Goal: Task Accomplishment & Management: Use online tool/utility

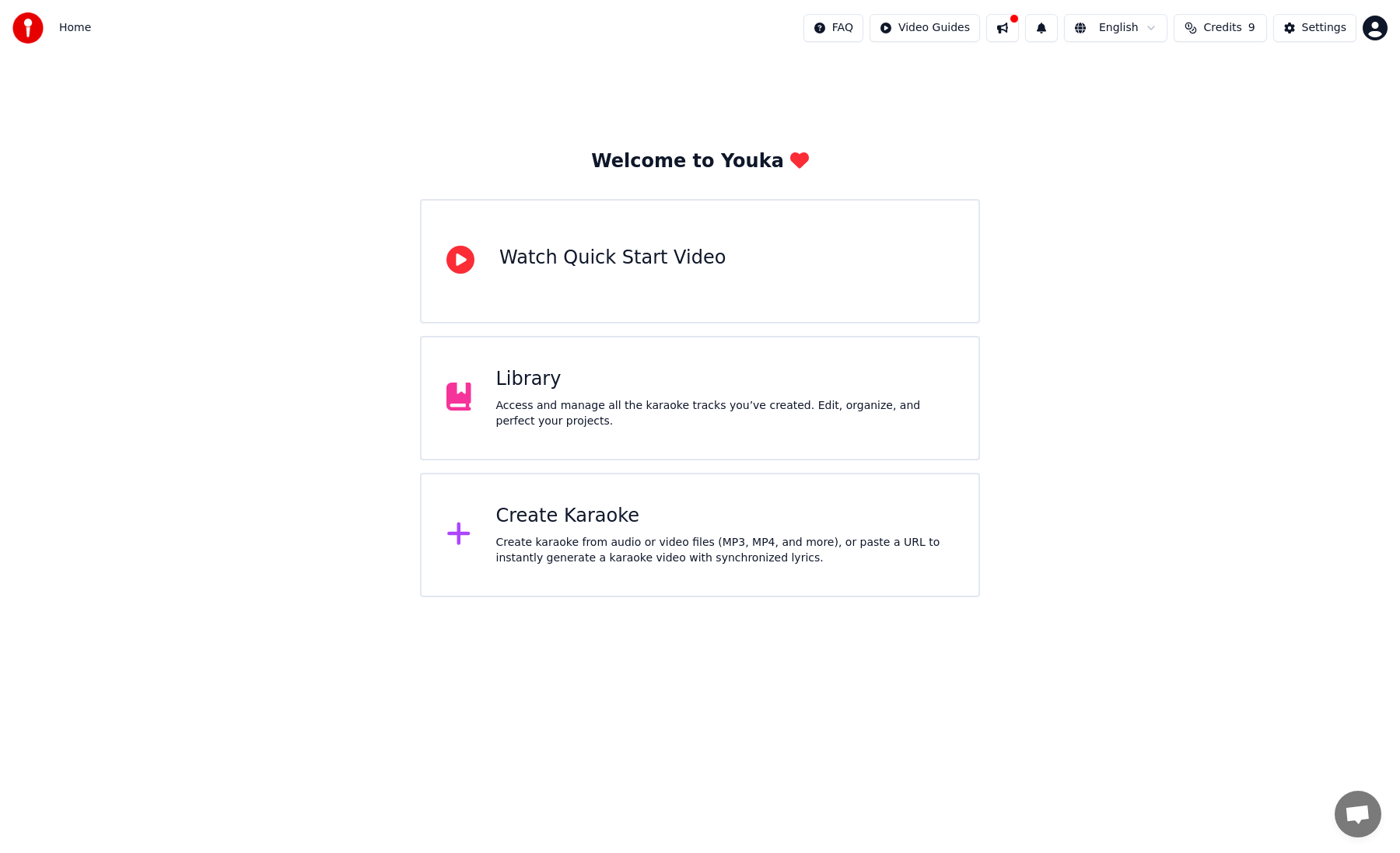
click at [1241, 23] on span "Credits" at bounding box center [1222, 28] width 38 height 15
click at [1302, 93] on td "24" at bounding box center [1279, 103] width 105 height 28
click at [1295, 293] on div "Welcome to Youka Watch Quick Start Video Library Access and manage all the kara…" at bounding box center [700, 327] width 1400 height 541
click at [1325, 31] on div "Settings" at bounding box center [1324, 28] width 45 height 15
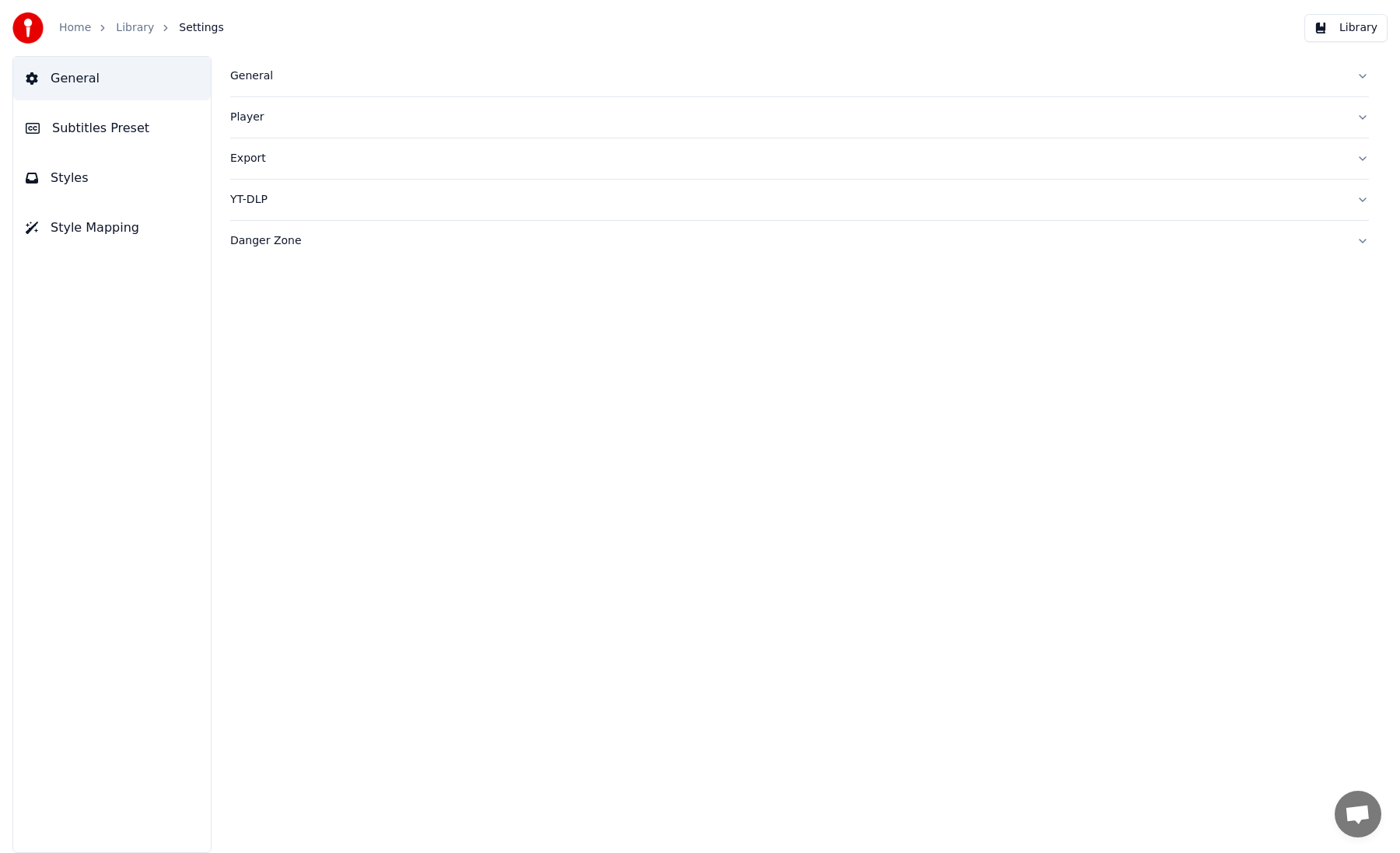
click at [111, 136] on span "Subtitles Preset" at bounding box center [100, 128] width 97 height 19
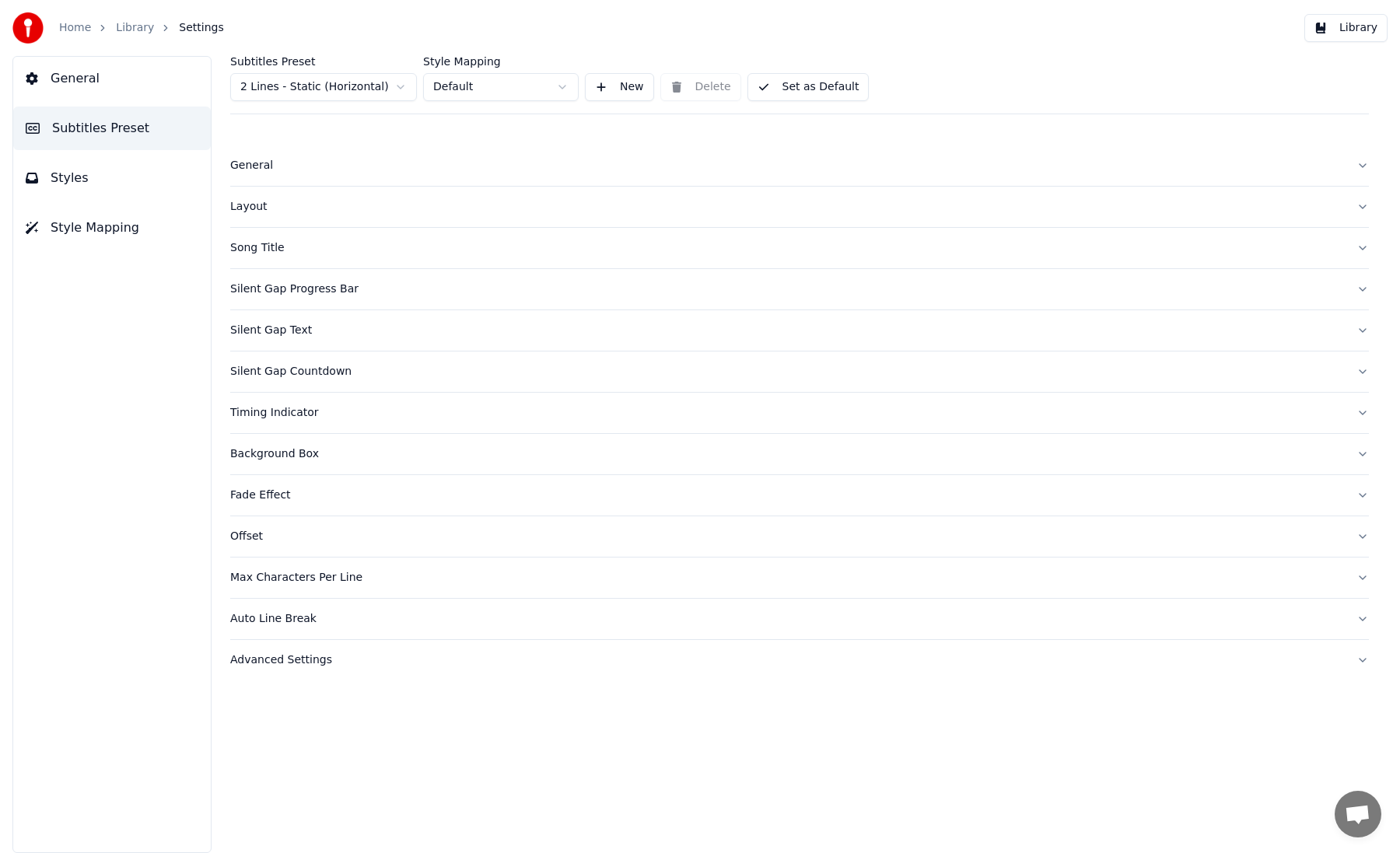
click at [289, 84] on html "Home Library Settings Library General Subtitles Preset Styles Style Mapping Sub…" at bounding box center [700, 426] width 1400 height 853
click at [290, 81] on html "Home Library Settings Library General Subtitles Preset Styles Style Mapping Sub…" at bounding box center [700, 426] width 1400 height 853
click at [312, 90] on html "Home Library Settings Library General Subtitles Preset Styles Style Mapping Sub…" at bounding box center [700, 426] width 1400 height 853
click at [312, 89] on html "Home Library Settings Library General Subtitles Preset Styles Style Mapping Sub…" at bounding box center [700, 426] width 1400 height 853
click at [554, 85] on html "Home Library Settings Library General Subtitles Preset Styles Style Mapping Sub…" at bounding box center [700, 426] width 1400 height 853
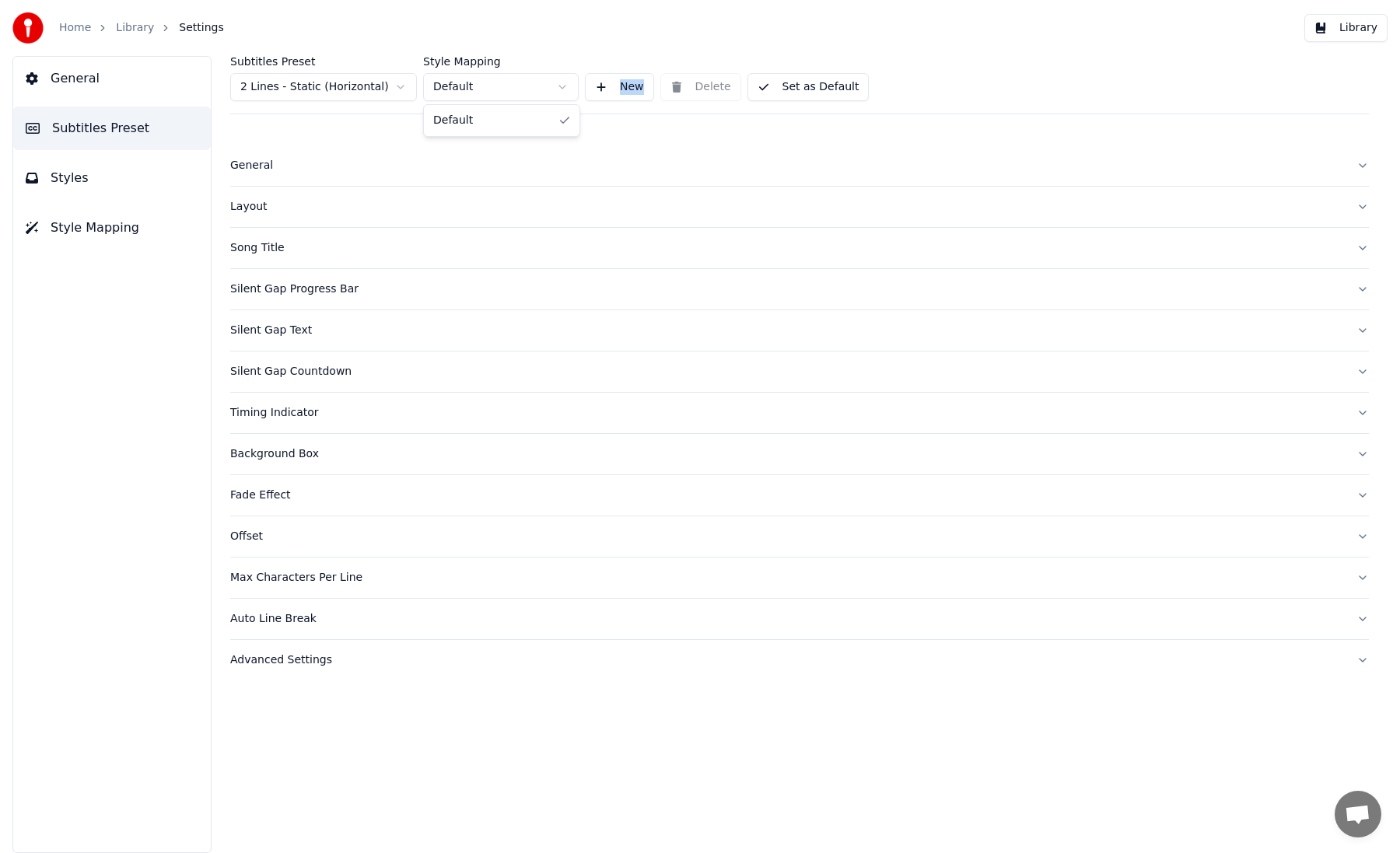
click at [554, 85] on html "Home Library Settings Library General Subtitles Preset Styles Style Mapping Sub…" at bounding box center [700, 426] width 1400 height 853
click at [459, 198] on button "Layout" at bounding box center [800, 206] width 1138 height 40
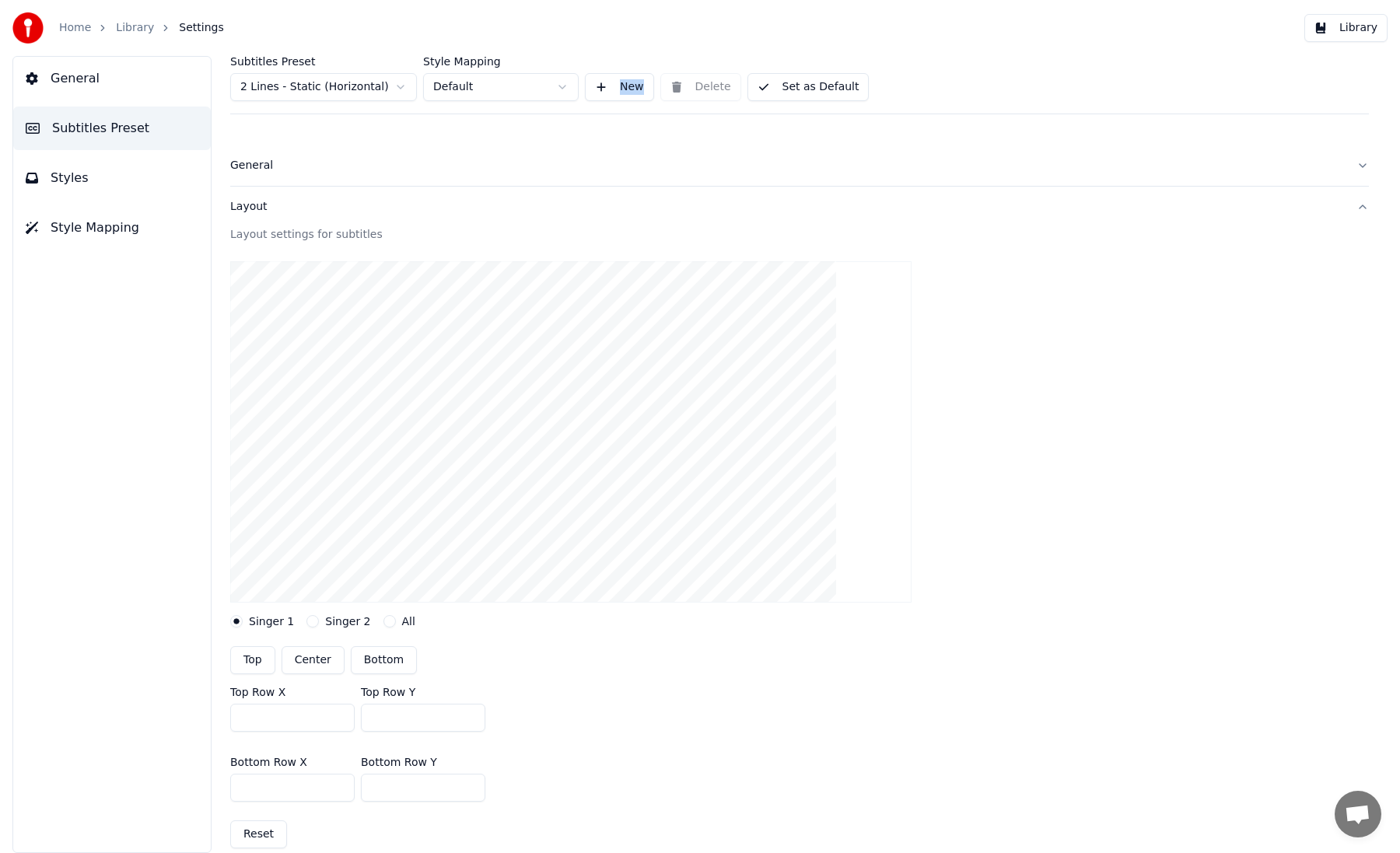
click at [421, 167] on div "General" at bounding box center [787, 165] width 1114 height 15
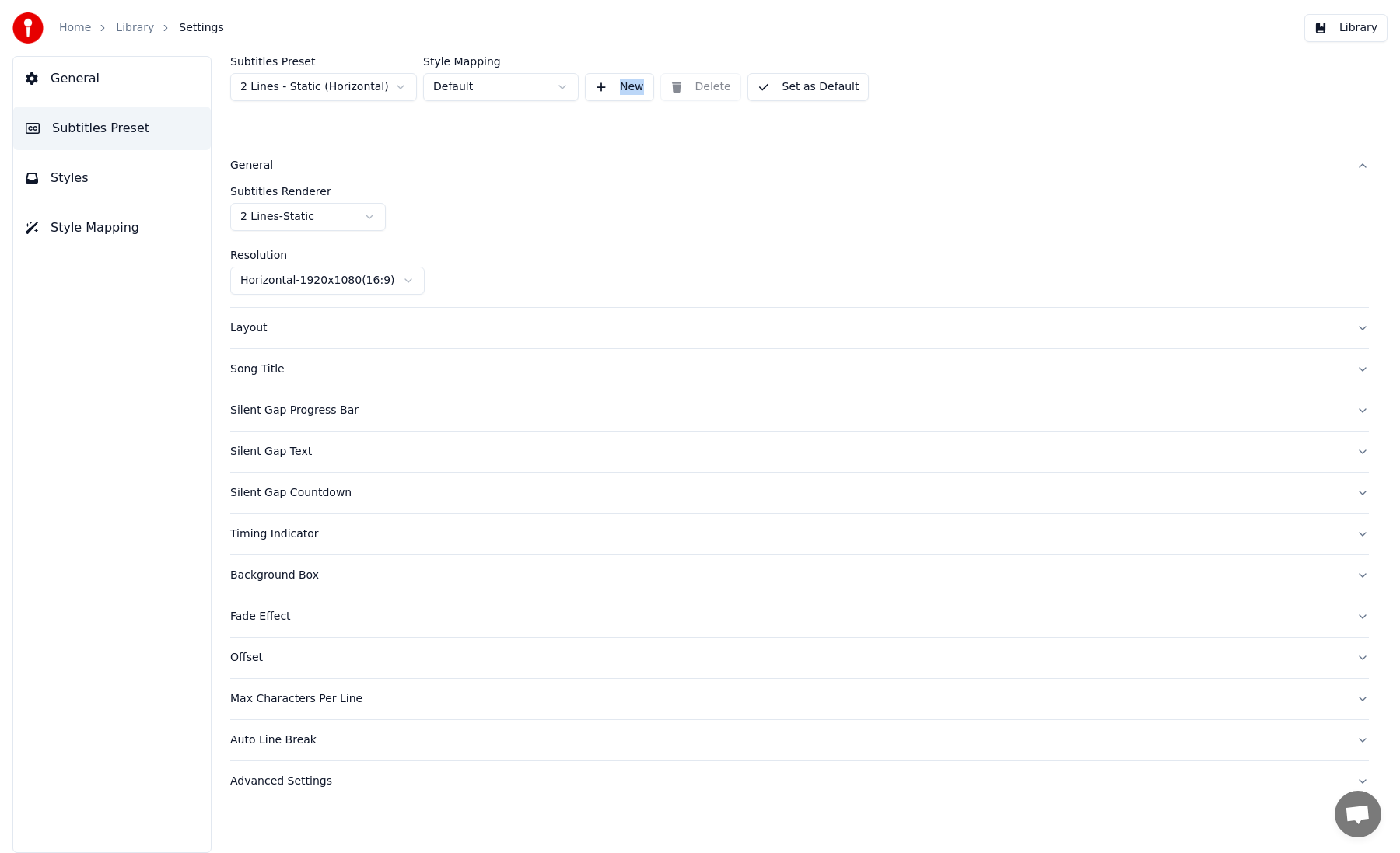
click at [346, 219] on html "Home Library Settings Library General Subtitles Preset Styles Style Mapping Sub…" at bounding box center [700, 426] width 1400 height 853
click at [415, 204] on html "Home Library Settings Library General Subtitles Preset Styles Style Mapping Sub…" at bounding box center [700, 426] width 1400 height 853
click at [392, 271] on html "Home Library Settings Library General Subtitles Preset Styles Style Mapping Sub…" at bounding box center [700, 426] width 1400 height 853
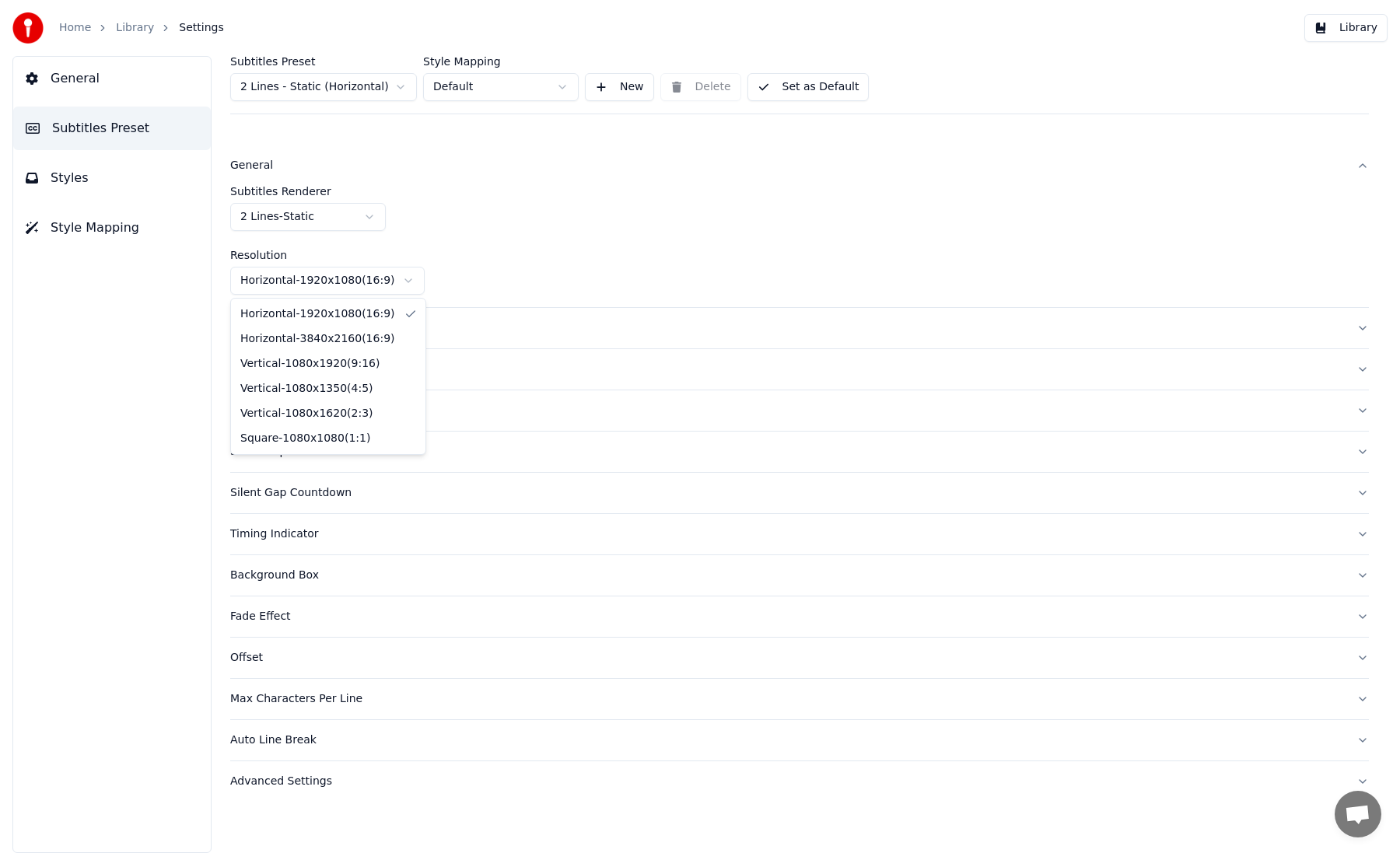
click at [448, 213] on html "Home Library Settings Library General Subtitles Preset Styles Style Mapping Sub…" at bounding box center [700, 426] width 1400 height 853
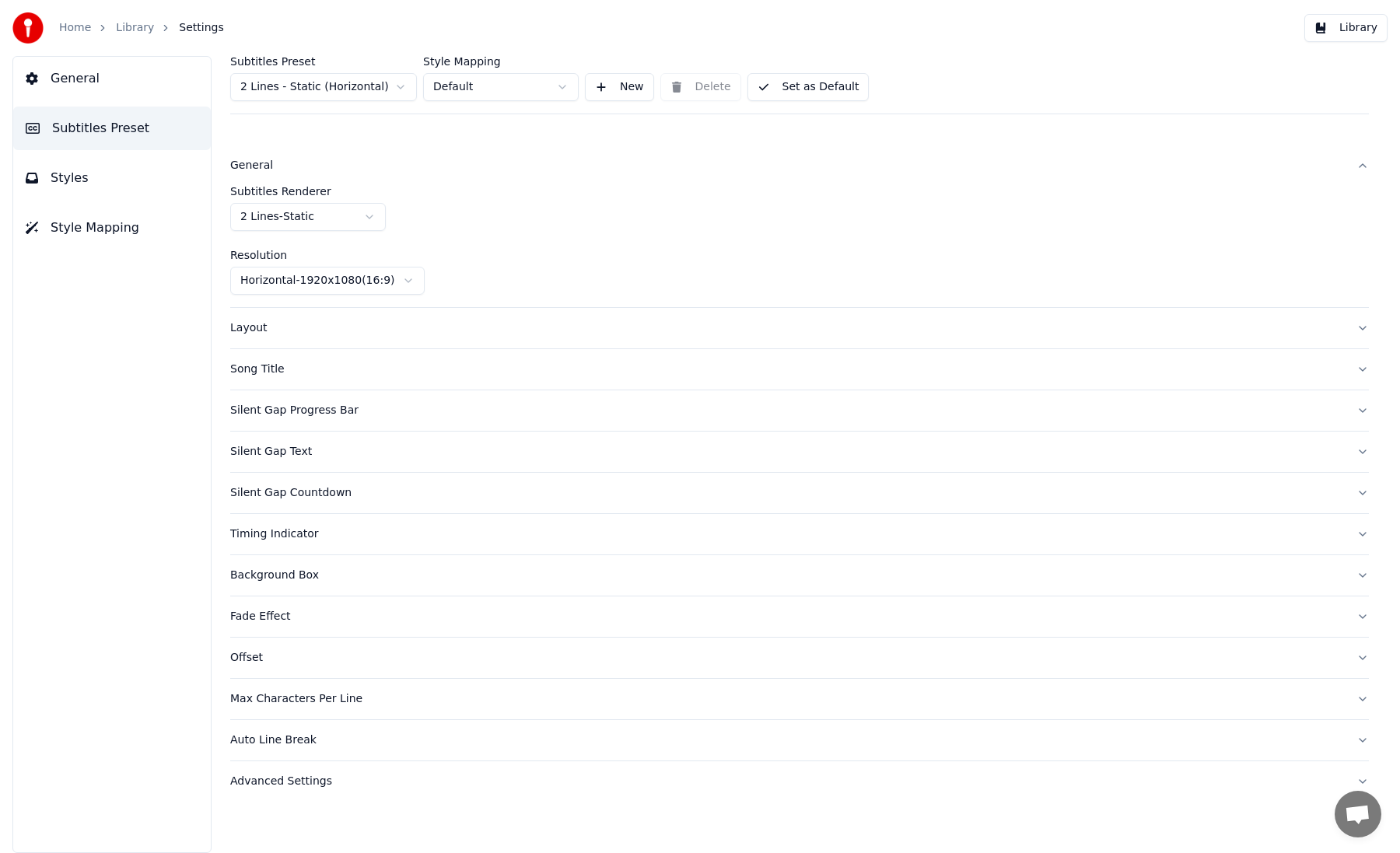
click at [445, 323] on div "Layout" at bounding box center [787, 328] width 1114 height 15
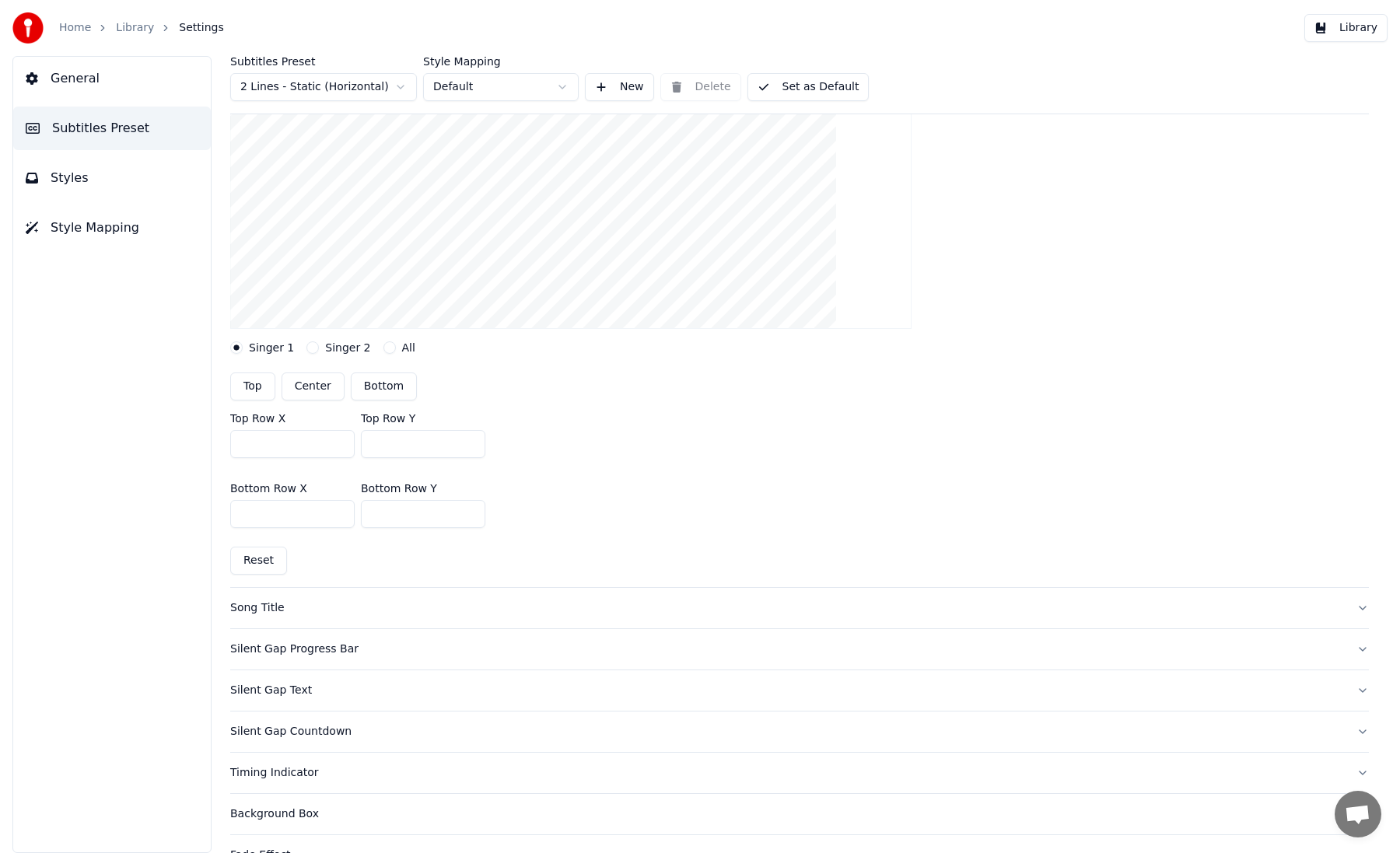
scroll to position [472, 0]
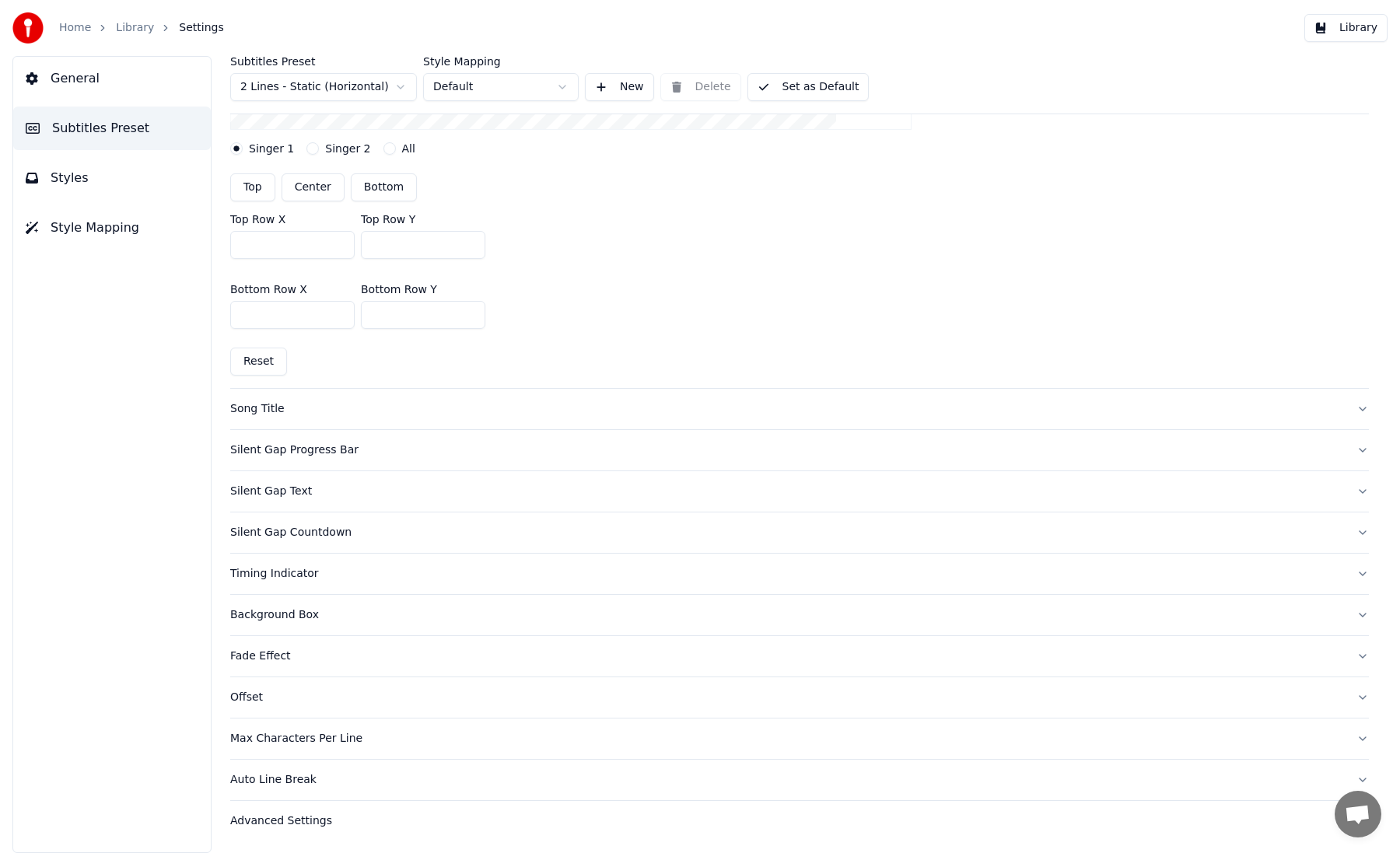
click at [493, 414] on div "Song Title" at bounding box center [787, 408] width 1114 height 15
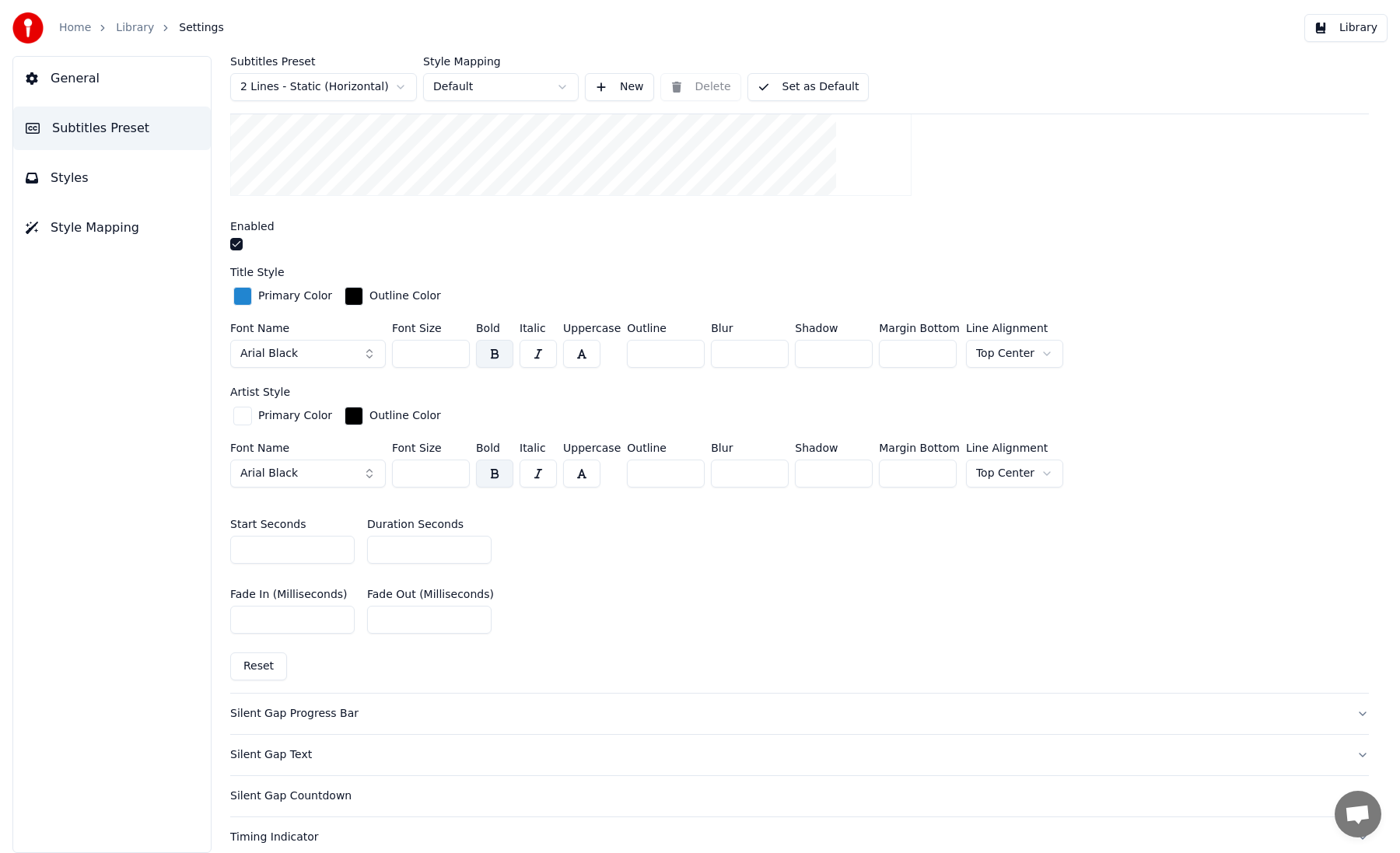
click at [245, 249] on div at bounding box center [800, 246] width 1138 height 16
click at [238, 243] on button "button" at bounding box center [237, 244] width 13 height 13
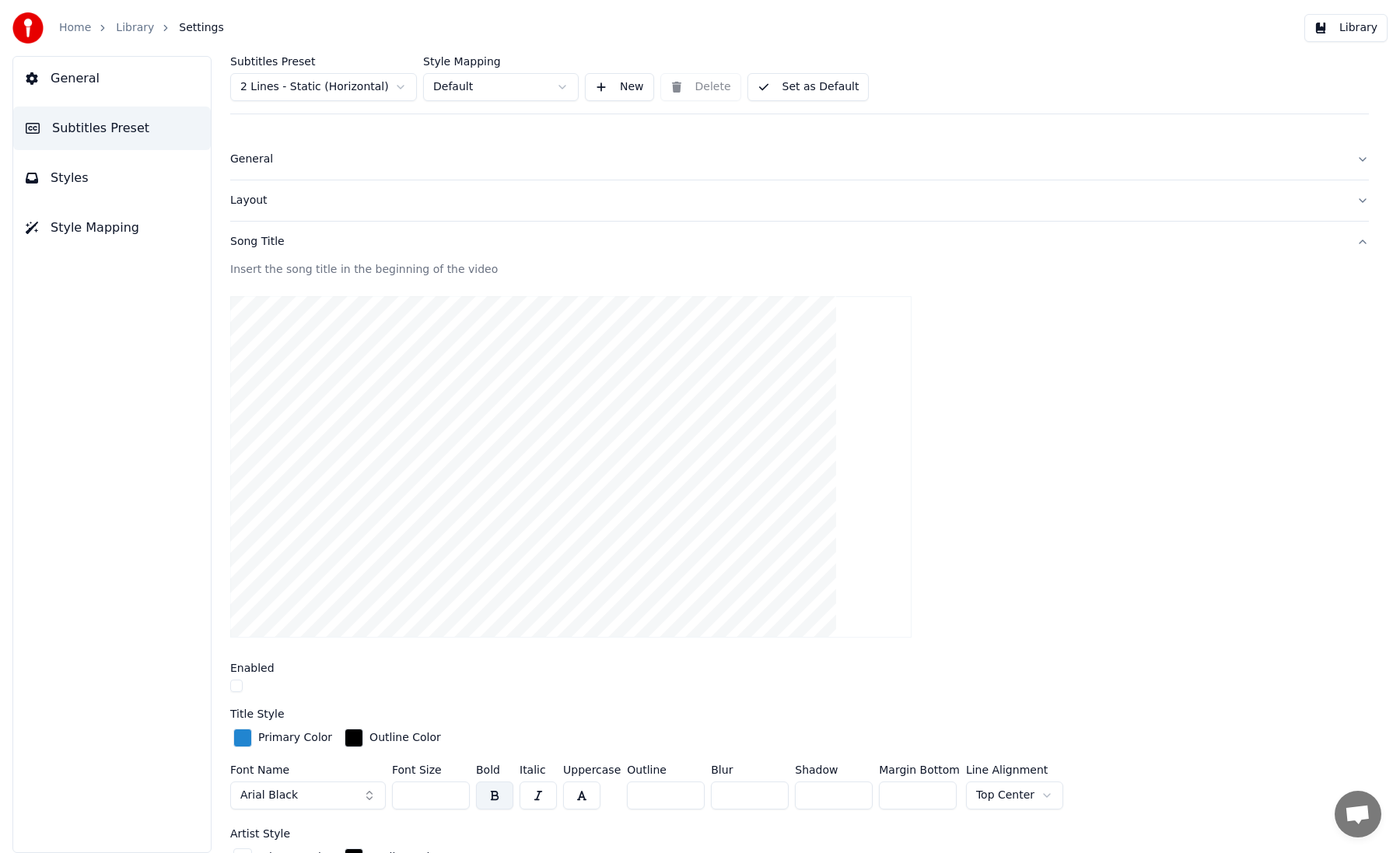
scroll to position [0, 0]
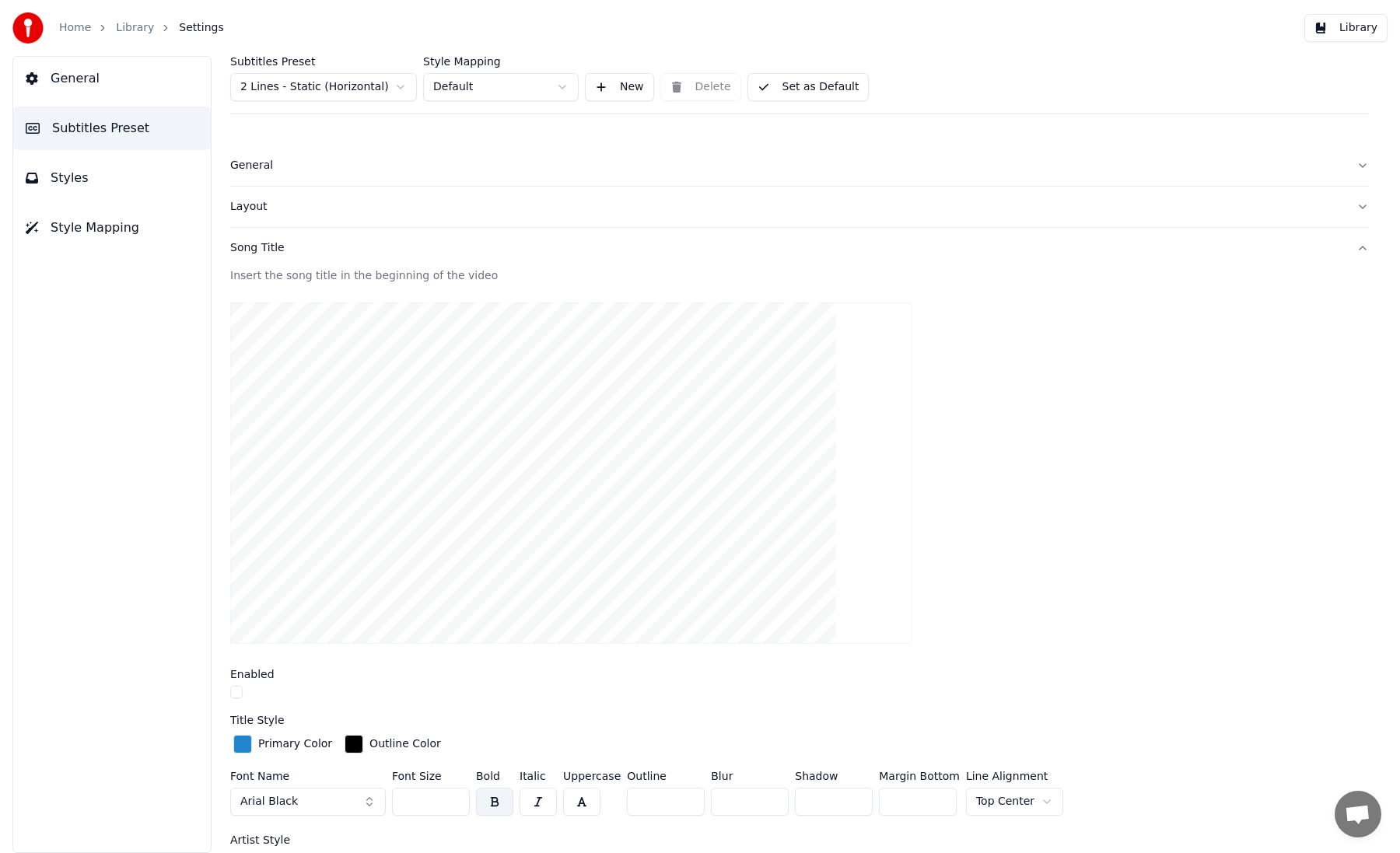
click at [374, 250] on div "Song Title" at bounding box center [787, 247] width 1114 height 15
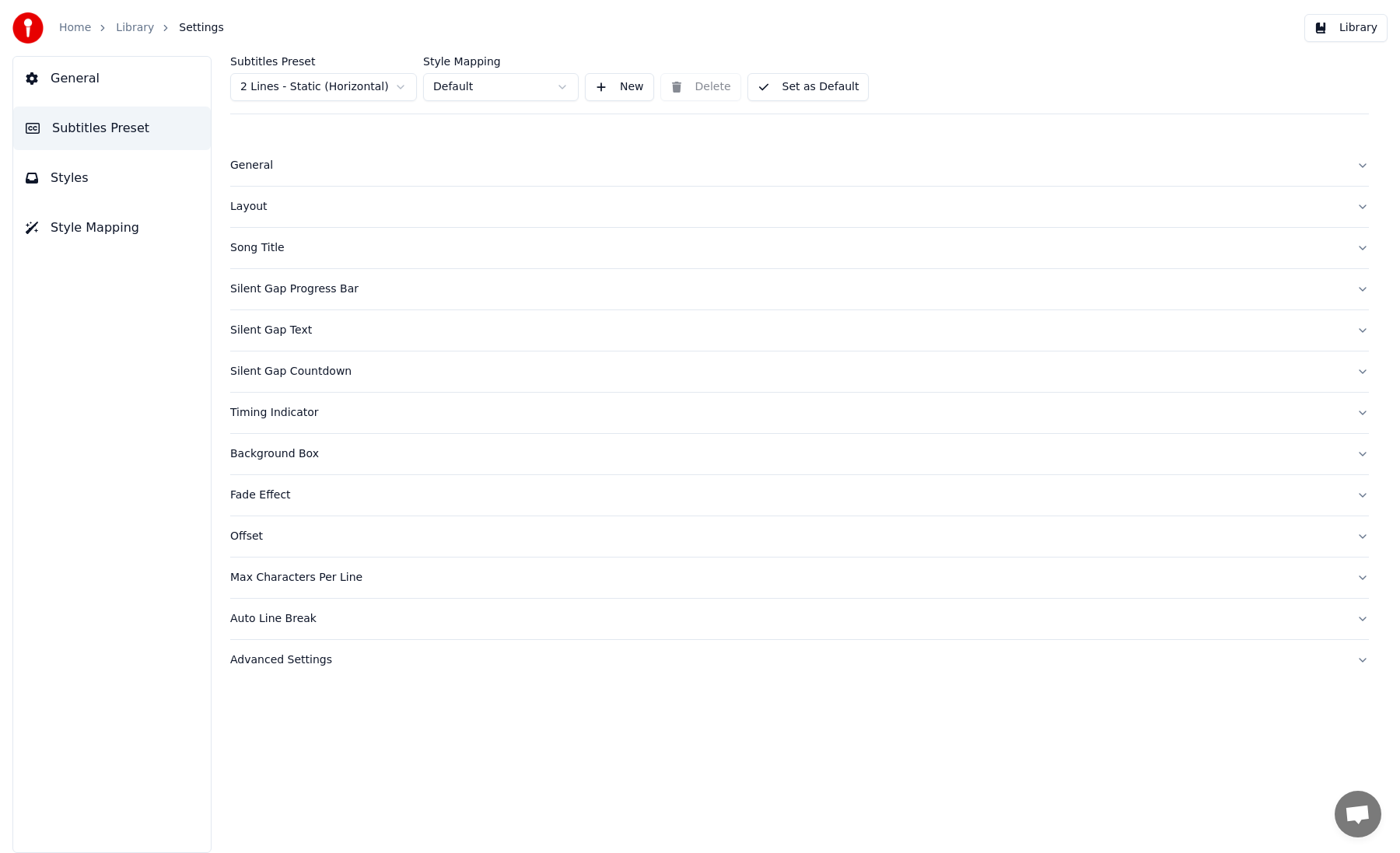
click at [353, 168] on div "General" at bounding box center [787, 165] width 1114 height 15
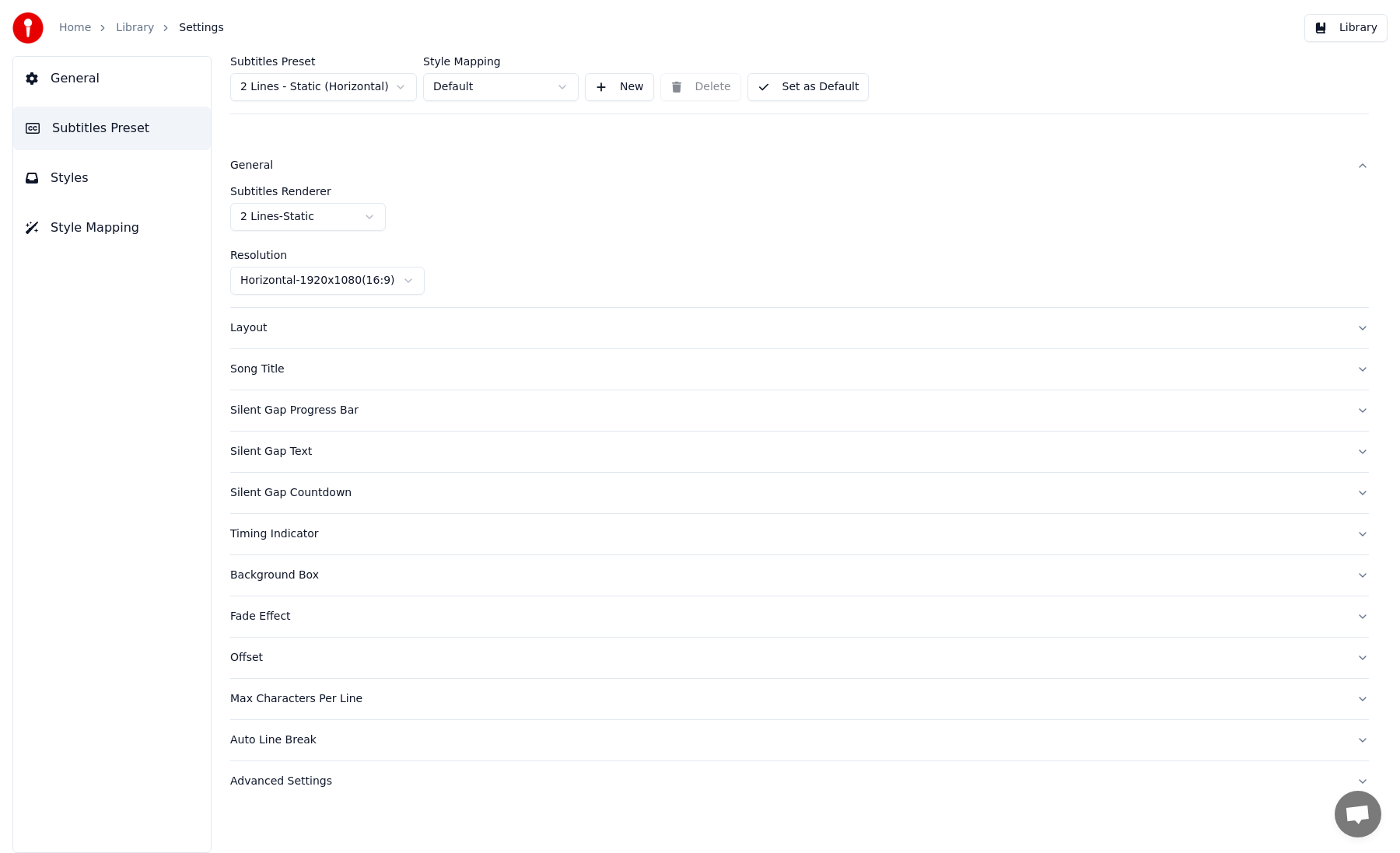
click at [353, 168] on div "General" at bounding box center [787, 165] width 1114 height 15
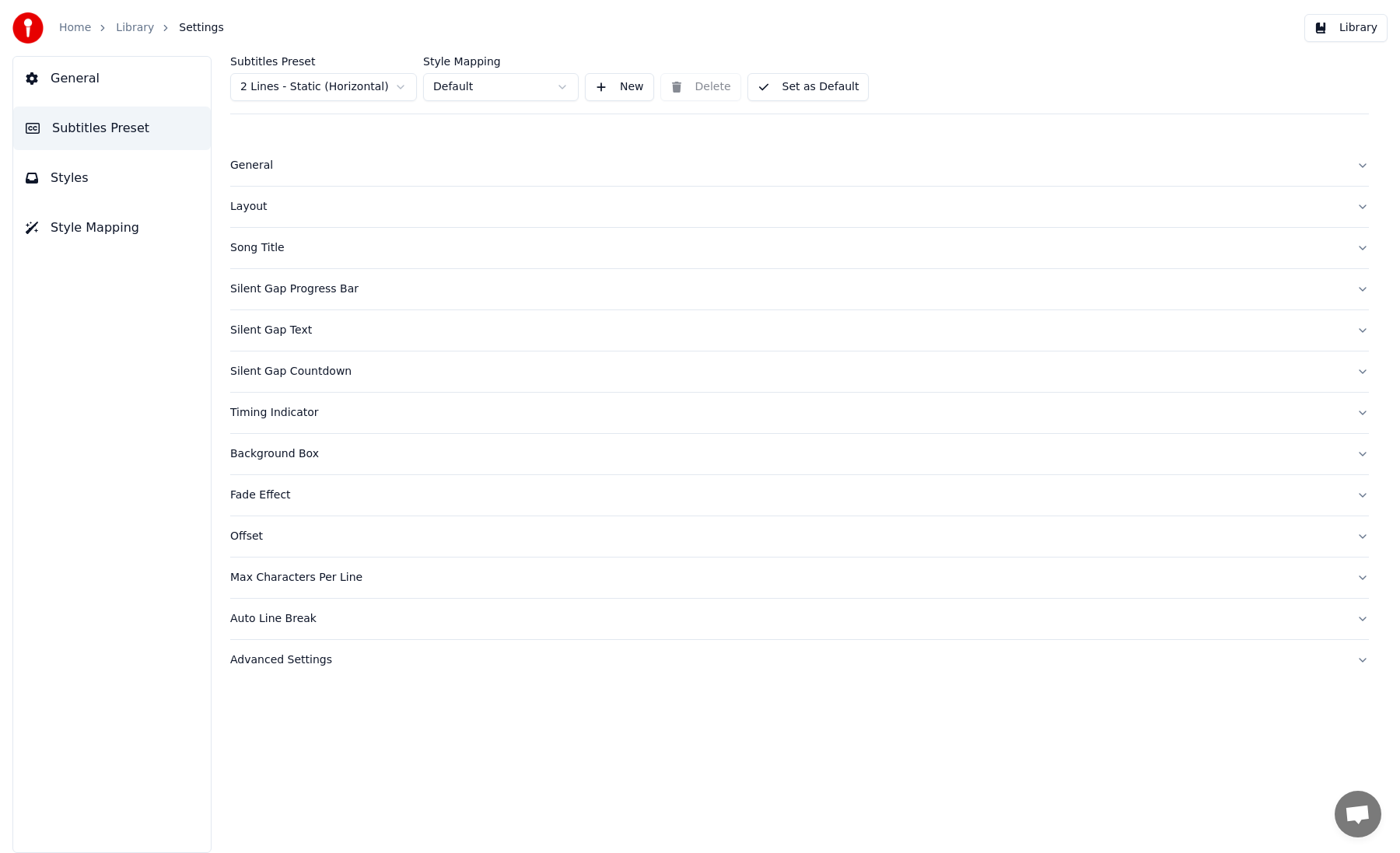
click at [340, 208] on div "Layout" at bounding box center [787, 206] width 1114 height 15
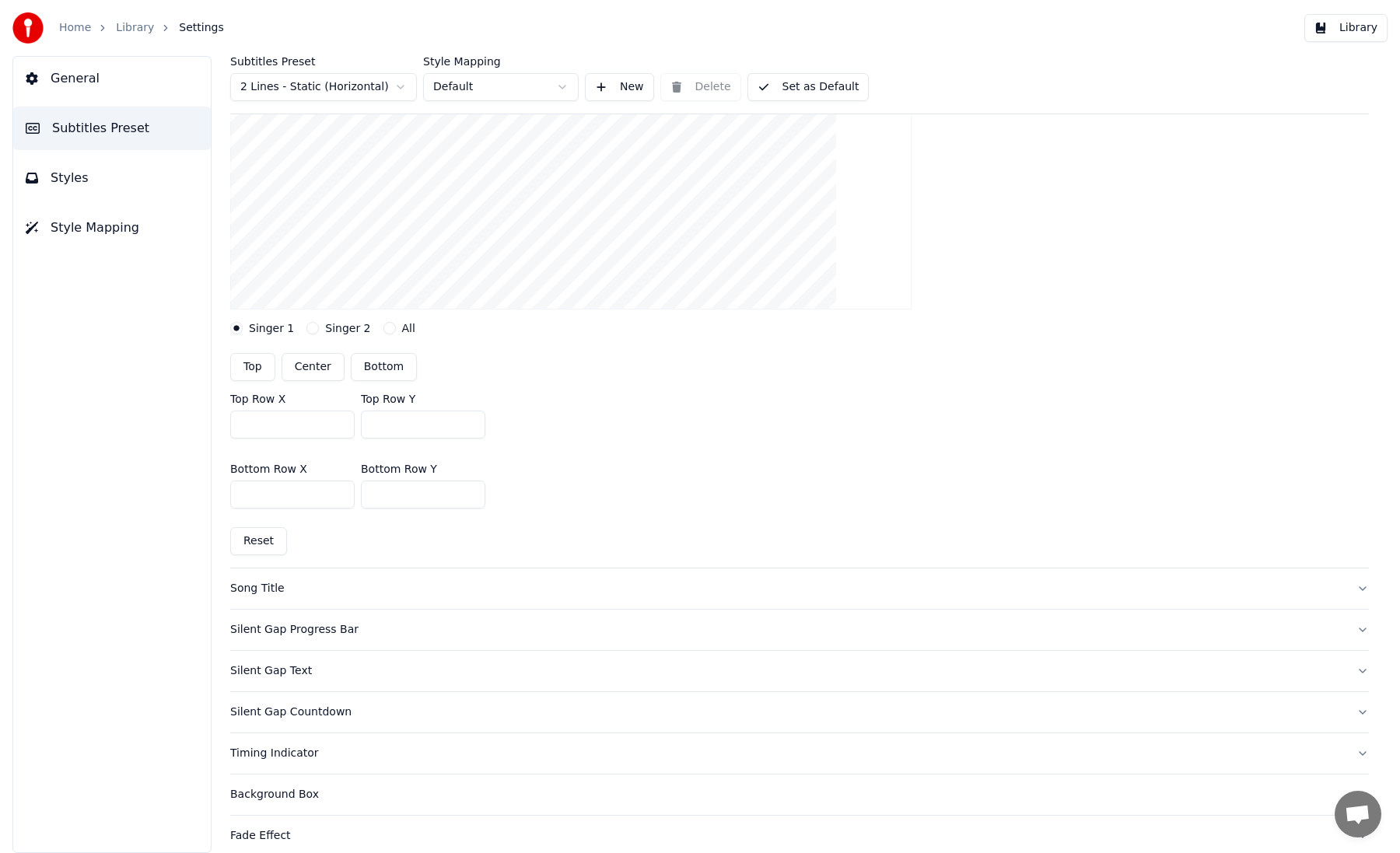
scroll to position [249, 0]
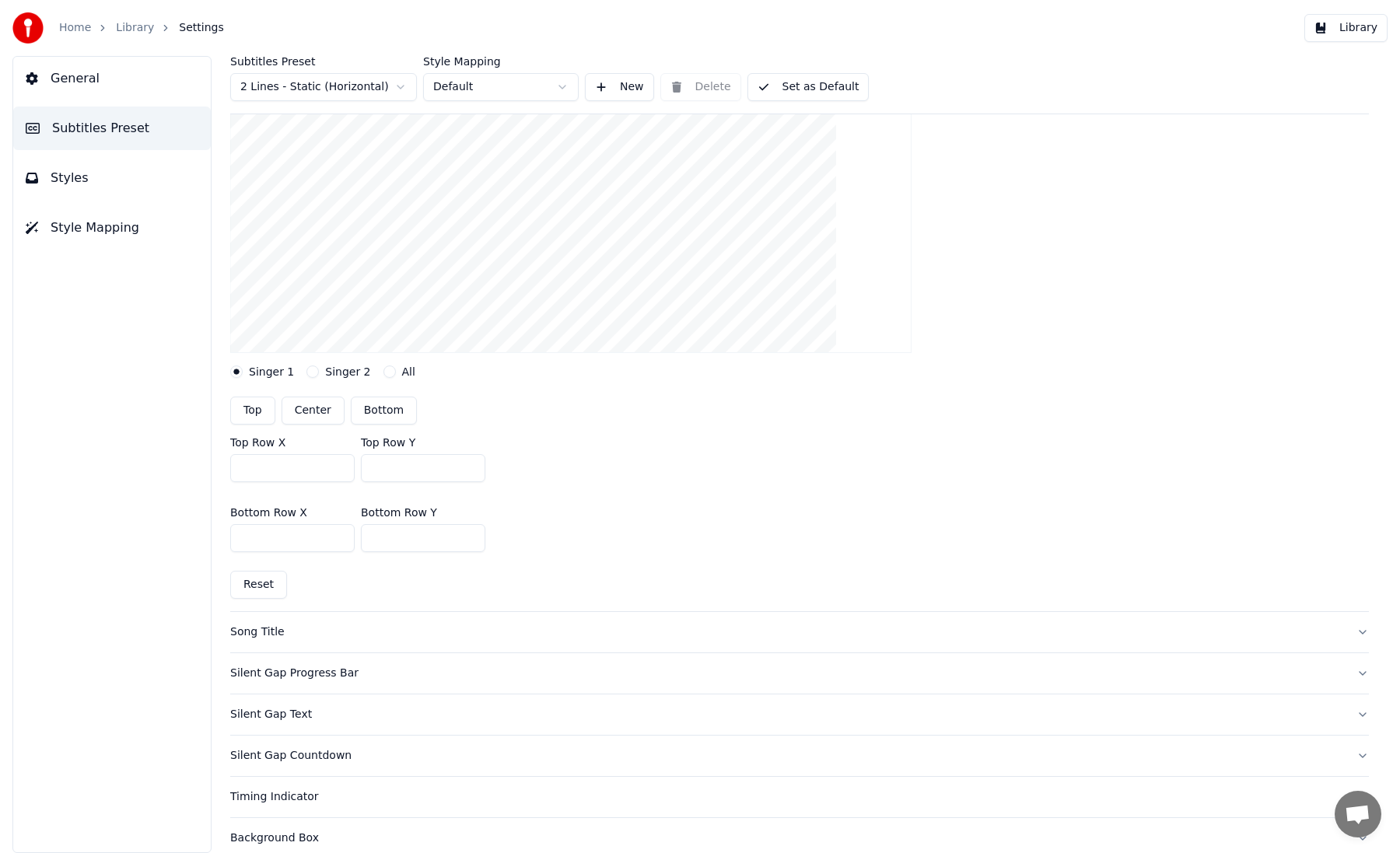
click at [383, 372] on button "All" at bounding box center [390, 372] width 13 height 13
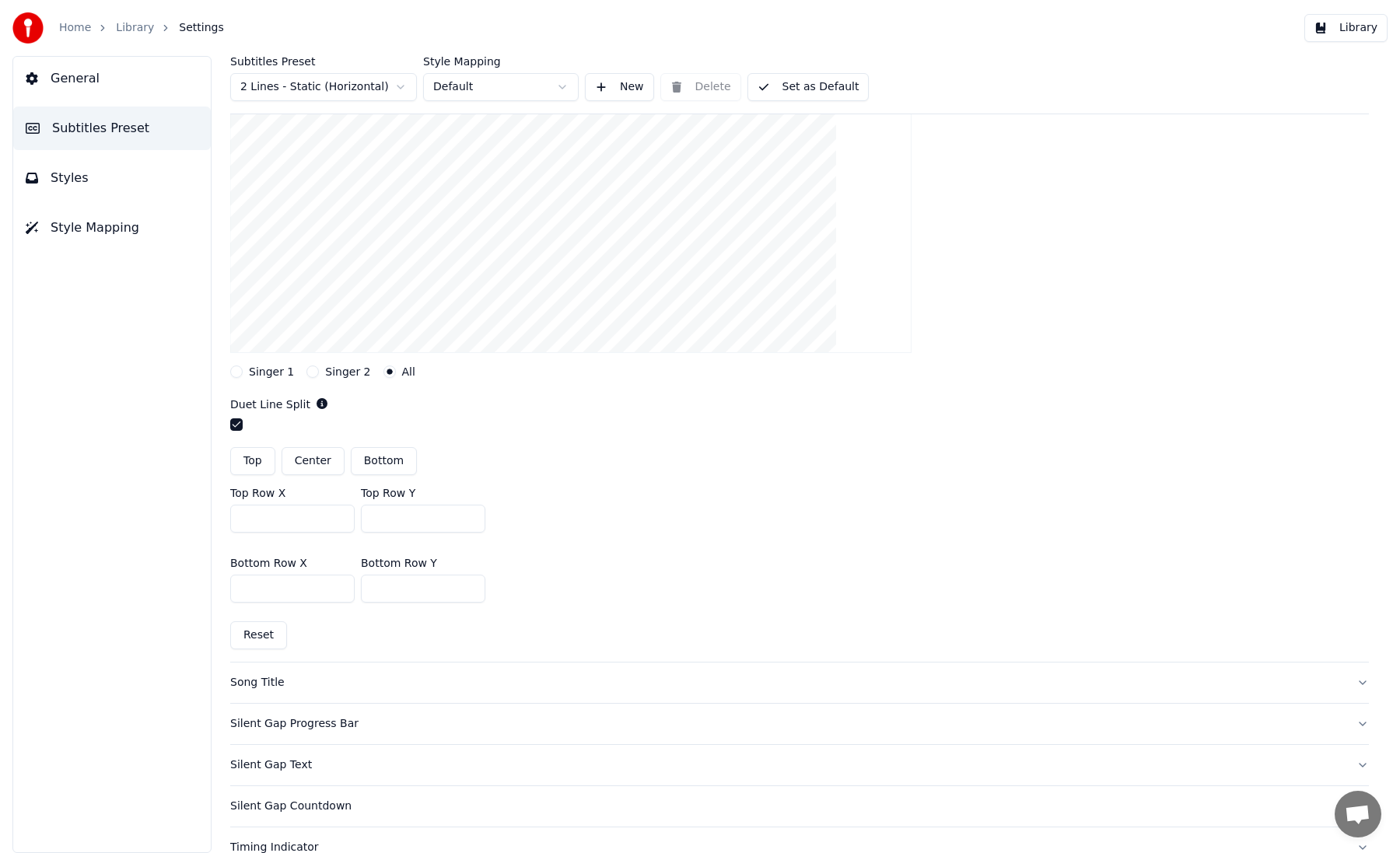
click at [238, 418] on button "button" at bounding box center [237, 424] width 13 height 13
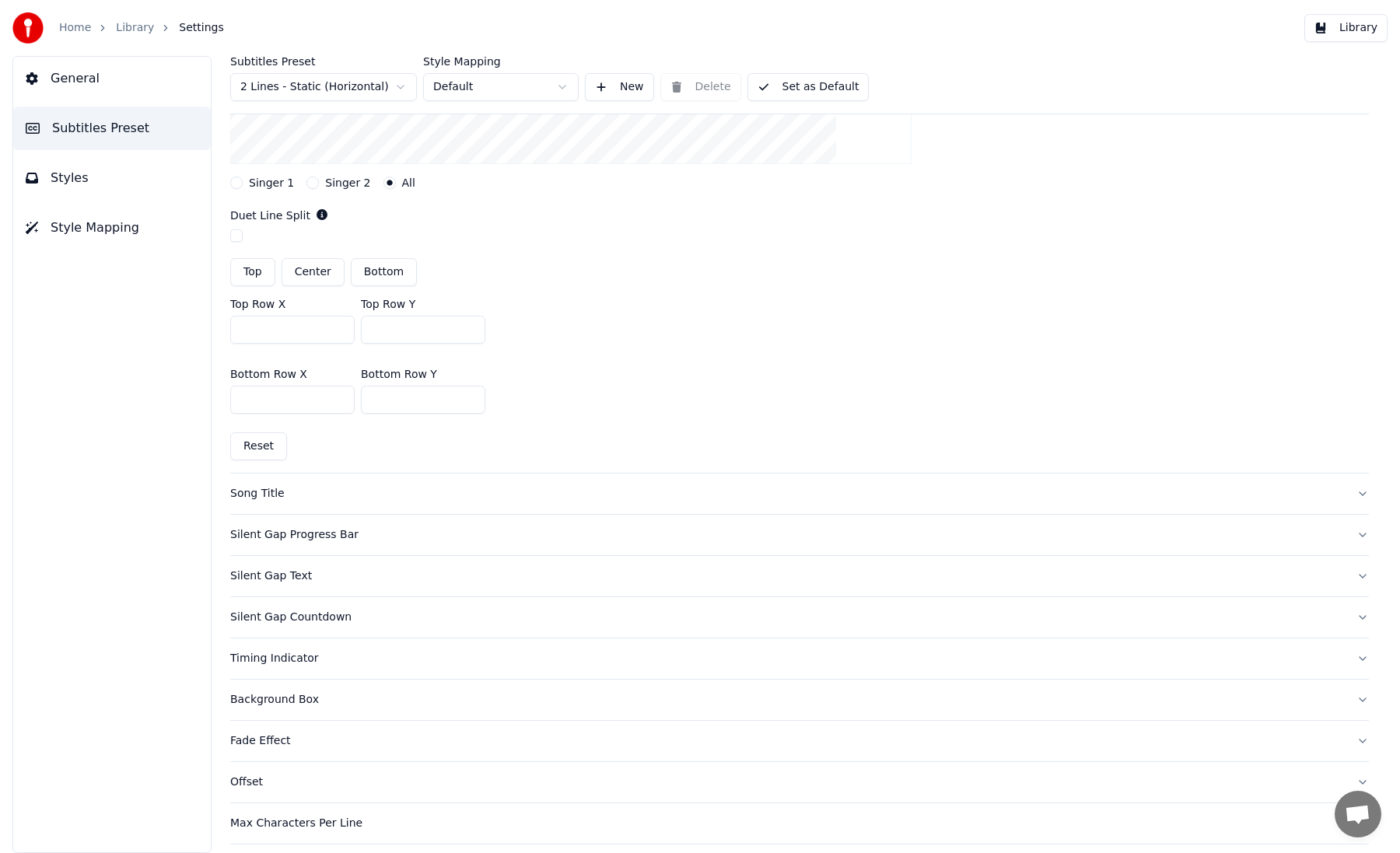
scroll to position [523, 0]
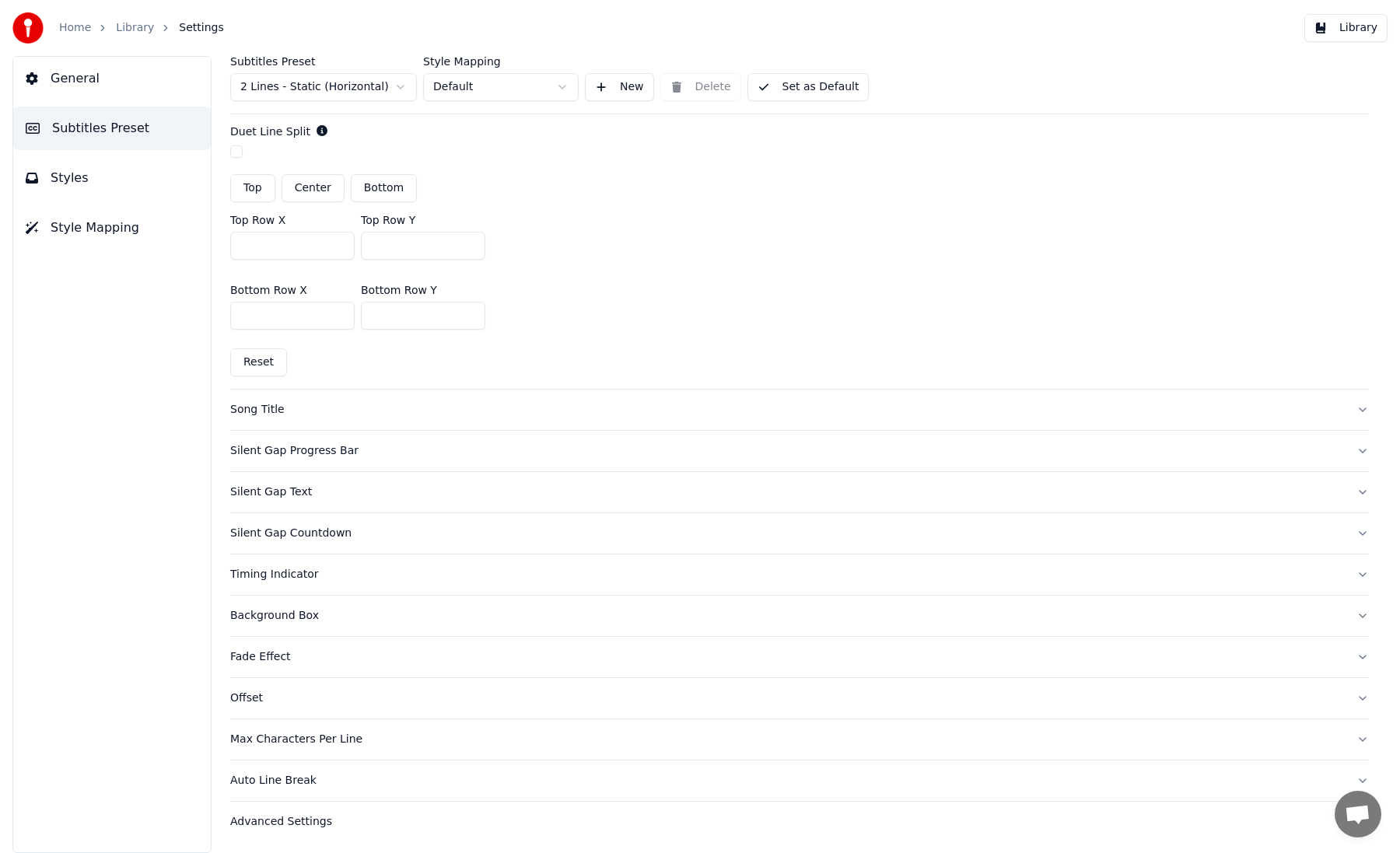
click at [406, 454] on div "Silent Gap Progress Bar" at bounding box center [787, 450] width 1114 height 15
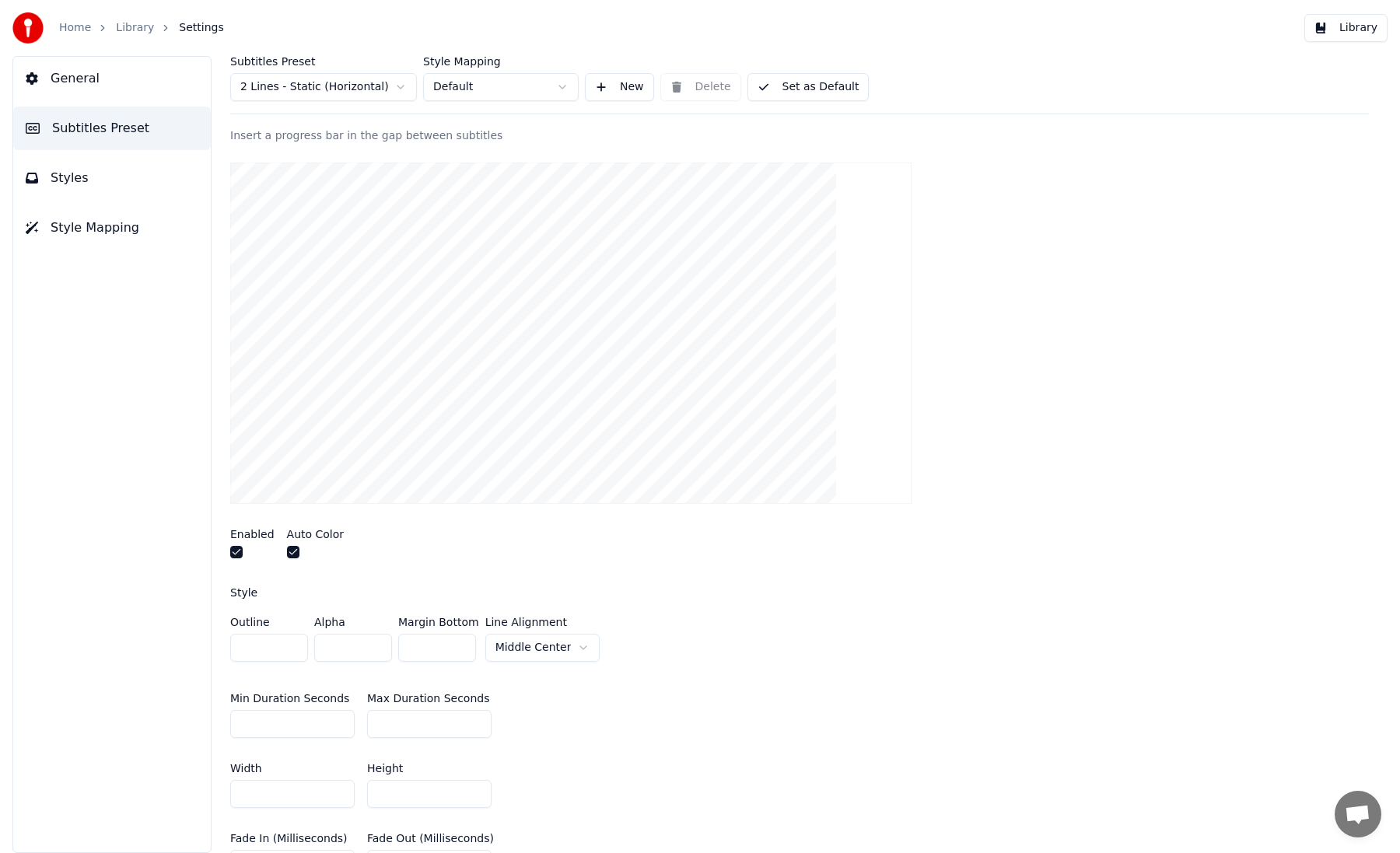
scroll to position [184, 0]
click at [239, 547] on button "button" at bounding box center [237, 549] width 13 height 13
click at [290, 548] on button "button" at bounding box center [293, 549] width 13 height 13
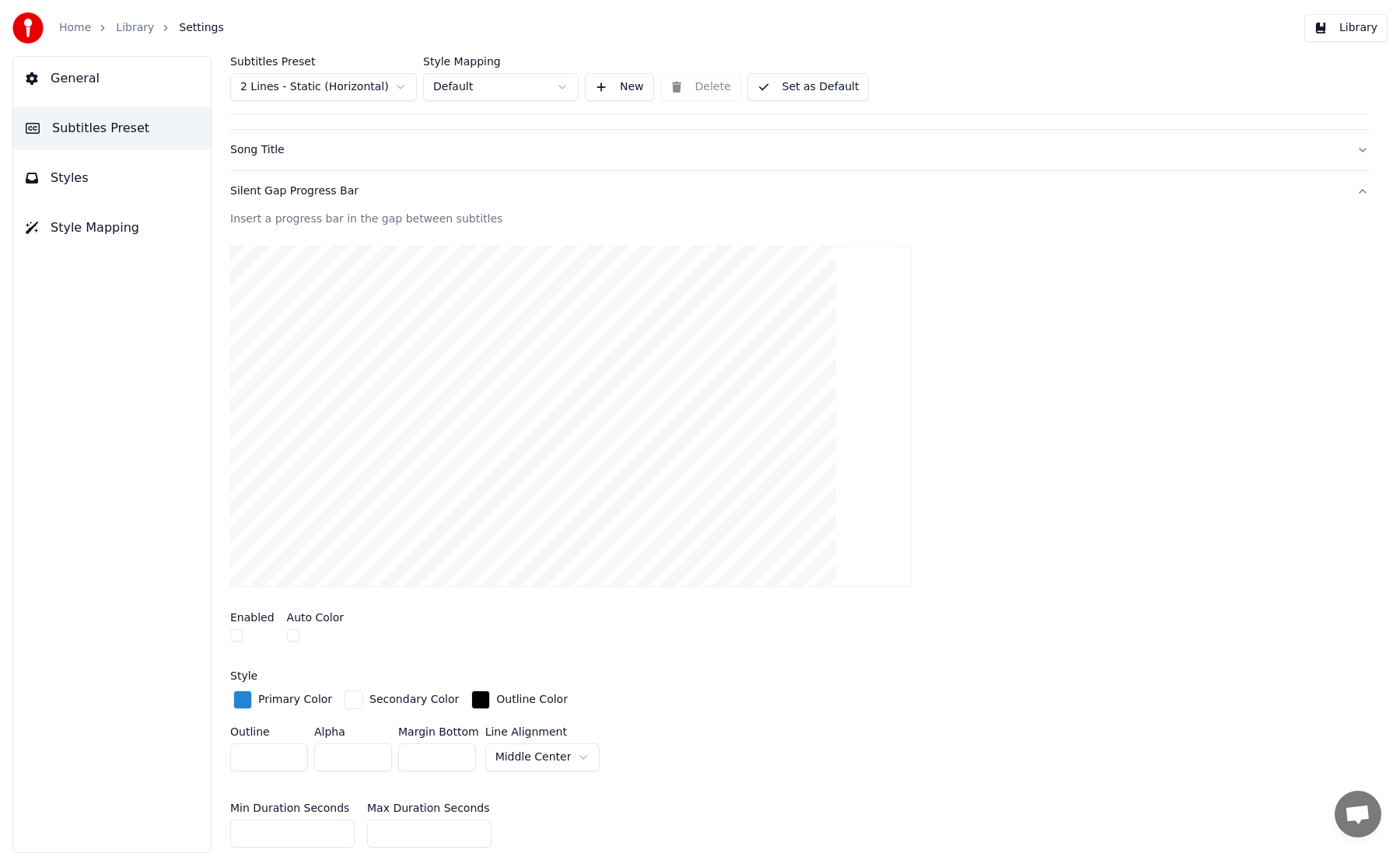
scroll to position [0, 0]
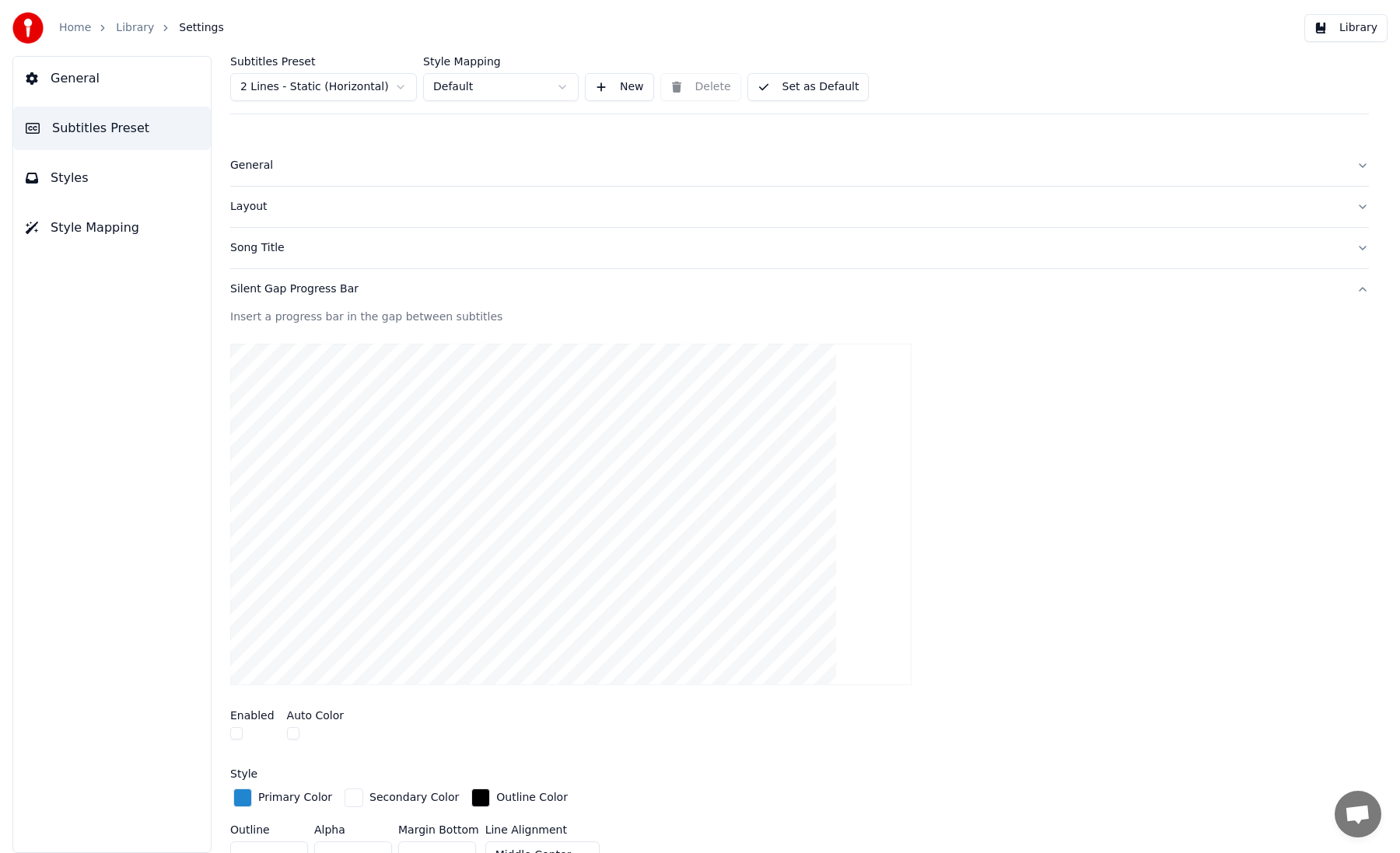
click at [289, 208] on div "Layout" at bounding box center [787, 206] width 1114 height 15
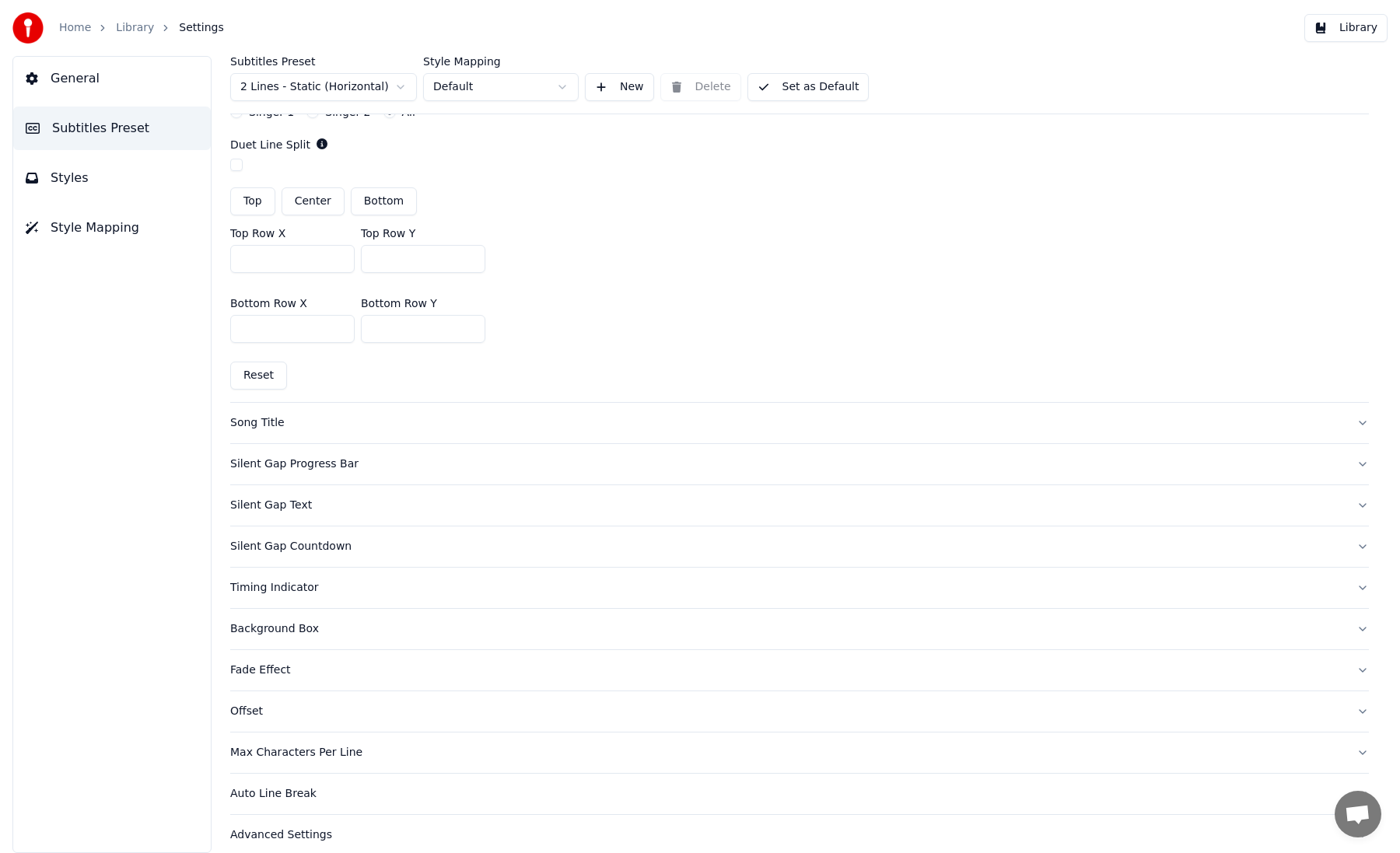
scroll to position [523, 0]
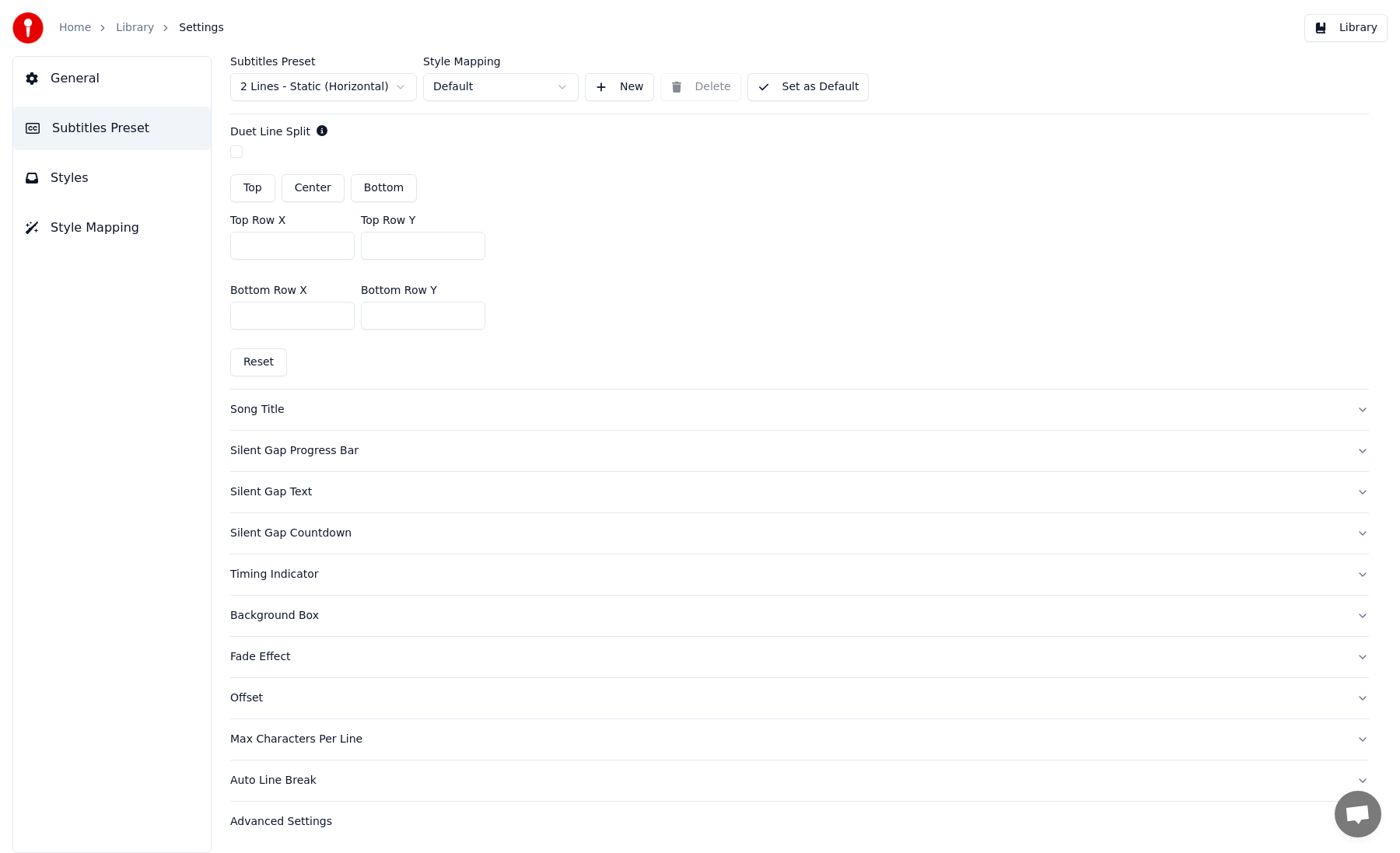
click at [452, 616] on div "Background Box" at bounding box center [787, 615] width 1114 height 15
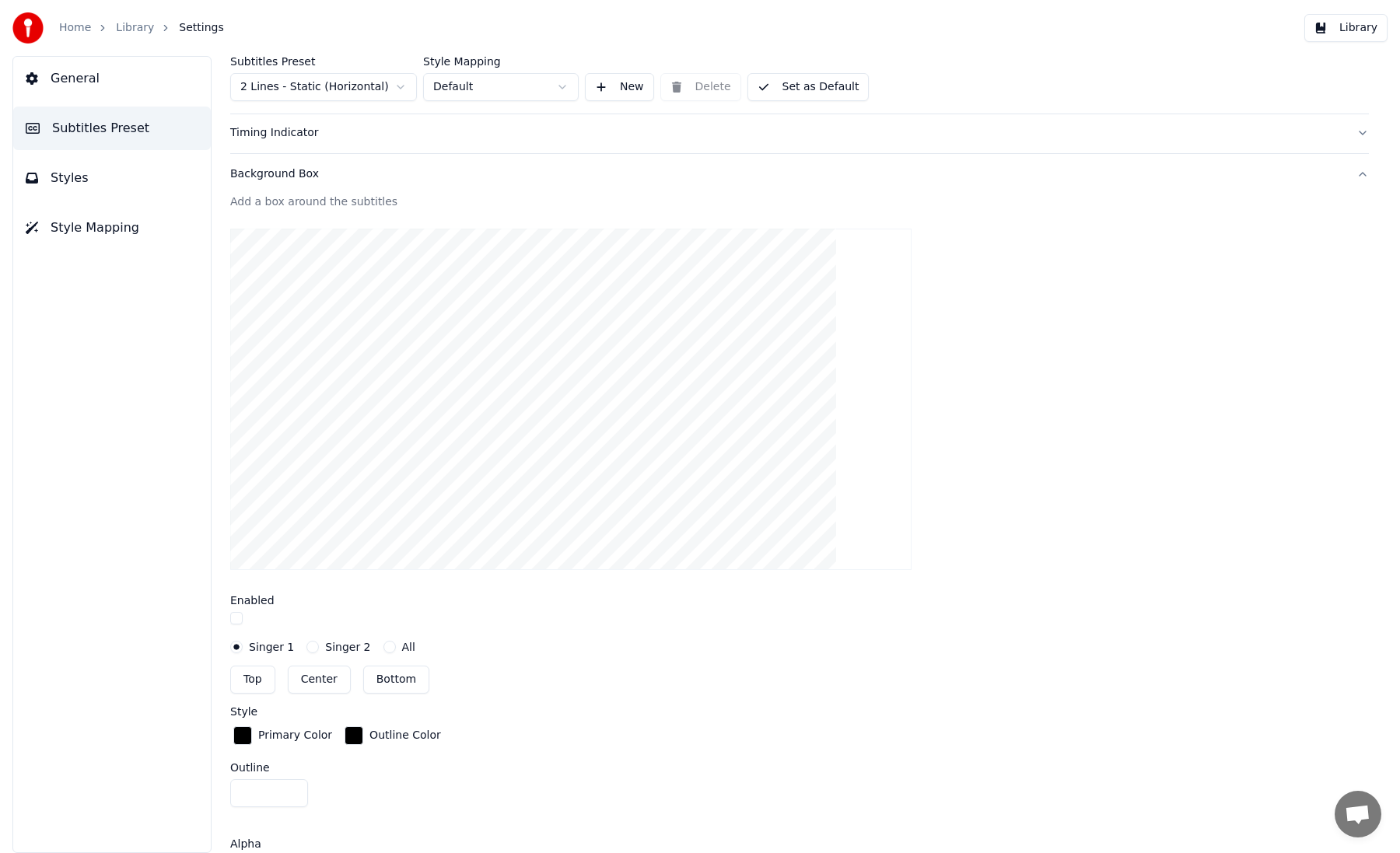
scroll to position [0, 0]
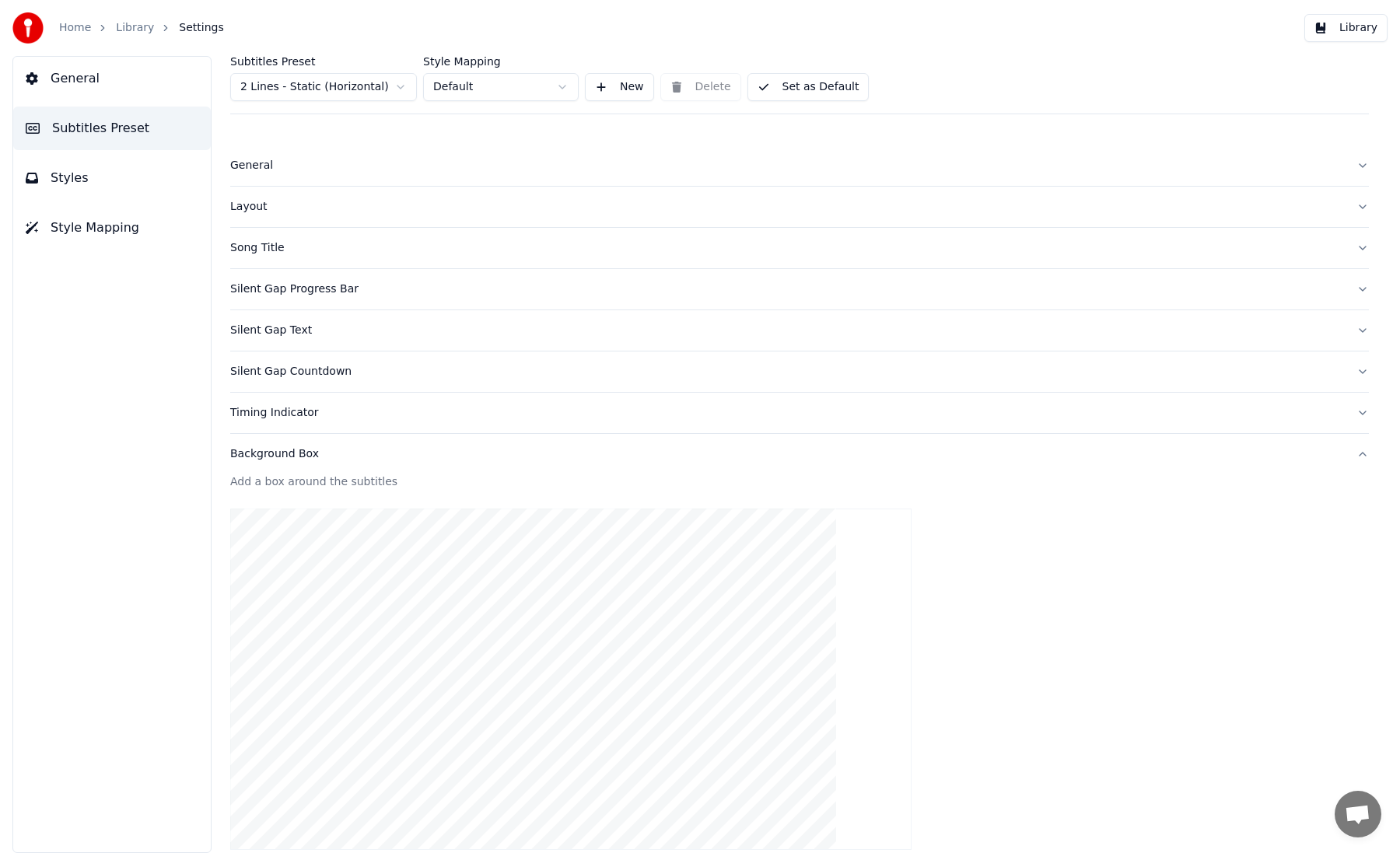
click at [289, 163] on div "General" at bounding box center [787, 165] width 1114 height 15
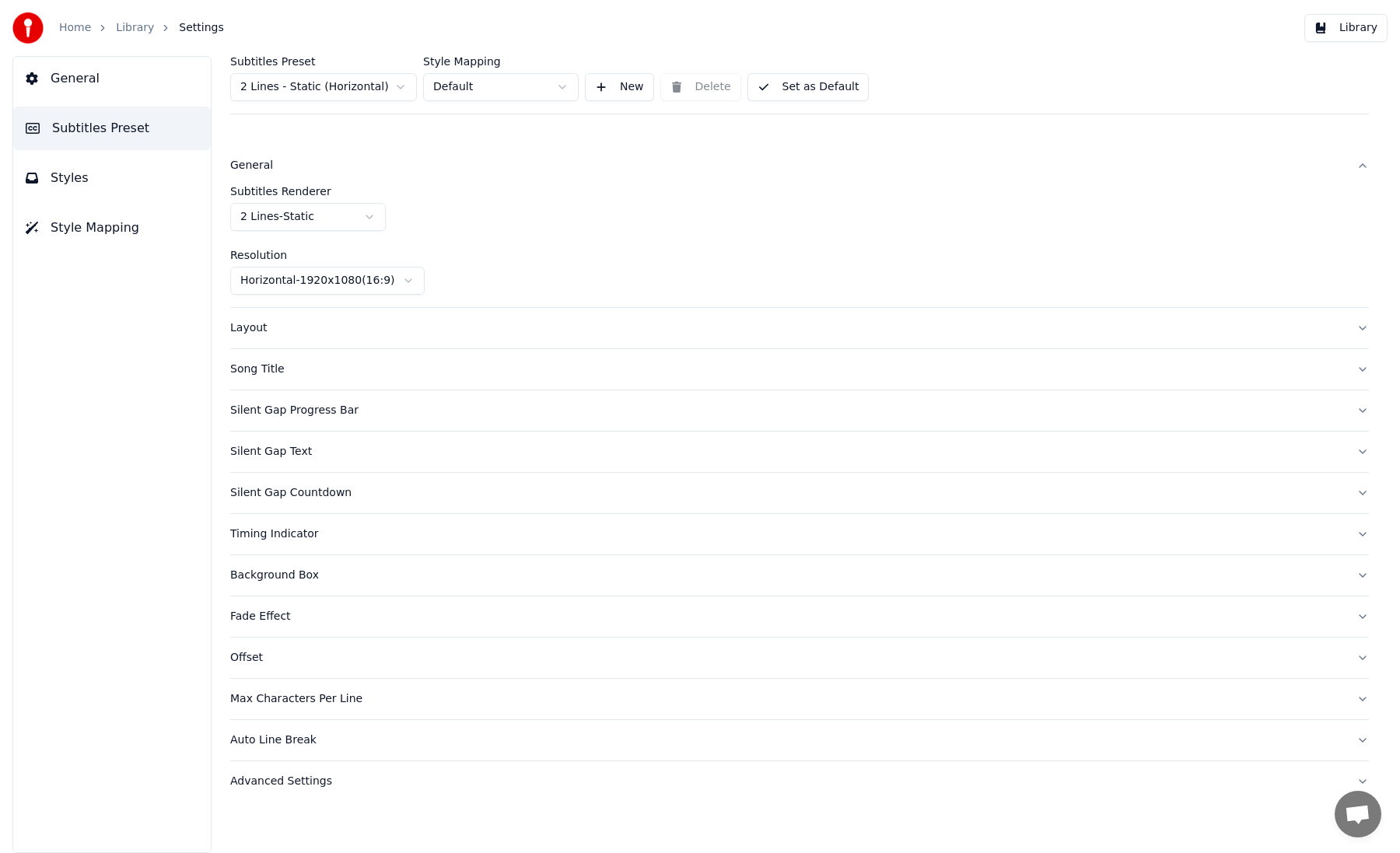
click at [630, 86] on button "New" at bounding box center [619, 87] width 69 height 28
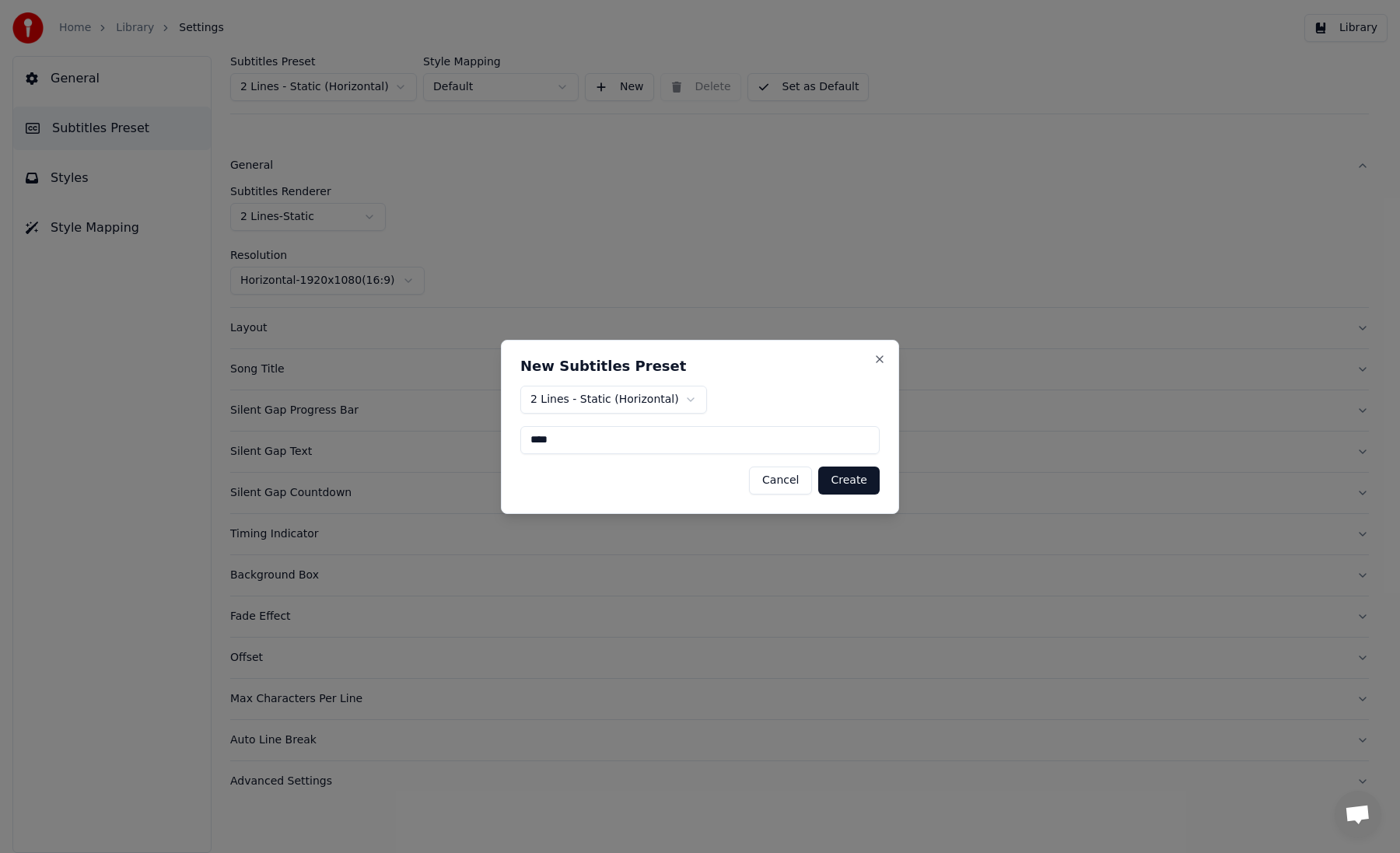
type input "****"
click at [861, 483] on button "Create" at bounding box center [849, 480] width 62 height 28
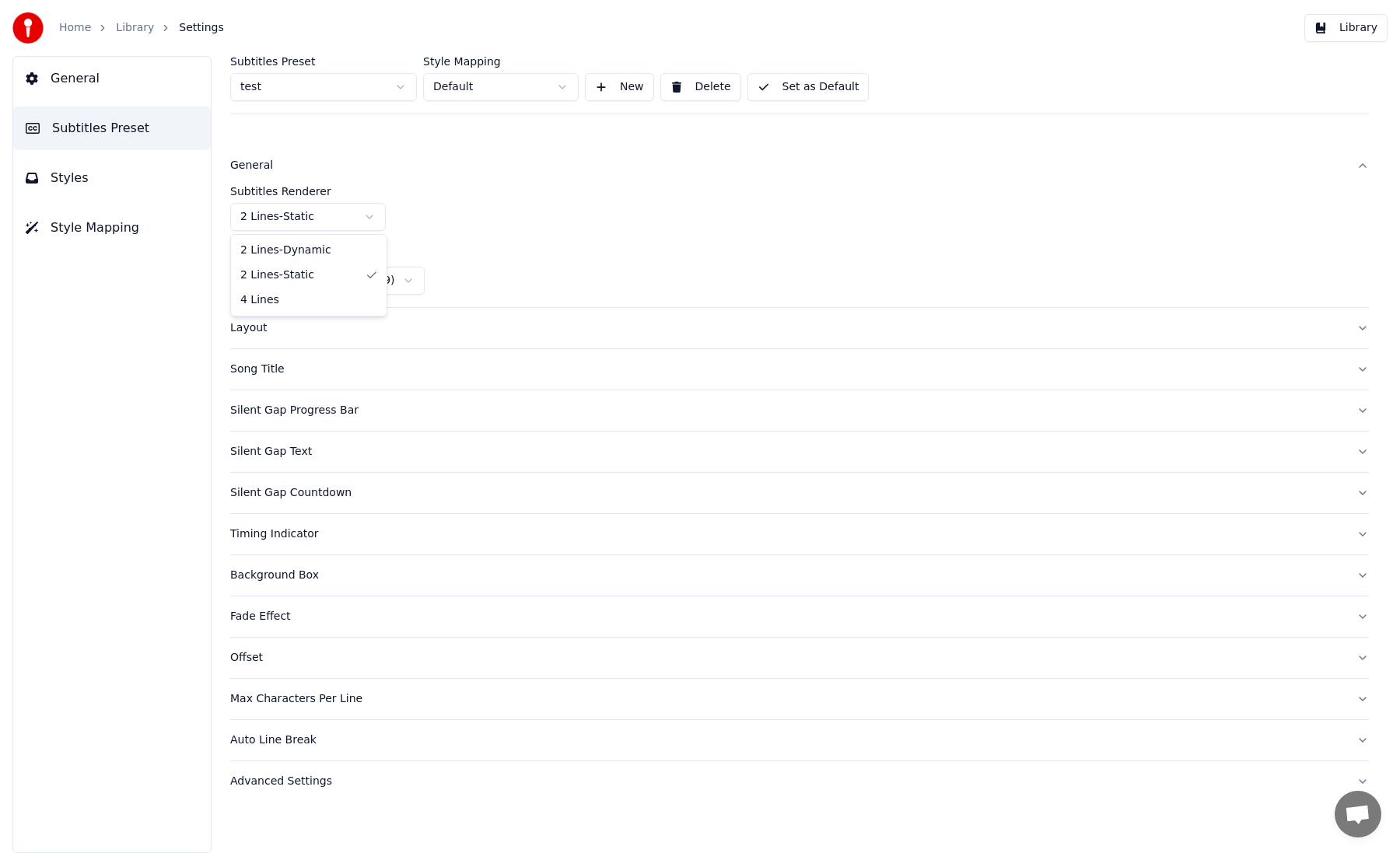
click at [331, 215] on html "Home Library Settings Library General Subtitles Preset Styles Style Mapping Sub…" at bounding box center [700, 426] width 1400 height 853
click at [331, 219] on html "Home Library Settings Library General Subtitles Preset Styles Style Mapping Sub…" at bounding box center [700, 426] width 1400 height 853
click at [379, 321] on div "Layout" at bounding box center [787, 328] width 1114 height 15
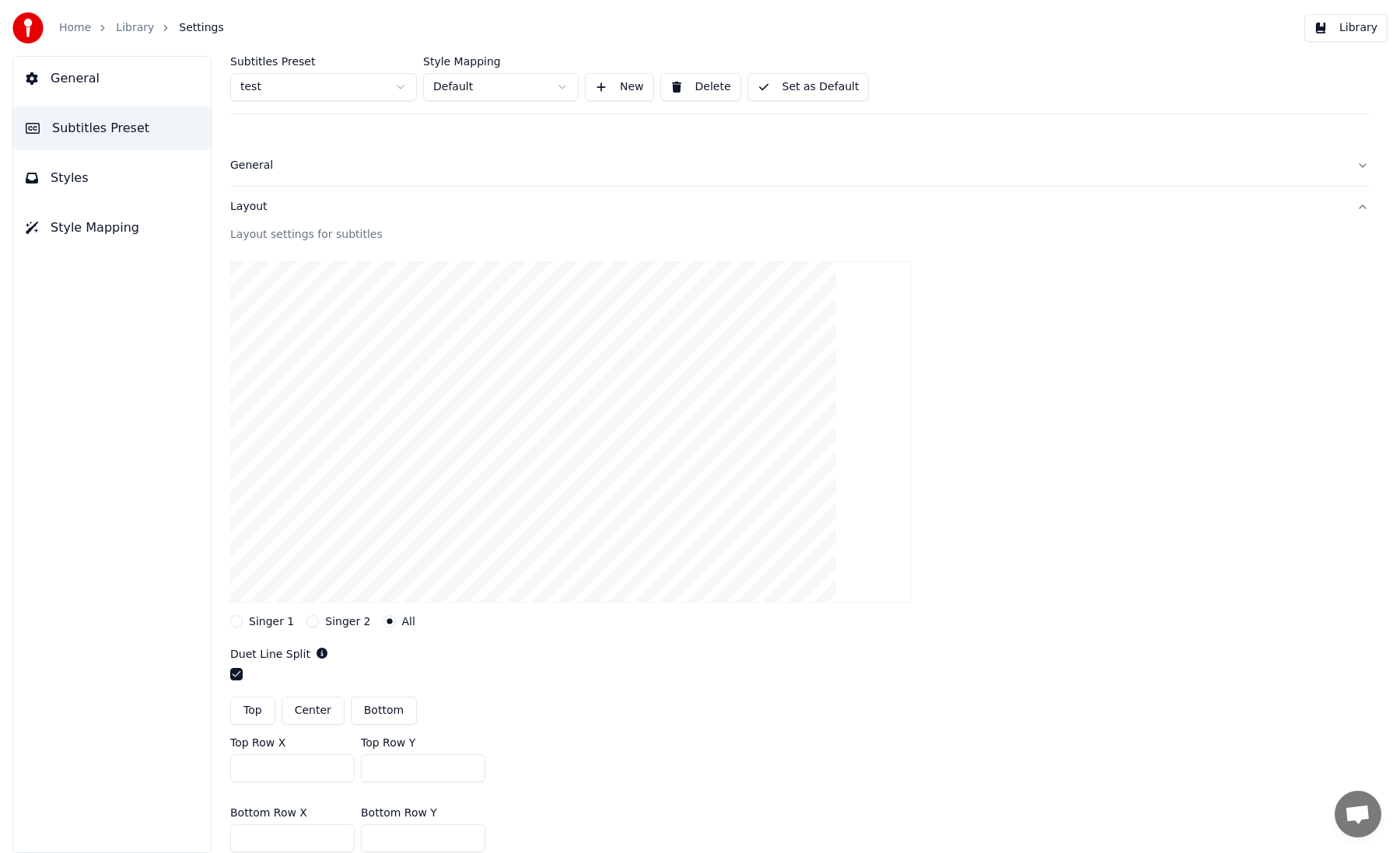
click at [280, 628] on div "Layout settings for subtitles Singer 1 Singer 2 All Duet Line Split Top Center …" at bounding box center [800, 569] width 1138 height 684
click at [280, 624] on label "Singer 1" at bounding box center [272, 621] width 45 height 11
click at [243, 624] on button "Singer 1" at bounding box center [237, 622] width 13 height 13
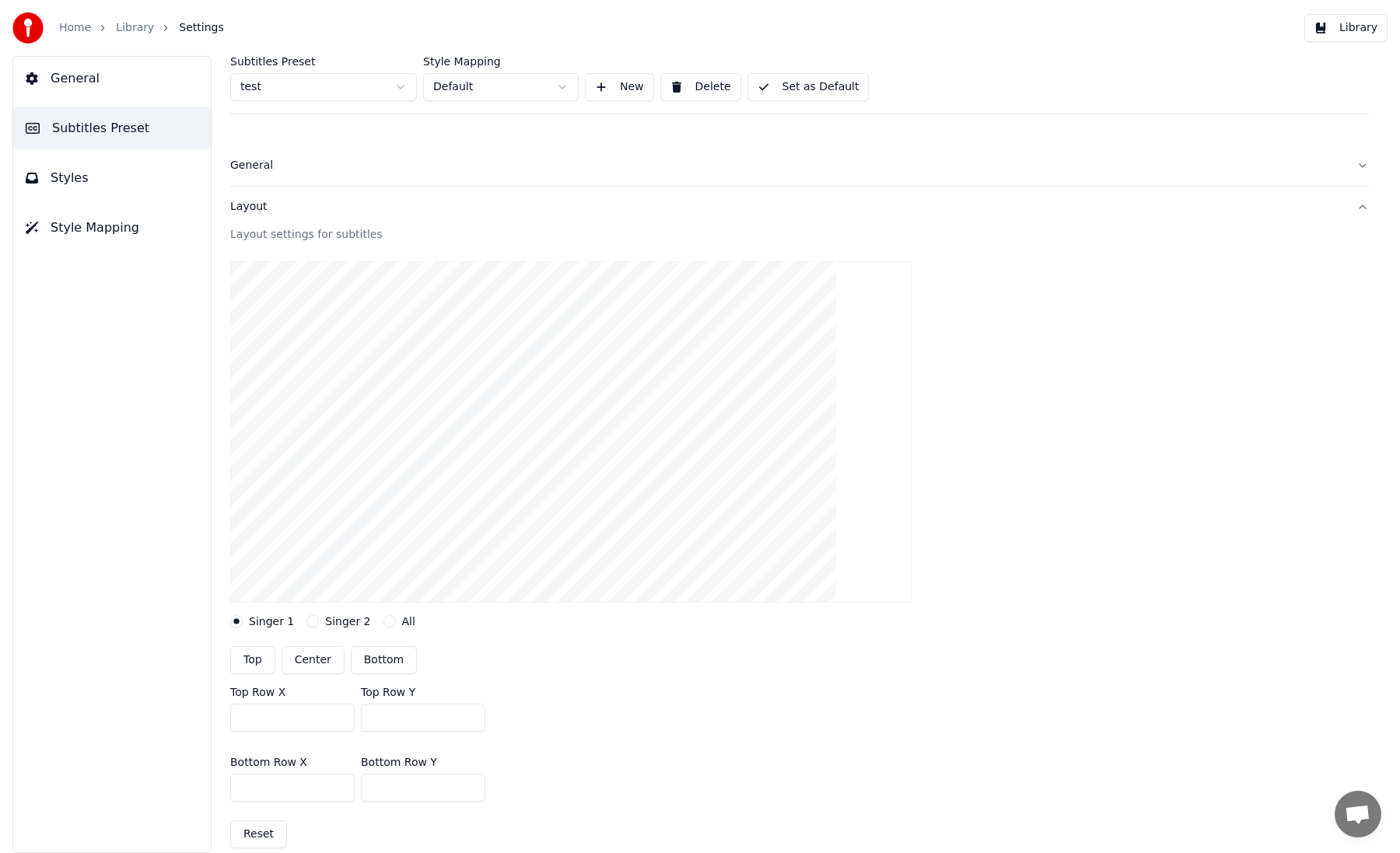
click at [337, 618] on label "Singer 2" at bounding box center [348, 621] width 45 height 11
click at [319, 618] on button "Singer 2" at bounding box center [313, 622] width 13 height 13
click at [383, 623] on button "All" at bounding box center [390, 622] width 13 height 13
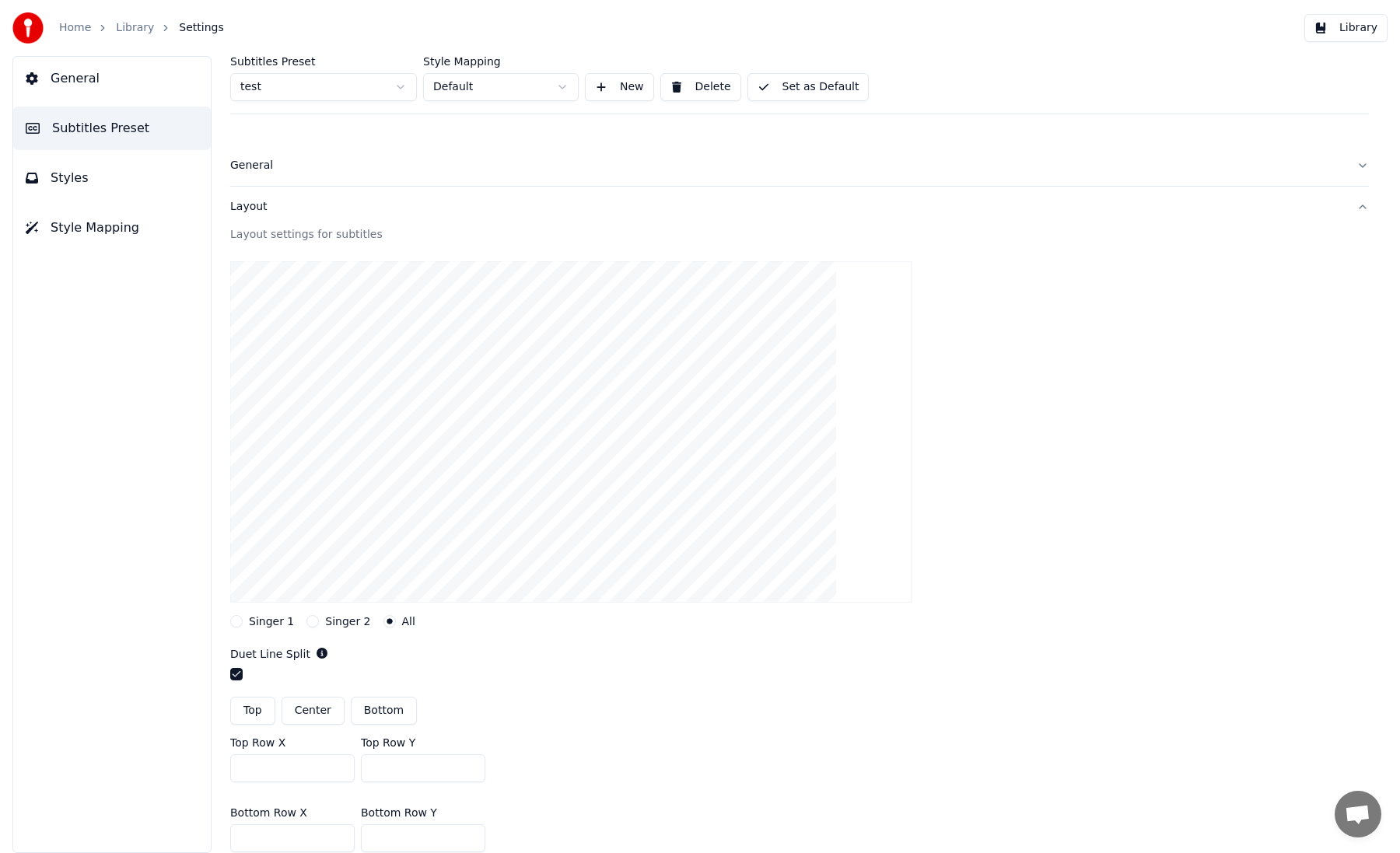
click at [280, 623] on label "Singer 1" at bounding box center [272, 621] width 45 height 11
click at [243, 623] on button "Singer 1" at bounding box center [237, 622] width 13 height 13
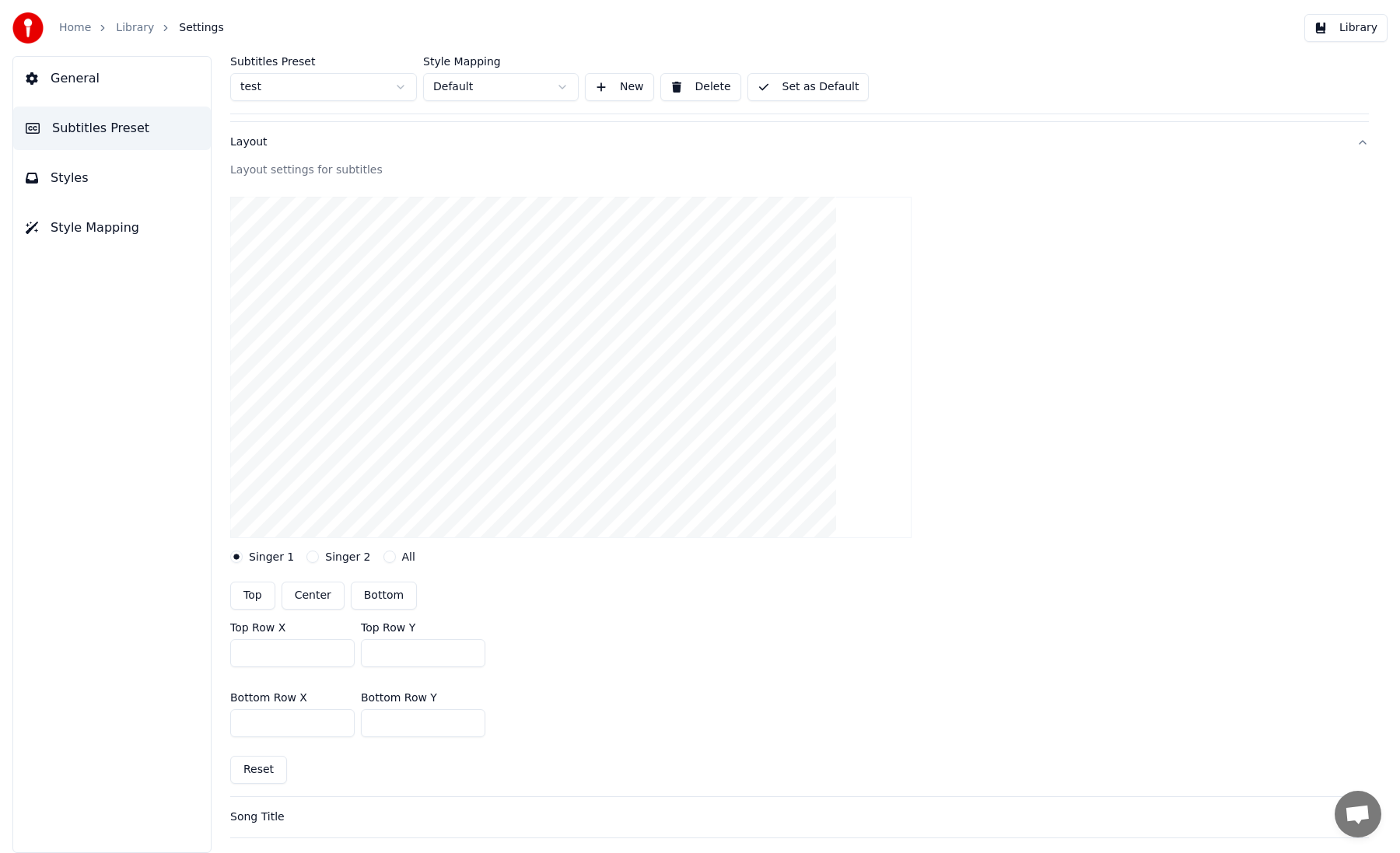
scroll to position [83, 0]
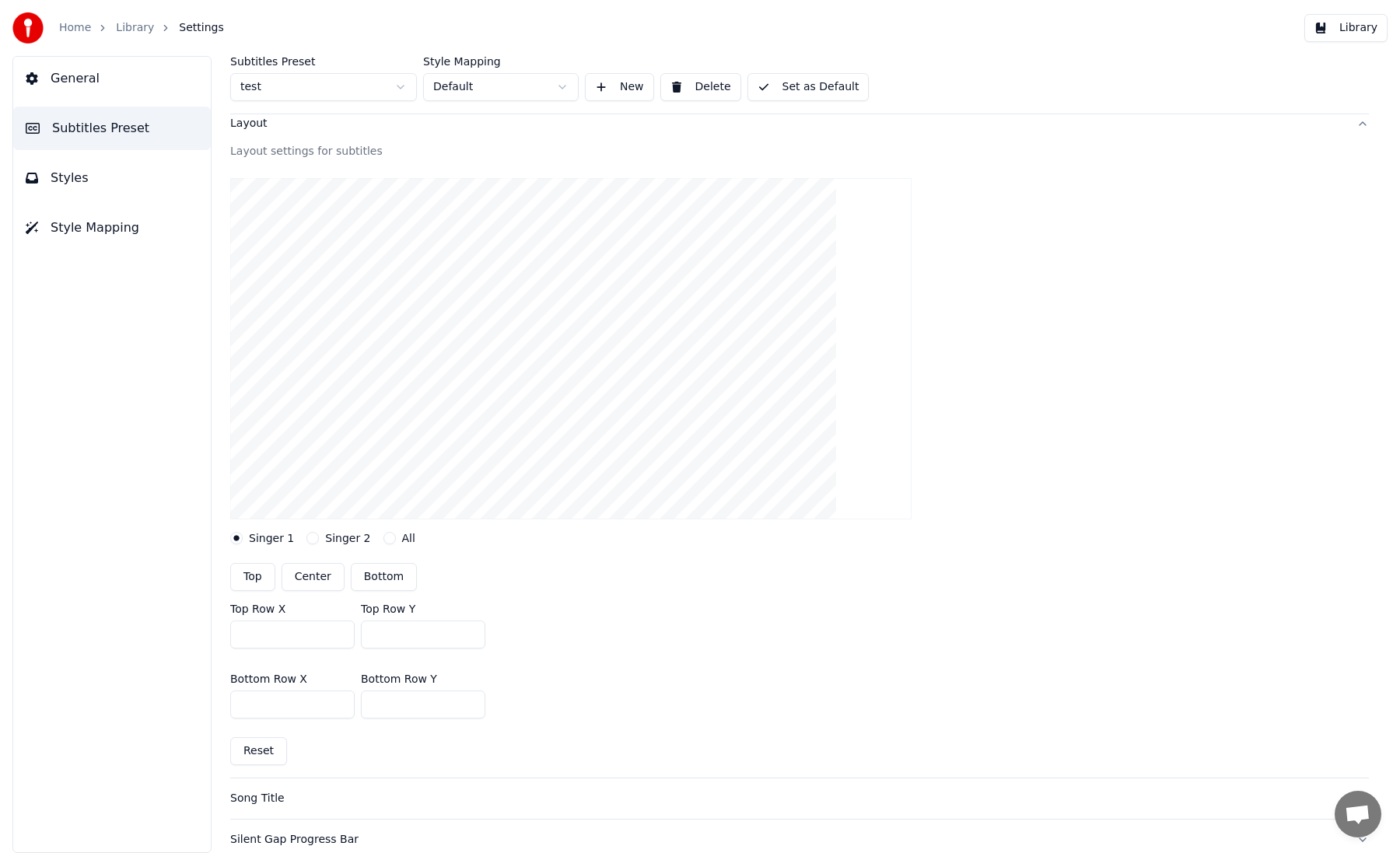
click at [79, 171] on span "Styles" at bounding box center [70, 178] width 38 height 19
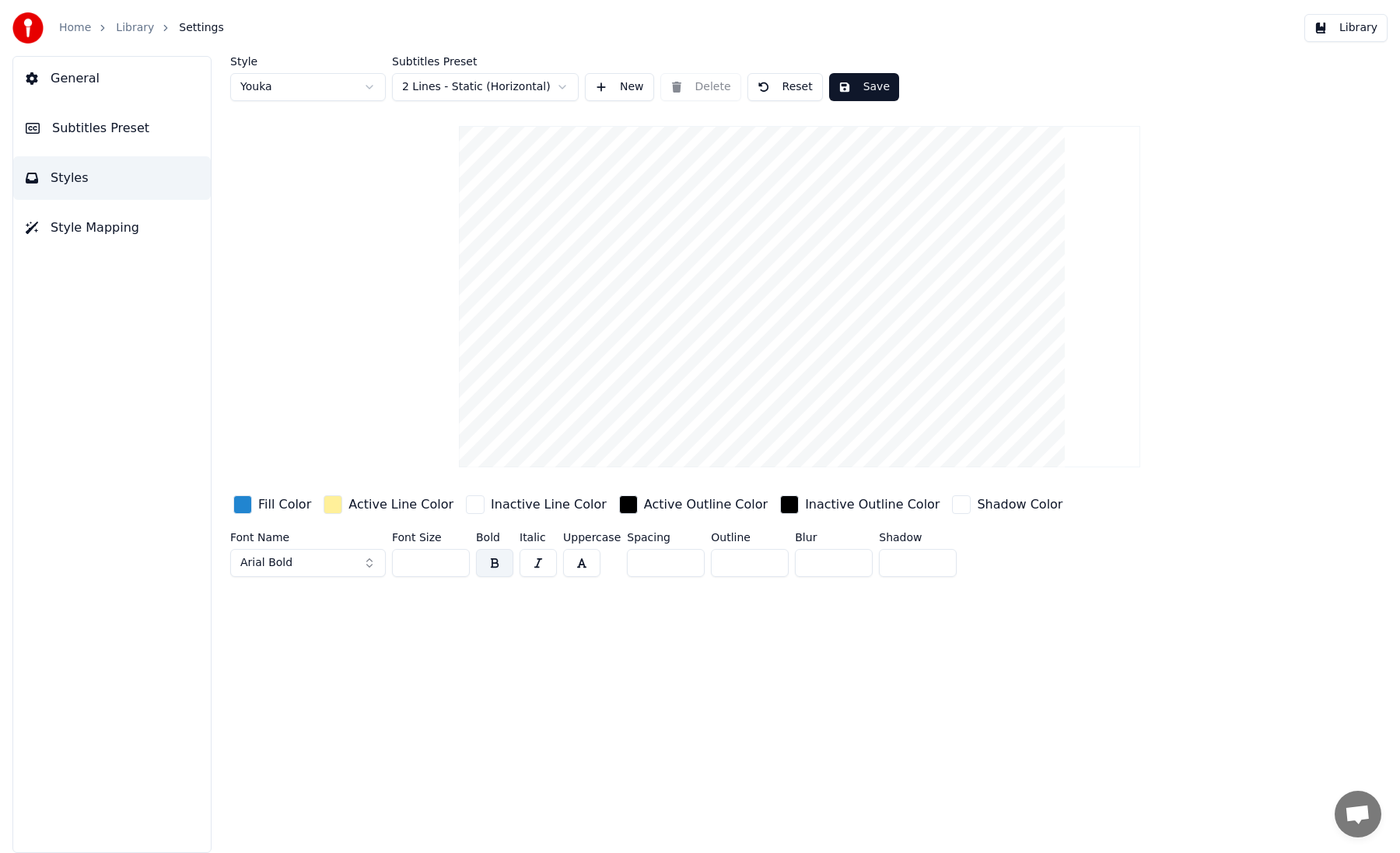
click at [242, 506] on div "button" at bounding box center [242, 505] width 19 height 19
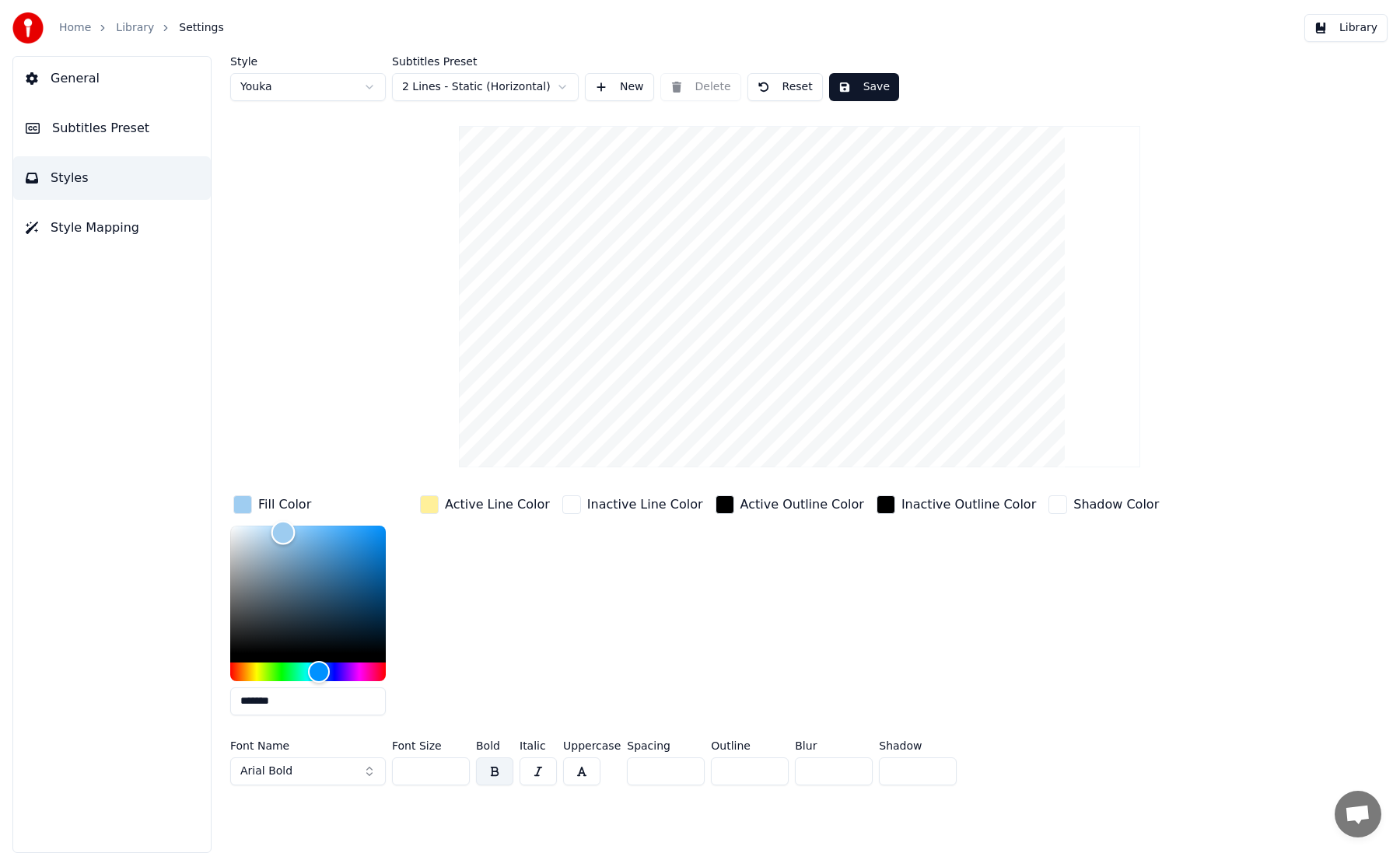
type input "*******"
drag, startPoint x: 358, startPoint y: 544, endPoint x: 177, endPoint y: 489, distance: 189.2
click at [177, 489] on div "General Subtitles Preset Styles Style Mapping Style Youka Subtitles Preset 2 Li…" at bounding box center [700, 455] width 1400 height 797
click at [501, 598] on div "Active Line Color" at bounding box center [485, 610] width 136 height 236
click at [428, 501] on div "button" at bounding box center [429, 505] width 19 height 19
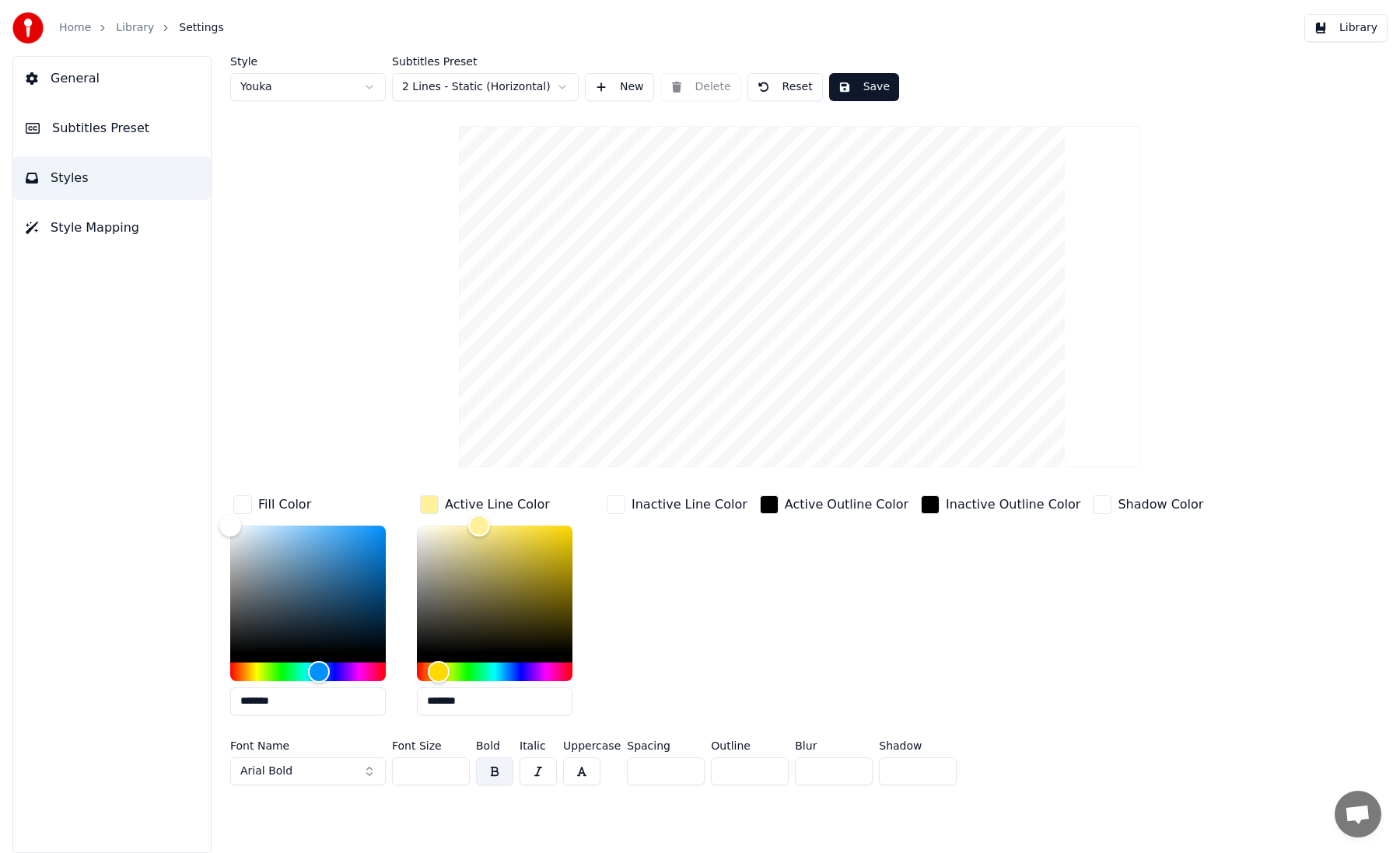
click at [455, 703] on input "*******" at bounding box center [495, 701] width 155 height 28
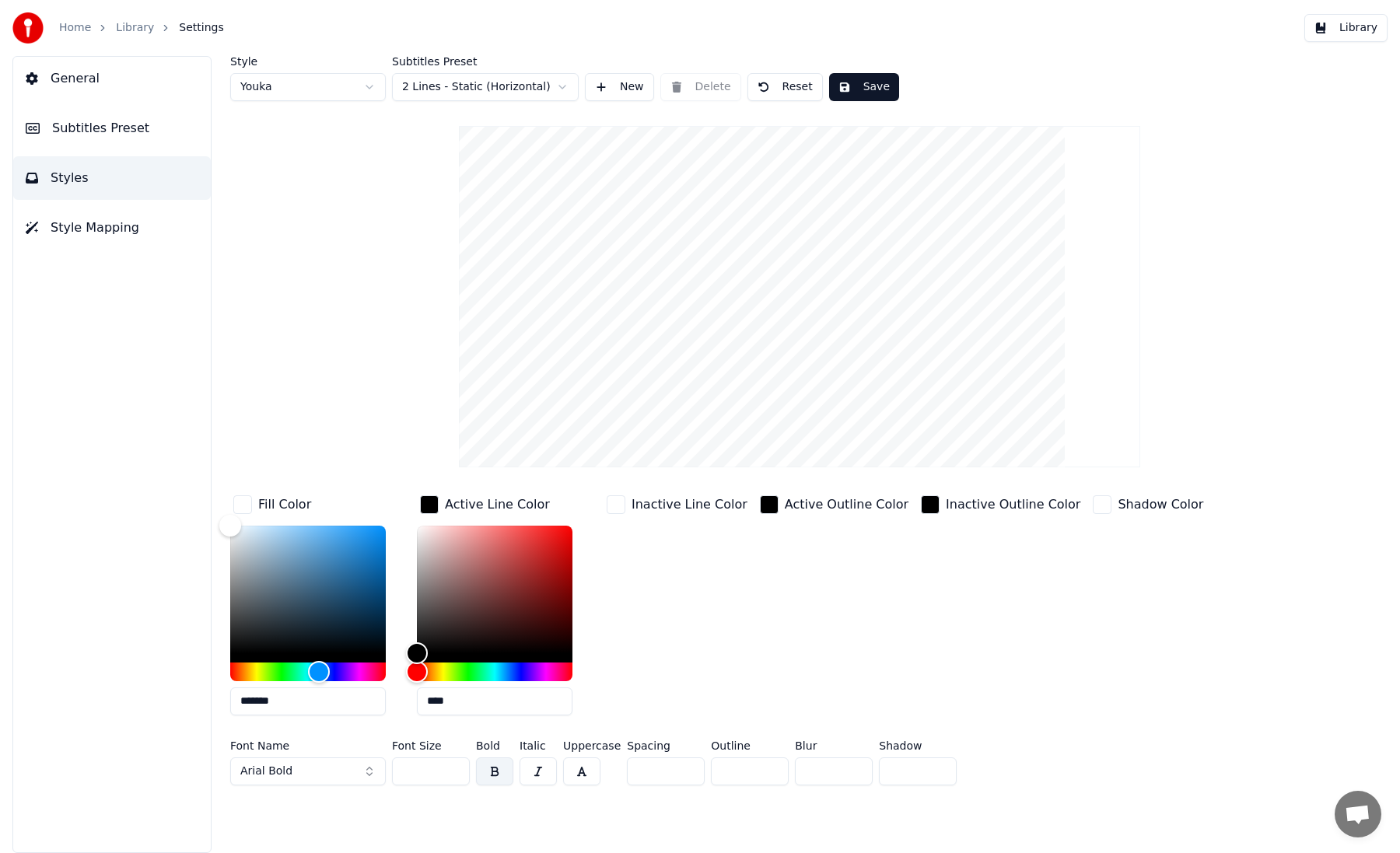
type input "****"
click at [312, 704] on input "*******" at bounding box center [308, 701] width 155 height 28
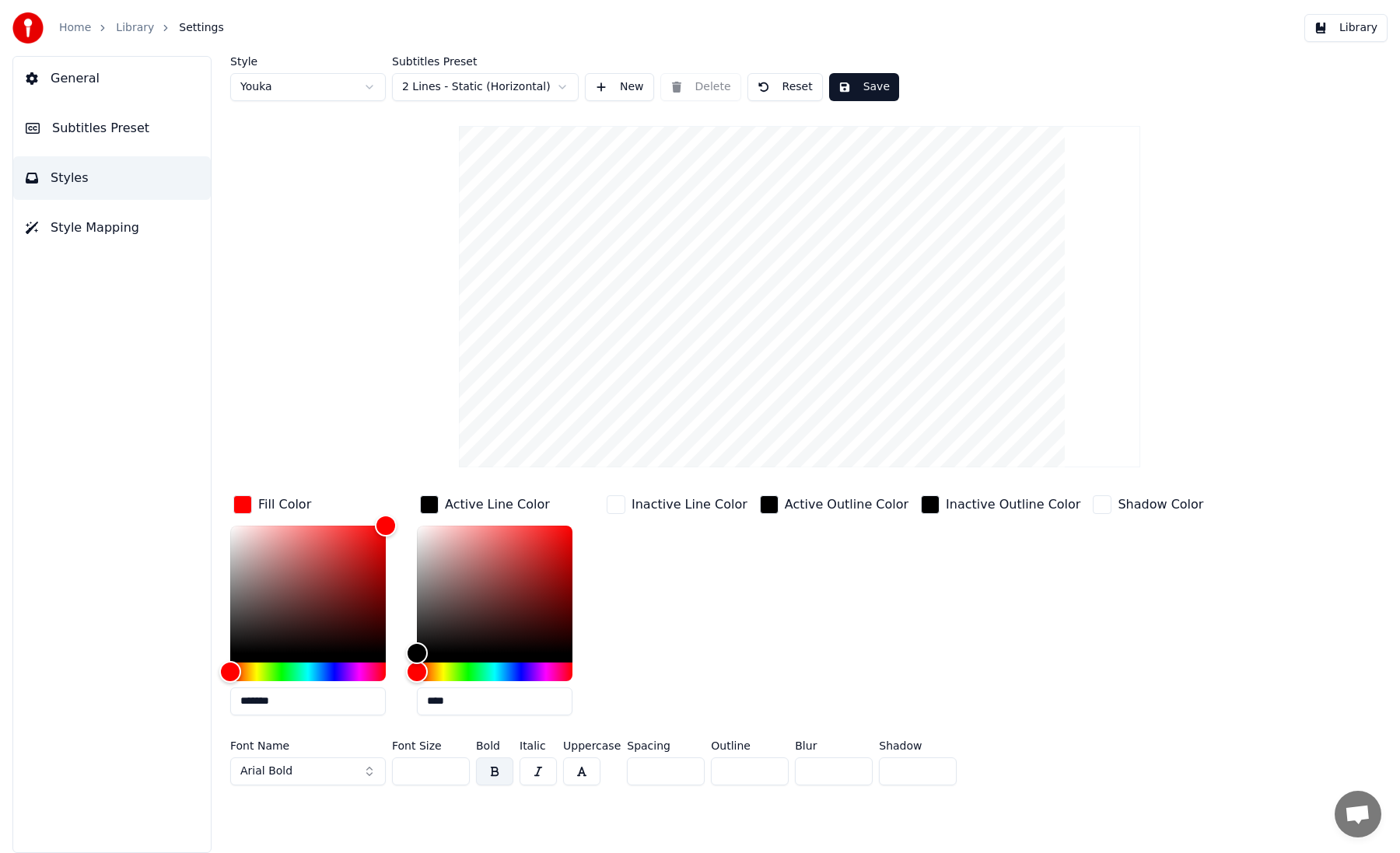
type input "*******"
click at [615, 503] on div "button" at bounding box center [616, 505] width 19 height 19
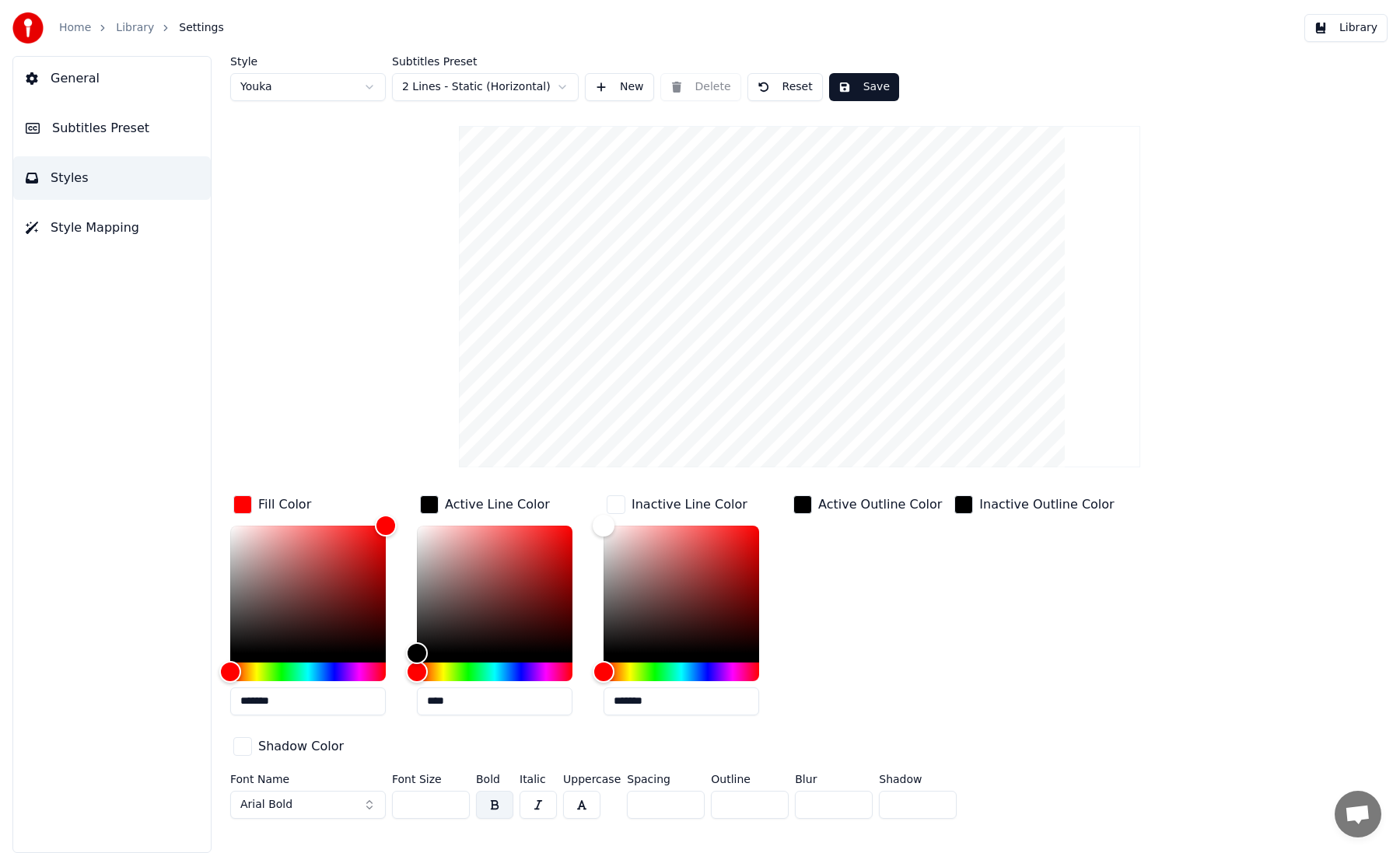
click at [631, 699] on input "*******" at bounding box center [682, 701] width 155 height 28
type input "***"
click at [558, 705] on input "****" at bounding box center [495, 701] width 155 height 28
type input "*"
type input "***"
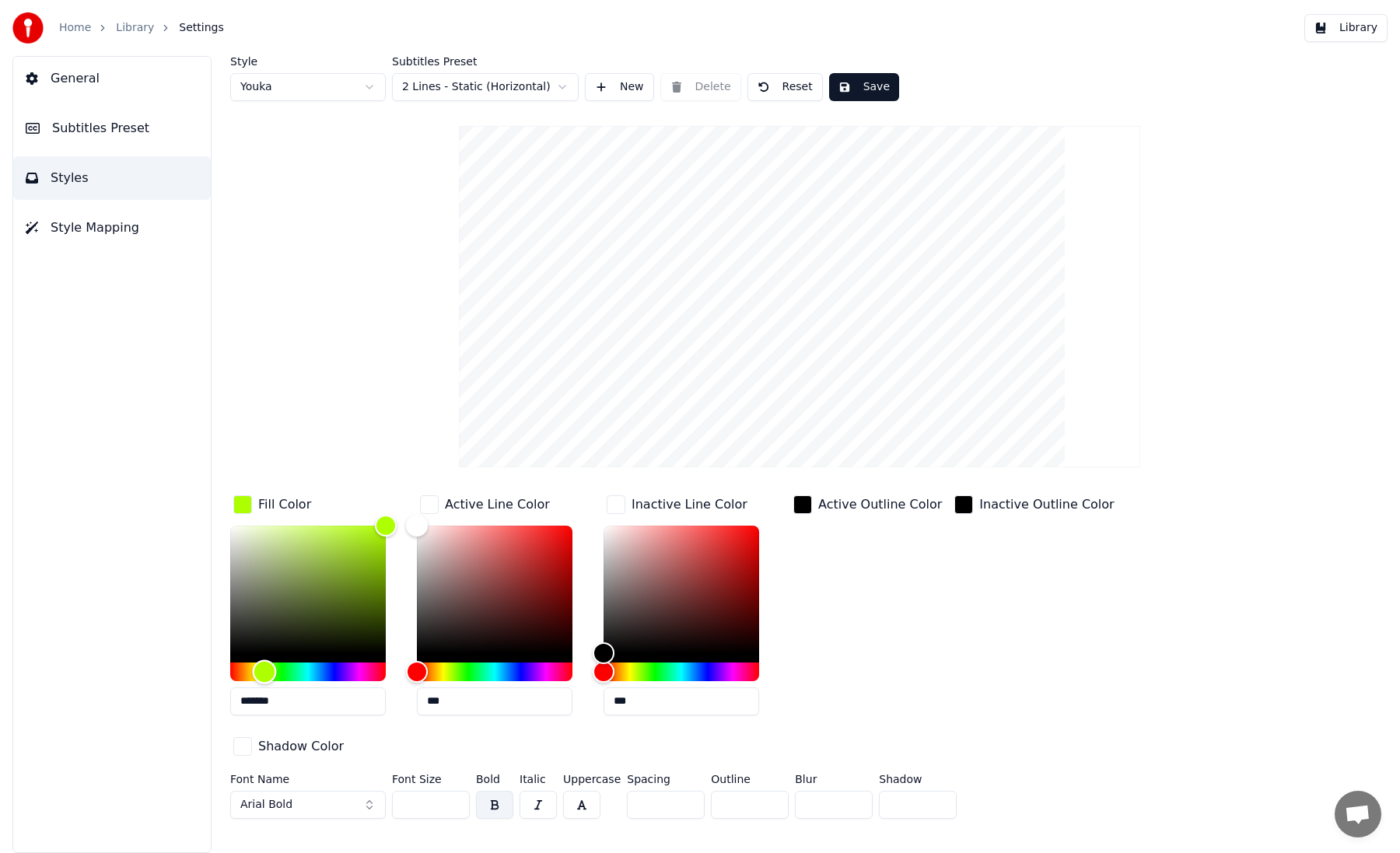
type input "*******"
drag, startPoint x: 225, startPoint y: 670, endPoint x: 264, endPoint y: 671, distance: 39.0
click at [264, 671] on div "Hue" at bounding box center [264, 671] width 24 height 24
click at [59, 227] on span "Style Mapping" at bounding box center [95, 228] width 88 height 19
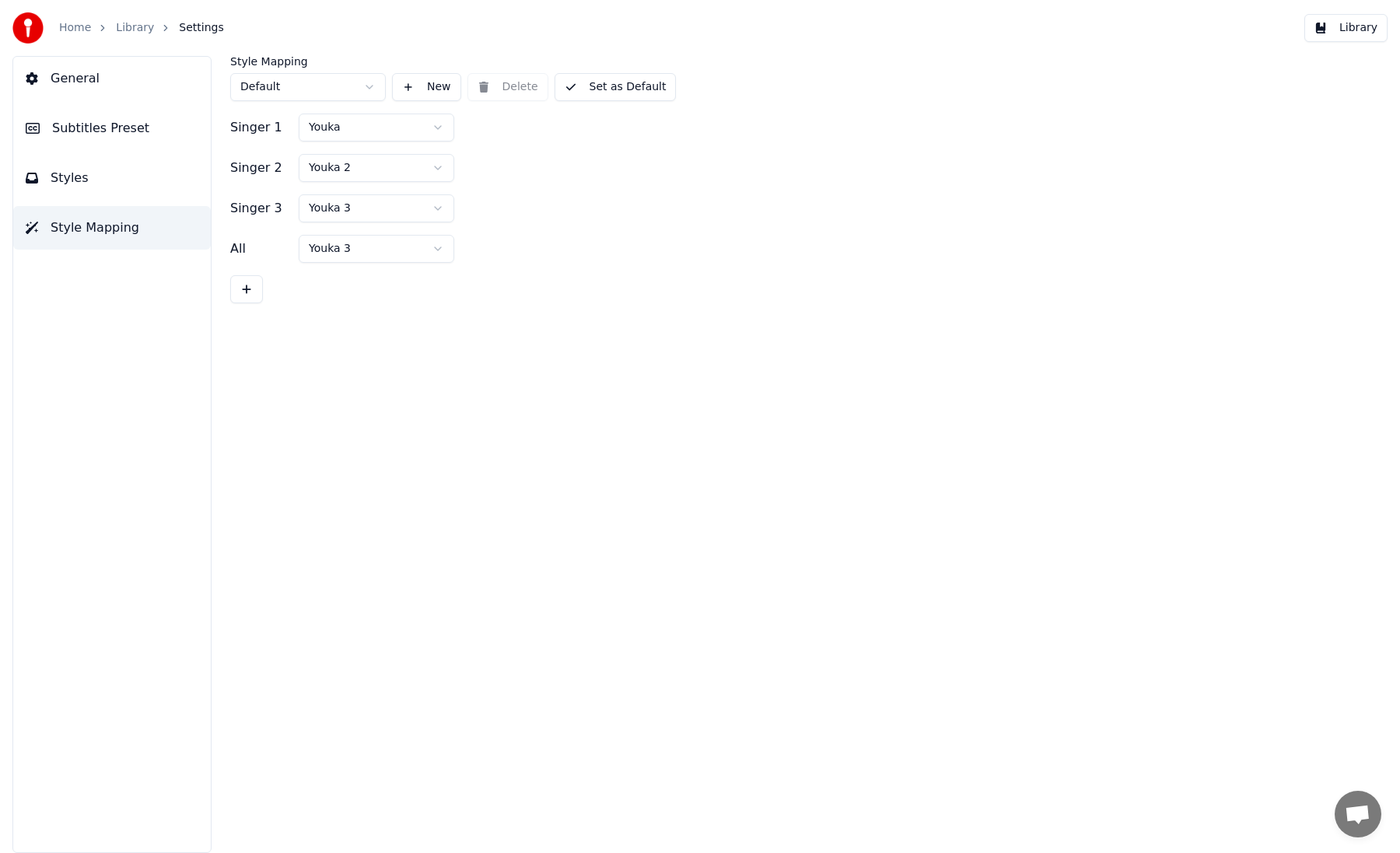
click at [61, 196] on button "Styles" at bounding box center [112, 178] width 197 height 44
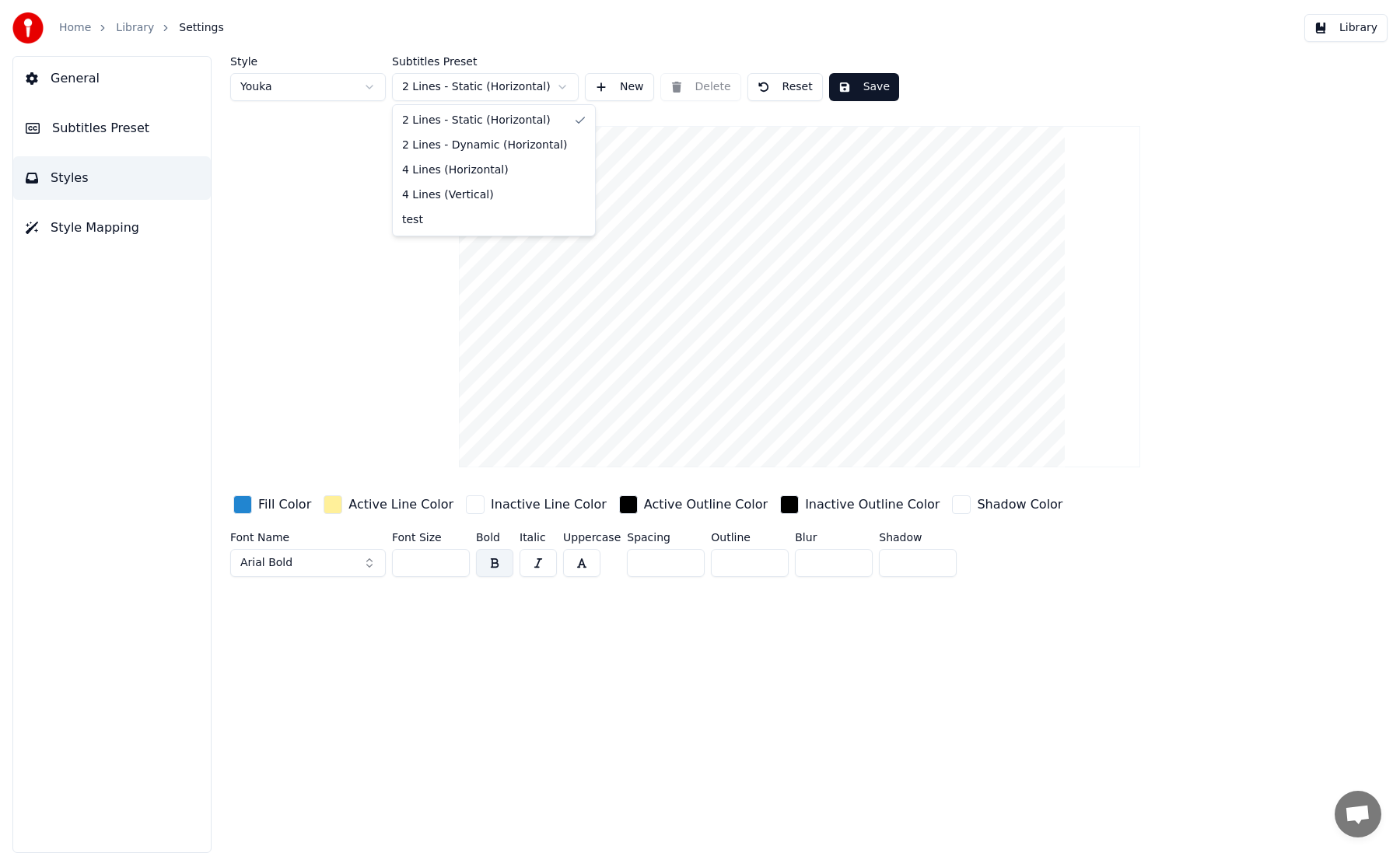
click at [424, 88] on html "Home Library Settings Library General Subtitles Preset Styles Style Mapping Sty…" at bounding box center [700, 426] width 1400 height 853
click at [240, 510] on div "button" at bounding box center [242, 505] width 19 height 19
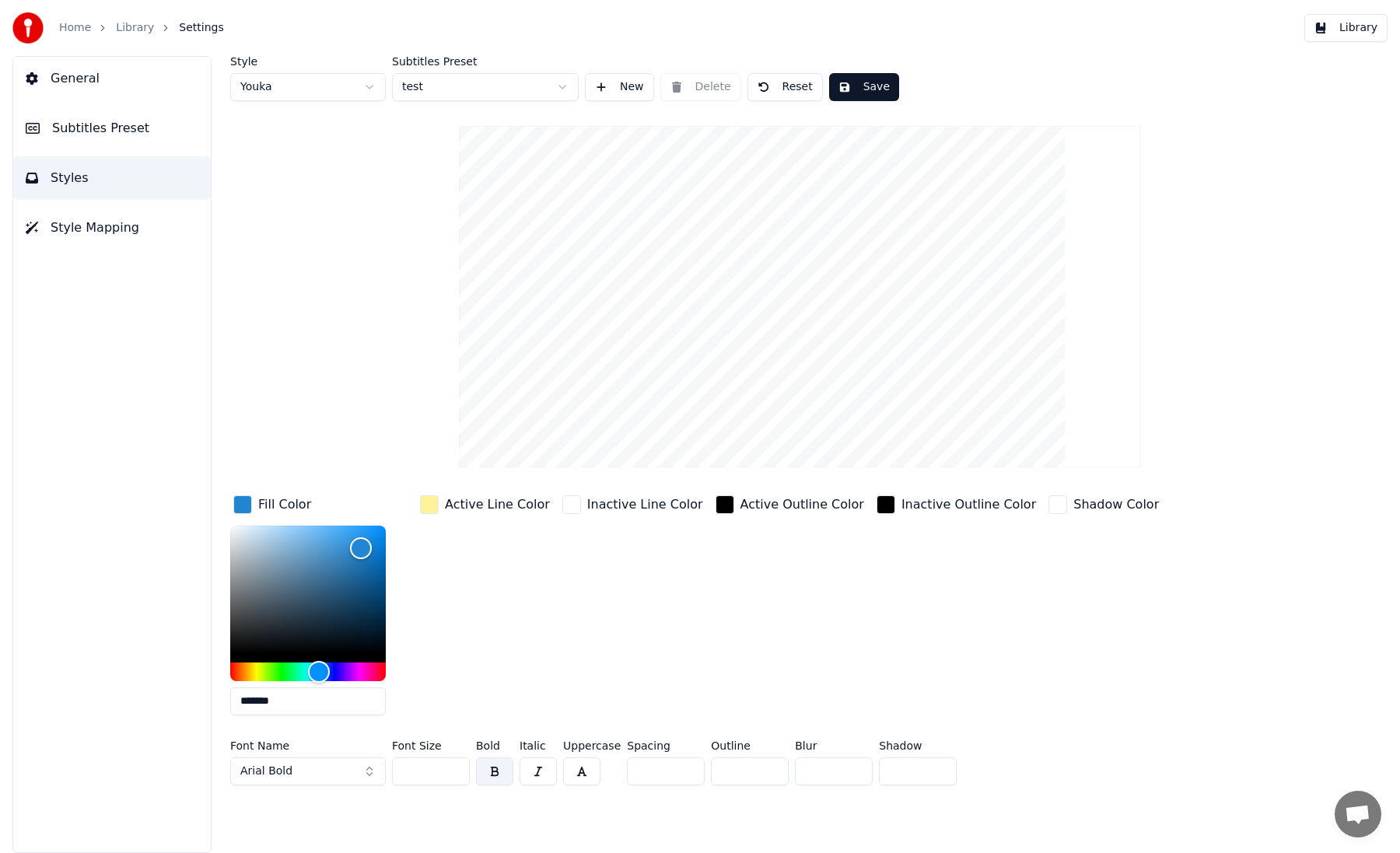
click at [453, 514] on div "Active Line Color" at bounding box center [485, 505] width 136 height 25
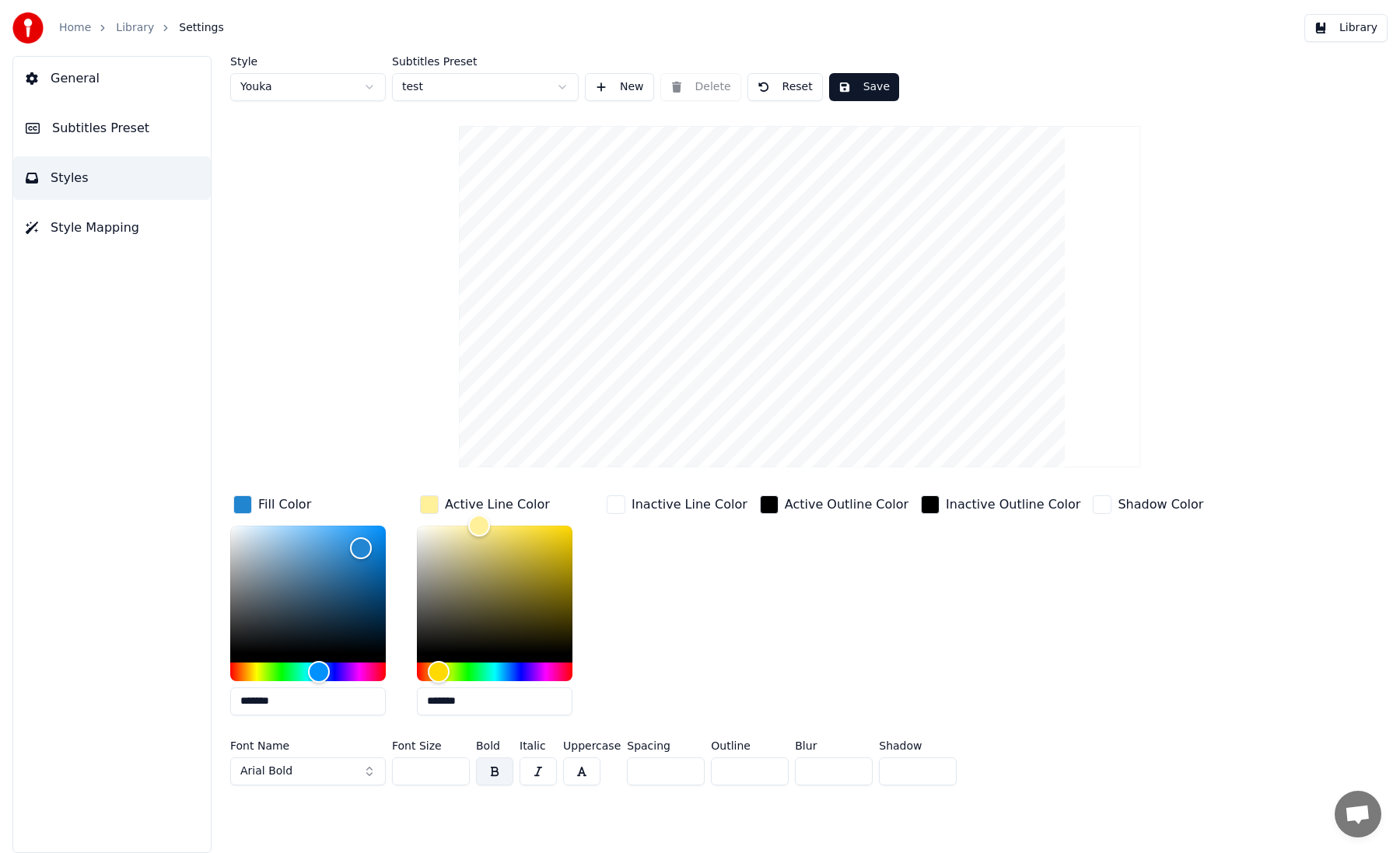
click at [625, 514] on div "Inactive Line Color" at bounding box center [677, 505] width 147 height 25
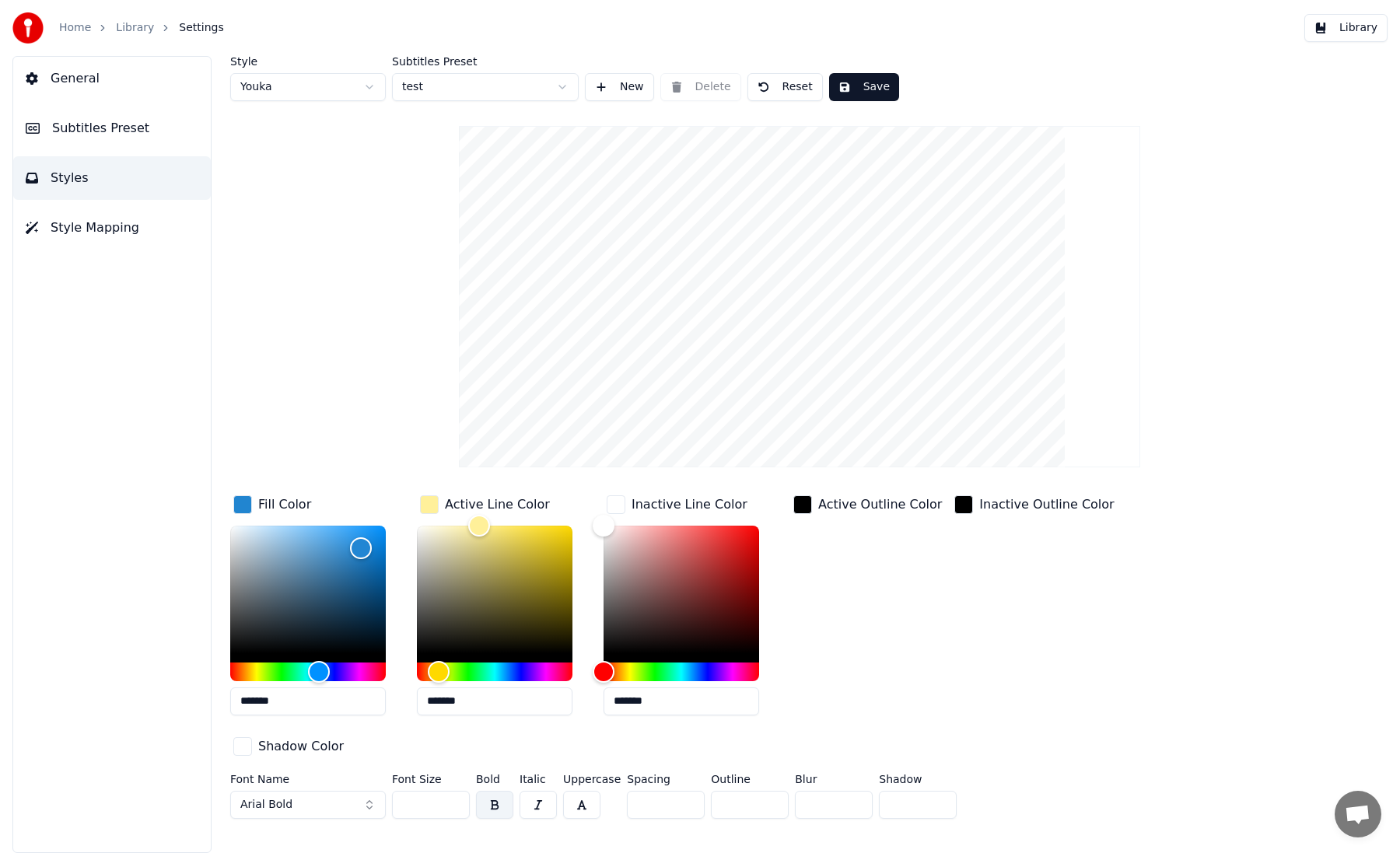
click at [93, 145] on button "Subtitles Preset" at bounding box center [112, 128] width 197 height 44
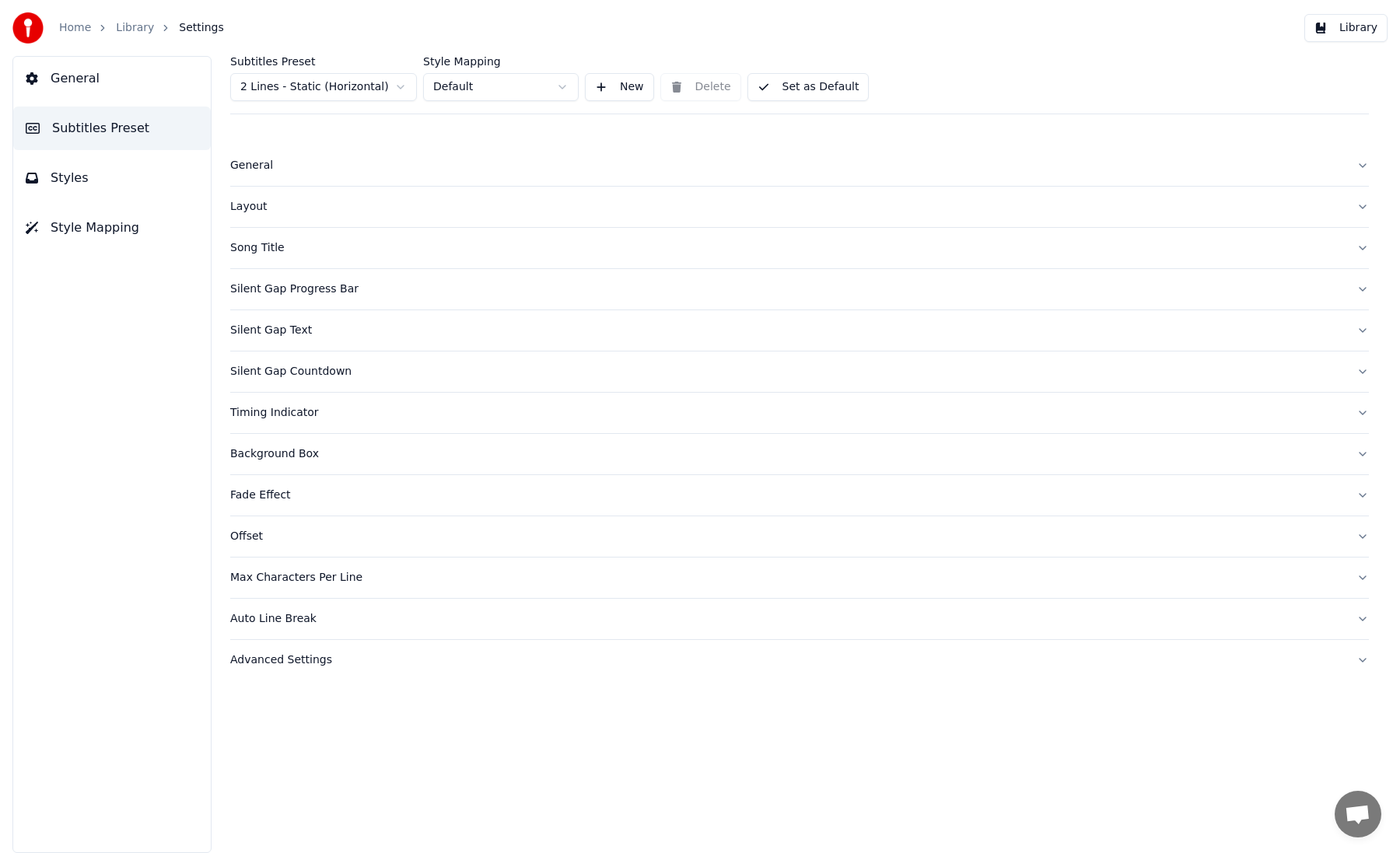
click at [325, 172] on div "General" at bounding box center [787, 165] width 1114 height 15
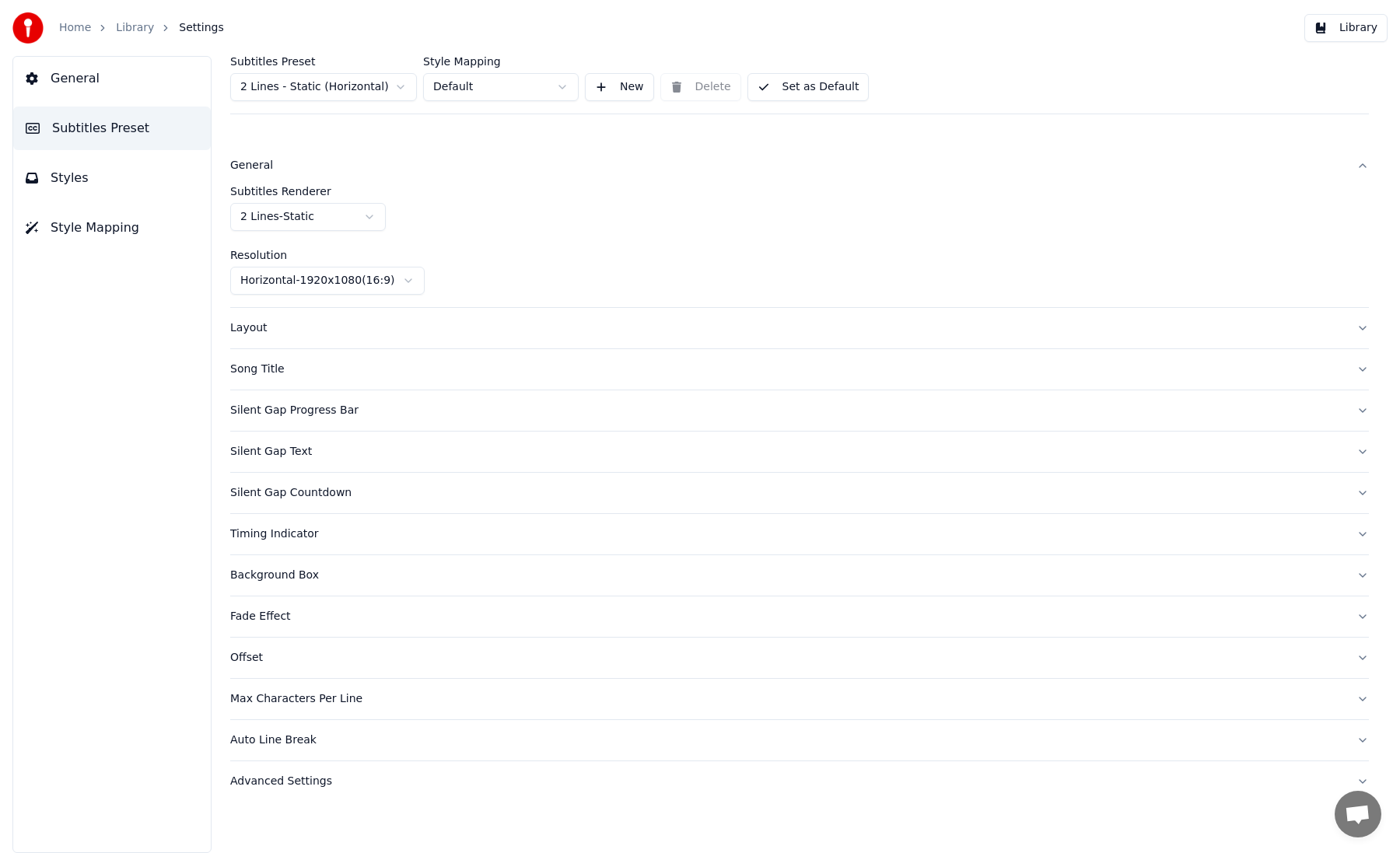
click at [325, 172] on div "General" at bounding box center [787, 165] width 1114 height 15
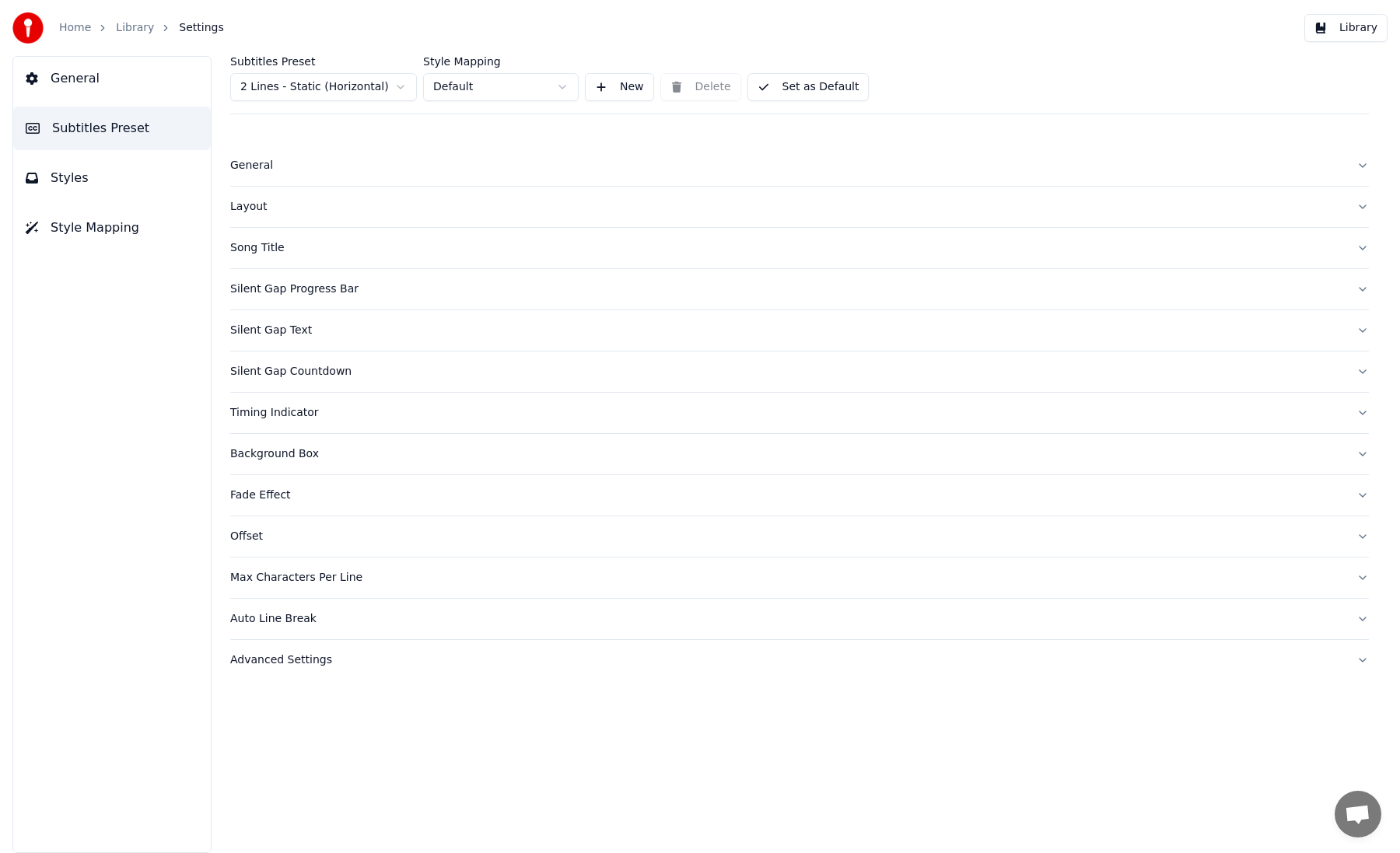
click at [325, 225] on button "Layout" at bounding box center [800, 206] width 1138 height 40
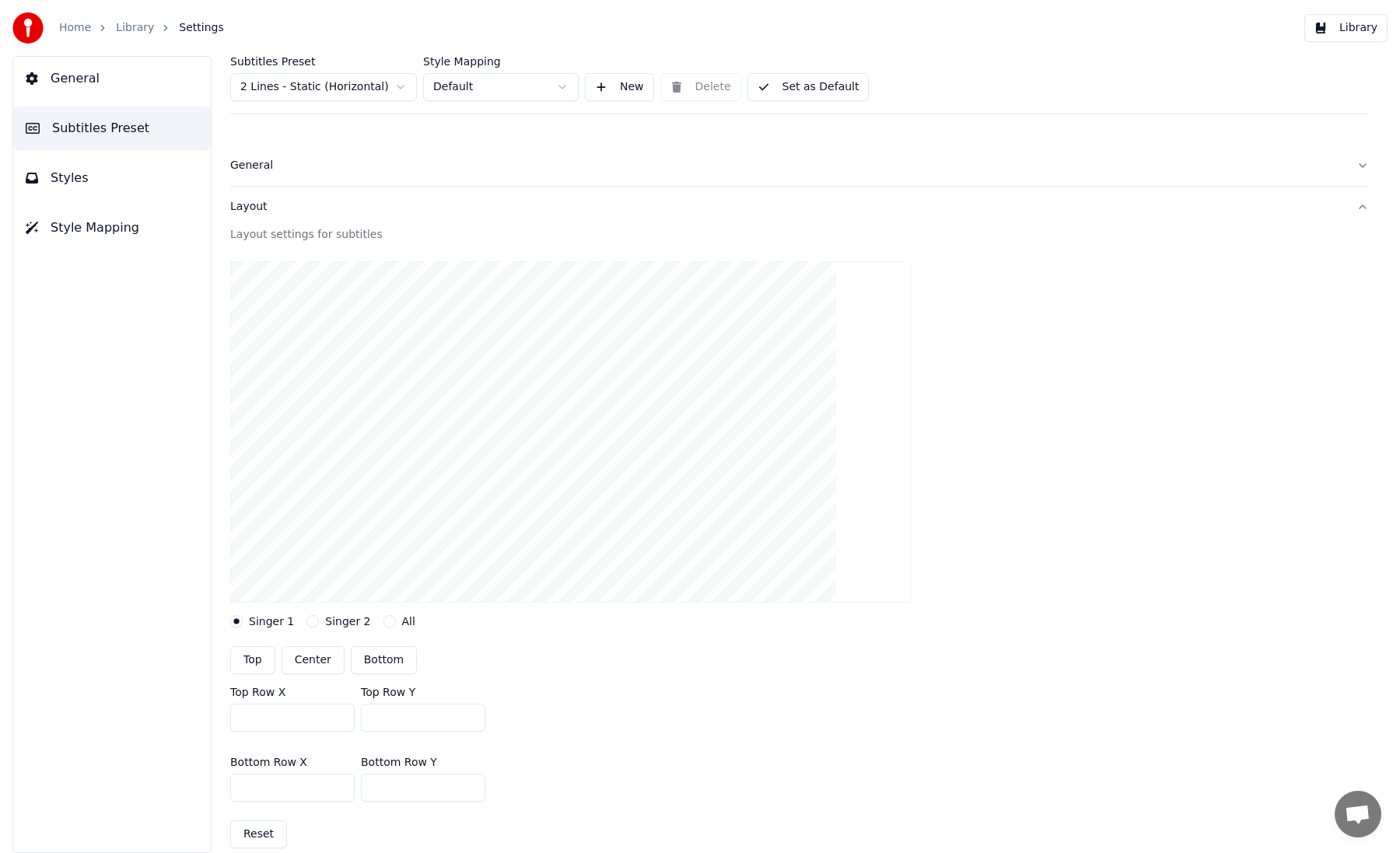
click at [328, 213] on div "Layout" at bounding box center [787, 206] width 1114 height 15
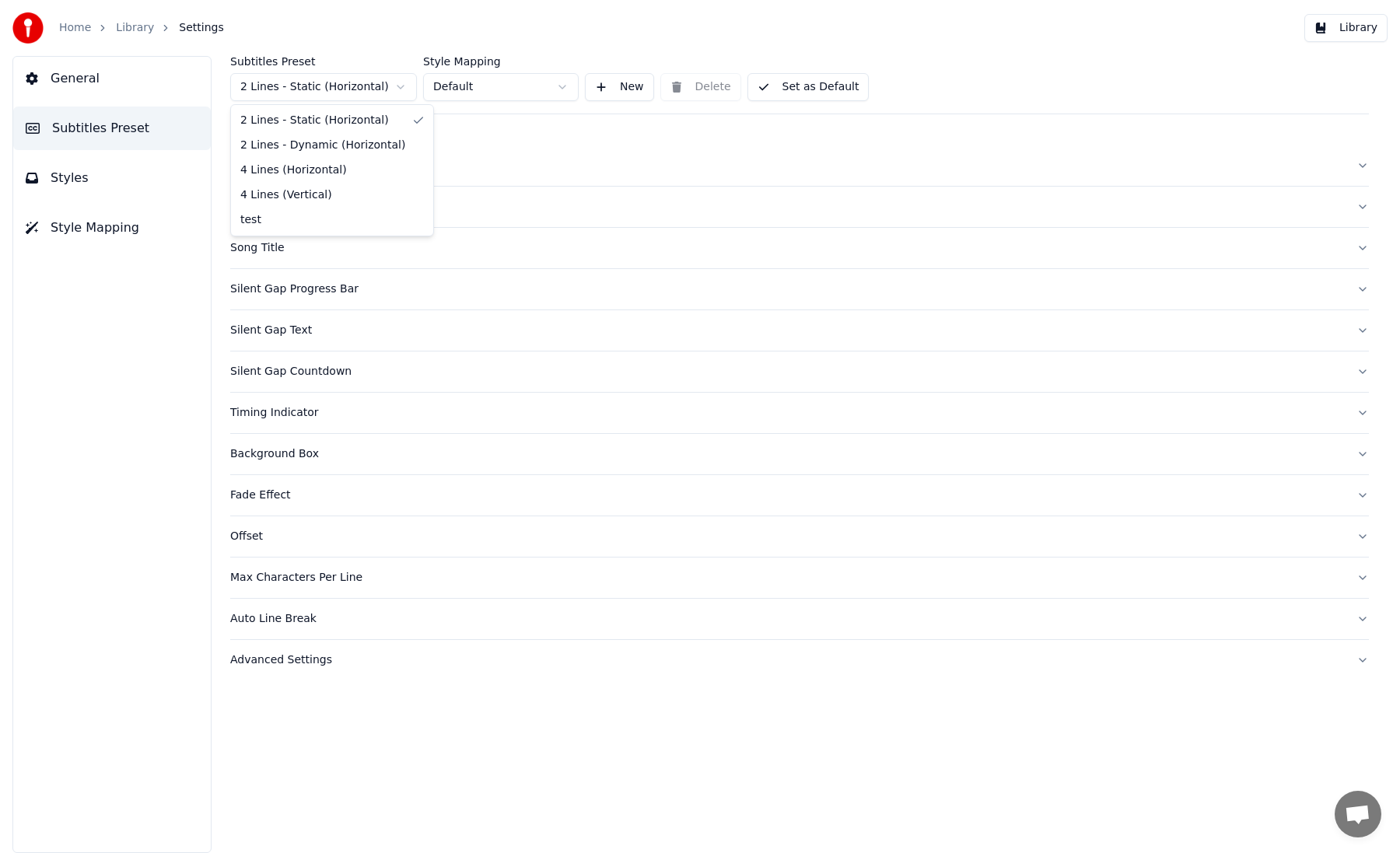
click at [377, 99] on html "Home Library Settings Library General Subtitles Preset Styles Style Mapping Sub…" at bounding box center [700, 426] width 1400 height 853
click at [337, 540] on div "Offset" at bounding box center [787, 536] width 1114 height 15
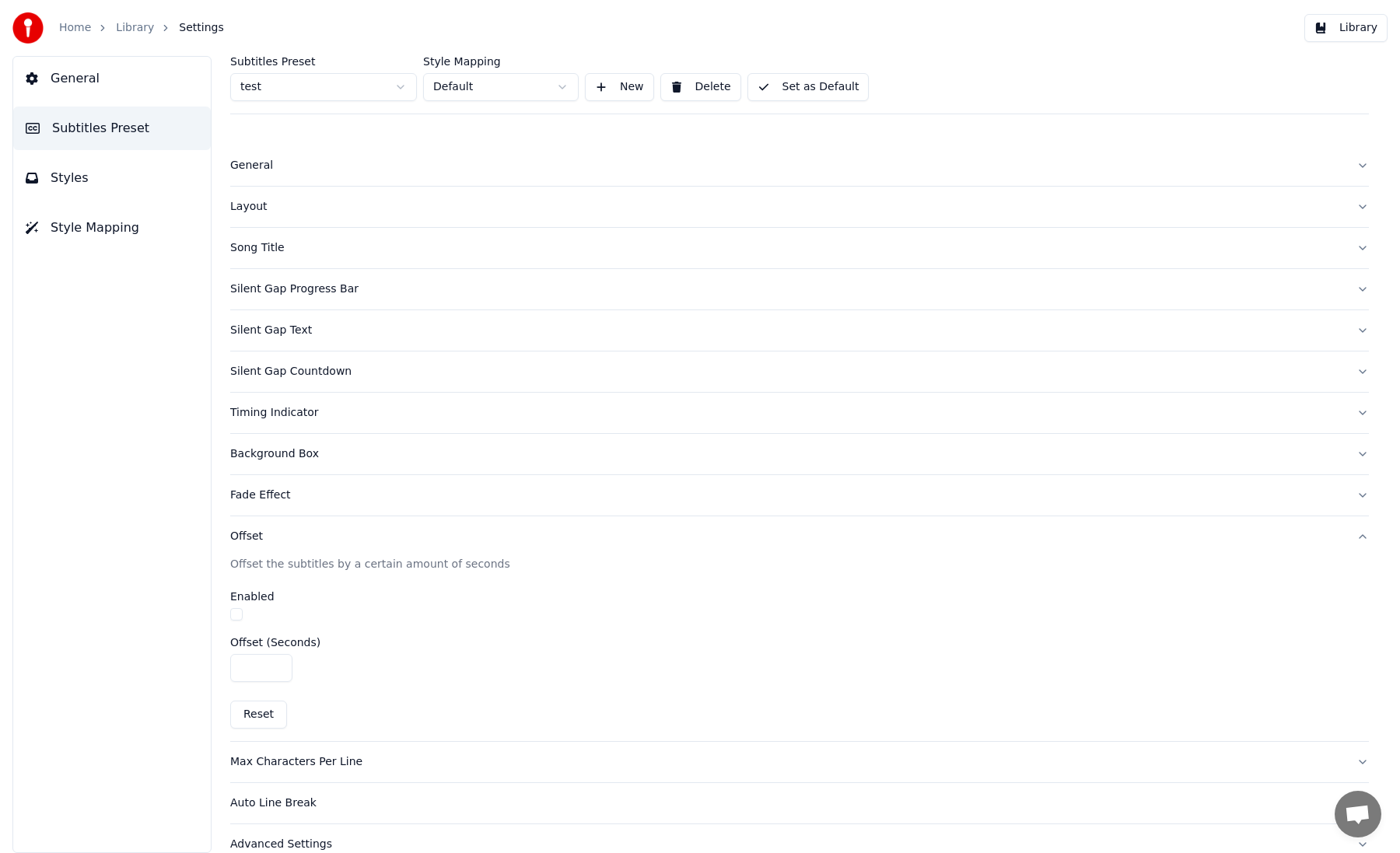
click at [337, 540] on div "Offset" at bounding box center [787, 536] width 1114 height 15
click at [330, 506] on button "Fade Effect" at bounding box center [800, 495] width 1138 height 40
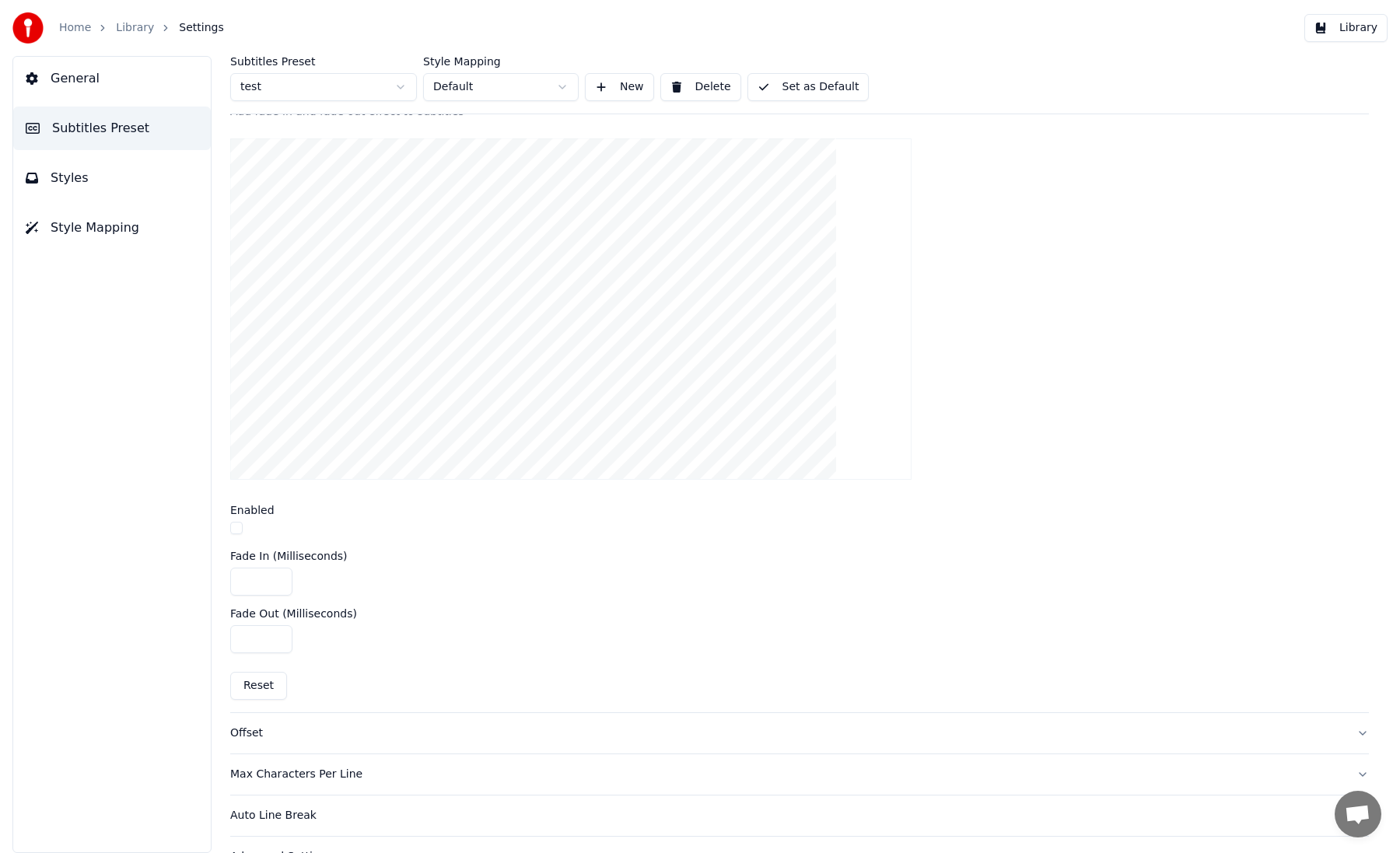
scroll to position [436, 0]
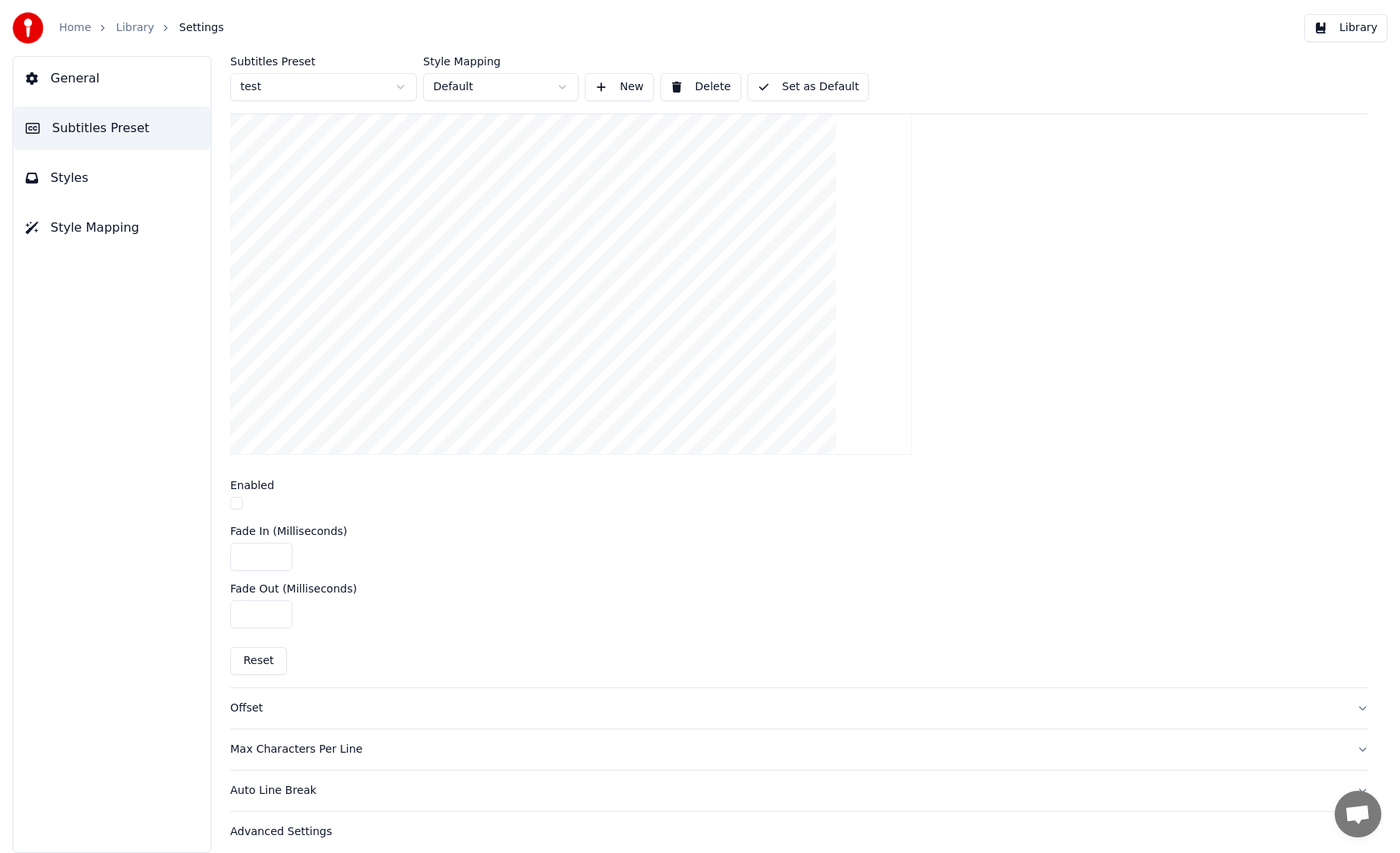
click at [232, 501] on button "button" at bounding box center [237, 503] width 13 height 13
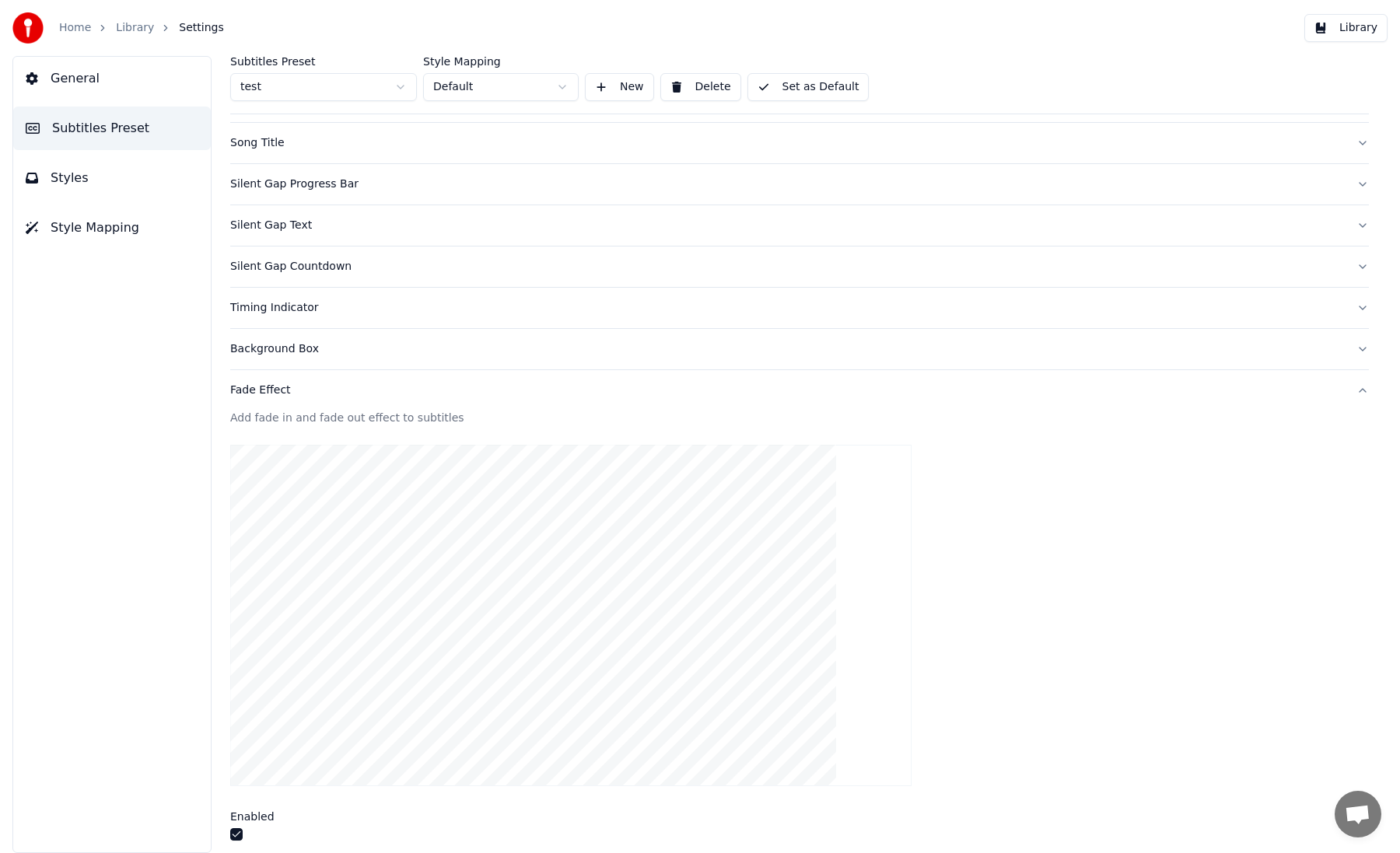
scroll to position [87, 0]
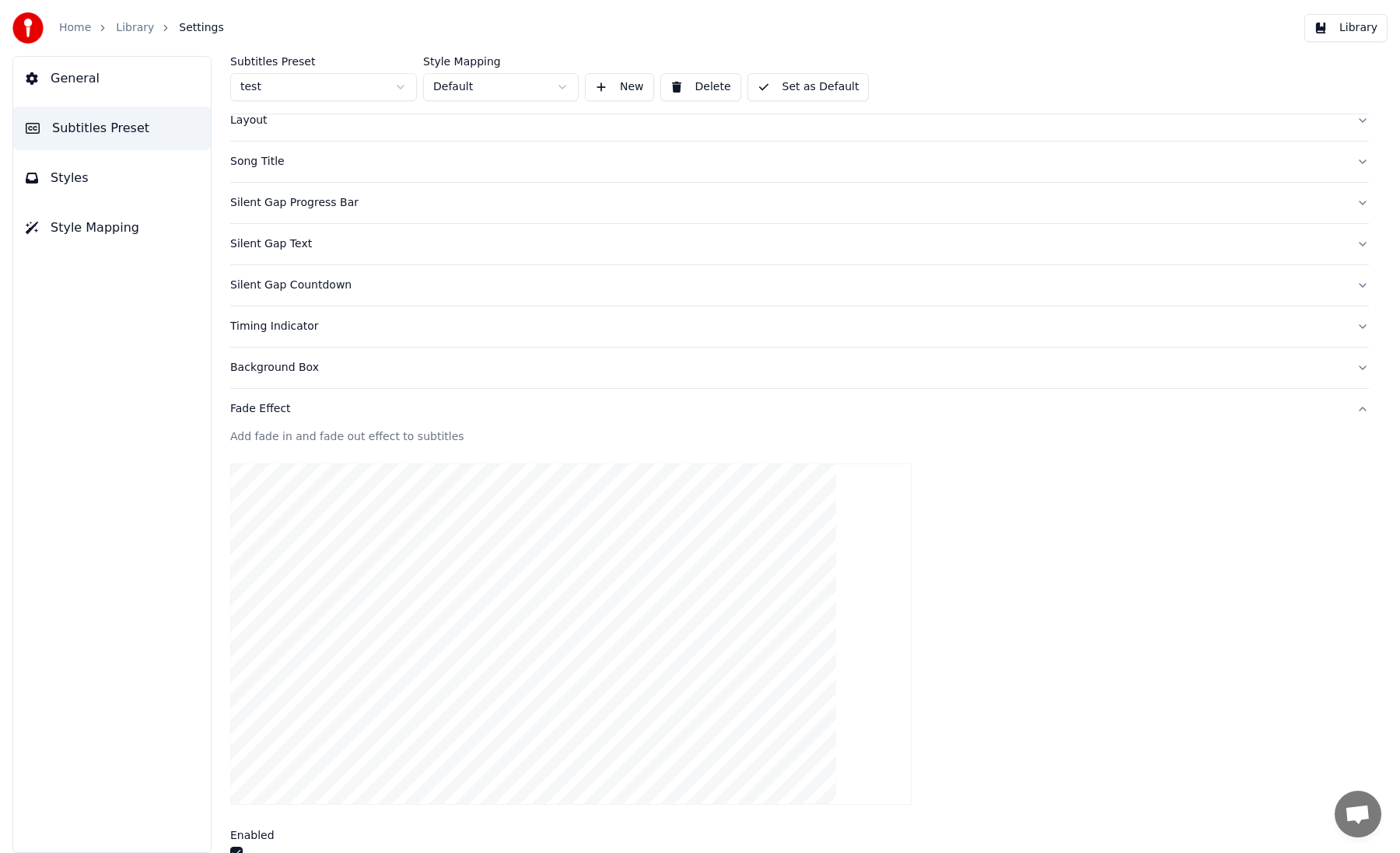
click at [290, 320] on div "Timing Indicator" at bounding box center [787, 326] width 1114 height 15
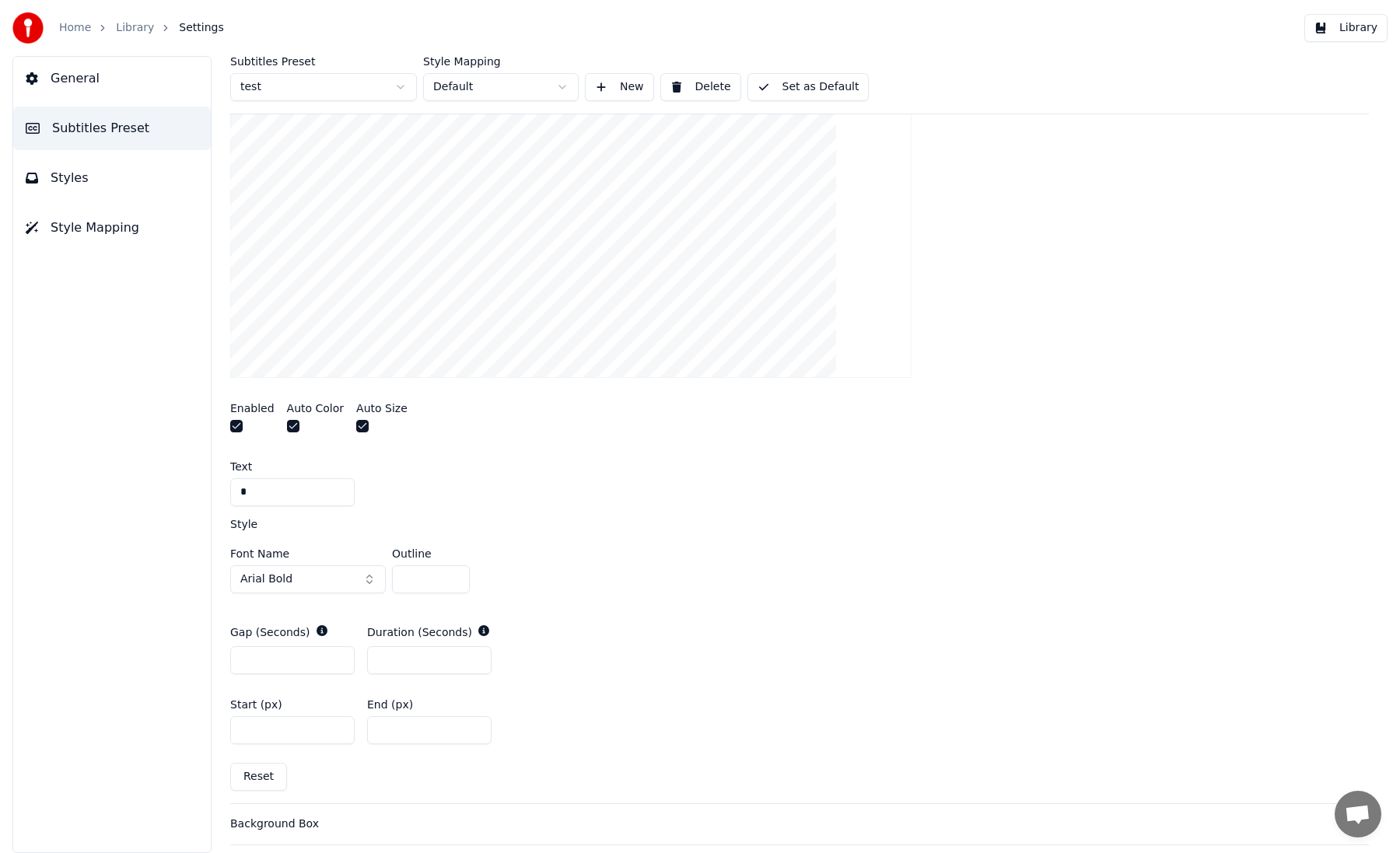
scroll to position [437, 0]
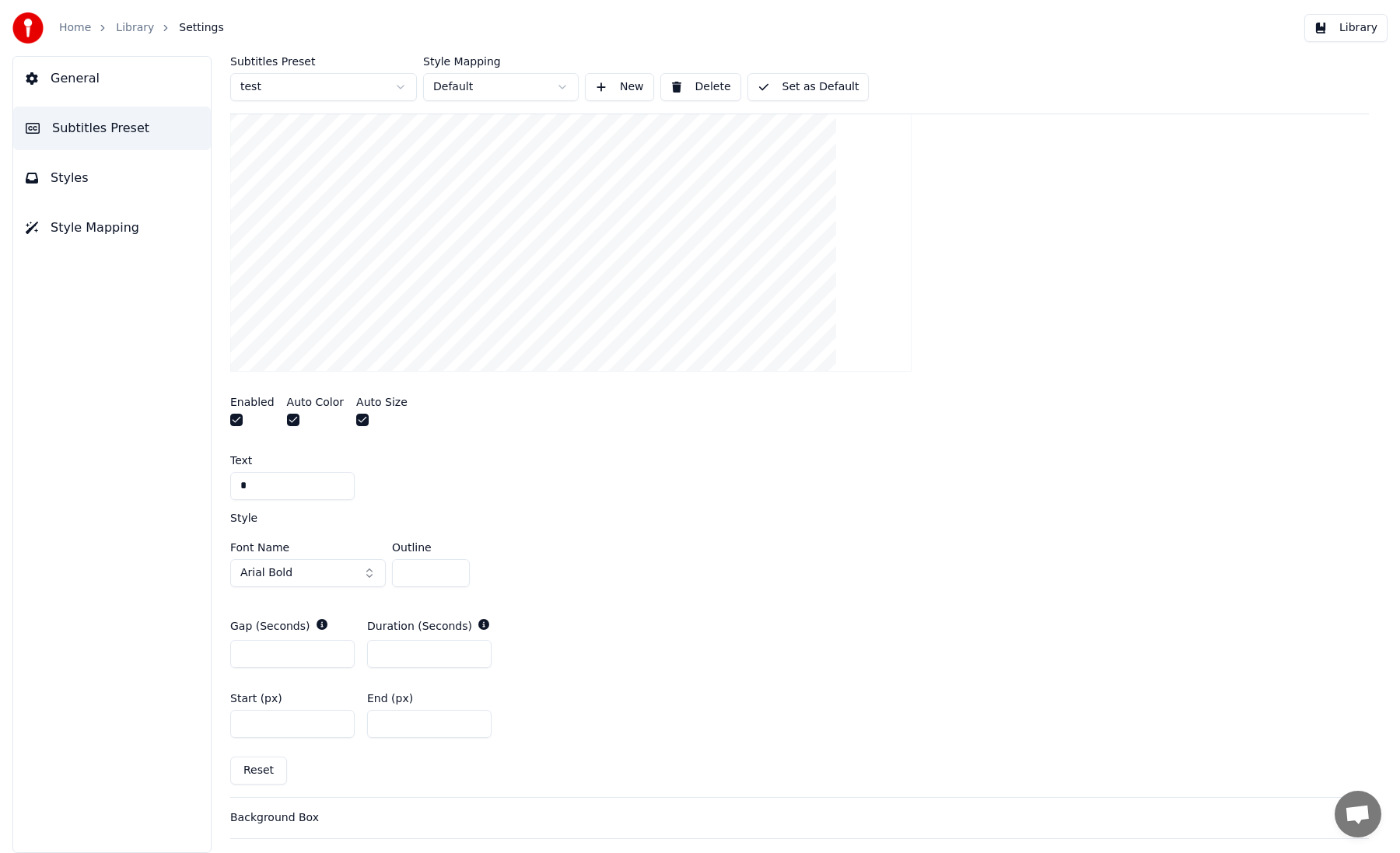
click at [306, 483] on input "*" at bounding box center [292, 485] width 124 height 28
type input "*"
click at [283, 482] on input "*" at bounding box center [292, 485] width 124 height 28
type input "*"
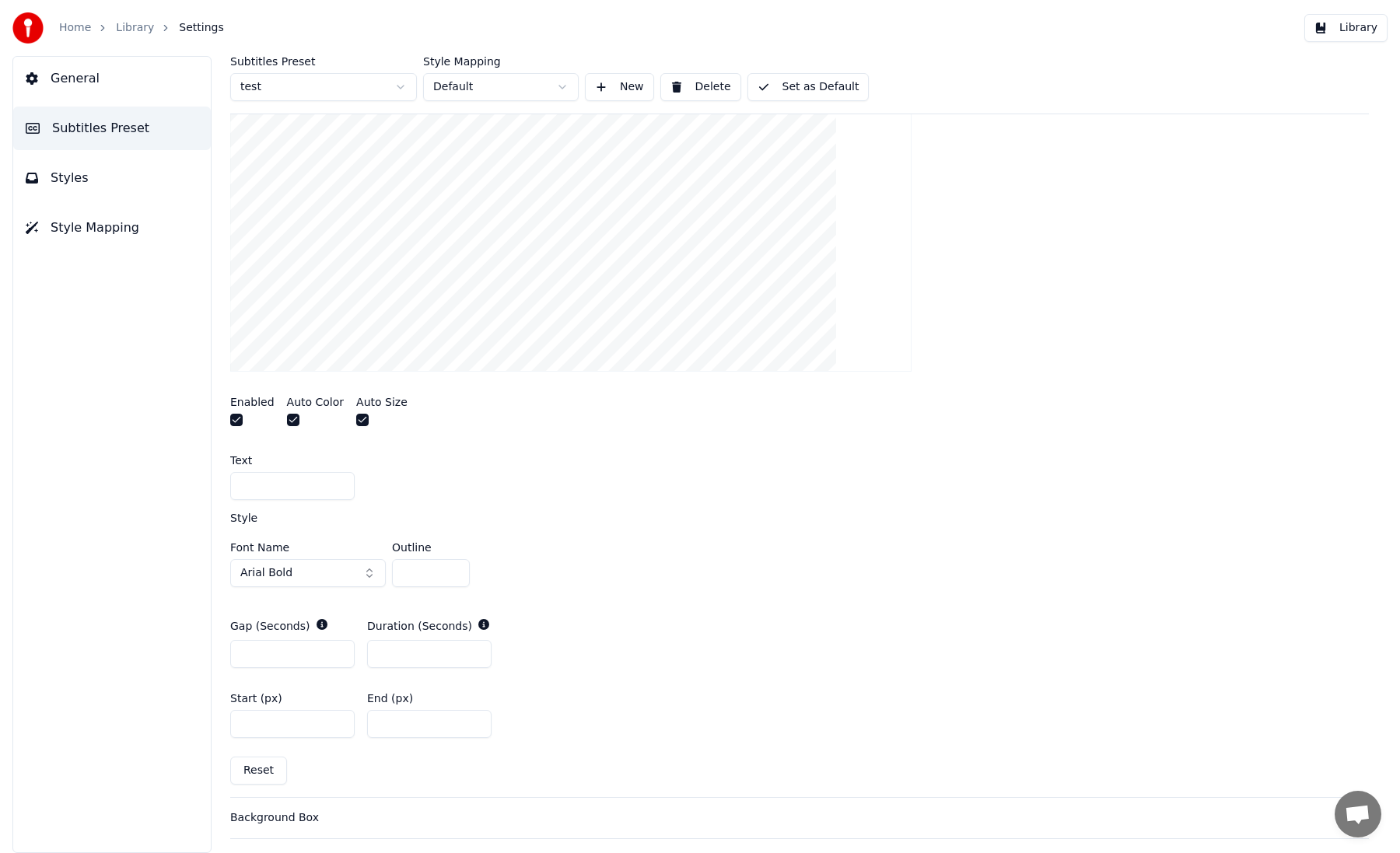
type input "*"
click at [256, 573] on span "Arial Bold" at bounding box center [266, 573] width 52 height 15
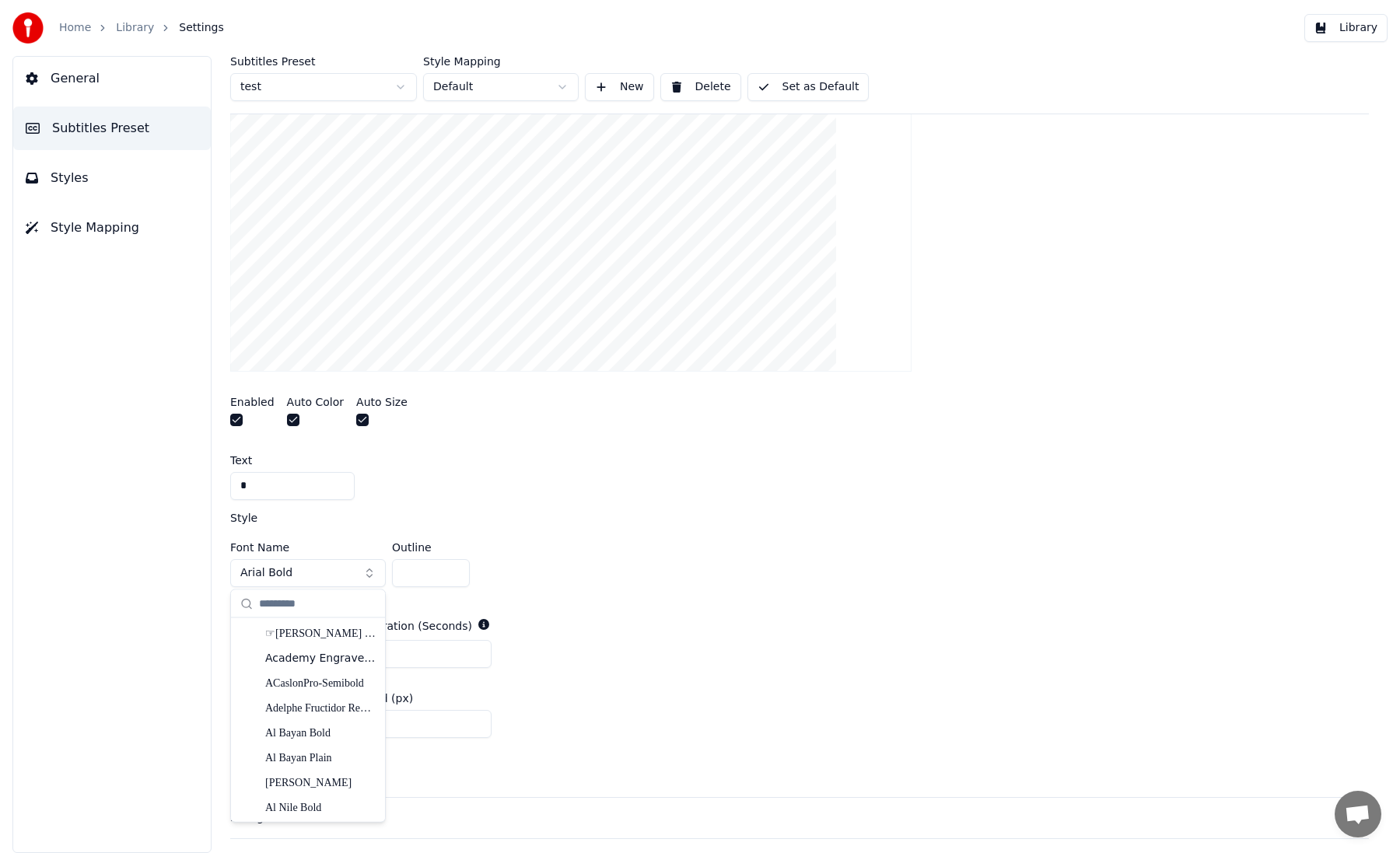
click at [302, 562] on button "Arial Bold" at bounding box center [308, 573] width 155 height 28
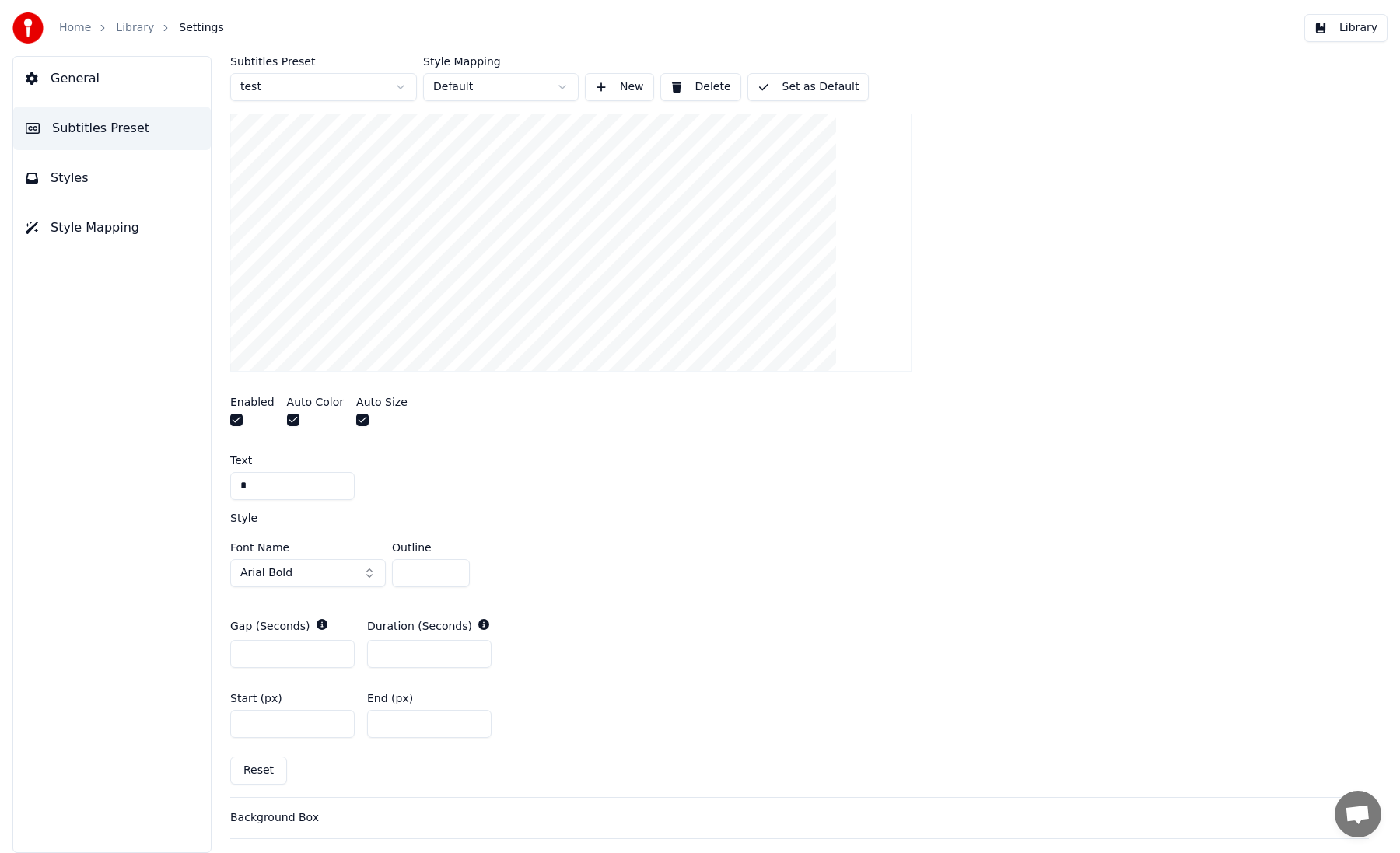
click at [312, 565] on button "Arial Bold" at bounding box center [308, 573] width 155 height 28
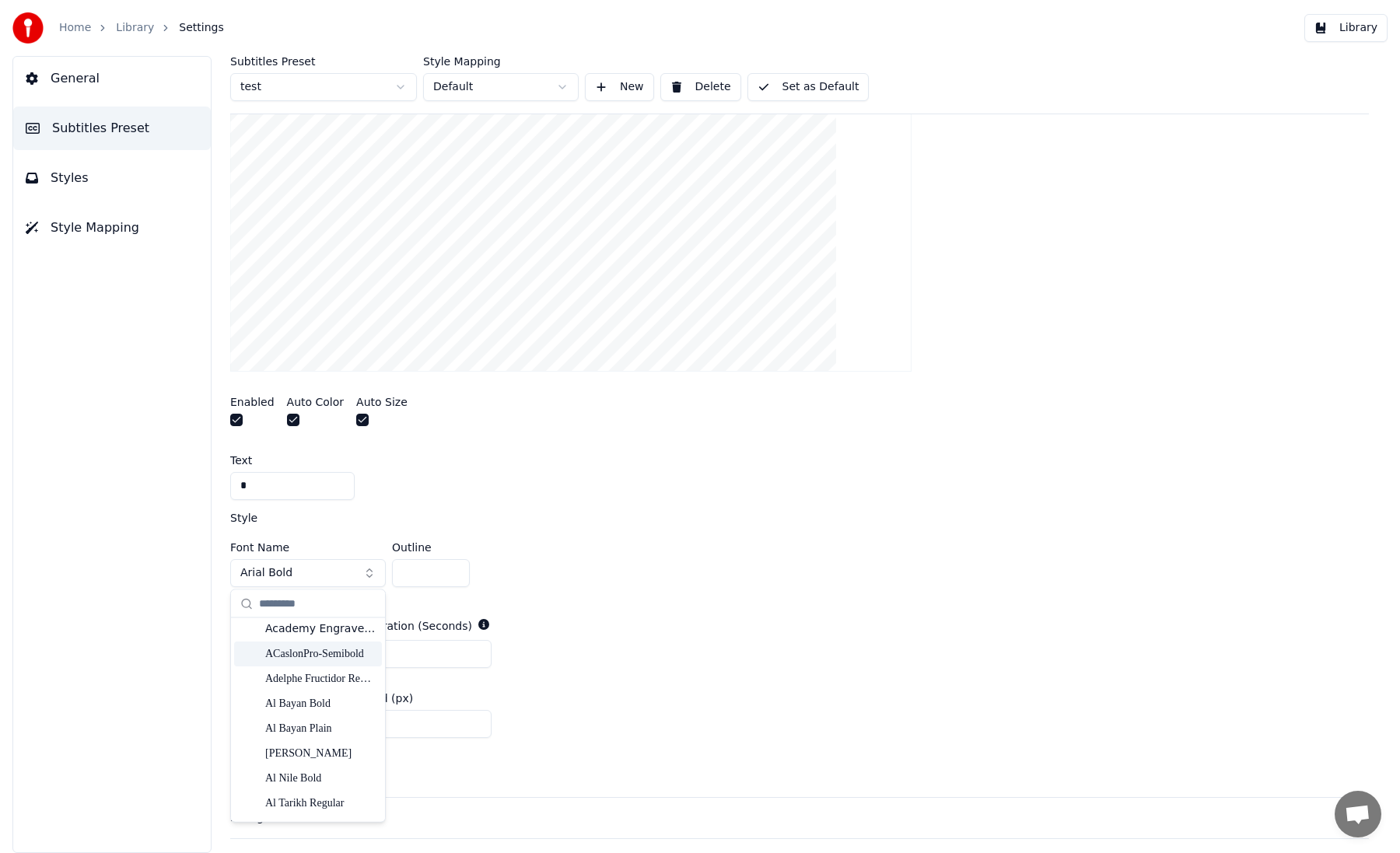
scroll to position [0, 0]
click at [328, 632] on div "☞[PERSON_NAME] Fraktur MT Bold" at bounding box center [321, 633] width 111 height 15
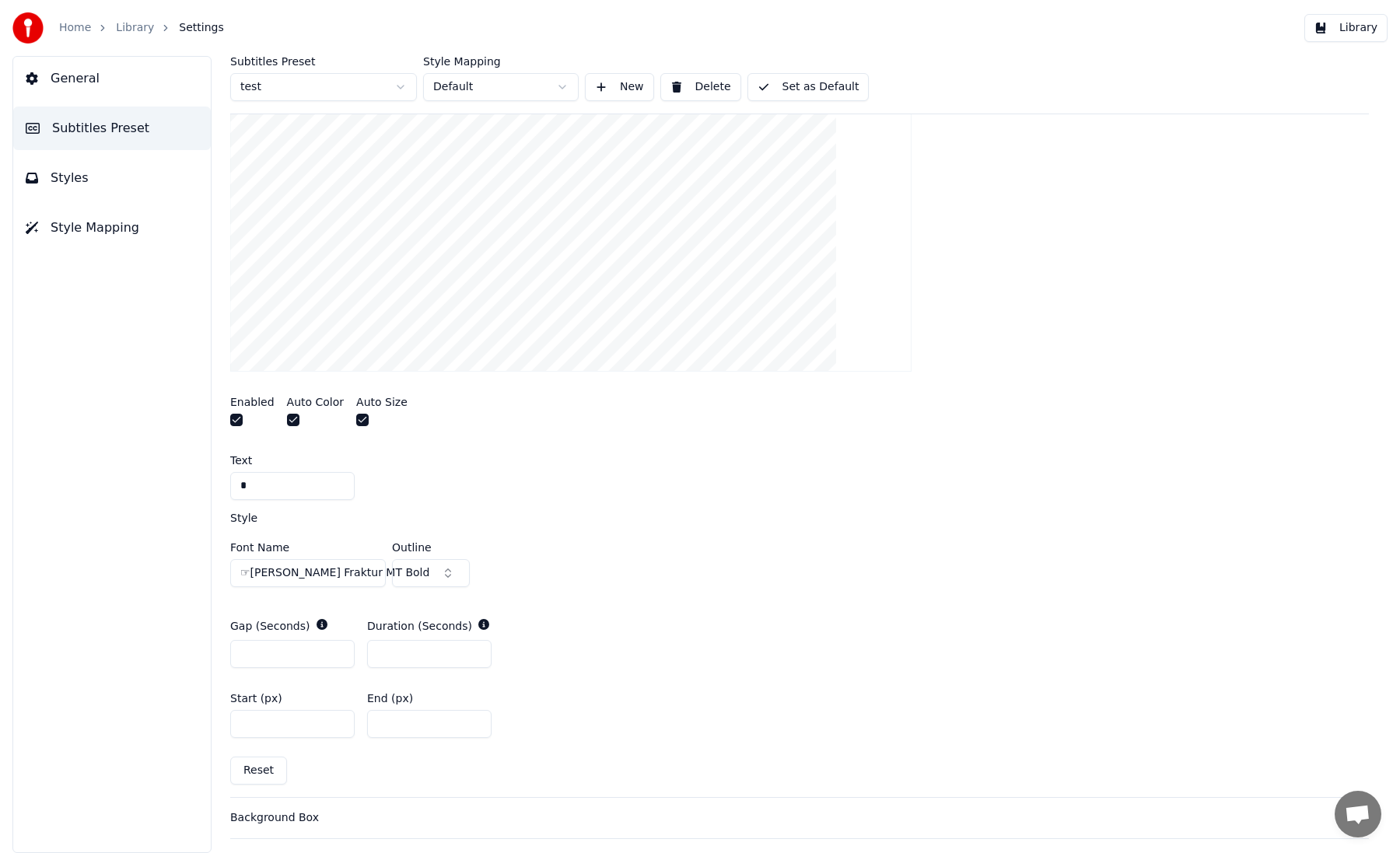
click at [310, 568] on span "☞[PERSON_NAME] Fraktur MT Bold" at bounding box center [335, 573] width 189 height 15
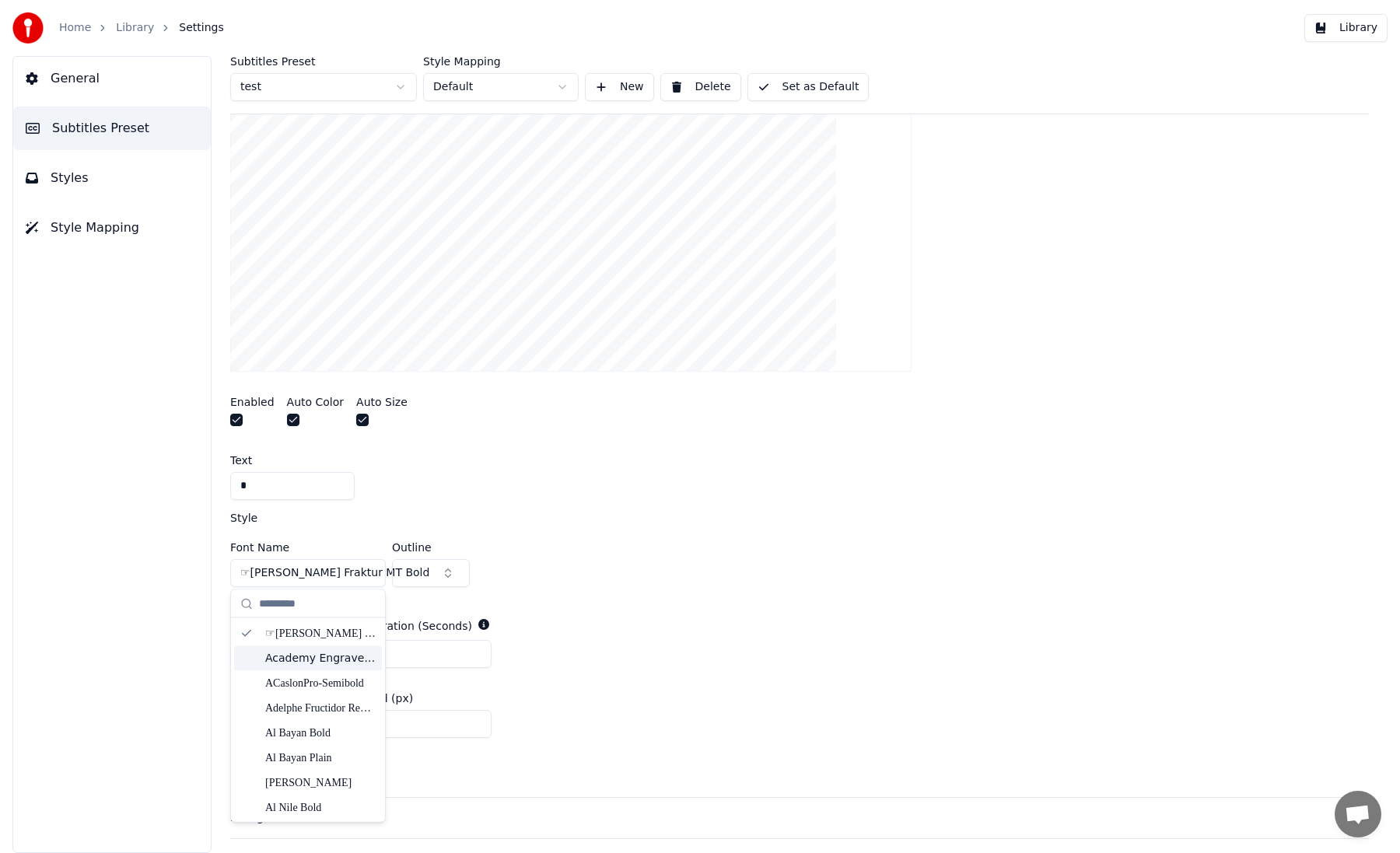
click at [623, 484] on div "*" at bounding box center [800, 485] width 1138 height 28
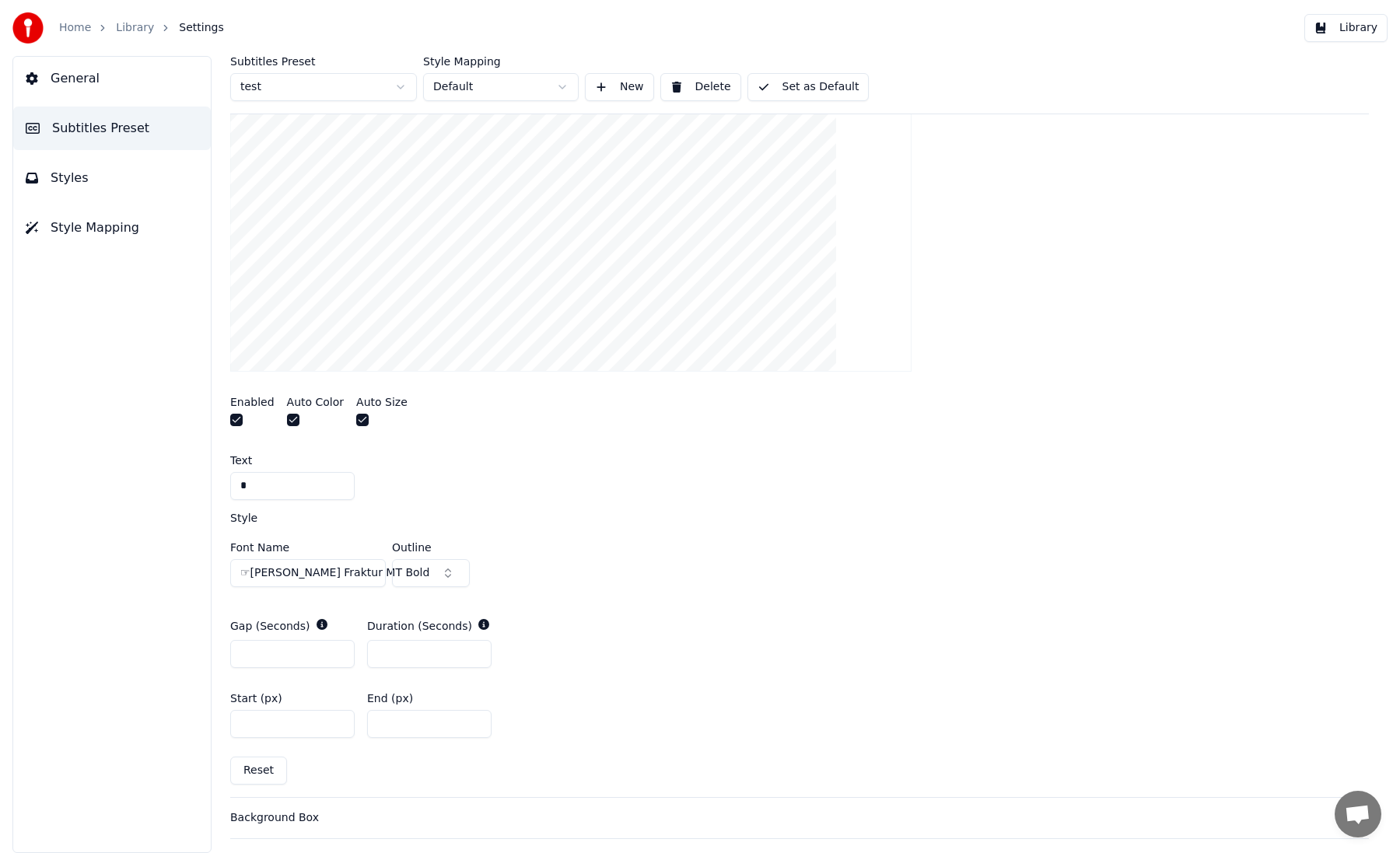
click at [283, 479] on input "*" at bounding box center [292, 485] width 124 height 28
type input "*"
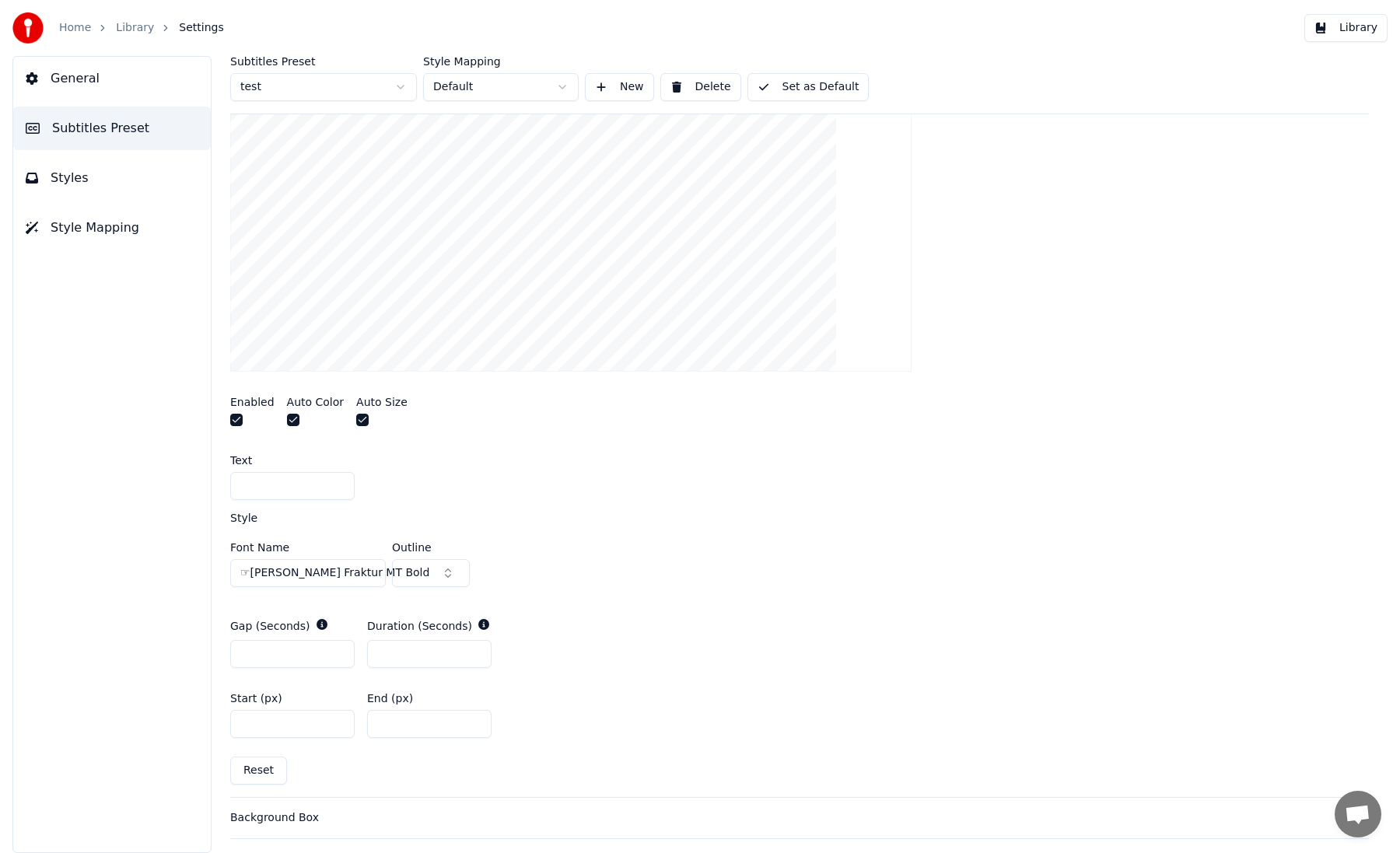
type input "*"
click at [238, 412] on div "Enabled" at bounding box center [253, 413] width 45 height 33
click at [234, 418] on button "button" at bounding box center [237, 420] width 13 height 13
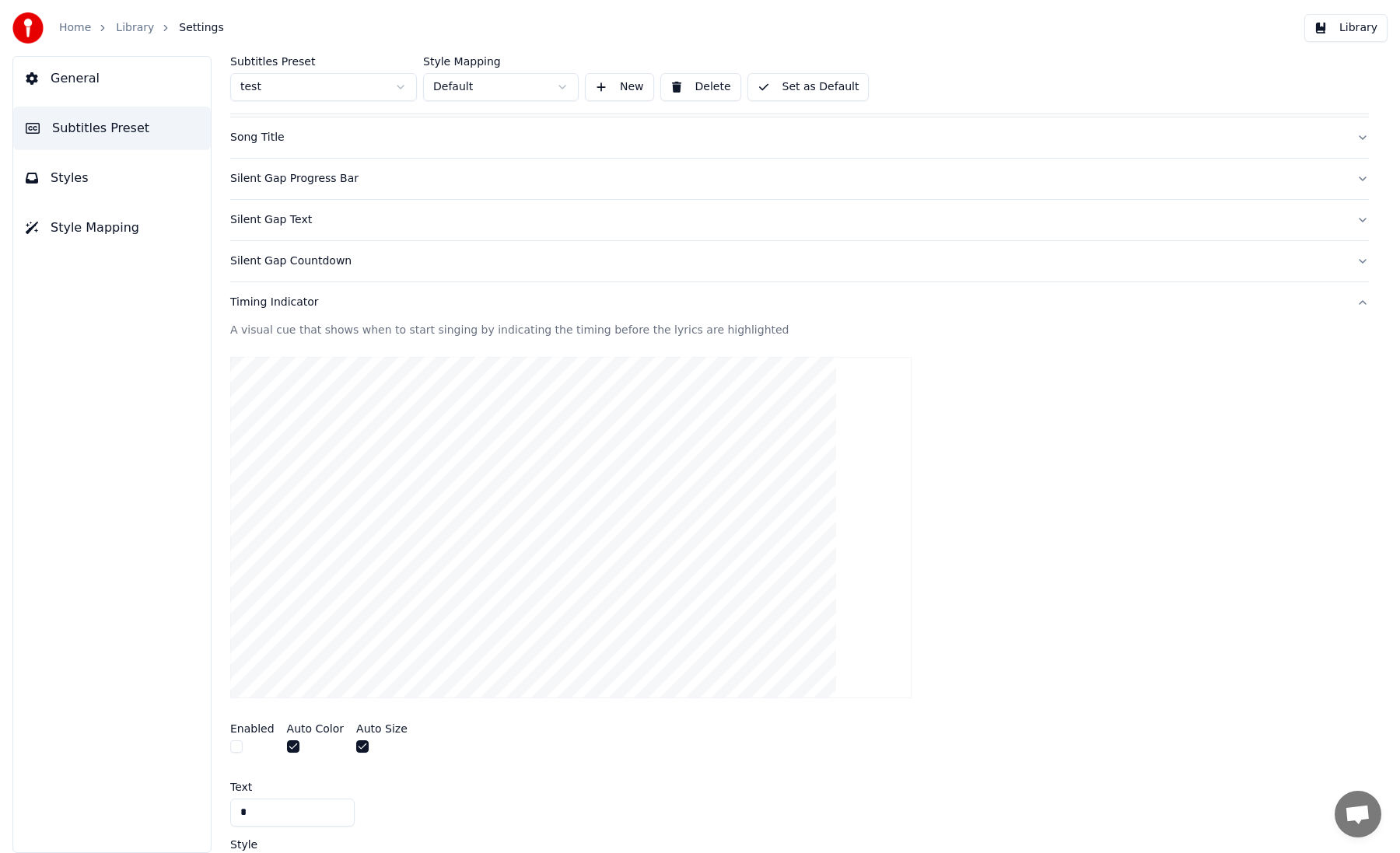
scroll to position [105, 0]
click at [110, 177] on button "Styles" at bounding box center [112, 178] width 197 height 44
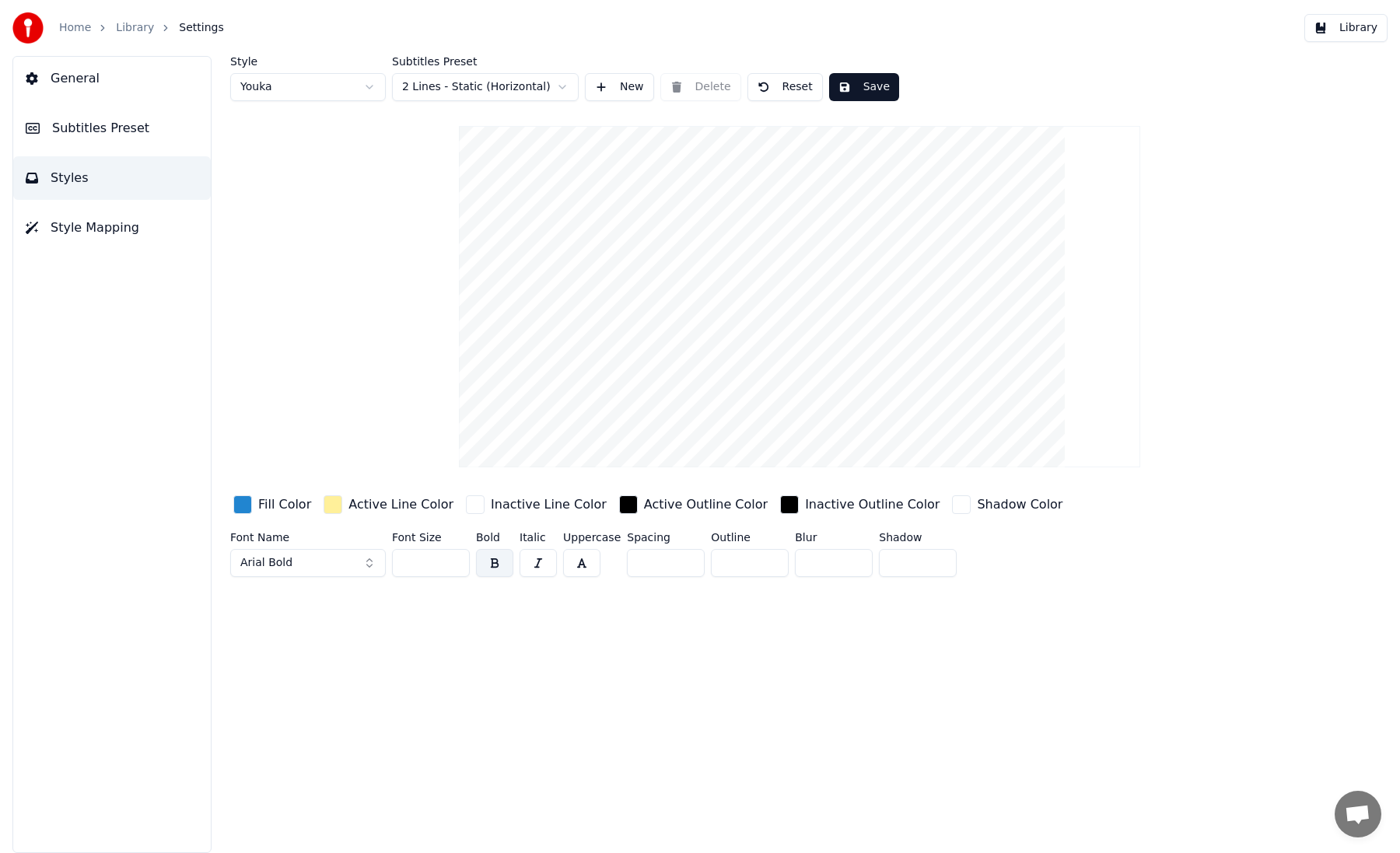
scroll to position [0, 0]
click at [432, 76] on html "Home Library Settings Library General Subtitles Preset Styles Style Mapping Sty…" at bounding box center [700, 426] width 1400 height 853
click at [340, 576] on div "Font Name Arial Bold" at bounding box center [308, 556] width 155 height 51
click at [340, 572] on button "Arial Bold" at bounding box center [308, 563] width 155 height 28
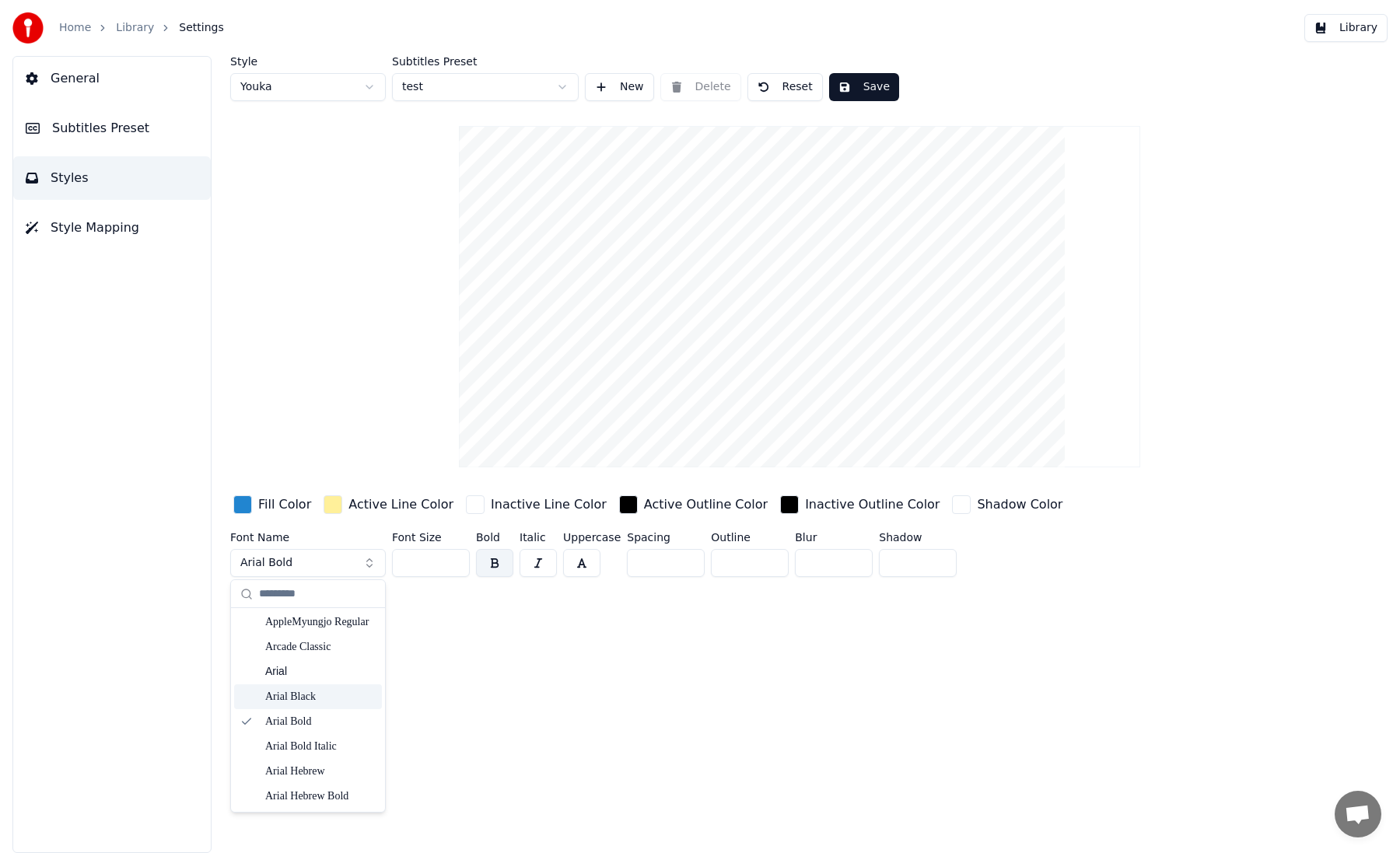
click at [322, 698] on div "Arial Black" at bounding box center [321, 696] width 111 height 15
click at [304, 564] on button "Arial Black" at bounding box center [308, 563] width 155 height 28
click at [335, 624] on div "☞[PERSON_NAME] Fraktur MT Bold" at bounding box center [321, 623] width 111 height 15
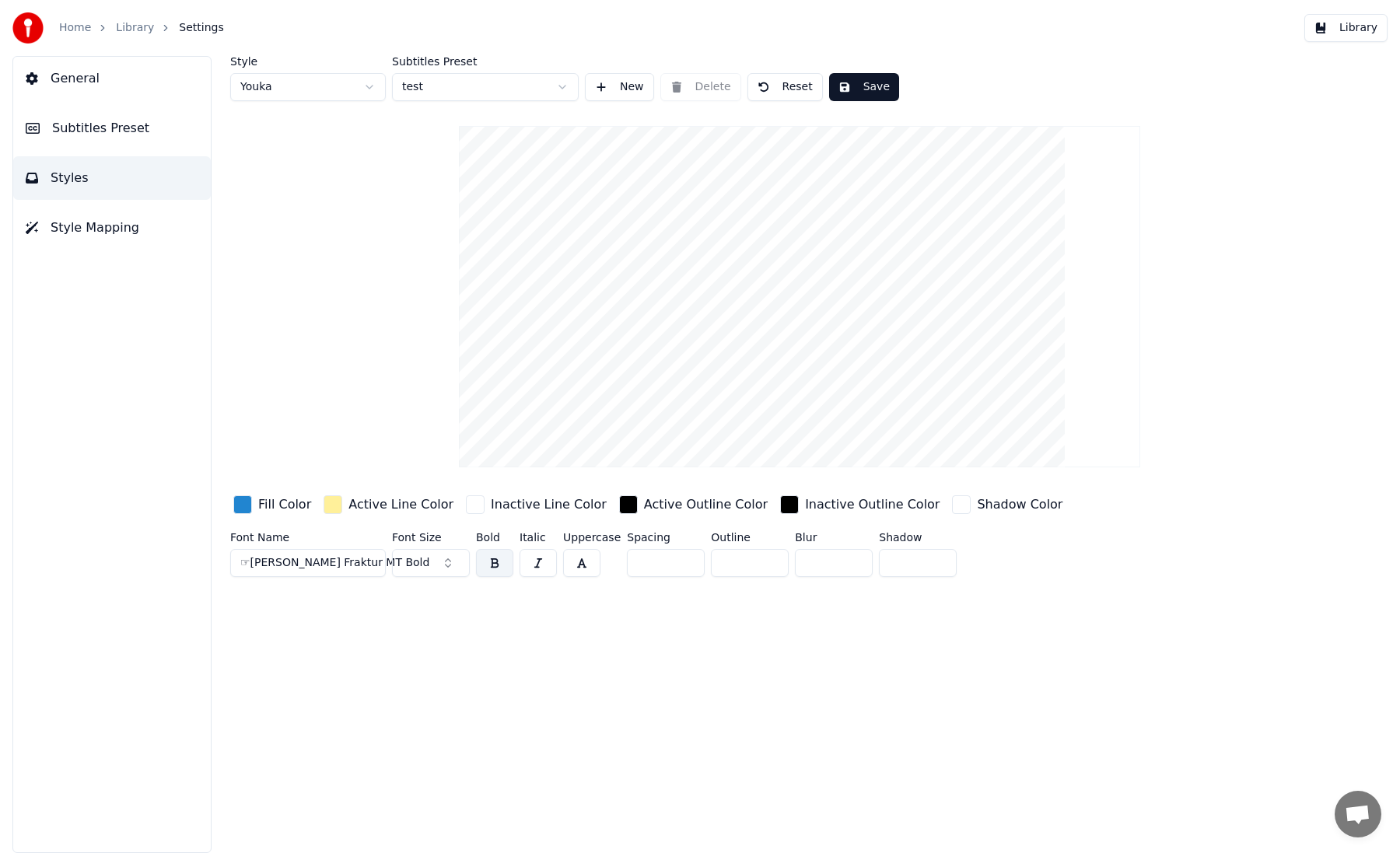
click at [240, 504] on div "button" at bounding box center [242, 505] width 19 height 19
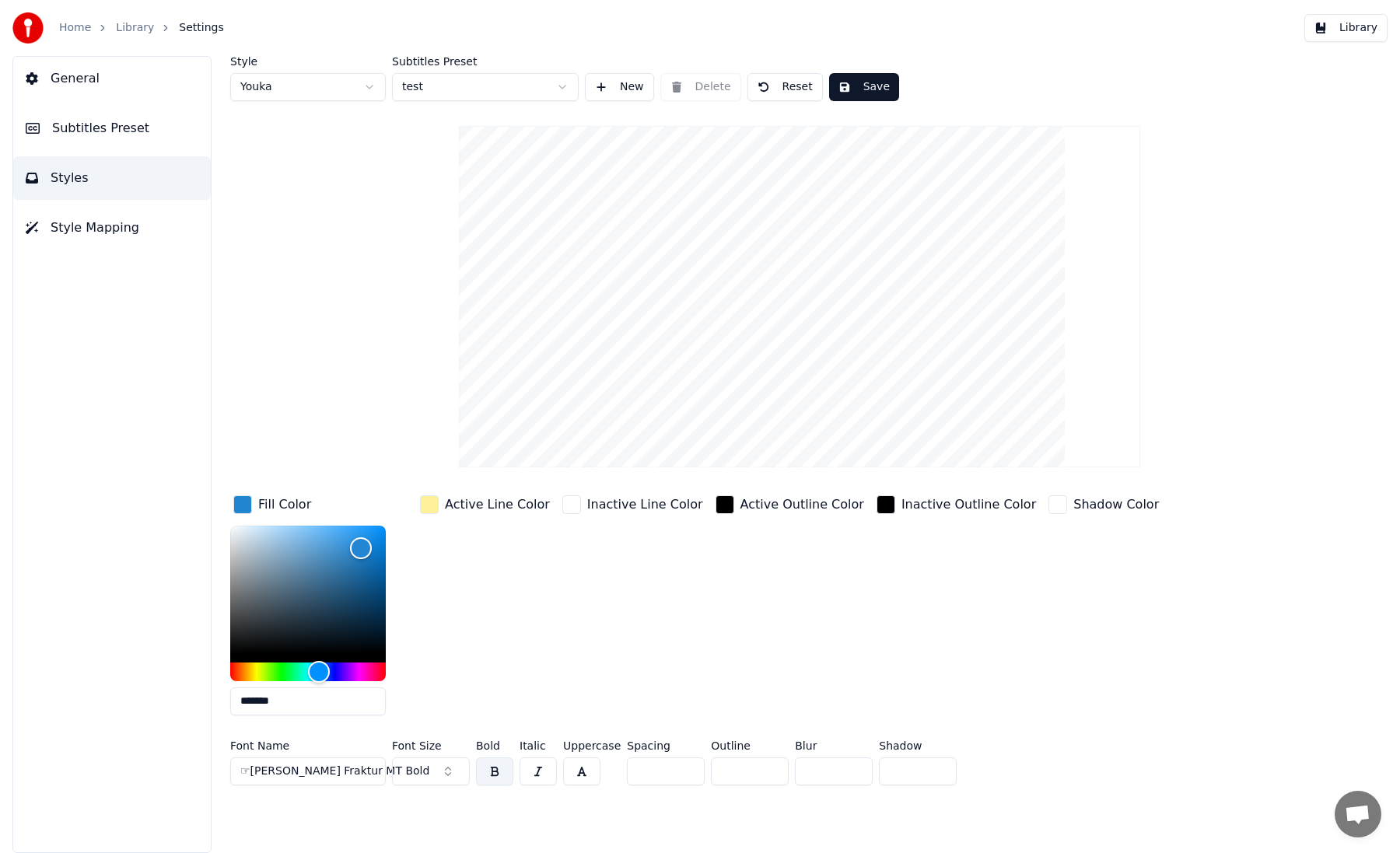
click at [262, 707] on input "*******" at bounding box center [308, 701] width 155 height 28
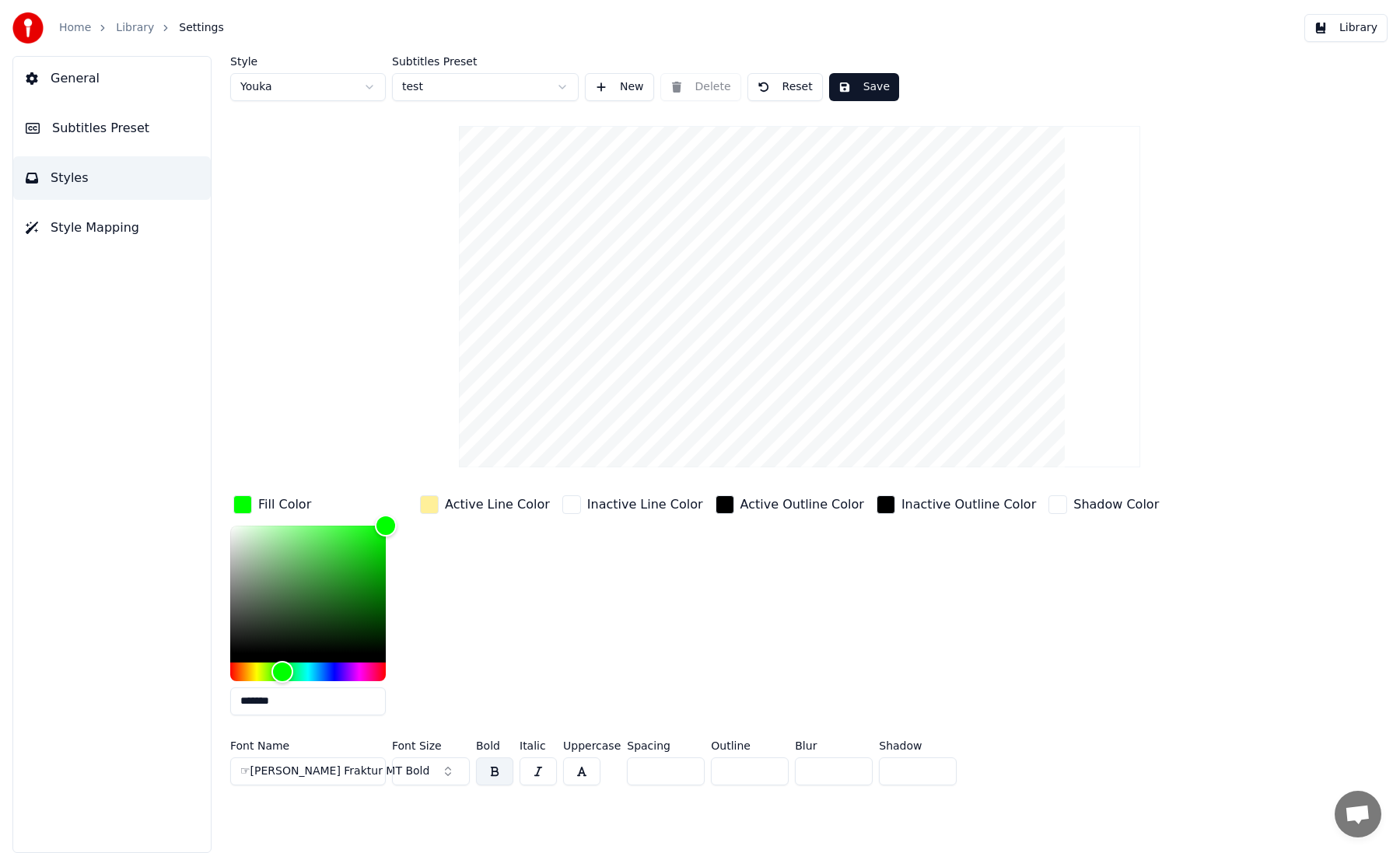
type input "*******"
click at [459, 507] on div "Active Line Color" at bounding box center [498, 505] width 105 height 19
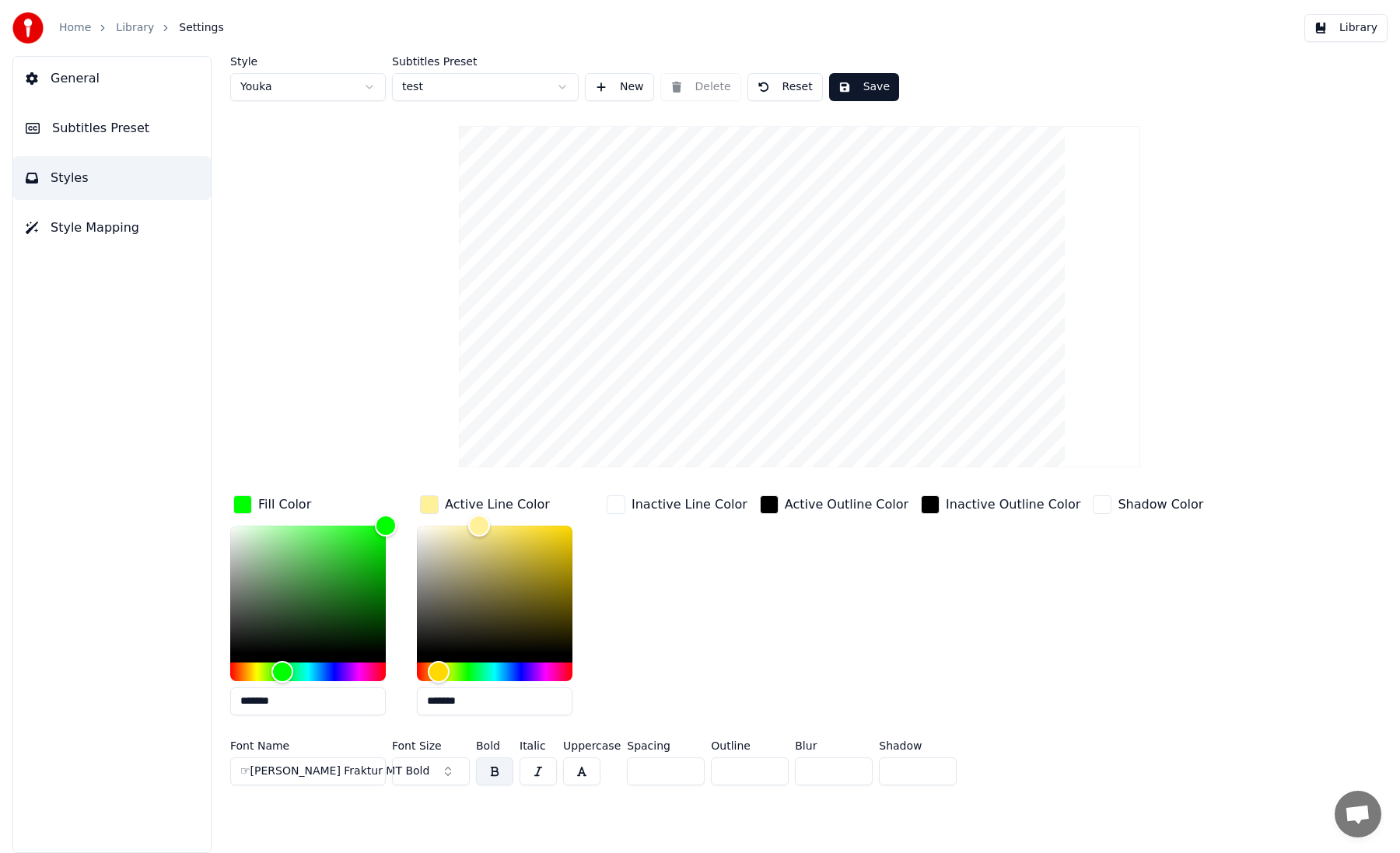
click at [448, 707] on input "*******" at bounding box center [495, 701] width 155 height 28
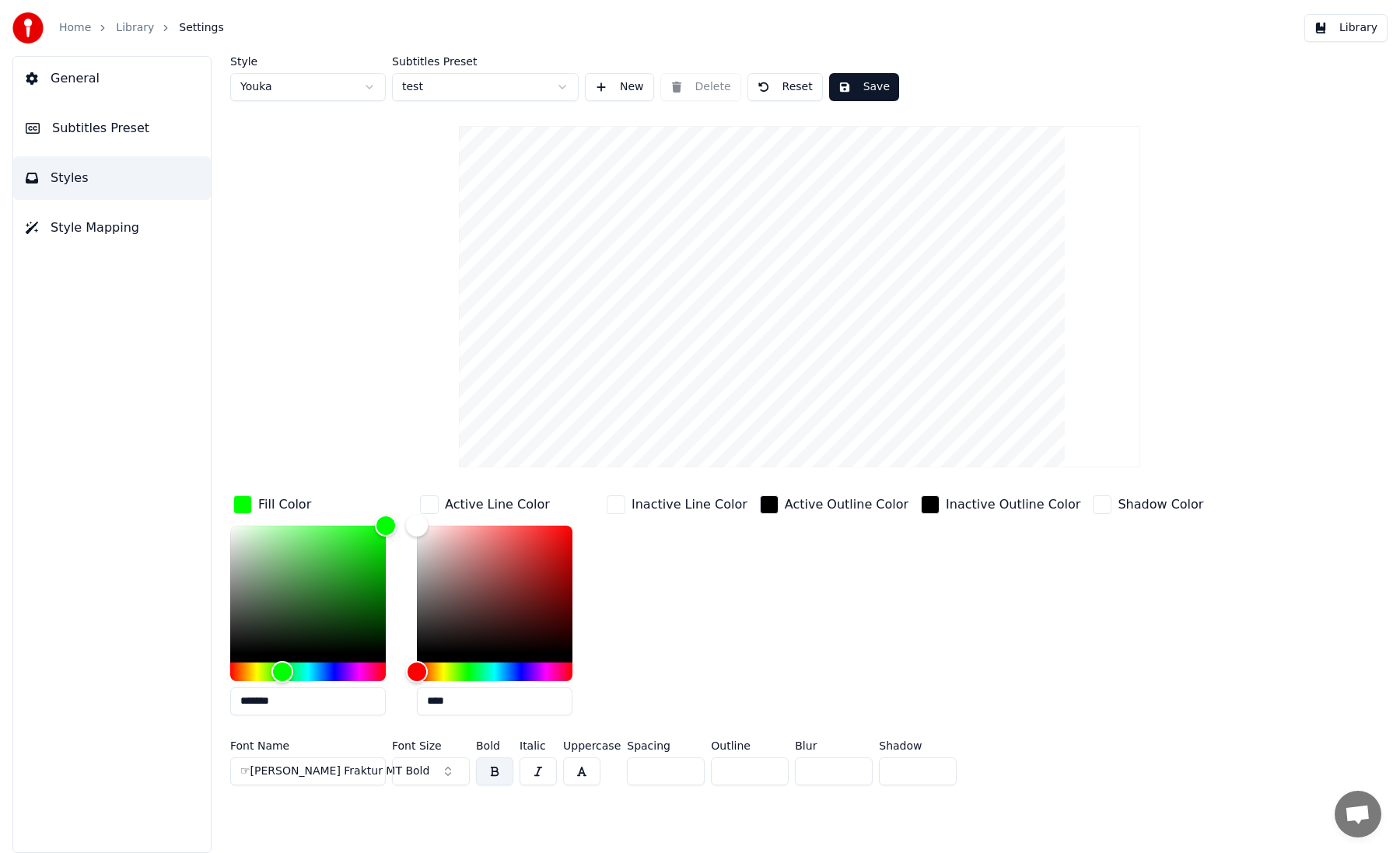
type input "****"
click at [630, 646] on div "Inactive Line Color" at bounding box center [677, 610] width 147 height 236
click at [654, 508] on div "Inactive Line Color" at bounding box center [690, 505] width 116 height 19
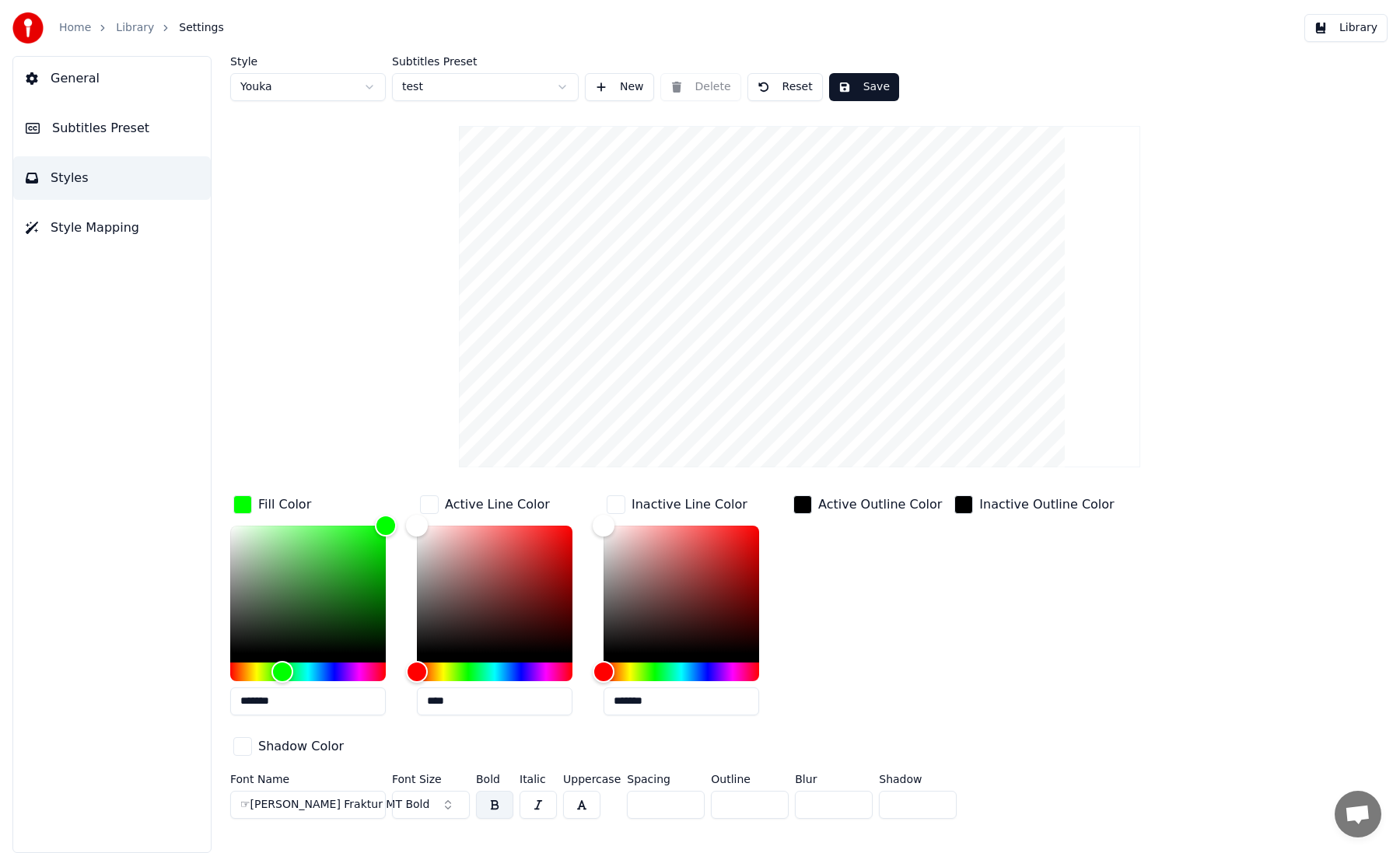
click at [637, 711] on input "*******" at bounding box center [682, 701] width 155 height 28
type input "*******"
click at [879, 688] on div "Active Outline Color" at bounding box center [867, 610] width 155 height 236
click at [889, 582] on div "Active Outline Color" at bounding box center [867, 610] width 155 height 236
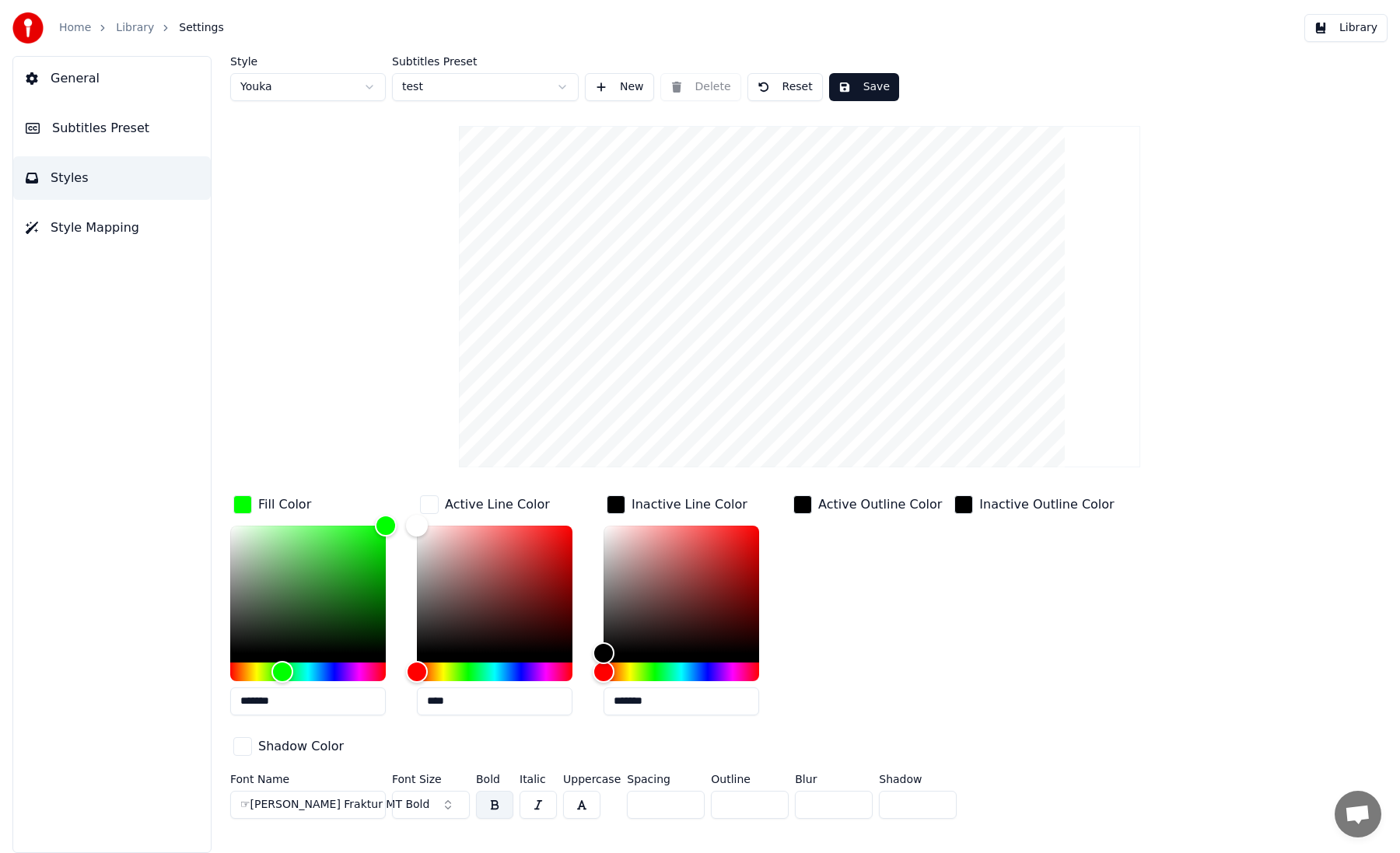
click at [846, 87] on button "Save" at bounding box center [864, 87] width 70 height 28
click at [994, 646] on div "Inactive Outline Color" at bounding box center [1034, 610] width 165 height 236
click at [448, 790] on input "**" at bounding box center [431, 804] width 78 height 28
click at [454, 790] on input "**" at bounding box center [431, 804] width 78 height 28
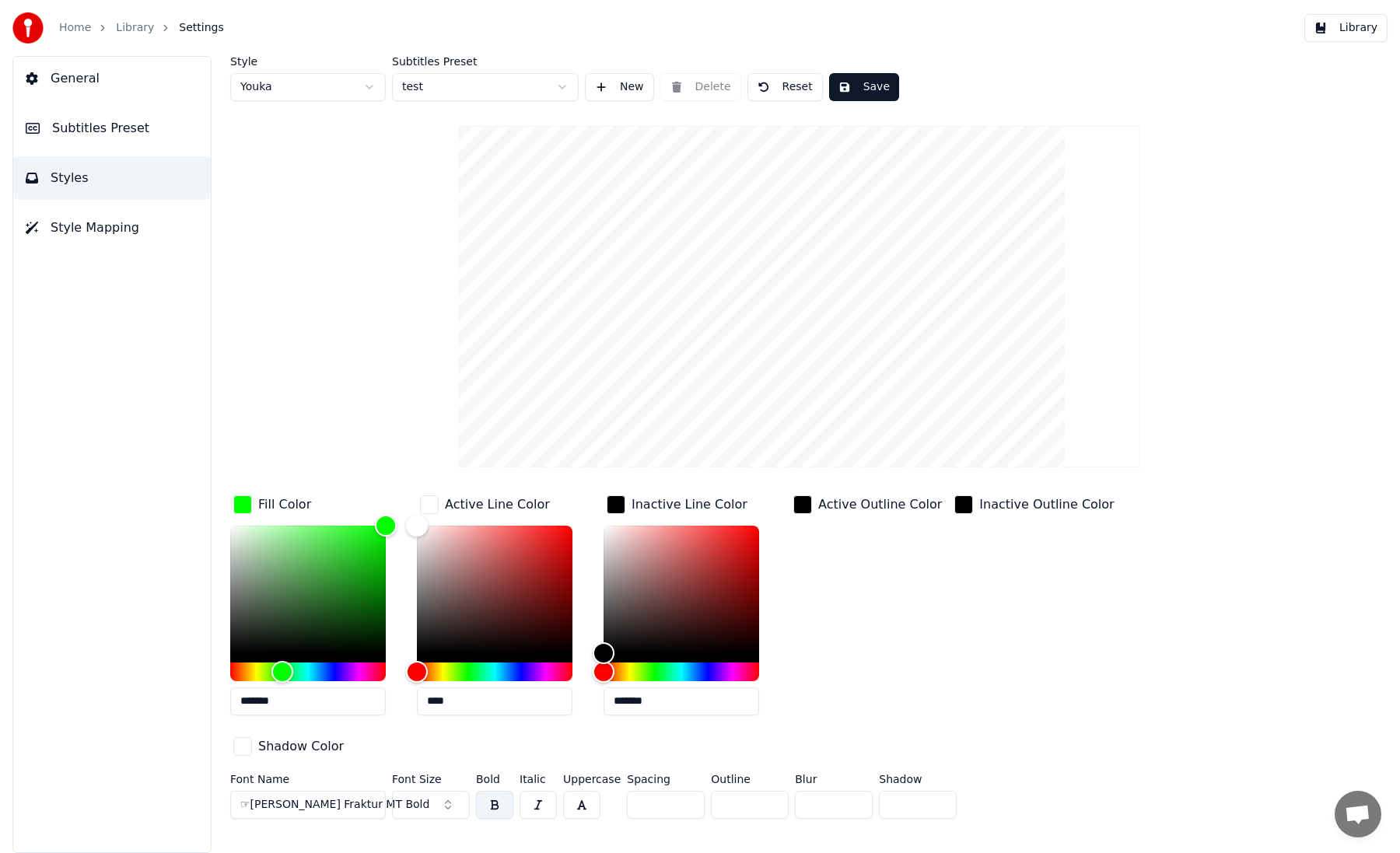
click at [454, 790] on input "**" at bounding box center [431, 804] width 78 height 28
click at [454, 790] on input "***" at bounding box center [431, 804] width 78 height 28
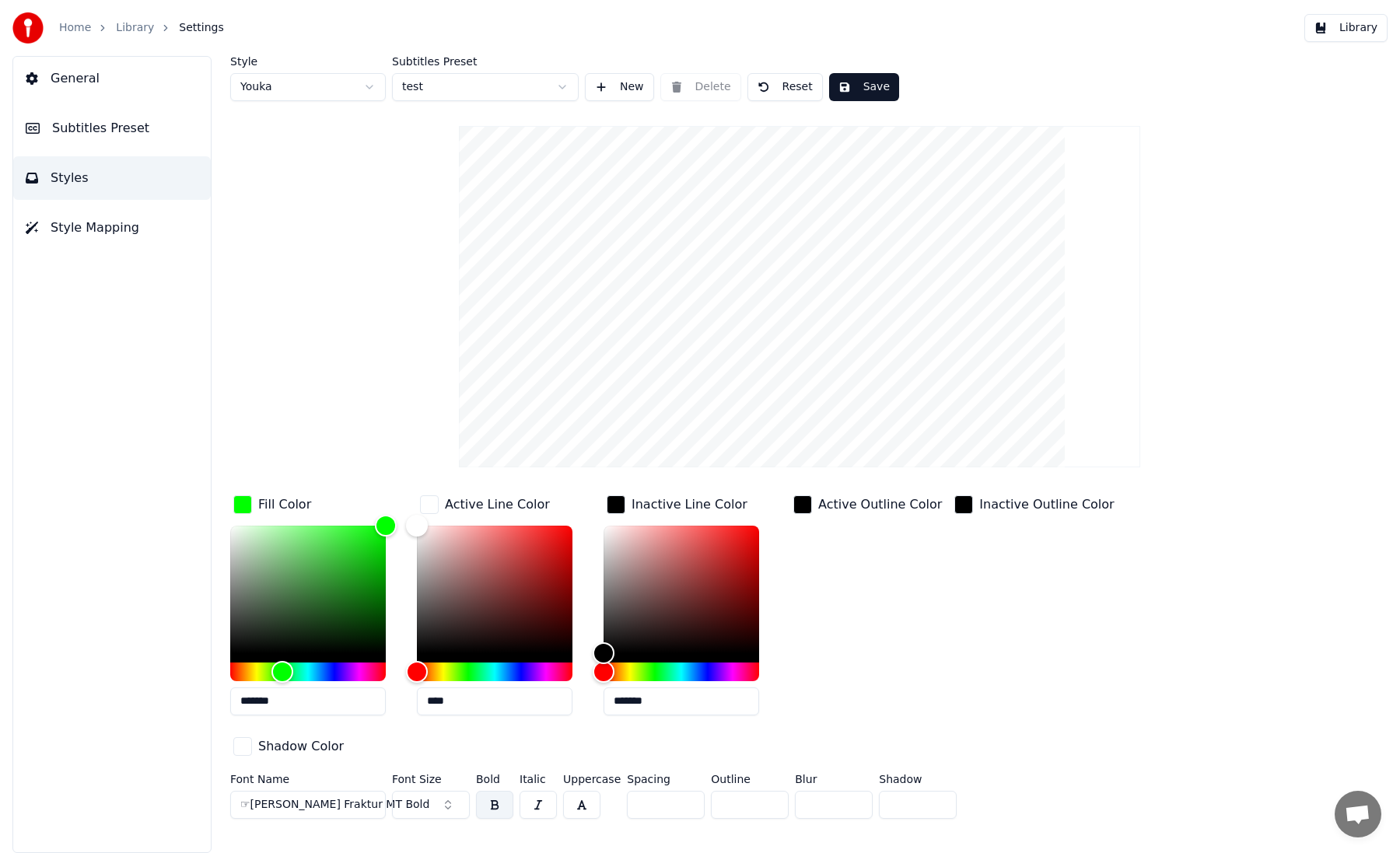
click at [454, 790] on input "***" at bounding box center [431, 804] width 78 height 28
type input "***"
click at [454, 790] on input "***" at bounding box center [431, 804] width 78 height 28
click at [545, 803] on div "Style Youka Subtitles Preset test New Delete Reset Save Fill Color ******* Acti…" at bounding box center [800, 455] width 1201 height 797
click at [586, 790] on button "button" at bounding box center [582, 804] width 38 height 28
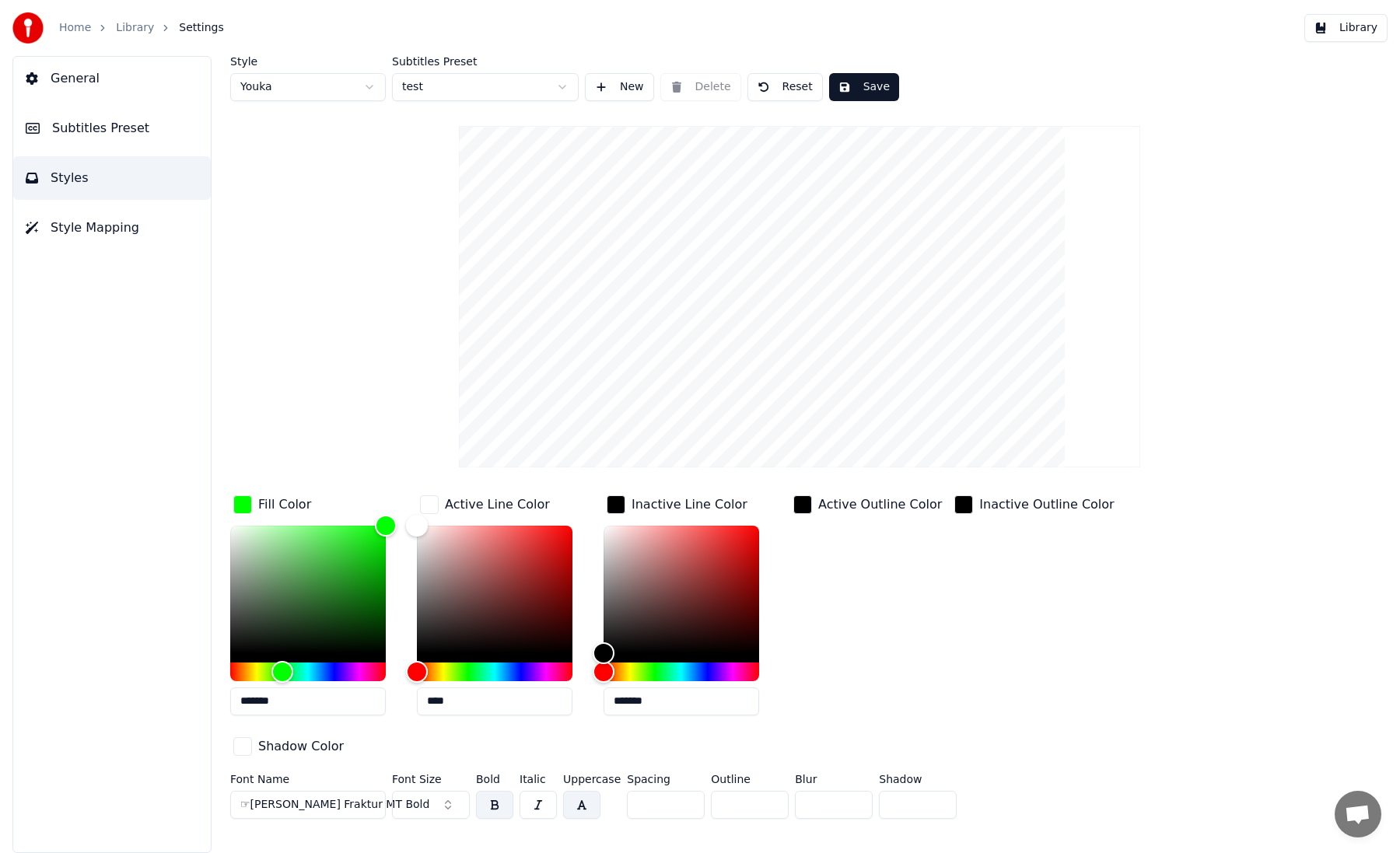
click at [586, 790] on button "button" at bounding box center [582, 804] width 38 height 28
click at [685, 790] on input "*" at bounding box center [666, 804] width 78 height 28
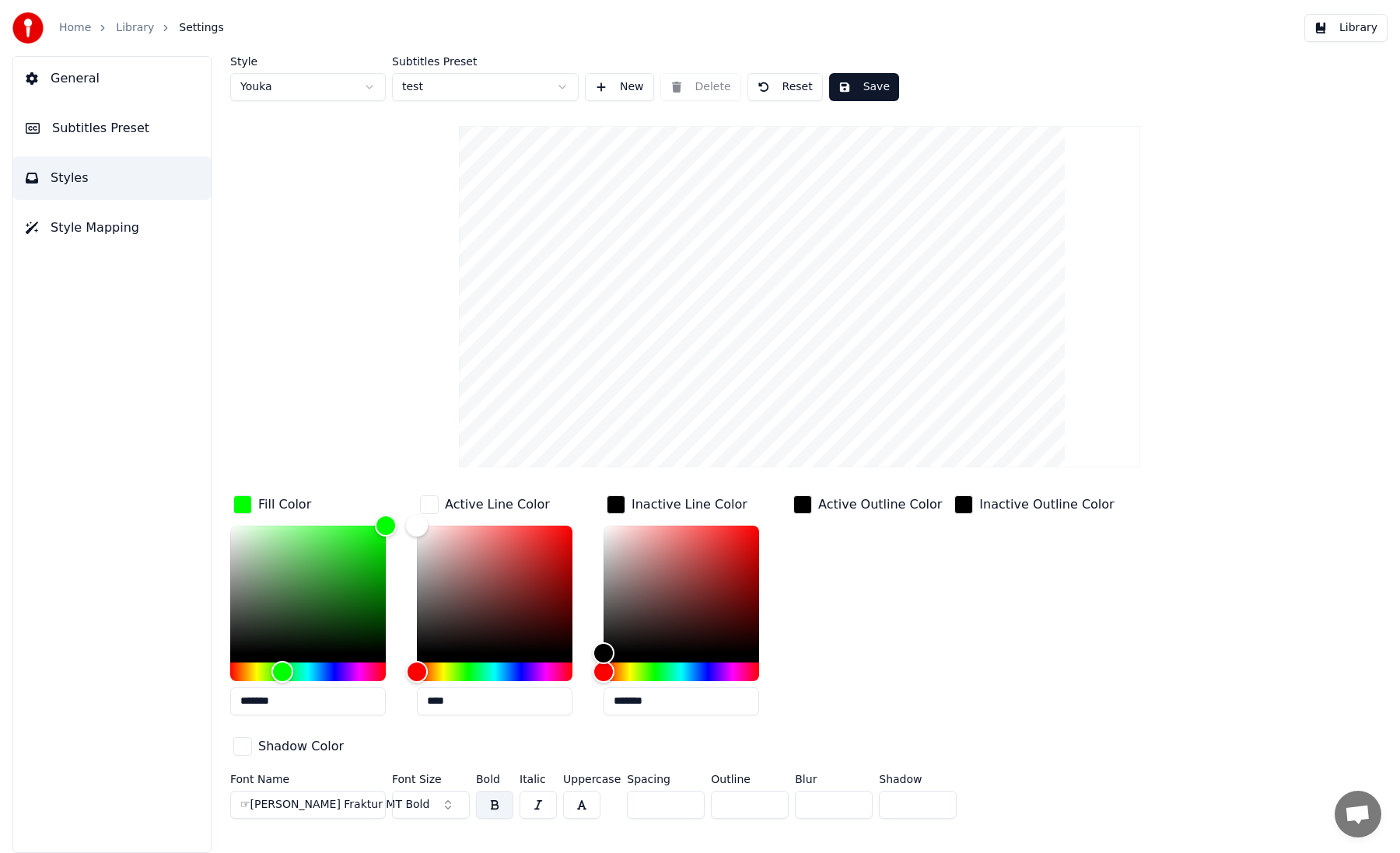
click at [685, 790] on input "*" at bounding box center [666, 804] width 78 height 28
type input "*"
click at [685, 790] on input "*" at bounding box center [666, 804] width 78 height 28
click at [342, 797] on span "☞[PERSON_NAME] Fraktur MT Bold" at bounding box center [335, 804] width 189 height 15
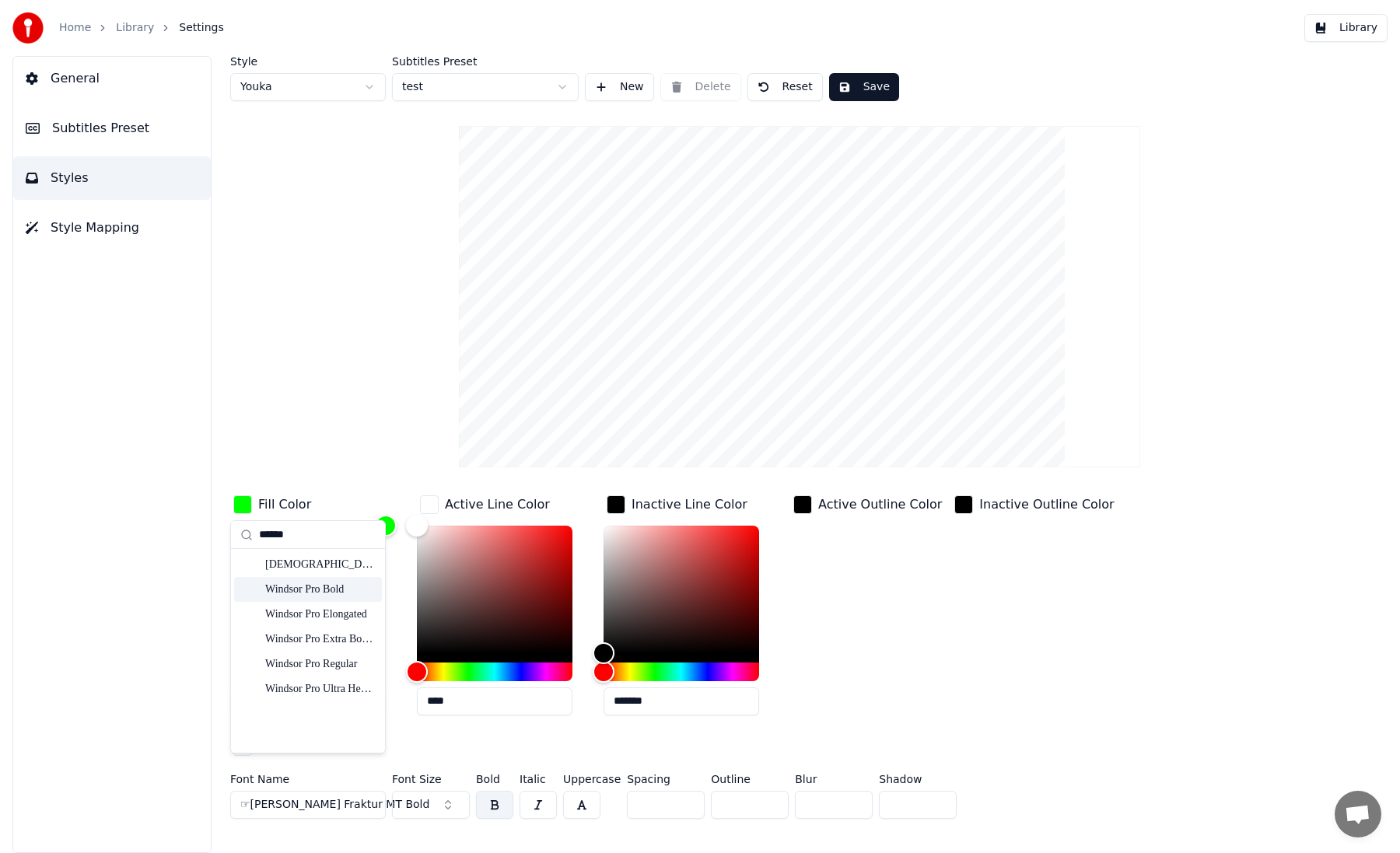
type input "******"
click at [331, 583] on div "Windsor Pro Bold" at bounding box center [321, 589] width 111 height 15
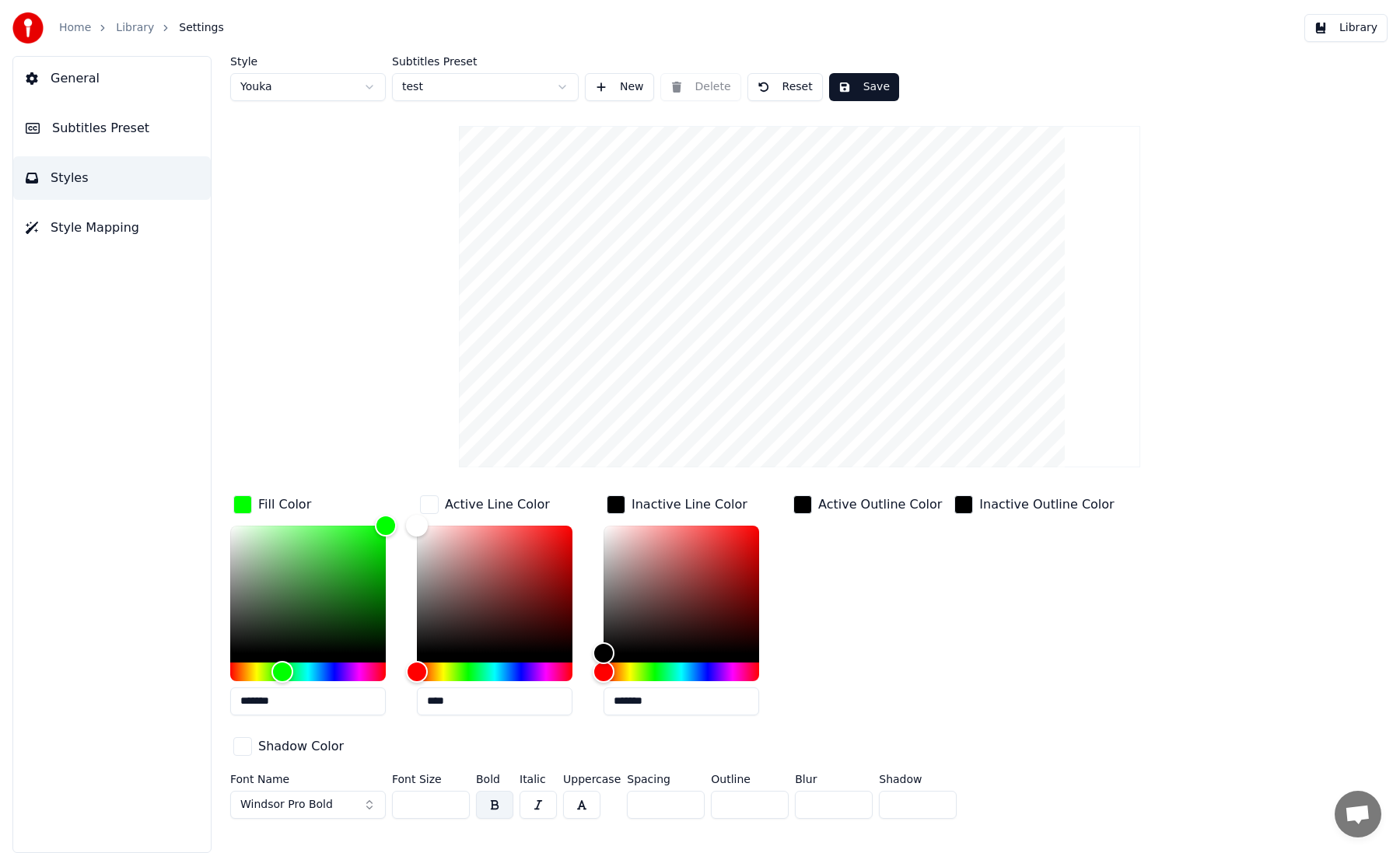
click at [329, 797] on span "Windsor Pro Bold" at bounding box center [287, 804] width 93 height 15
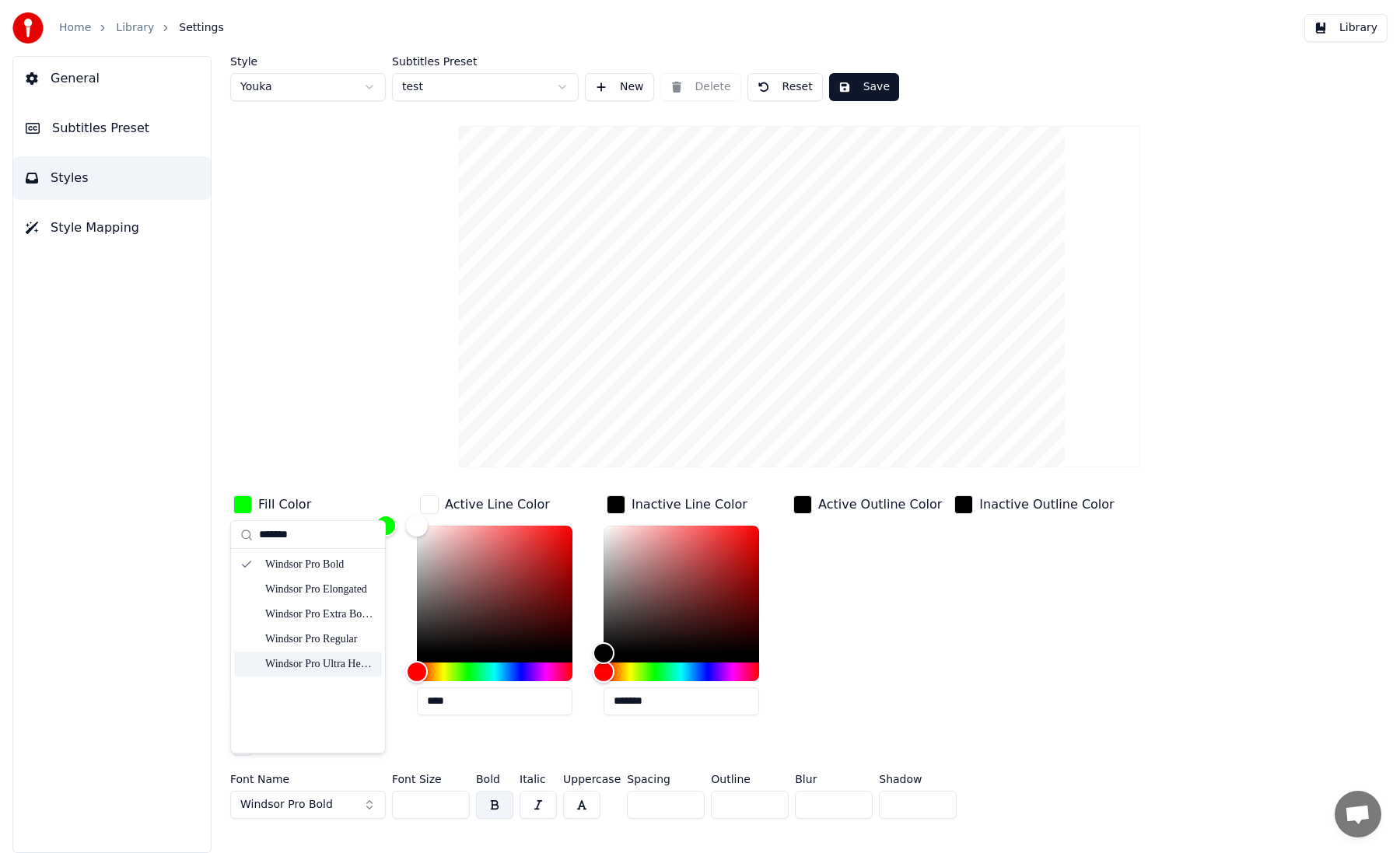
type input "*******"
click at [315, 656] on div "Windsor Pro Ultra Heavy" at bounding box center [321, 664] width 111 height 15
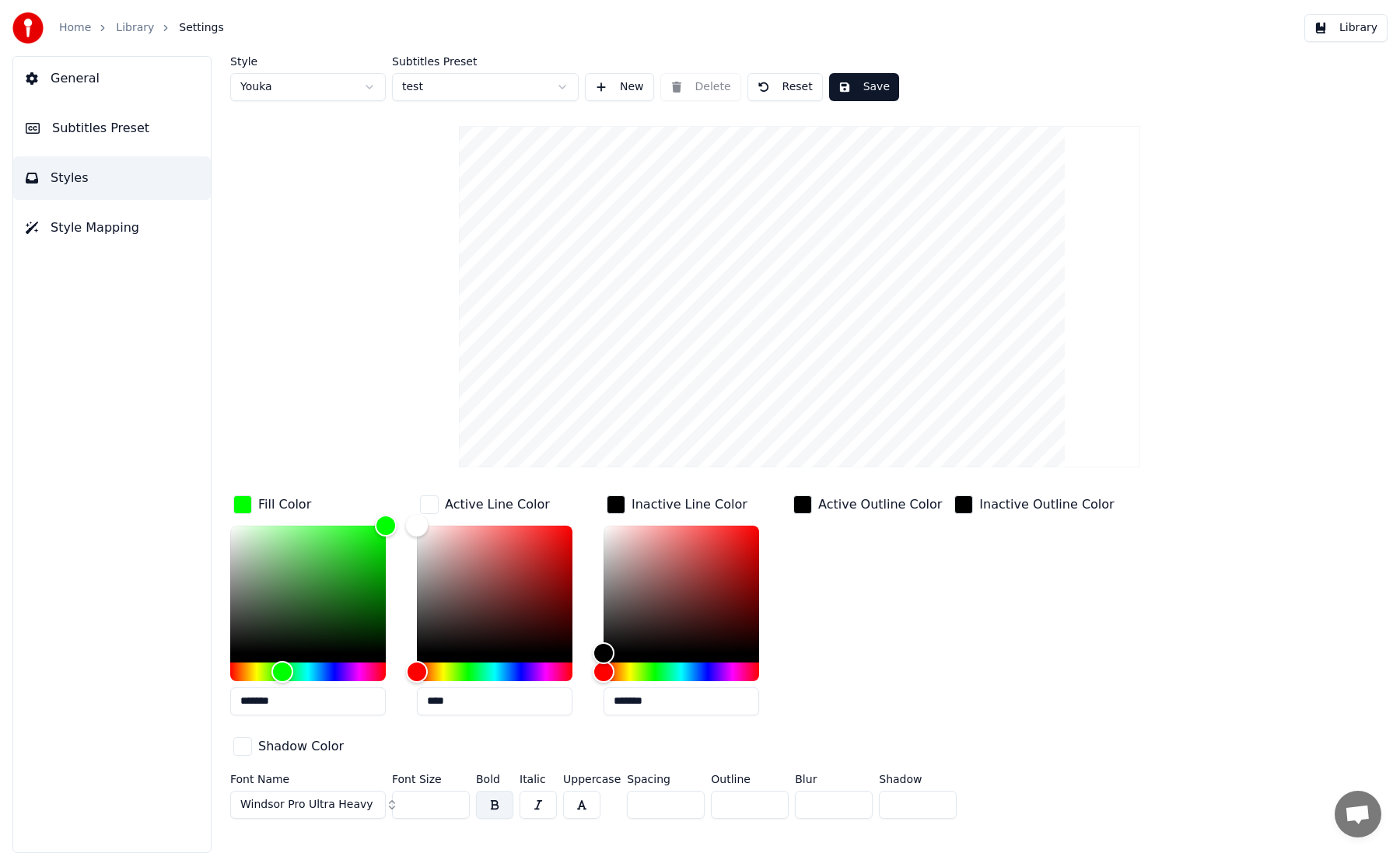
click at [331, 797] on span "Windsor Pro Ultra Heavy" at bounding box center [306, 804] width 133 height 15
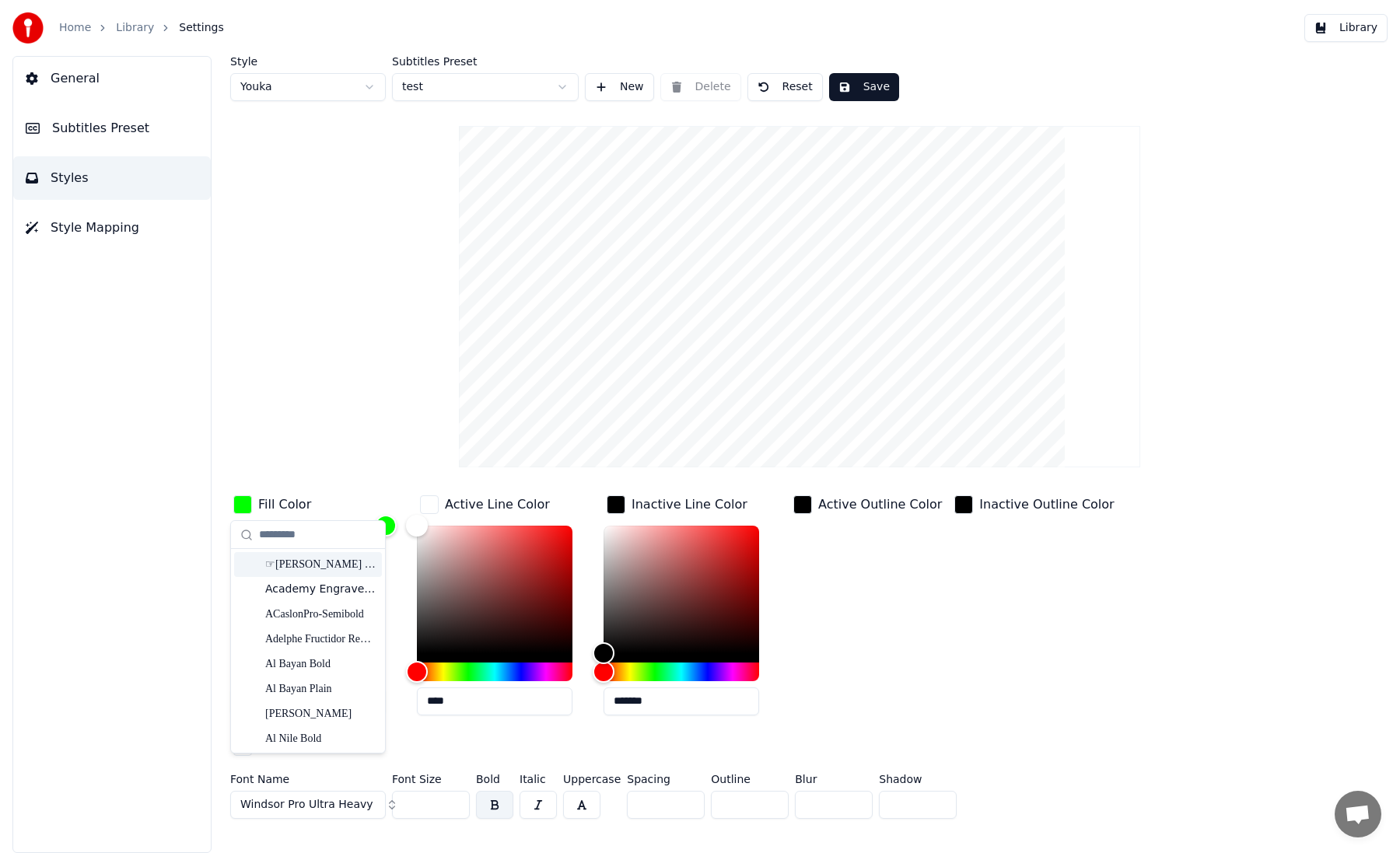
click at [332, 531] on input "text" at bounding box center [317, 535] width 117 height 31
type input "*******"
click at [346, 591] on div "Windsor Pro Elongated" at bounding box center [321, 589] width 111 height 15
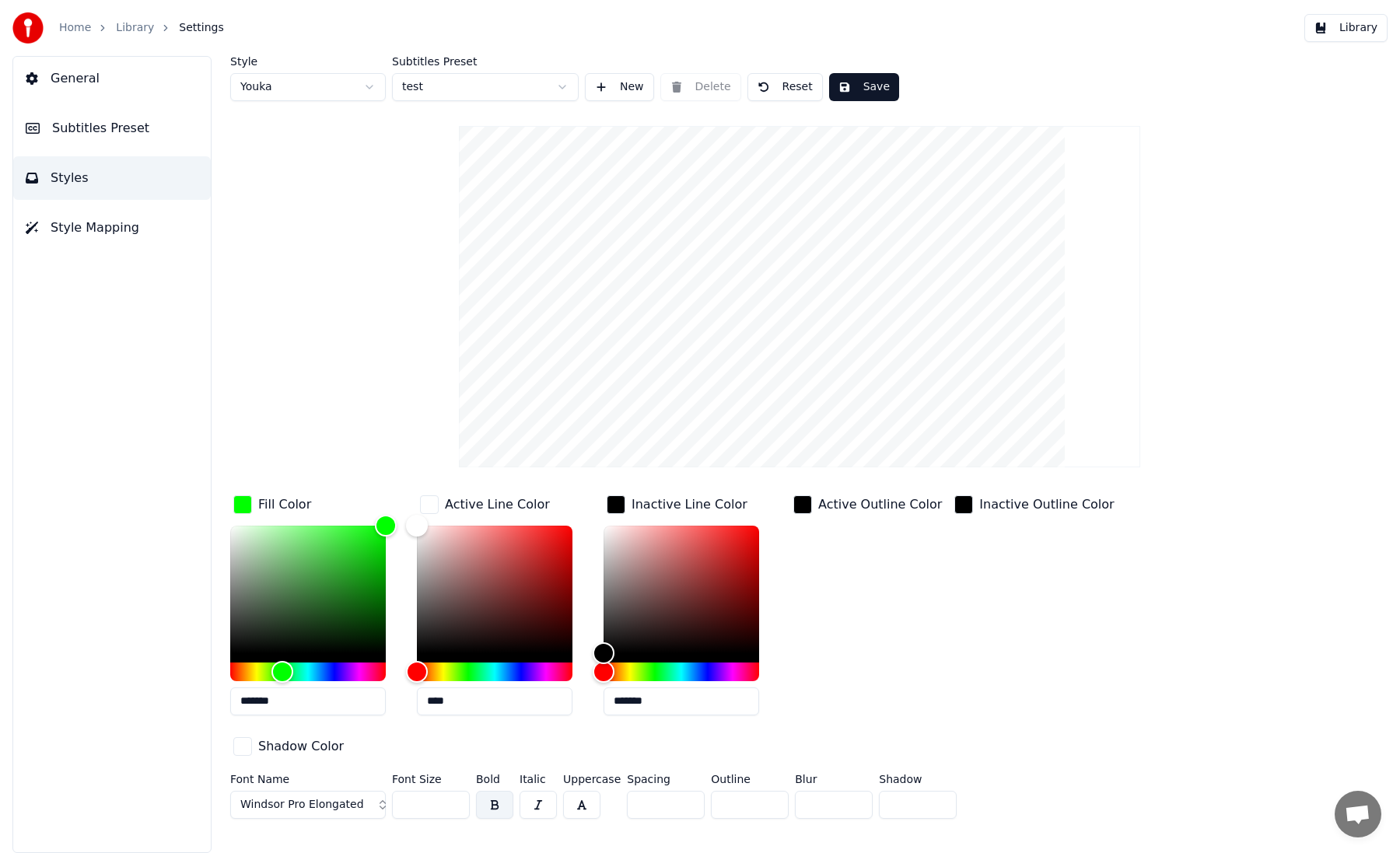
click at [423, 790] on input "***" at bounding box center [431, 804] width 78 height 28
type input "*"
type input "***"
click at [407, 790] on input "***" at bounding box center [431, 804] width 78 height 28
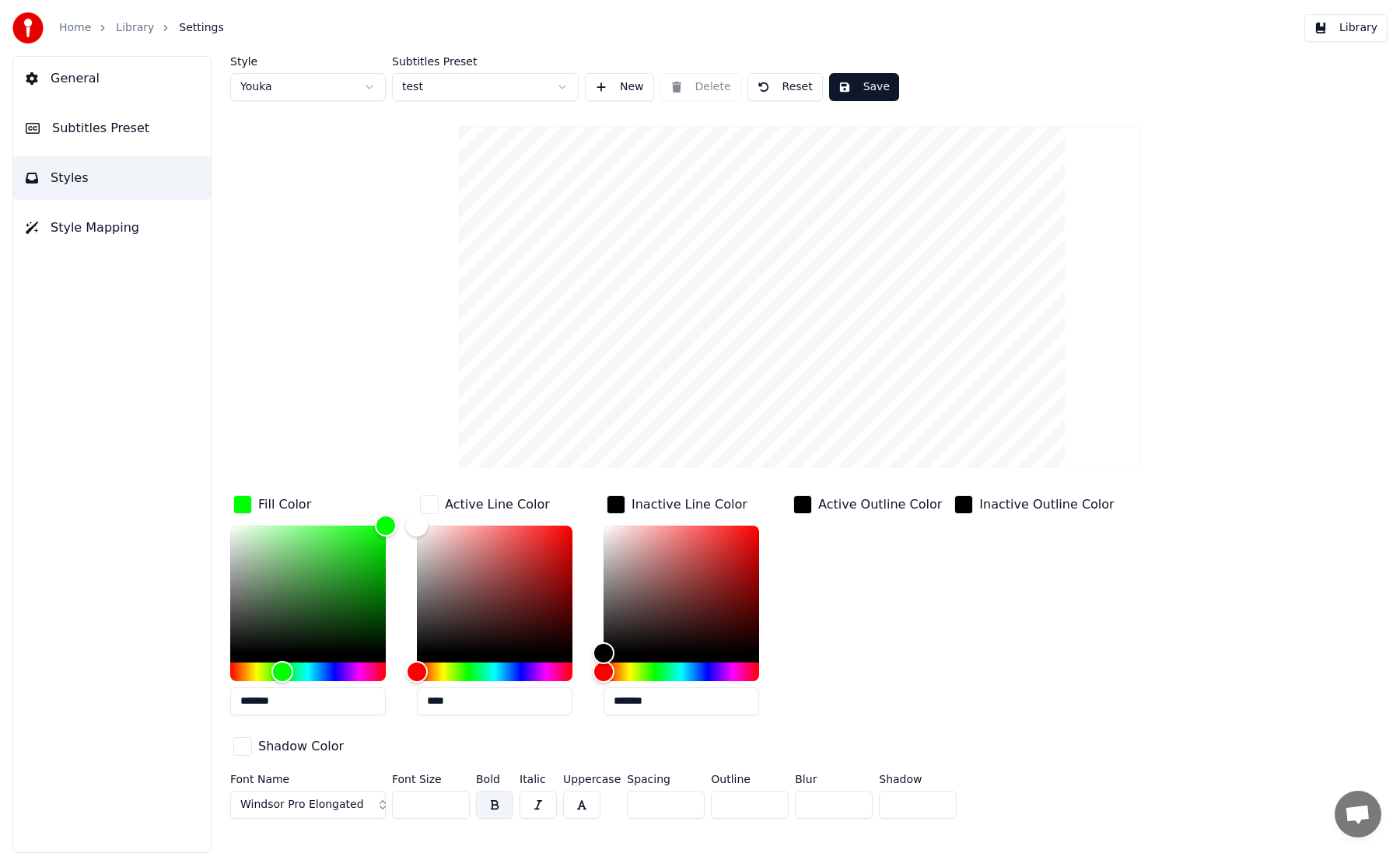
click at [407, 790] on input "***" at bounding box center [431, 804] width 78 height 28
type input "***"
click at [644, 790] on input "*" at bounding box center [666, 804] width 78 height 28
click at [645, 790] on input "**" at bounding box center [666, 804] width 78 height 28
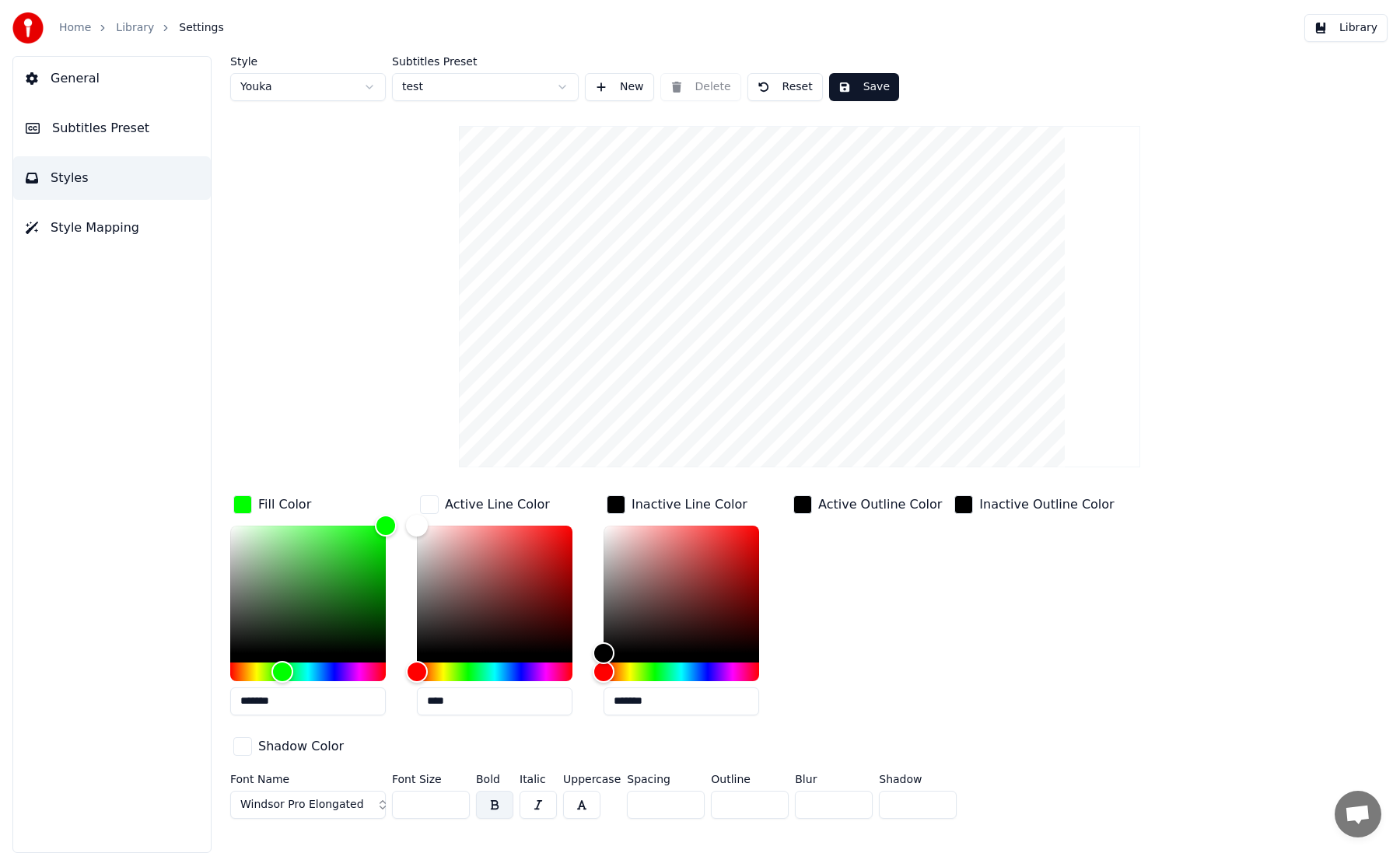
type input "*"
click at [647, 790] on input "*" at bounding box center [666, 804] width 78 height 28
type input "*"
click at [859, 87] on button "Save" at bounding box center [864, 87] width 70 height 28
click at [102, 123] on span "Subtitles Preset" at bounding box center [100, 128] width 97 height 19
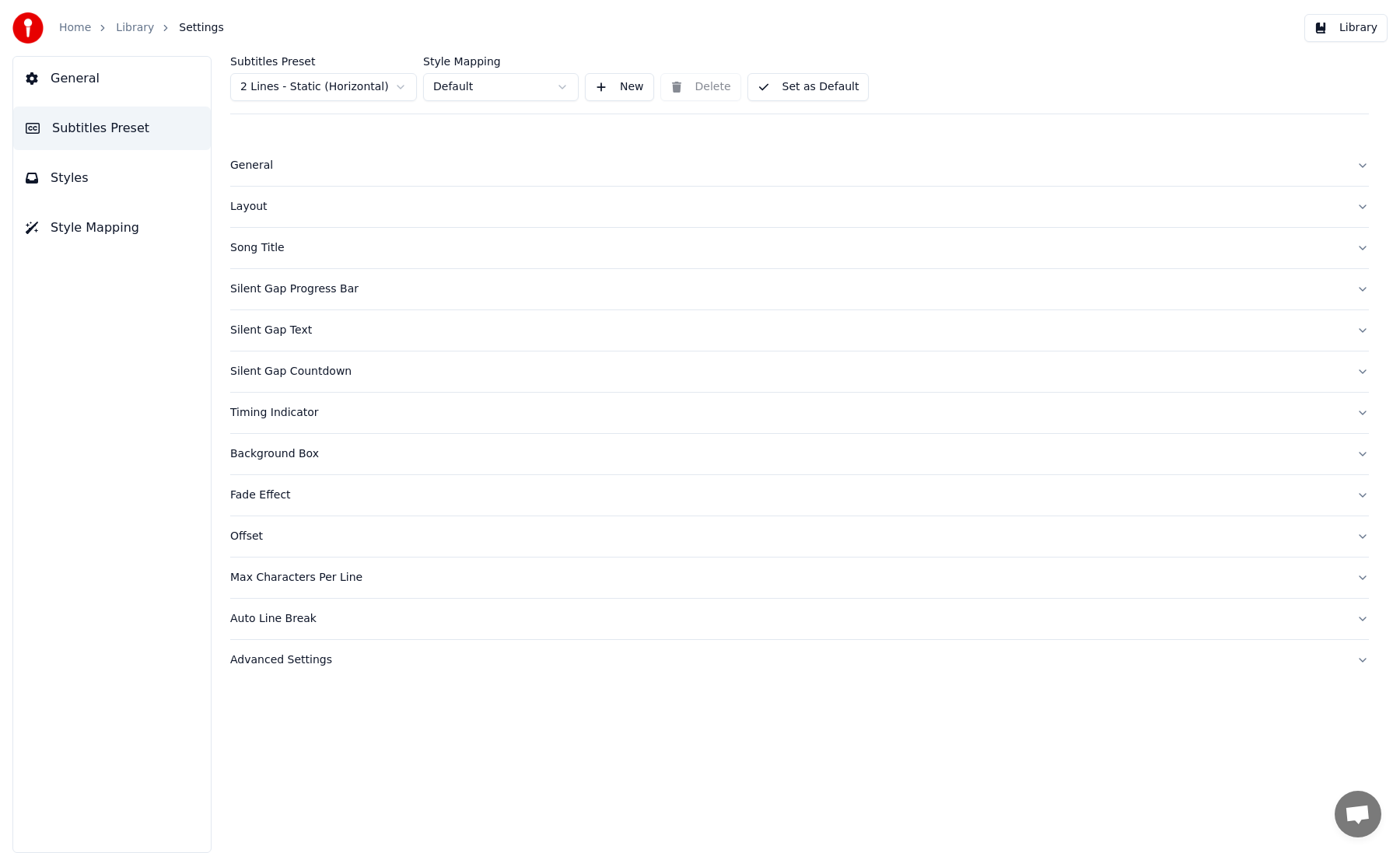
click at [118, 91] on button "General" at bounding box center [112, 79] width 197 height 44
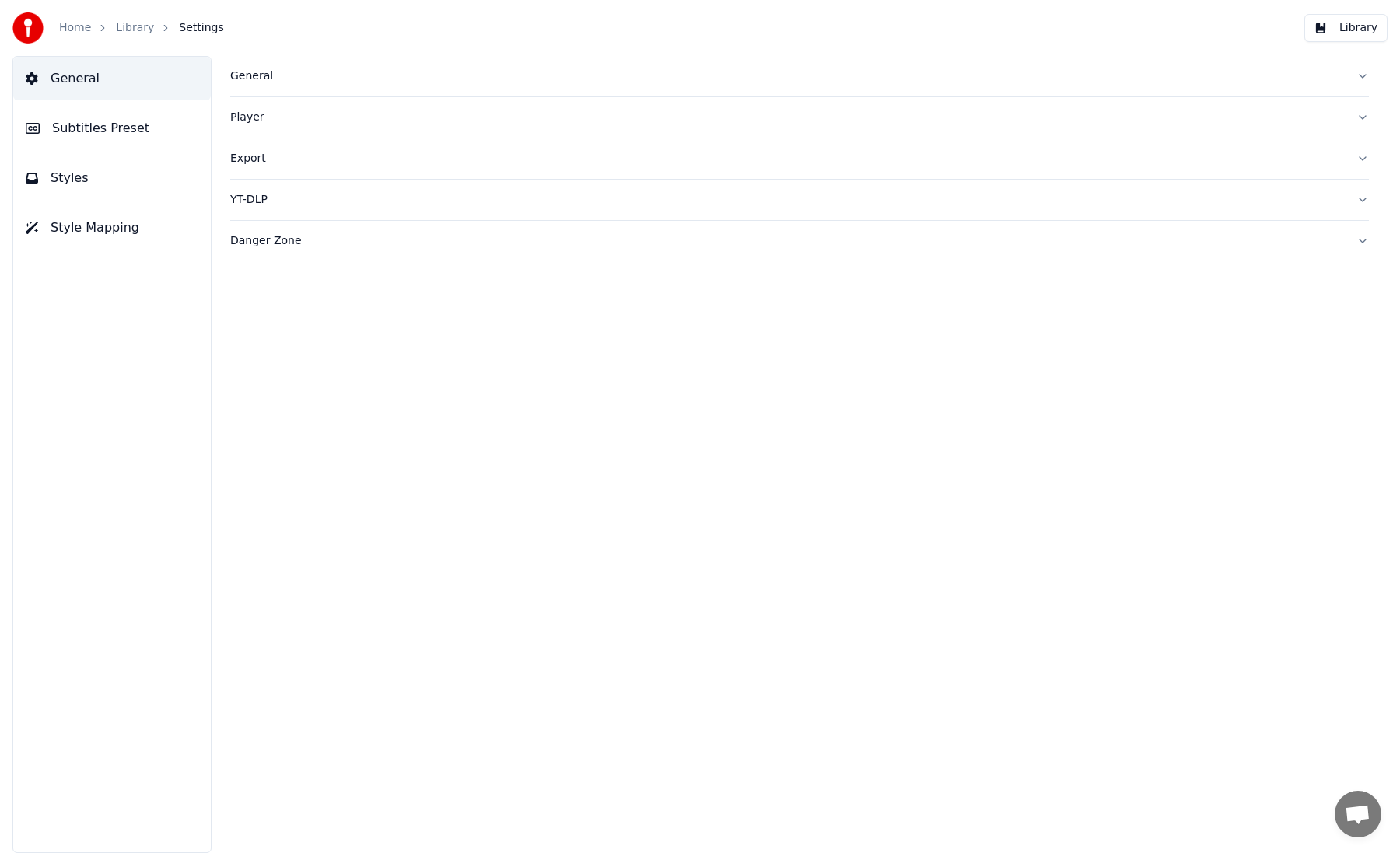
click at [295, 252] on button "Danger Zone" at bounding box center [800, 240] width 1138 height 40
click at [60, 43] on div "Home Library Settings" at bounding box center [118, 28] width 212 height 31
click at [38, 27] on img at bounding box center [28, 28] width 31 height 31
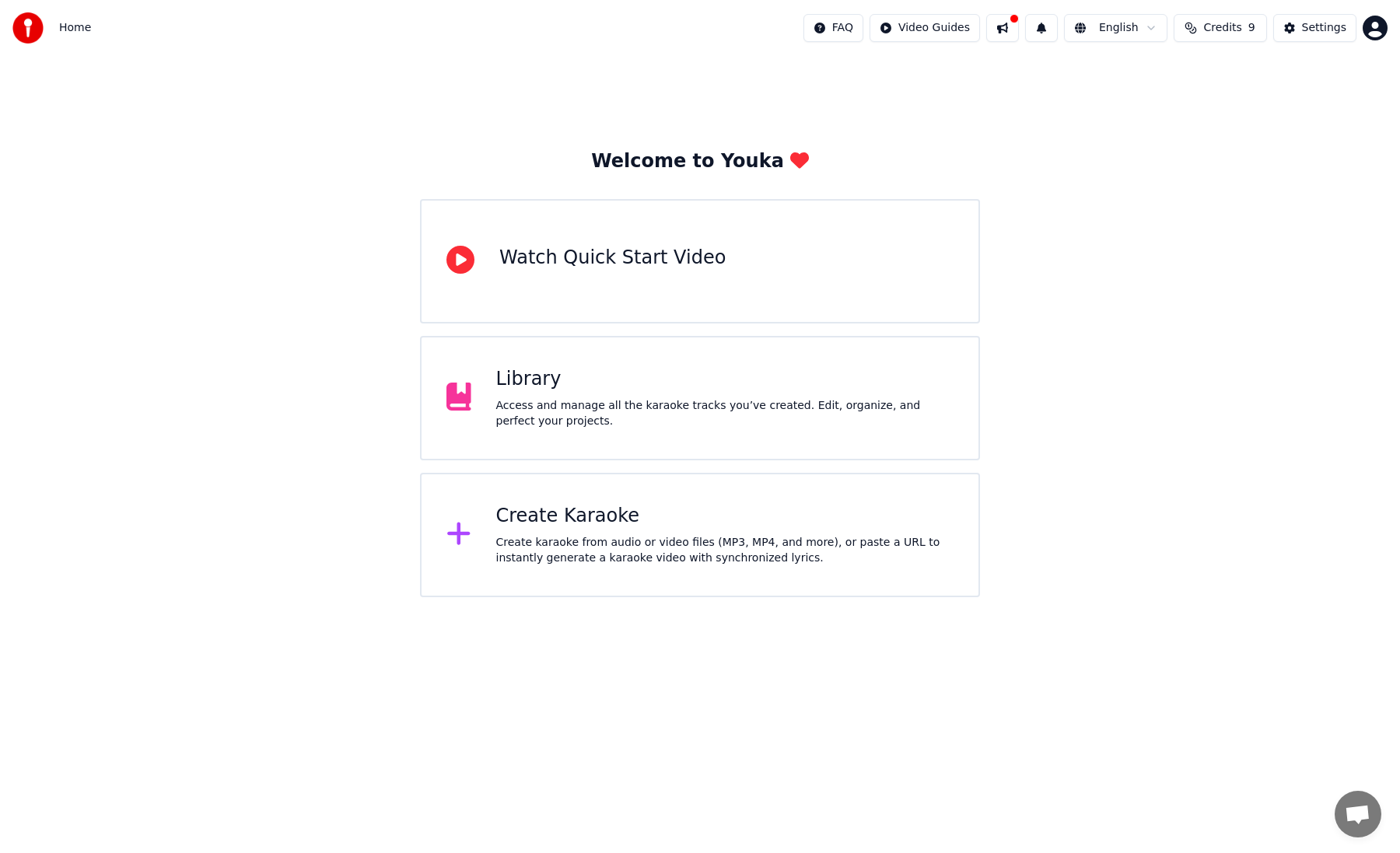
click at [718, 534] on div "Create Karaoke Create karaoke from audio or video files (MP3, MP4, and more), o…" at bounding box center [725, 535] width 458 height 63
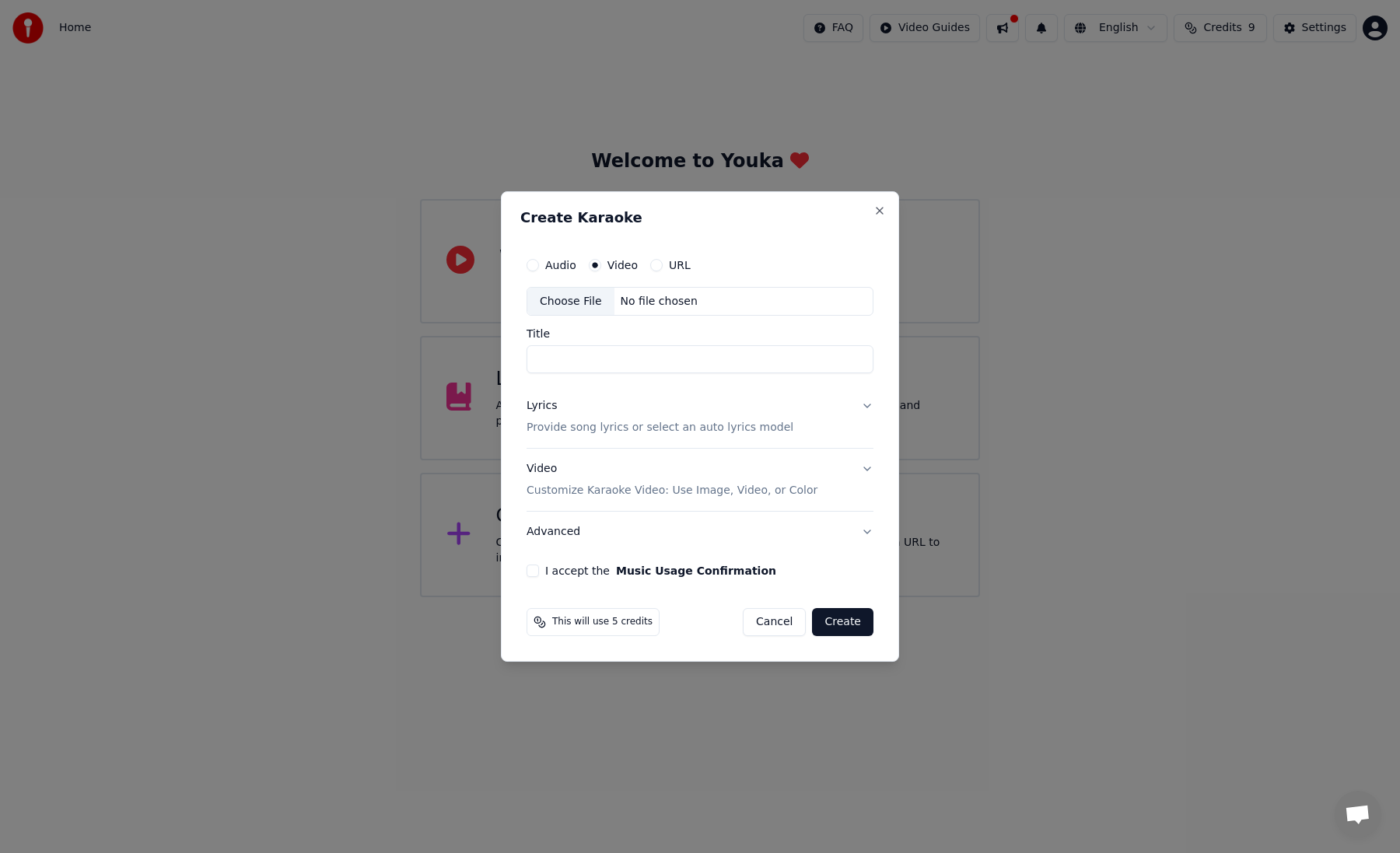
click at [557, 265] on label "Audio" at bounding box center [560, 265] width 31 height 11
click at [539, 265] on button "Audio" at bounding box center [532, 265] width 13 height 13
click at [565, 288] on div "Choose File" at bounding box center [570, 301] width 87 height 28
type input "**********"
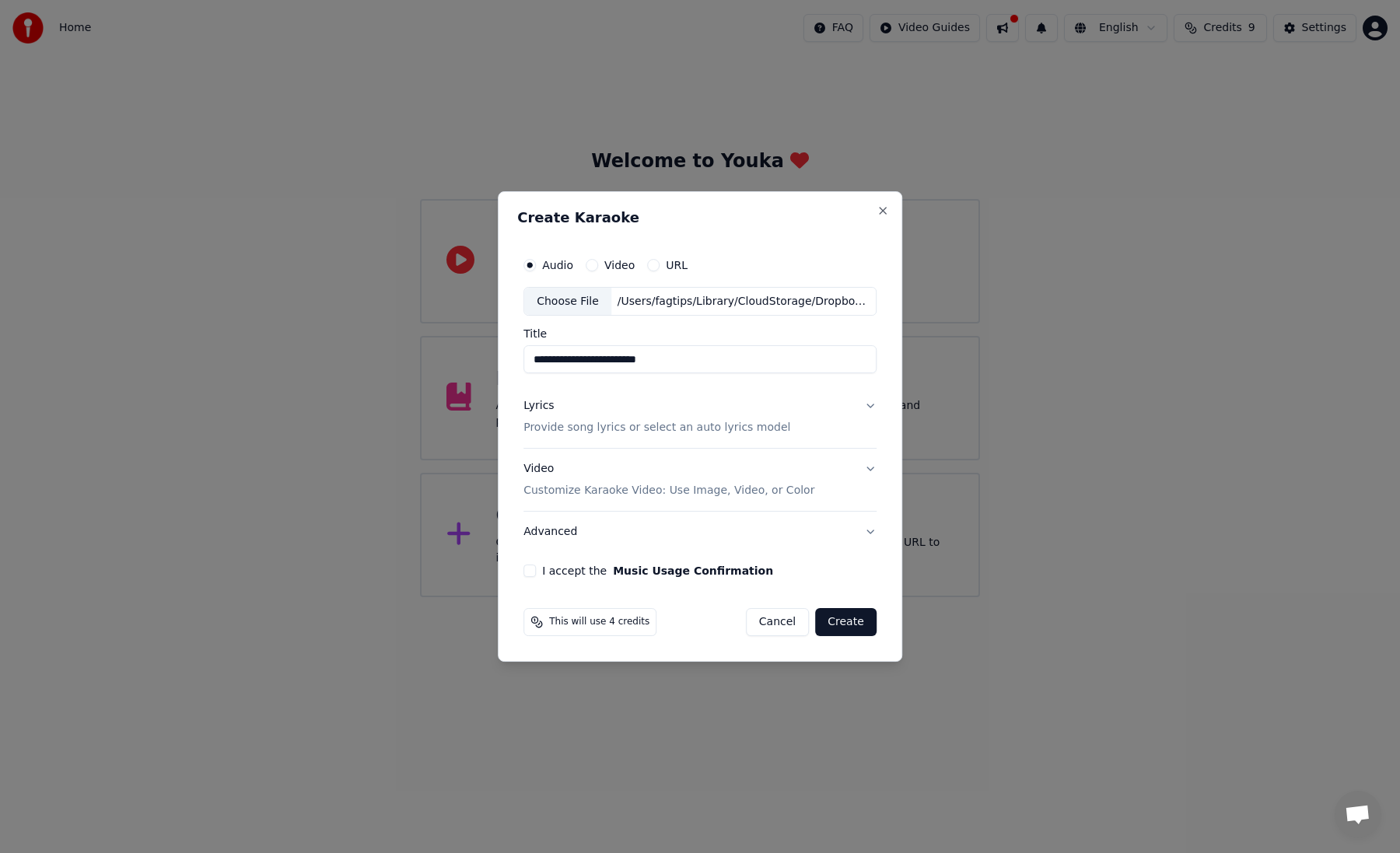
click at [790, 425] on button "Lyrics Provide song lyrics or select an auto lyrics model" at bounding box center [700, 418] width 353 height 63
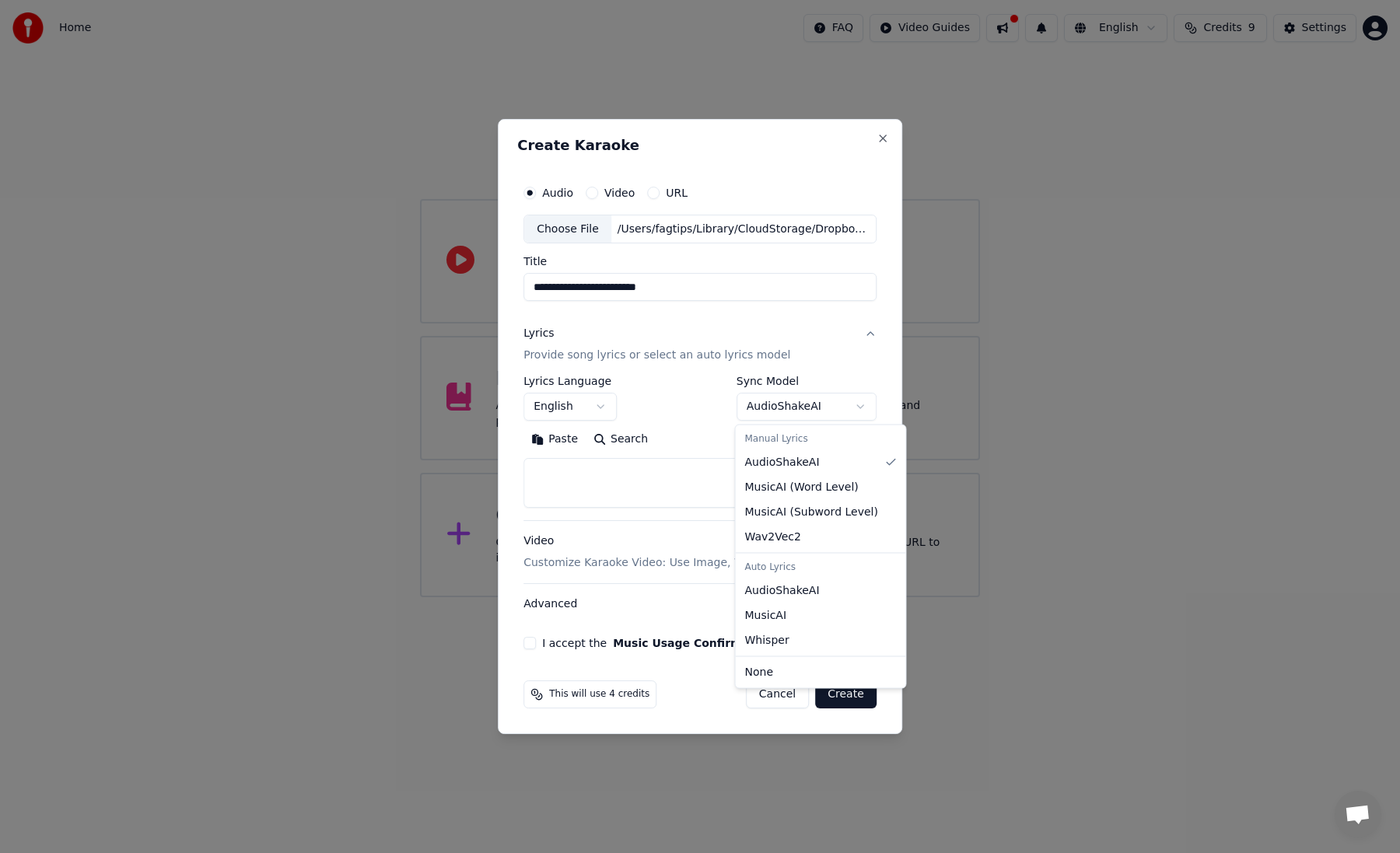
click at [797, 406] on body "**********" at bounding box center [700, 298] width 1400 height 598
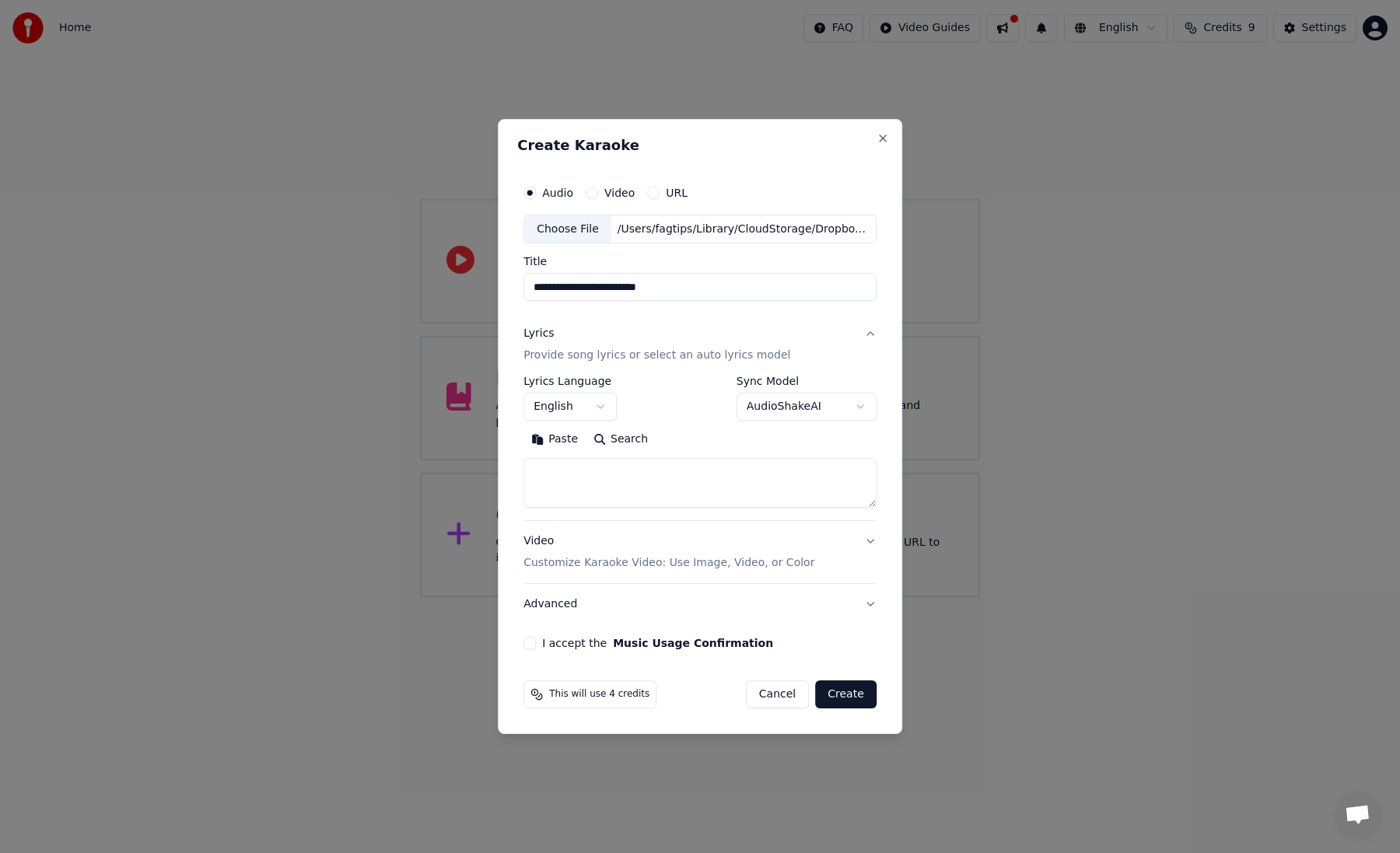
click at [799, 406] on body "**********" at bounding box center [700, 298] width 1400 height 598
click at [857, 553] on button "Video Customize Karaoke Video: Use Image, Video, or Color" at bounding box center [700, 553] width 353 height 63
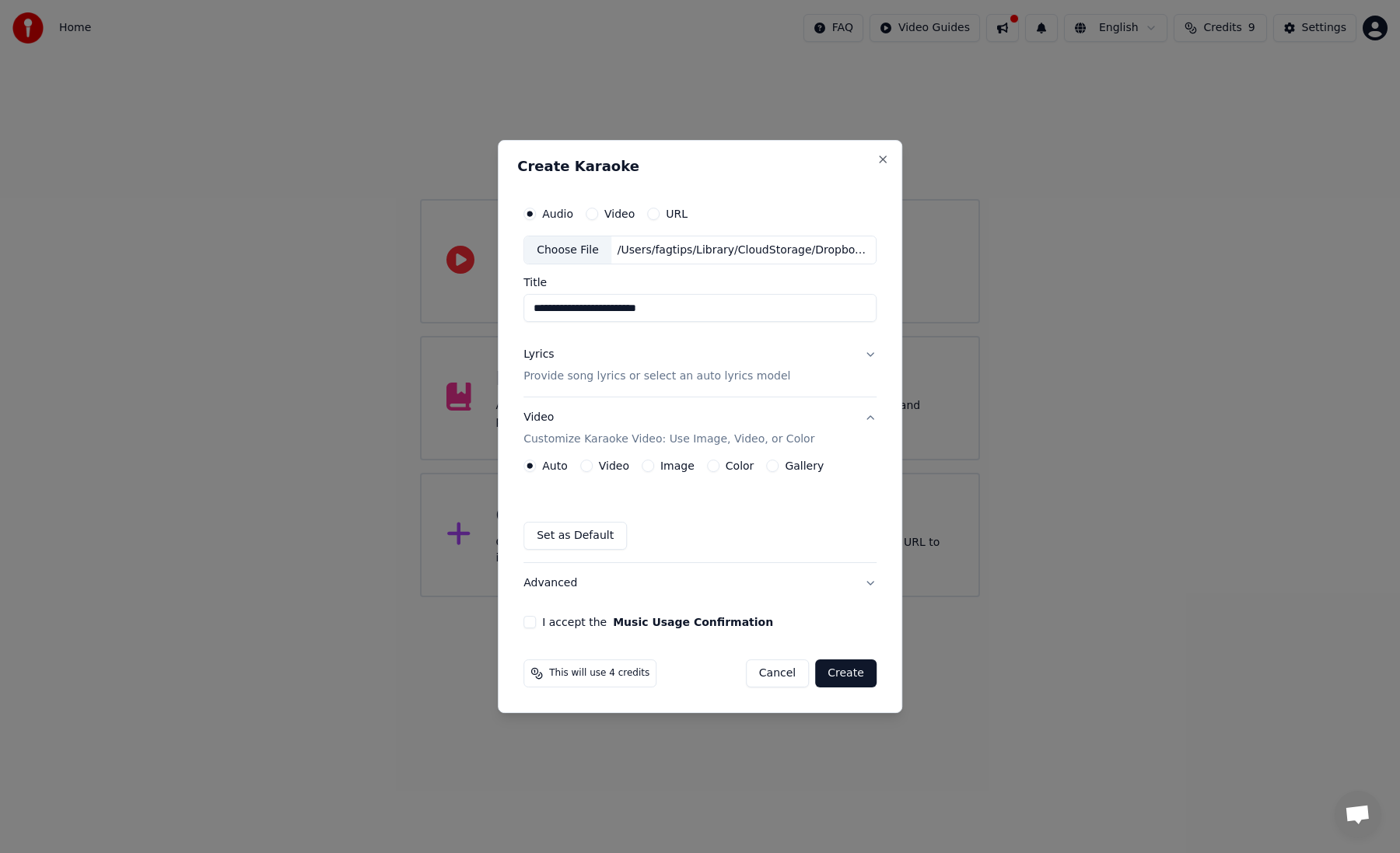
click at [708, 467] on button "Color" at bounding box center [713, 465] width 13 height 13
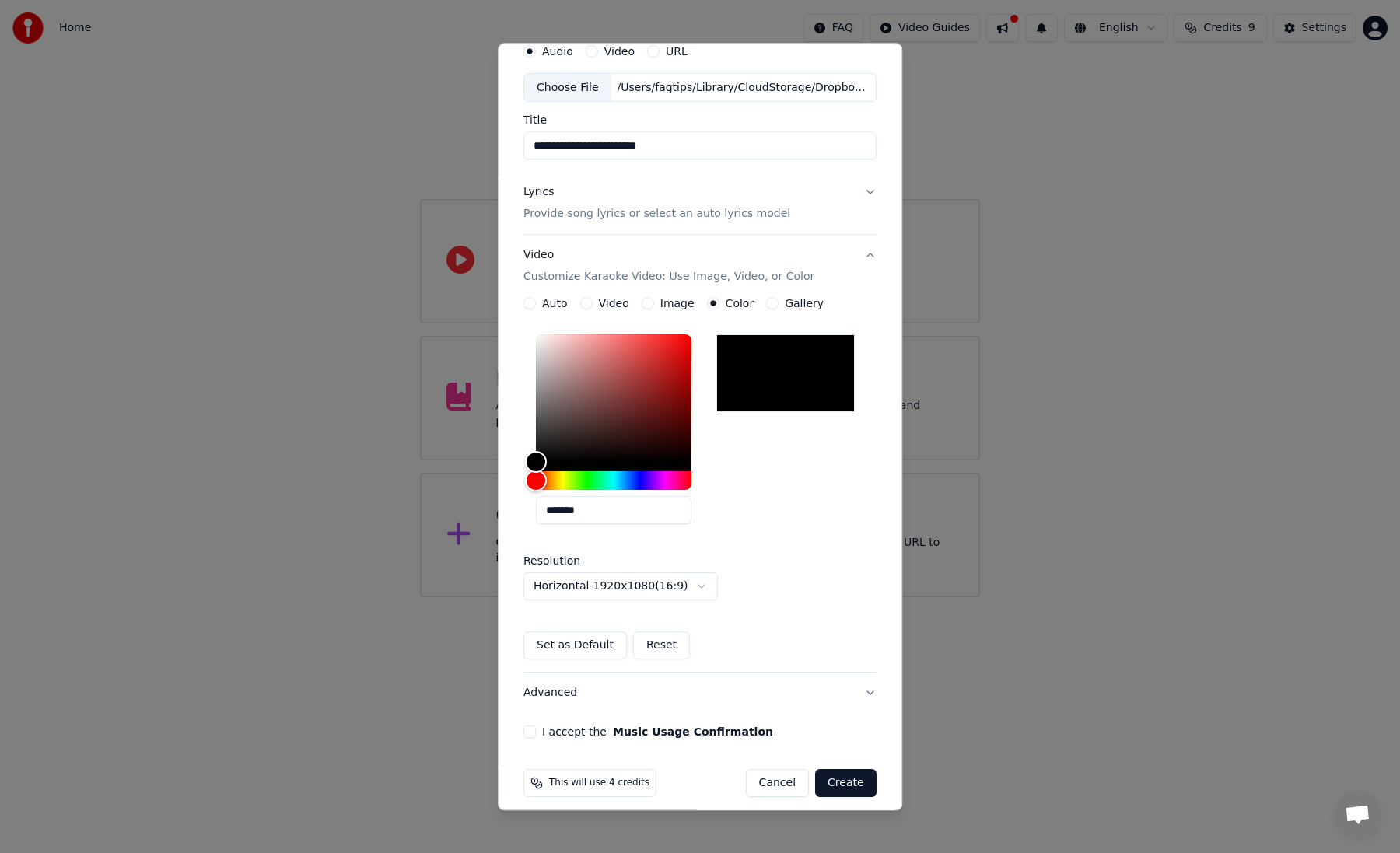
scroll to position [78, 0]
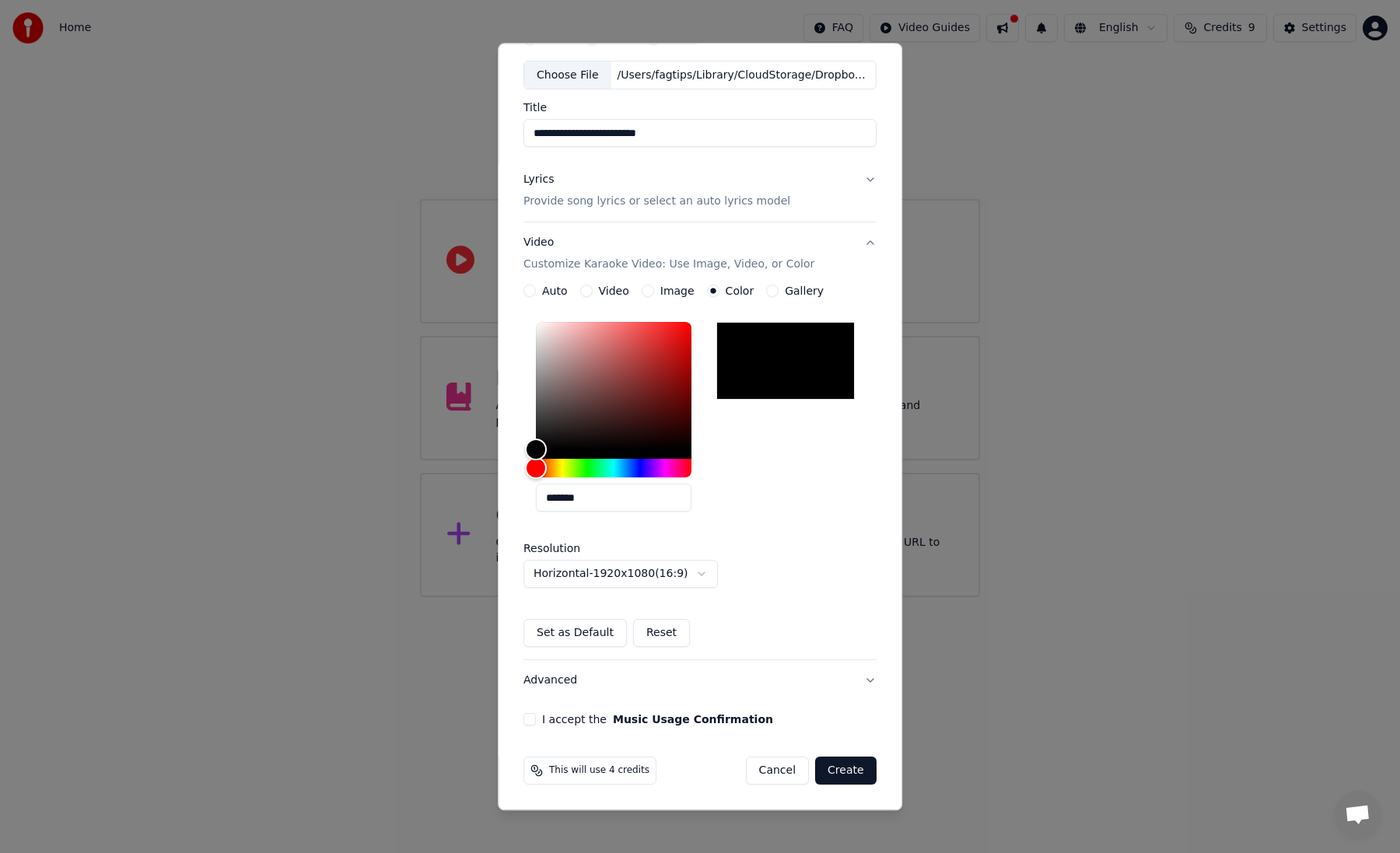
click at [540, 717] on div "I accept the Music Usage Confirmation" at bounding box center [700, 720] width 353 height 13
click at [532, 721] on button "I accept the Music Usage Confirmation" at bounding box center [530, 720] width 13 height 13
click at [834, 776] on button "Create" at bounding box center [845, 771] width 62 height 28
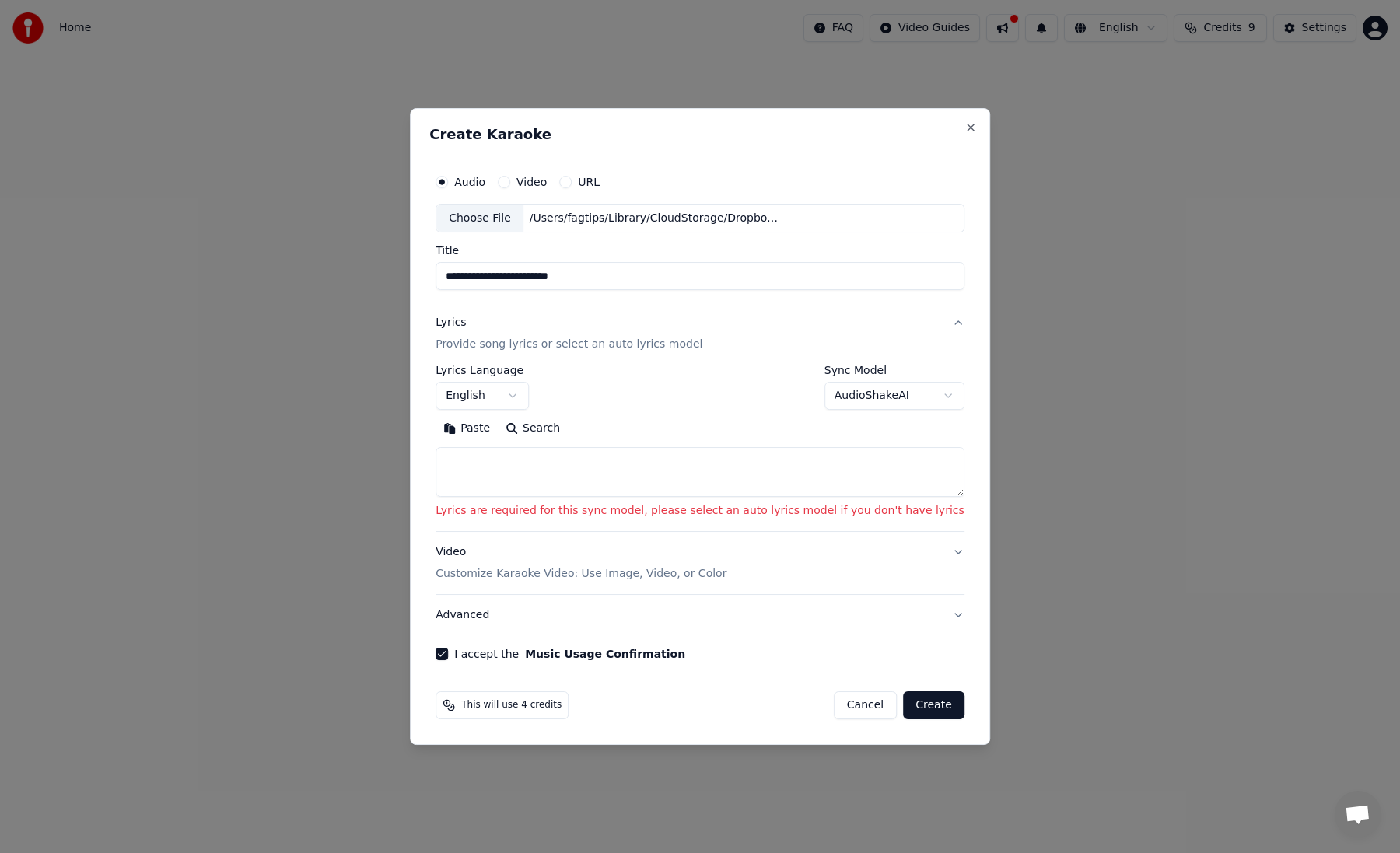
click at [837, 397] on body "**********" at bounding box center [700, 298] width 1400 height 598
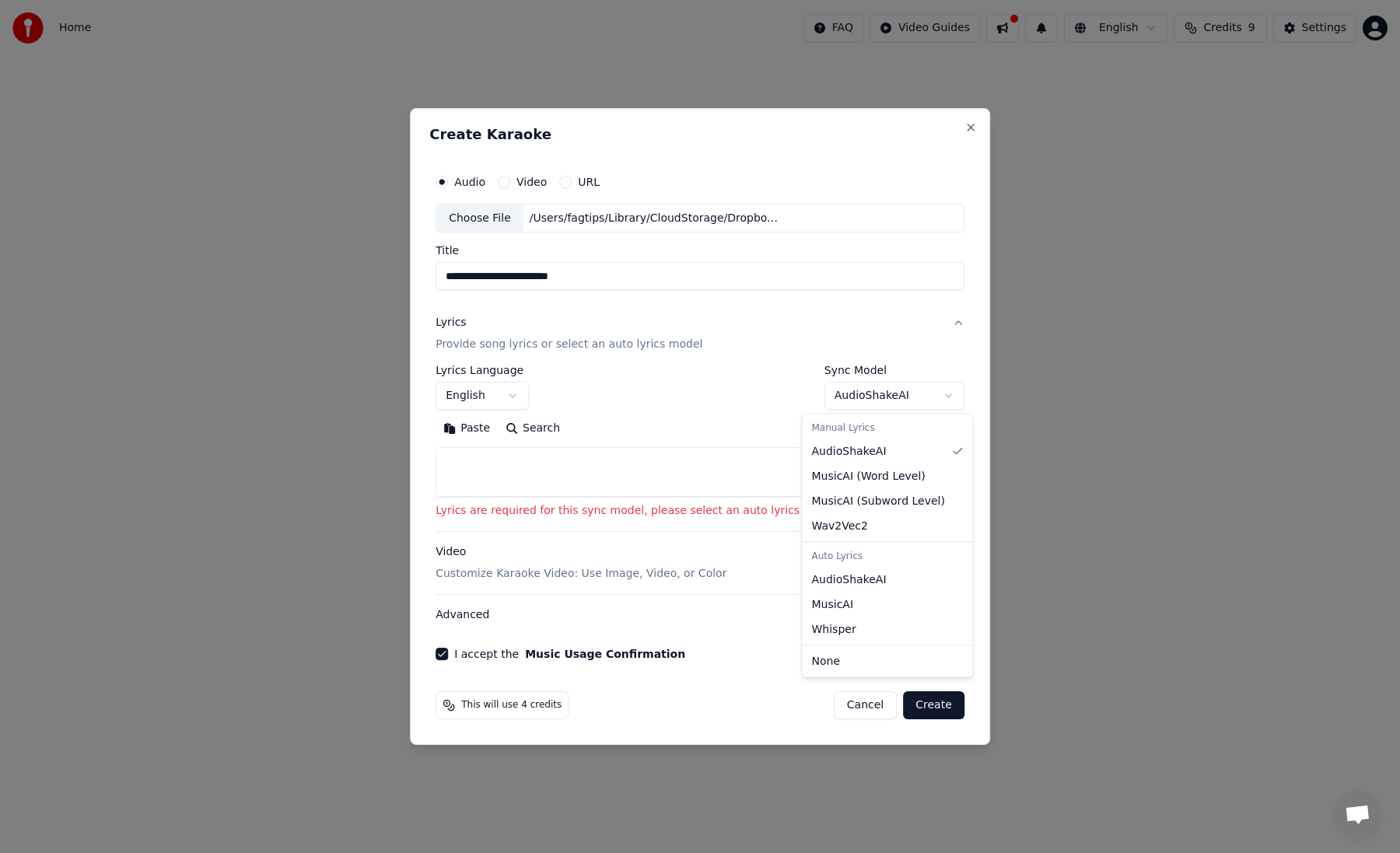
select select "**********"
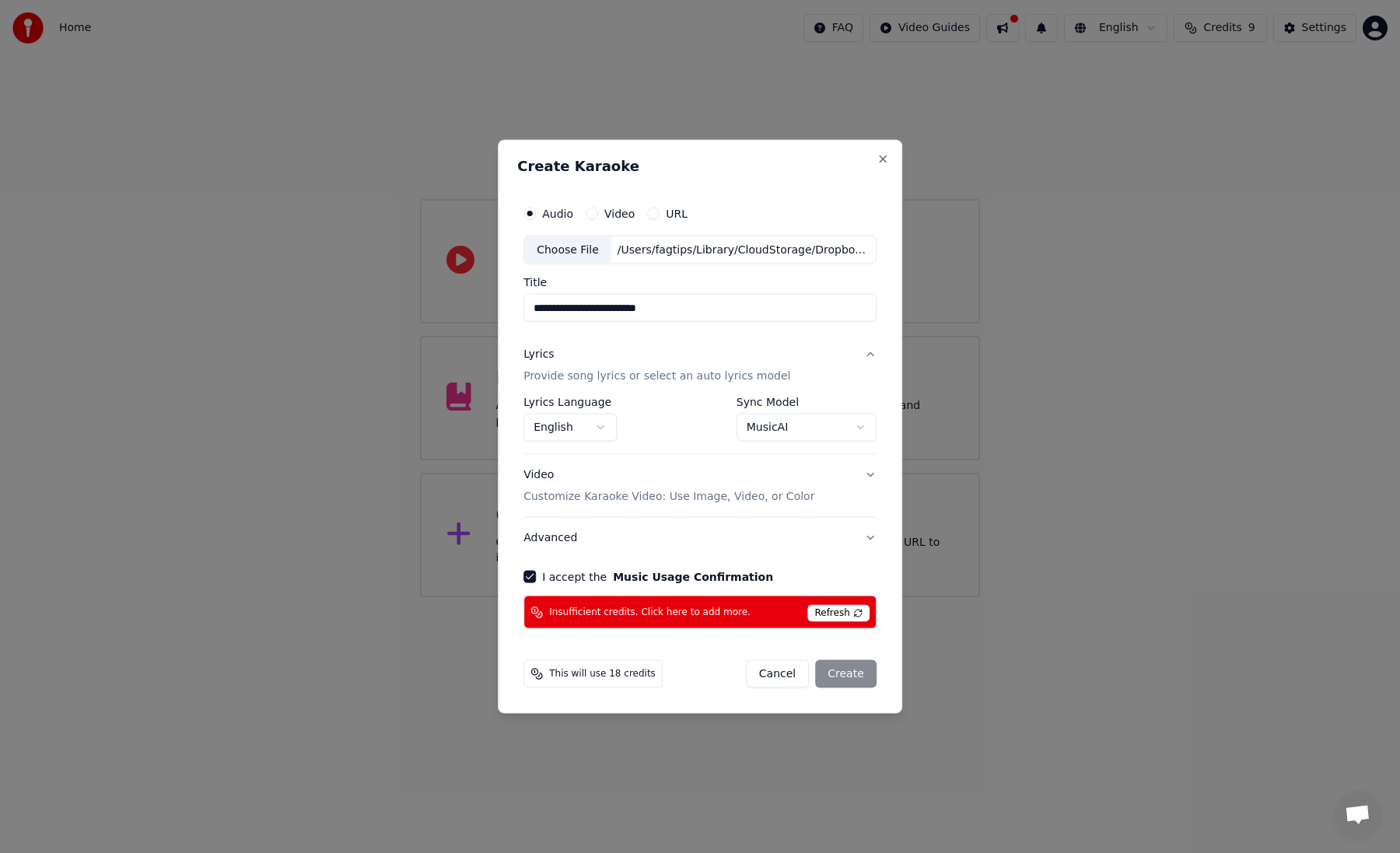
click at [835, 615] on span "Refresh" at bounding box center [838, 613] width 62 height 17
click at [694, 614] on span "Insufficient credits. Click here to add more." at bounding box center [650, 612] width 201 height 13
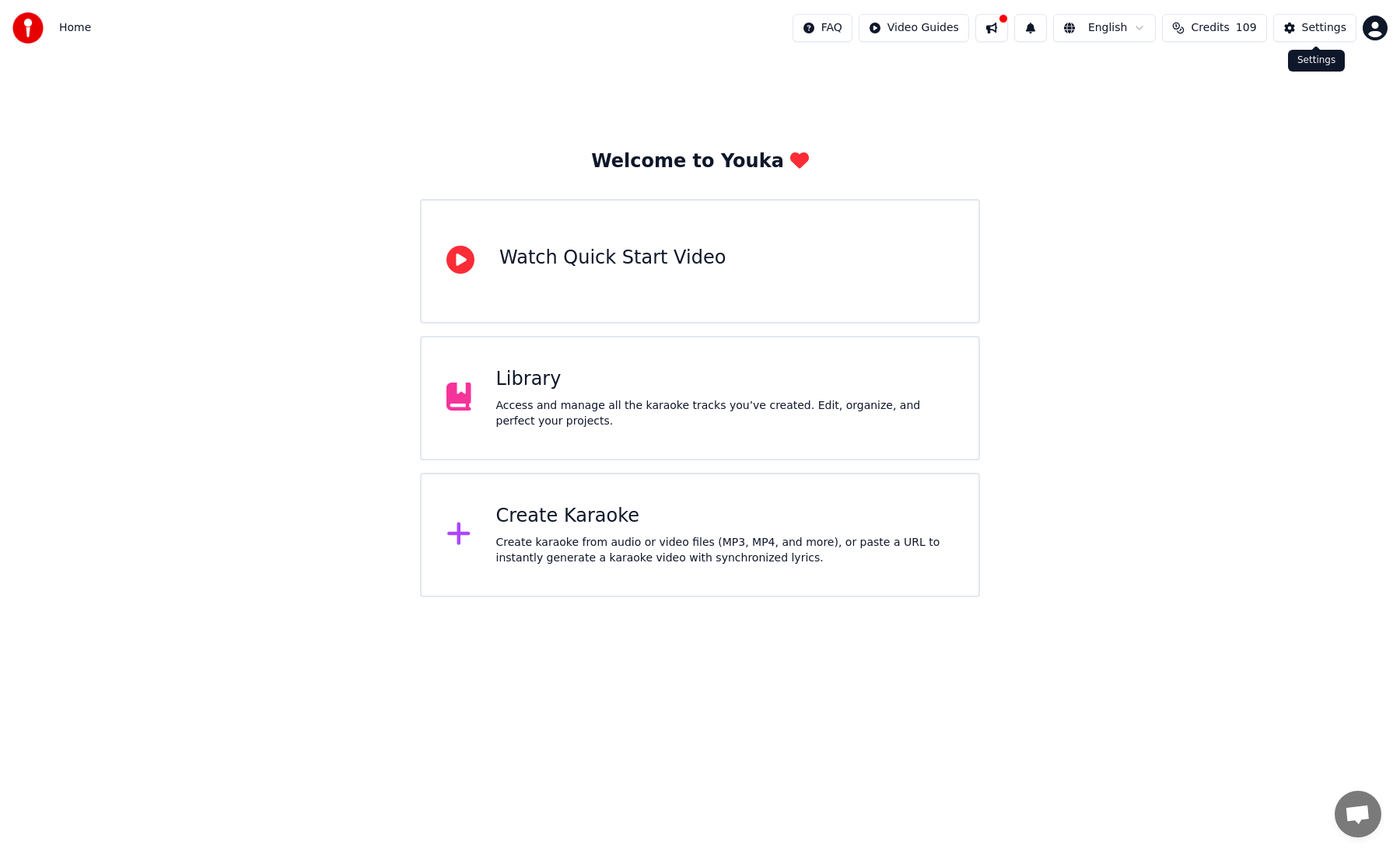
click at [1325, 33] on div "Settings" at bounding box center [1324, 28] width 45 height 15
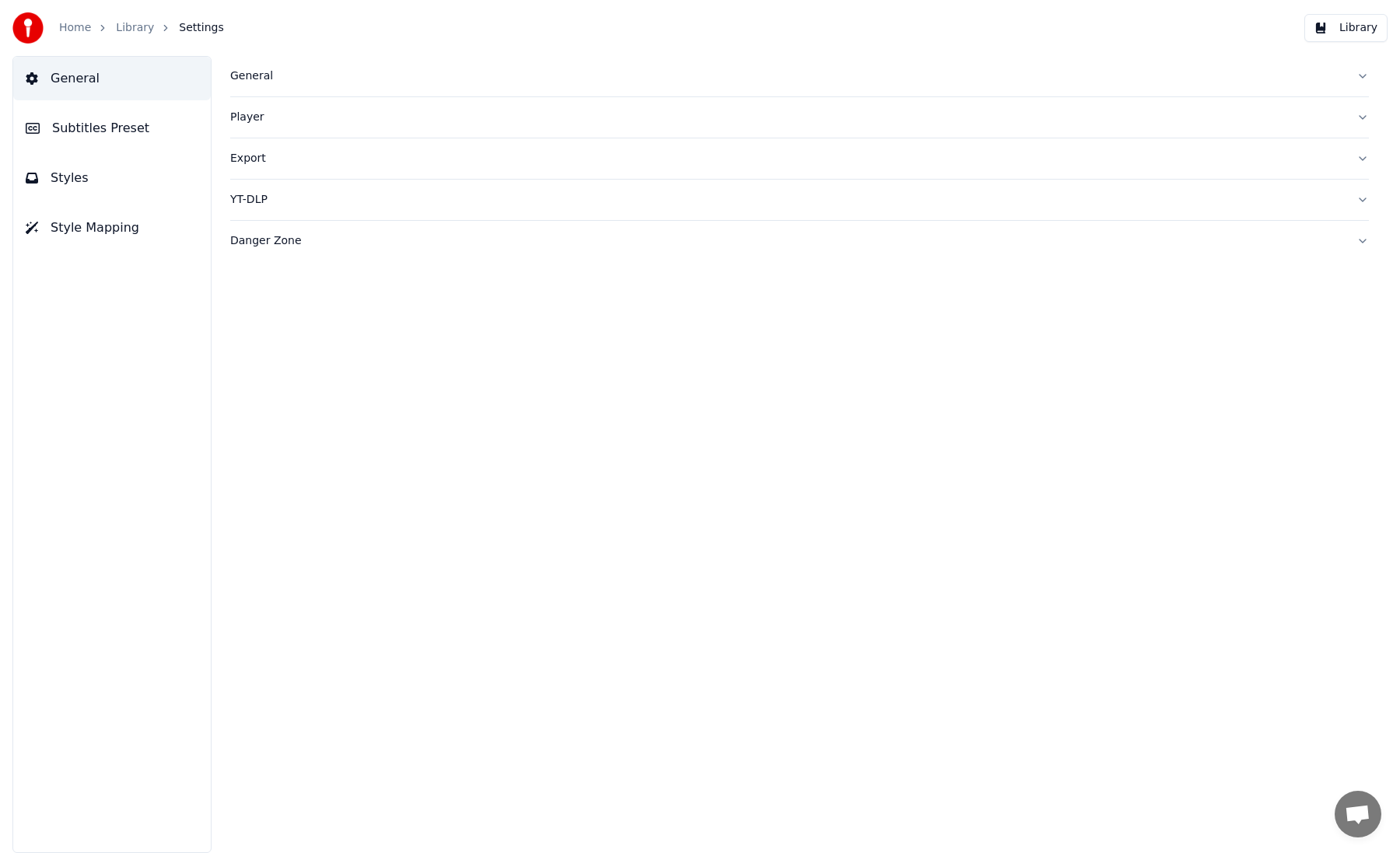
click at [1339, 27] on button "Library" at bounding box center [1346, 28] width 83 height 28
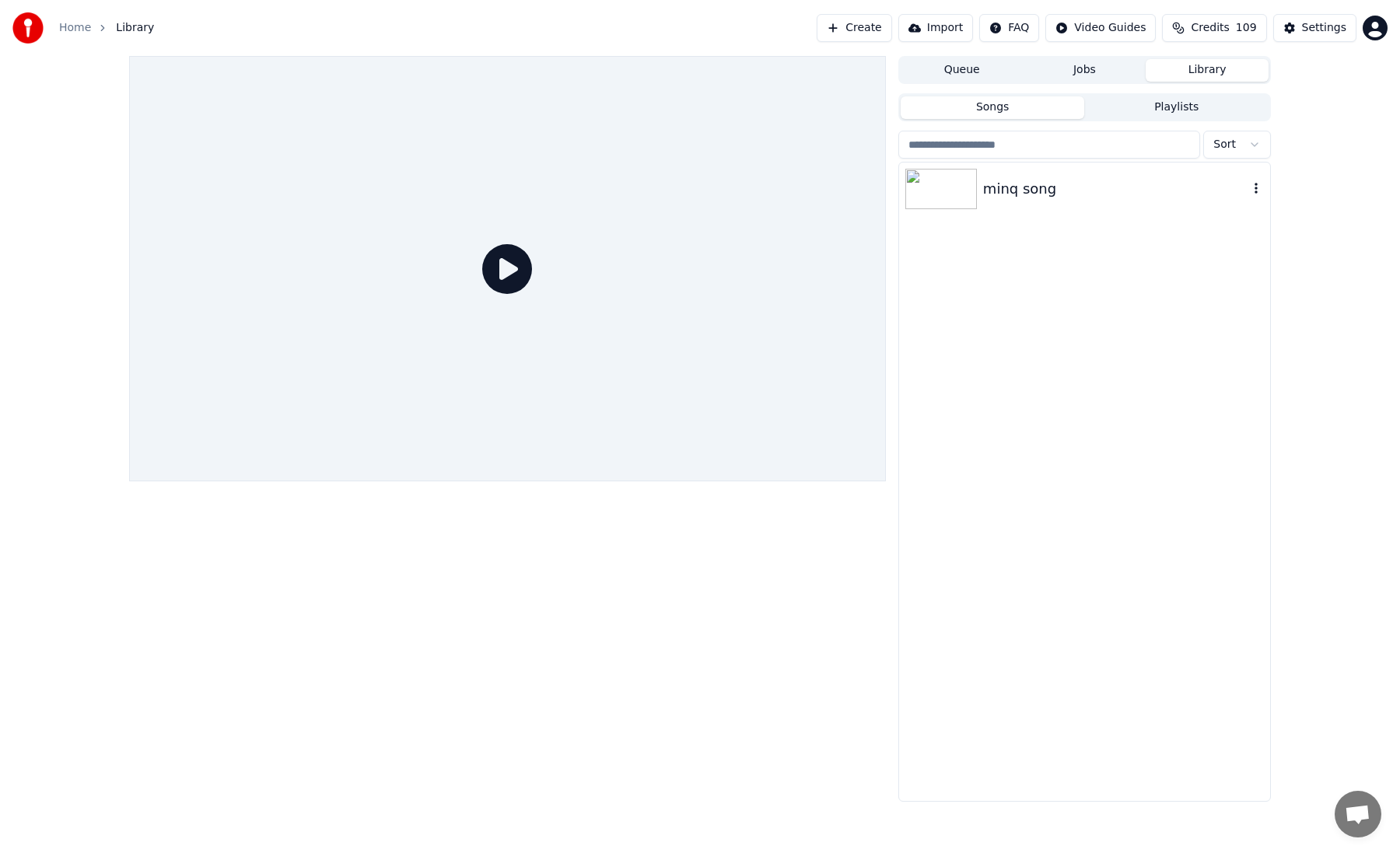
click at [936, 197] on img at bounding box center [941, 188] width 71 height 40
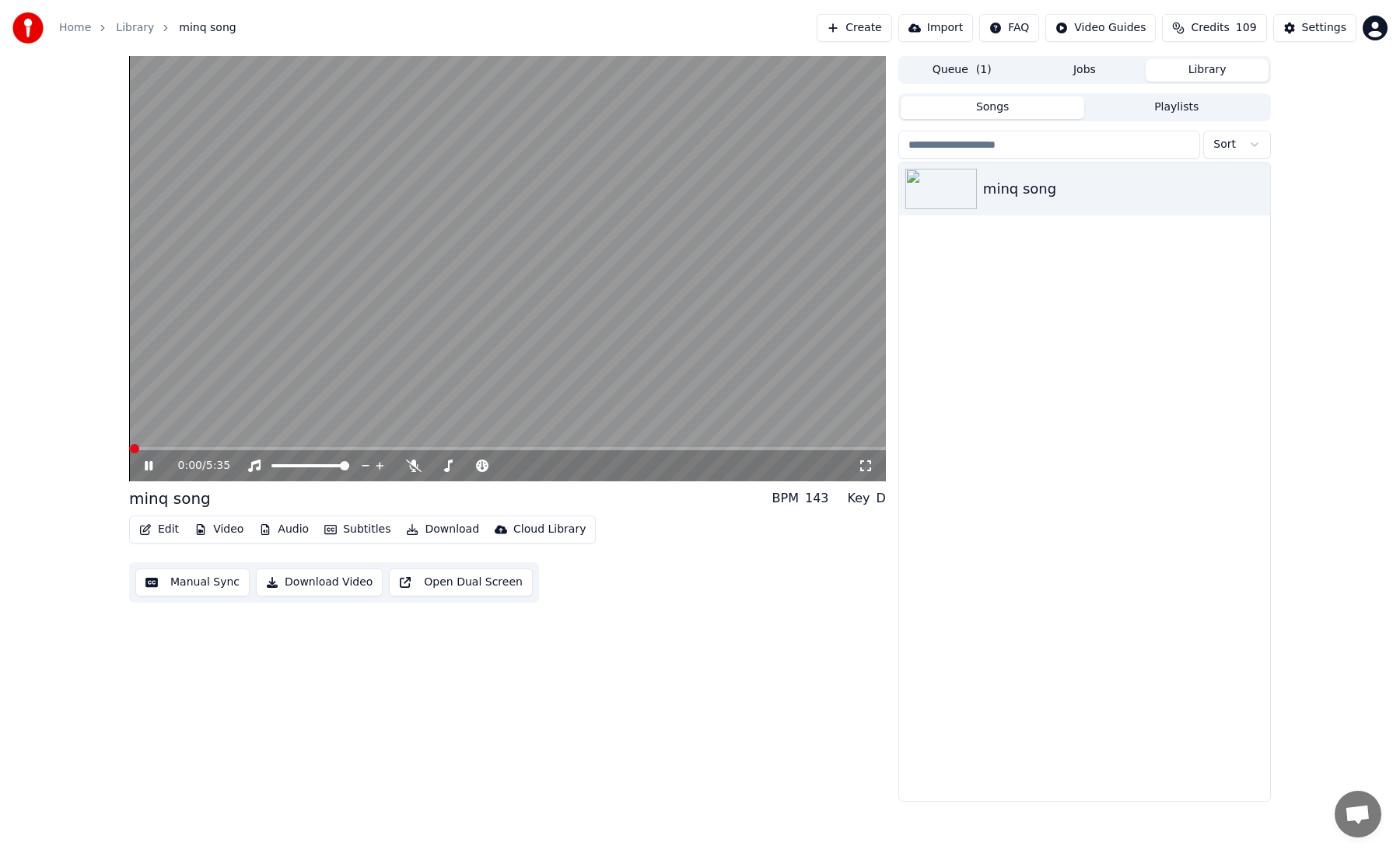
click at [76, 29] on link "Home" at bounding box center [75, 28] width 32 height 15
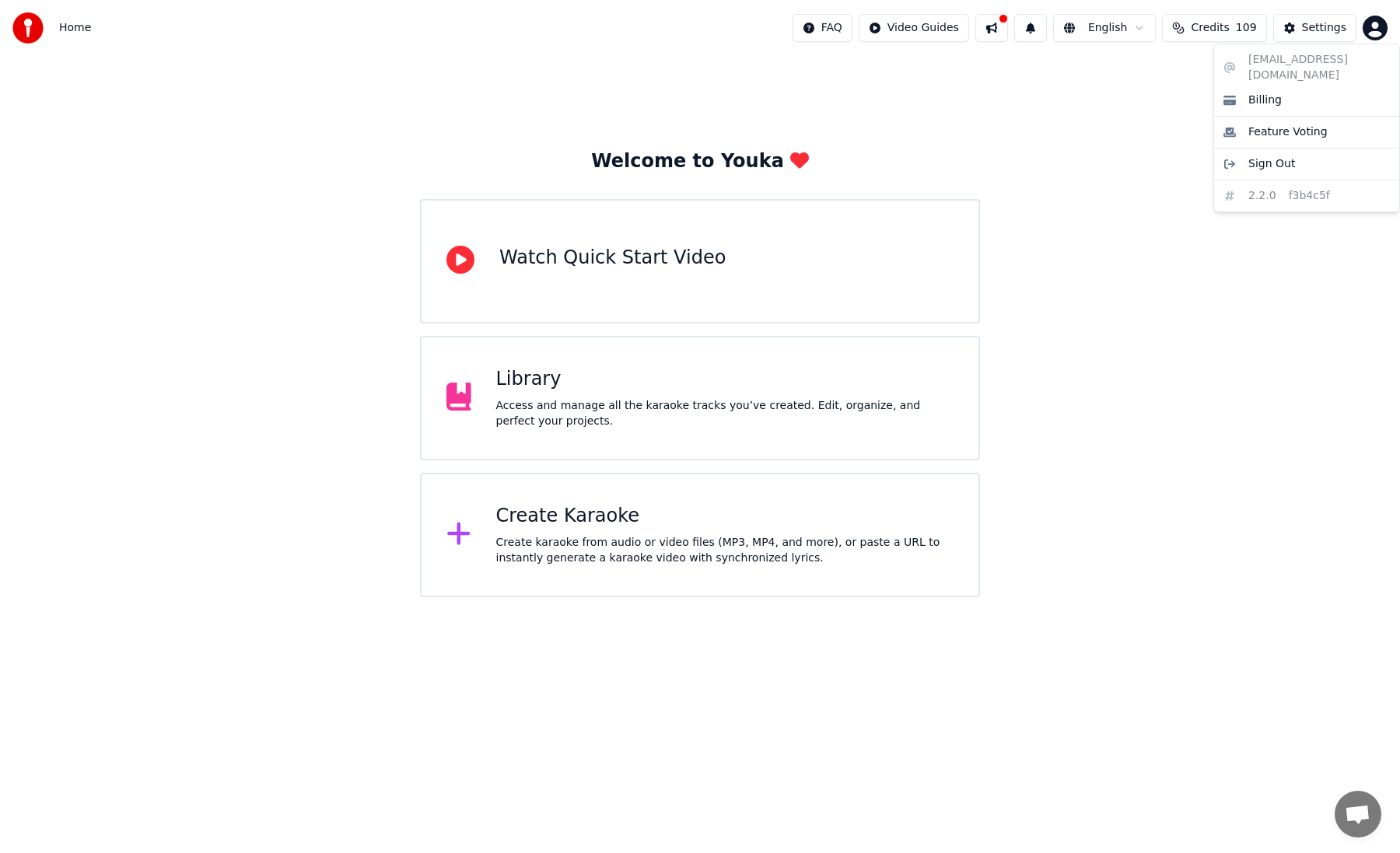
click at [1384, 33] on html "Home FAQ Video Guides English Credits 109 Settings Welcome to Youka Watch Quick…" at bounding box center [700, 298] width 1400 height 598
click at [1300, 88] on div "Billing" at bounding box center [1306, 100] width 179 height 25
click at [832, 520] on div "Create Karaoke" at bounding box center [725, 516] width 458 height 25
click at [1312, 27] on div "Settings" at bounding box center [1324, 28] width 45 height 15
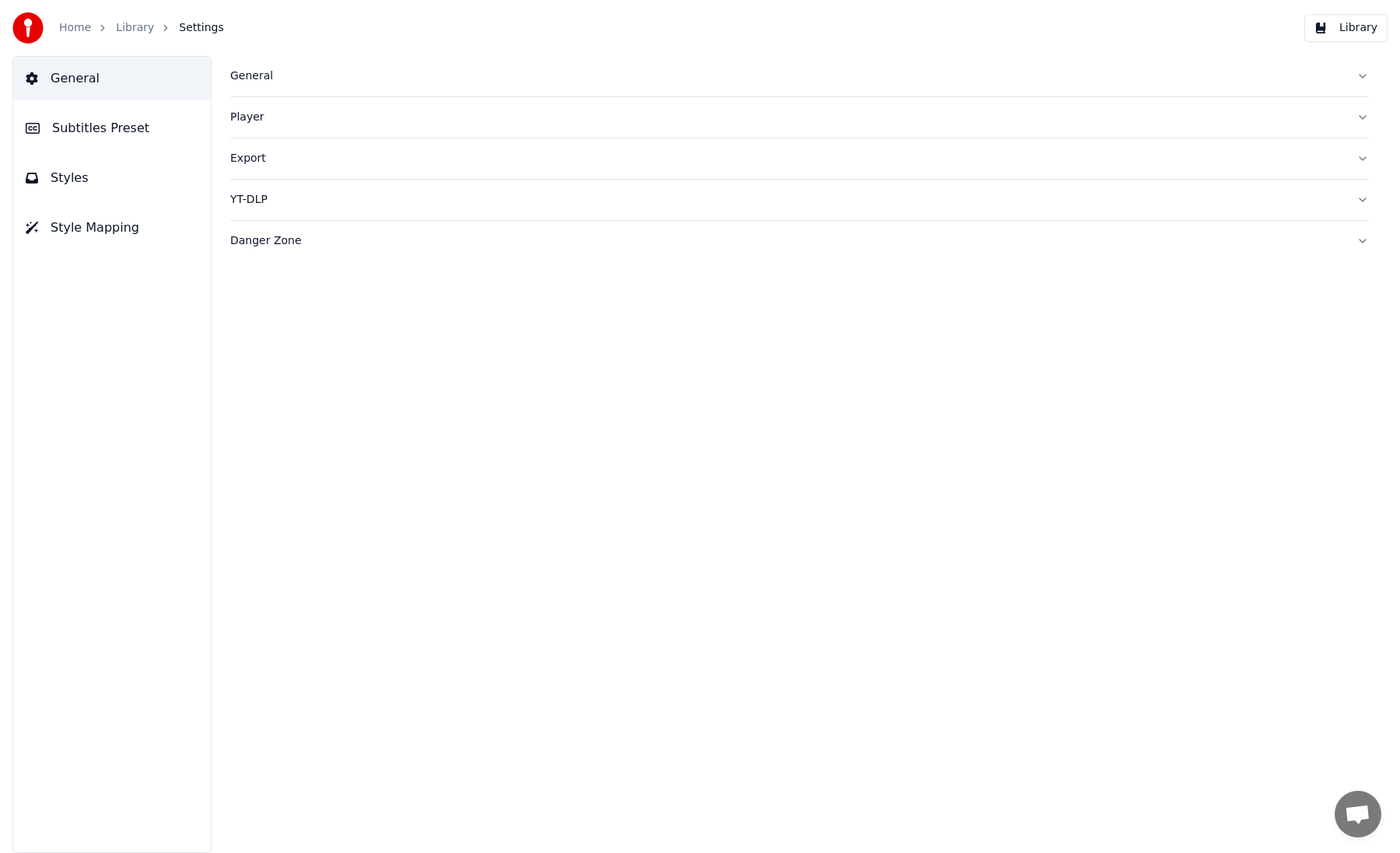
click at [33, 124] on icon at bounding box center [33, 129] width 14 height 13
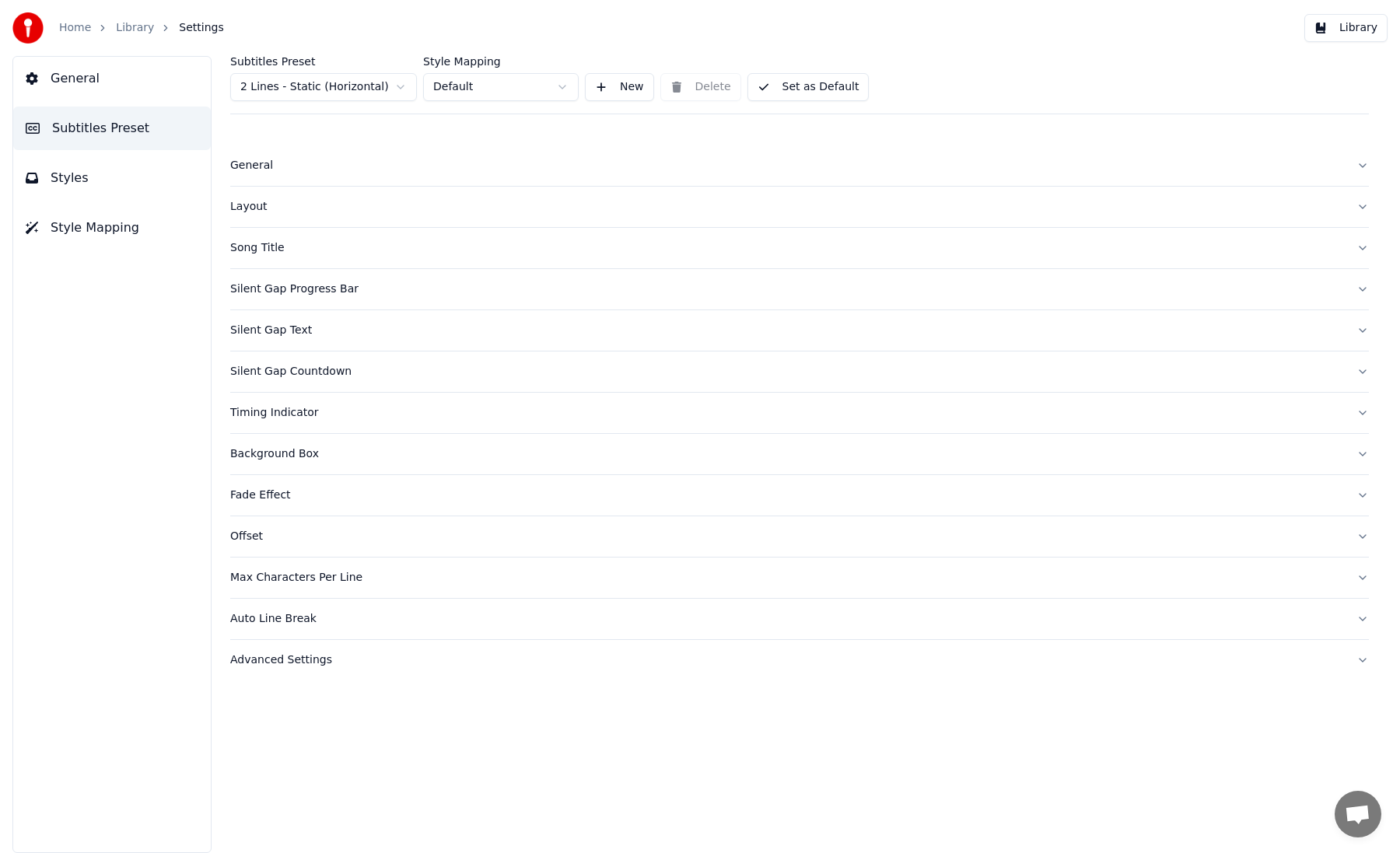
click at [350, 91] on html "Home Library Settings Library General Subtitles Preset Styles Style Mapping Sub…" at bounding box center [700, 426] width 1400 height 853
click at [434, 80] on html "Home Library Settings Library General Subtitles Preset Styles Style Mapping Sub…" at bounding box center [700, 426] width 1400 height 853
click at [448, 87] on html "Home Library Settings Library General Subtitles Preset Styles Style Mapping Sub…" at bounding box center [700, 426] width 1400 height 853
click at [421, 84] on html "Home Library Settings Library General Subtitles Preset Styles Style Mapping Sub…" at bounding box center [700, 426] width 1400 height 853
click at [388, 84] on html "Home Library Settings Library General Subtitles Preset Styles Style Mapping Sub…" at bounding box center [700, 426] width 1400 height 853
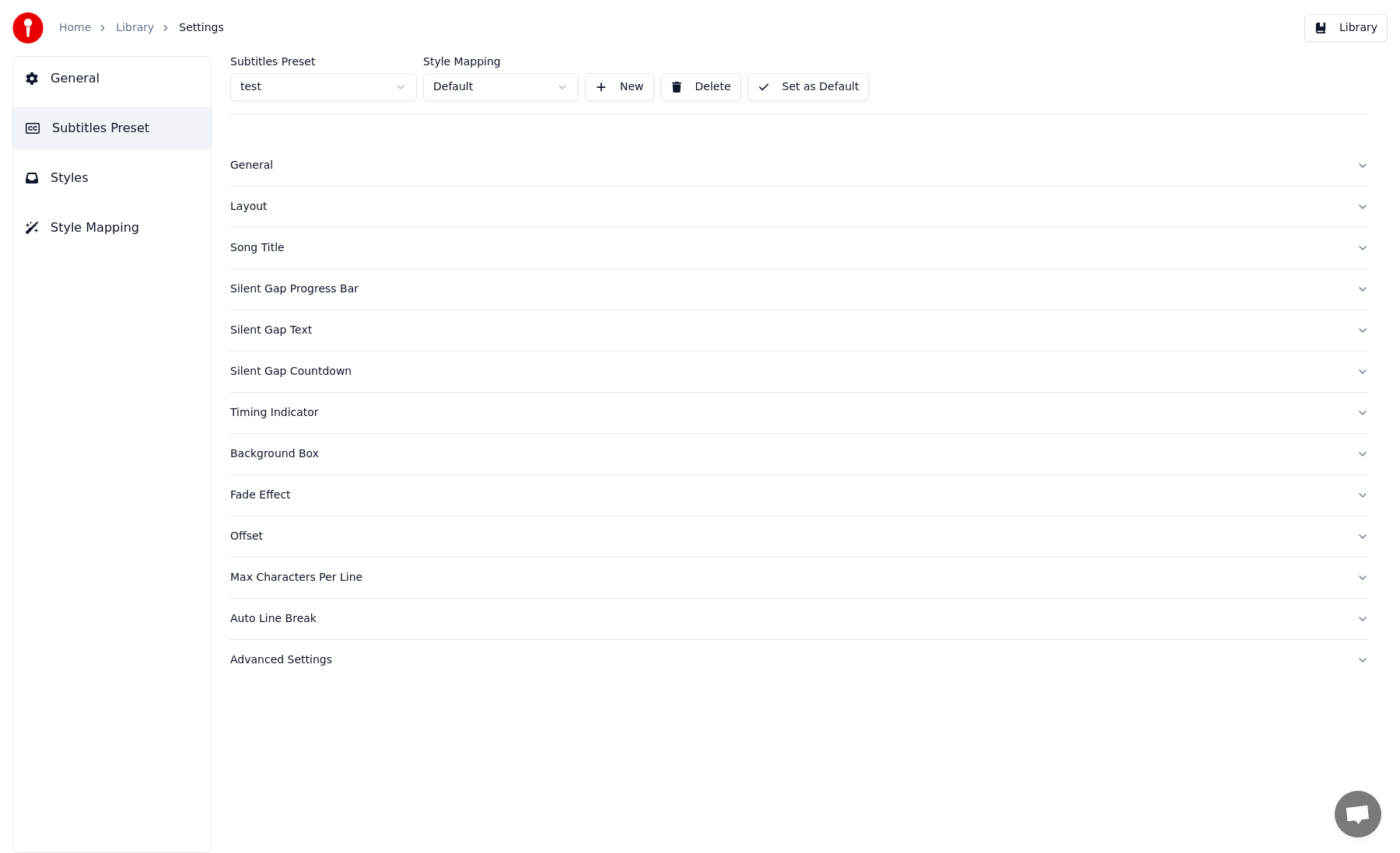
click at [271, 335] on div "Silent Gap Text" at bounding box center [787, 330] width 1114 height 15
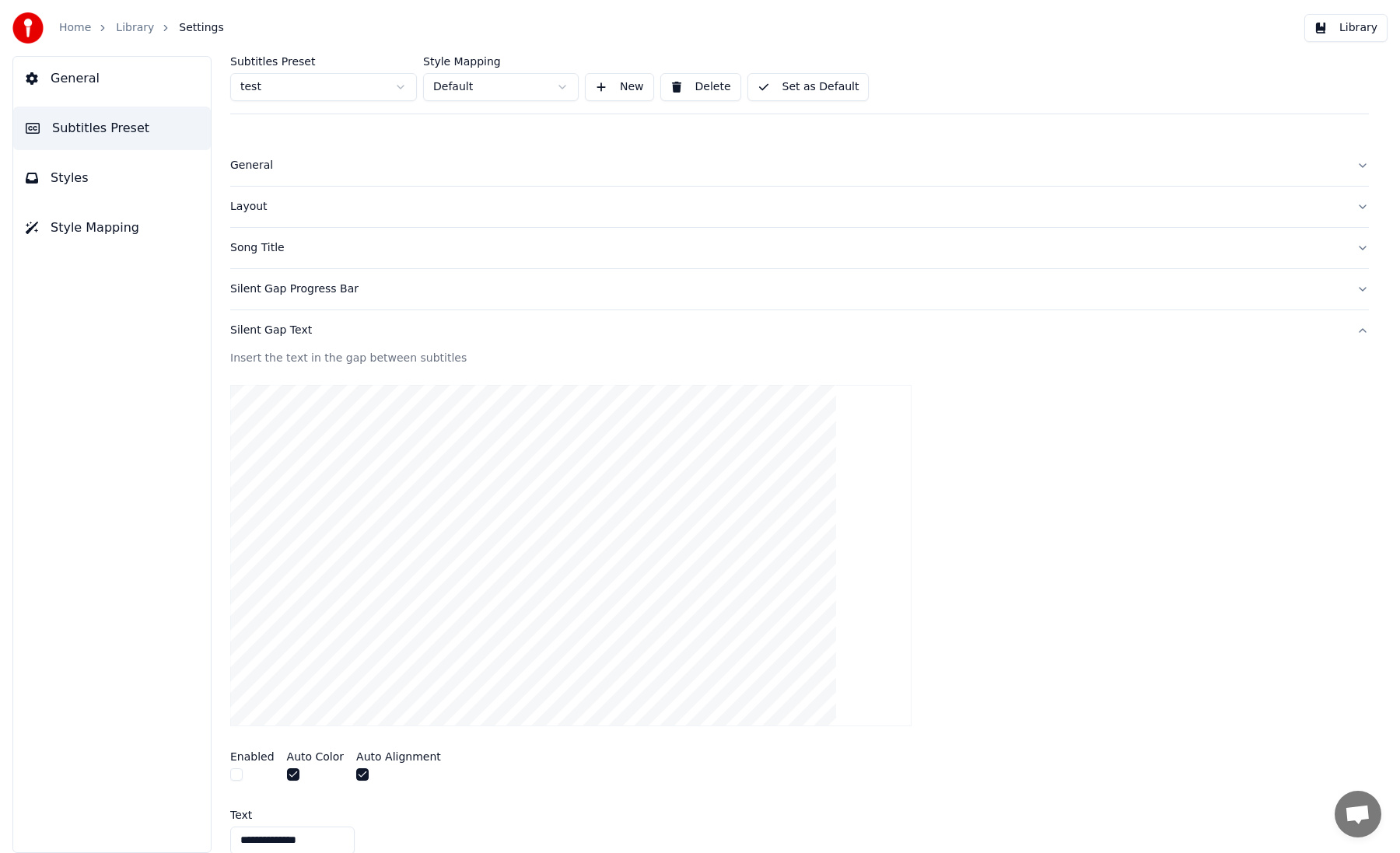
click at [86, 176] on button "Styles" at bounding box center [112, 178] width 197 height 44
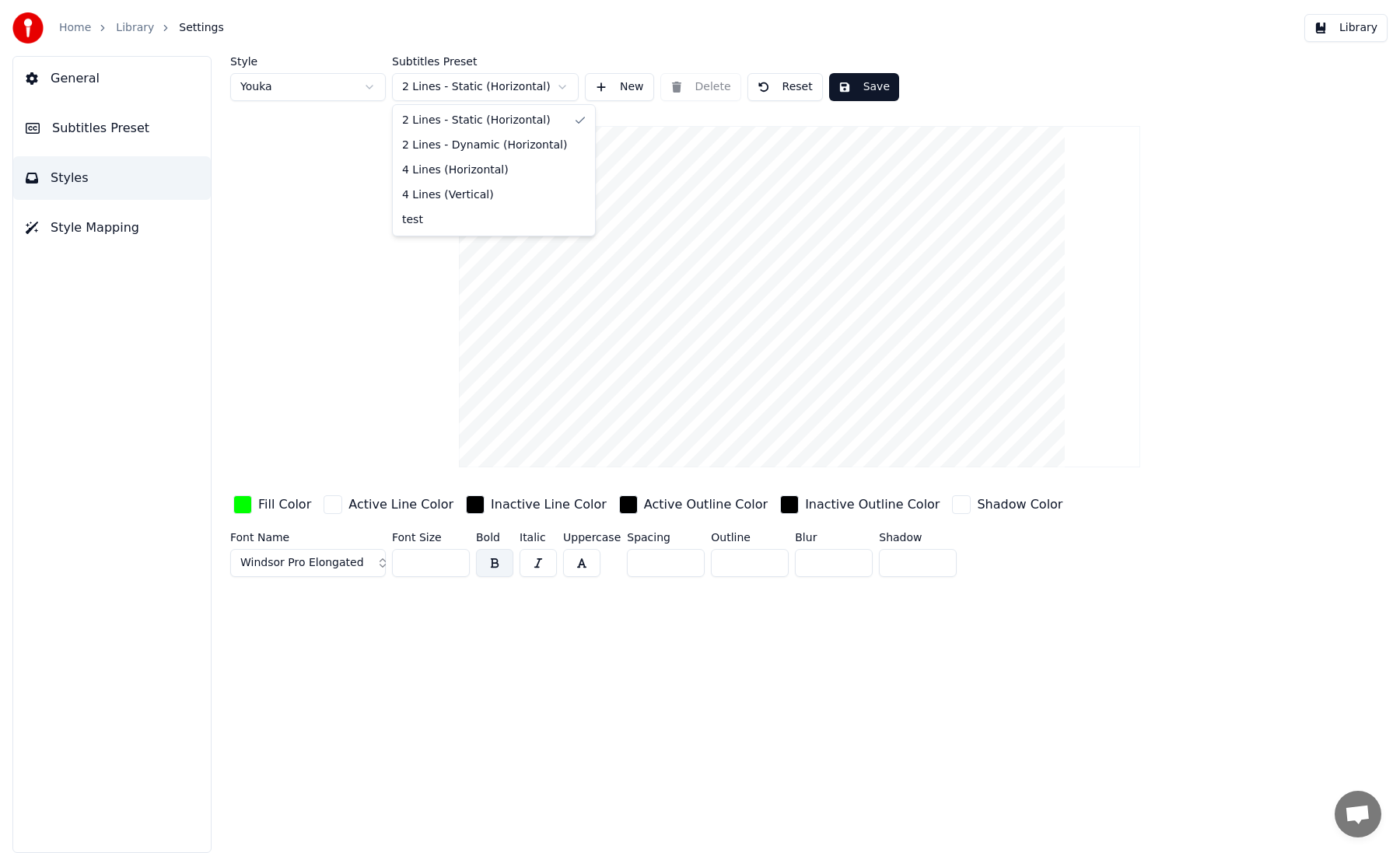
click at [498, 93] on html "Home Library Settings Library General Subtitles Preset Styles Style Mapping Sty…" at bounding box center [700, 426] width 1400 height 853
click at [878, 79] on button "Save" at bounding box center [864, 87] width 70 height 28
click at [6, 57] on div "General Subtitles Preset Styles Style Mapping" at bounding box center [99, 455] width 199 height 797
click at [39, 66] on button "General" at bounding box center [112, 79] width 197 height 44
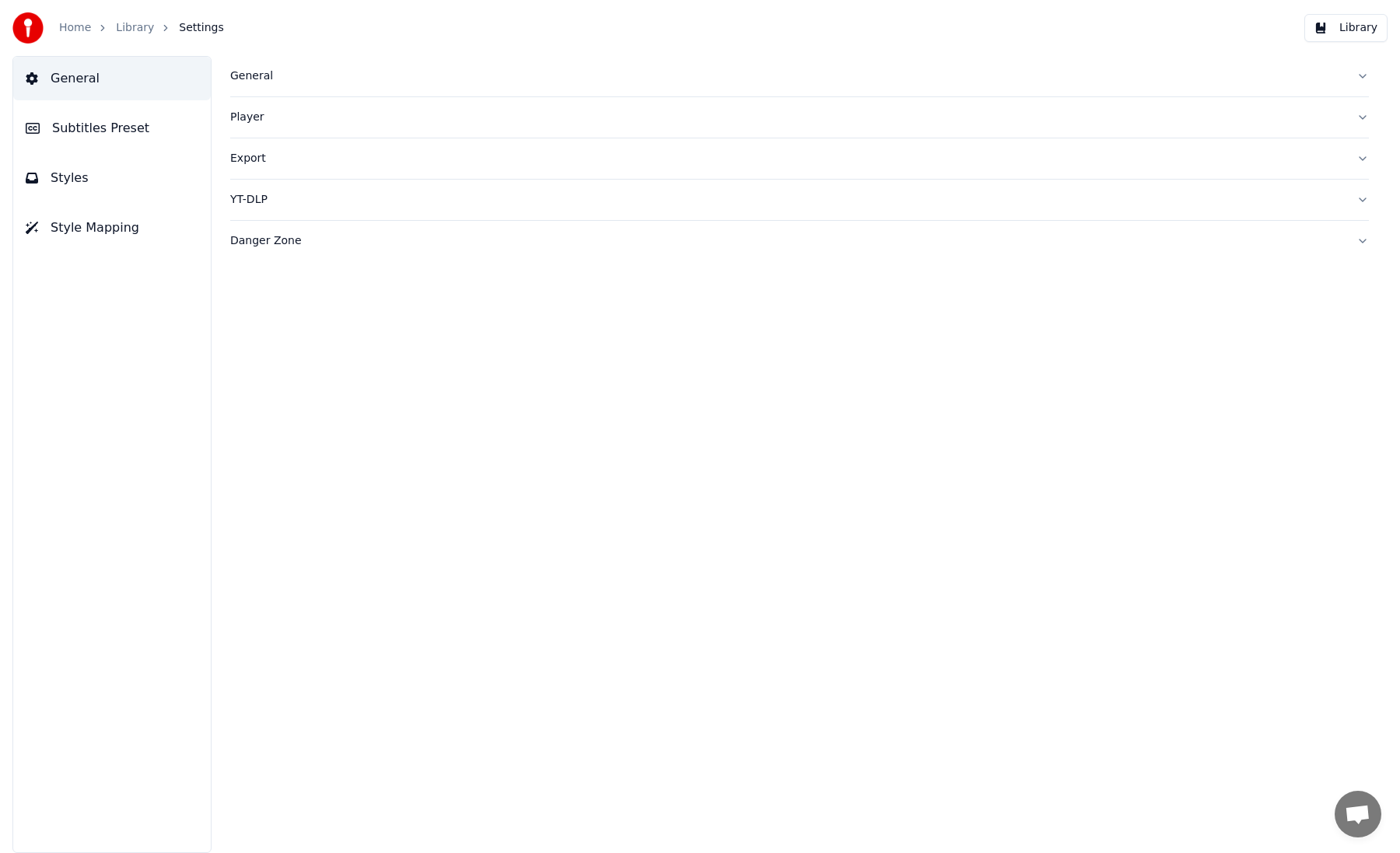
click at [70, 33] on link "Home" at bounding box center [75, 28] width 32 height 15
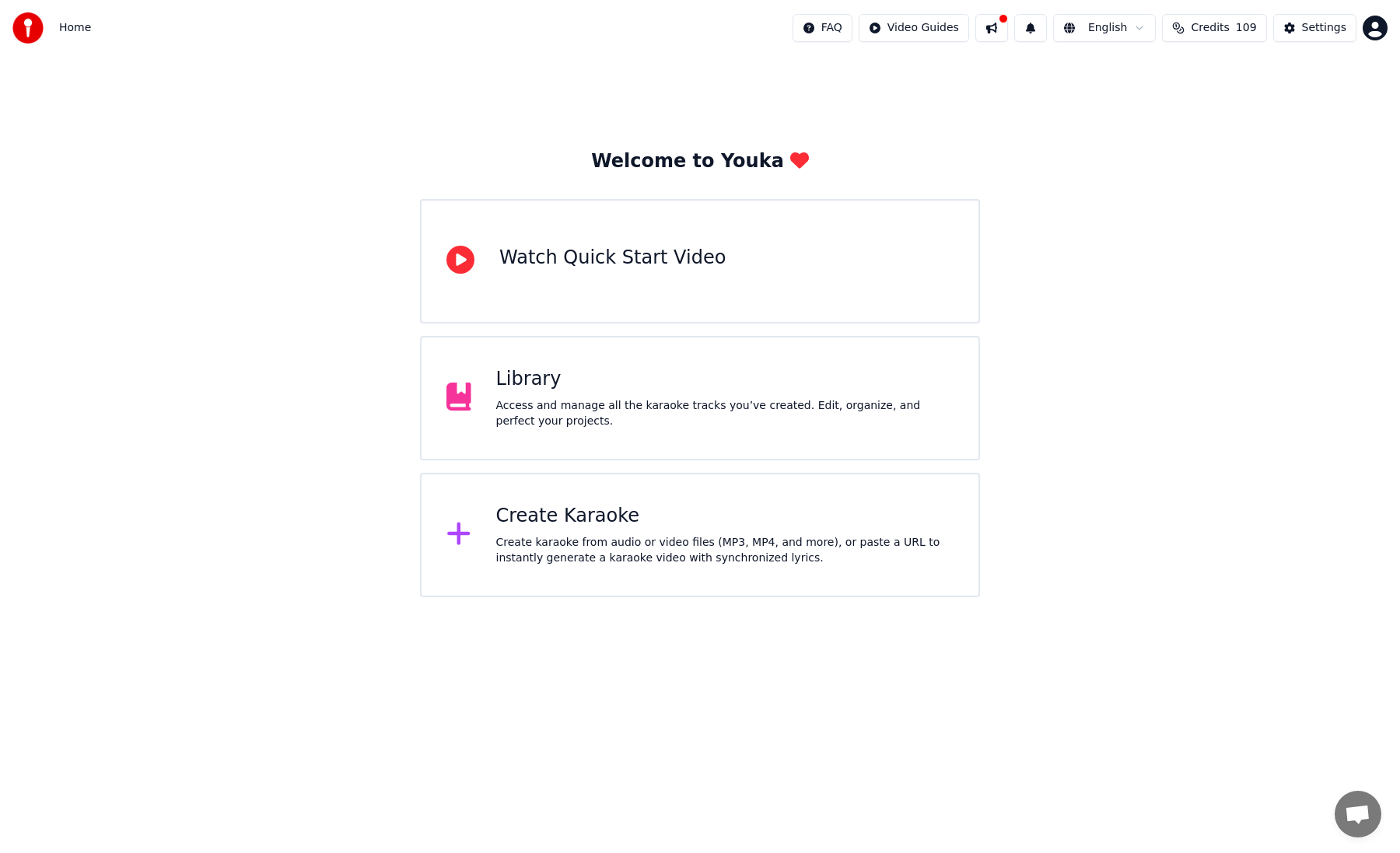
click at [608, 581] on div "Create Karaoke Create karaoke from audio or video files (MP3, MP4, and more), o…" at bounding box center [700, 534] width 560 height 124
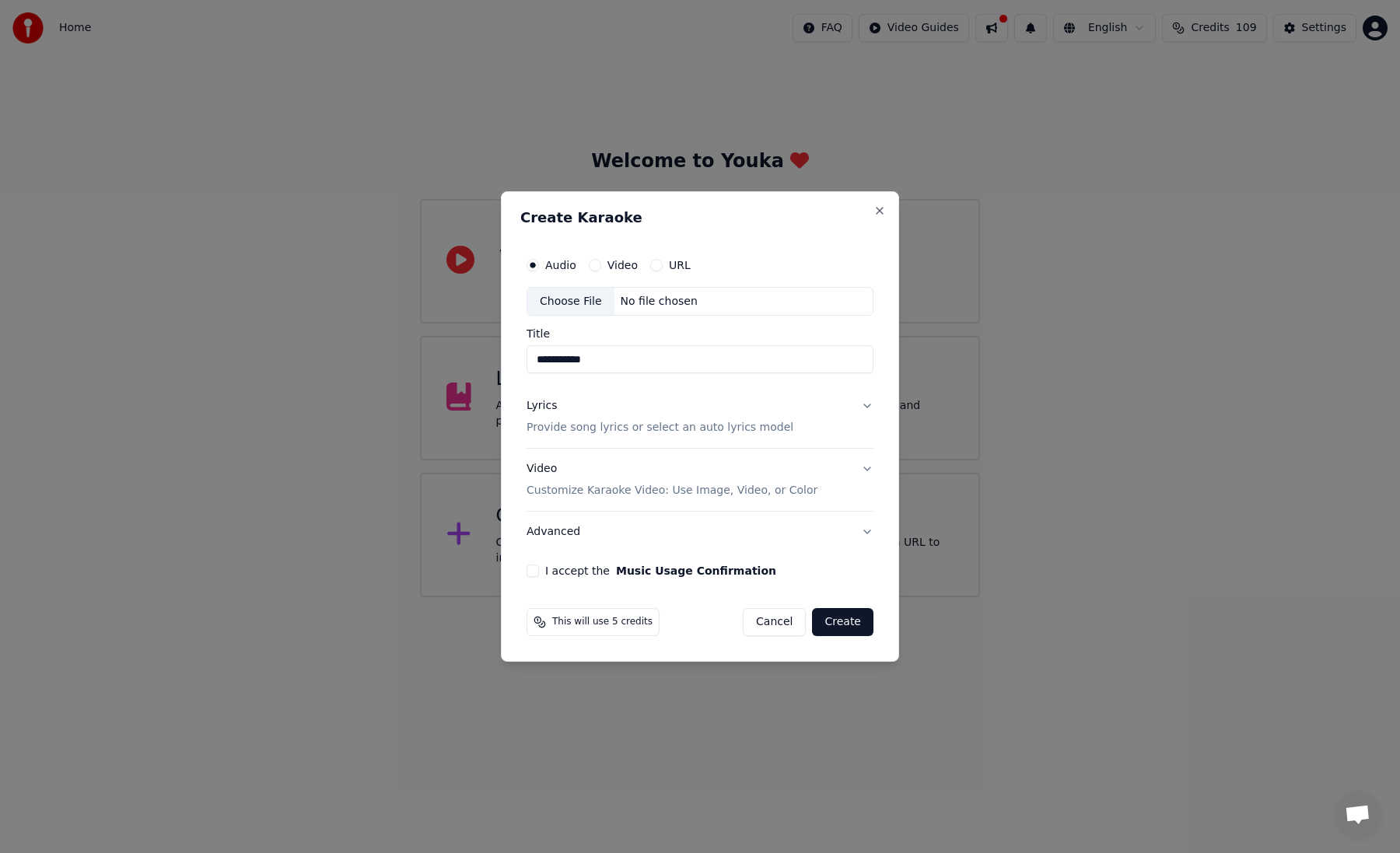
click at [589, 301] on div "Choose File" at bounding box center [570, 301] width 87 height 28
type input "**********"
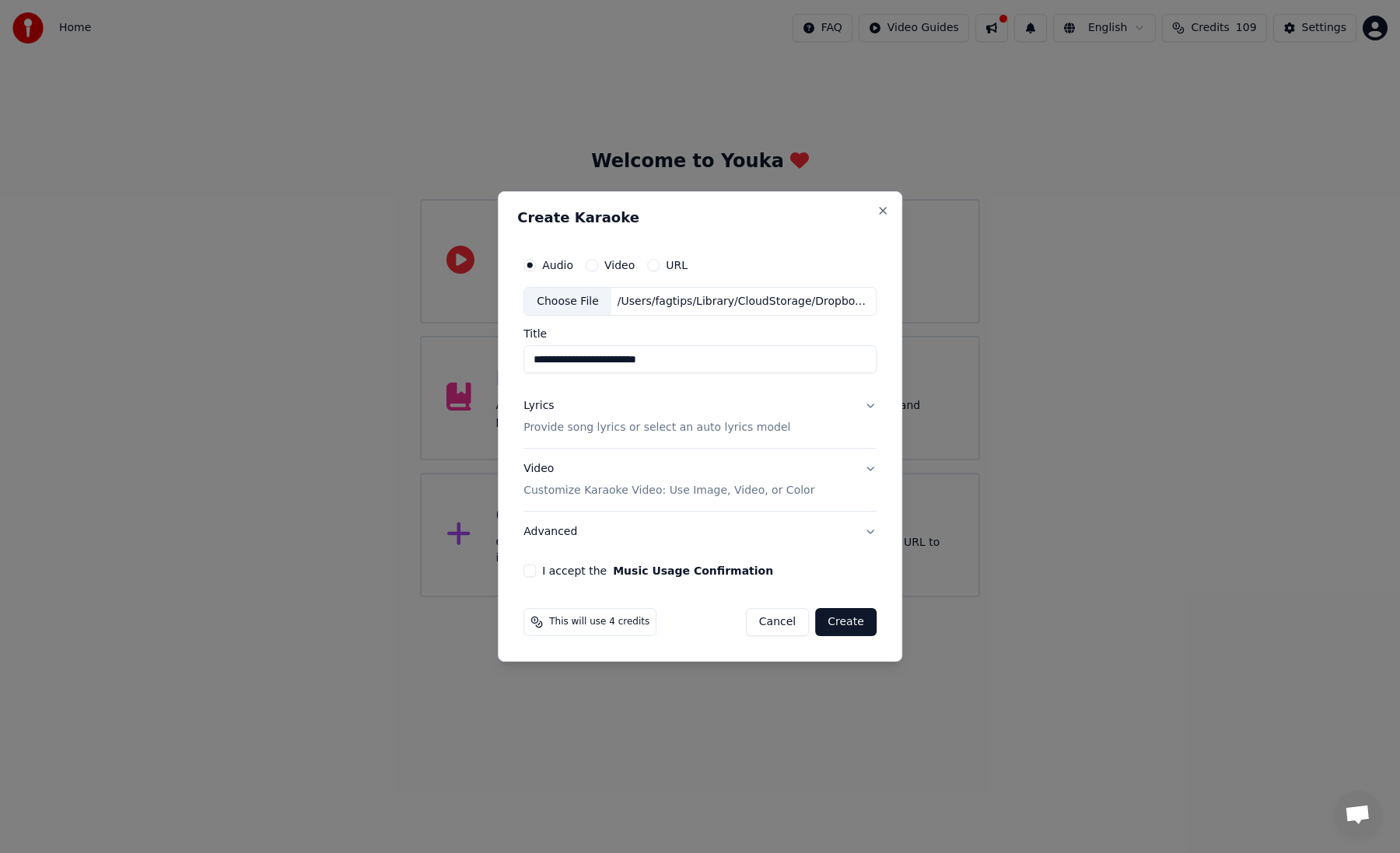
click at [739, 428] on p "Provide song lyrics or select an auto lyrics model" at bounding box center [657, 428] width 267 height 15
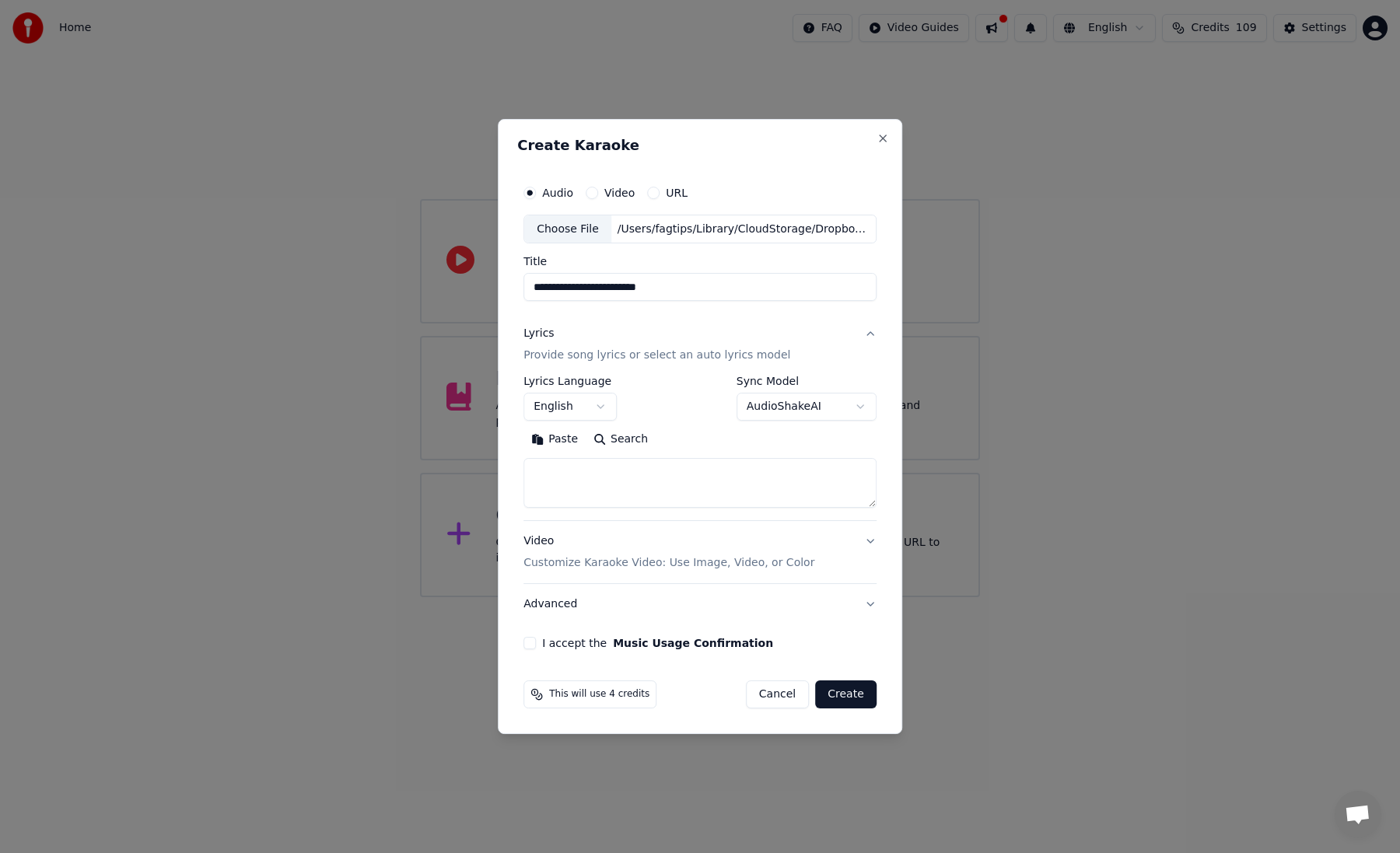
click at [819, 407] on body "**********" at bounding box center [700, 298] width 1400 height 598
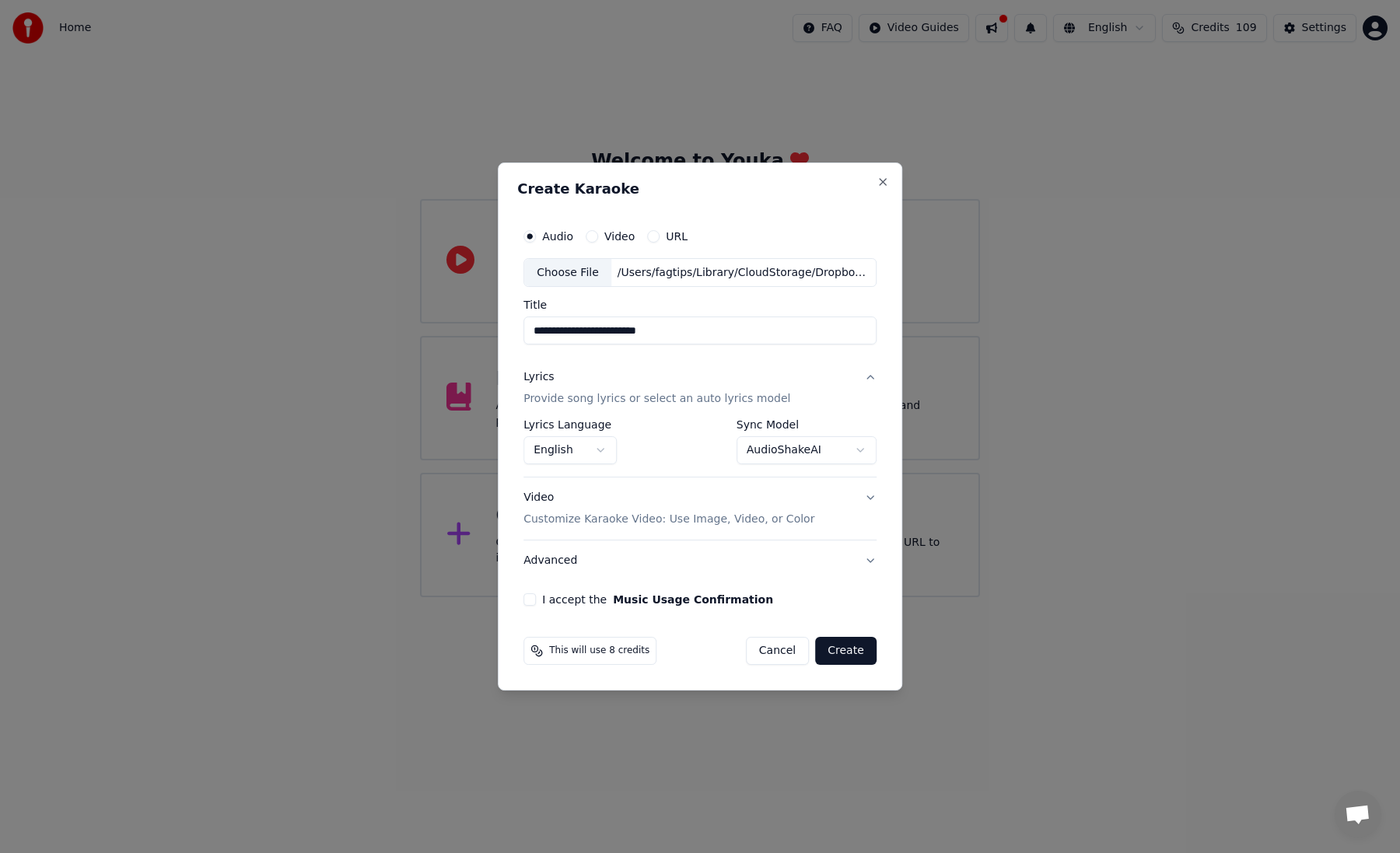
click at [777, 454] on body "**********" at bounding box center [700, 298] width 1400 height 598
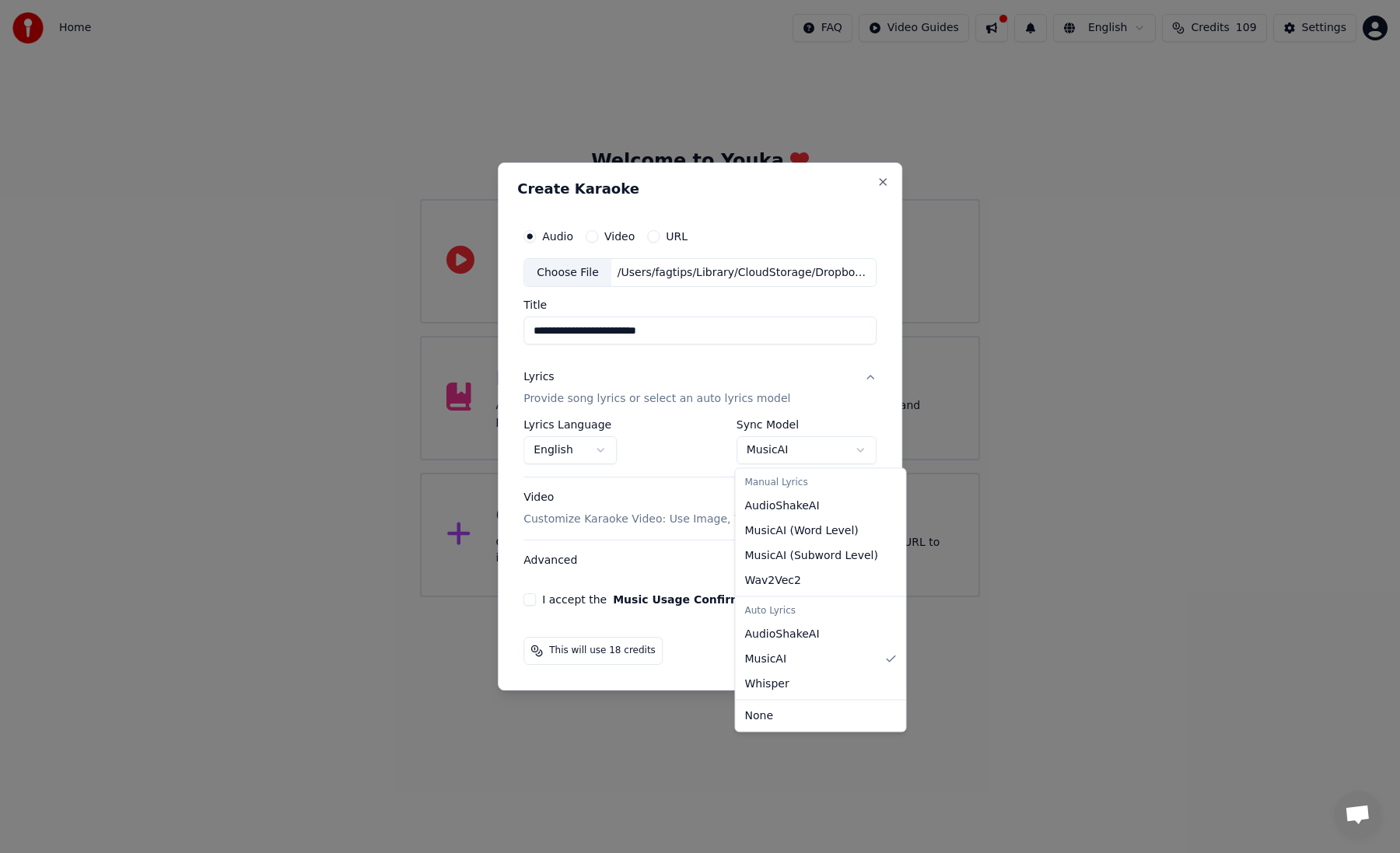
click at [778, 440] on body "**********" at bounding box center [700, 298] width 1400 height 598
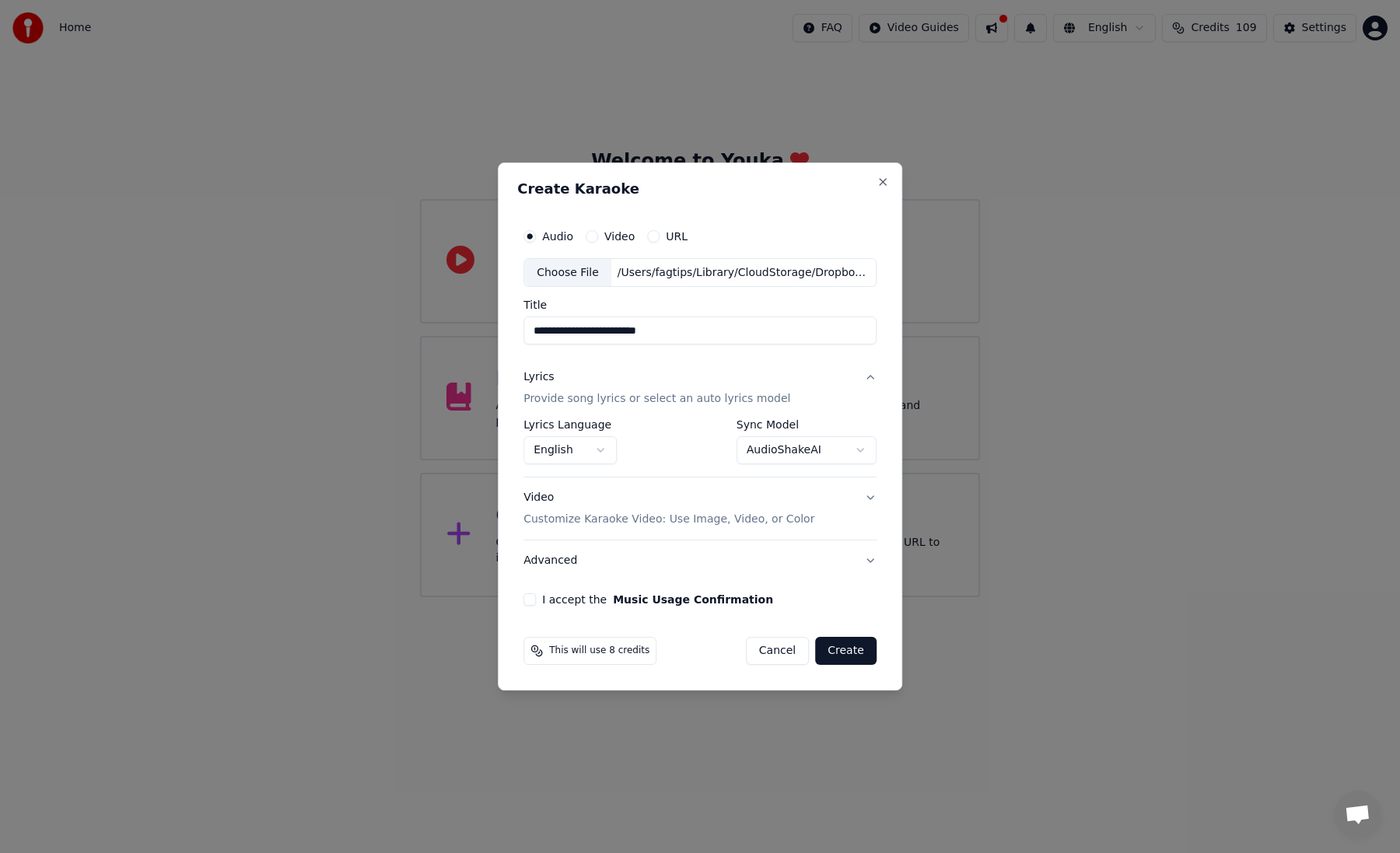
click at [785, 447] on body "**********" at bounding box center [700, 298] width 1400 height 598
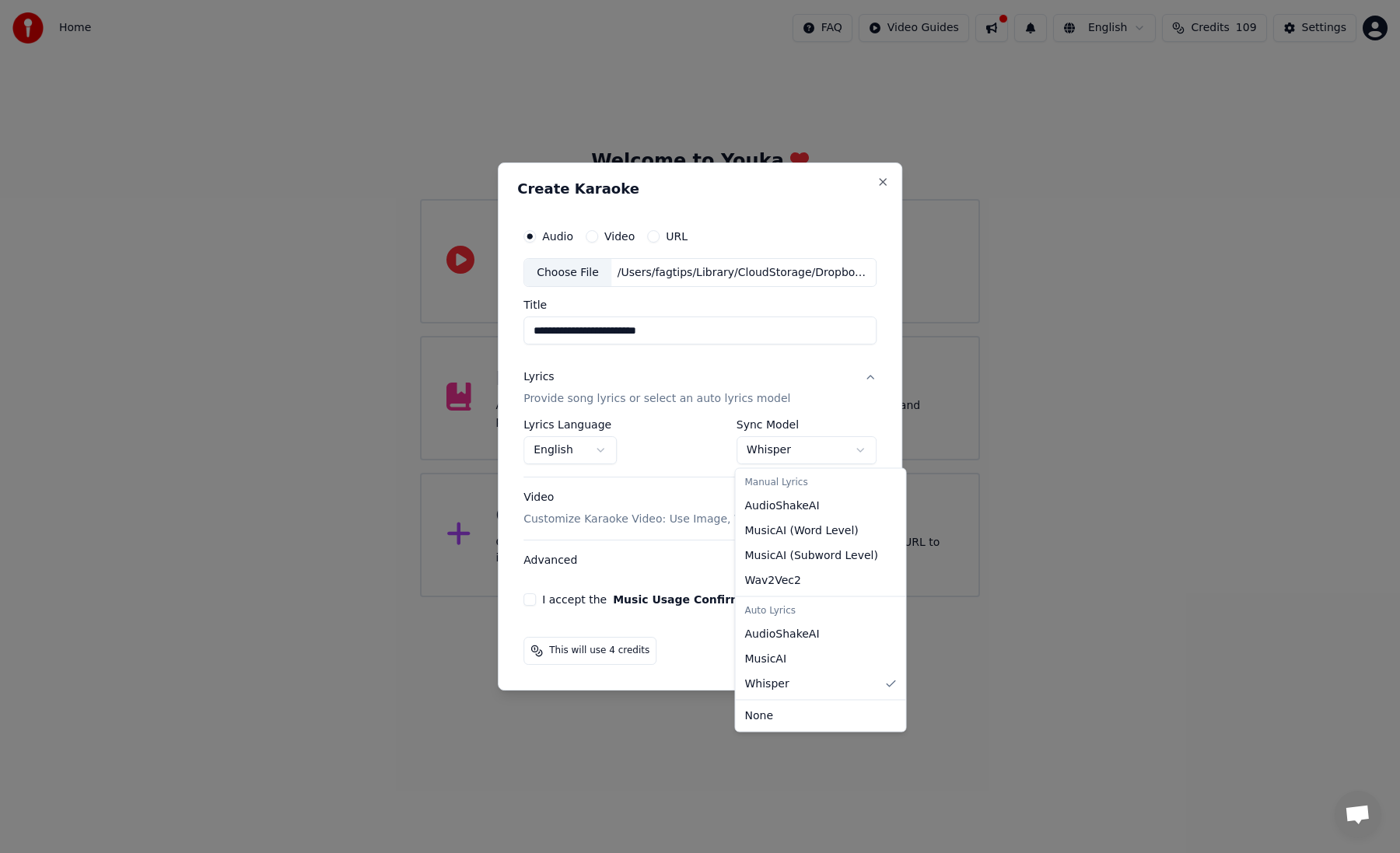
click at [792, 441] on body "**********" at bounding box center [700, 298] width 1400 height 598
select select "**********"
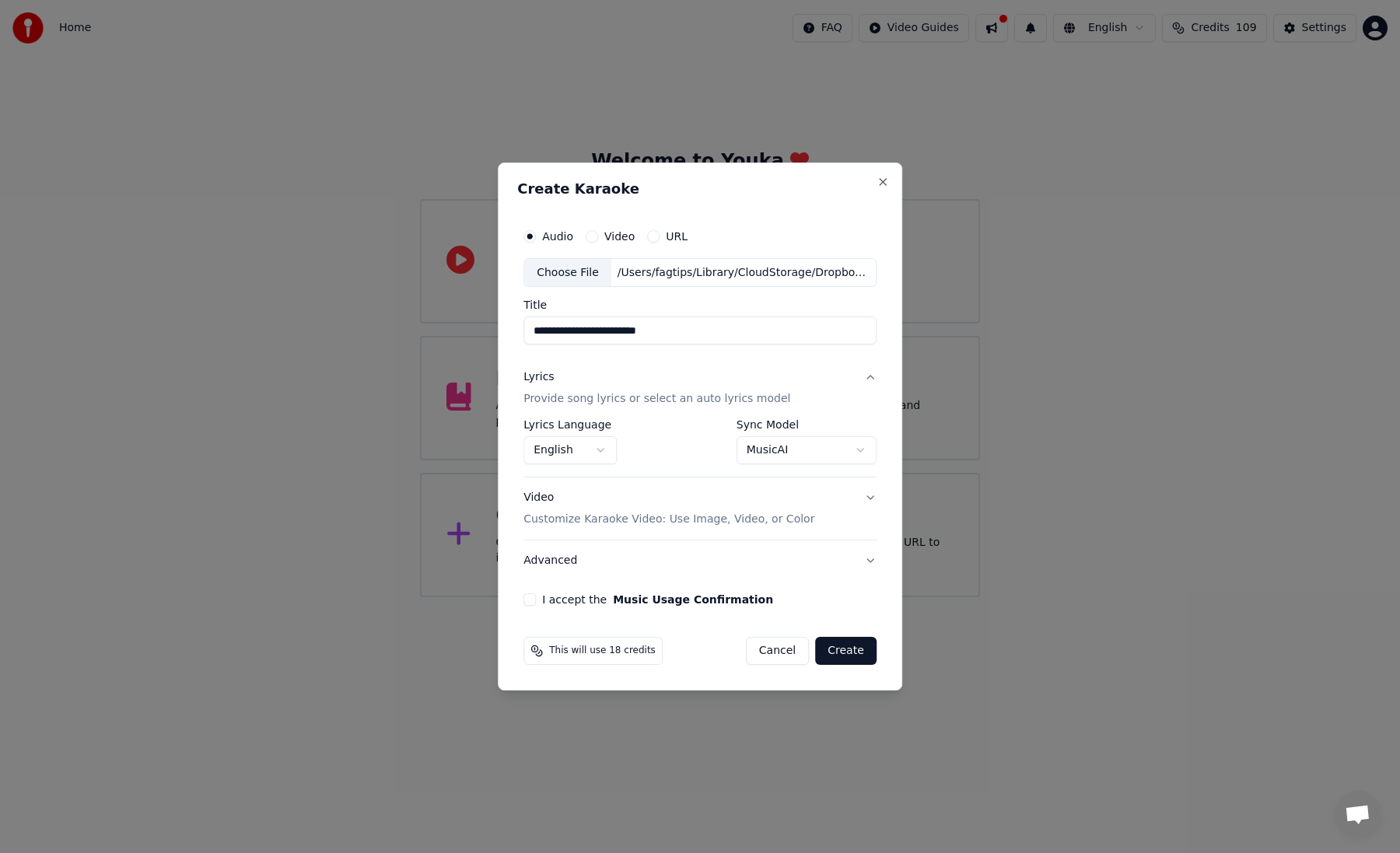
click at [658, 525] on p "Customize Karaoke Video: Use Image, Video, or Color" at bounding box center [669, 519] width 291 height 15
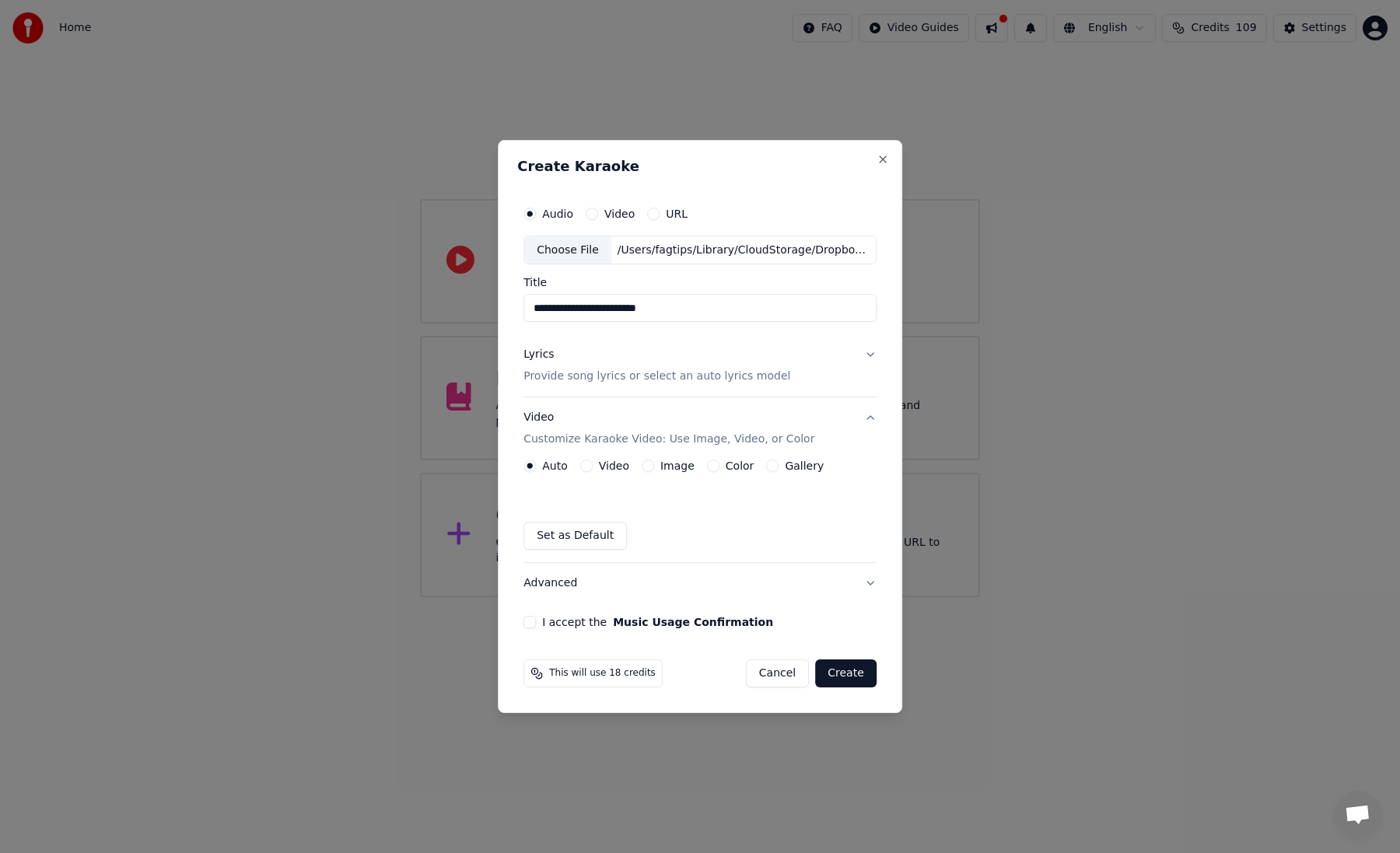
click at [725, 458] on button "Video Customize Karaoke Video: Use Image, Video, or Color" at bounding box center [700, 430] width 353 height 63
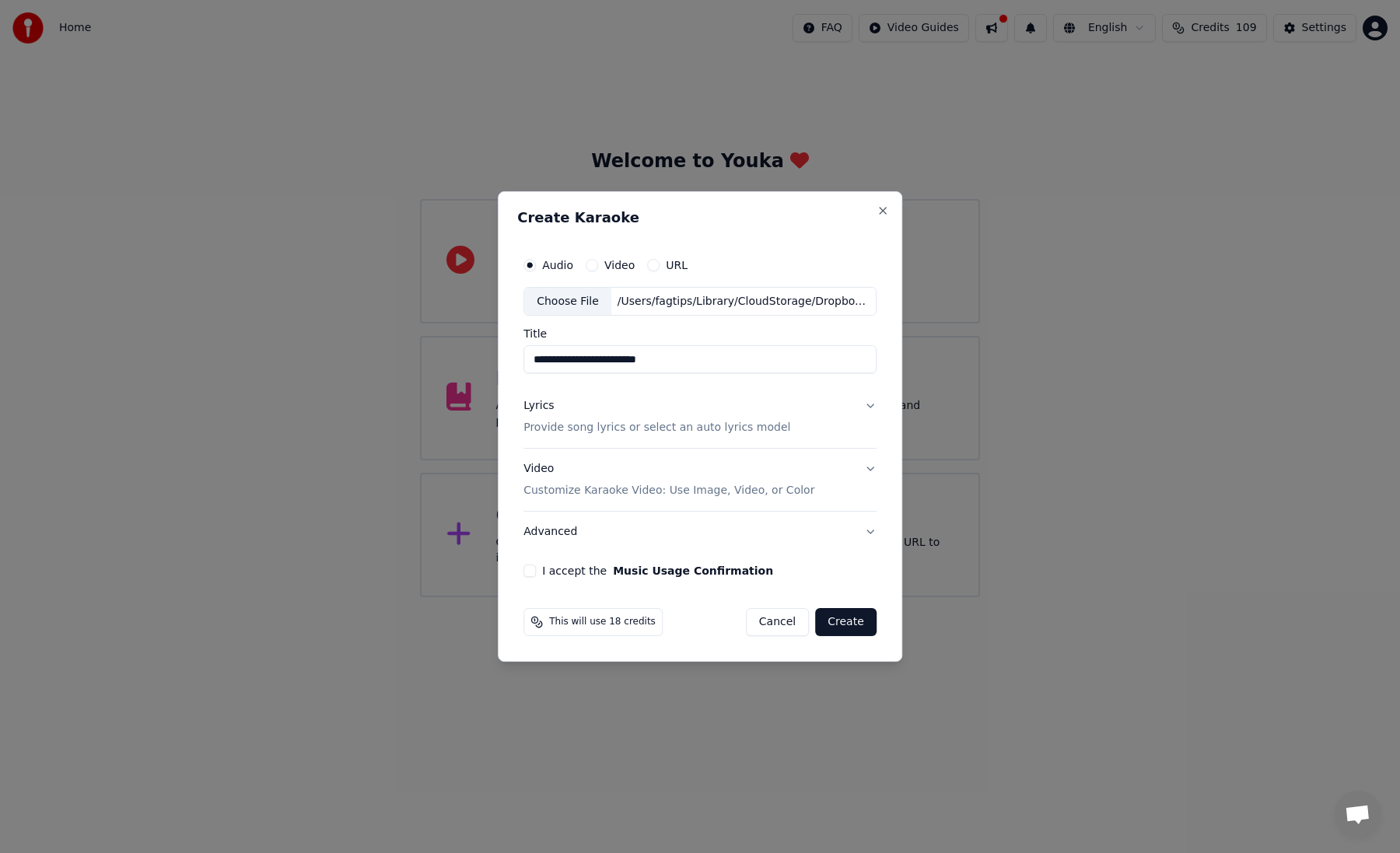
click at [728, 497] on p "Customize Karaoke Video: Use Image, Video, or Color" at bounding box center [669, 490] width 291 height 15
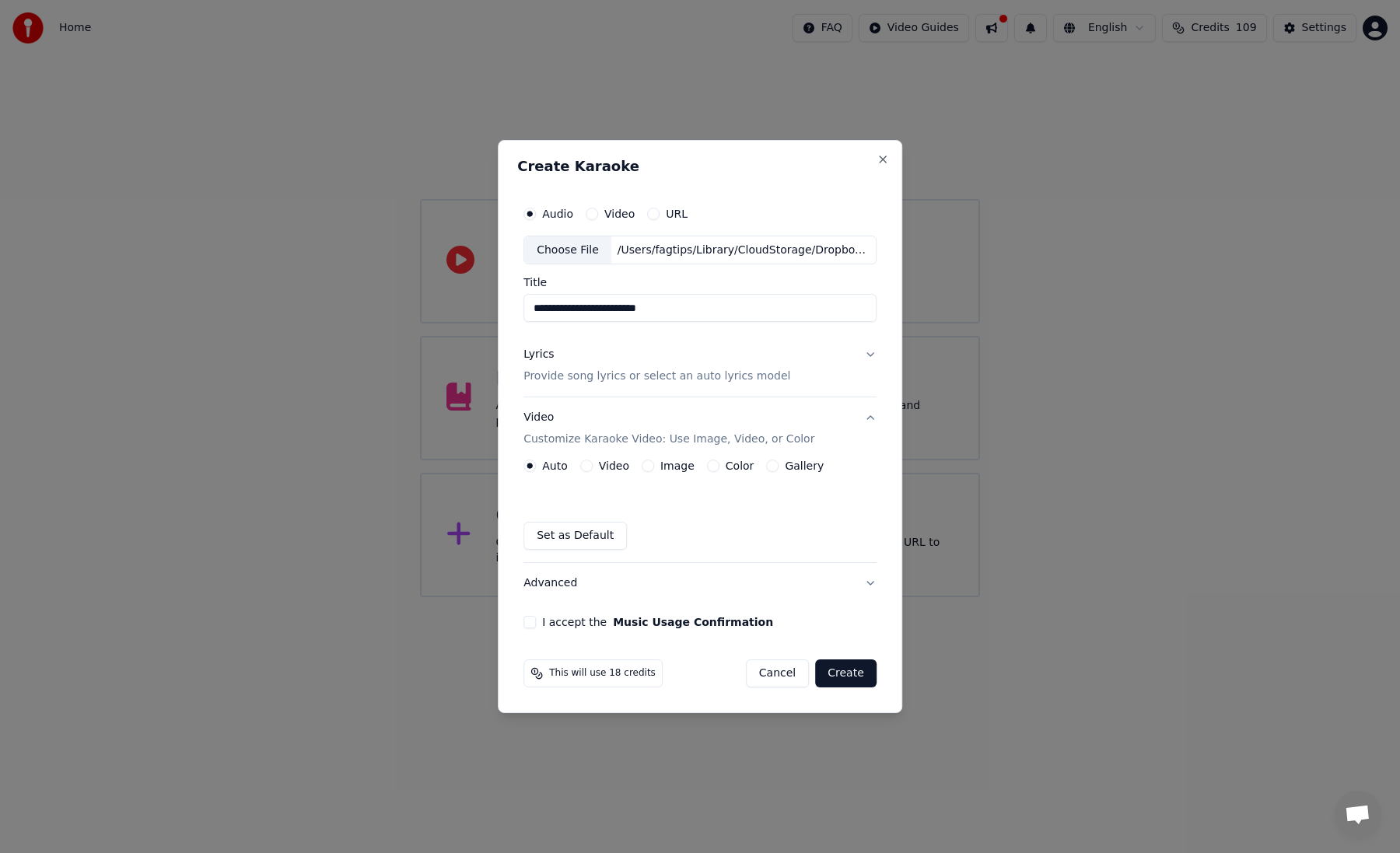
click at [733, 472] on label "Color" at bounding box center [740, 465] width 29 height 11
click at [719, 472] on button "Color" at bounding box center [713, 465] width 13 height 13
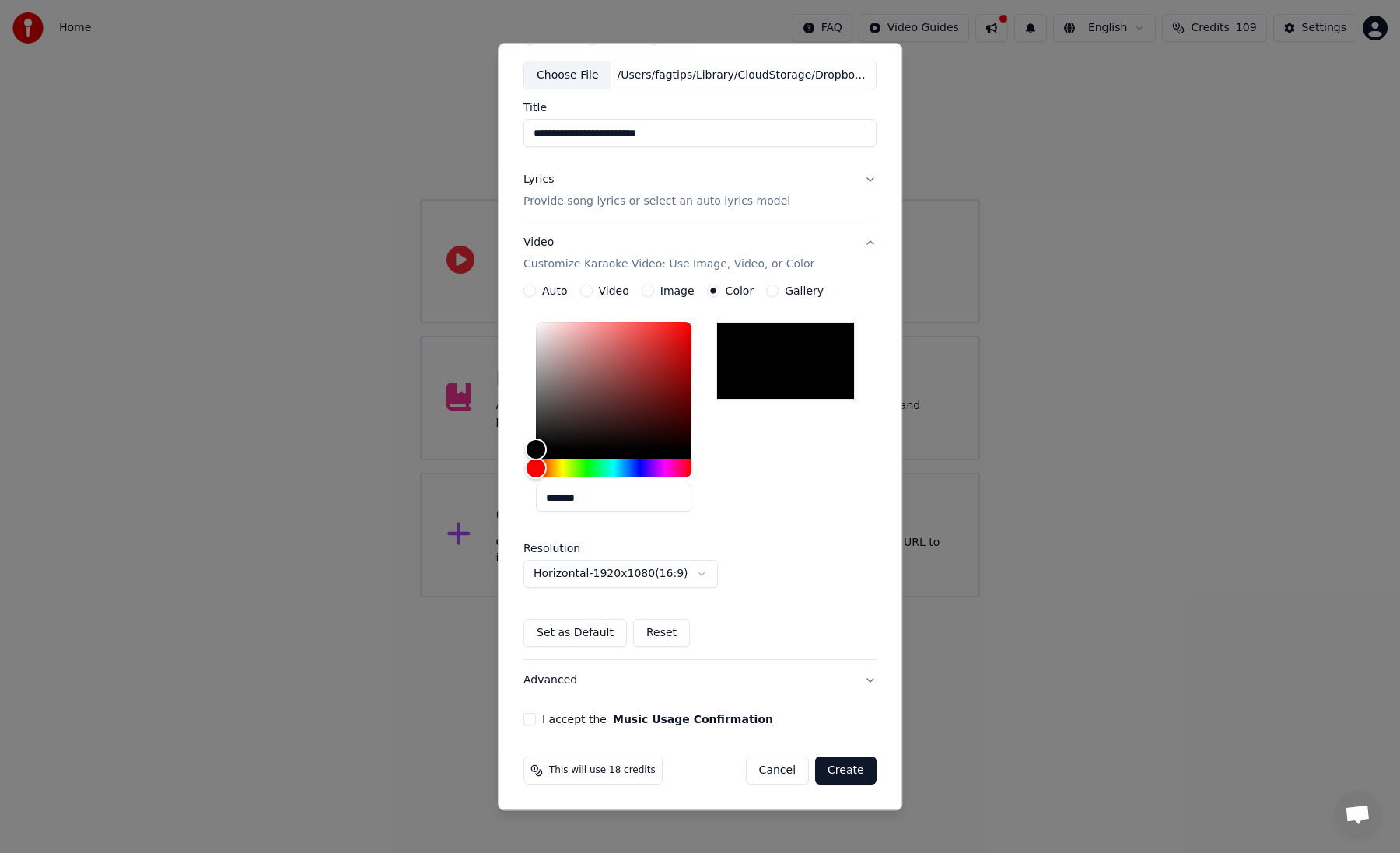
scroll to position [78, 0]
click at [600, 638] on button "Set as Default" at bounding box center [575, 633] width 104 height 28
click at [539, 720] on div "I accept the Music Usage Confirmation" at bounding box center [700, 720] width 353 height 13
click at [532, 715] on button "I accept the Music Usage Confirmation" at bounding box center [530, 720] width 13 height 13
click at [832, 777] on button "Create" at bounding box center [845, 771] width 62 height 28
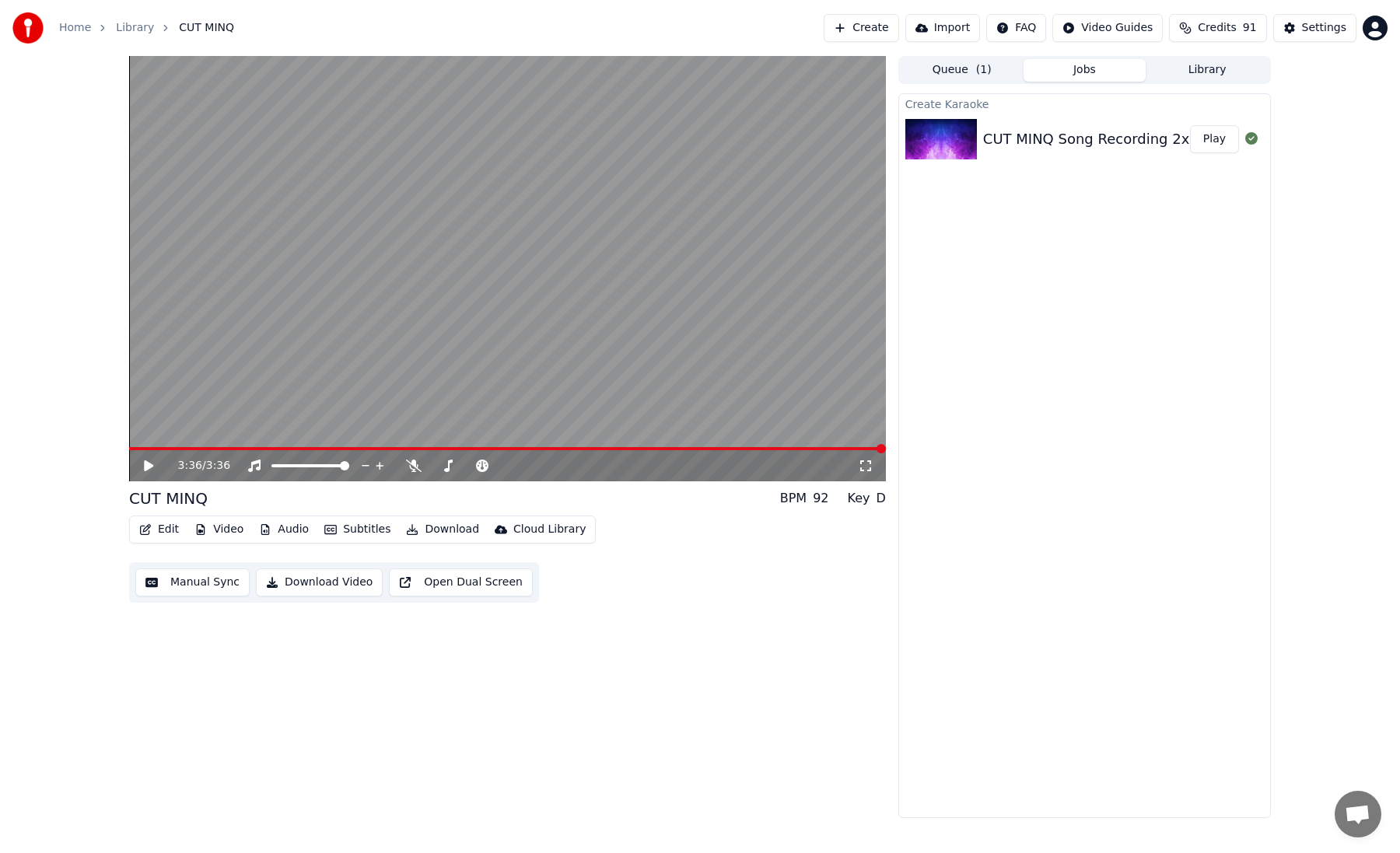
click at [142, 463] on icon at bounding box center [159, 465] width 37 height 13
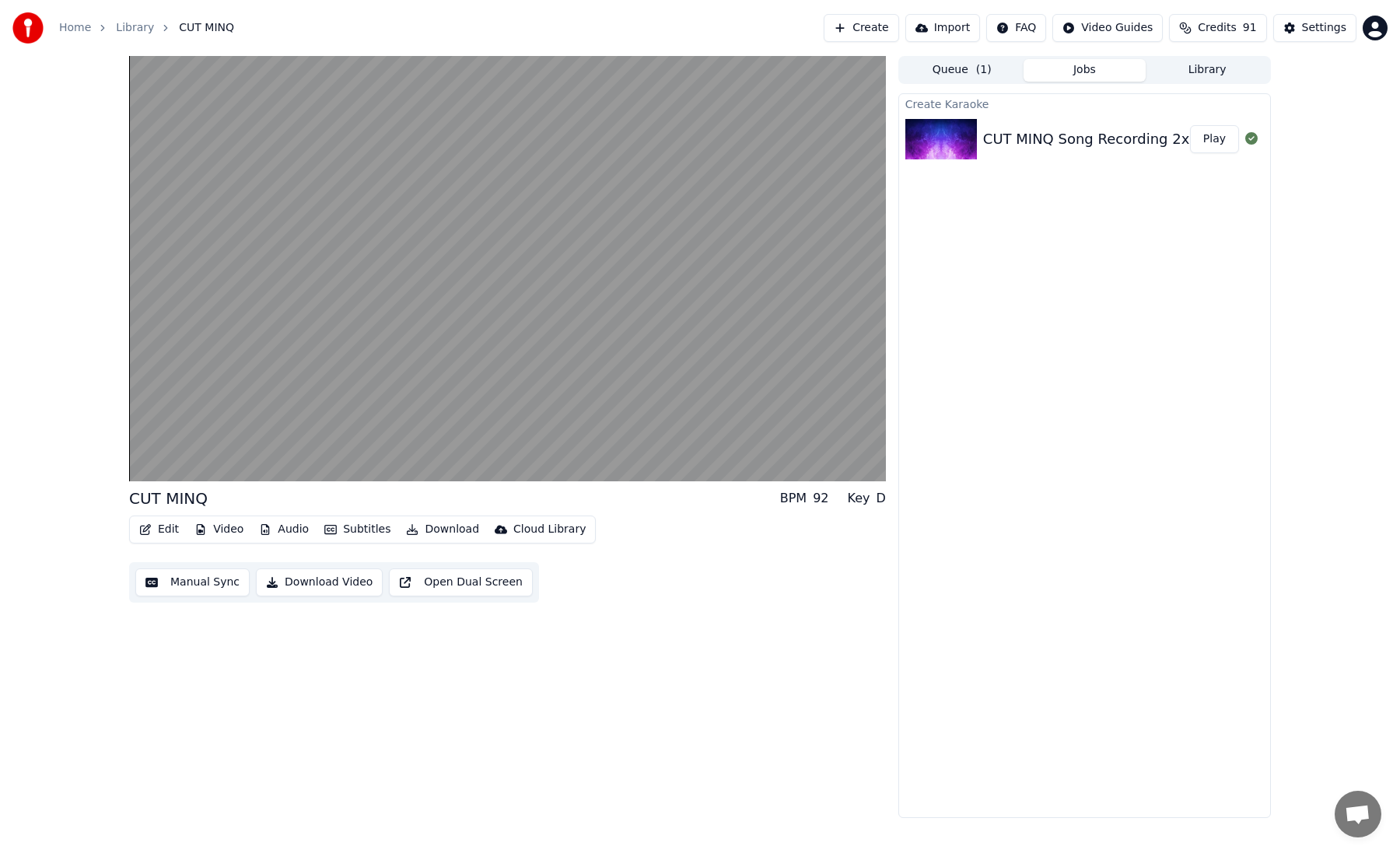
click at [177, 581] on button "Manual Sync" at bounding box center [192, 581] width 114 height 28
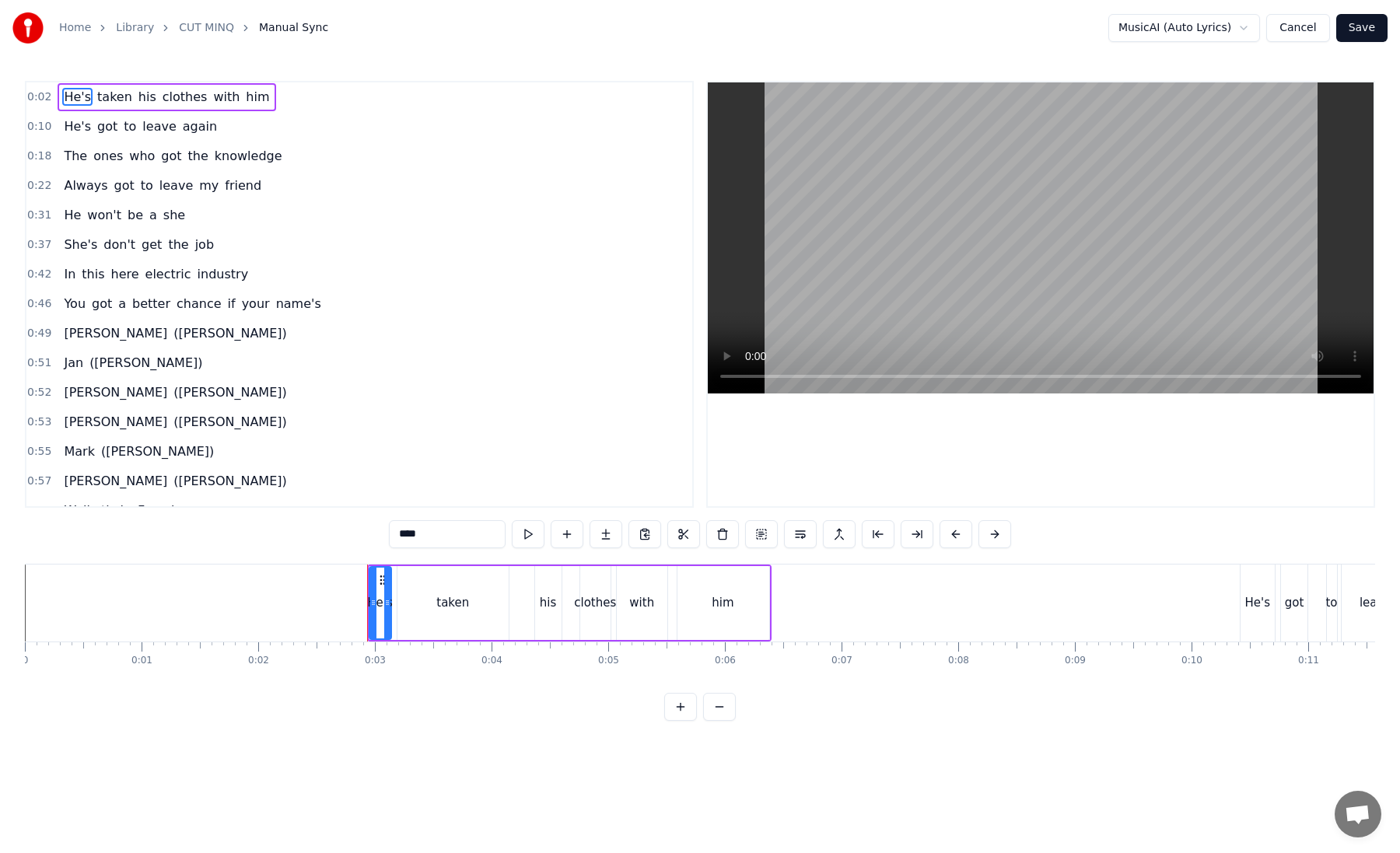
click at [54, 527] on div "0:02 He's taken his clothes with him 0:10 He's got to leave again 0:18 The ones…" at bounding box center [700, 401] width 1350 height 640
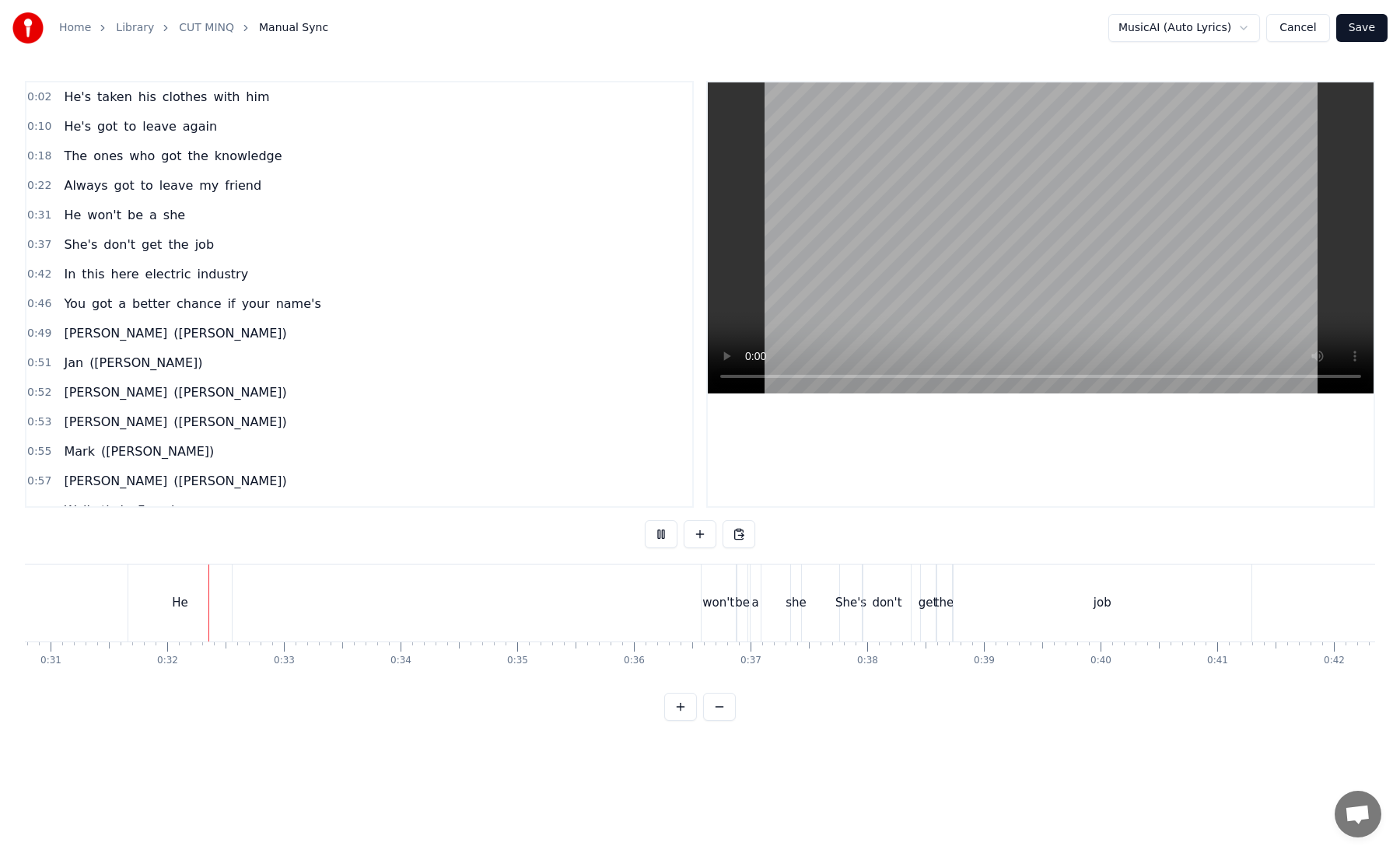
scroll to position [0, 3612]
click at [40, 553] on div "0:02 He's taken his clothes with him 0:10 He's got to leave again 0:18 The ones…" at bounding box center [700, 401] width 1350 height 640
click at [61, 557] on div "0:02 He's taken his clothes with him 0:10 He's got to leave again 0:18 The ones…" at bounding box center [700, 401] width 1350 height 640
drag, startPoint x: 210, startPoint y: 591, endPoint x: 185, endPoint y: 593, distance: 25.1
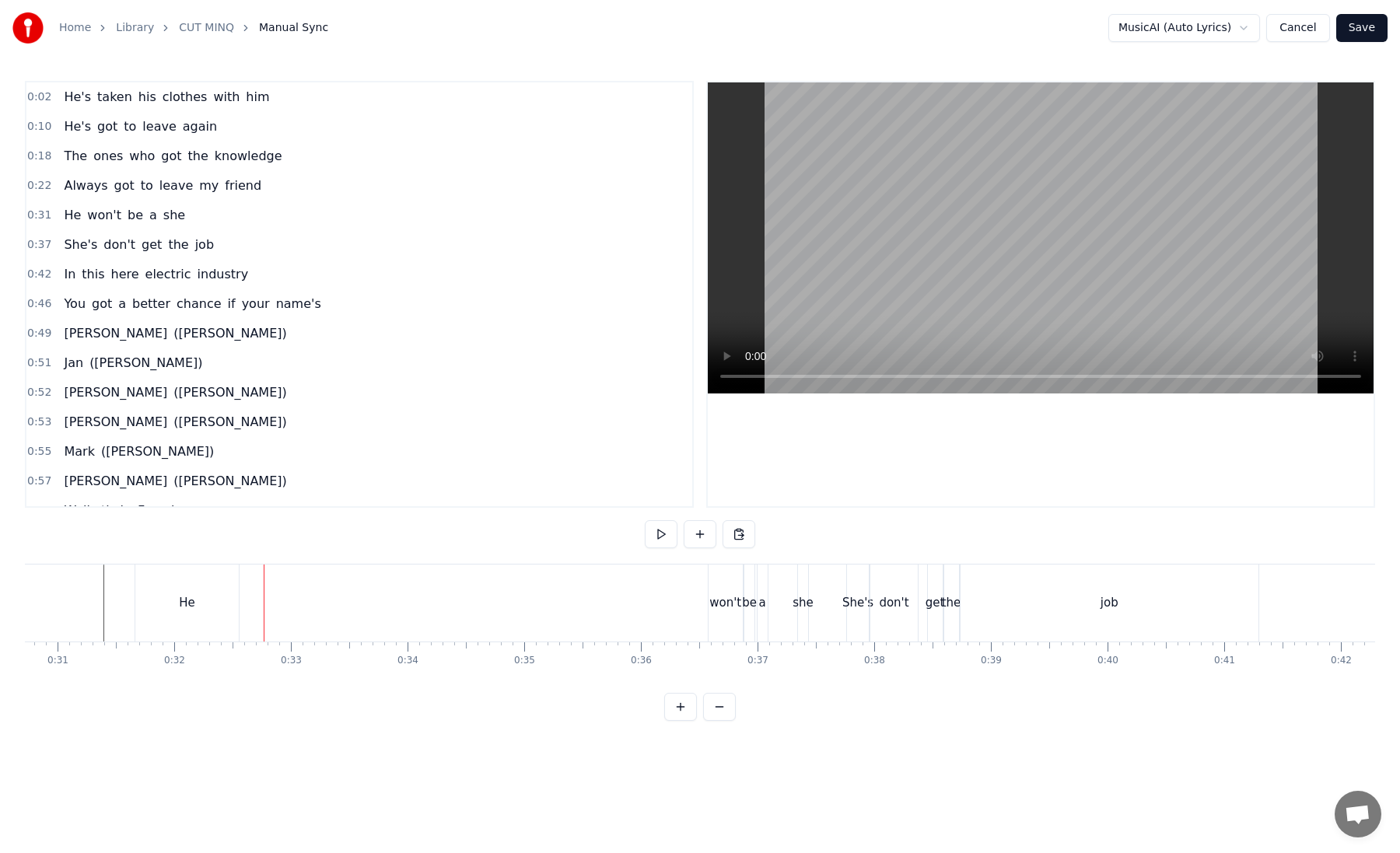
click at [185, 593] on div "He" at bounding box center [187, 603] width 104 height 77
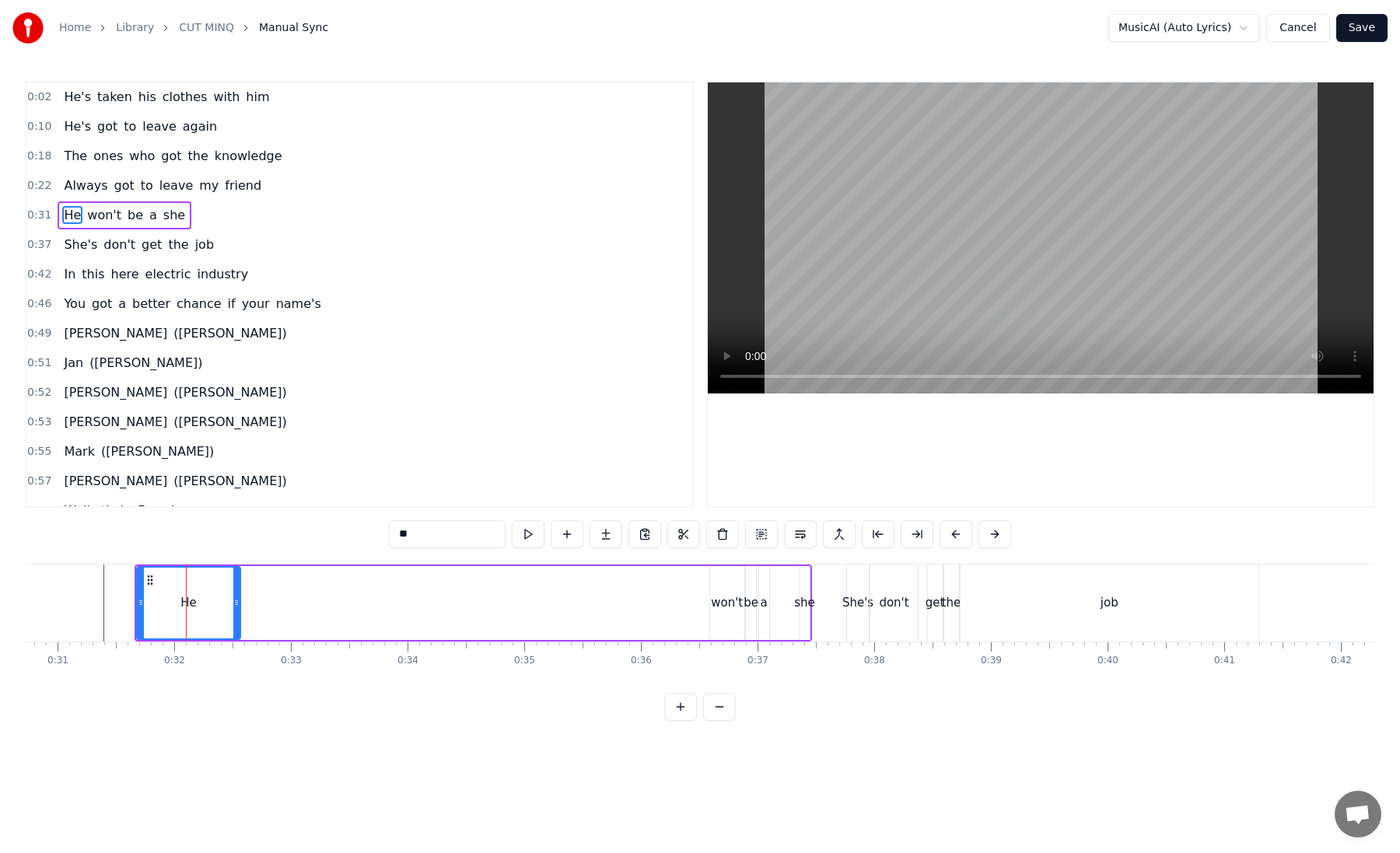
click at [386, 533] on div "0:02 He's taken his clothes with him 0:10 He's got to leave again 0:18 The ones…" at bounding box center [700, 401] width 1350 height 640
click at [542, 618] on div "He won't be a she" at bounding box center [474, 603] width 677 height 77
click at [524, 642] on div "0:35" at bounding box center [524, 647] width 1 height 9
click at [143, 573] on icon at bounding box center [148, 579] width 13 height 13
click at [692, 615] on div "He won't be a she" at bounding box center [474, 603] width 677 height 77
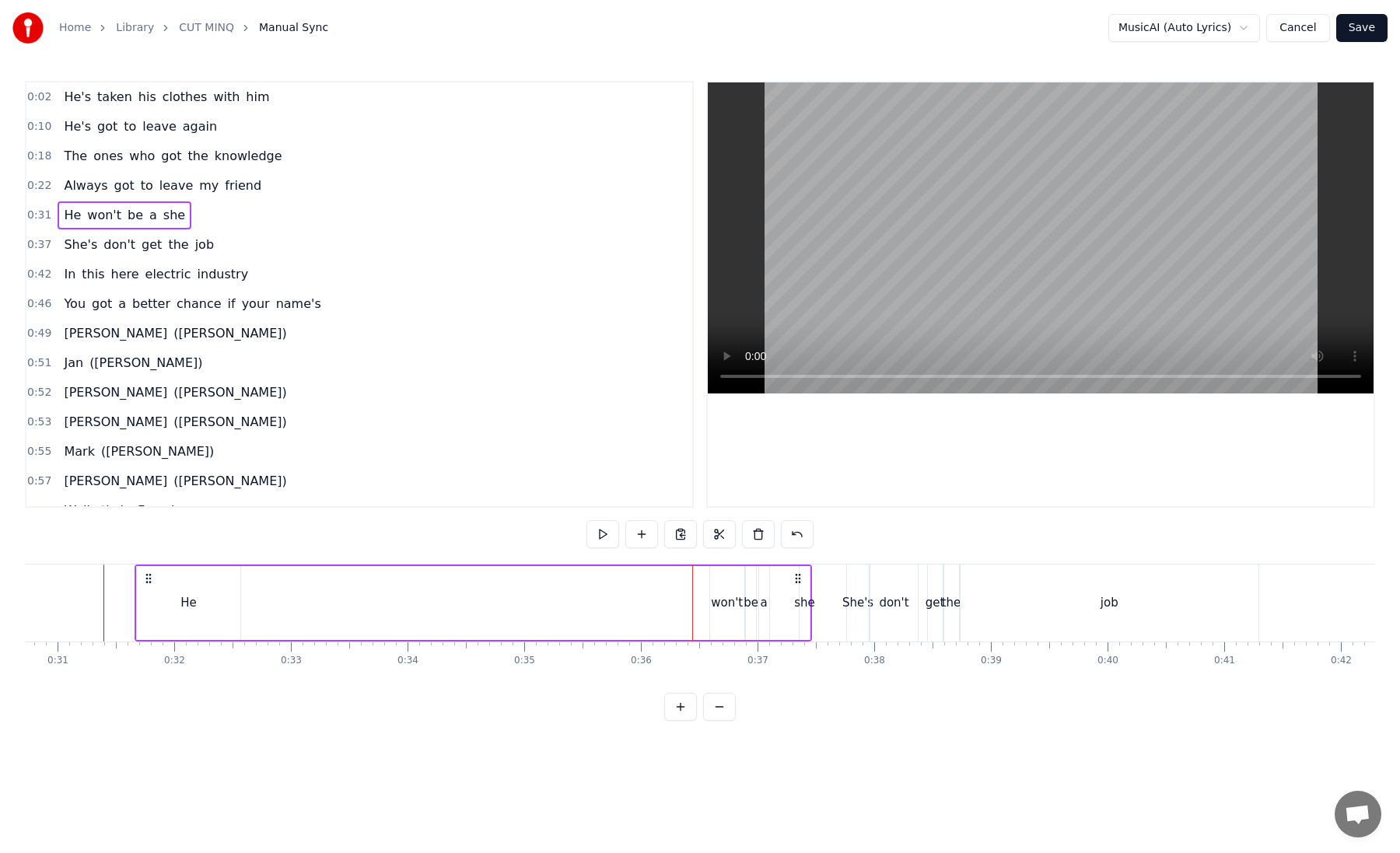
click at [720, 606] on div "won't" at bounding box center [727, 603] width 32 height 18
click at [692, 606] on div "He won't be a she" at bounding box center [474, 603] width 677 height 77
click at [796, 575] on icon at bounding box center [798, 579] width 13 height 13
drag, startPoint x: 796, startPoint y: 575, endPoint x: 730, endPoint y: 579, distance: 66.1
click at [730, 579] on icon at bounding box center [736, 579] width 13 height 13
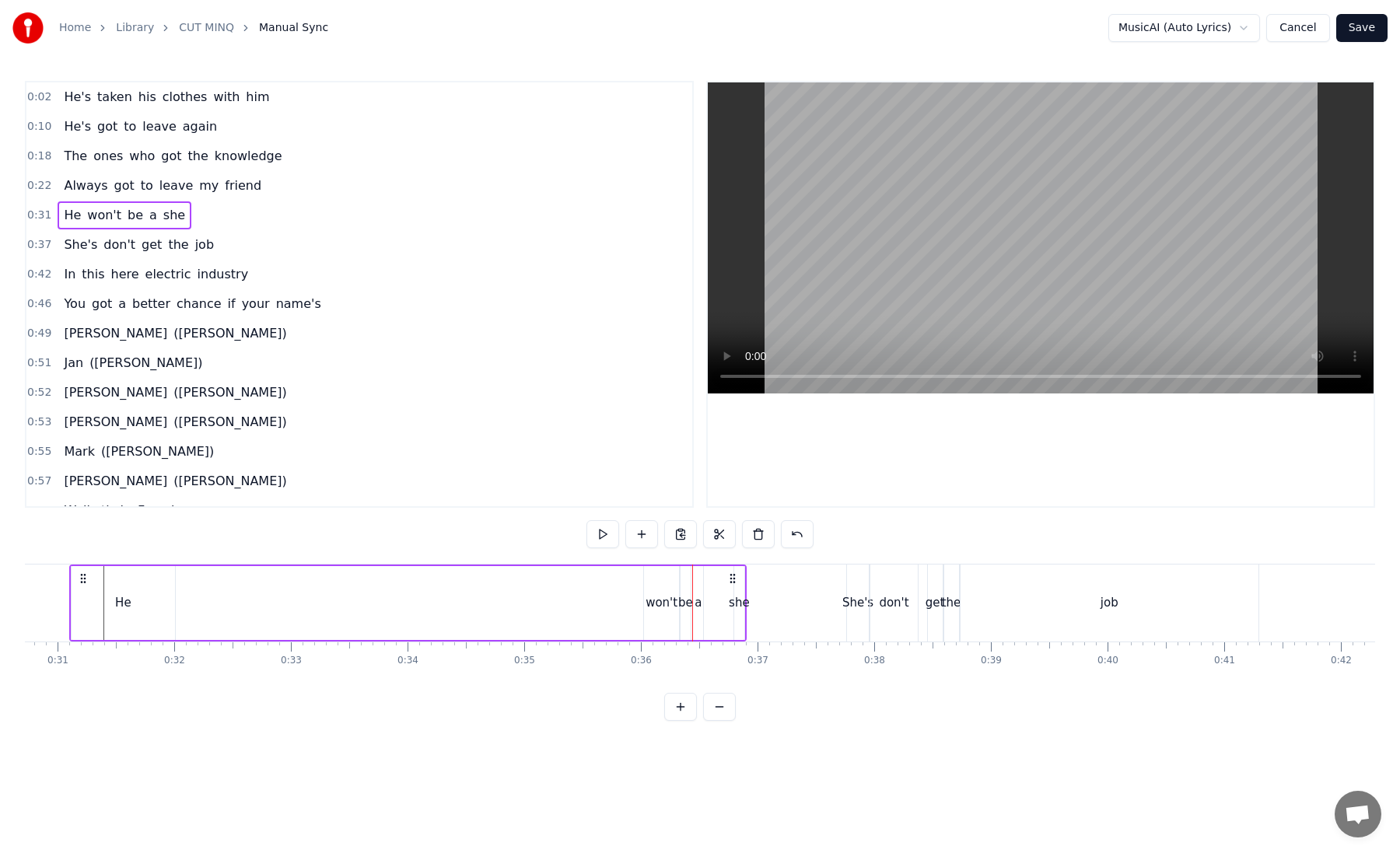
drag, startPoint x: 745, startPoint y: 584, endPoint x: 725, endPoint y: 584, distance: 20.0
click at [725, 584] on div "He won't be a she" at bounding box center [407, 603] width 677 height 77
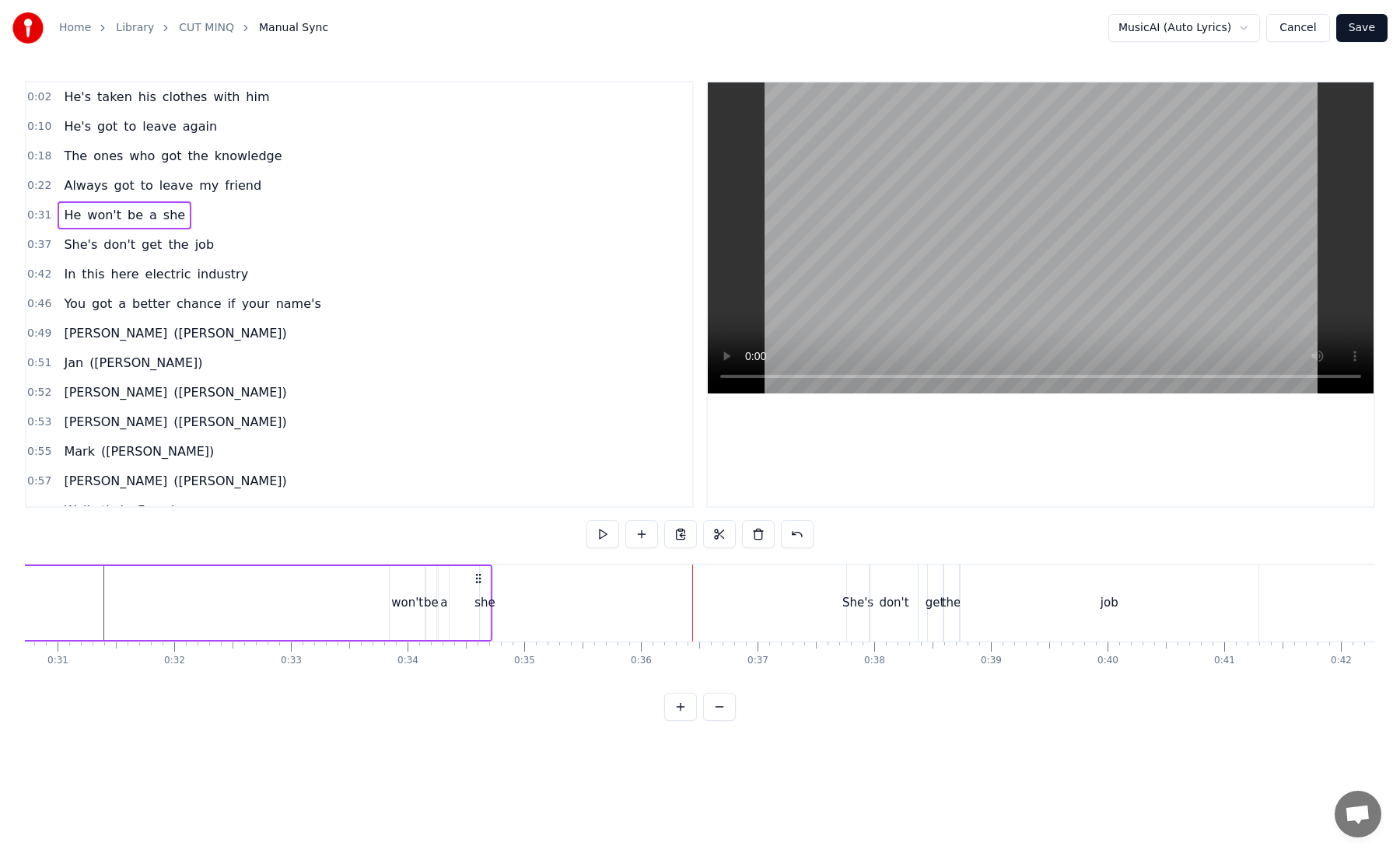
drag, startPoint x: 734, startPoint y: 579, endPoint x: 480, endPoint y: 584, distance: 254.0
click at [480, 584] on div "He won't be a she" at bounding box center [154, 603] width 677 height 77
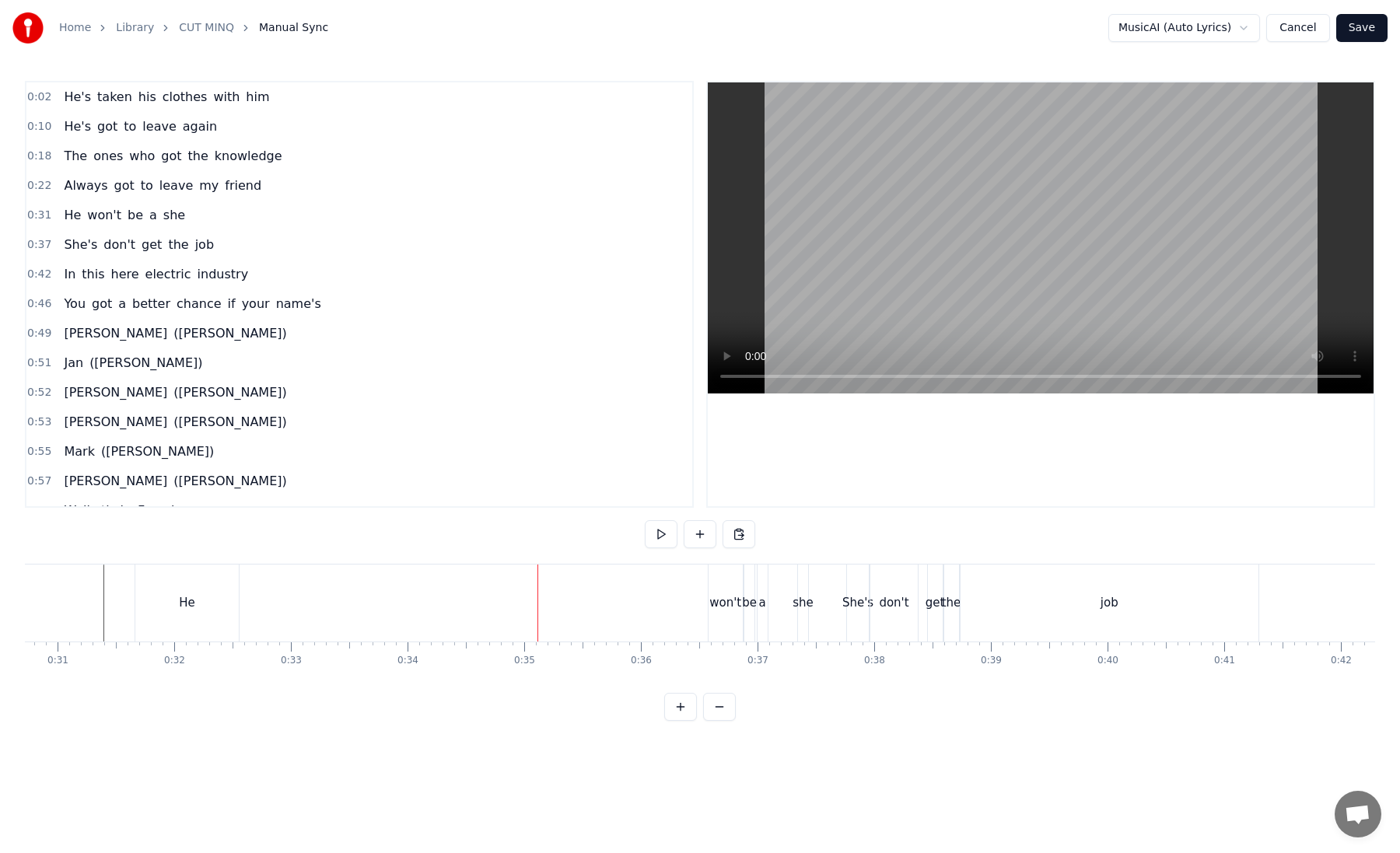
click at [439, 548] on div "0:02 He's taken his clothes with him 0:10 He's got to leave again 0:18 The ones…" at bounding box center [700, 401] width 1350 height 640
click at [269, 577] on div "He won't be a she" at bounding box center [474, 603] width 677 height 77
click at [146, 594] on div "He" at bounding box center [187, 603] width 104 height 77
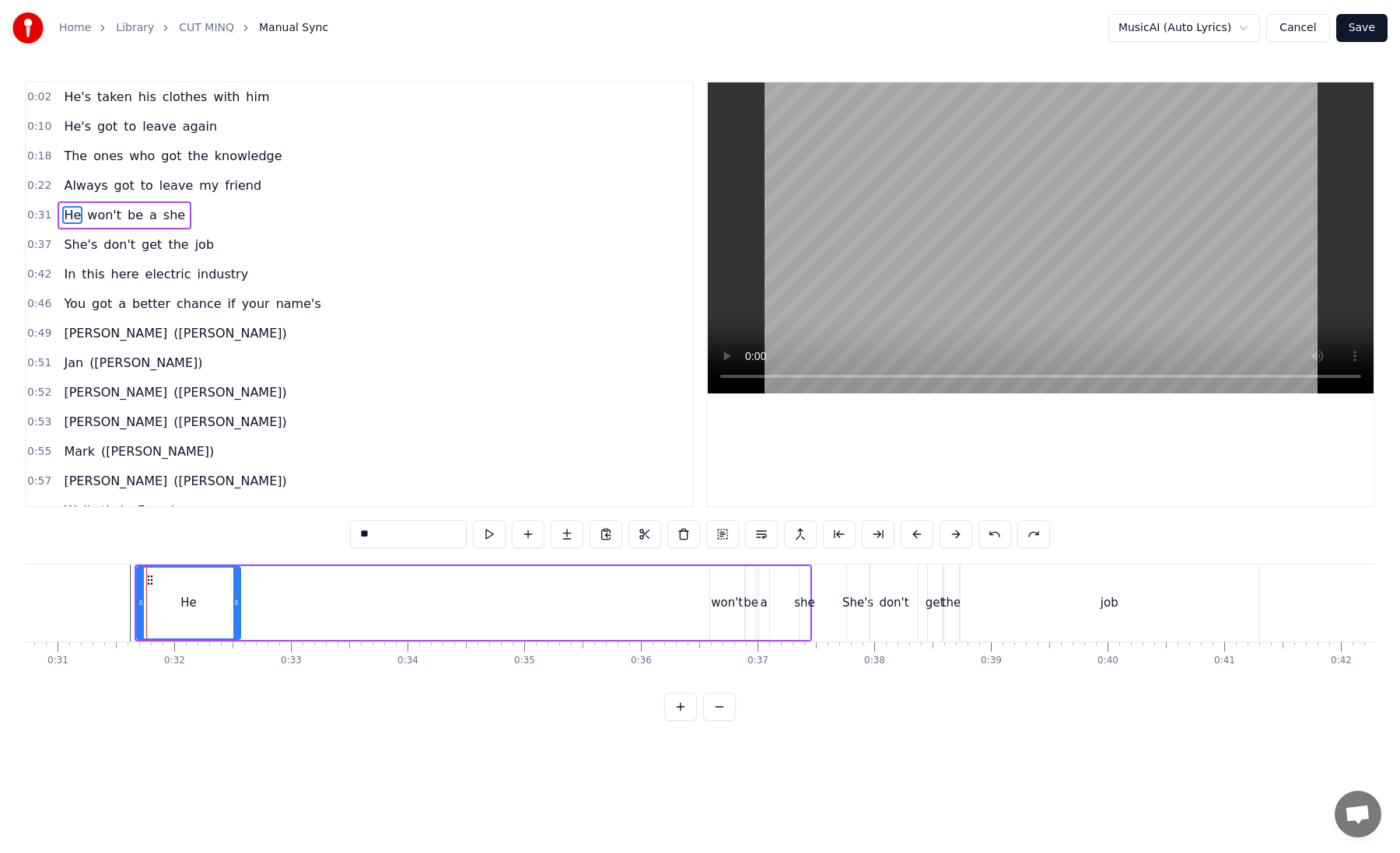
type input "*****"
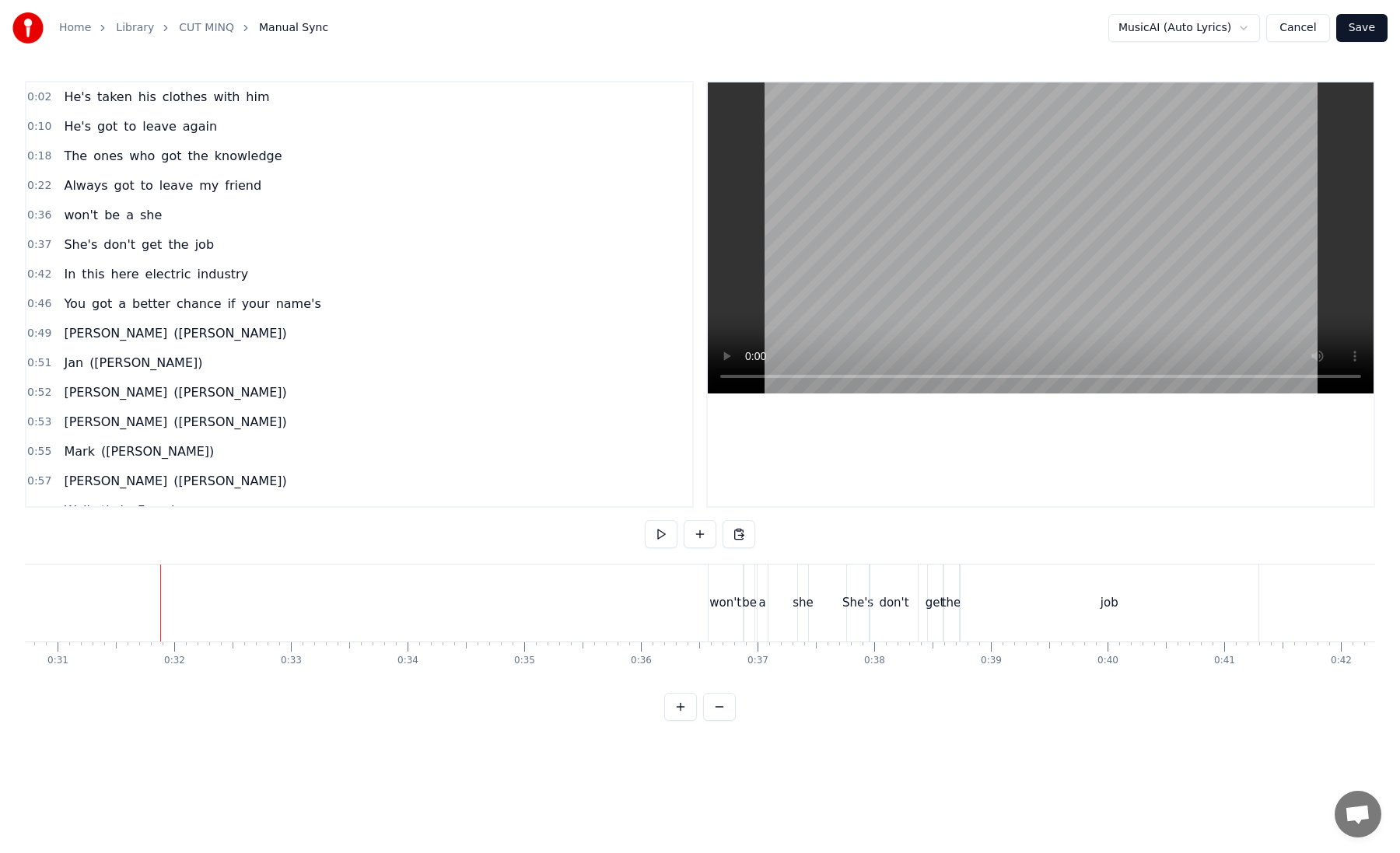
click at [763, 598] on div "a" at bounding box center [762, 603] width 7 height 18
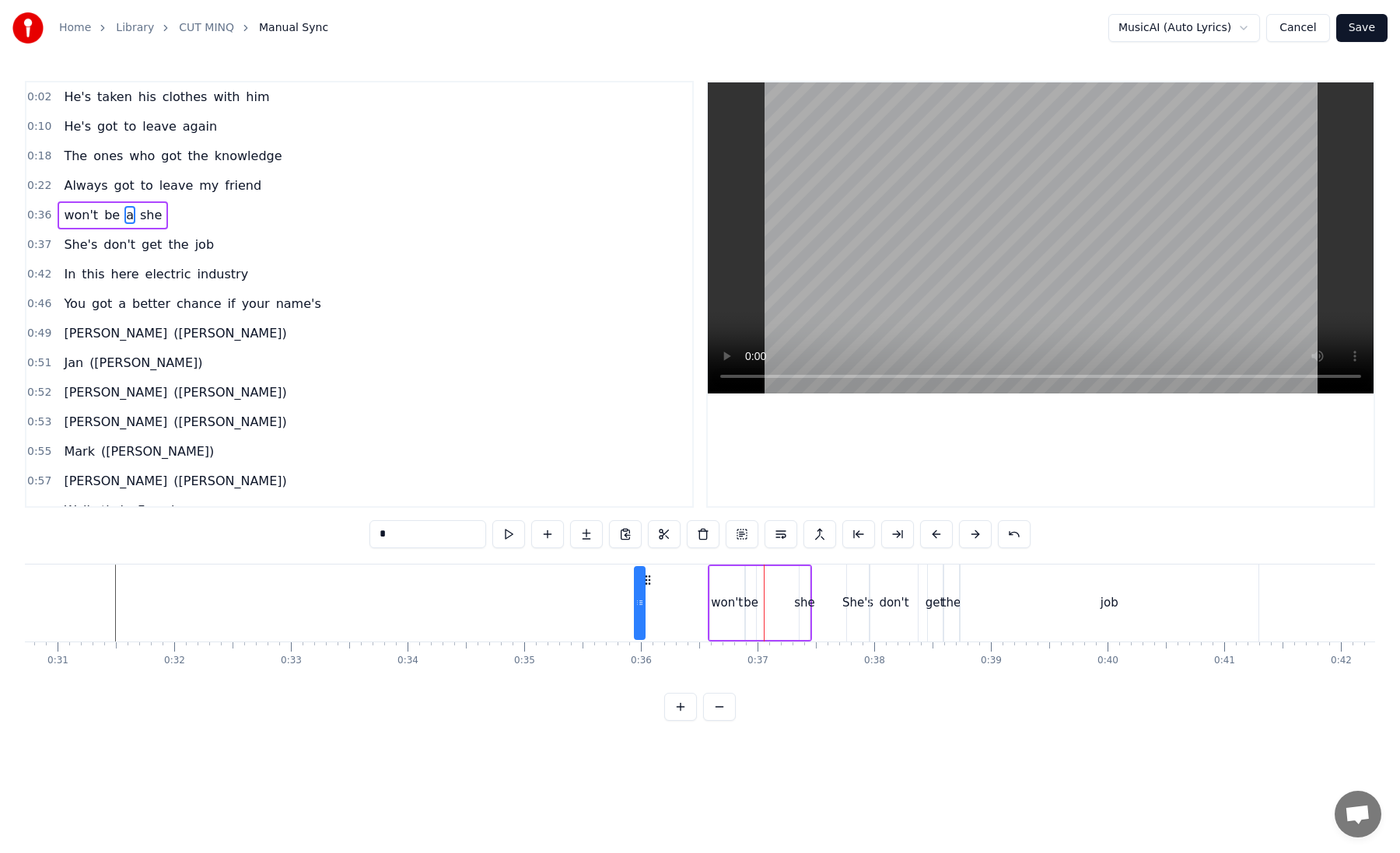
type input "*****"
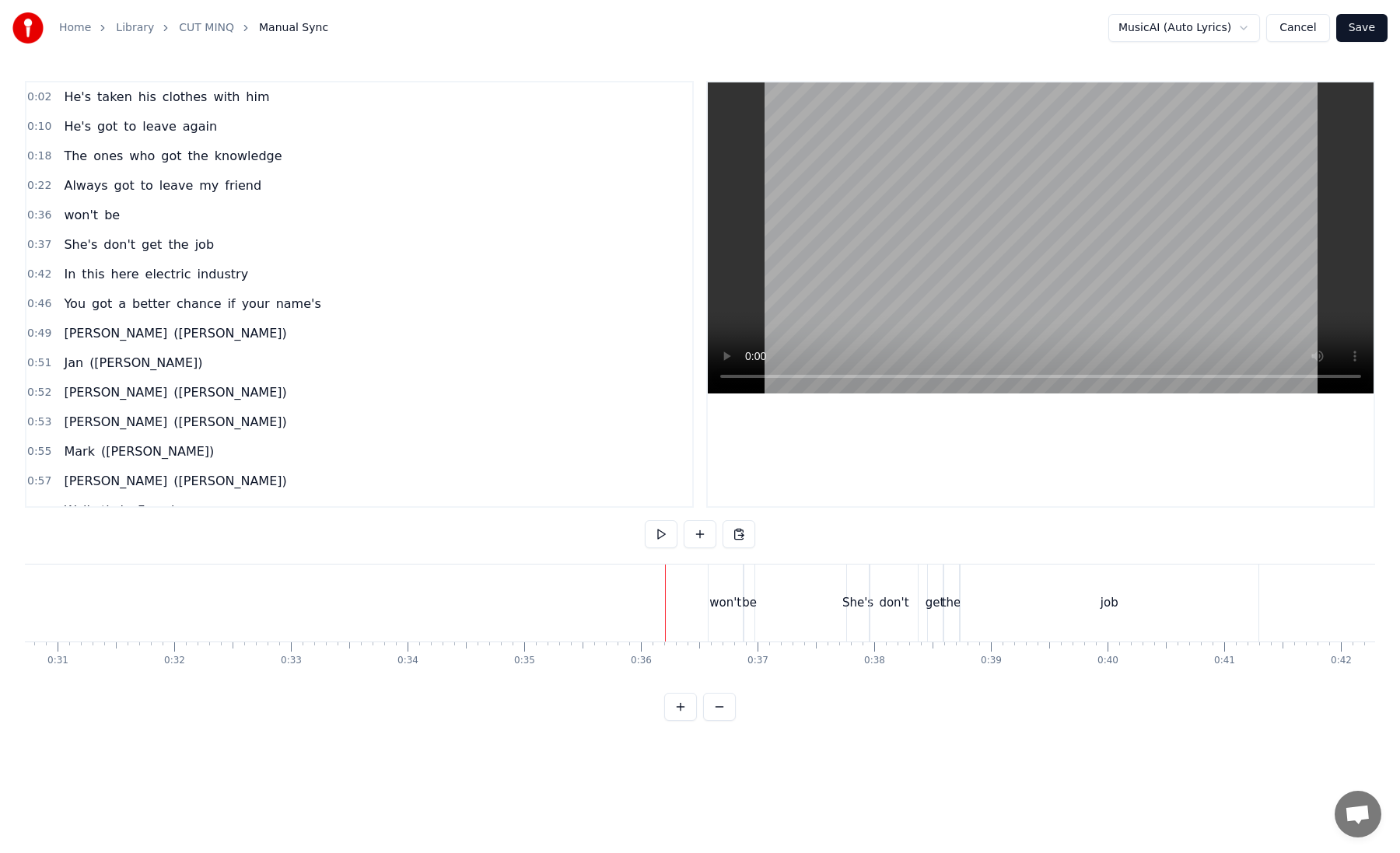
click at [744, 596] on div "be" at bounding box center [749, 603] width 15 height 18
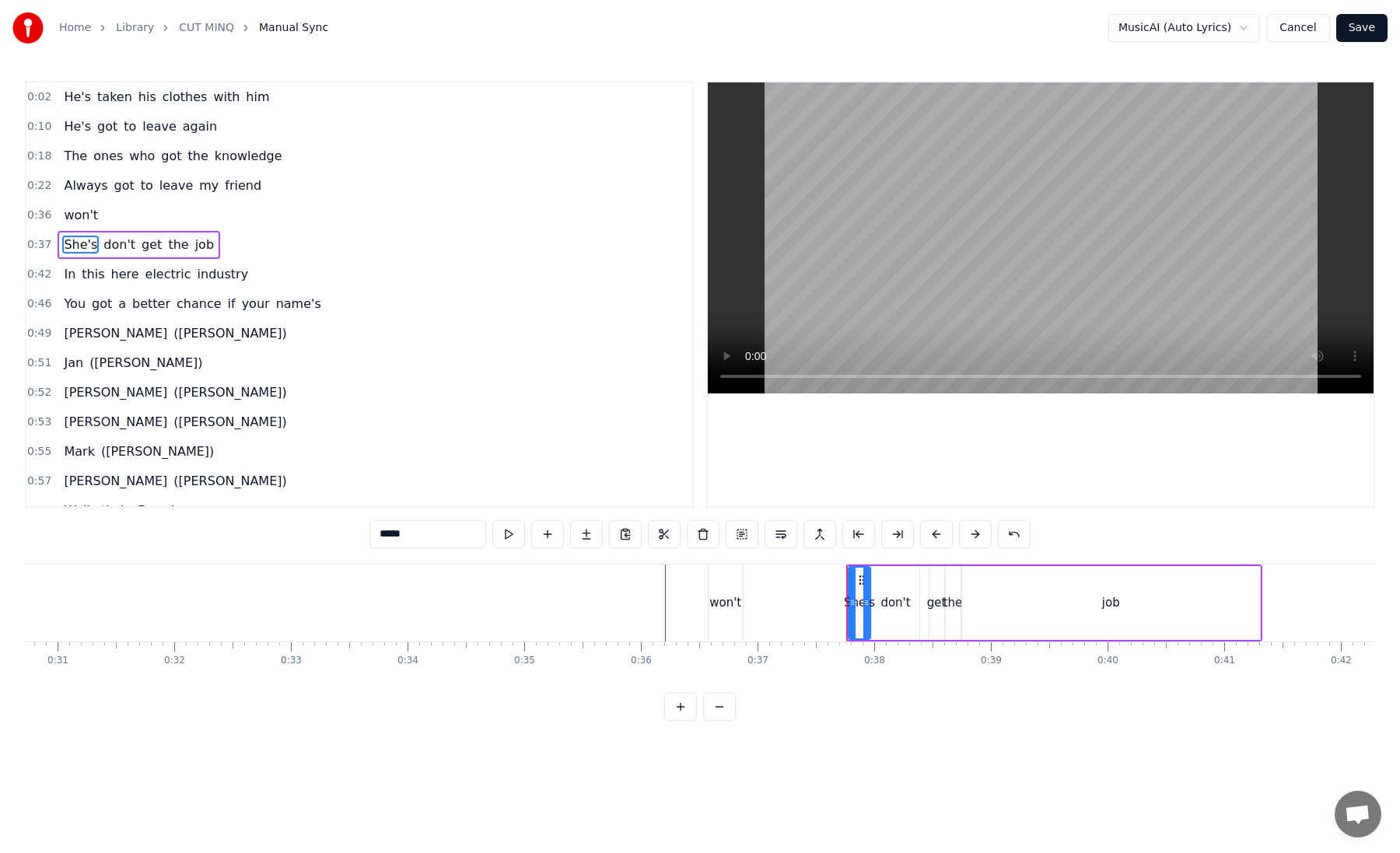
click at [730, 598] on div "won't" at bounding box center [725, 603] width 32 height 18
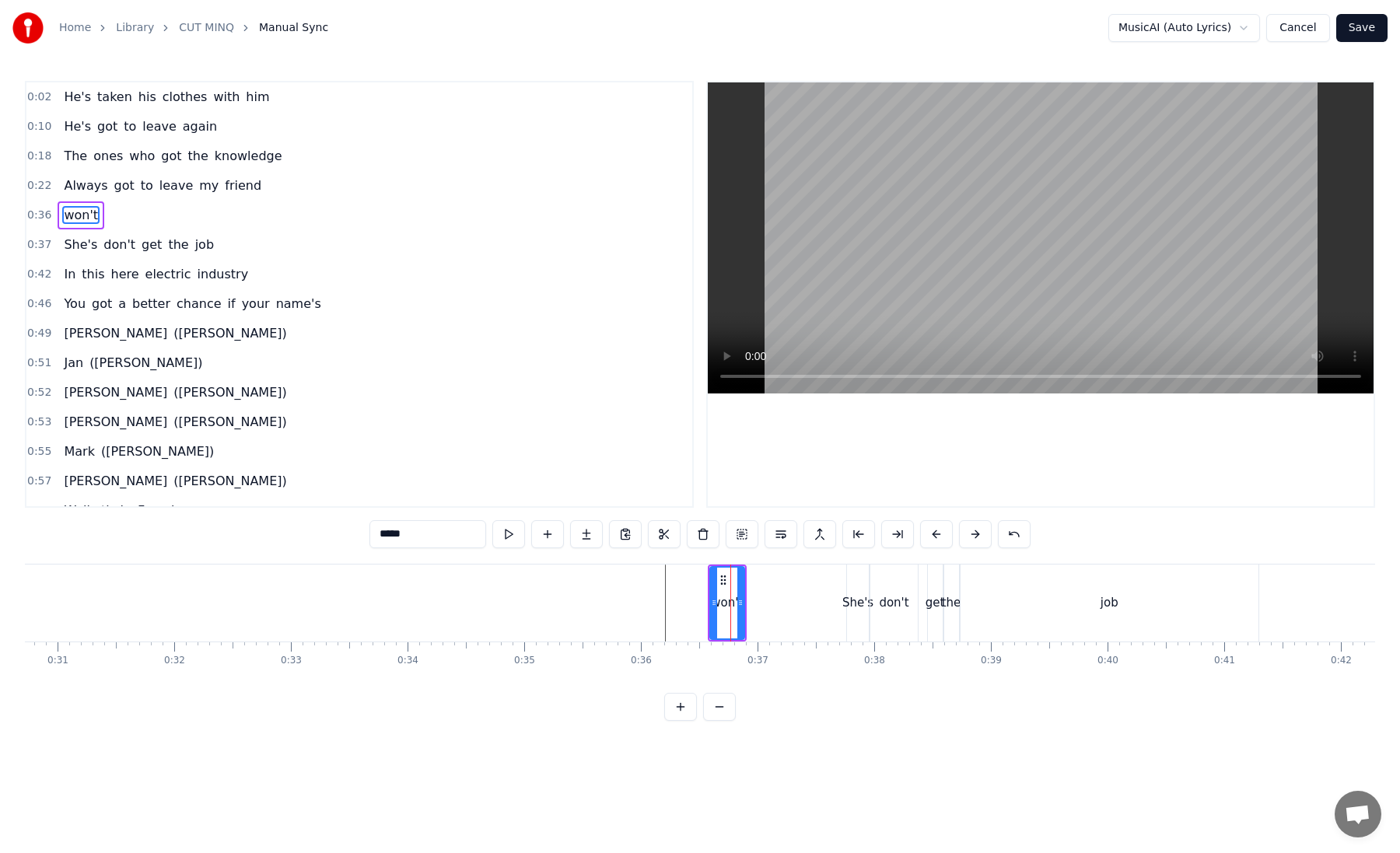
type input "*****"
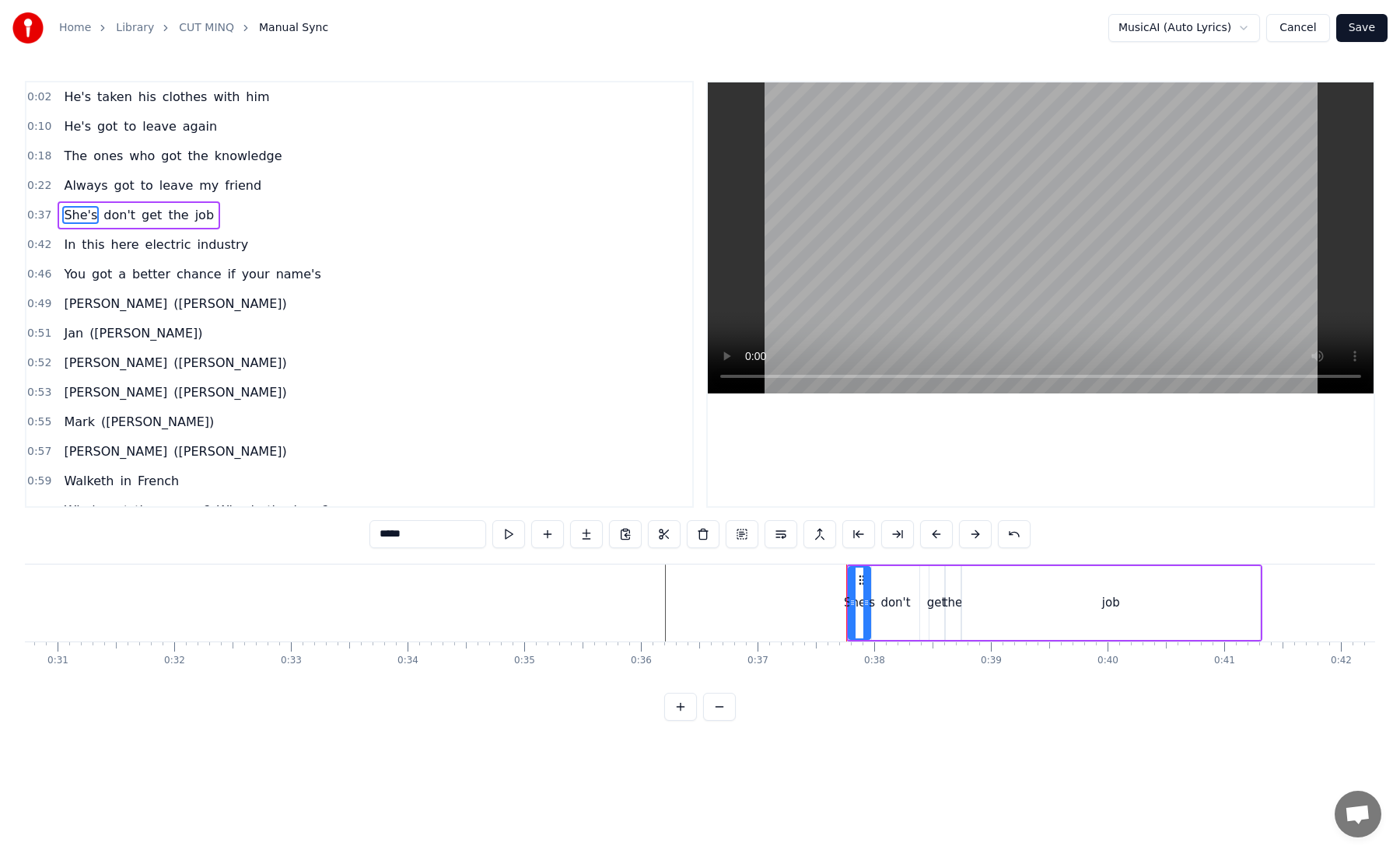
click at [63, 547] on div "0:02 He's taken his clothes with him 0:10 He's got to leave again 0:18 The ones…" at bounding box center [700, 401] width 1350 height 640
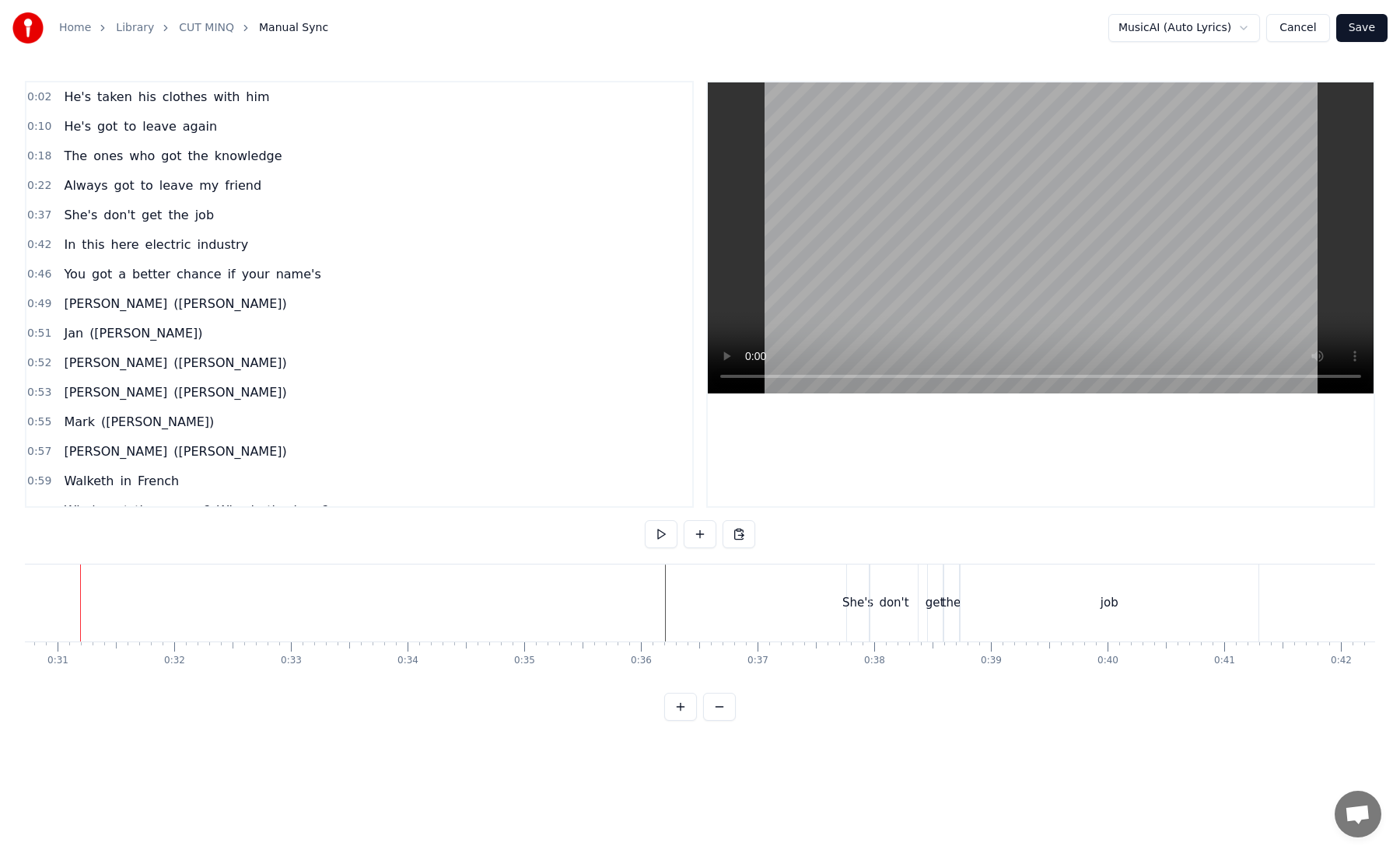
scroll to position [0, 3560]
click at [703, 539] on button at bounding box center [700, 533] width 33 height 28
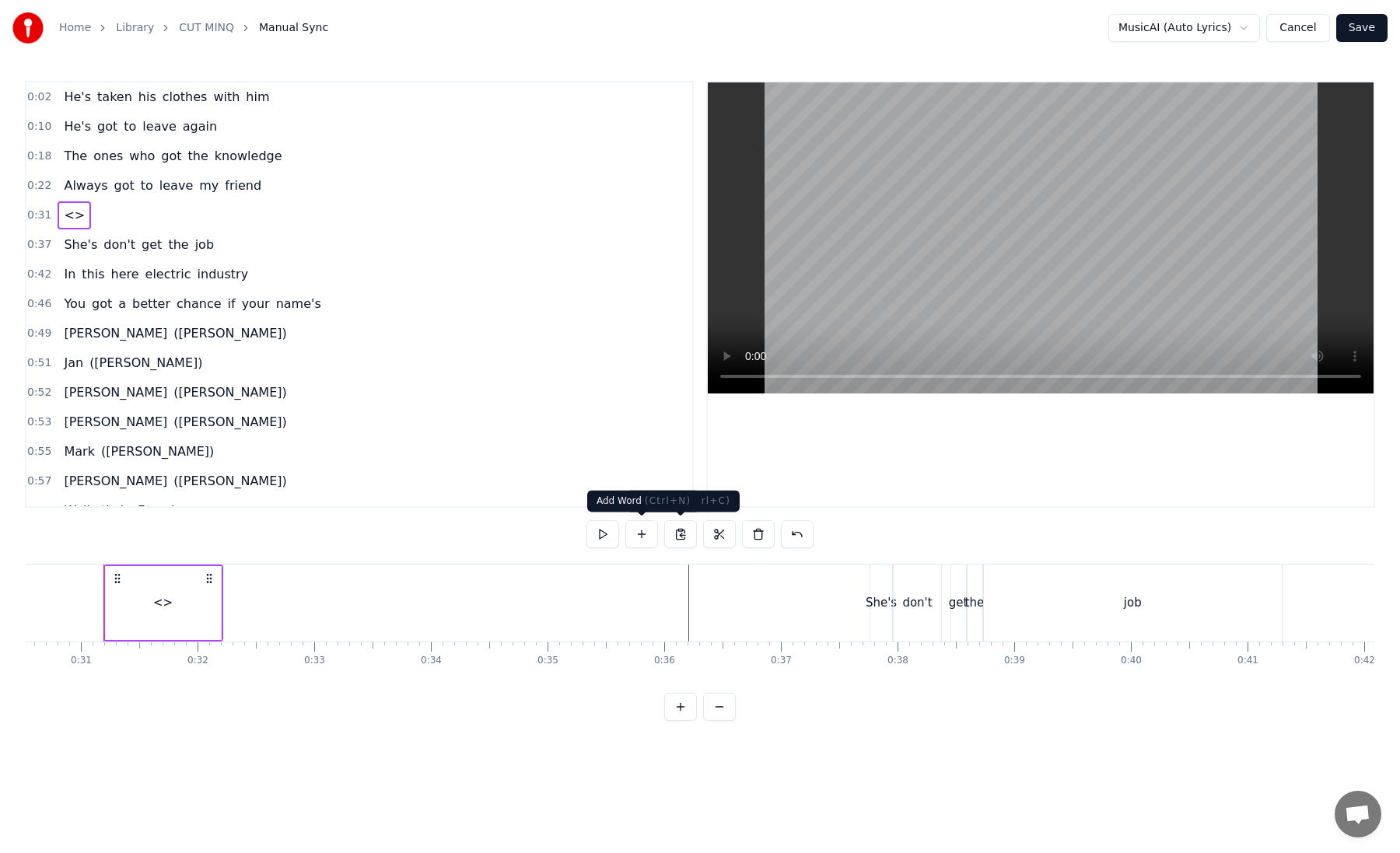
click at [650, 533] on button at bounding box center [641, 533] width 33 height 28
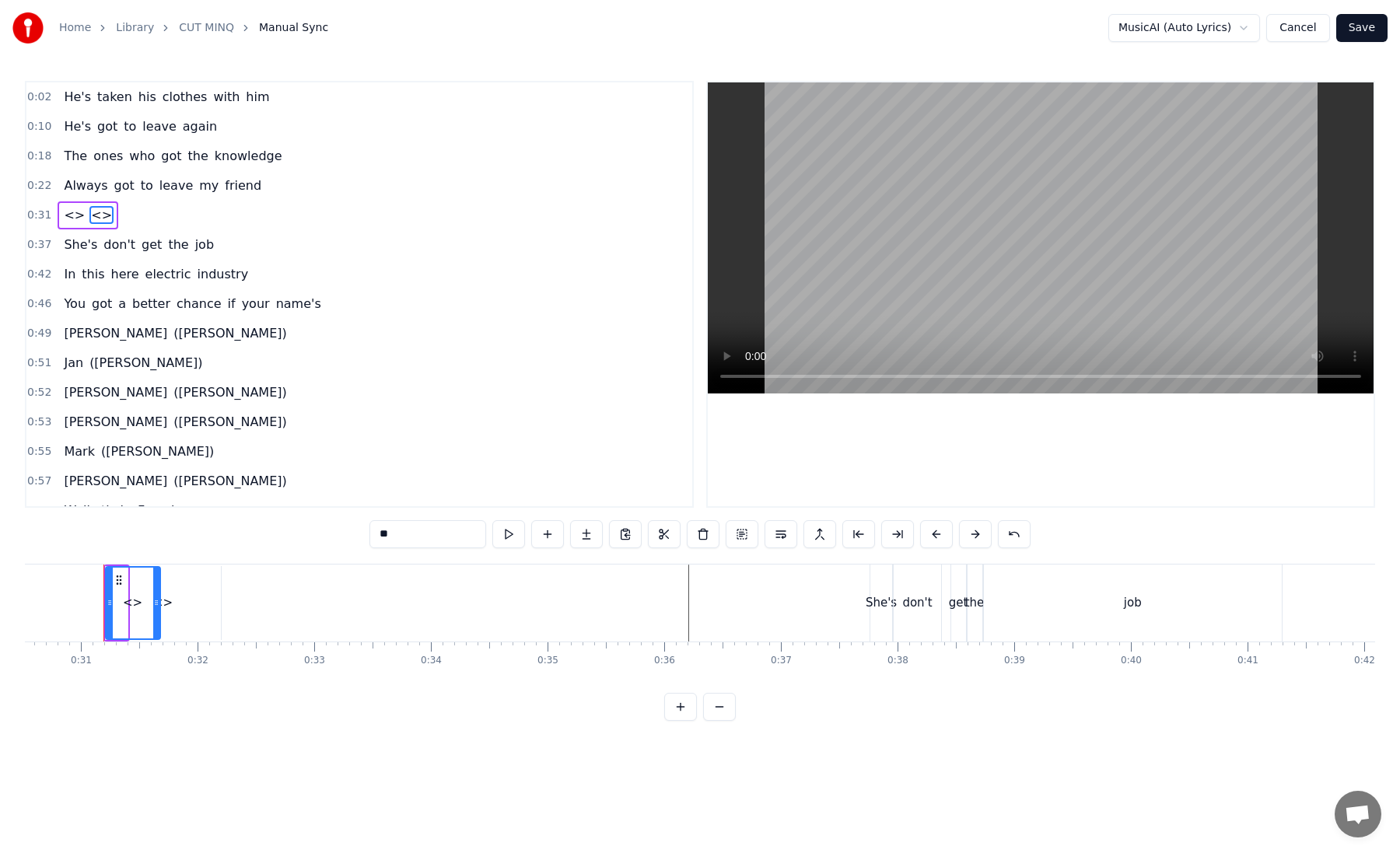
drag, startPoint x: 123, startPoint y: 580, endPoint x: 156, endPoint y: 580, distance: 33.0
click at [156, 580] on div at bounding box center [155, 602] width 6 height 71
drag, startPoint x: 118, startPoint y: 577, endPoint x: 271, endPoint y: 594, distance: 153.9
click at [271, 594] on div "<>" at bounding box center [285, 602] width 53 height 71
click at [151, 592] on div "<>" at bounding box center [163, 603] width 115 height 74
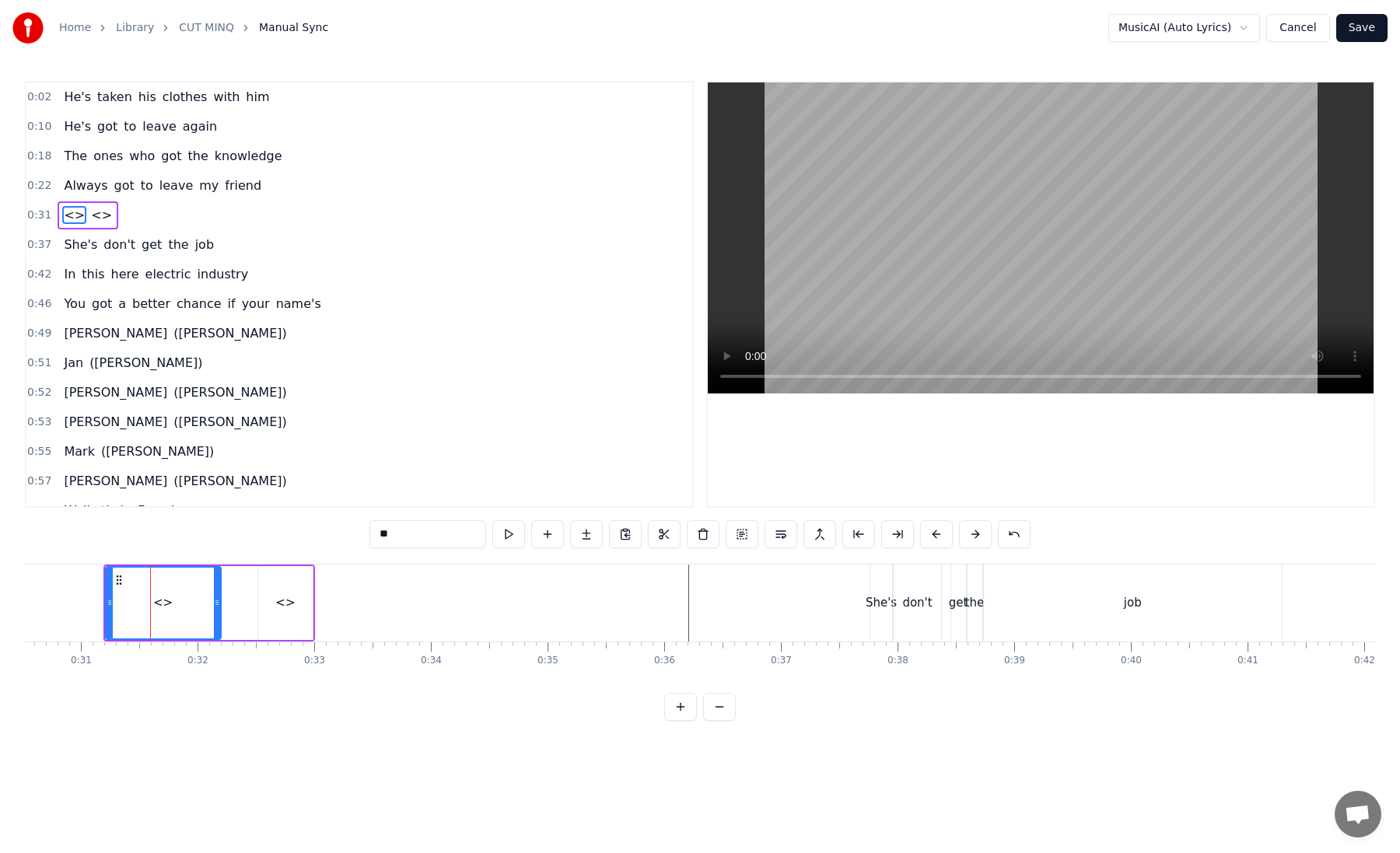
click at [251, 600] on div "<> <>" at bounding box center [209, 603] width 212 height 77
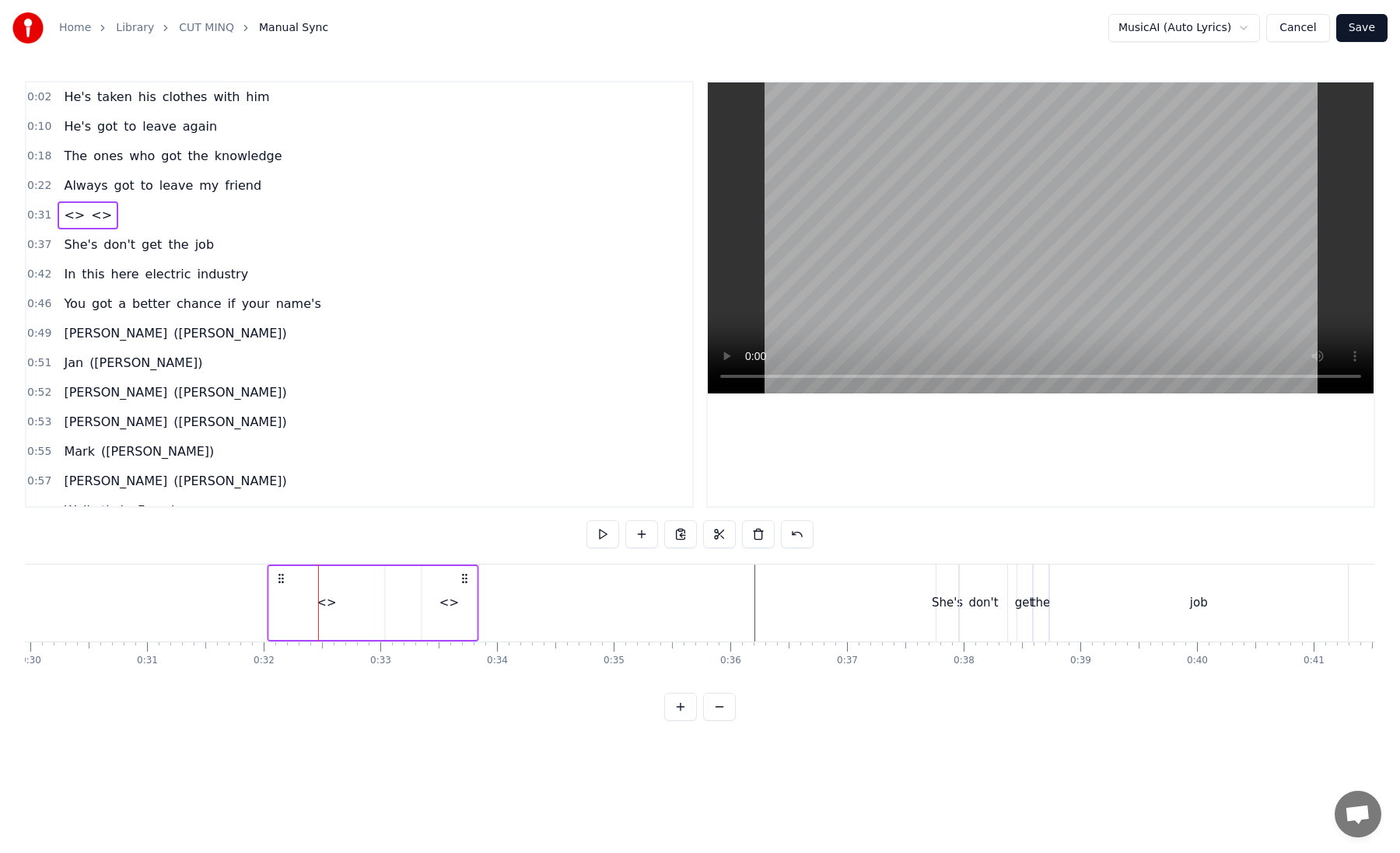
scroll to position [0, 3493]
drag, startPoint x: 114, startPoint y: 577, endPoint x: 366, endPoint y: 620, distance: 255.6
click at [366, 620] on div "<> <>" at bounding box center [455, 603] width 212 height 77
click at [430, 592] on div "<>" at bounding box center [414, 603] width 115 height 77
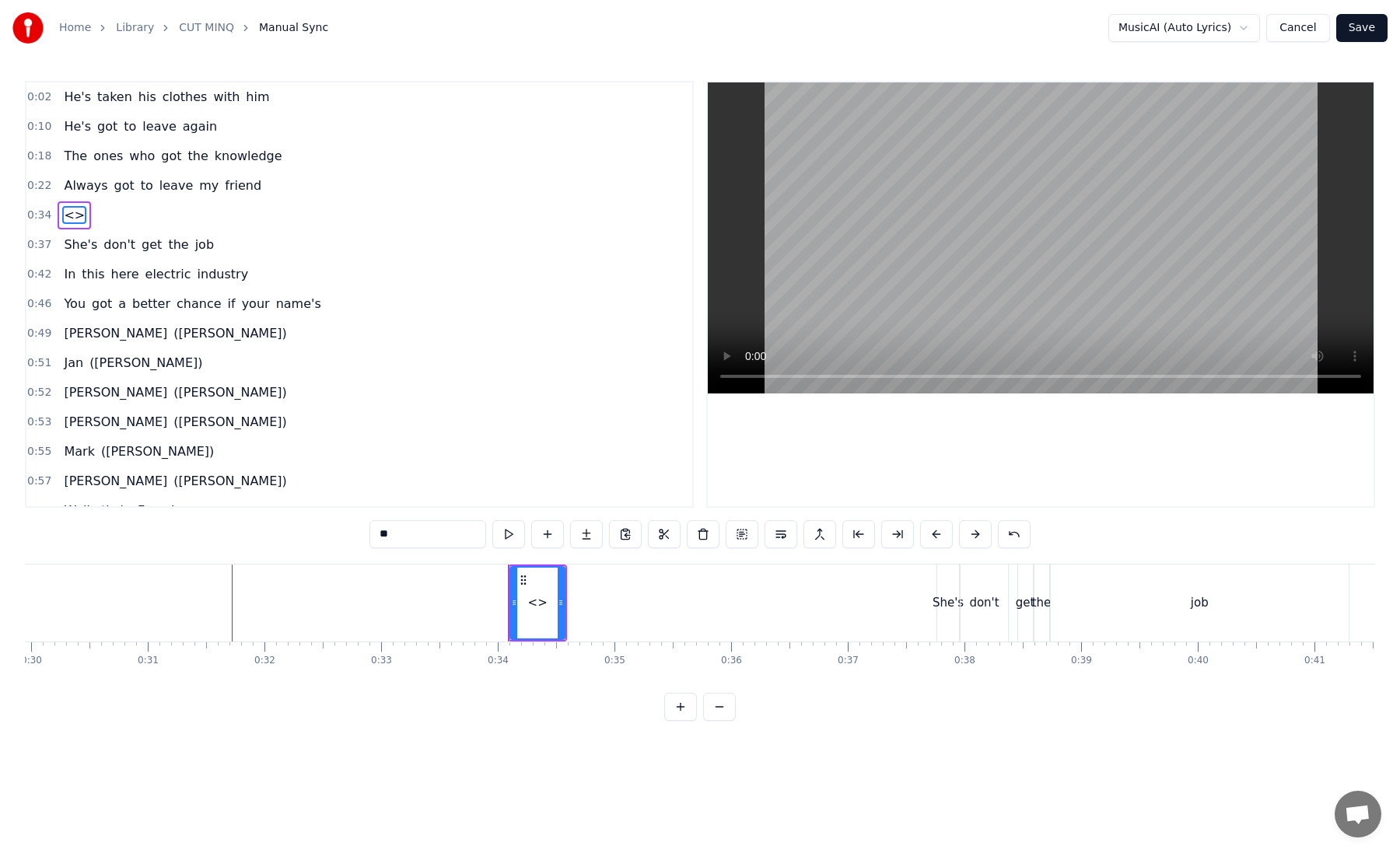
type input "*****"
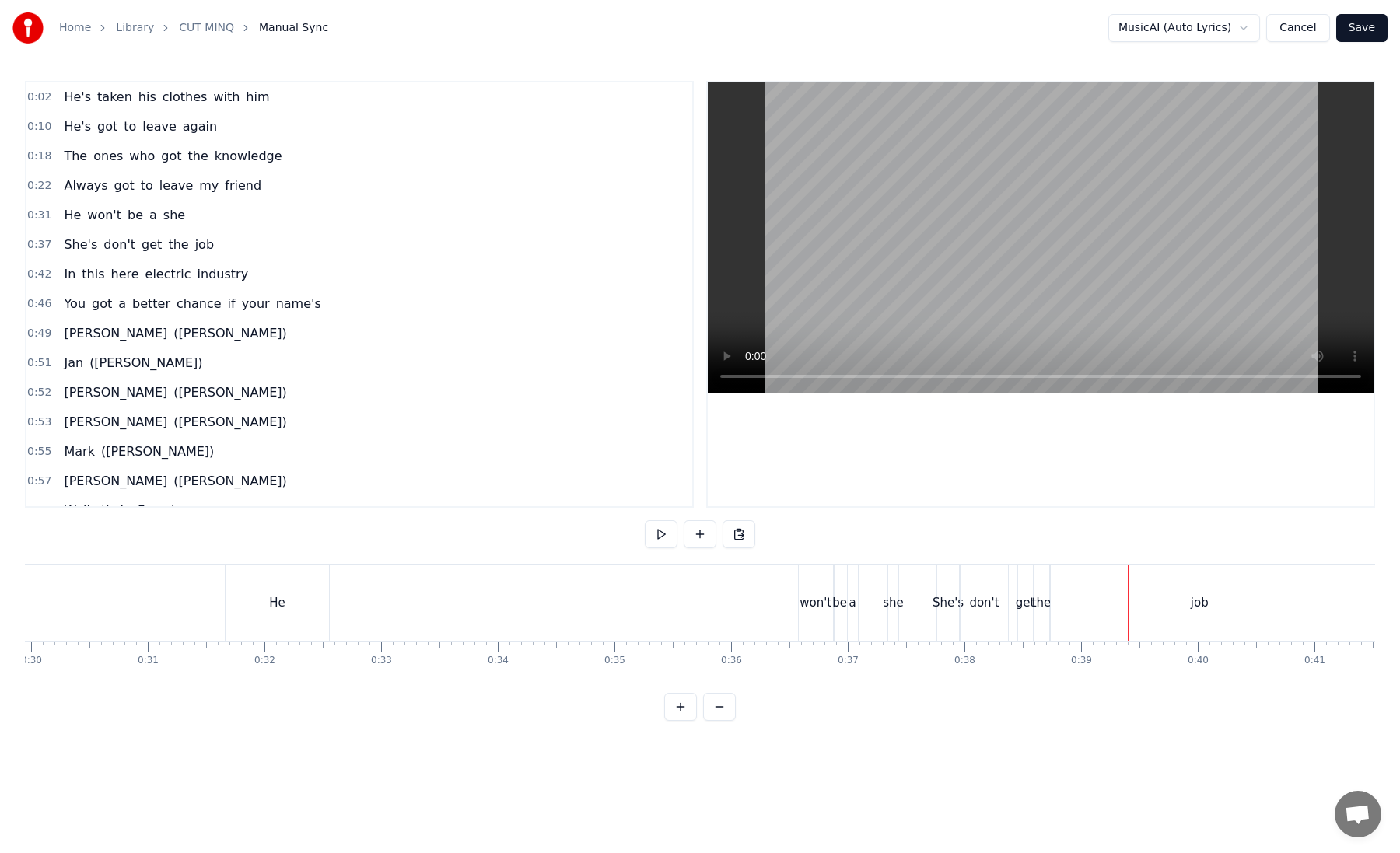
click at [69, 219] on span "He" at bounding box center [72, 215] width 21 height 18
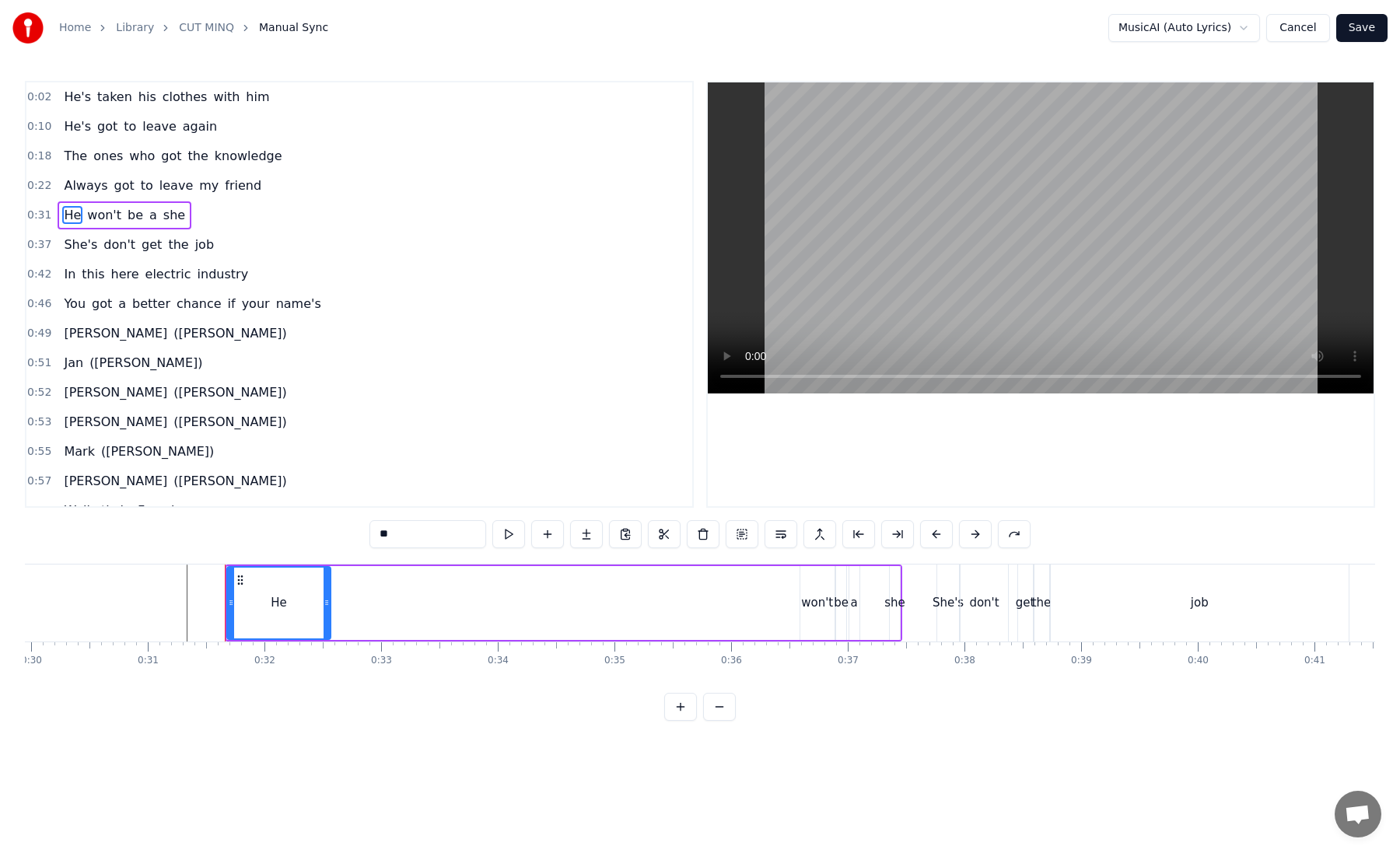
click at [96, 219] on span "won't" at bounding box center [105, 215] width 38 height 18
drag, startPoint x: 814, startPoint y: 584, endPoint x: 356, endPoint y: 591, distance: 458.1
click at [356, 591] on div "won't" at bounding box center [356, 602] width 33 height 71
click at [838, 608] on div "be" at bounding box center [841, 603] width 15 height 18
drag, startPoint x: 273, startPoint y: 604, endPoint x: 242, endPoint y: 604, distance: 31.0
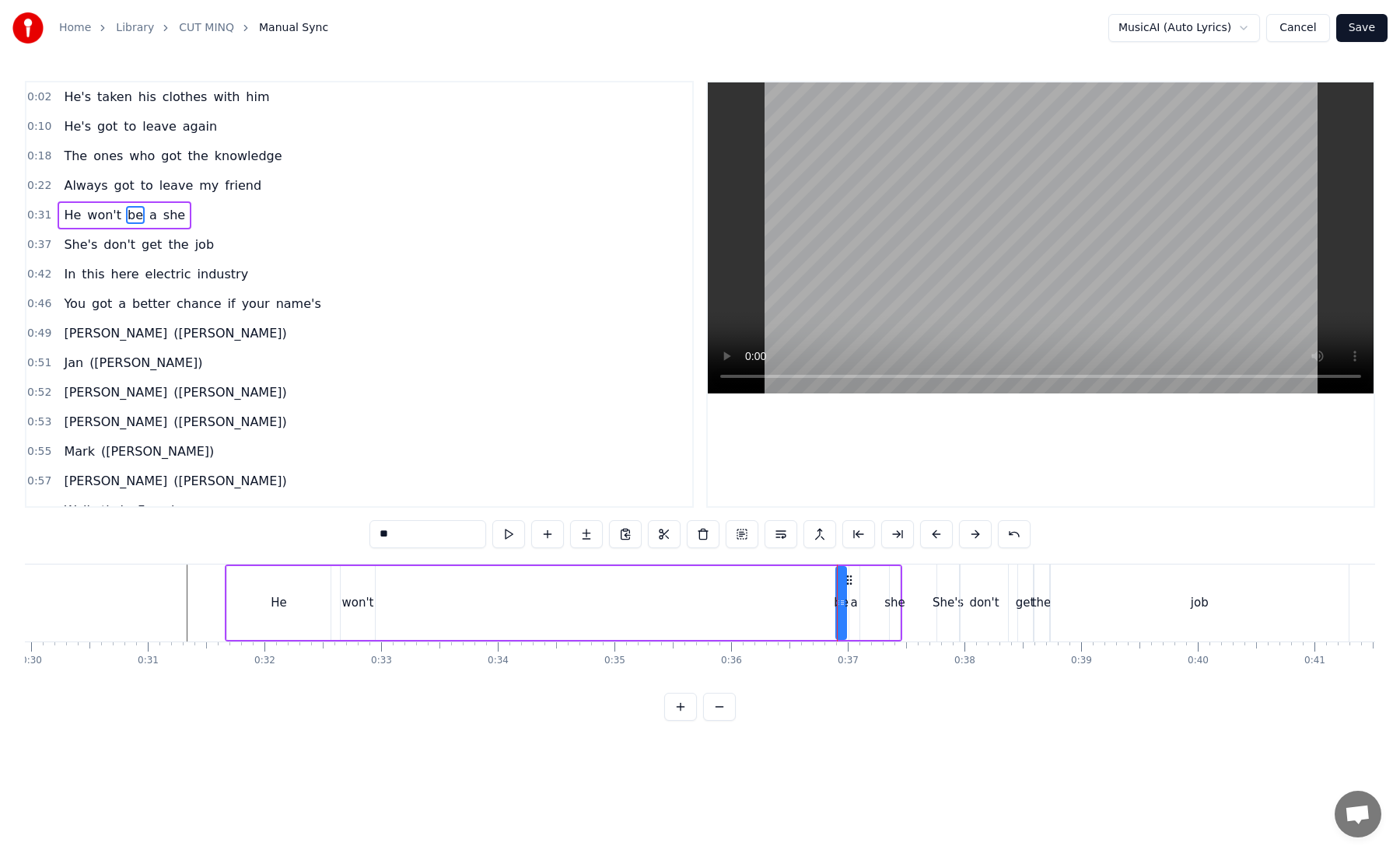
click at [242, 604] on div "He" at bounding box center [279, 603] width 104 height 74
drag, startPoint x: 232, startPoint y: 577, endPoint x: 195, endPoint y: 581, distance: 37.2
click at [190, 581] on div at bounding box center [192, 602] width 6 height 71
drag, startPoint x: 327, startPoint y: 592, endPoint x: 244, endPoint y: 595, distance: 83.1
click at [246, 595] on div at bounding box center [248, 602] width 6 height 71
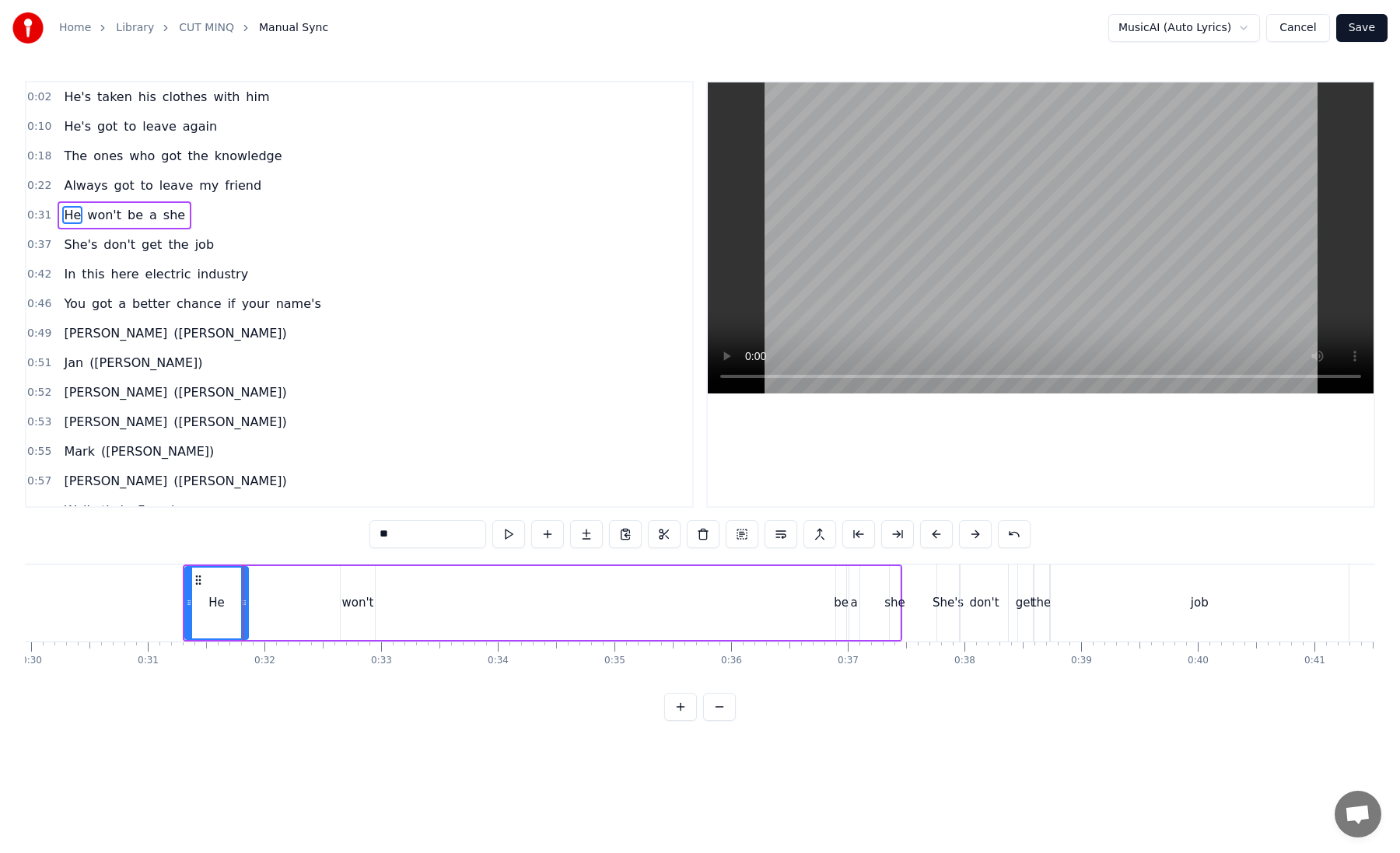
click at [365, 598] on div "won't" at bounding box center [358, 603] width 32 height 18
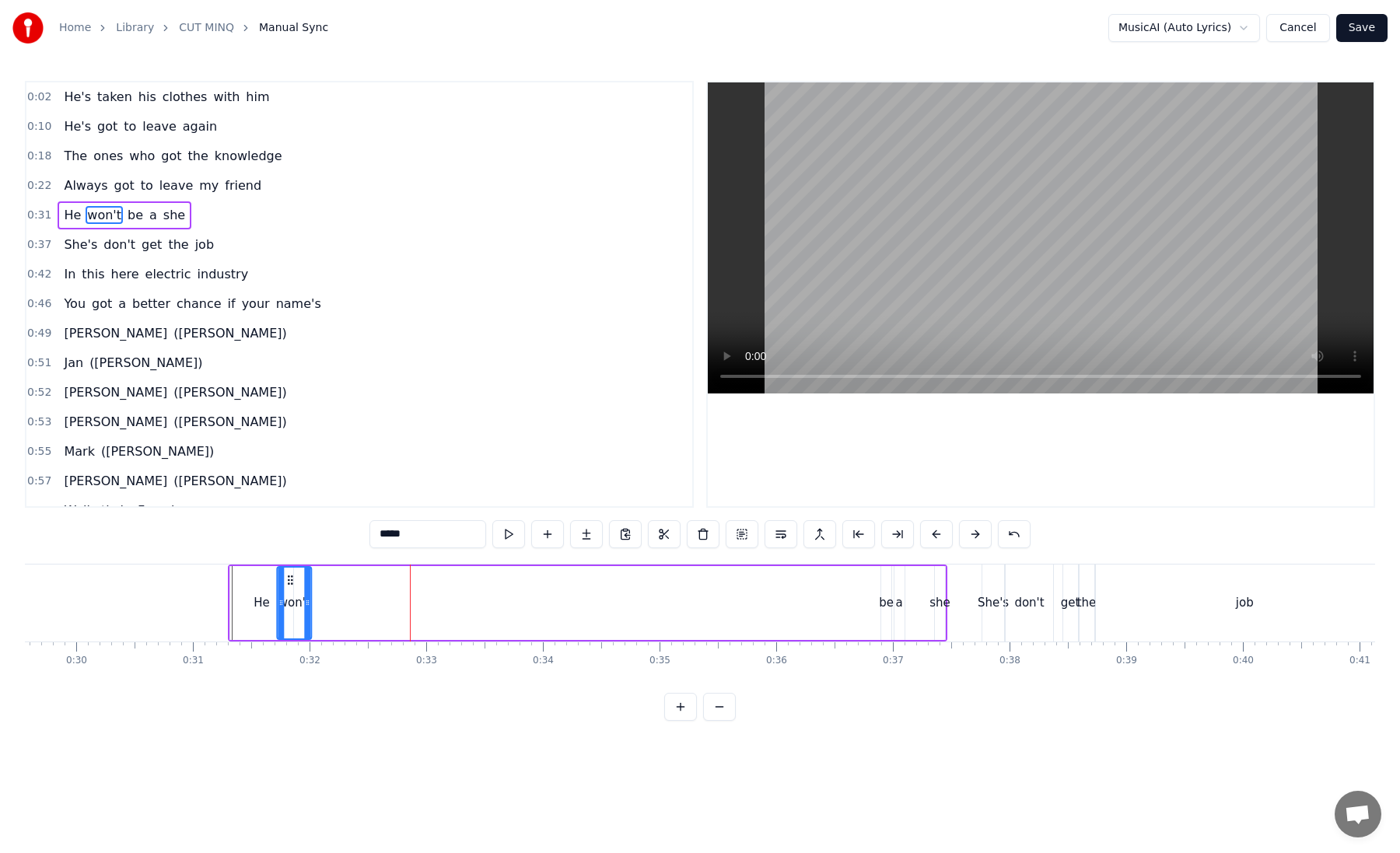
scroll to position [0, 3449]
drag, startPoint x: 351, startPoint y: 577, endPoint x: 298, endPoint y: 589, distance: 54.3
click at [298, 589] on div "won't" at bounding box center [303, 602] width 33 height 71
click at [248, 576] on div "He" at bounding box center [262, 603] width 63 height 74
type input "**"
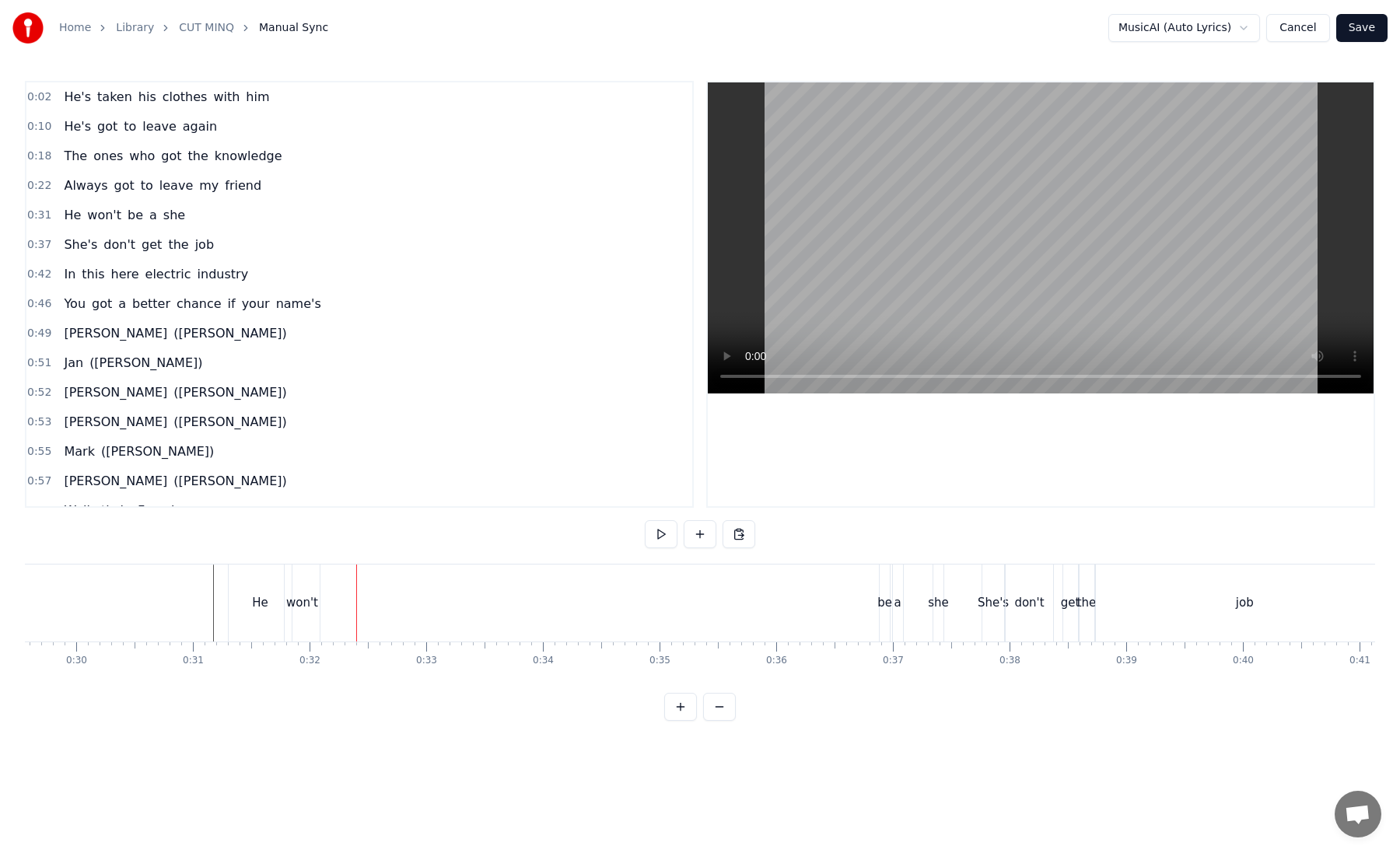
click at [892, 600] on div "a" at bounding box center [897, 603] width 12 height 77
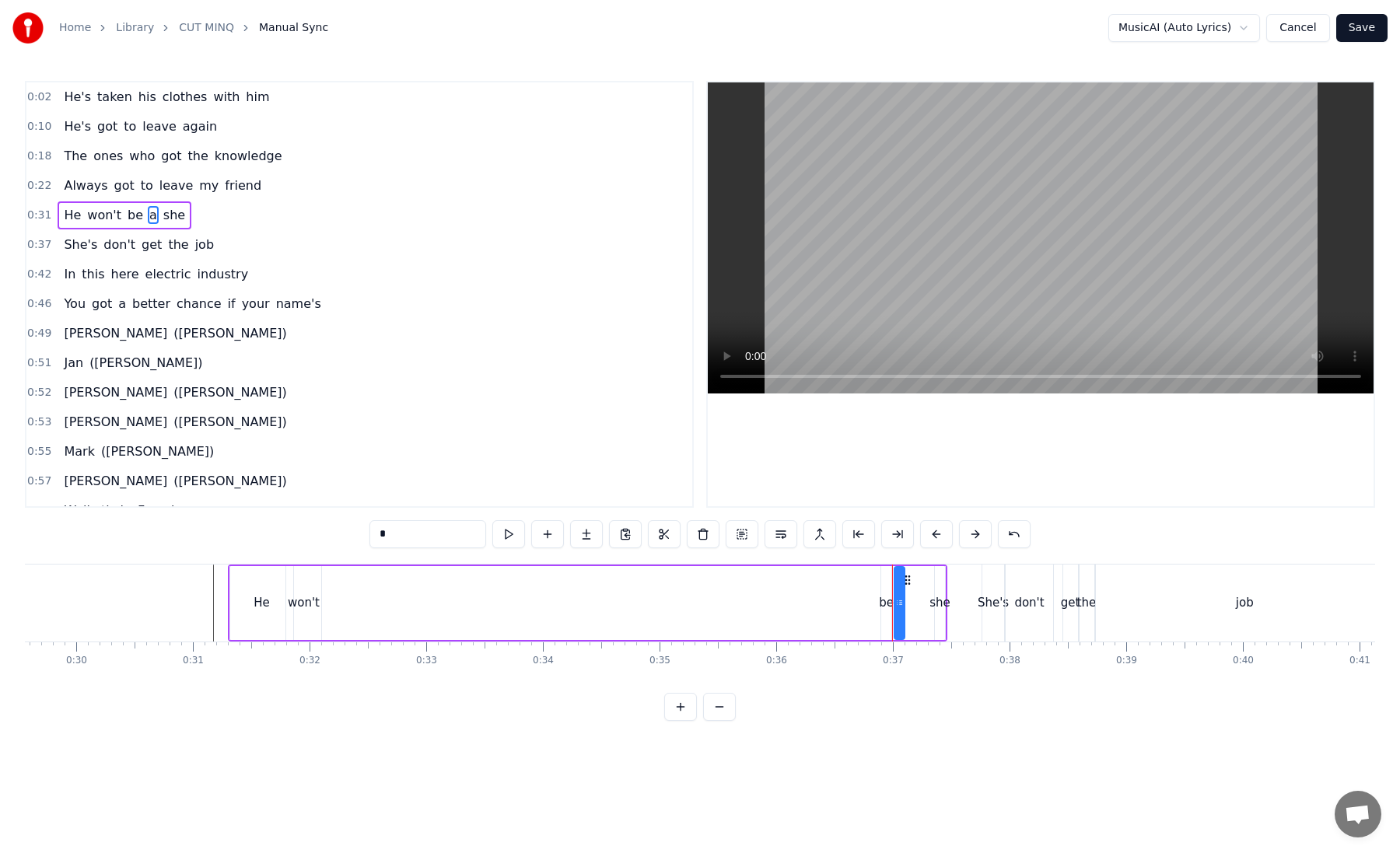
click at [884, 604] on div "be" at bounding box center [886, 603] width 15 height 18
type input "**"
click at [672, 710] on button at bounding box center [680, 707] width 33 height 28
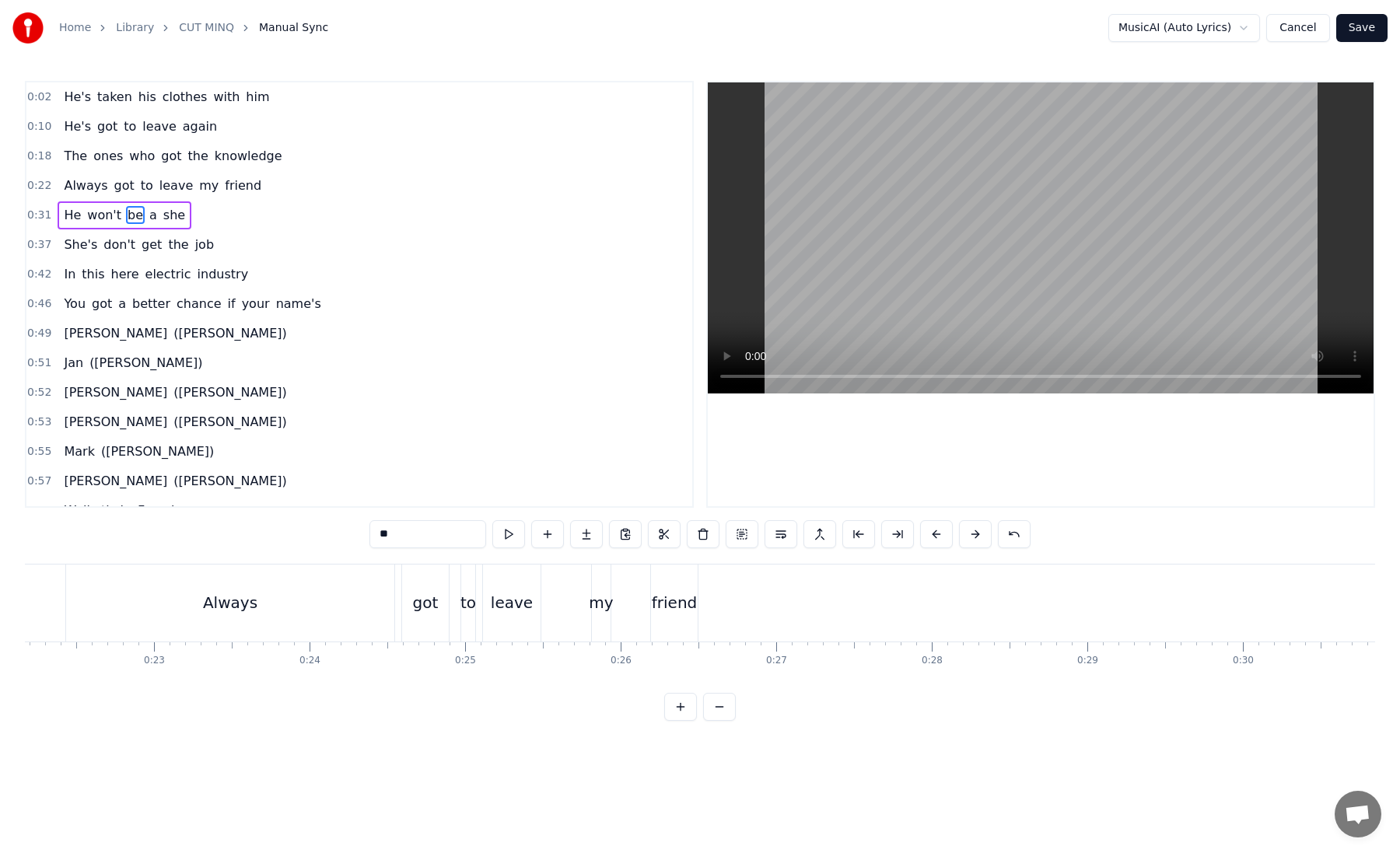
click at [672, 710] on button at bounding box center [680, 707] width 33 height 28
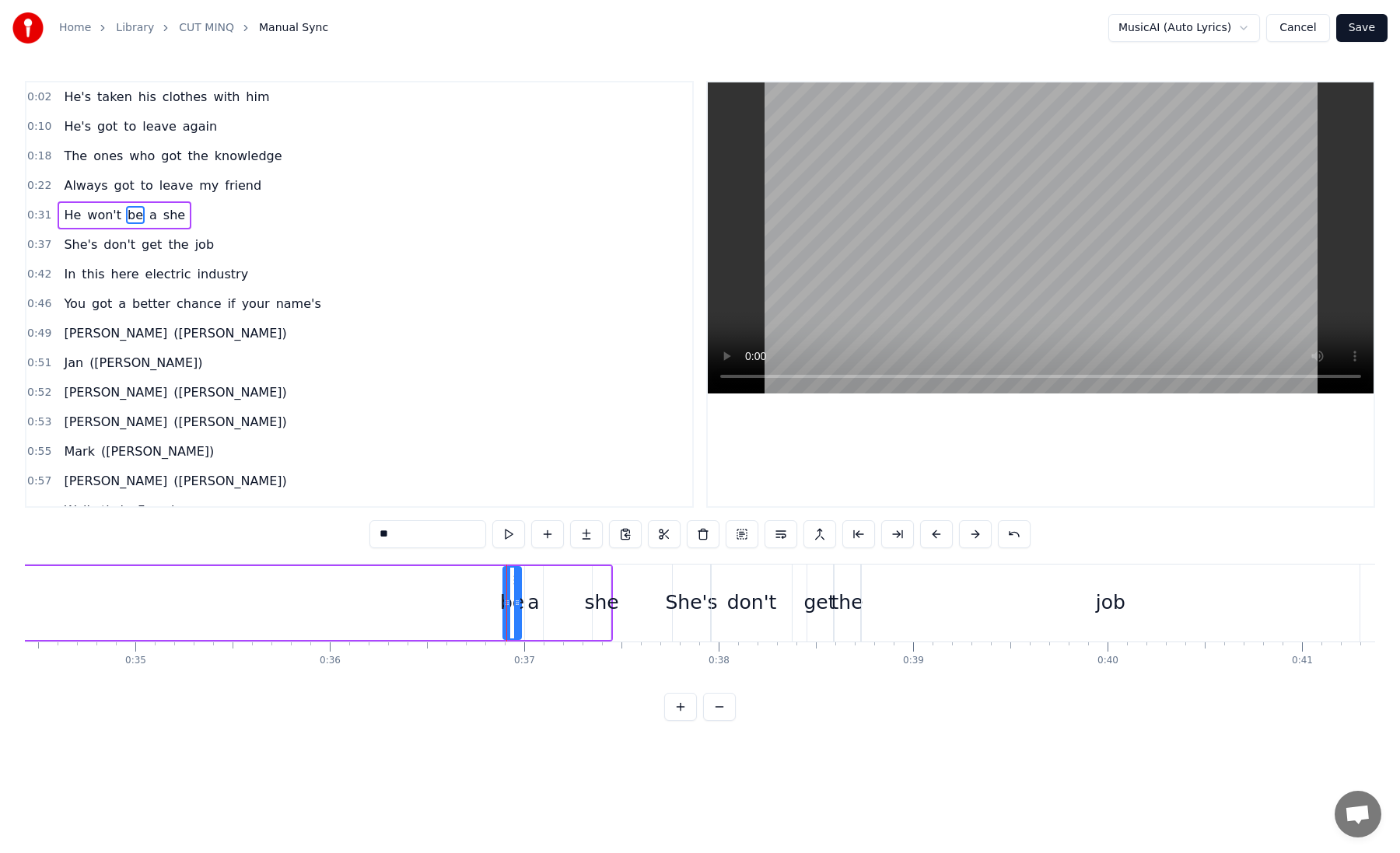
scroll to position [0, 6585]
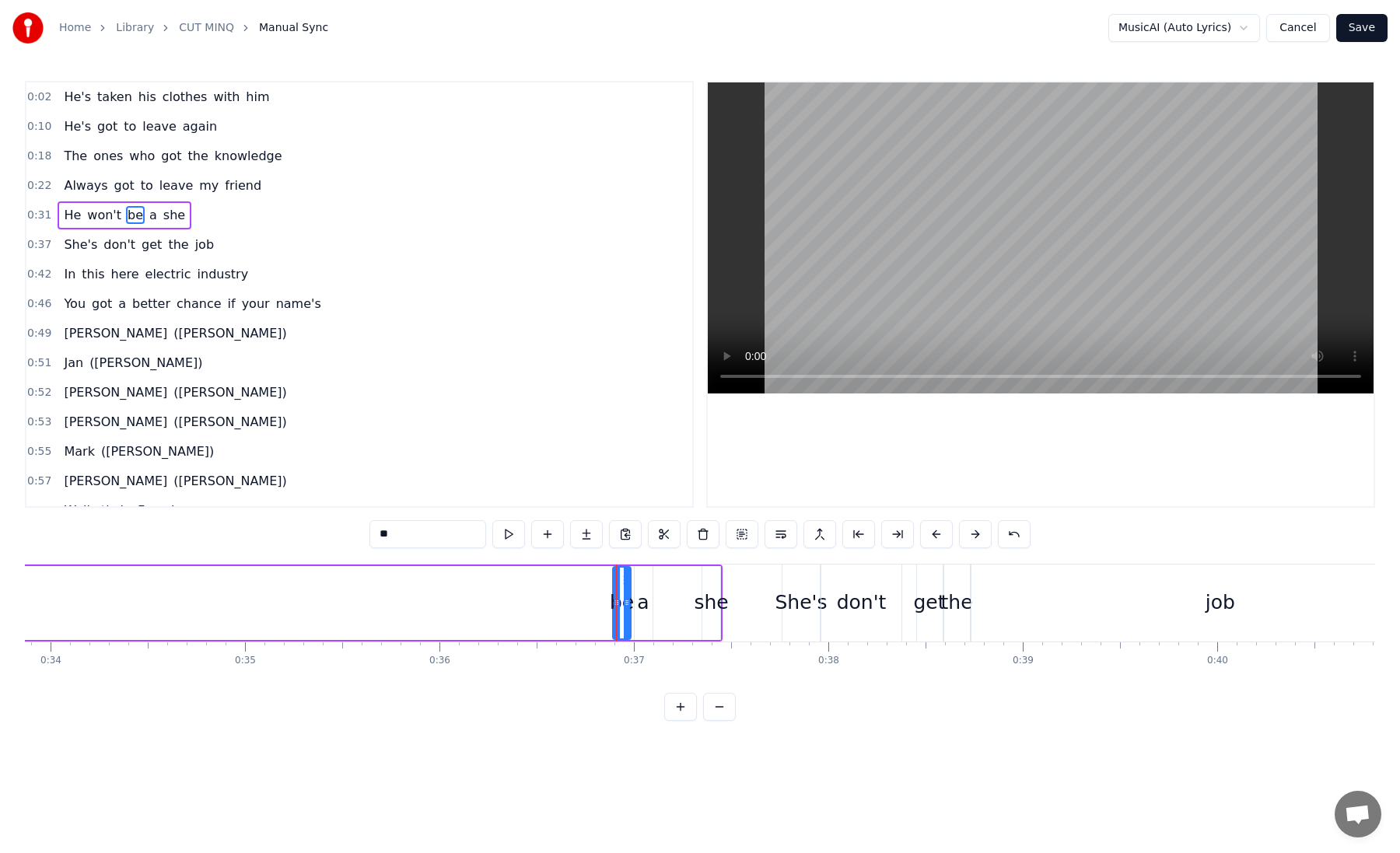
drag, startPoint x: 616, startPoint y: 590, endPoint x: 559, endPoint y: 584, distance: 57.3
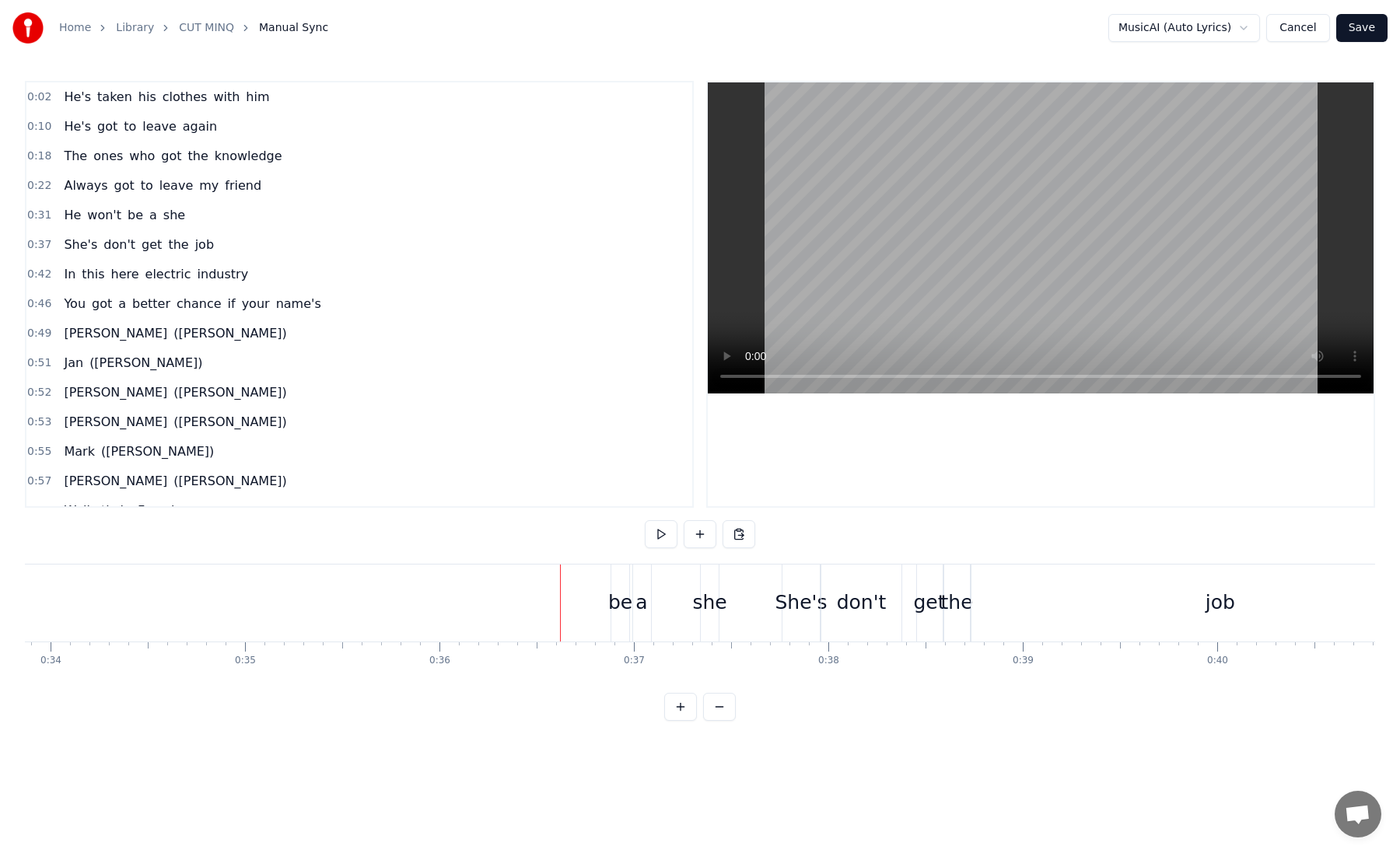
click at [616, 584] on div "be" at bounding box center [620, 603] width 18 height 77
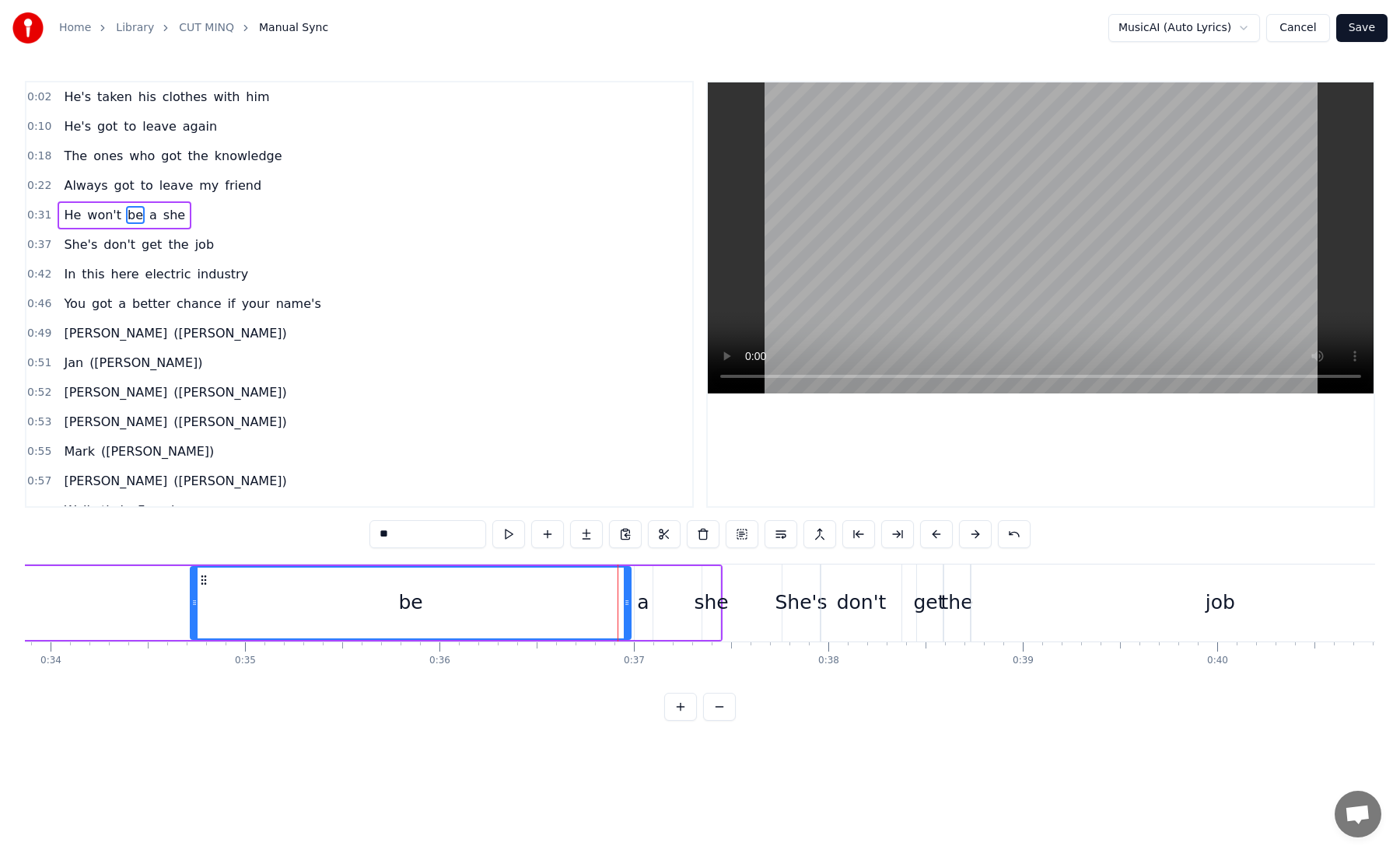
drag, startPoint x: 618, startPoint y: 581, endPoint x: 204, endPoint y: 607, distance: 414.8
click at [191, 612] on div at bounding box center [194, 602] width 6 height 71
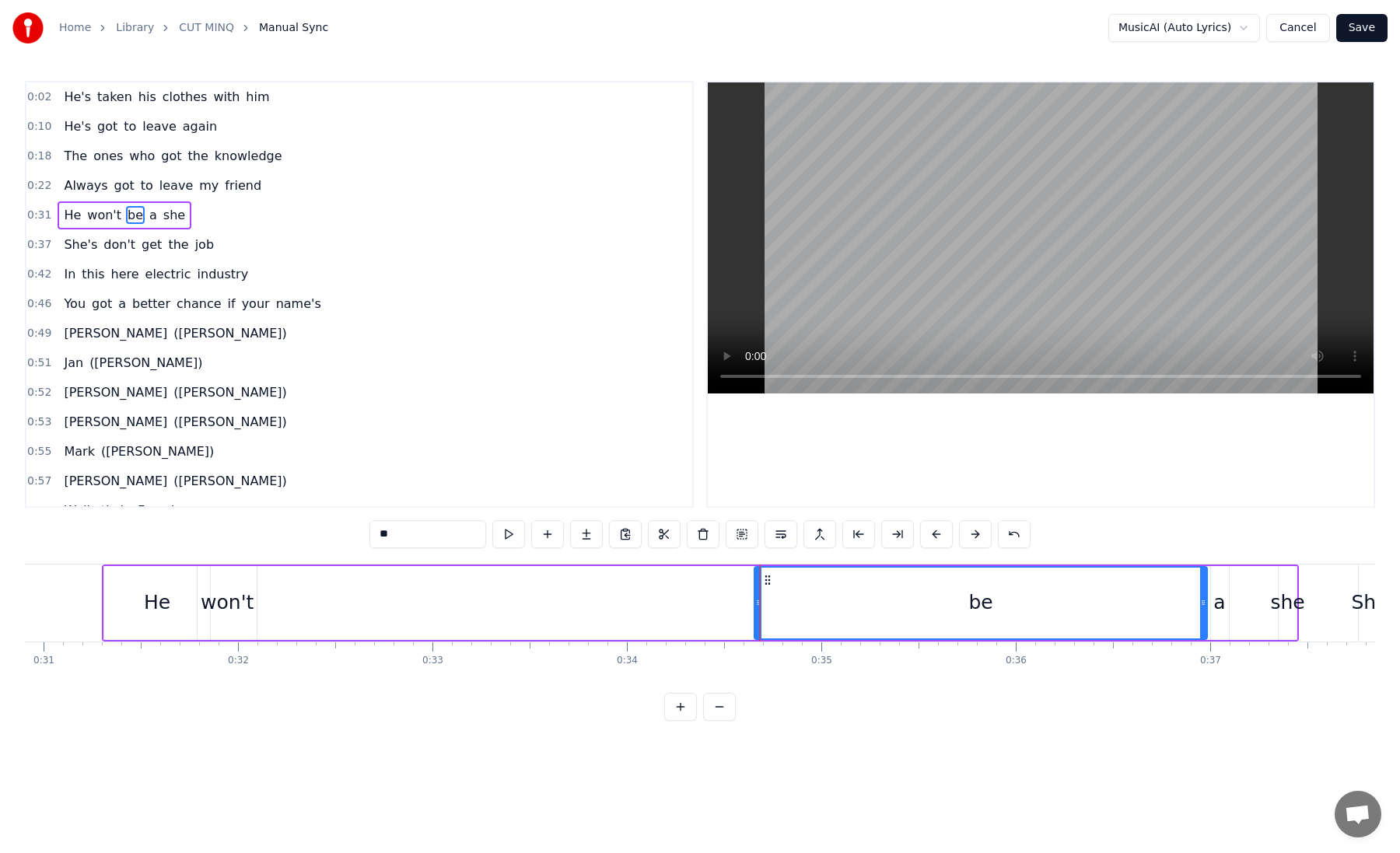
scroll to position [0, 6011]
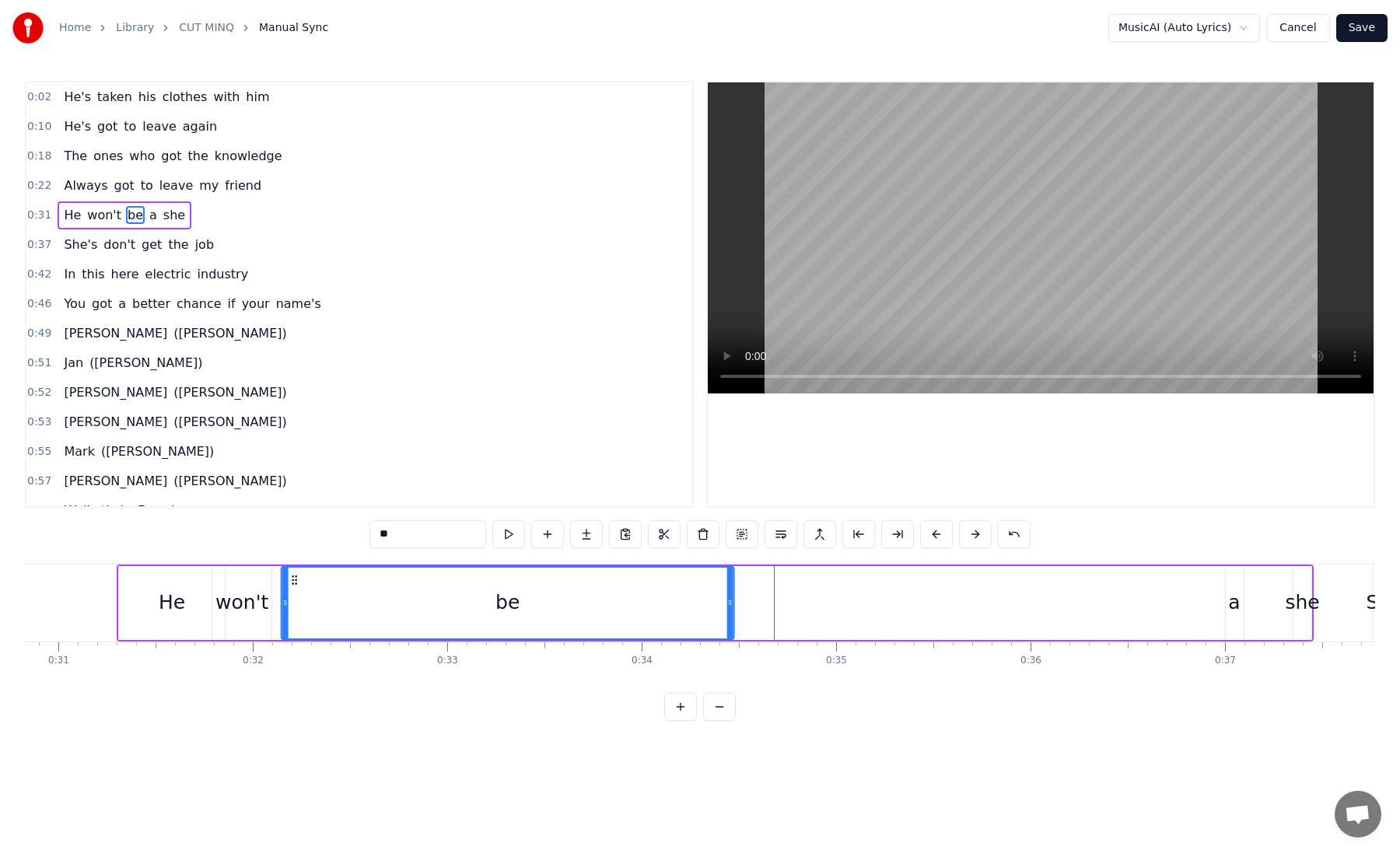
drag, startPoint x: 765, startPoint y: 577, endPoint x: 281, endPoint y: 607, distance: 484.9
click at [282, 607] on div "be" at bounding box center [507, 602] width 451 height 71
click at [281, 607] on div "be" at bounding box center [494, 602] width 451 height 71
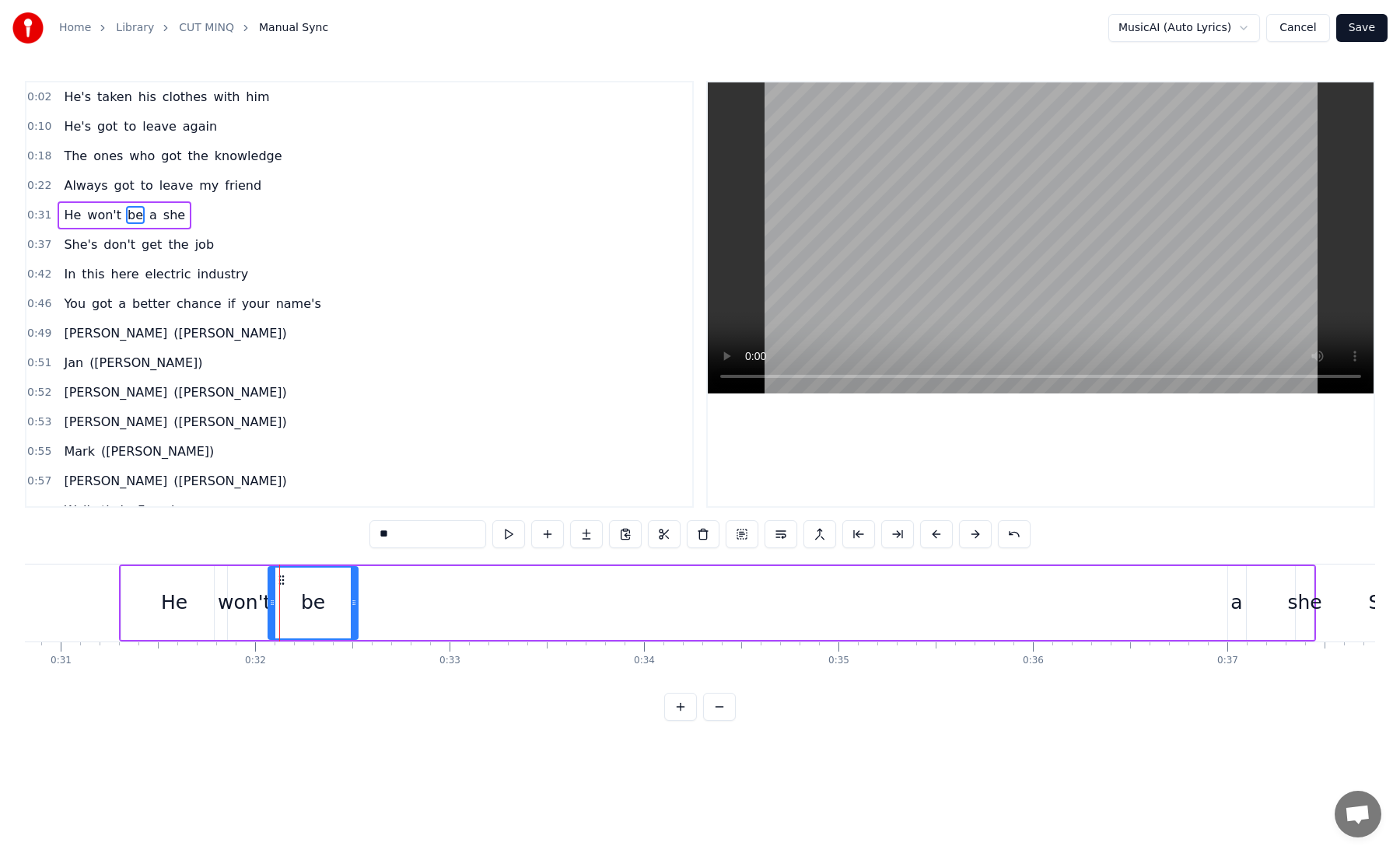
drag, startPoint x: 715, startPoint y: 604, endPoint x: 350, endPoint y: 605, distance: 365.0
click at [351, 605] on icon at bounding box center [354, 603] width 6 height 13
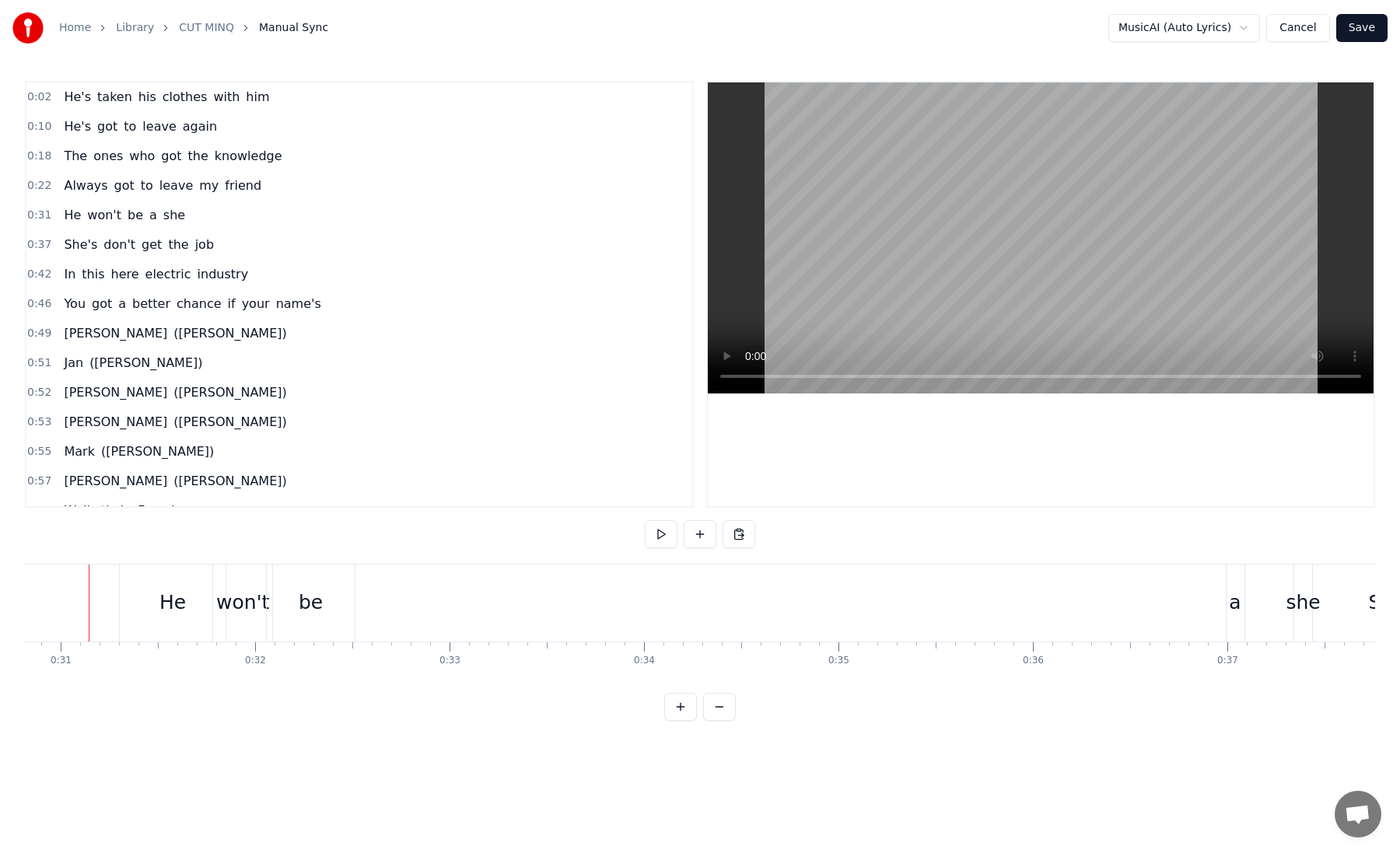
scroll to position [0, 5978]
click at [1248, 598] on div "a" at bounding box center [1248, 602] width 12 height 29
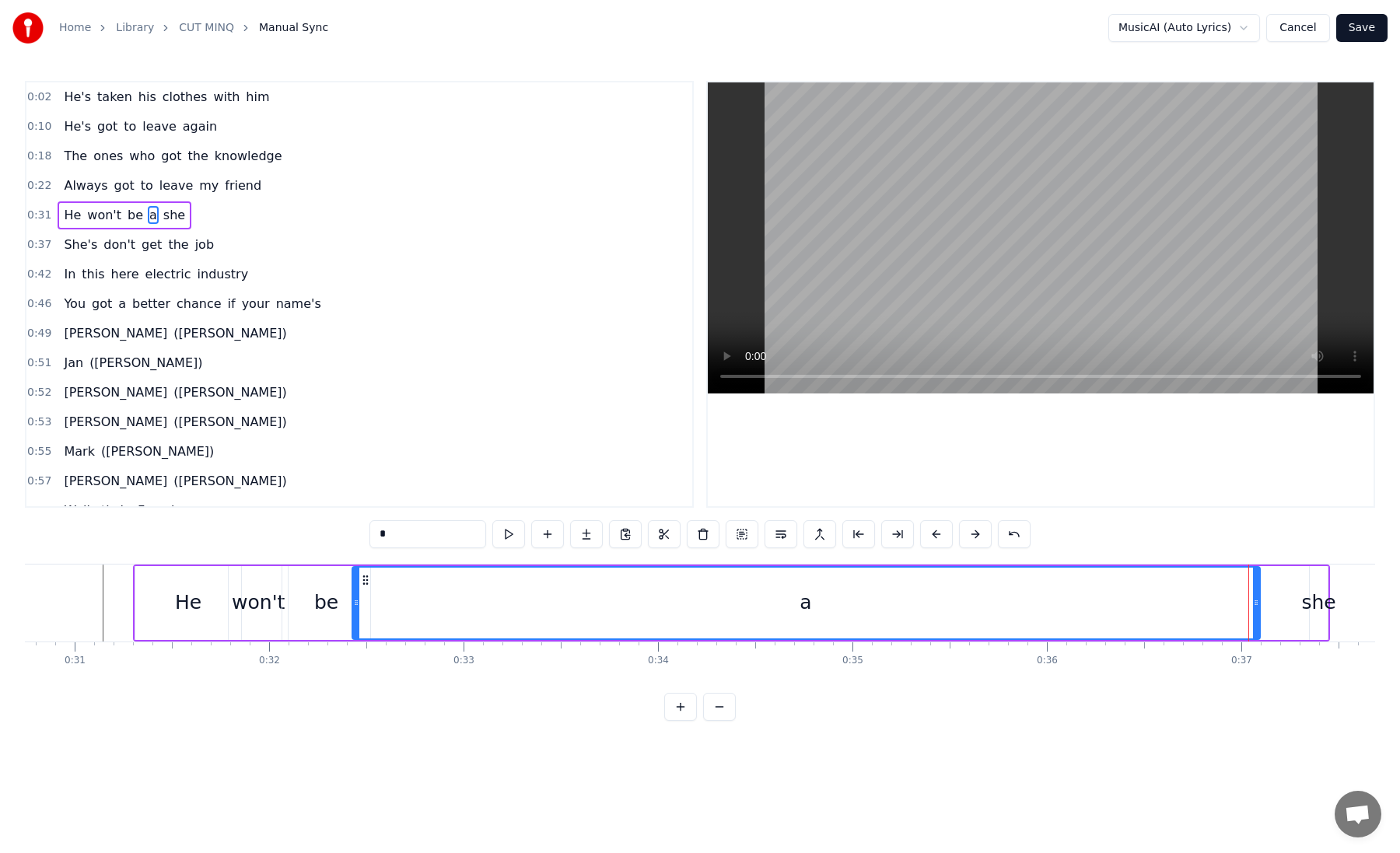
drag, startPoint x: 1246, startPoint y: 602, endPoint x: 356, endPoint y: 591, distance: 890.1
click at [356, 591] on div at bounding box center [356, 602] width 6 height 71
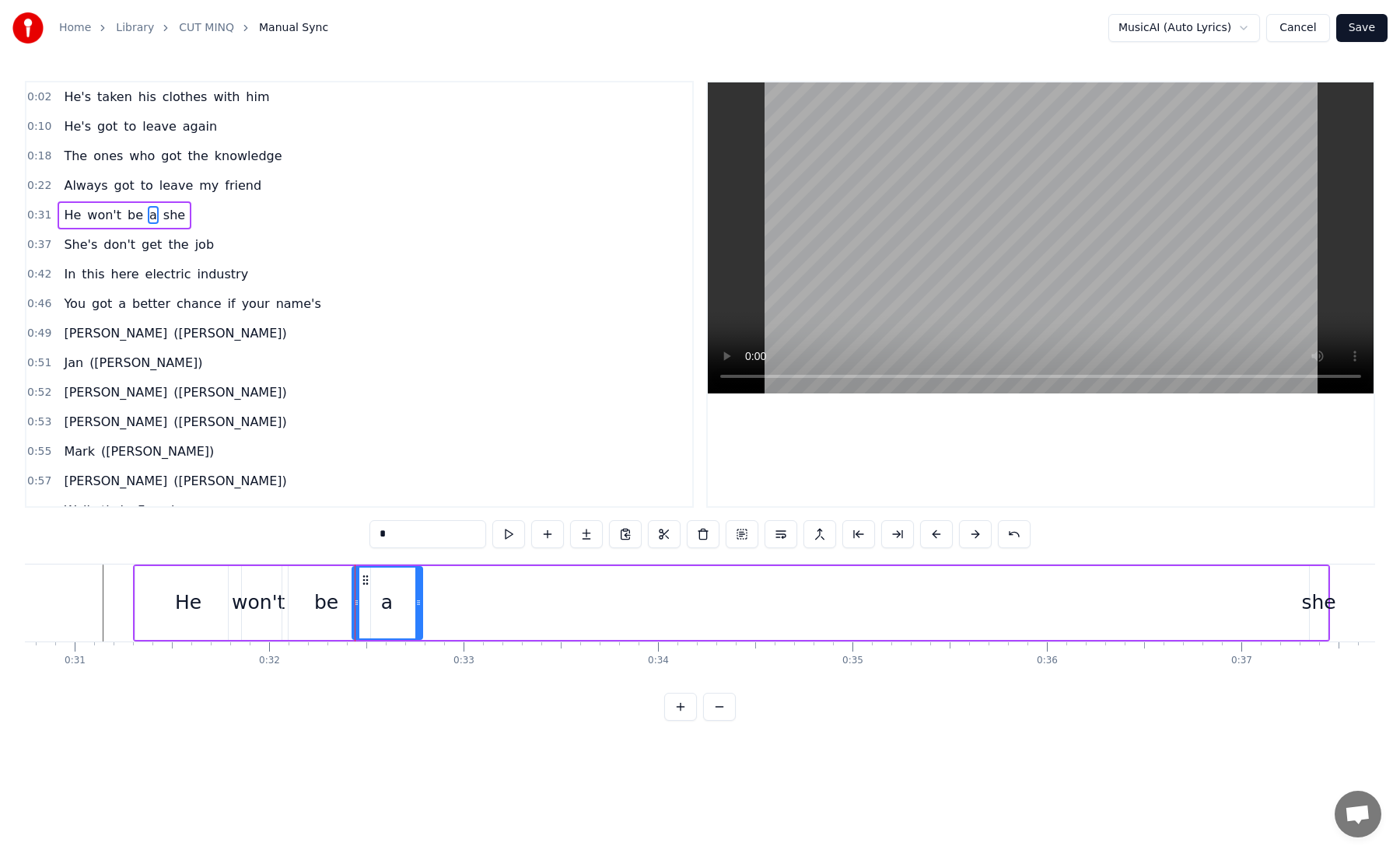
drag, startPoint x: 1256, startPoint y: 605, endPoint x: 418, endPoint y: 587, distance: 838.2
click at [418, 587] on div at bounding box center [418, 602] width 6 height 71
click at [1315, 606] on div "she" at bounding box center [1318, 602] width 34 height 29
type input "***"
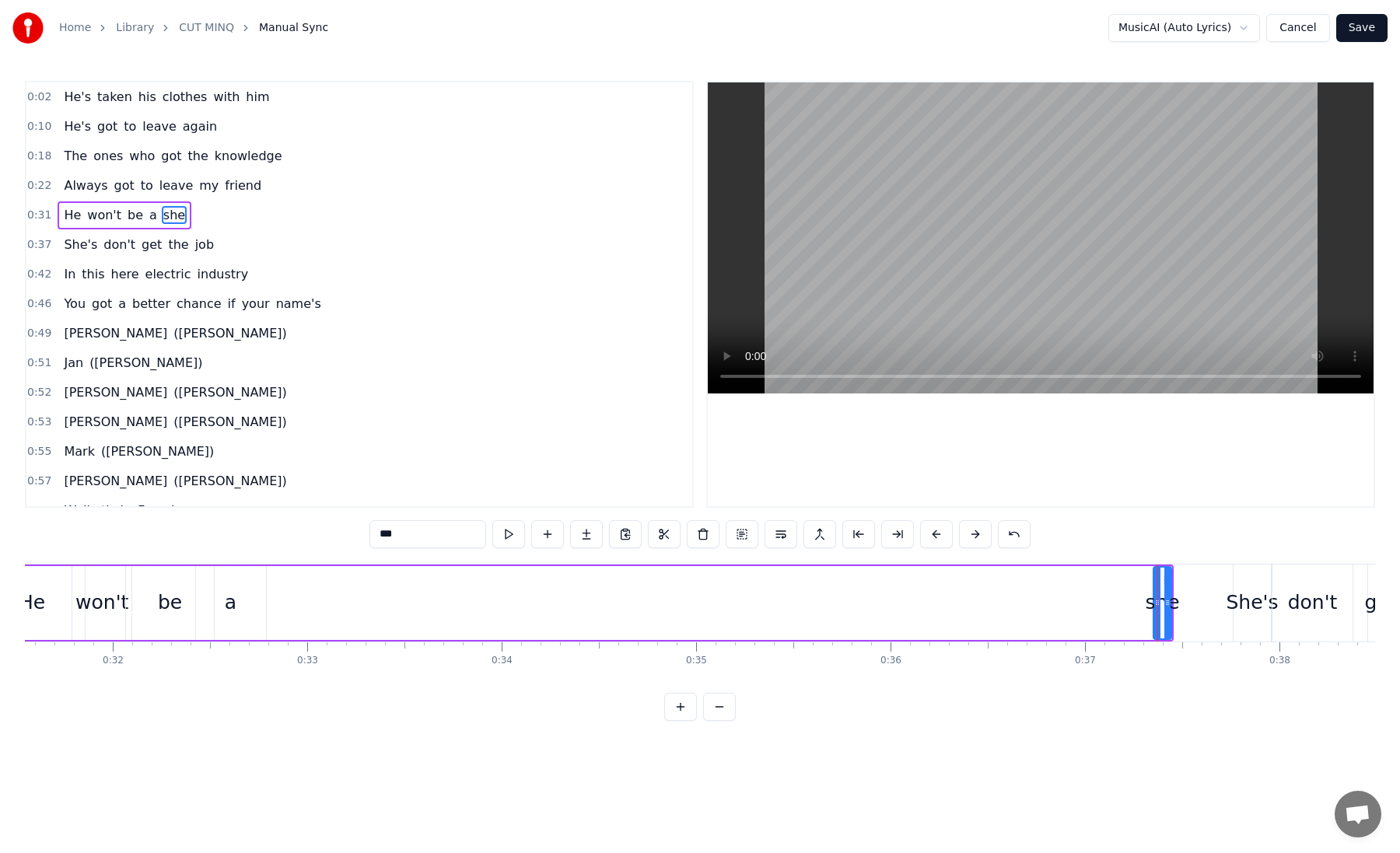
scroll to position [0, 6142]
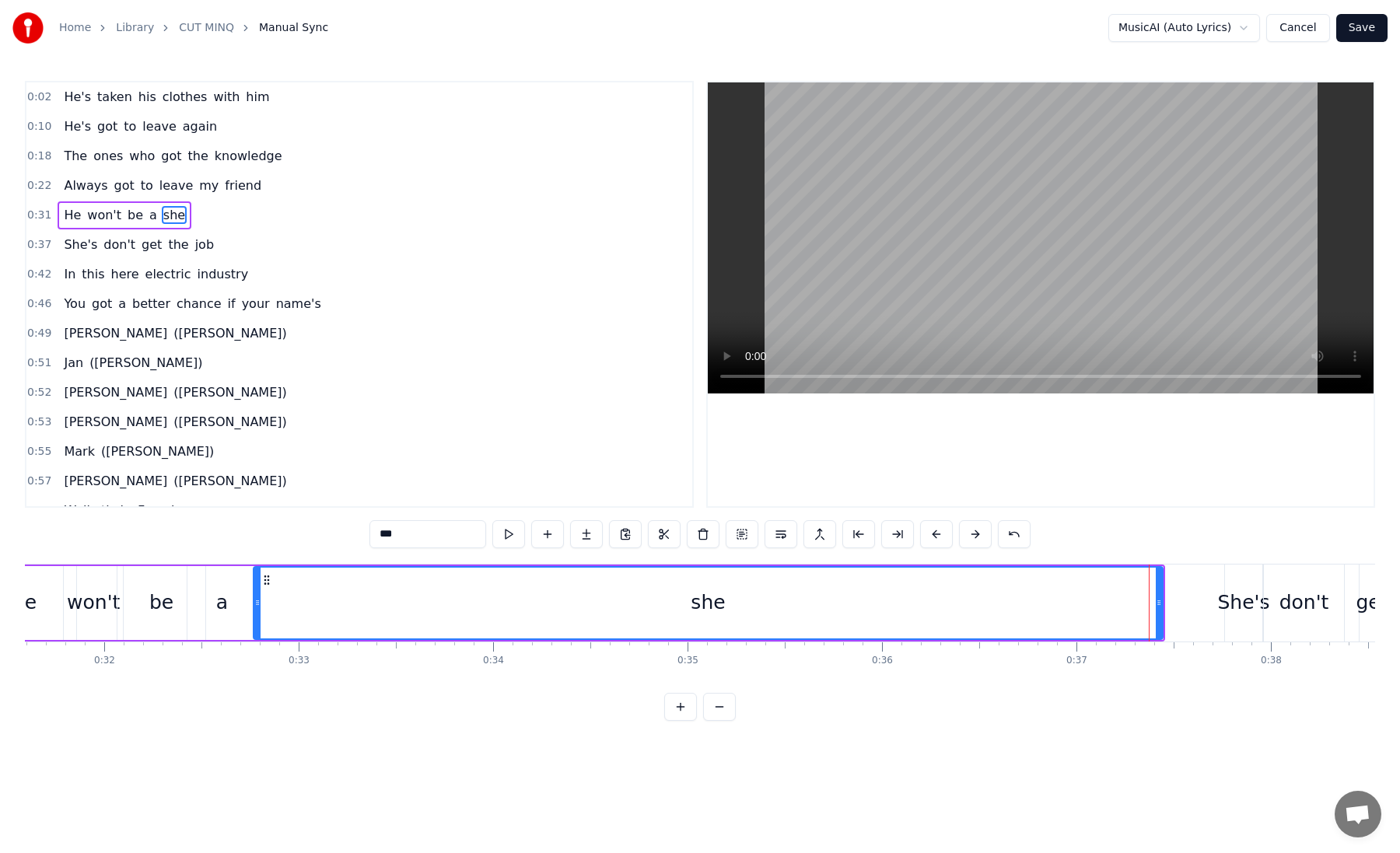
drag, startPoint x: 1146, startPoint y: 598, endPoint x: 256, endPoint y: 620, distance: 890.3
click at [256, 620] on div at bounding box center [257, 602] width 6 height 71
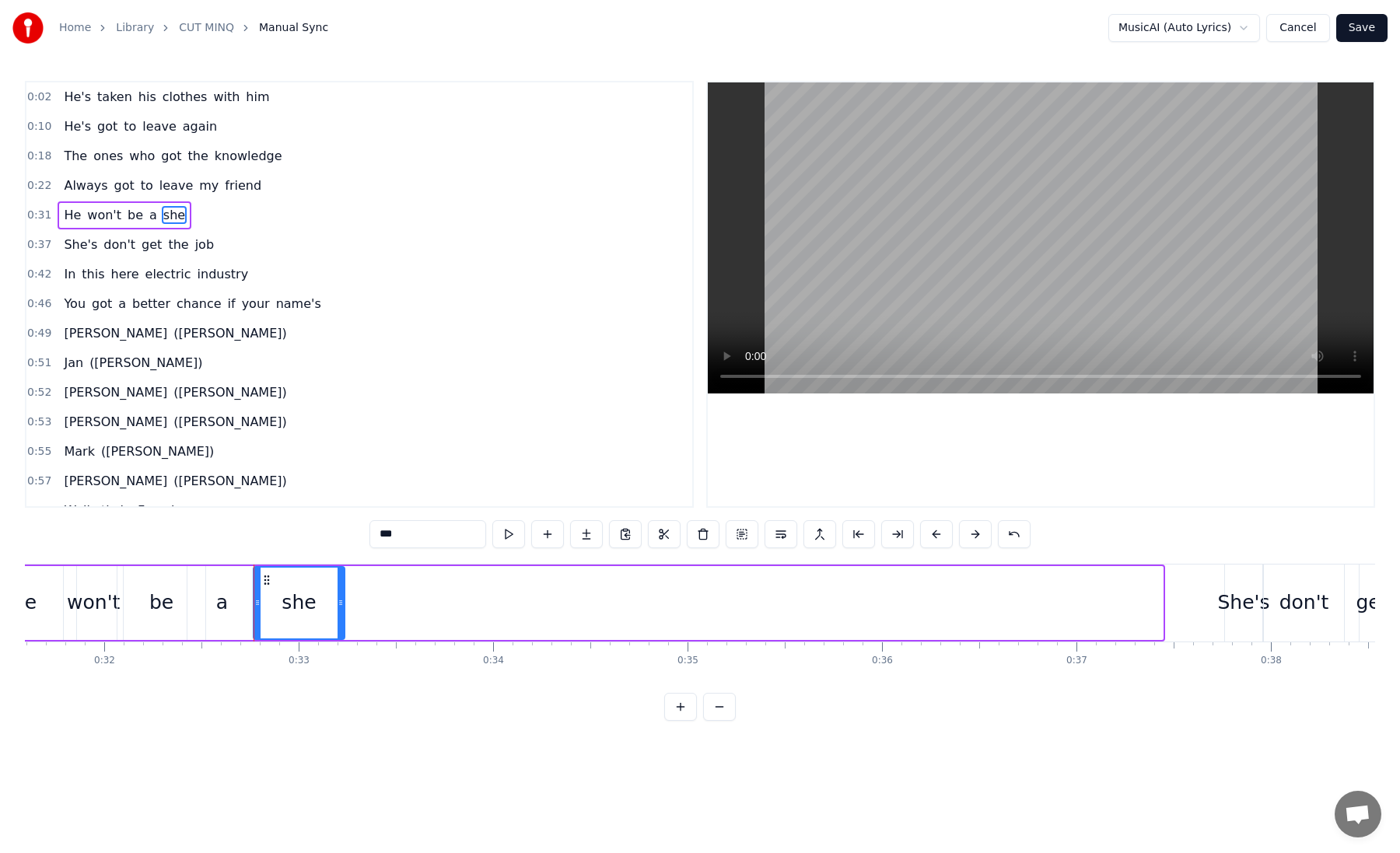
drag, startPoint x: 1156, startPoint y: 605, endPoint x: 332, endPoint y: 614, distance: 824.0
click at [338, 614] on div at bounding box center [340, 602] width 6 height 71
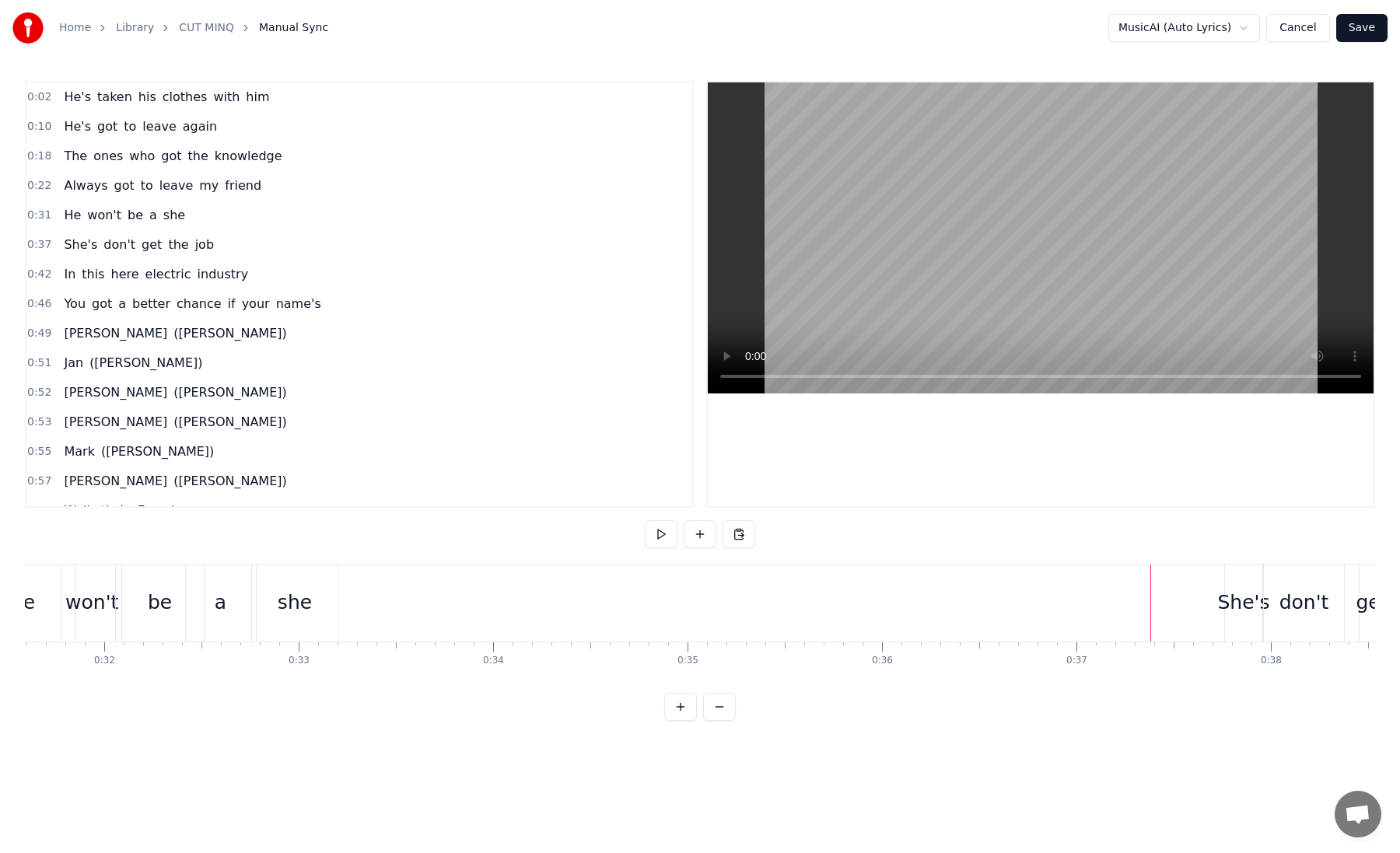
click at [383, 561] on div "0:02 He's taken his clothes with him 0:10 He's got to leave again 0:18 The ones…" at bounding box center [700, 401] width 1350 height 640
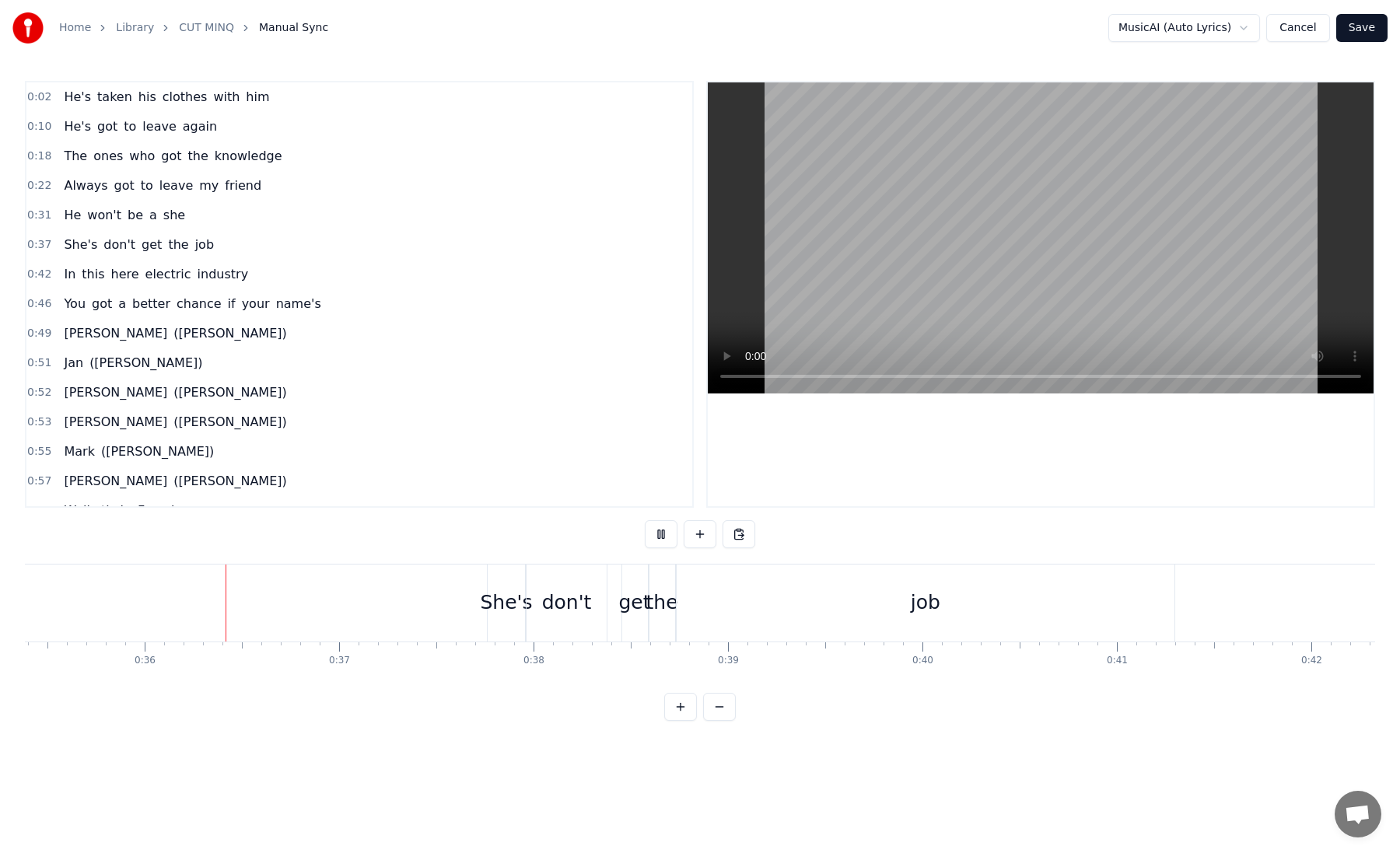
scroll to position [0, 6892]
click at [700, 532] on button at bounding box center [700, 533] width 33 height 28
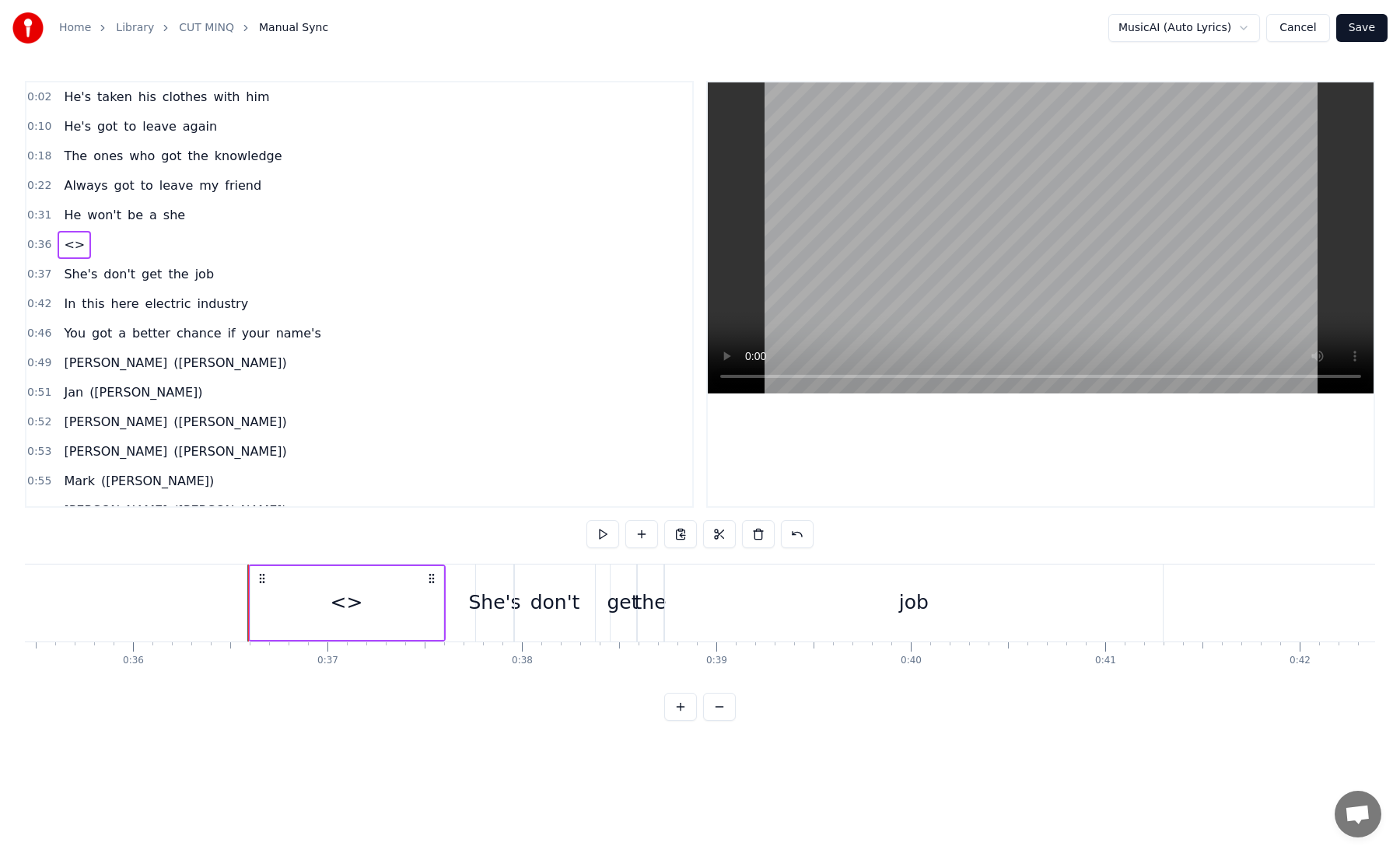
click at [71, 246] on span "<>" at bounding box center [74, 245] width 24 height 18
click at [66, 242] on span "<>" at bounding box center [74, 245] width 24 height 18
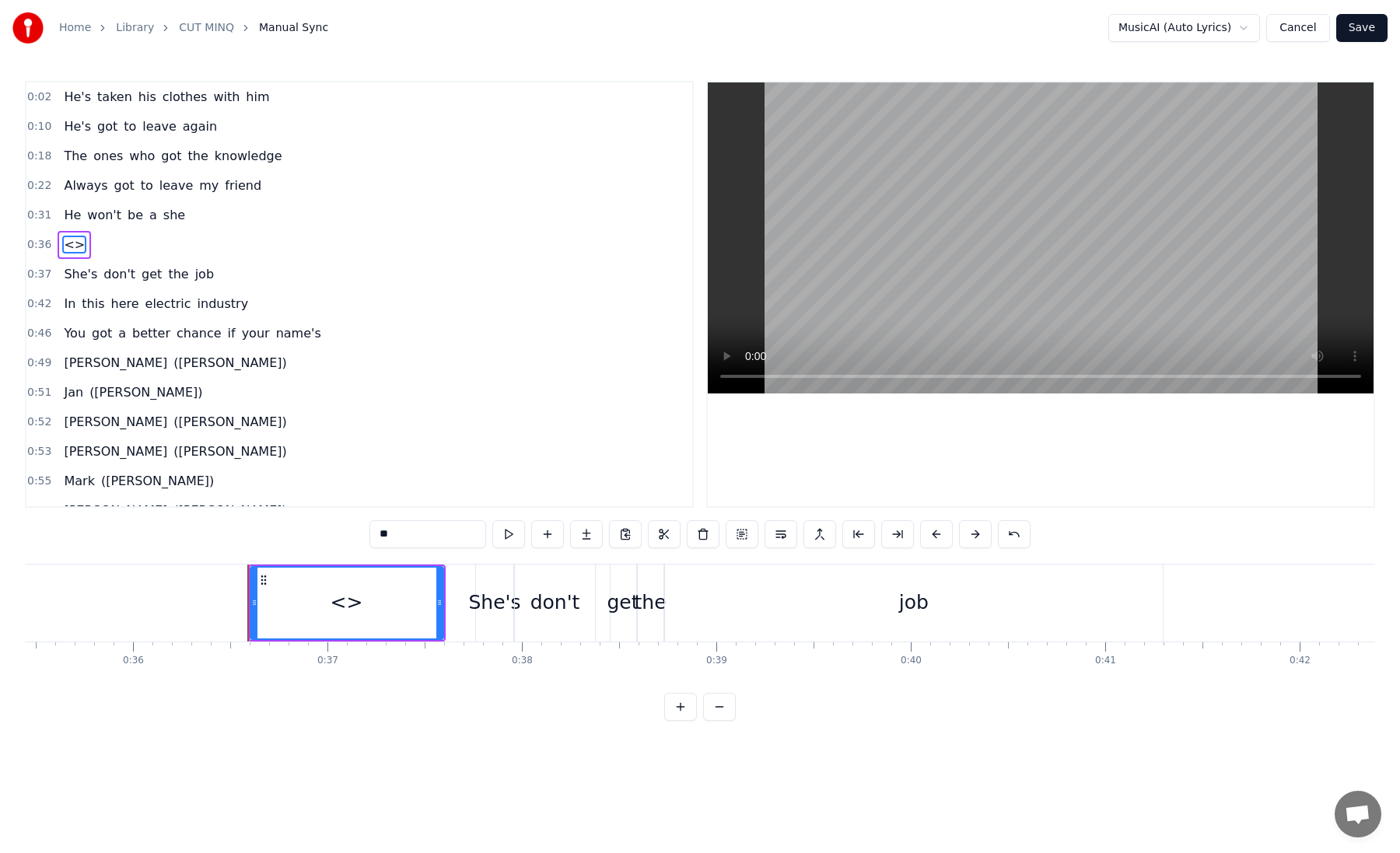
click at [349, 609] on div "<>" at bounding box center [347, 602] width 33 height 29
click at [69, 242] on span "<>" at bounding box center [74, 245] width 24 height 18
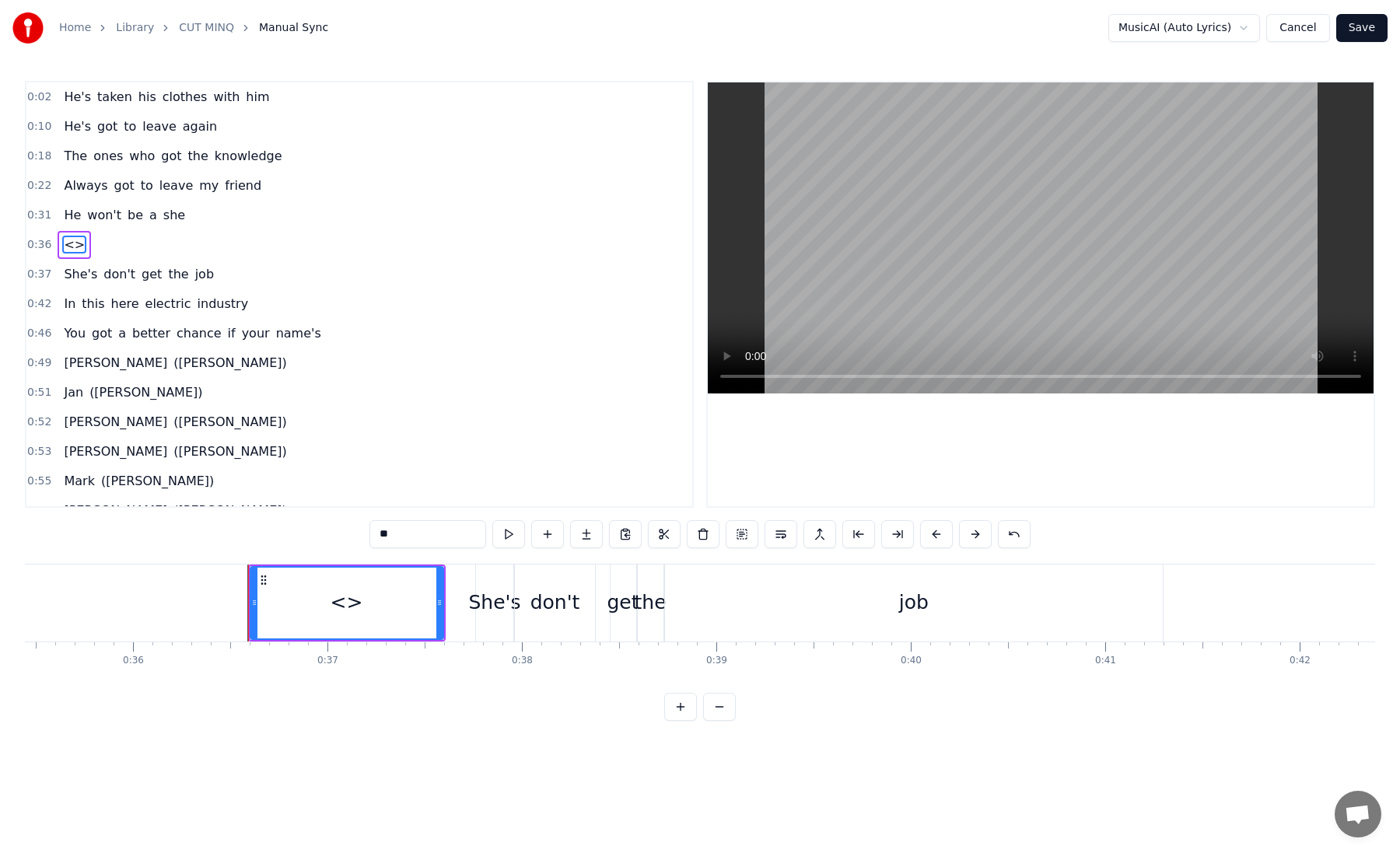
click at [390, 520] on input "**" at bounding box center [428, 533] width 117 height 28
type input "*"
type input "******"
click at [419, 676] on div "He's taken his clothes with him He's got to leave again The ones who got the kn…" at bounding box center [700, 622] width 1350 height 117
click at [207, 556] on div "0:02 He's taken his clothes with him 0:10 He's got to leave again 0:18 The ones…" at bounding box center [700, 401] width 1350 height 640
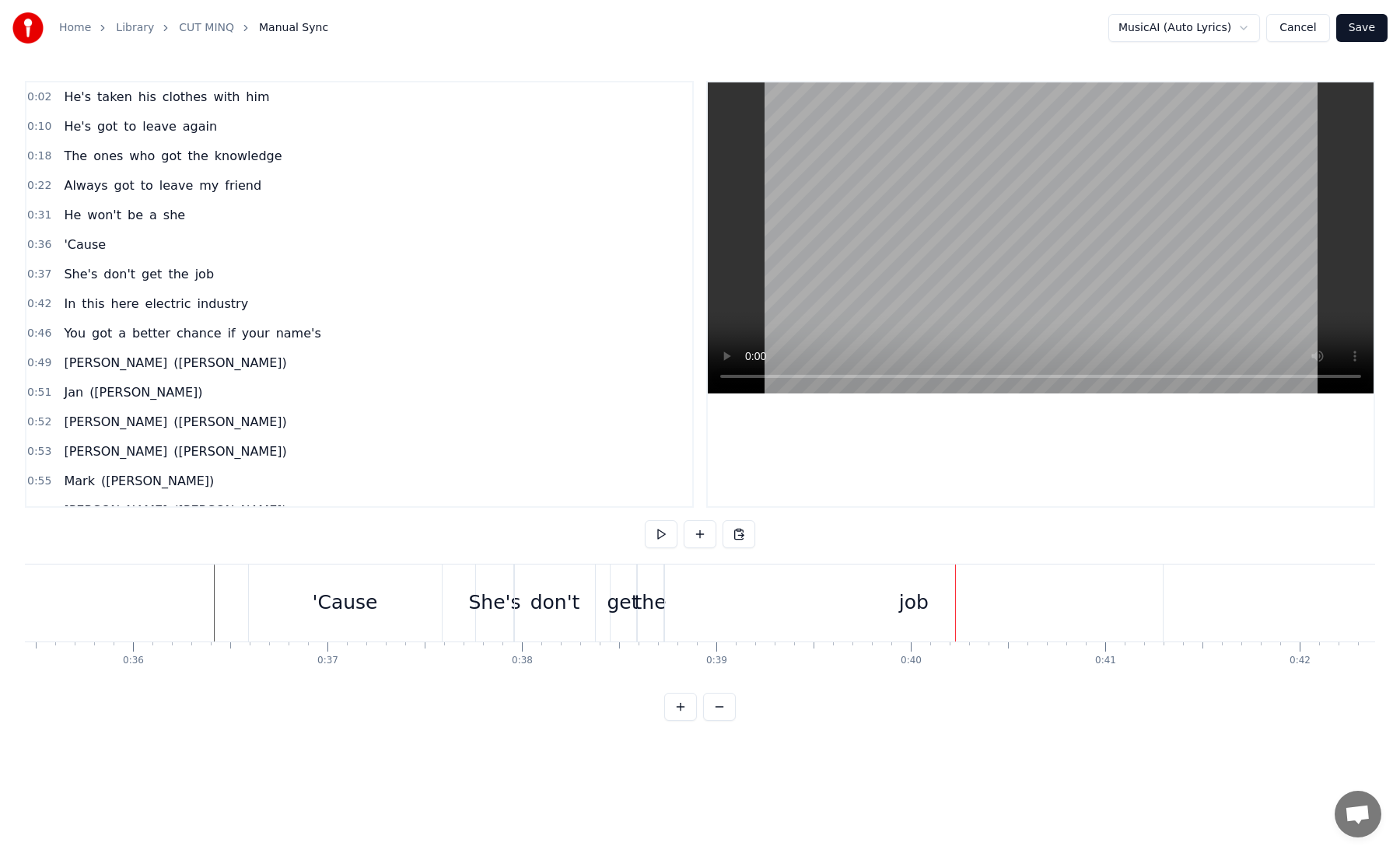
click at [881, 609] on div "job" at bounding box center [914, 603] width 499 height 77
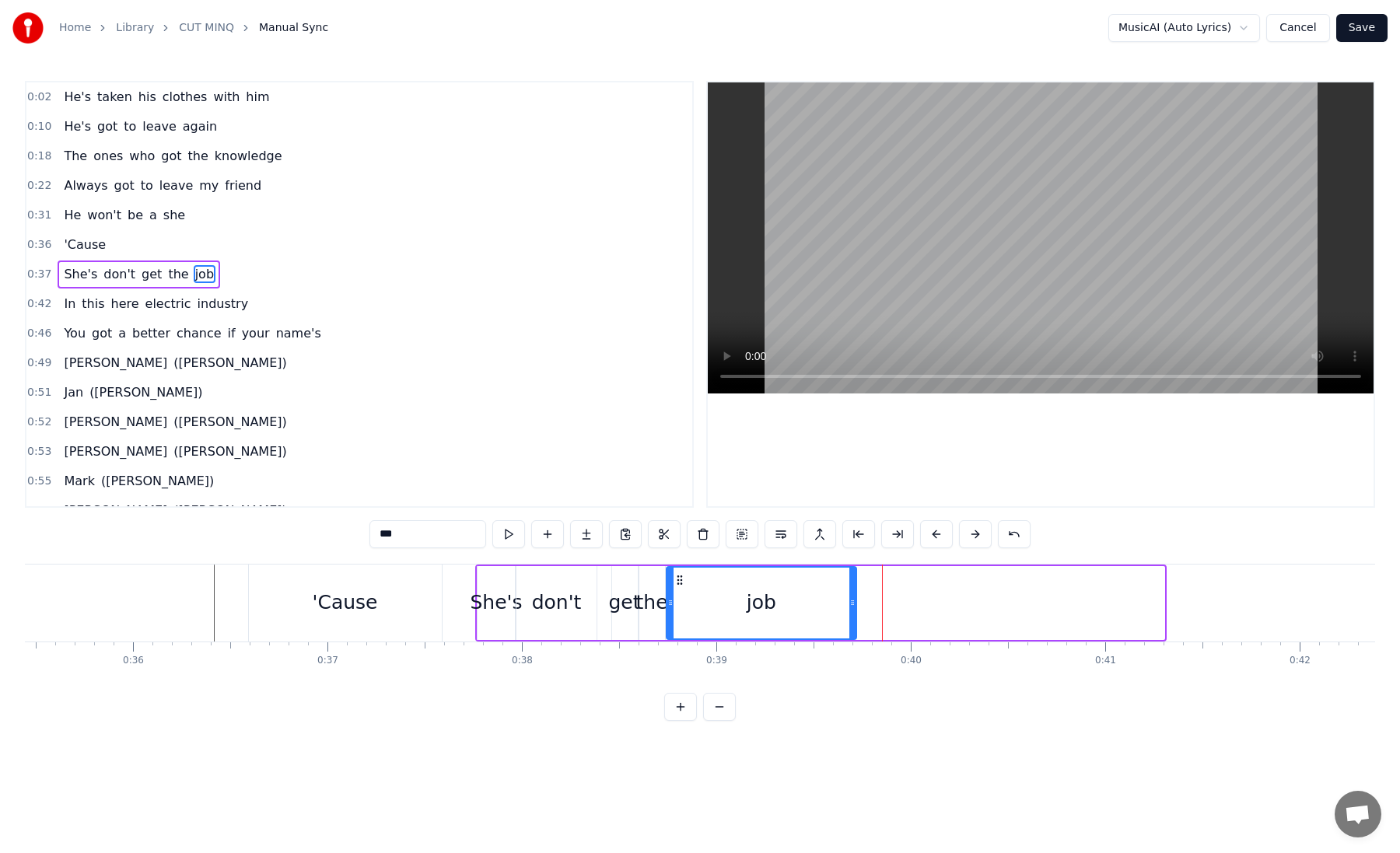
drag, startPoint x: 1158, startPoint y: 604, endPoint x: 834, endPoint y: 592, distance: 324.2
click at [850, 592] on div at bounding box center [852, 602] width 6 height 71
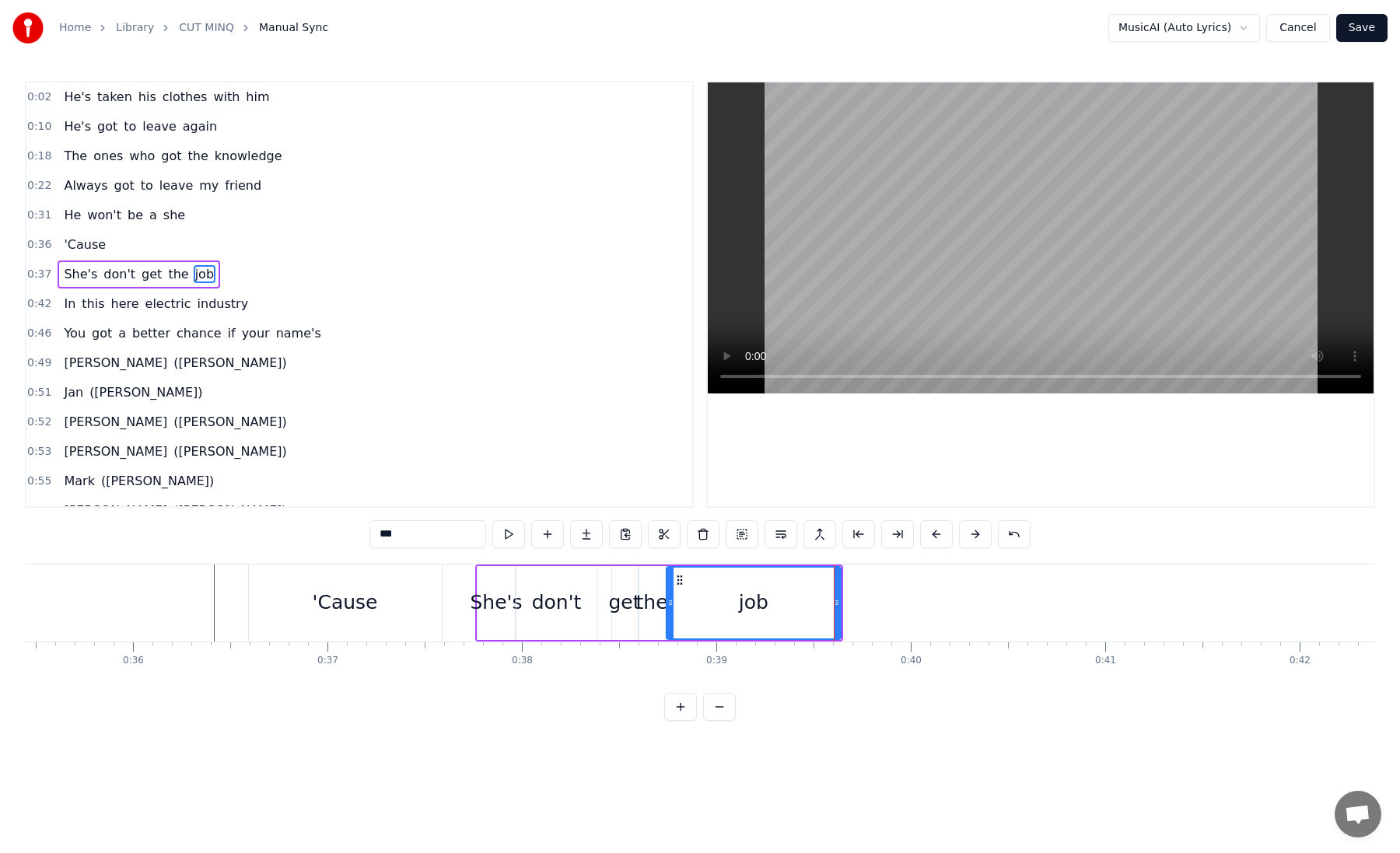
click at [490, 612] on div "She's" at bounding box center [497, 602] width 52 height 29
click at [388, 539] on input "*****" at bounding box center [428, 533] width 117 height 28
type input "*****"
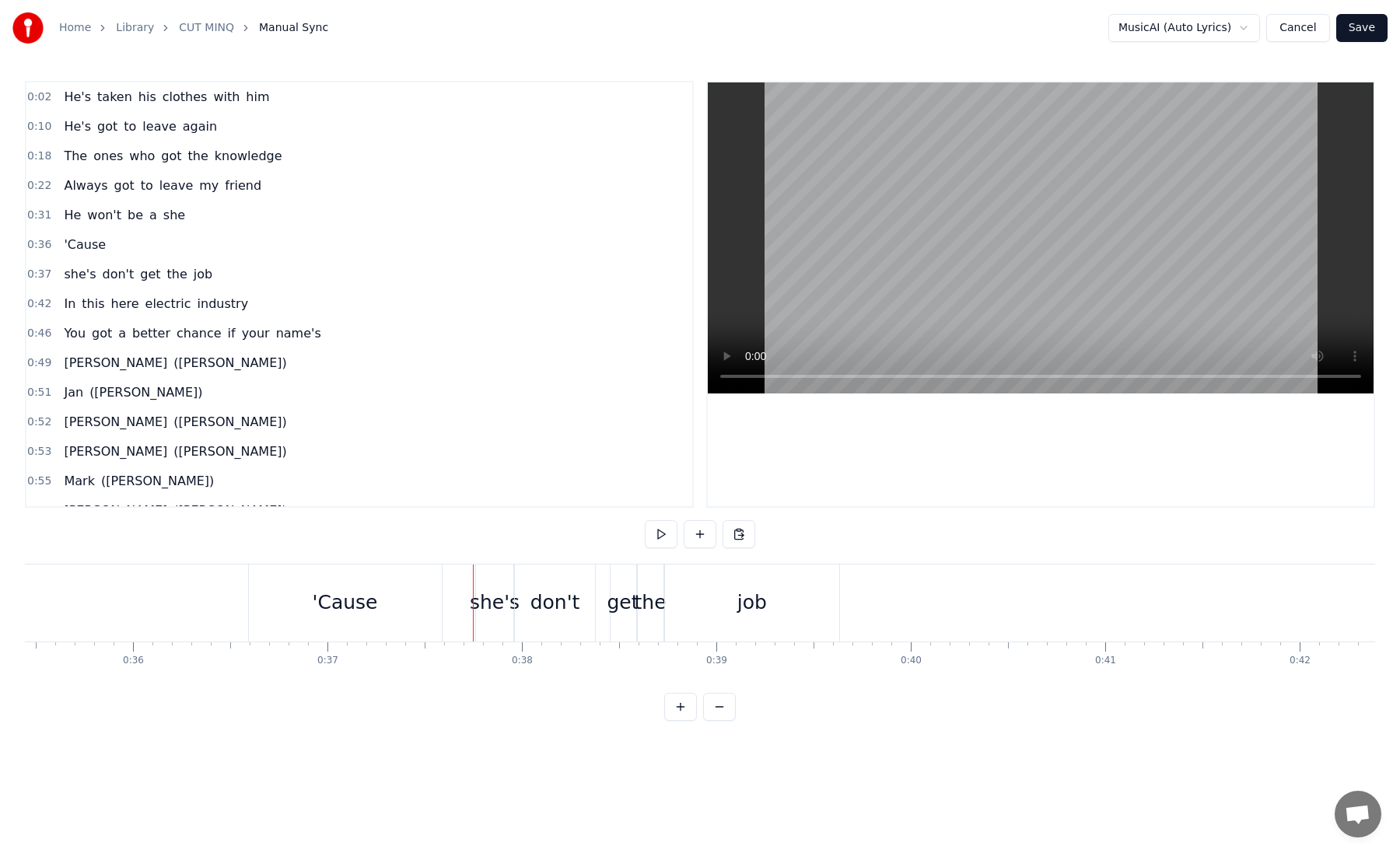
click at [492, 601] on div "she's" at bounding box center [495, 602] width 50 height 29
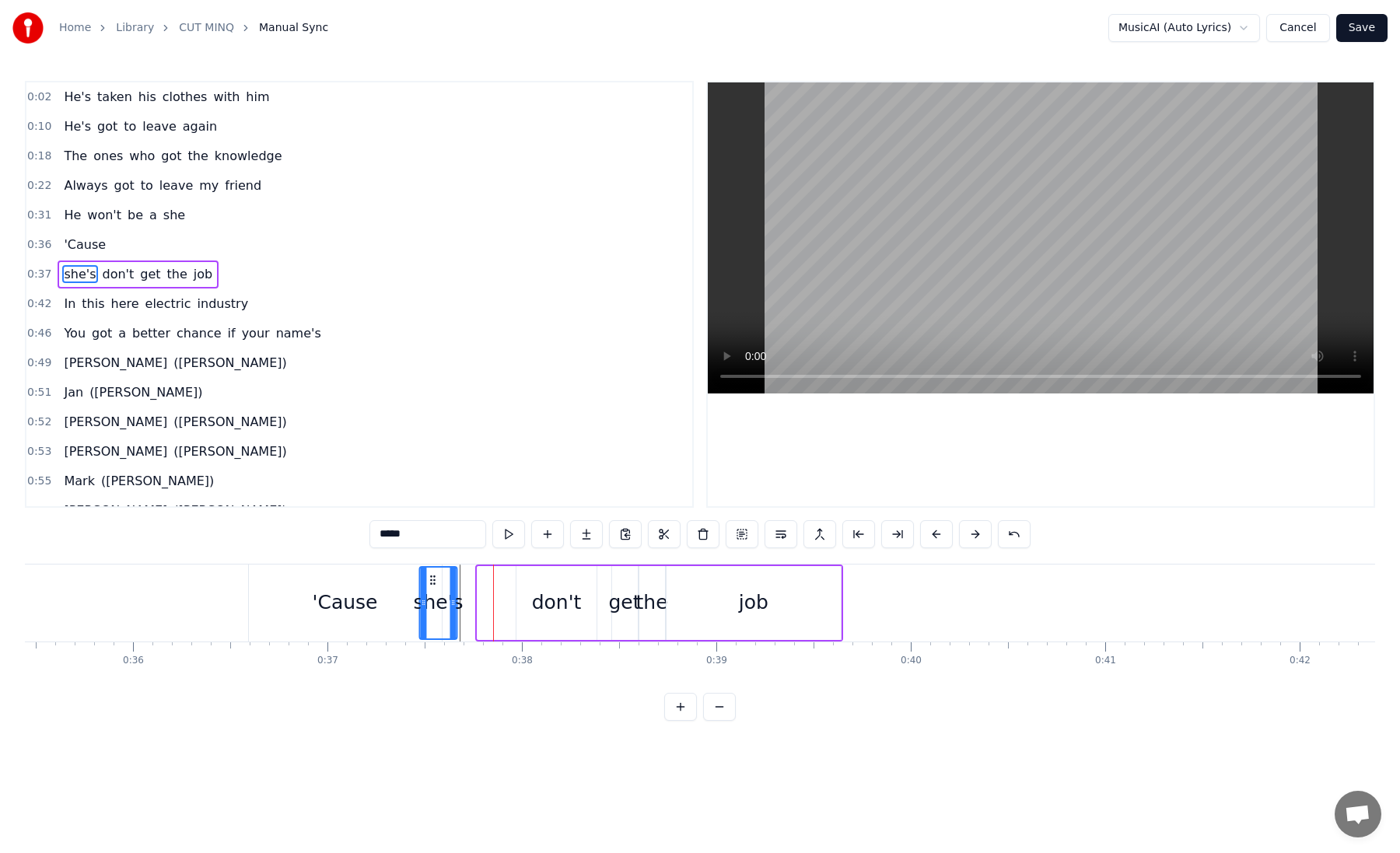
drag, startPoint x: 490, startPoint y: 580, endPoint x: 432, endPoint y: 581, distance: 58.0
click at [432, 581] on icon at bounding box center [432, 580] width 13 height 13
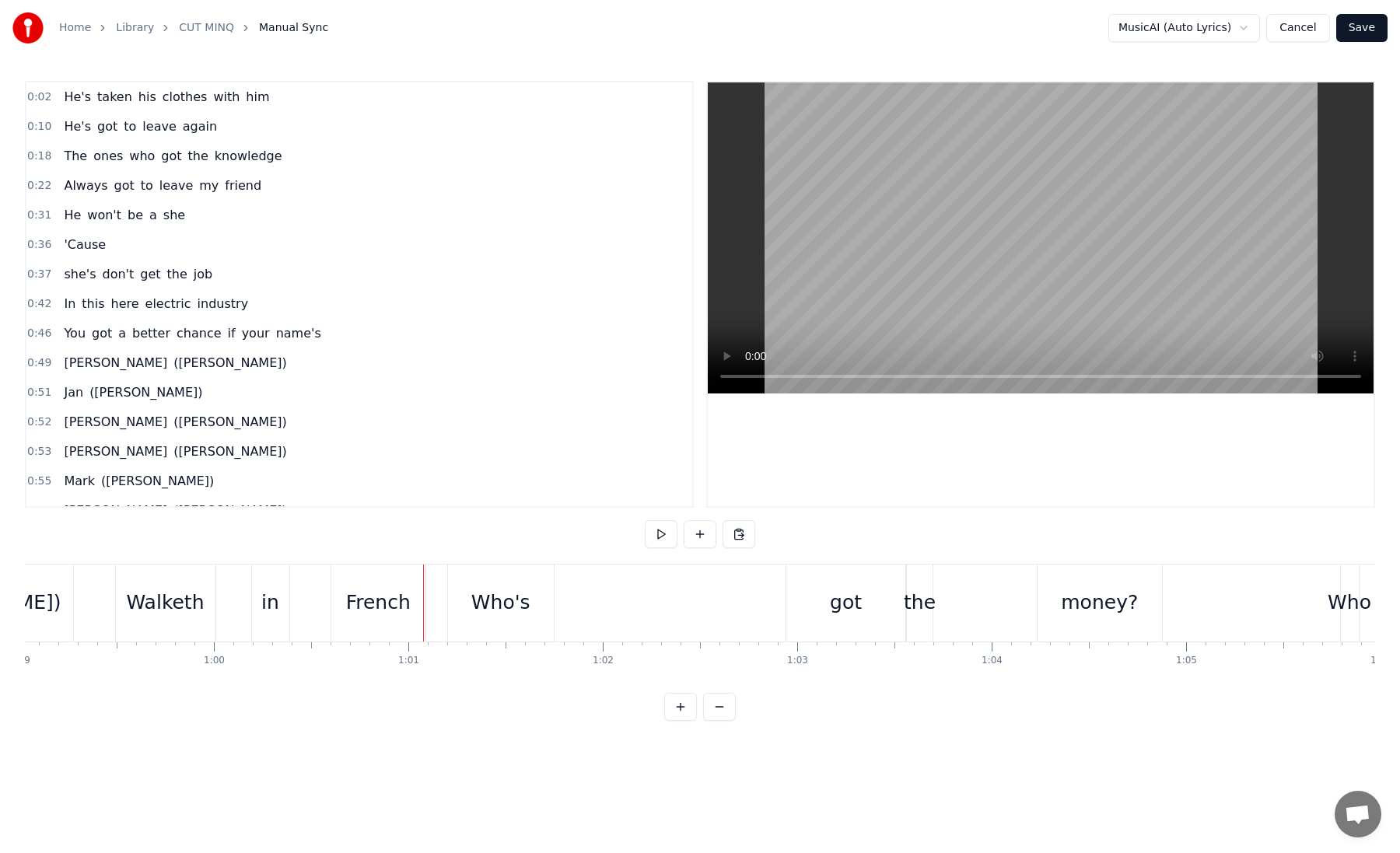
scroll to position [0, 11424]
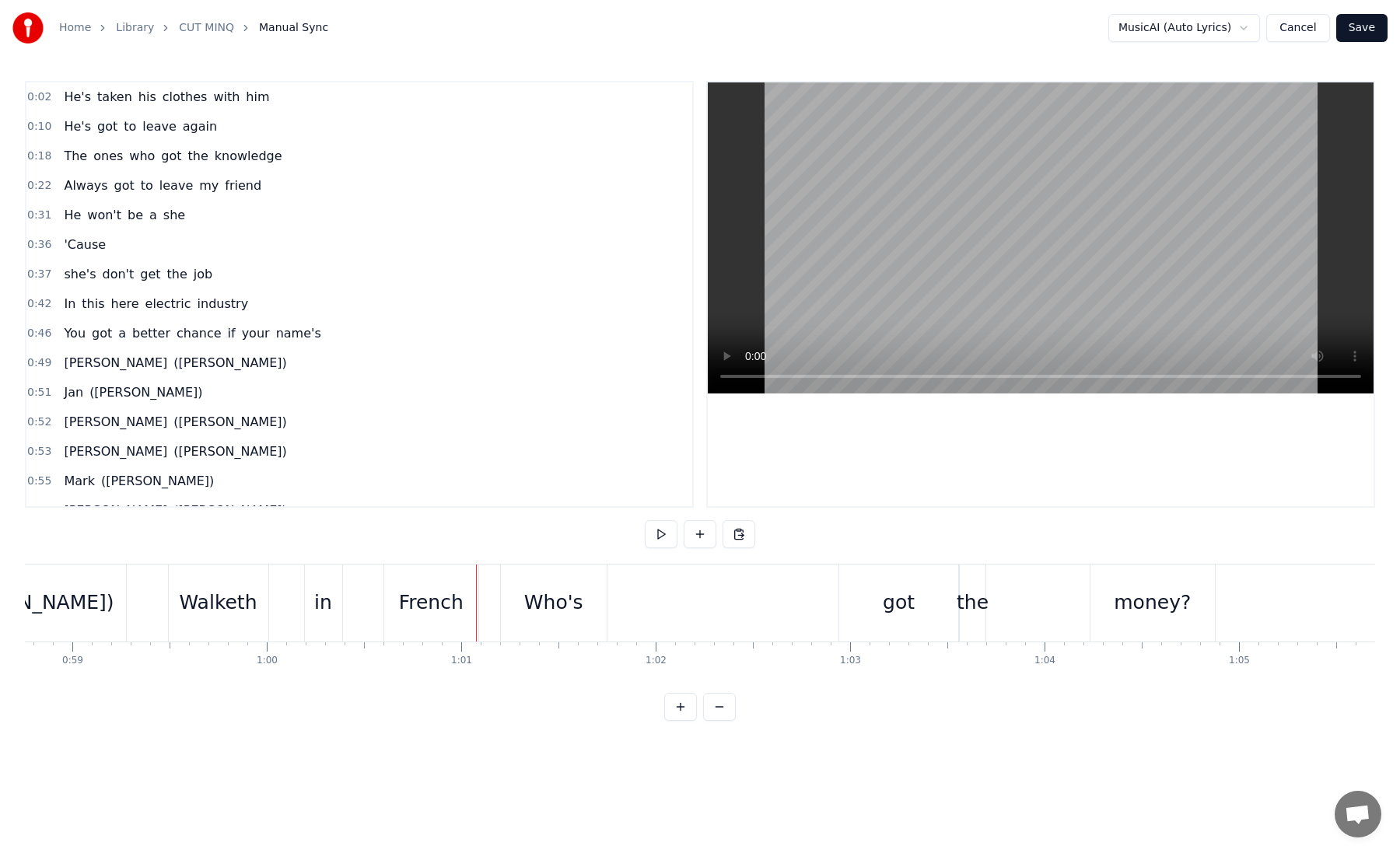
click at [229, 598] on div "Walketh" at bounding box center [218, 602] width 78 height 29
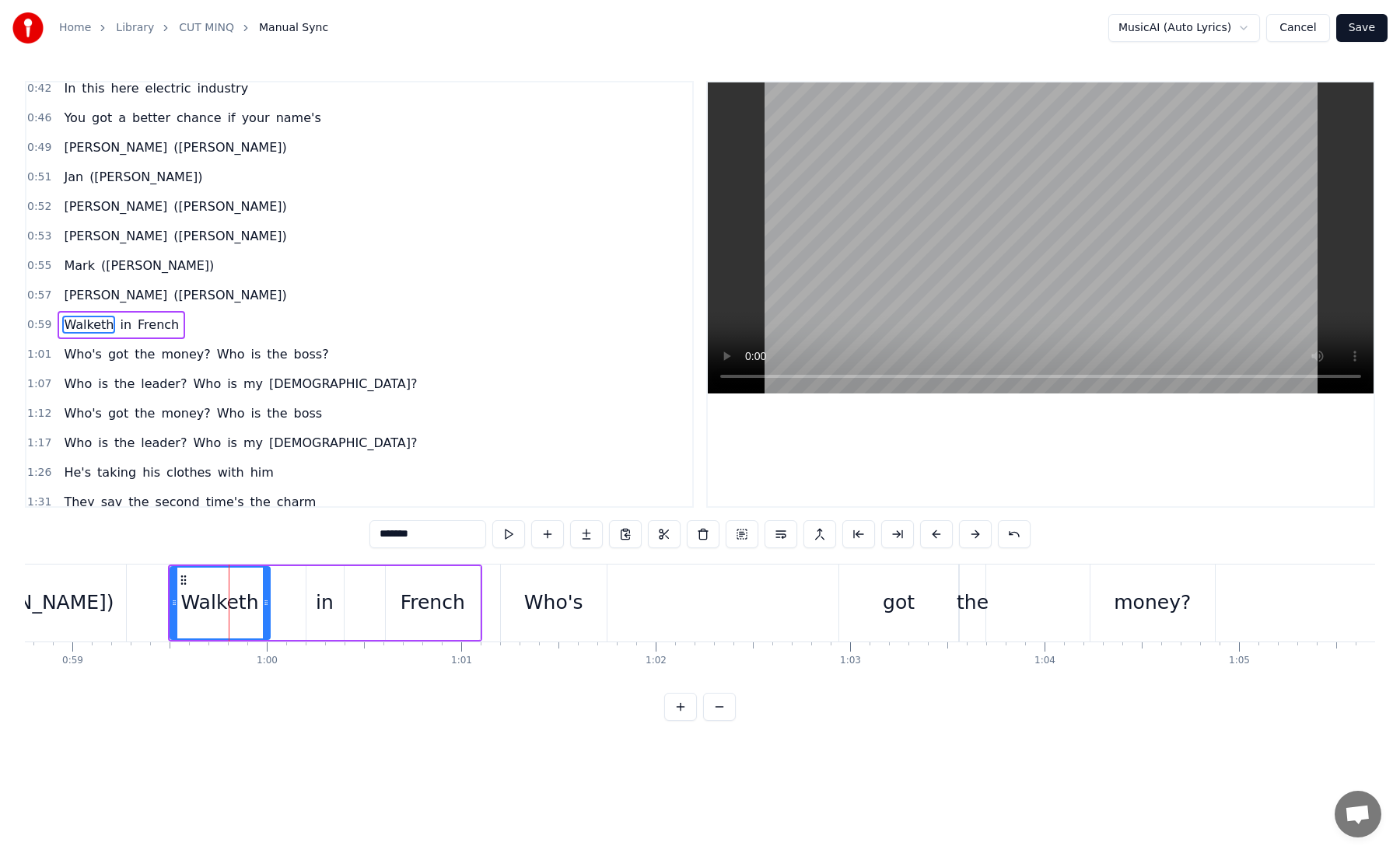
scroll to position [247, 0]
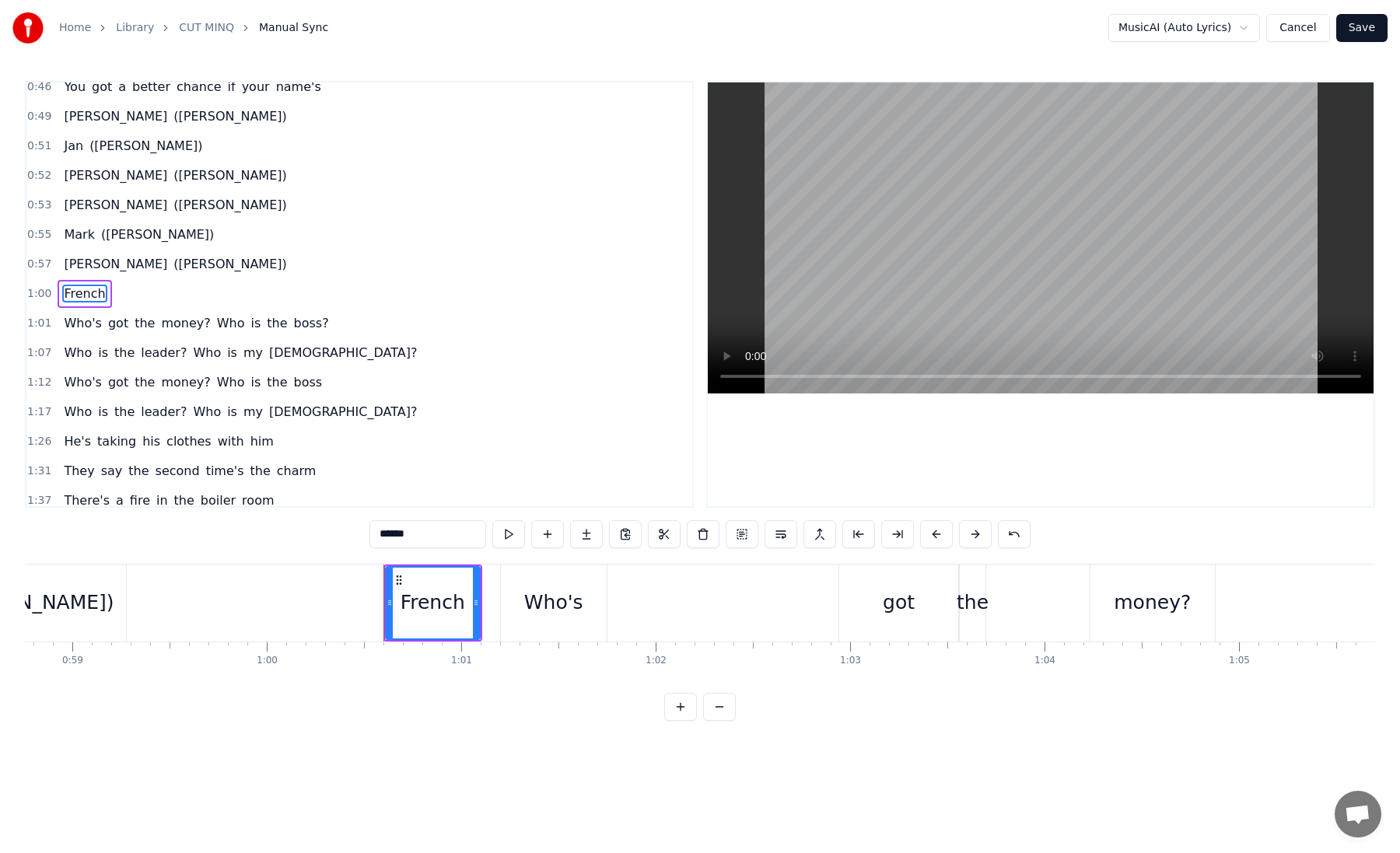
type input "*****"
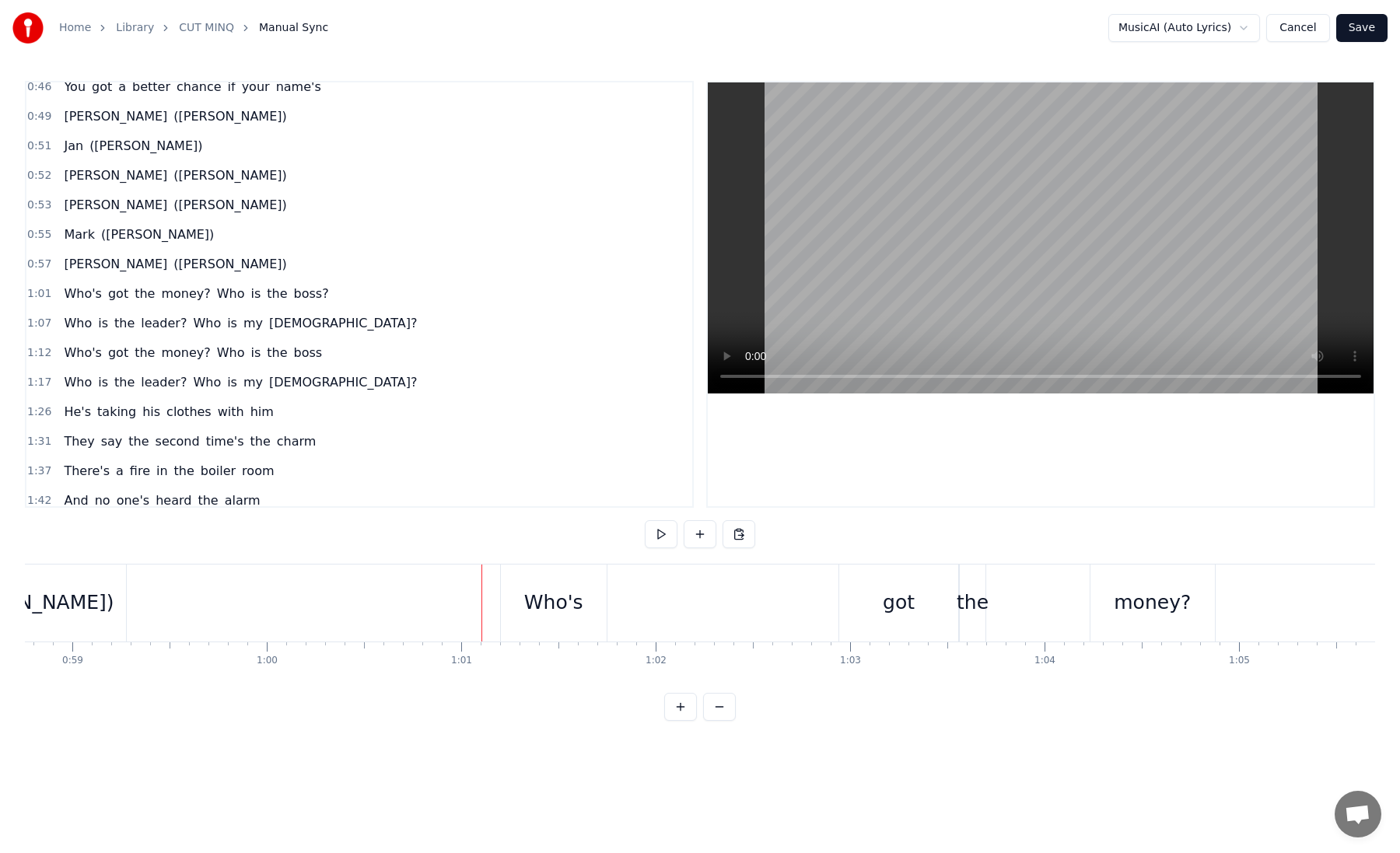
click at [541, 612] on div "Who's" at bounding box center [554, 602] width 59 height 29
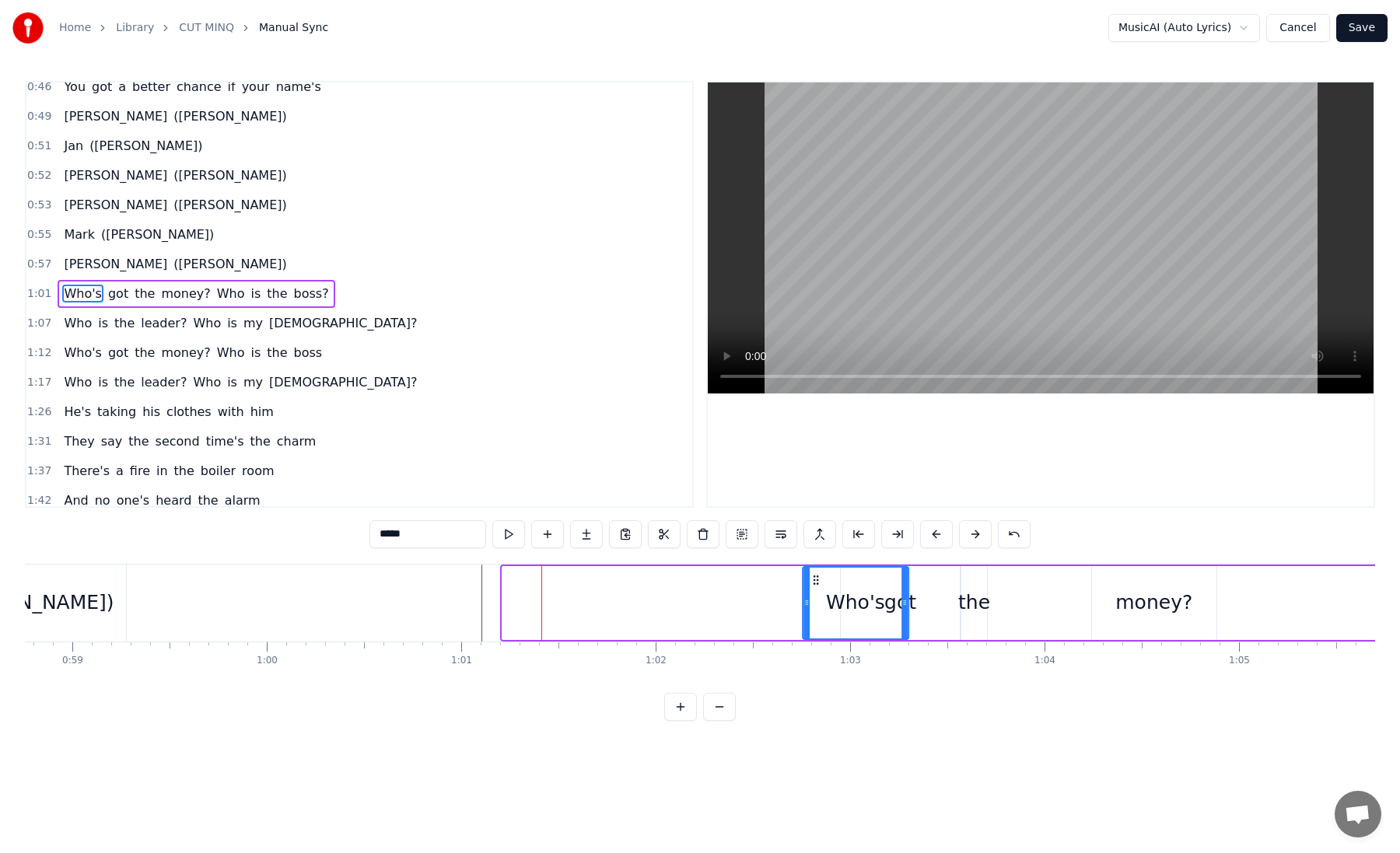
drag, startPoint x: 516, startPoint y: 580, endPoint x: 815, endPoint y: 602, distance: 299.8
click at [815, 602] on div "Who's" at bounding box center [855, 602] width 105 height 71
click at [977, 608] on div "the" at bounding box center [974, 602] width 32 height 29
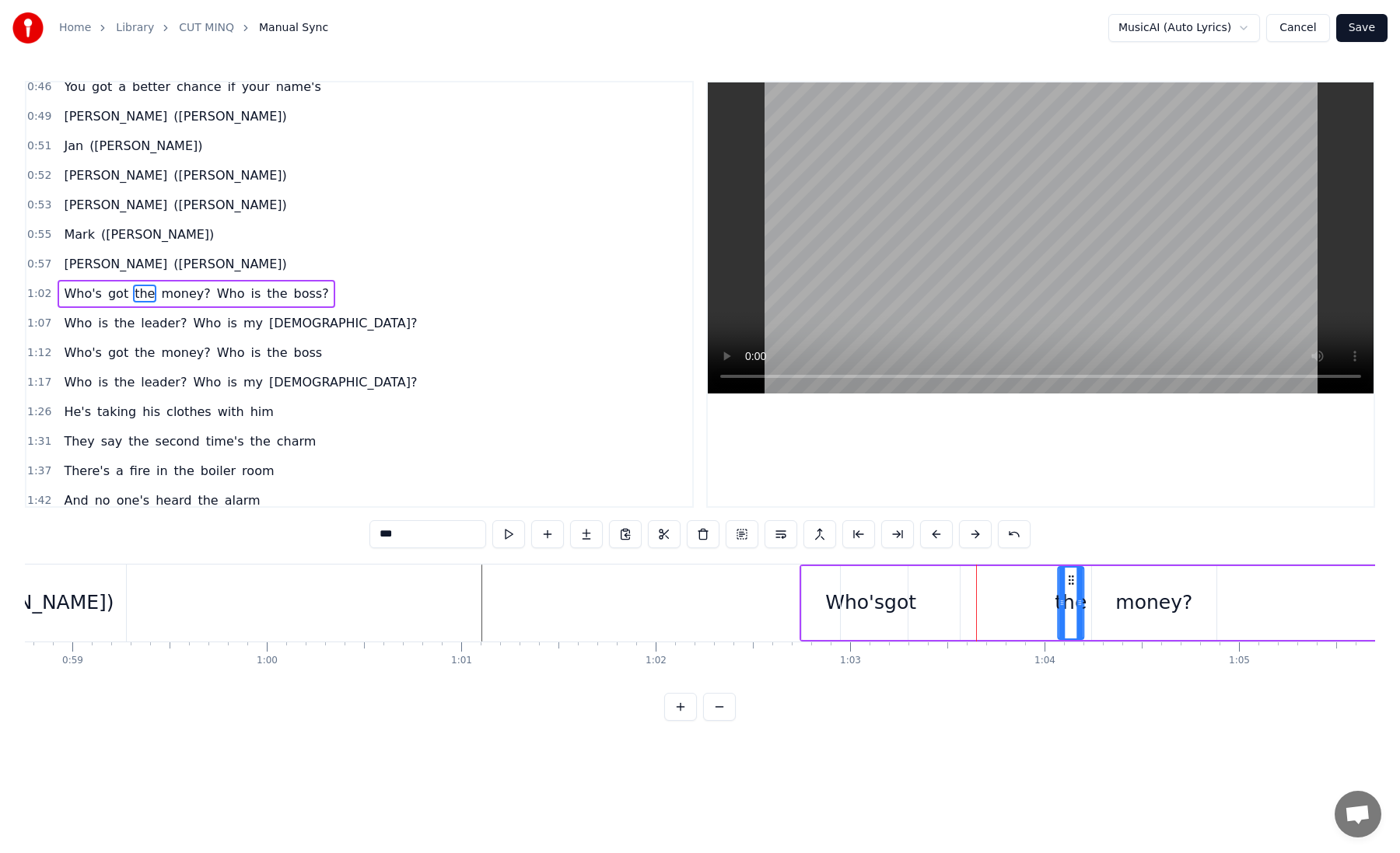
drag, startPoint x: 973, startPoint y: 581, endPoint x: 1051, endPoint y: 587, distance: 78.2
click at [1069, 587] on div "the" at bounding box center [1070, 602] width 24 height 71
click at [902, 604] on div "got" at bounding box center [901, 602] width 32 height 29
type input "***"
drag, startPoint x: 857, startPoint y: 578, endPoint x: 936, endPoint y: 581, distance: 79.1
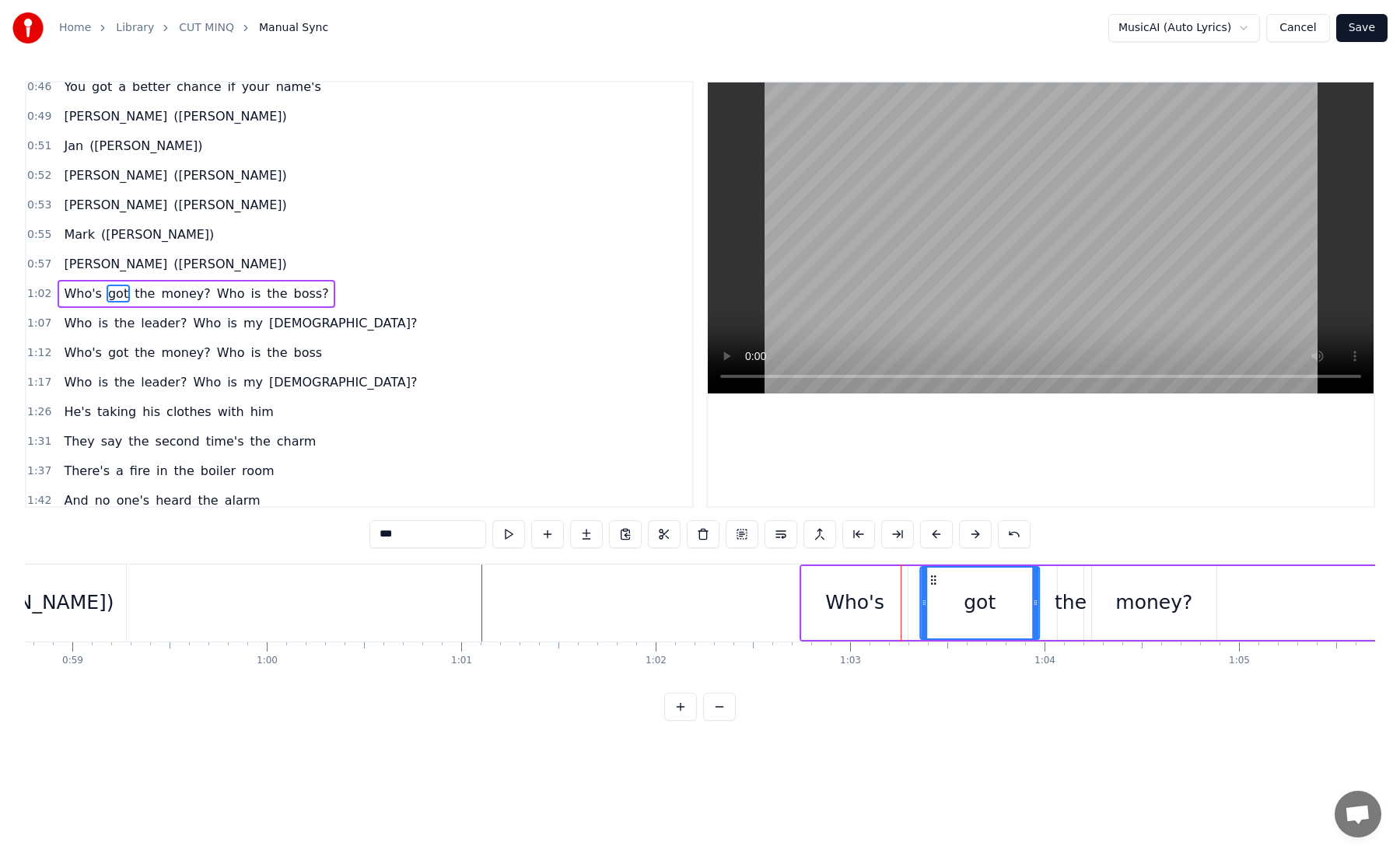
click at [936, 581] on icon at bounding box center [934, 580] width 13 height 13
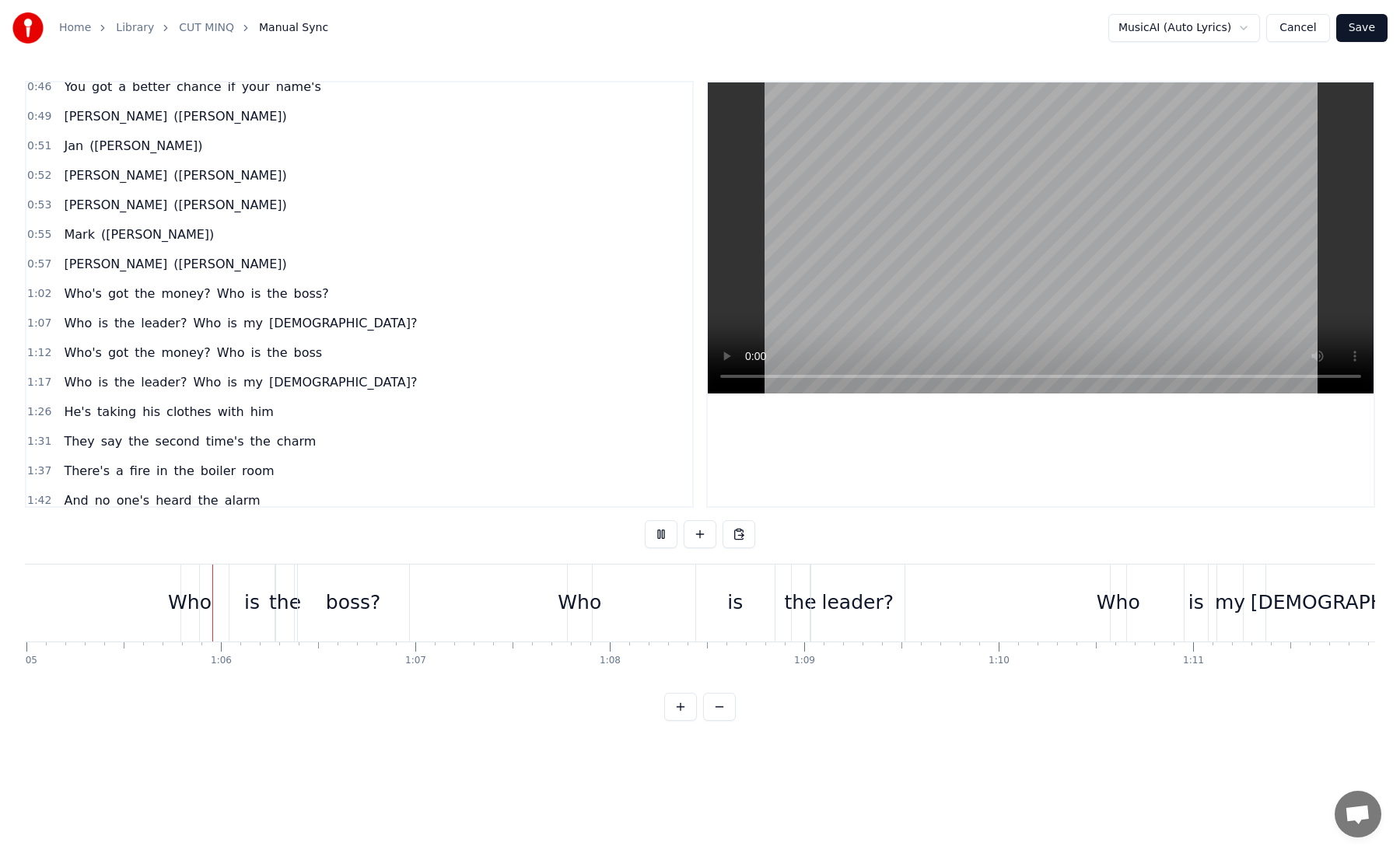
scroll to position [0, 12646]
click at [679, 595] on div "Who is the leader? Who is my God?" at bounding box center [1010, 603] width 904 height 77
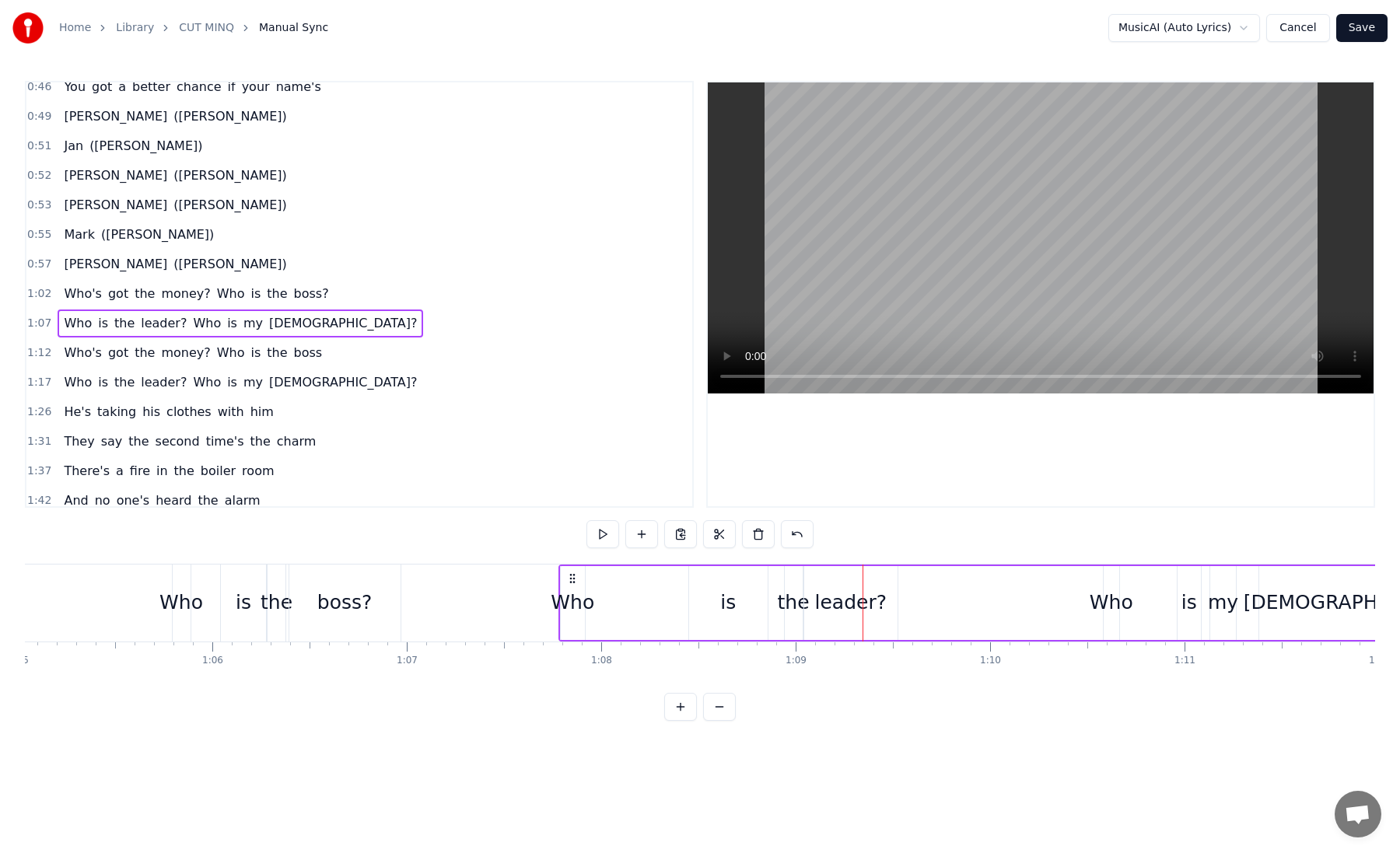
click at [590, 598] on div "Who" at bounding box center [572, 602] width 44 height 29
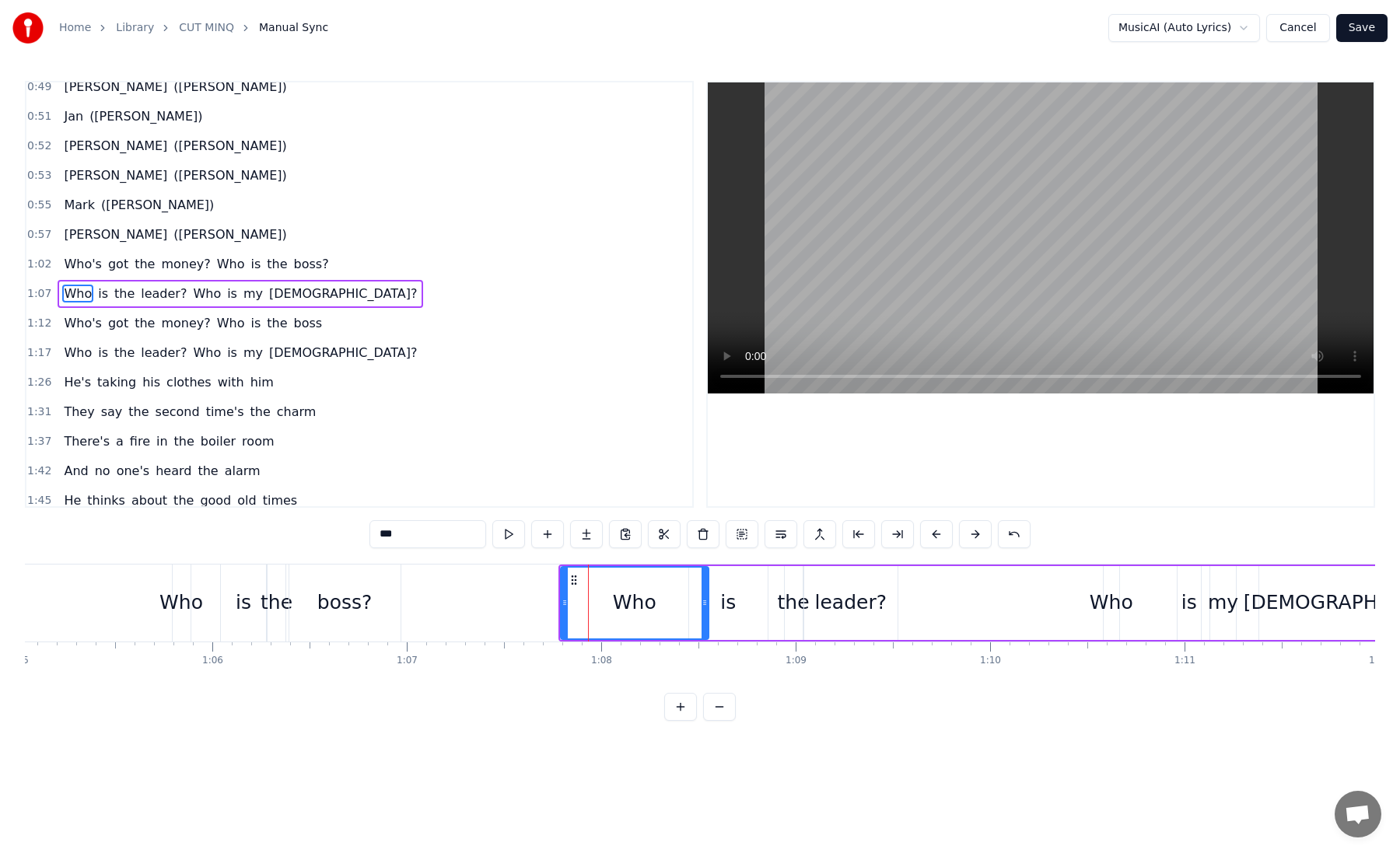
drag, startPoint x: 581, startPoint y: 594, endPoint x: 705, endPoint y: 599, distance: 124.1
click at [705, 599] on div at bounding box center [704, 602] width 6 height 71
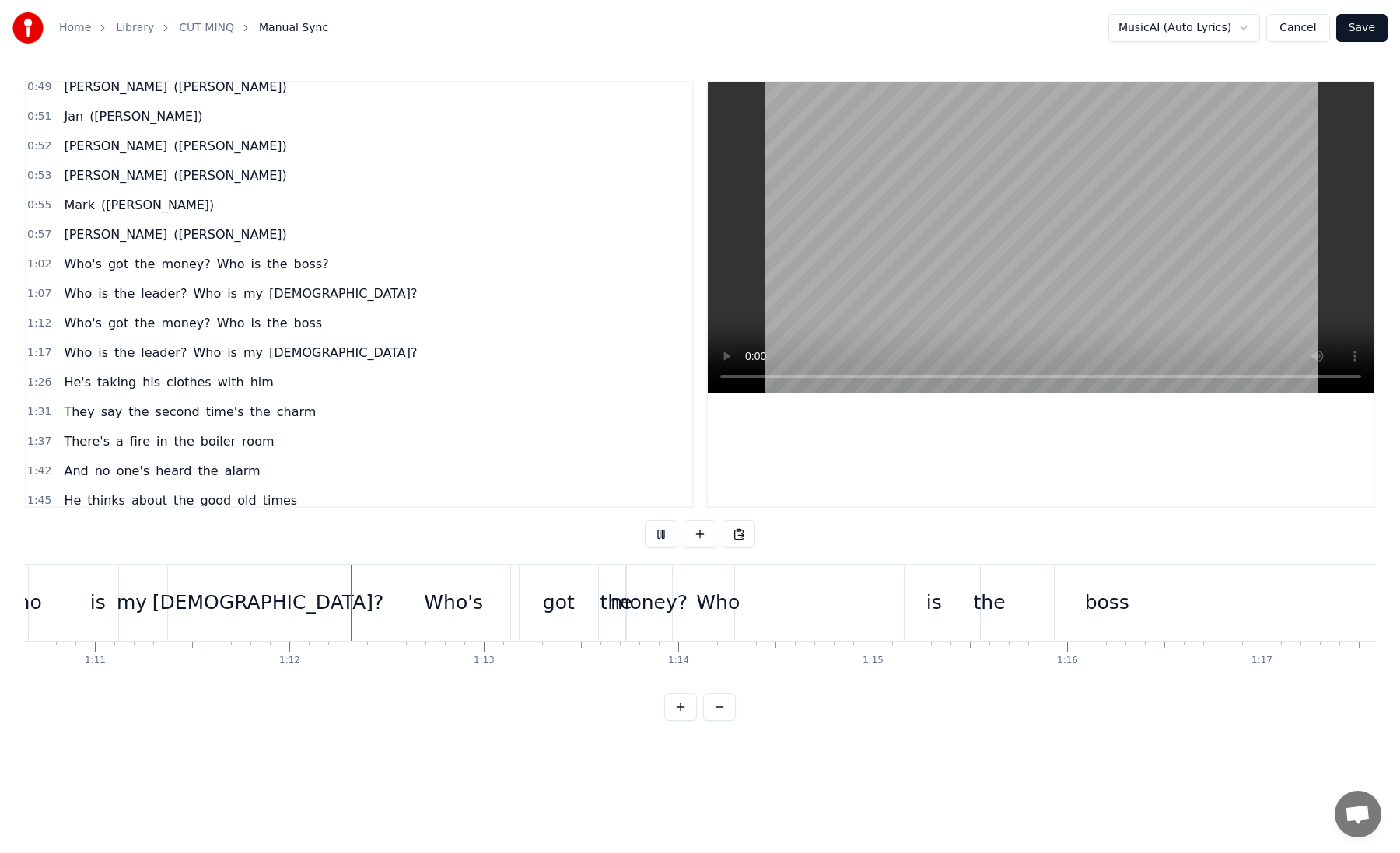
scroll to position [0, 13862]
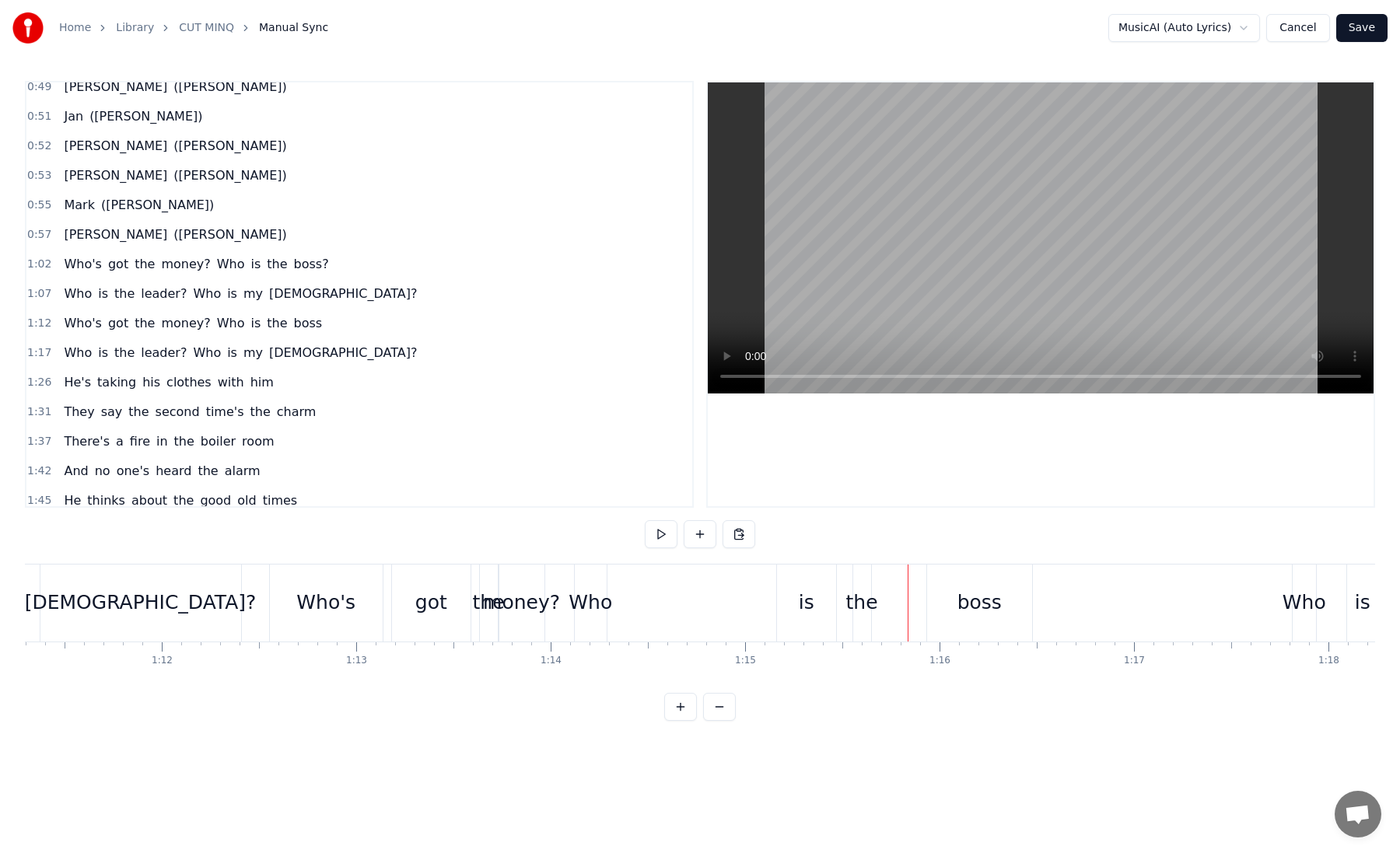
click at [828, 581] on div "is" at bounding box center [807, 603] width 59 height 77
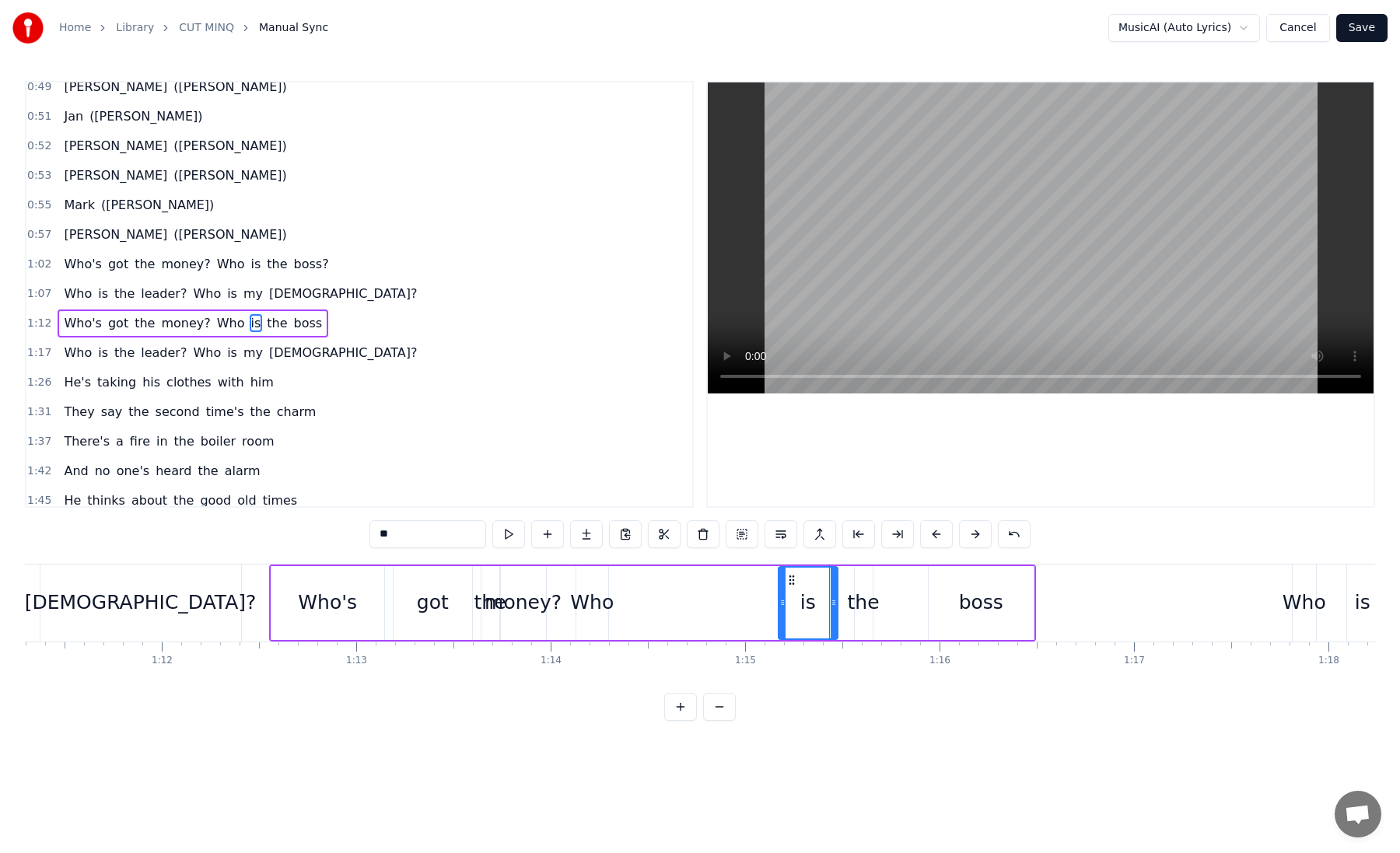
scroll to position [305, 0]
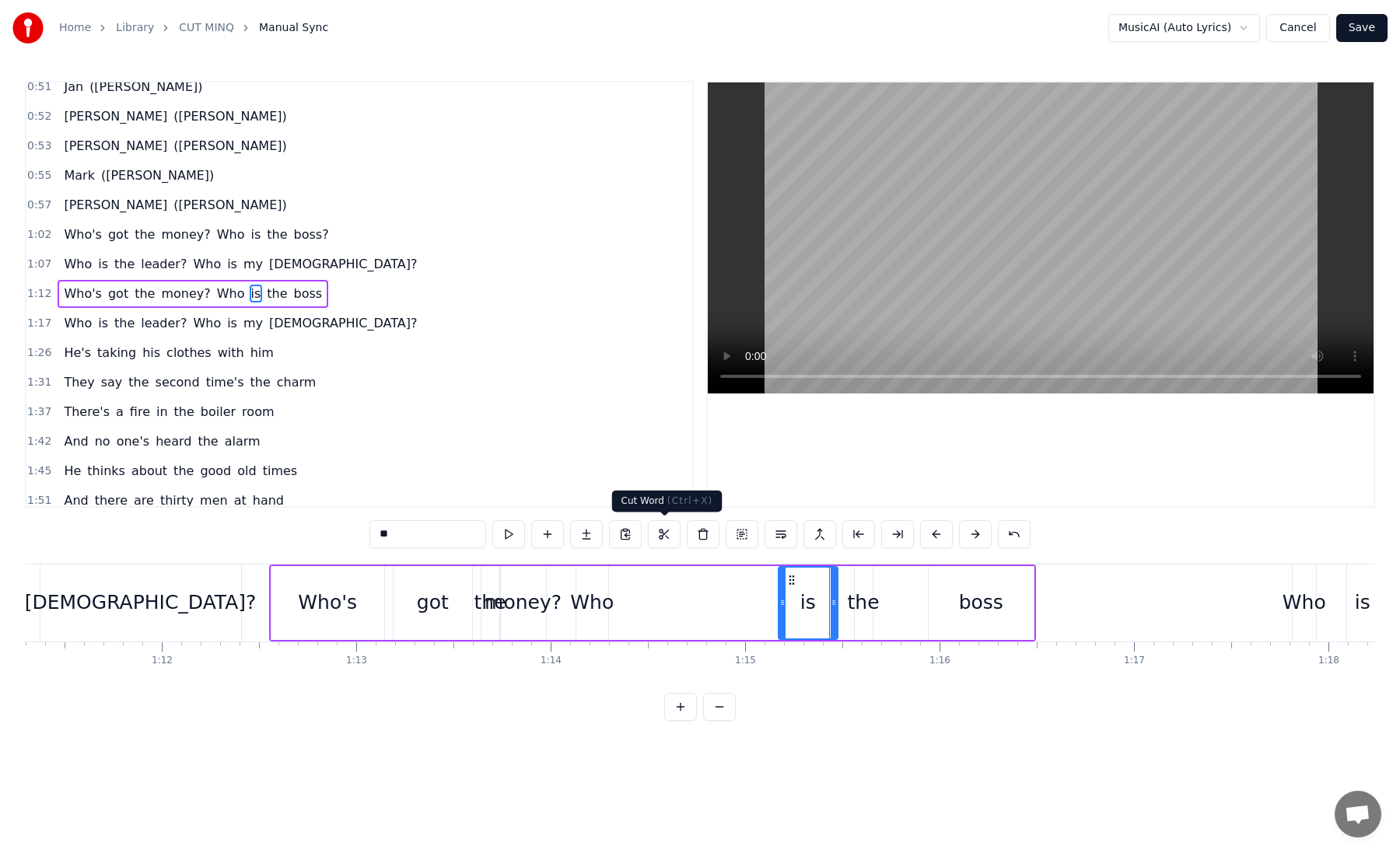
click at [593, 597] on div "Who" at bounding box center [591, 602] width 44 height 29
drag, startPoint x: 586, startPoint y: 577, endPoint x: 768, endPoint y: 575, distance: 182.0
click at [768, 575] on icon at bounding box center [772, 580] width 13 height 13
click at [814, 598] on div "is" at bounding box center [808, 602] width 15 height 29
drag, startPoint x: 790, startPoint y: 580, endPoint x: 821, endPoint y: 581, distance: 31.0
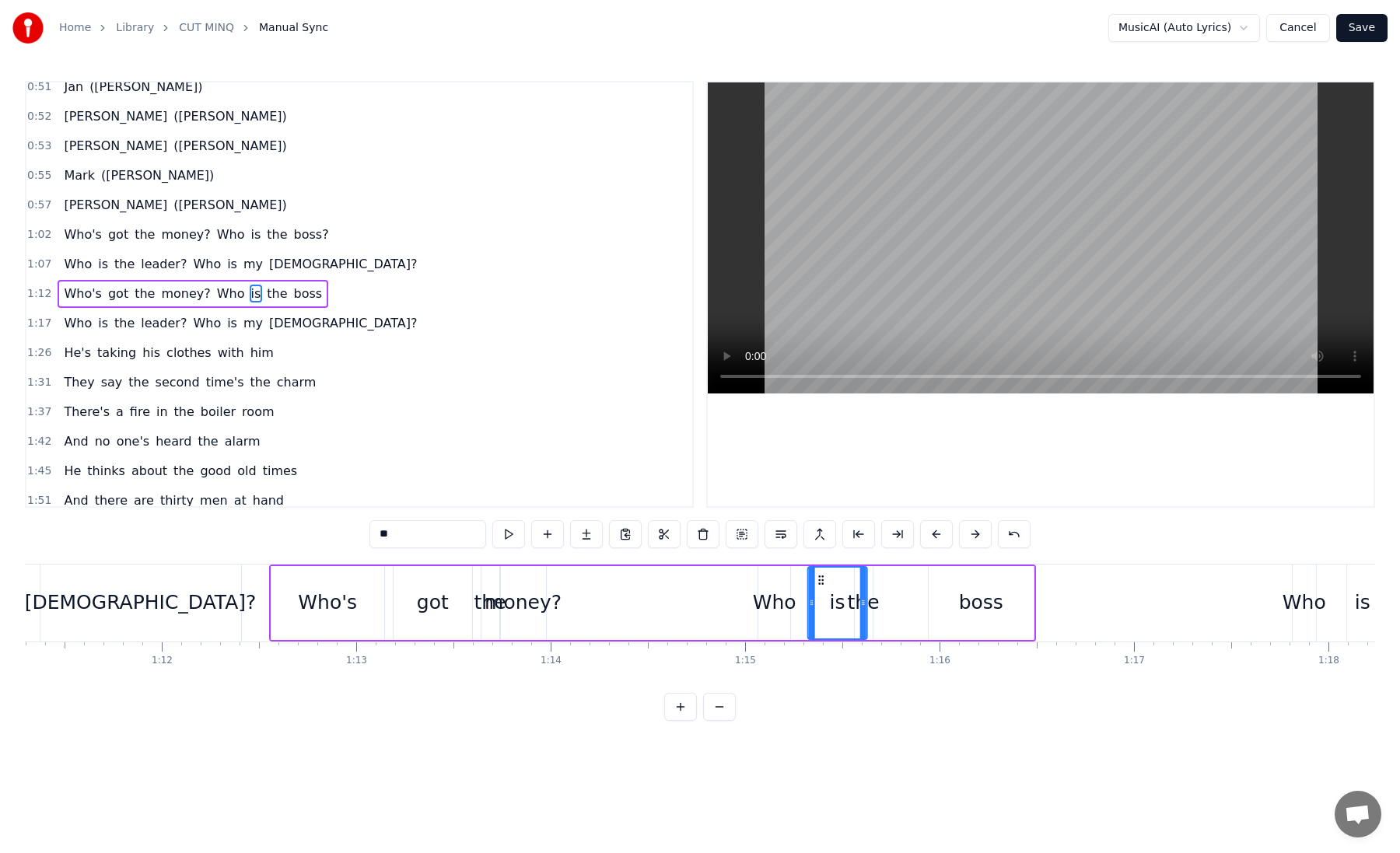
click at [821, 581] on icon at bounding box center [821, 580] width 13 height 13
click at [875, 603] on div "the" at bounding box center [863, 602] width 32 height 29
drag, startPoint x: 862, startPoint y: 599, endPoint x: 875, endPoint y: 599, distance: 13.0
click at [875, 599] on div "the" at bounding box center [863, 602] width 32 height 29
drag, startPoint x: 868, startPoint y: 601, endPoint x: 904, endPoint y: 610, distance: 37.1
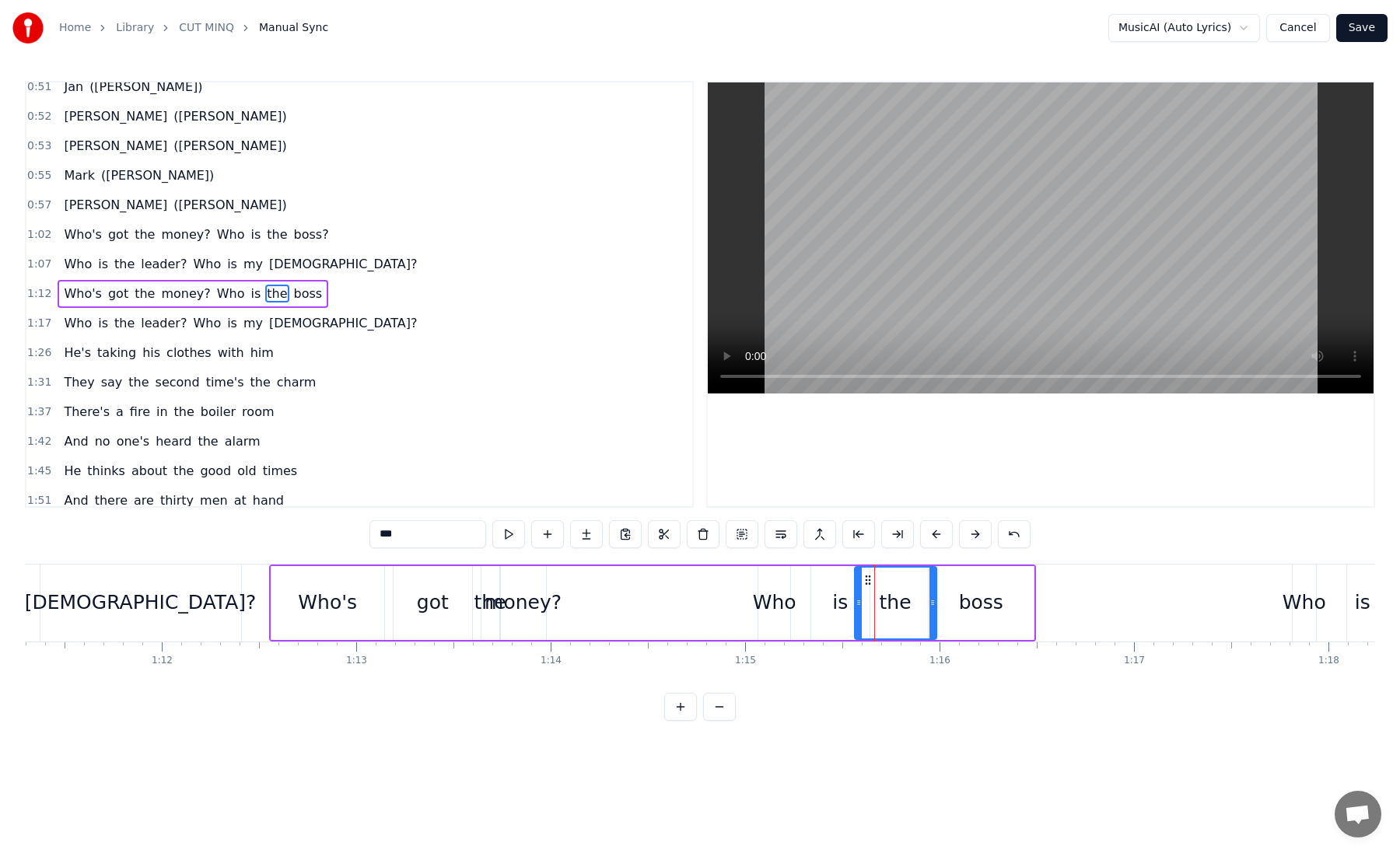
click at [931, 610] on div at bounding box center [932, 602] width 6 height 71
drag, startPoint x: 856, startPoint y: 603, endPoint x: 874, endPoint y: 603, distance: 18.0
click at [874, 603] on icon at bounding box center [876, 603] width 6 height 13
click at [234, 592] on div "[DEMOGRAPHIC_DATA]?" at bounding box center [140, 603] width 201 height 77
type input "****"
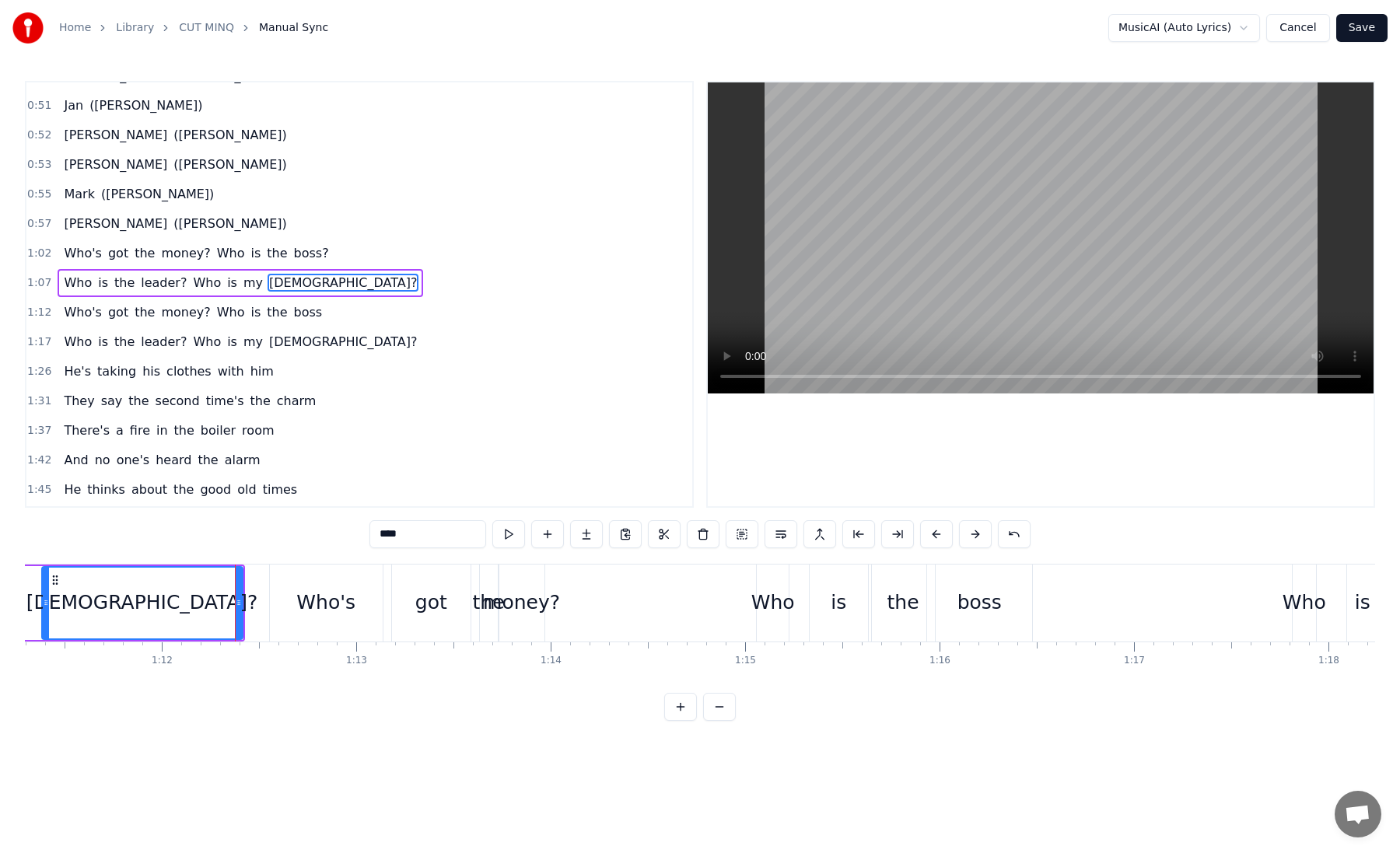
scroll to position [276, 0]
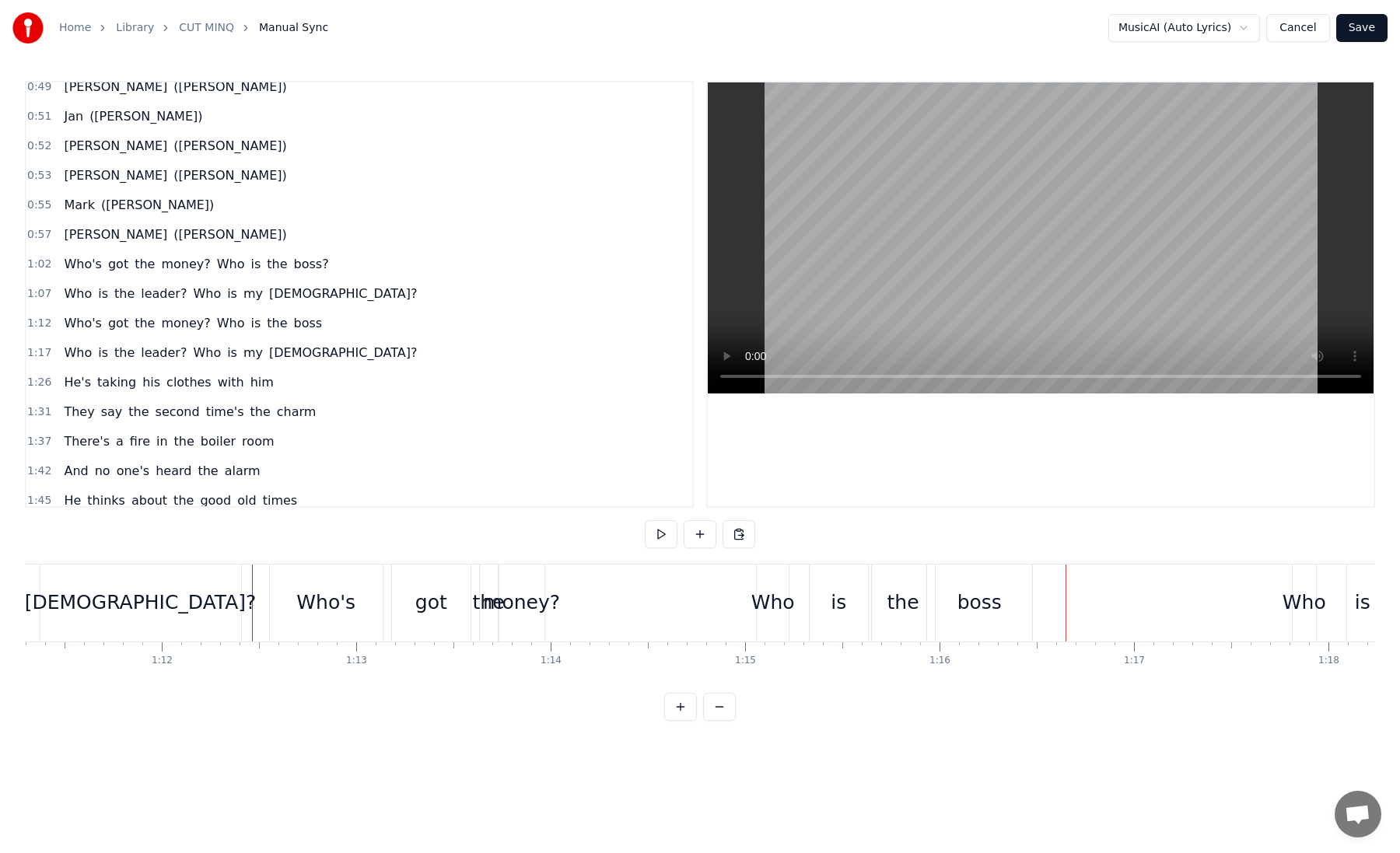
click at [982, 591] on div "boss" at bounding box center [980, 602] width 45 height 29
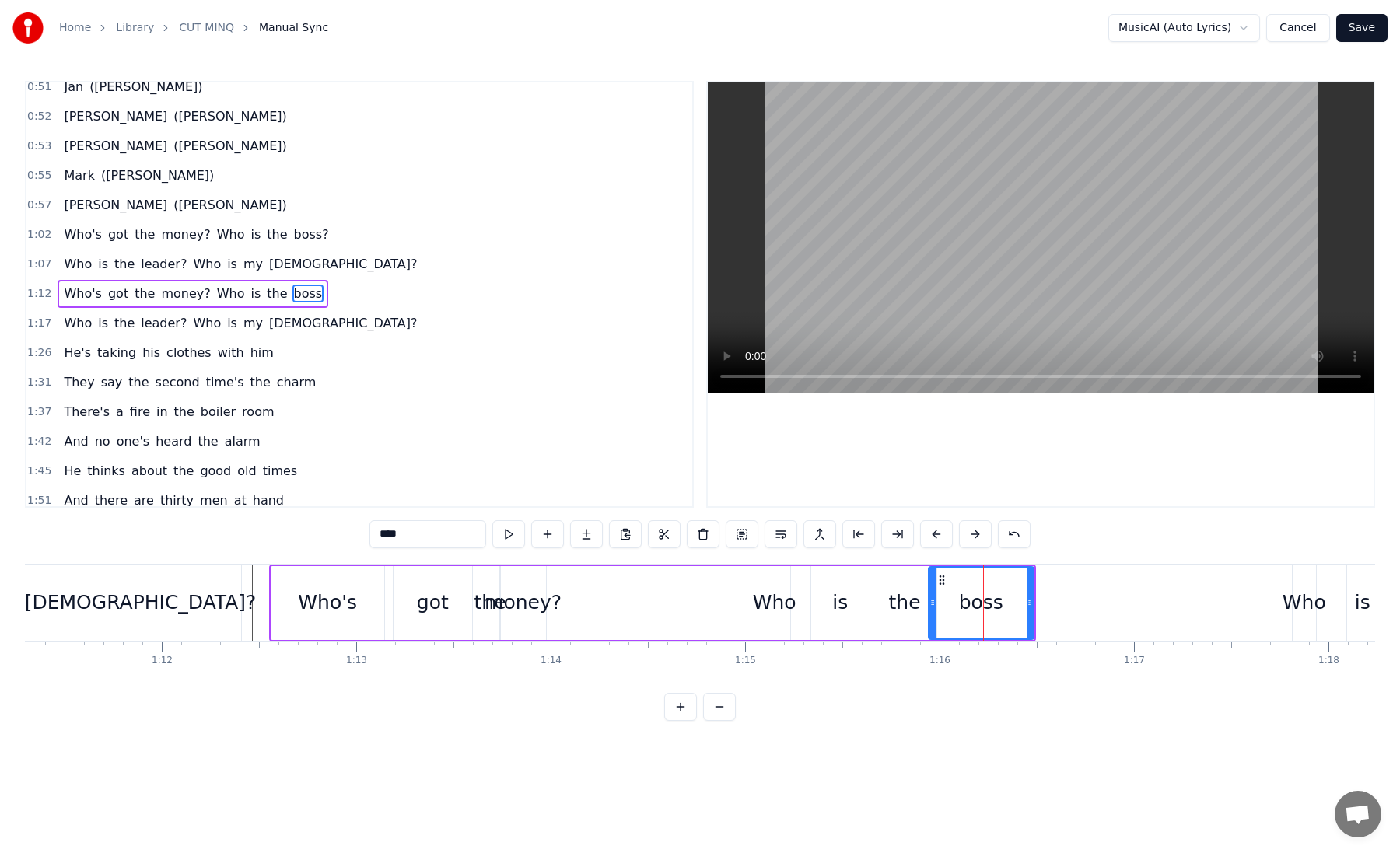
click at [420, 537] on input "****" at bounding box center [428, 533] width 117 height 28
type input "*****"
click at [575, 738] on html "Home Library CUT MINQ Manual Sync MusicAI (Auto Lyrics) Cancel Save 0:02 He's t…" at bounding box center [700, 372] width 1400 height 746
click at [675, 608] on div "Who's got the money? Who is the boss?" at bounding box center [652, 603] width 767 height 77
click at [709, 562] on div "0:02 He's taken his clothes with him 0:10 He's got to leave again 0:18 The ones…" at bounding box center [700, 401] width 1350 height 640
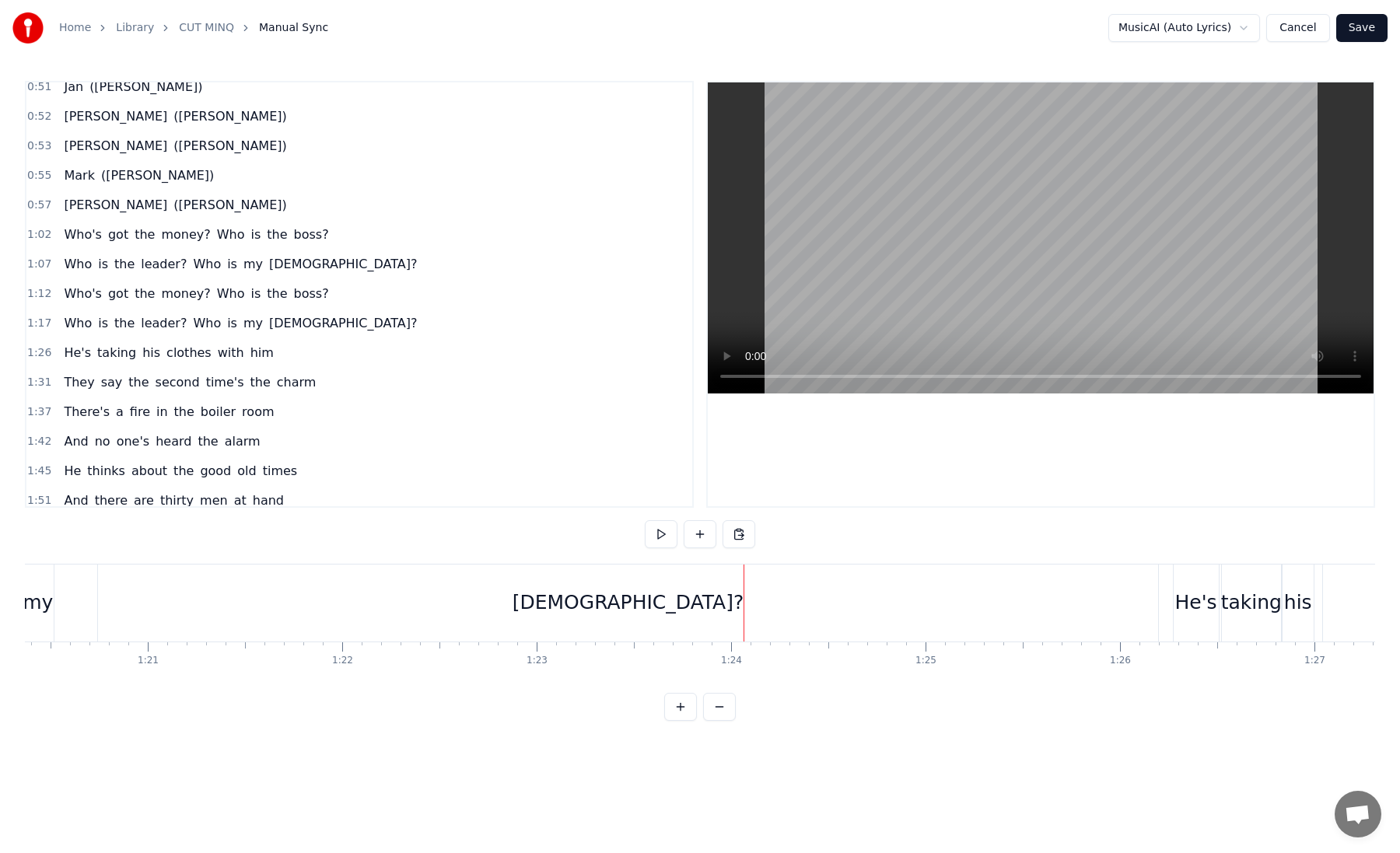
scroll to position [0, 15558]
click at [649, 605] on div "[DEMOGRAPHIC_DATA]?" at bounding box center [696, 603] width 1060 height 77
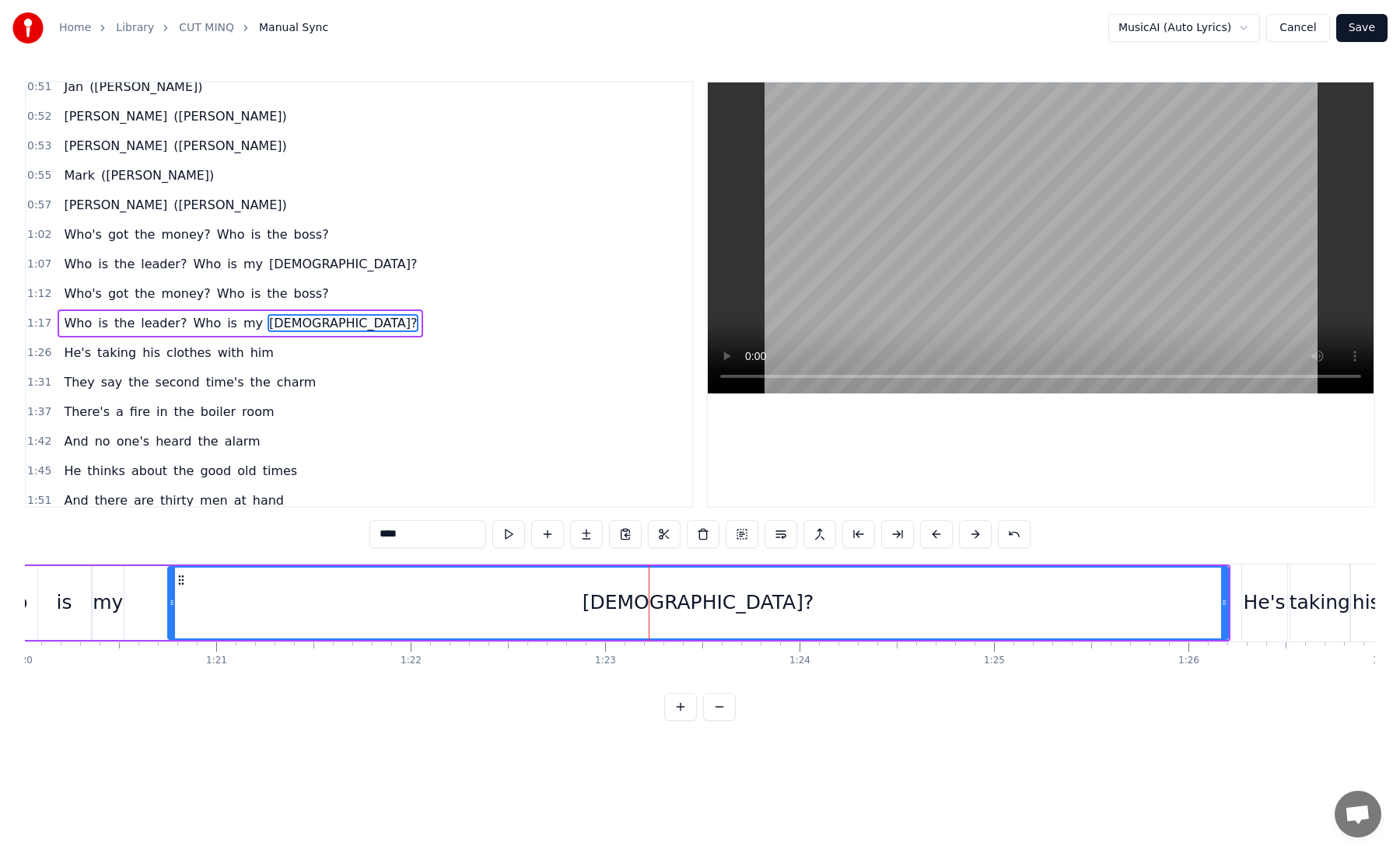
scroll to position [335, 0]
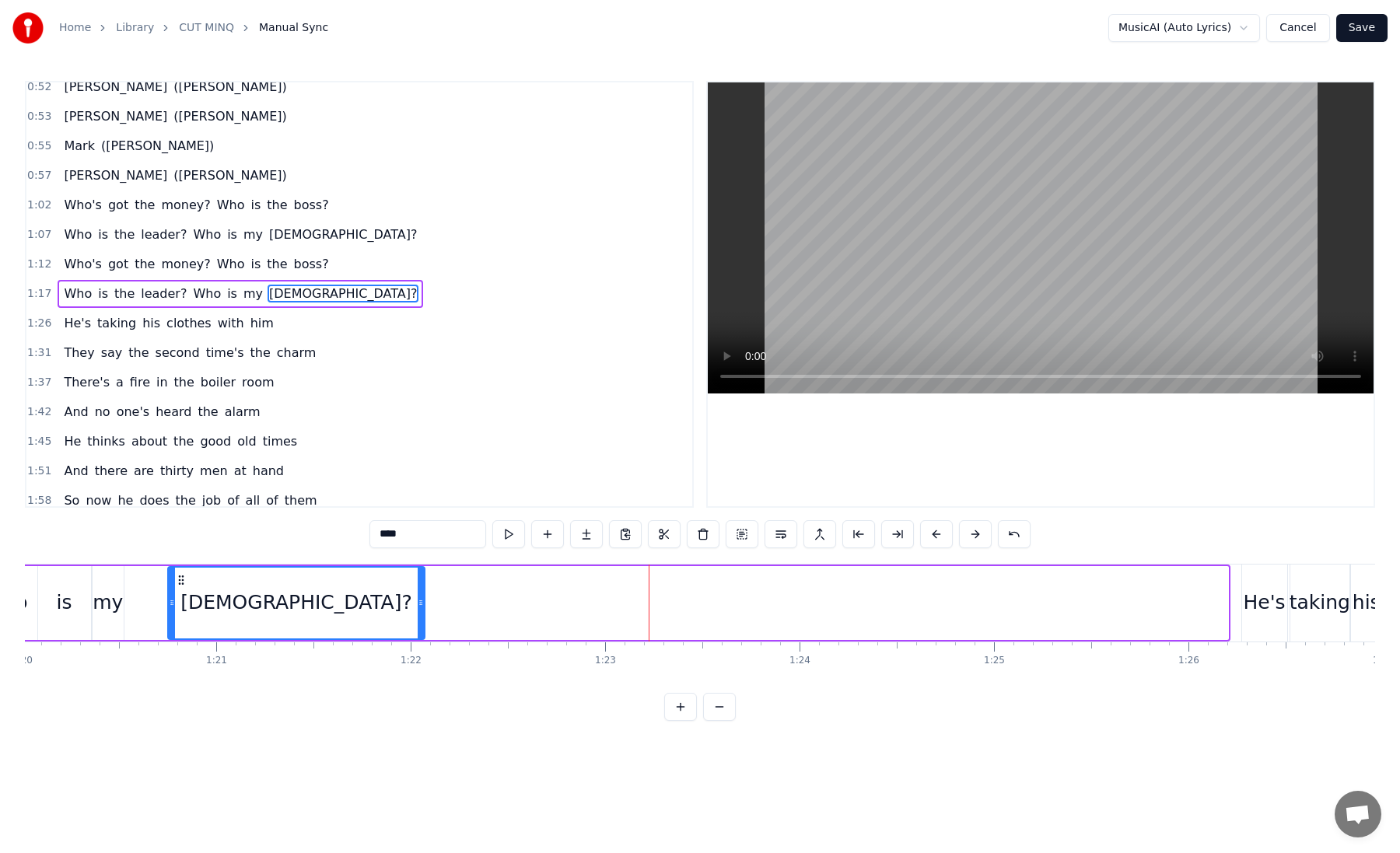
drag, startPoint x: 1225, startPoint y: 605, endPoint x: 419, endPoint y: 615, distance: 806.1
click at [419, 615] on div at bounding box center [420, 602] width 6 height 71
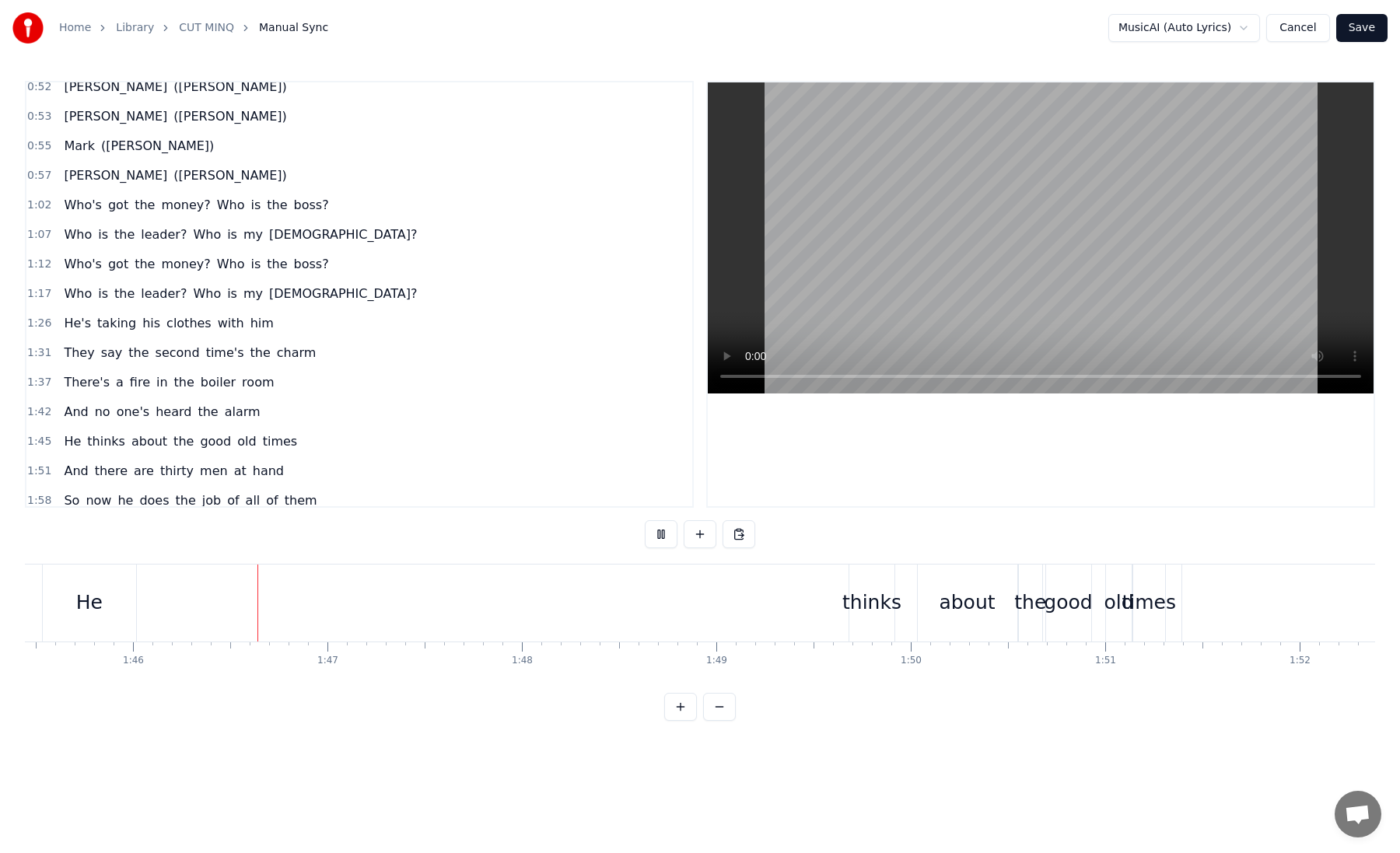
scroll to position [0, 20511]
click at [87, 602] on div "He" at bounding box center [81, 602] width 27 height 29
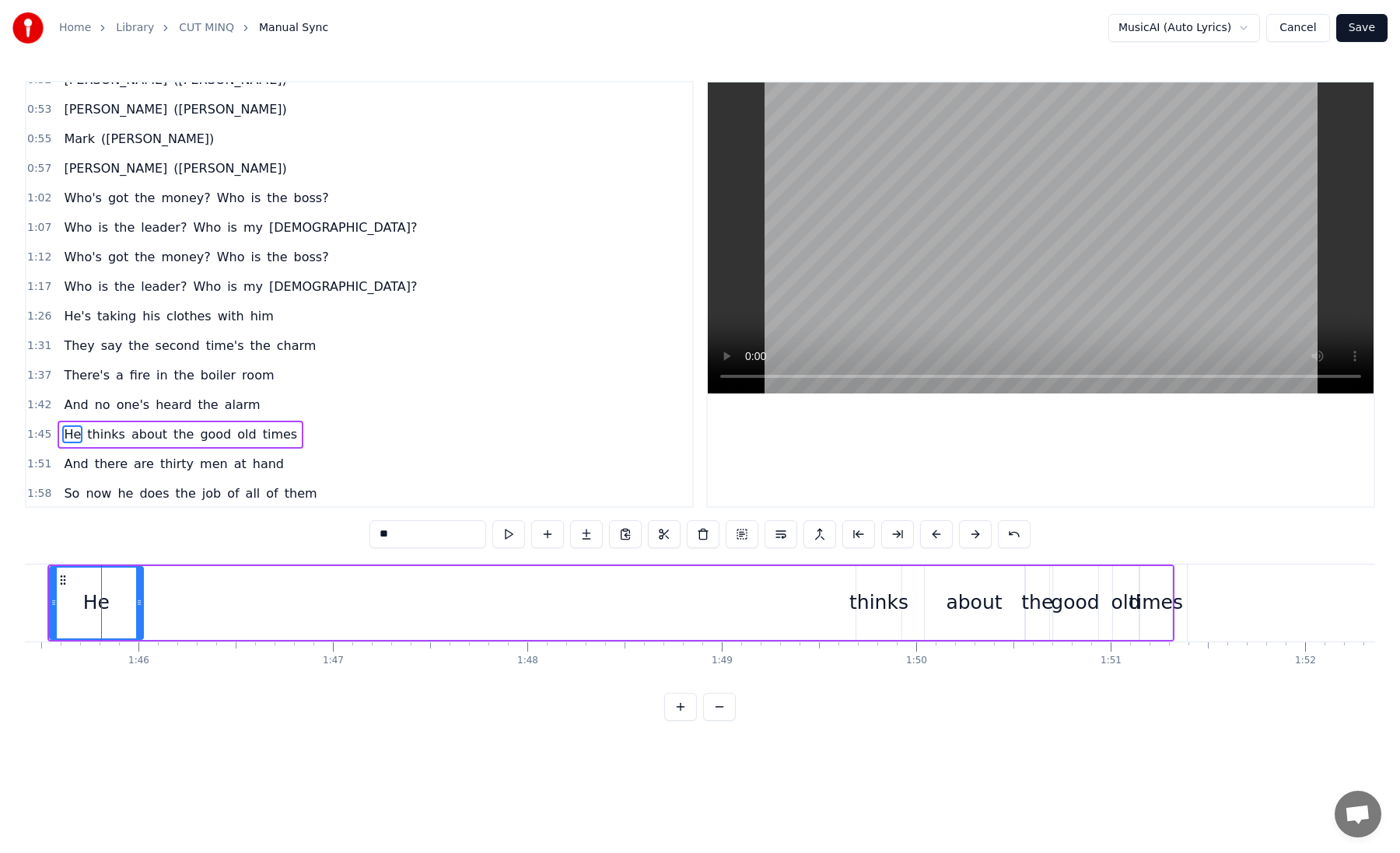
scroll to position [0, 20495]
type input "******"
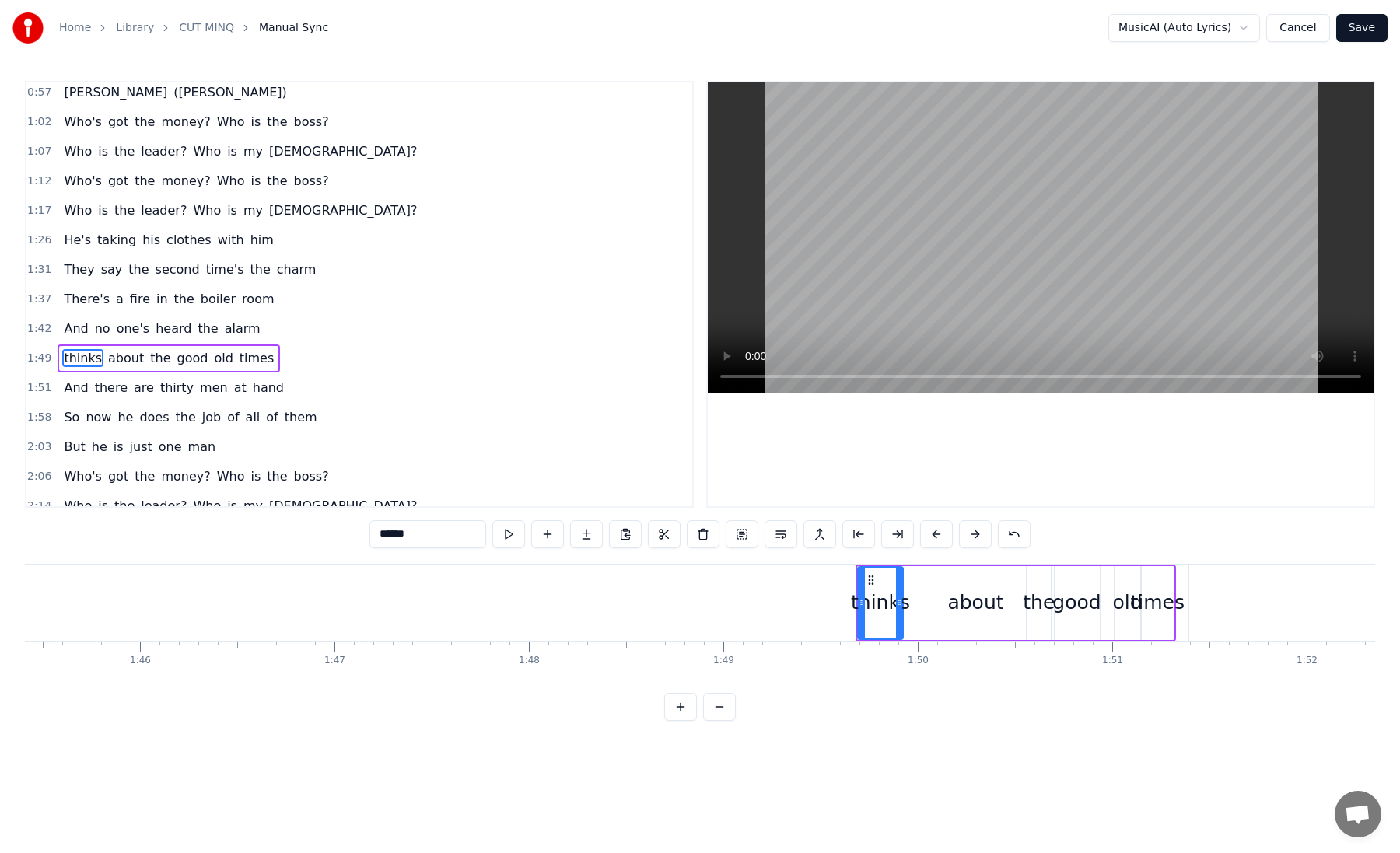
scroll to position [483, 0]
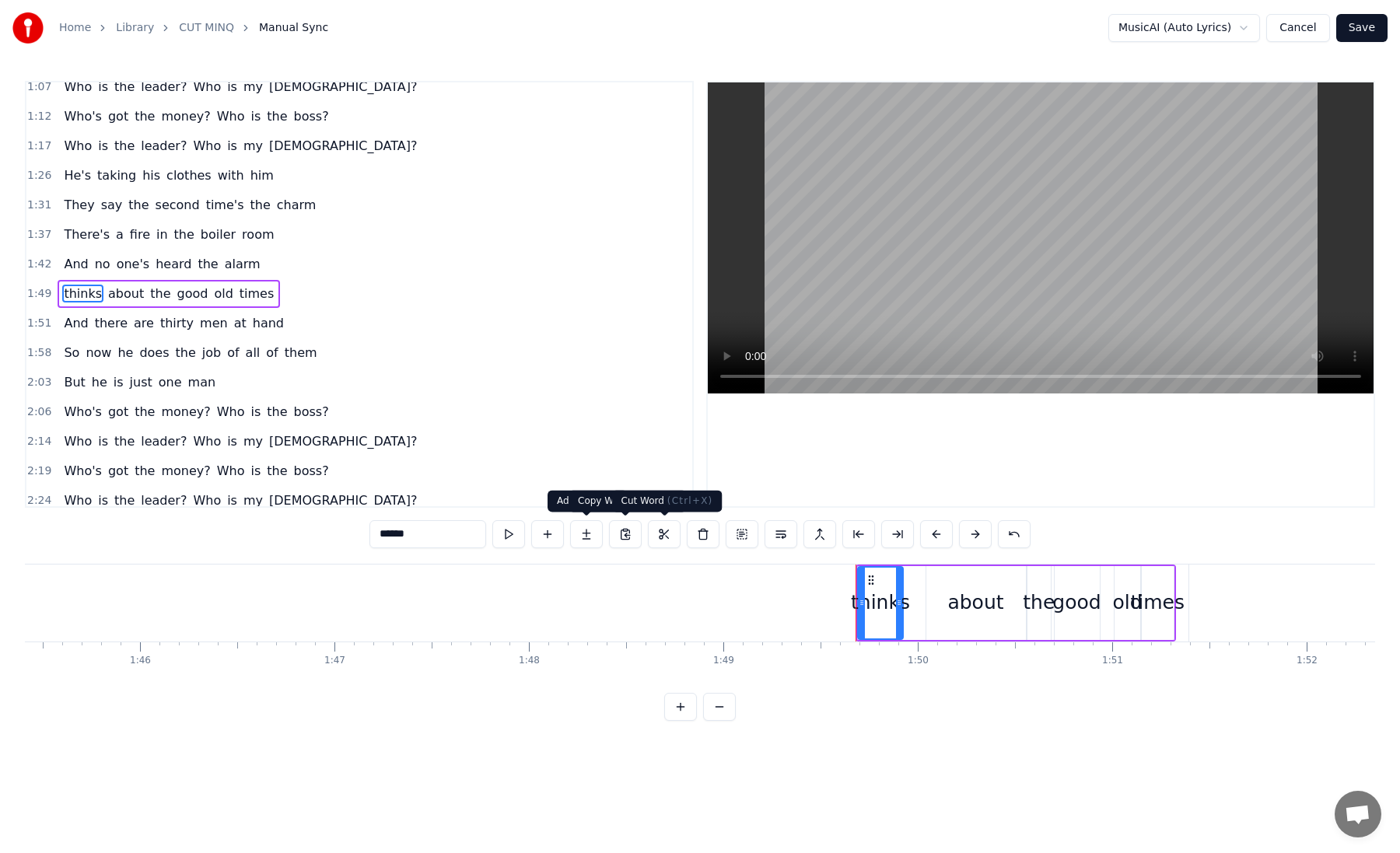
click at [661, 561] on div "0:02 He's taken his clothes with him 0:10 He's got to leave again 0:18 The ones…" at bounding box center [700, 401] width 1350 height 640
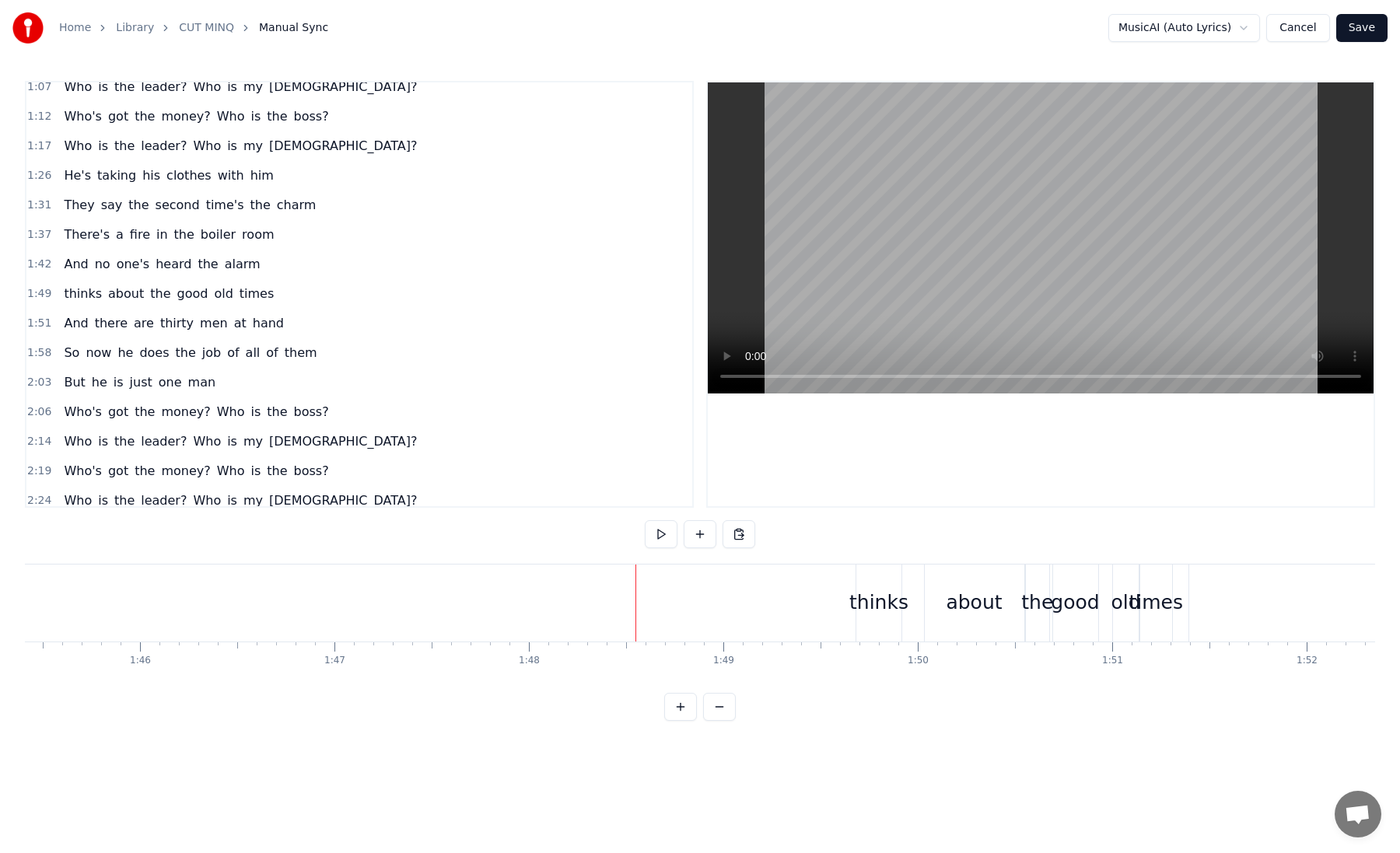
click at [576, 584] on div at bounding box center [618, 603] width 42177 height 77
drag, startPoint x: 88, startPoint y: 599, endPoint x: 214, endPoint y: 600, distance: 126.0
click at [214, 600] on div "He thinks about the good old times" at bounding box center [612, 603] width 1127 height 77
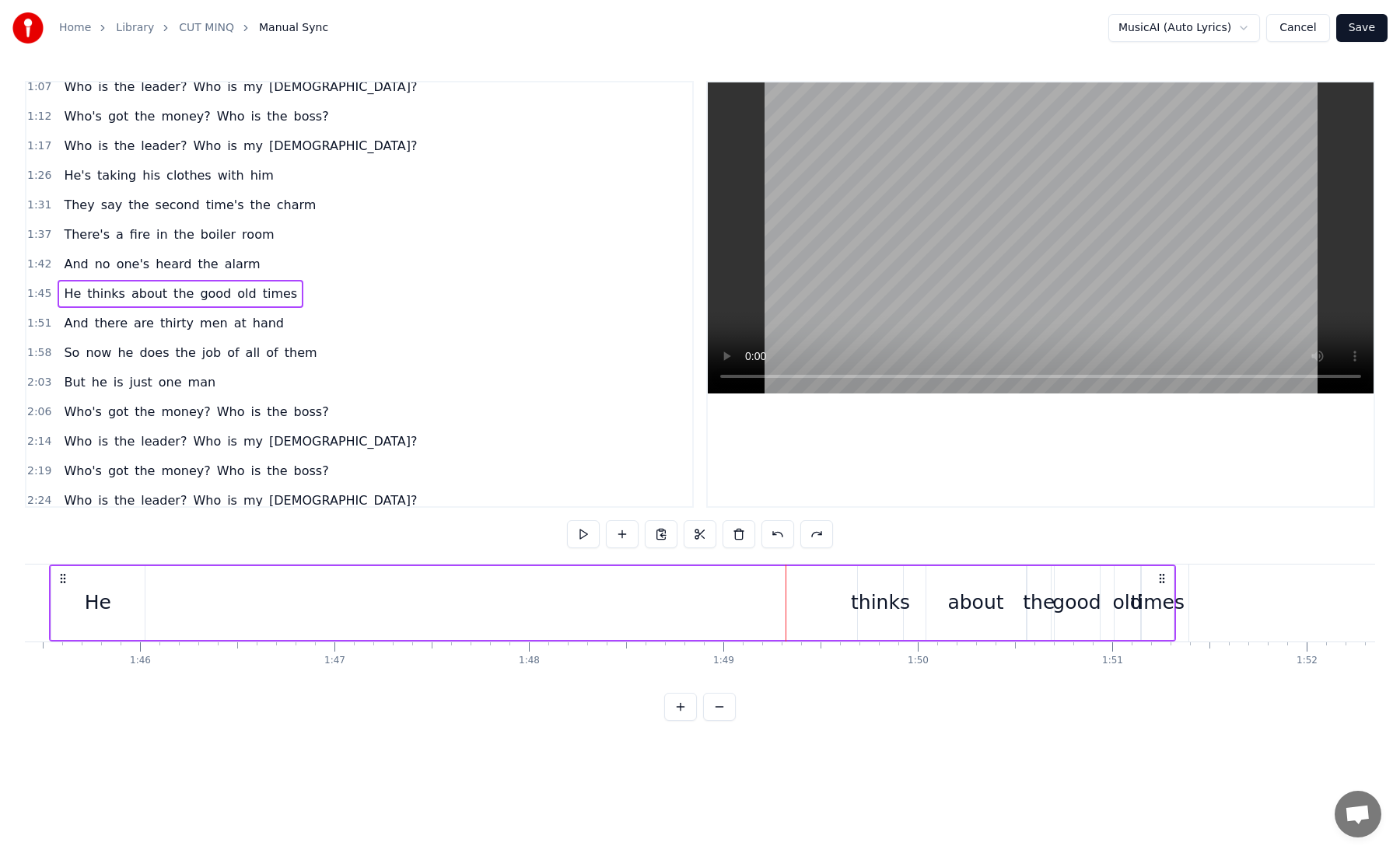
click at [101, 603] on div "He" at bounding box center [98, 602] width 27 height 29
drag, startPoint x: 101, startPoint y: 603, endPoint x: 186, endPoint y: 605, distance: 85.0
click at [188, 605] on div "He thinks about the good old times" at bounding box center [615, 603] width 1127 height 77
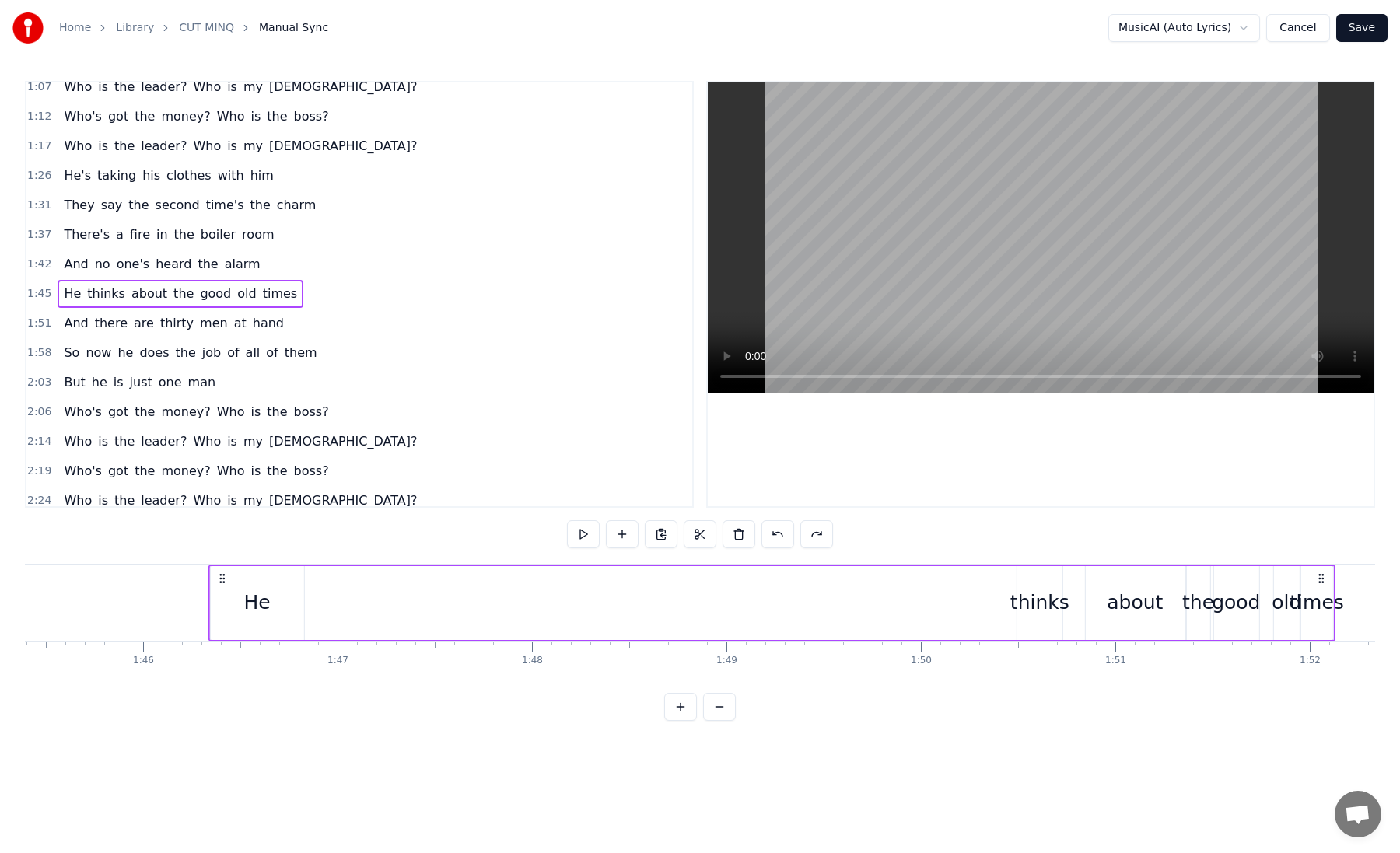
drag, startPoint x: 71, startPoint y: 577, endPoint x: 222, endPoint y: 591, distance: 151.6
click at [222, 591] on div "He thinks about the good old times" at bounding box center [770, 603] width 1127 height 77
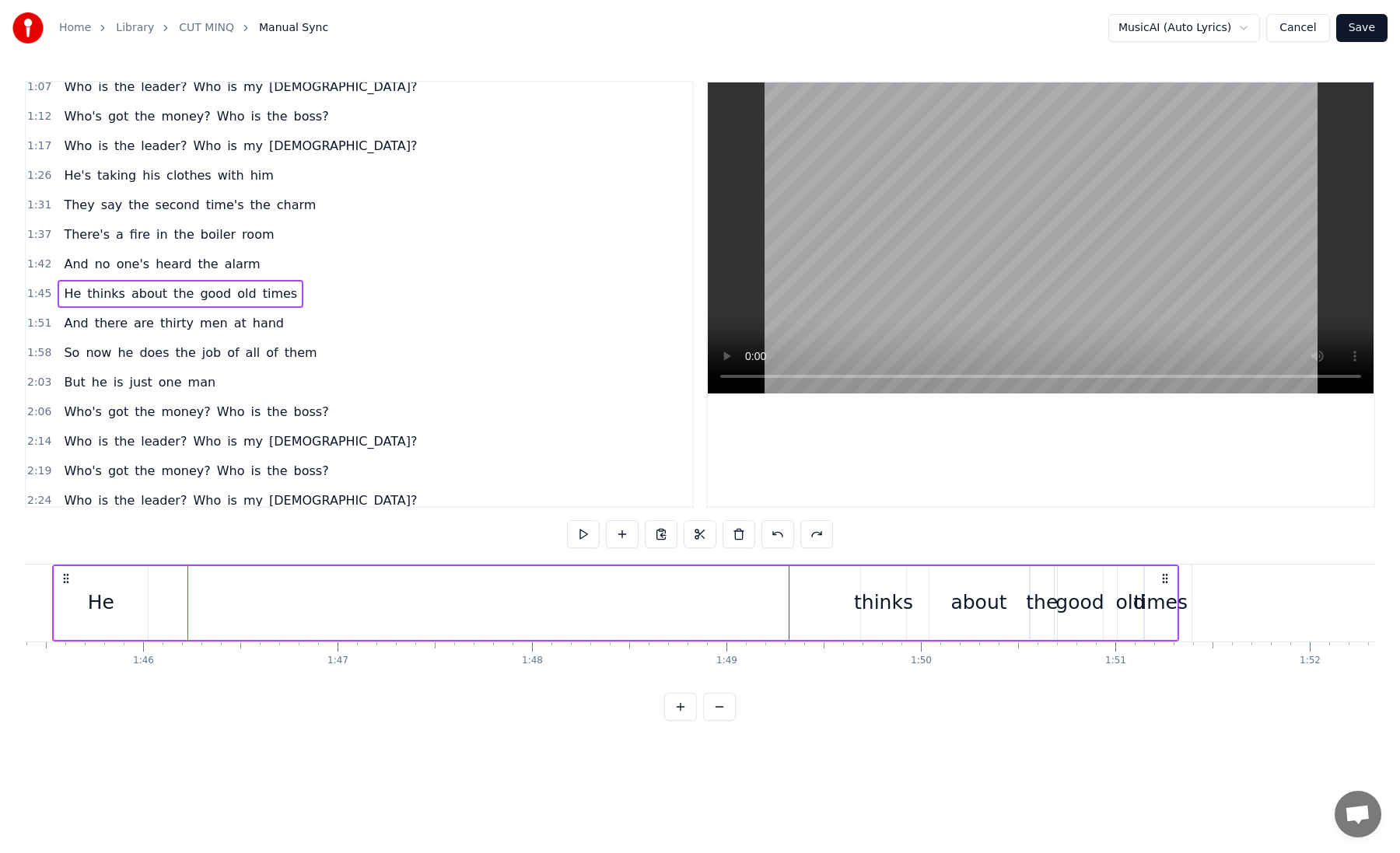
click at [79, 580] on div "He" at bounding box center [101, 603] width 94 height 74
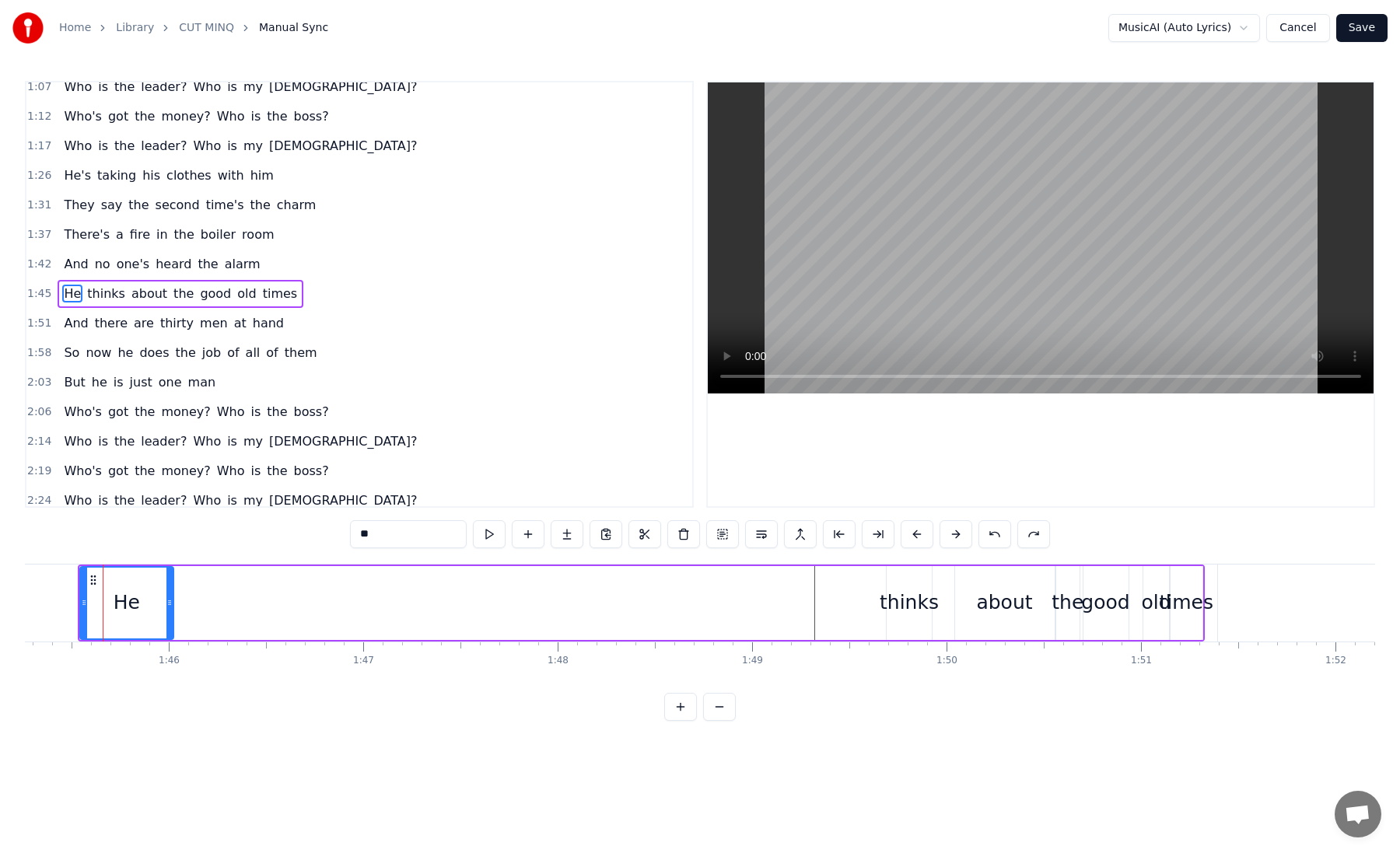
click at [173, 604] on div "He" at bounding box center [127, 603] width 96 height 74
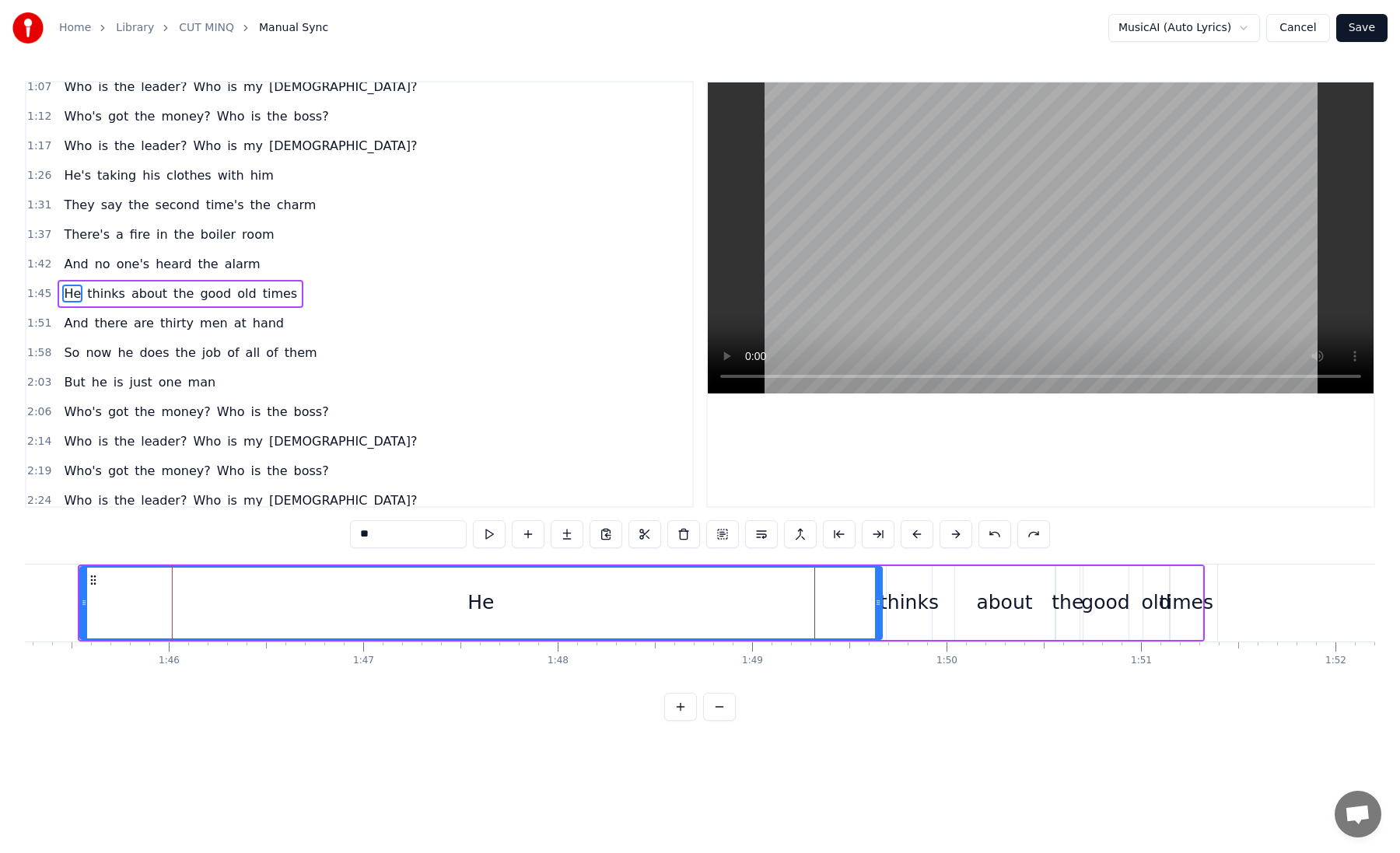
drag, startPoint x: 166, startPoint y: 604, endPoint x: 875, endPoint y: 633, distance: 709.6
click at [875, 633] on div at bounding box center [877, 602] width 6 height 71
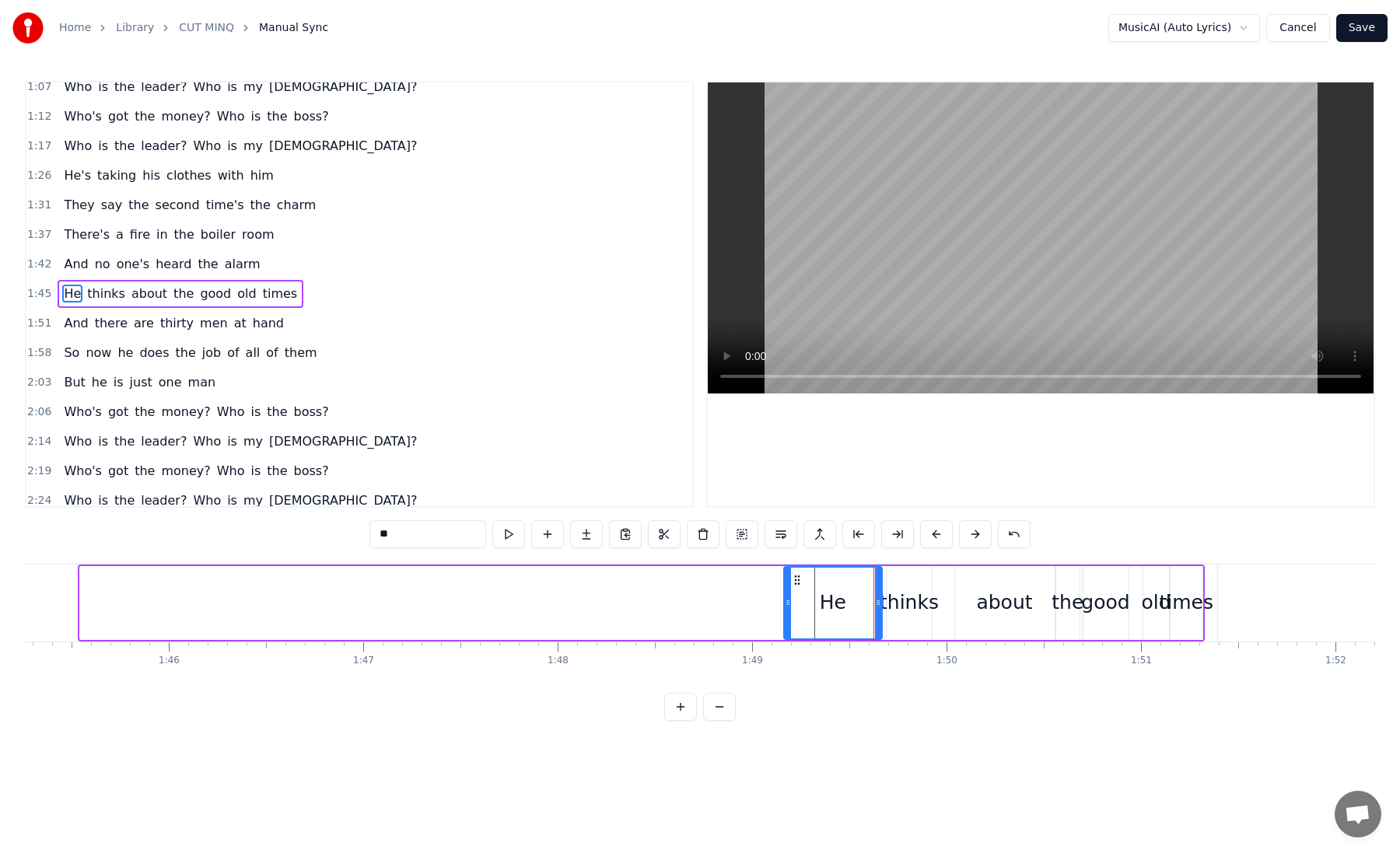
drag, startPoint x: 83, startPoint y: 605, endPoint x: 780, endPoint y: 670, distance: 700.0
click at [786, 665] on div "He's taken his clothes with him He's got to leave again The ones who got the kn…" at bounding box center [700, 622] width 1350 height 117
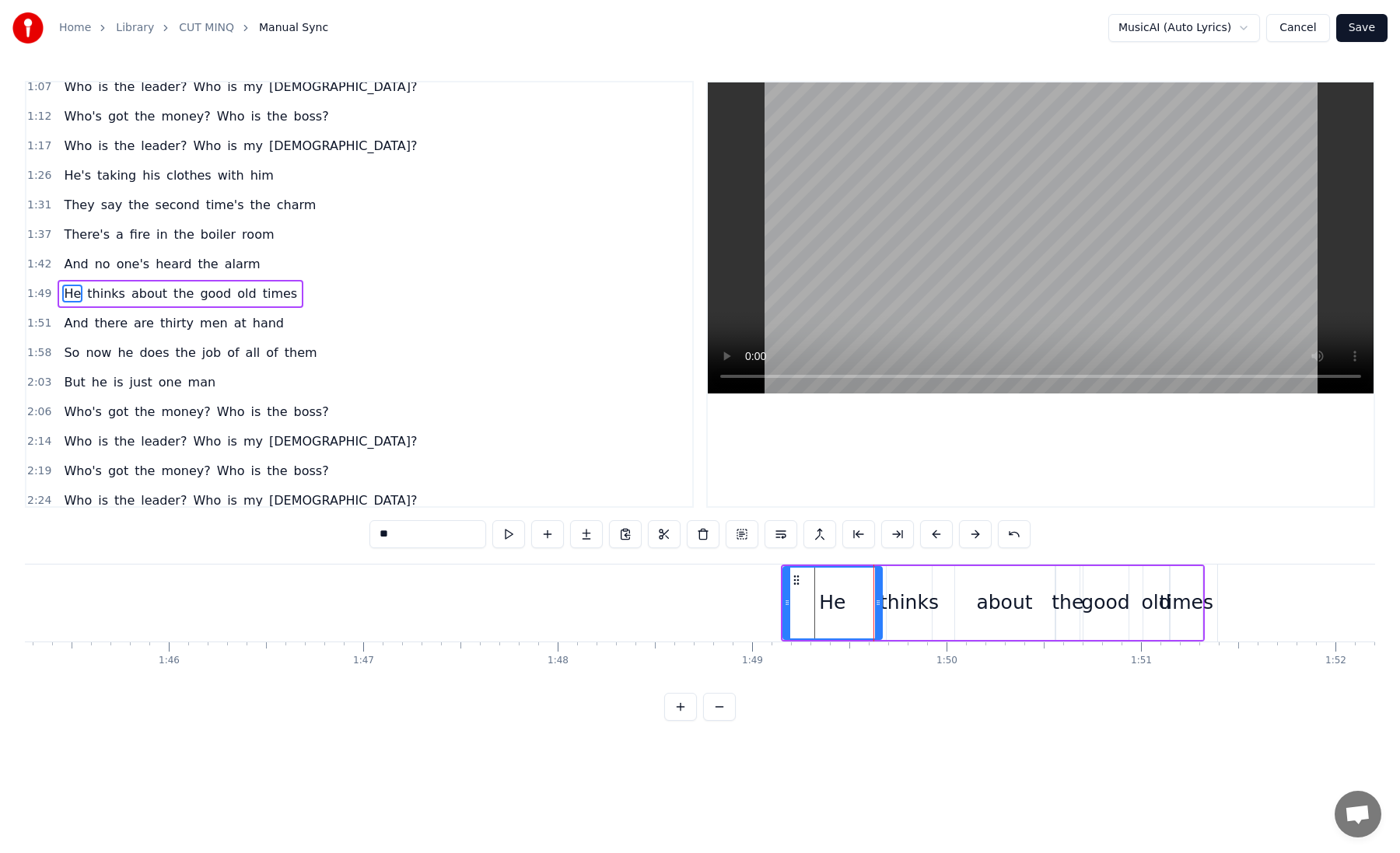
click at [259, 586] on div at bounding box center [647, 603] width 42177 height 77
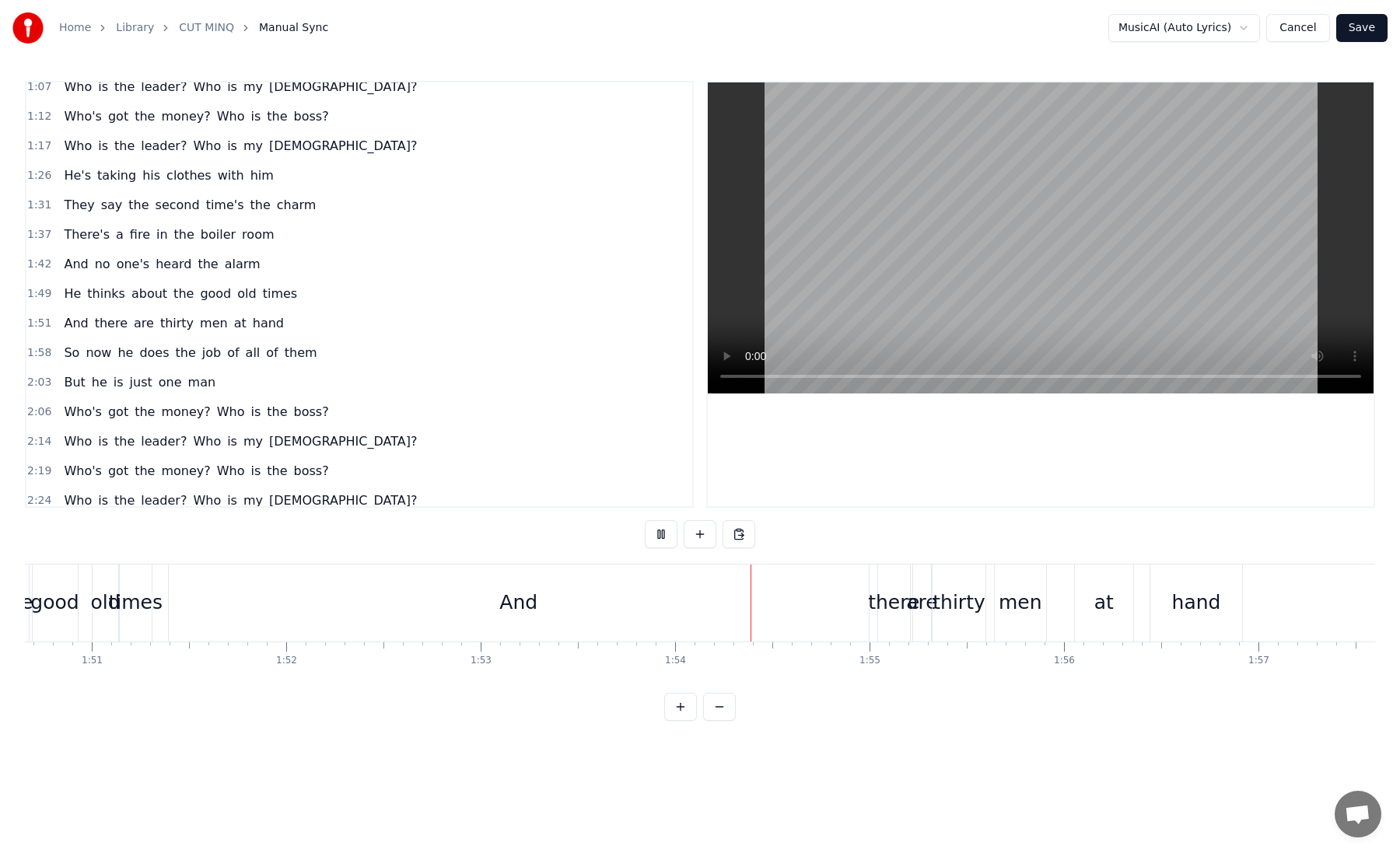
scroll to position [0, 21513]
click at [176, 601] on div "And" at bounding box center [522, 603] width 700 height 77
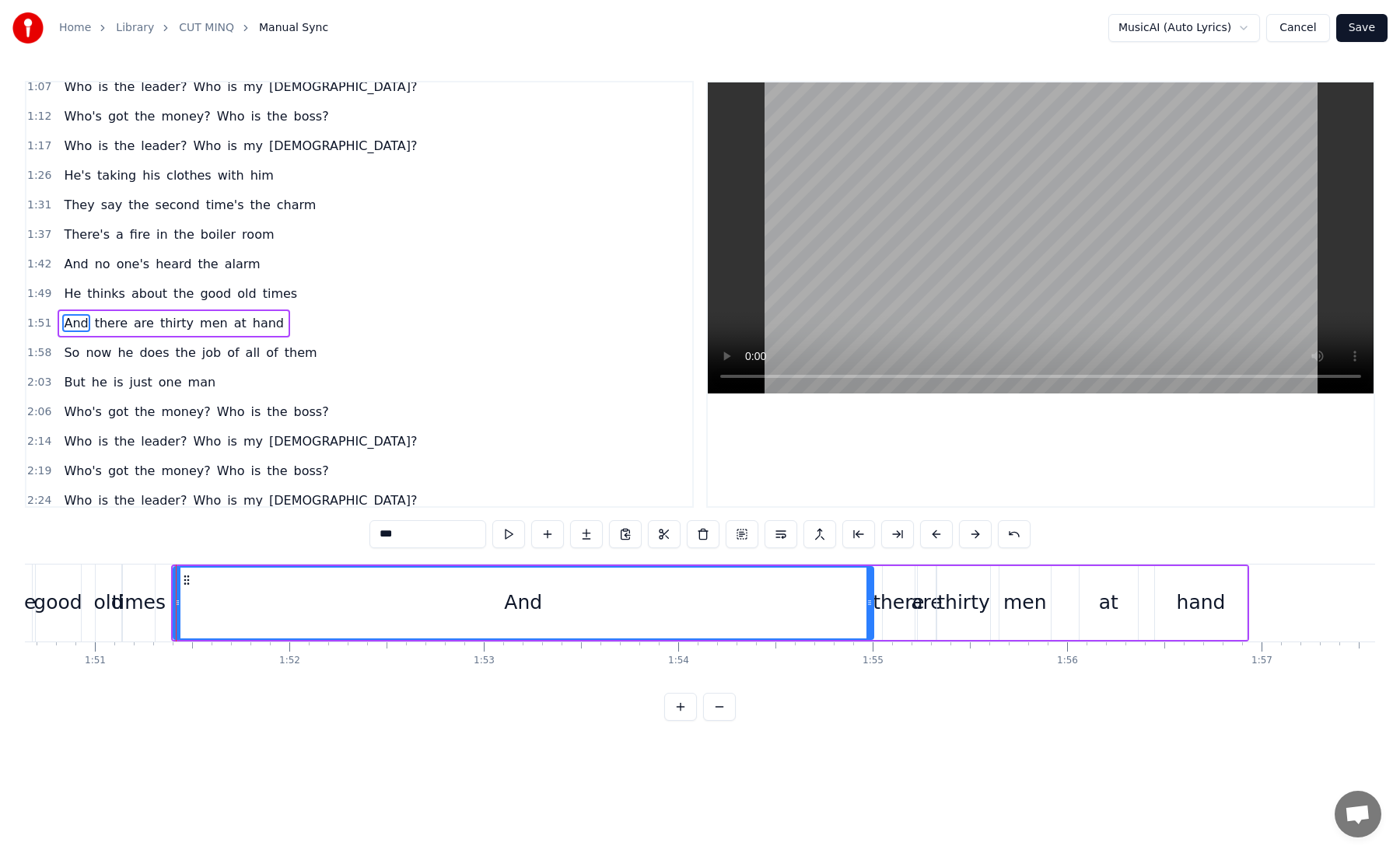
scroll to position [513, 0]
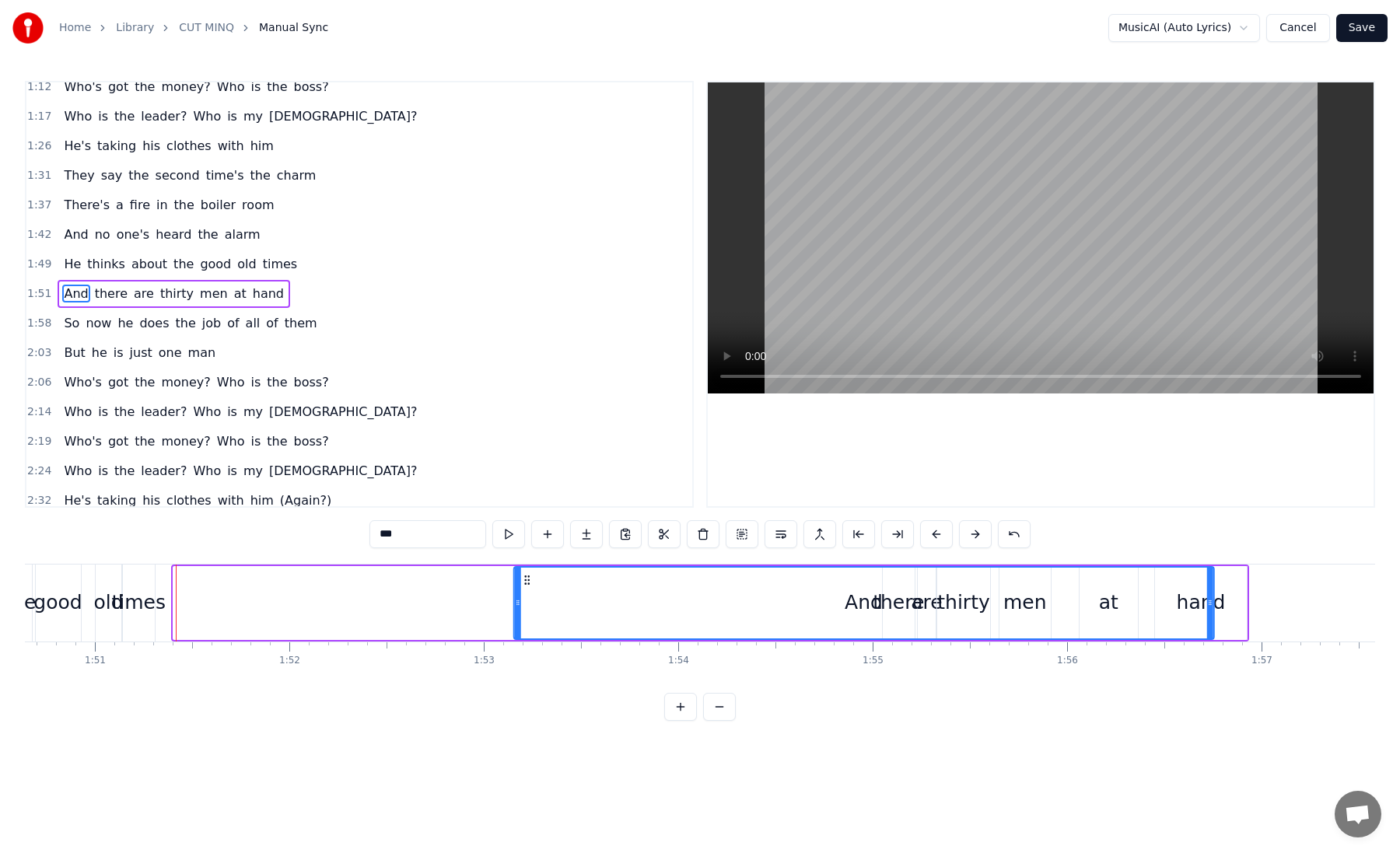
drag, startPoint x: 185, startPoint y: 580, endPoint x: 520, endPoint y: 615, distance: 336.8
click at [520, 615] on div "And" at bounding box center [863, 602] width 699 height 71
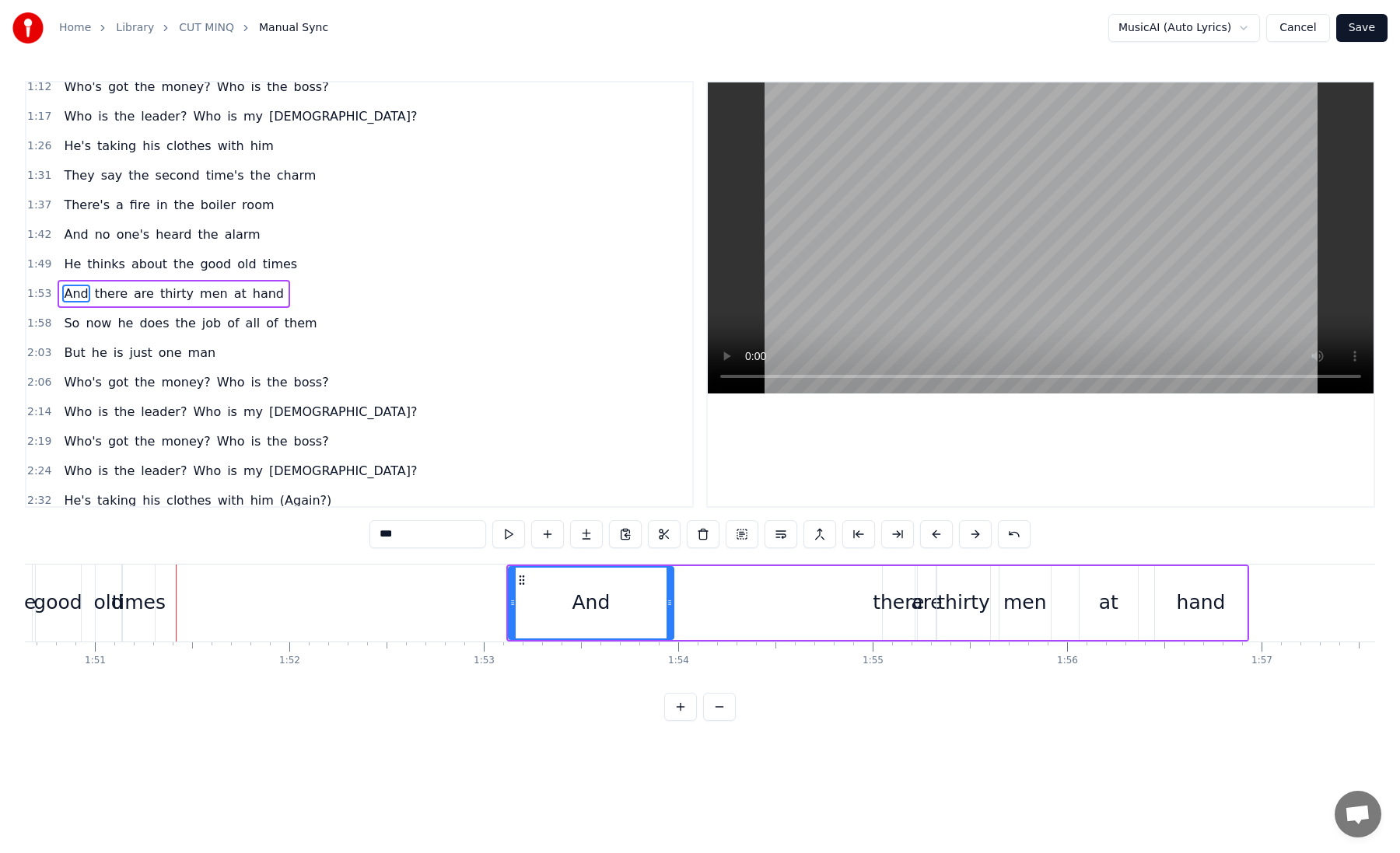
drag, startPoint x: 1203, startPoint y: 599, endPoint x: 665, endPoint y: 611, distance: 538.1
click at [666, 611] on div at bounding box center [669, 602] width 6 height 71
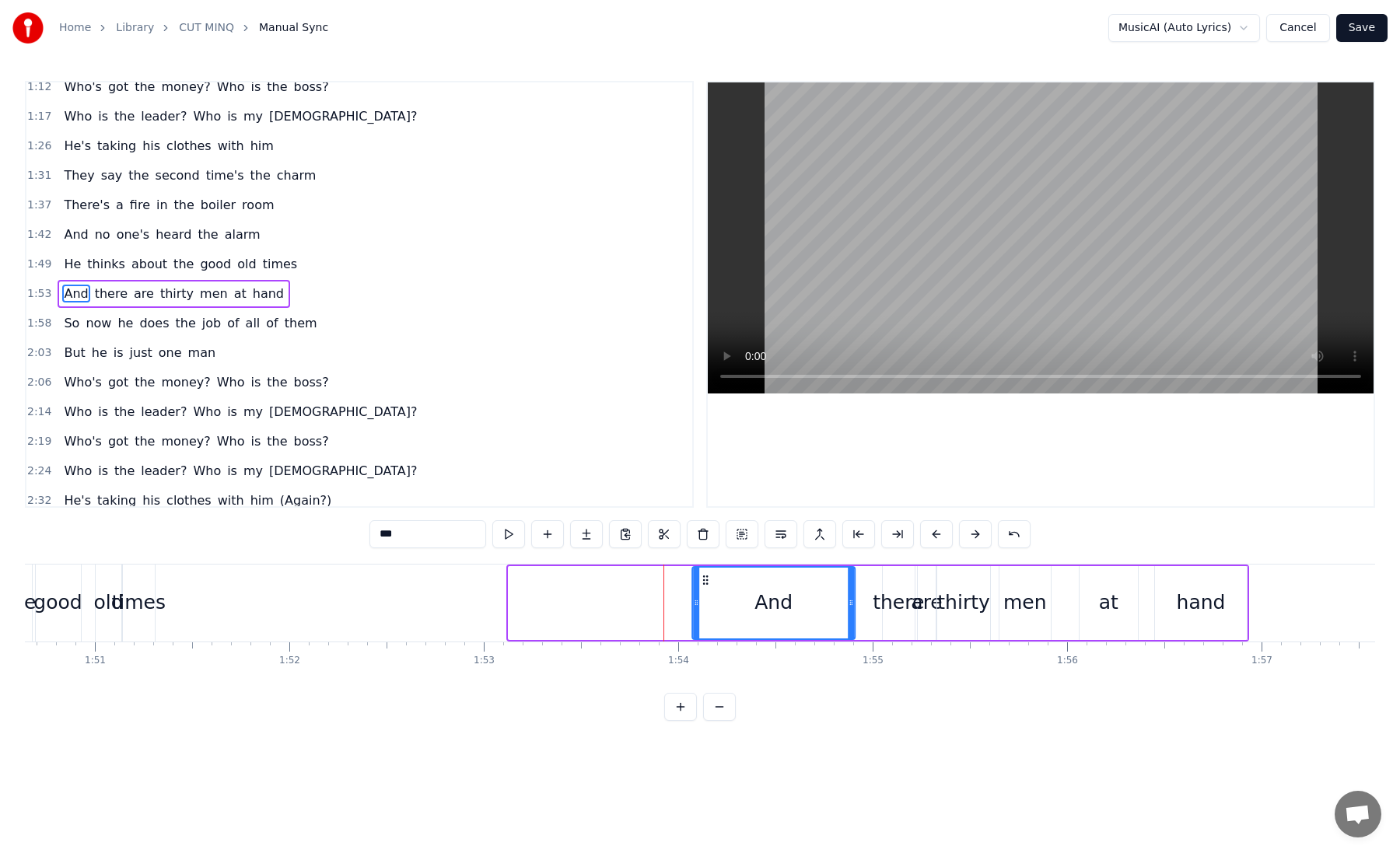
drag, startPoint x: 528, startPoint y: 579, endPoint x: 711, endPoint y: 580, distance: 183.0
click at [711, 580] on icon at bounding box center [706, 580] width 13 height 13
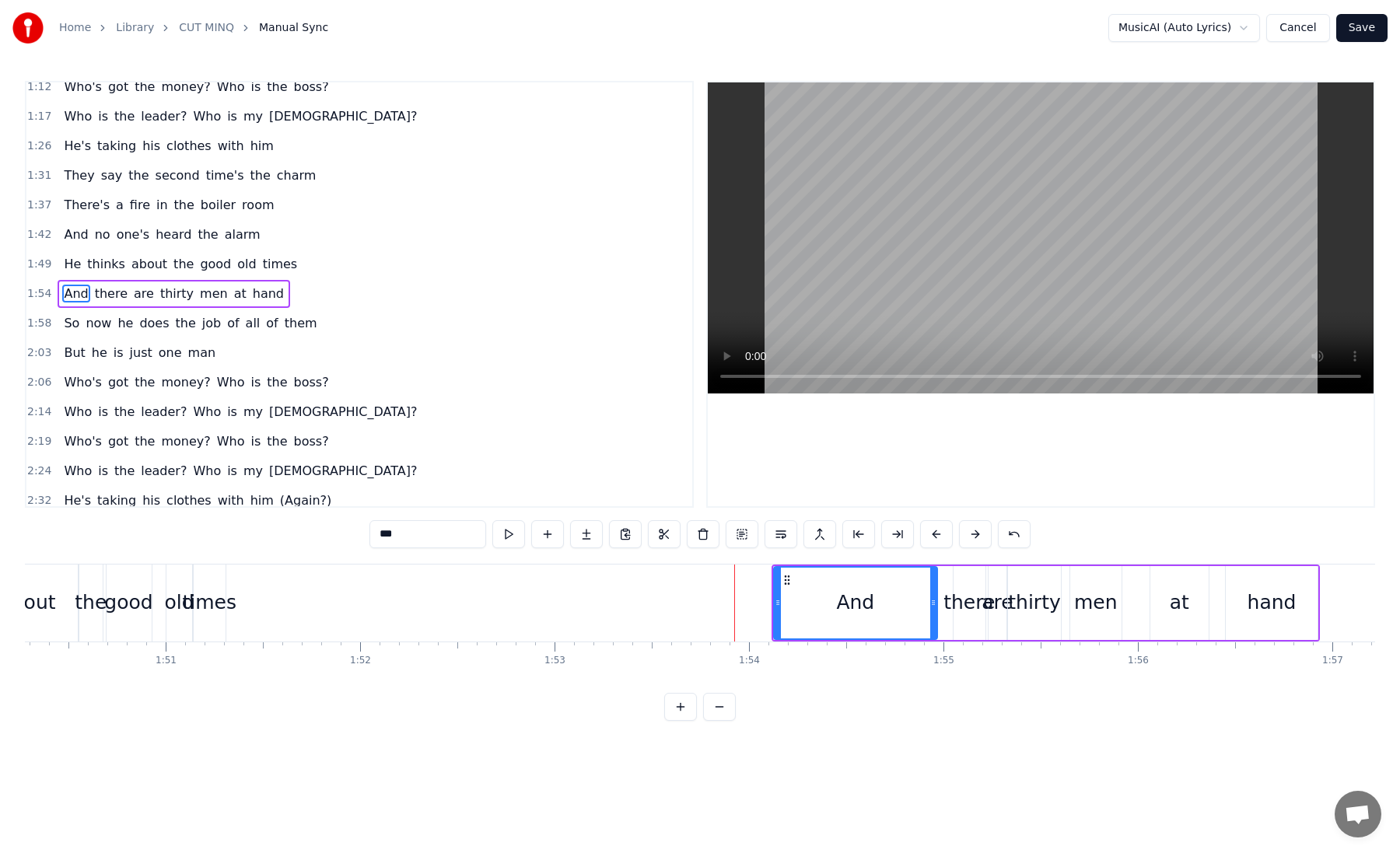
scroll to position [0, 21412]
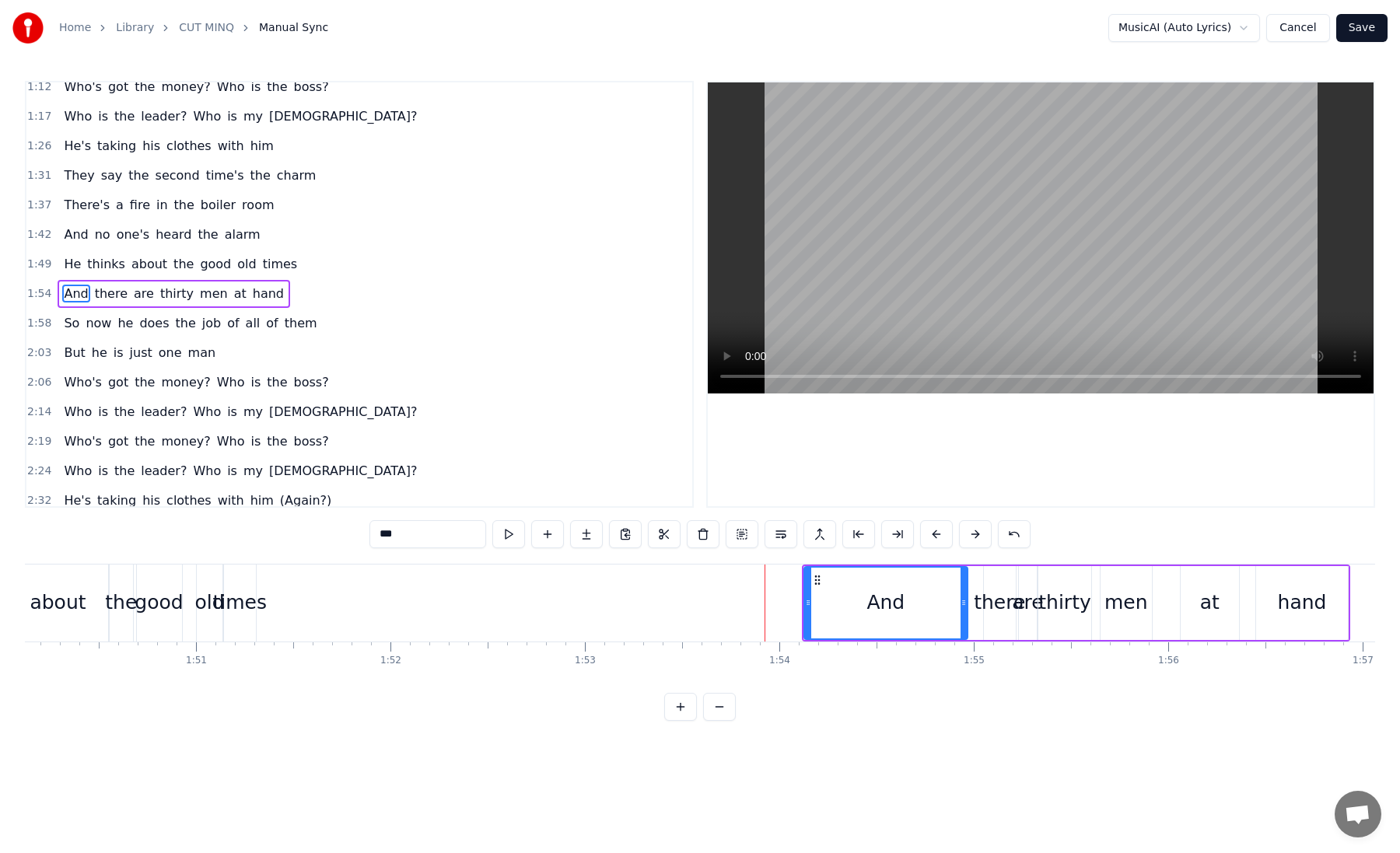
click at [259, 607] on div "times" at bounding box center [240, 602] width 54 height 29
type input "*****"
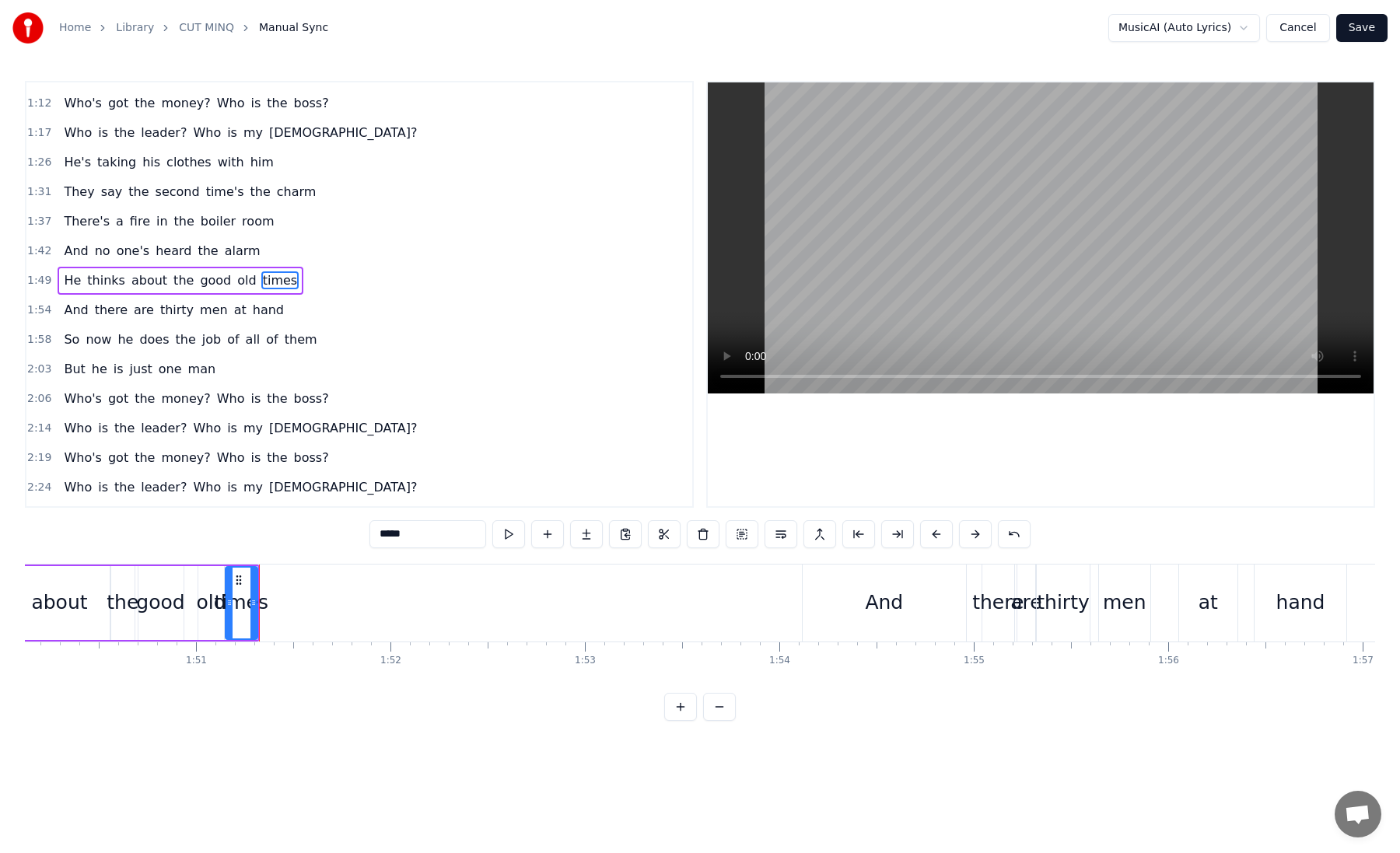
scroll to position [483, 0]
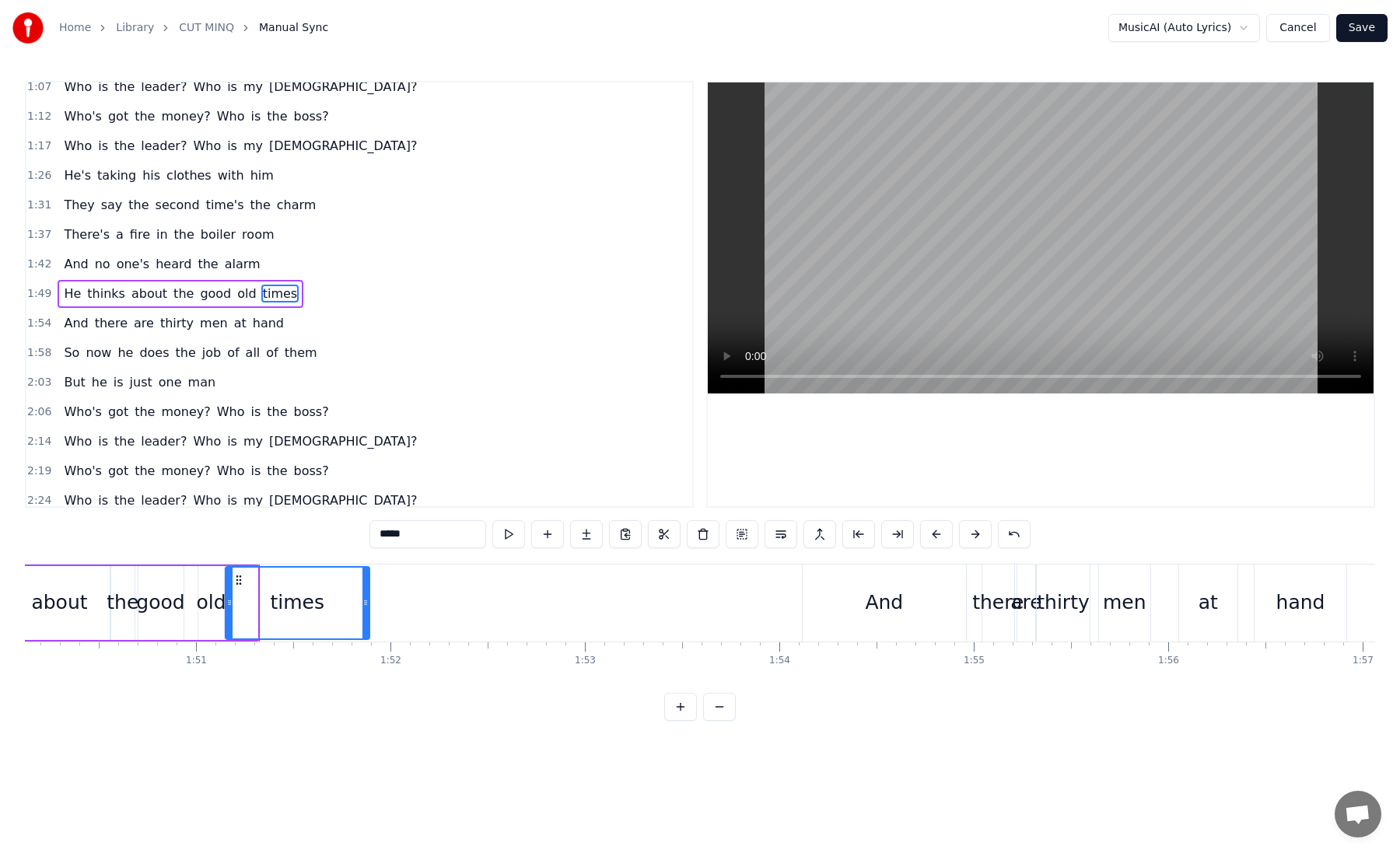
drag, startPoint x: 255, startPoint y: 603, endPoint x: 367, endPoint y: 609, distance: 112.2
click at [367, 609] on div at bounding box center [365, 602] width 6 height 71
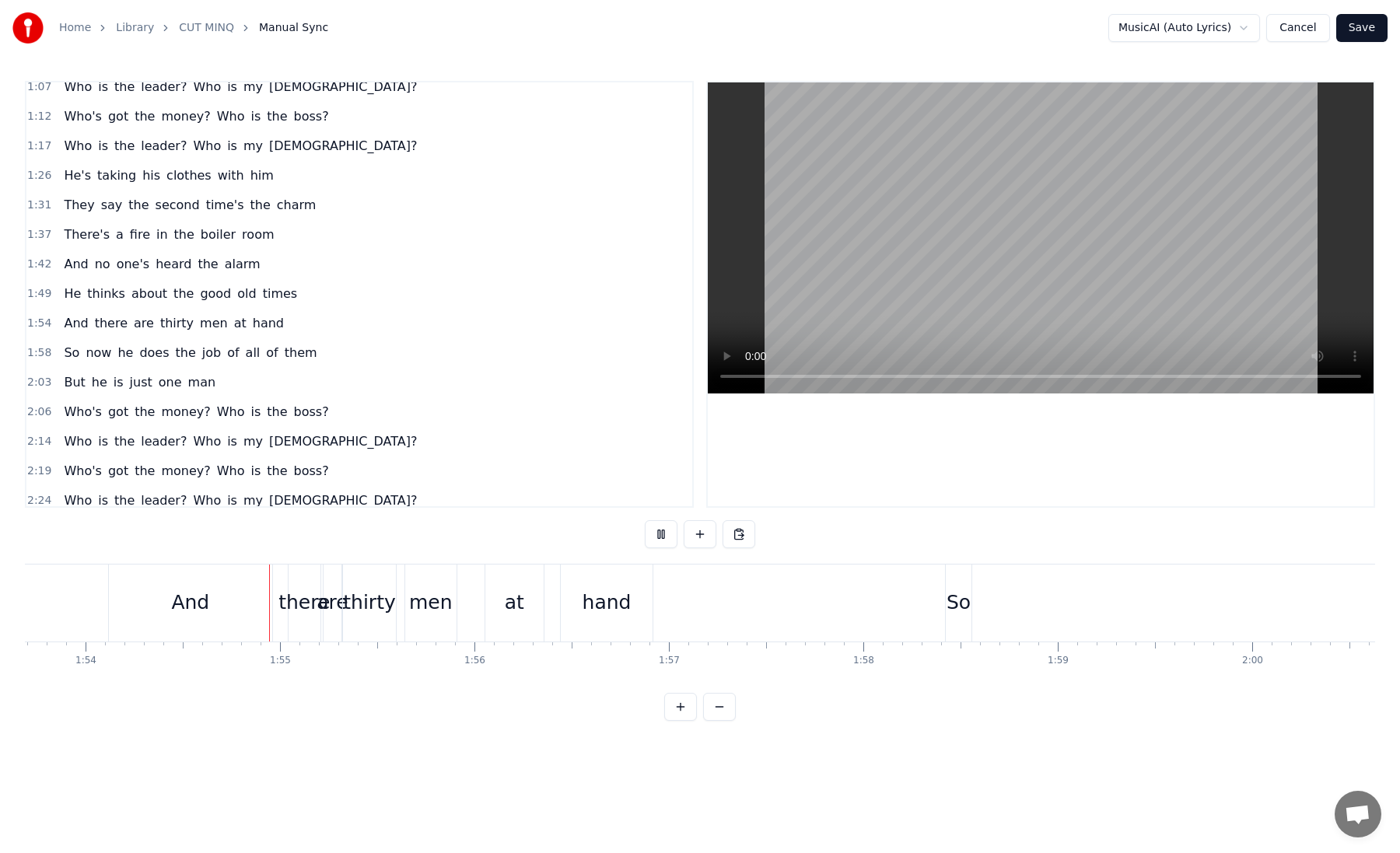
scroll to position [0, 22134]
click at [933, 614] on div "So" at bounding box center [930, 602] width 24 height 29
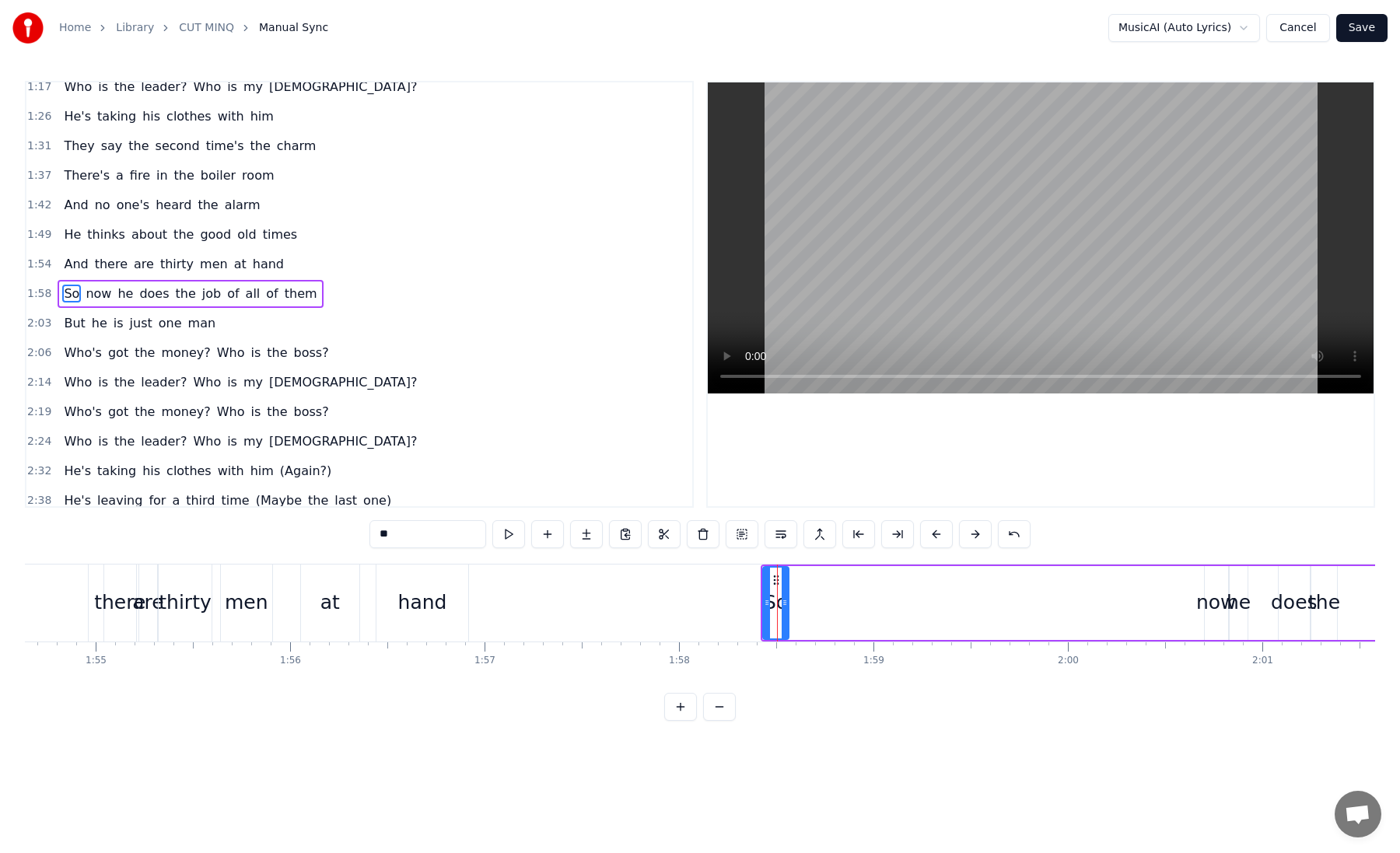
scroll to position [0, 22412]
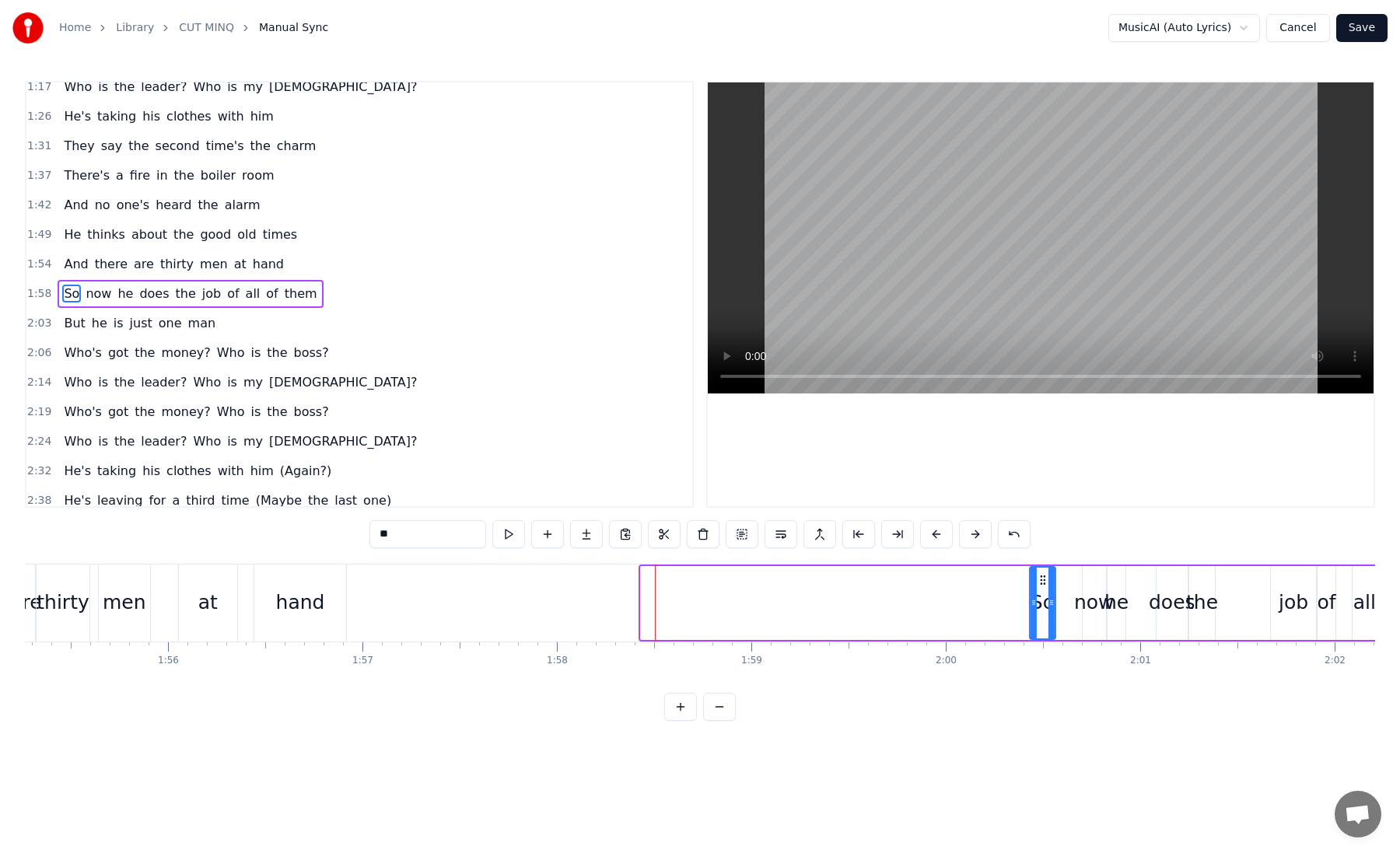
drag, startPoint x: 652, startPoint y: 580, endPoint x: 1042, endPoint y: 625, distance: 392.6
click at [1042, 625] on div "So" at bounding box center [1042, 602] width 24 height 71
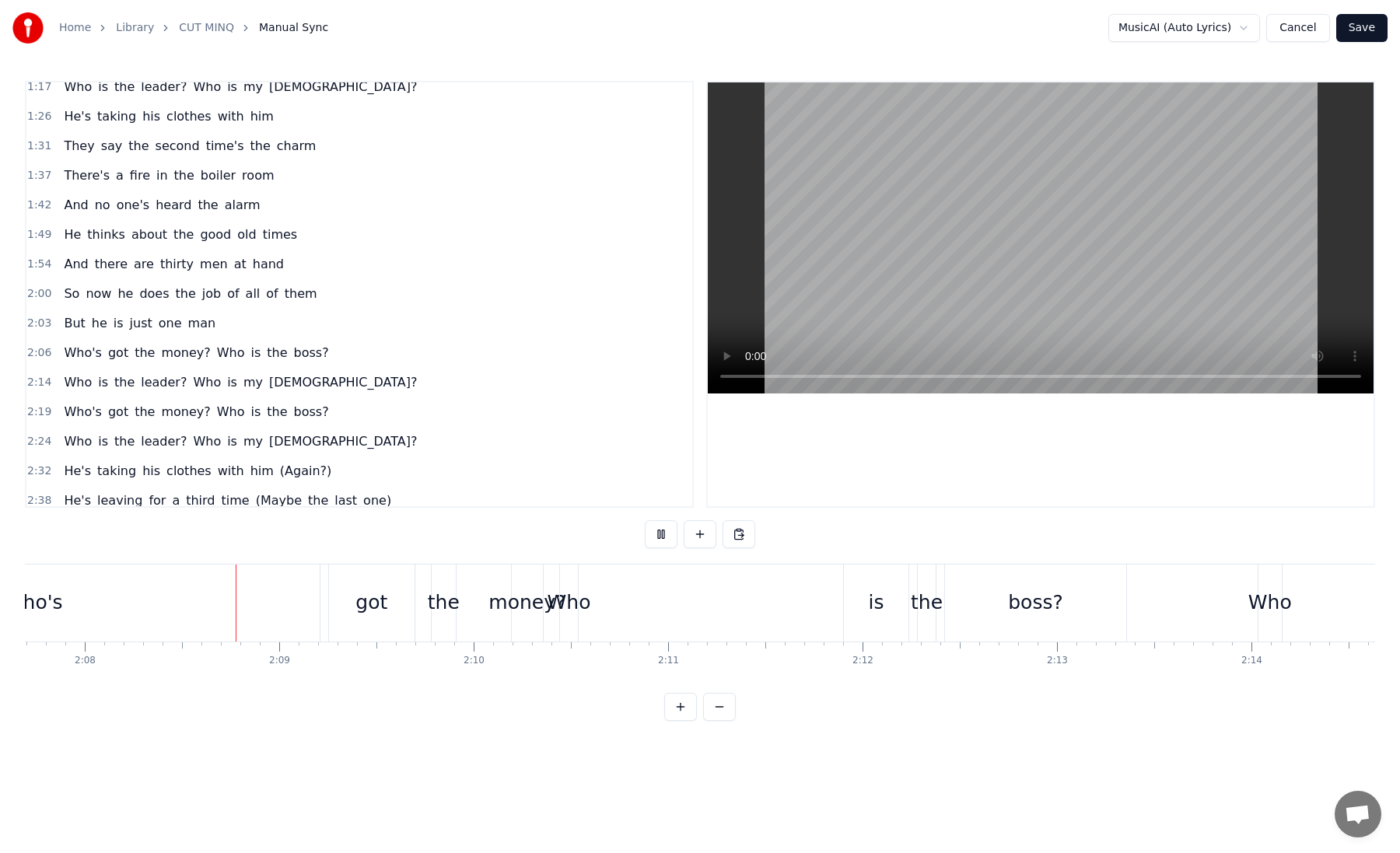
scroll to position [0, 24850]
drag, startPoint x: 553, startPoint y: 607, endPoint x: 576, endPoint y: 607, distance: 23.0
click at [584, 609] on div "Who's got the money? Who is the boss?" at bounding box center [416, 603] width 1384 height 77
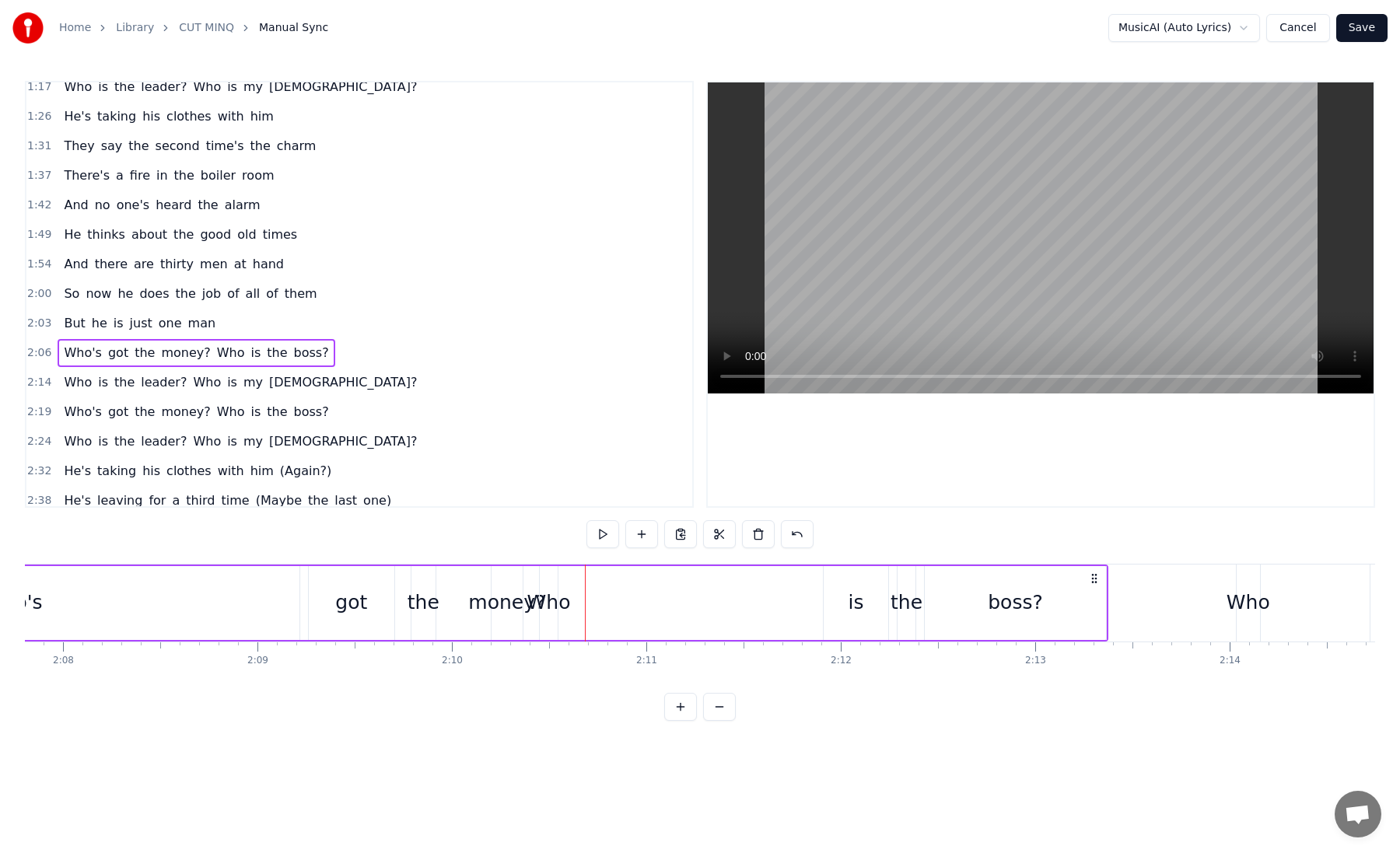
click at [545, 598] on div "Who" at bounding box center [549, 602] width 44 height 29
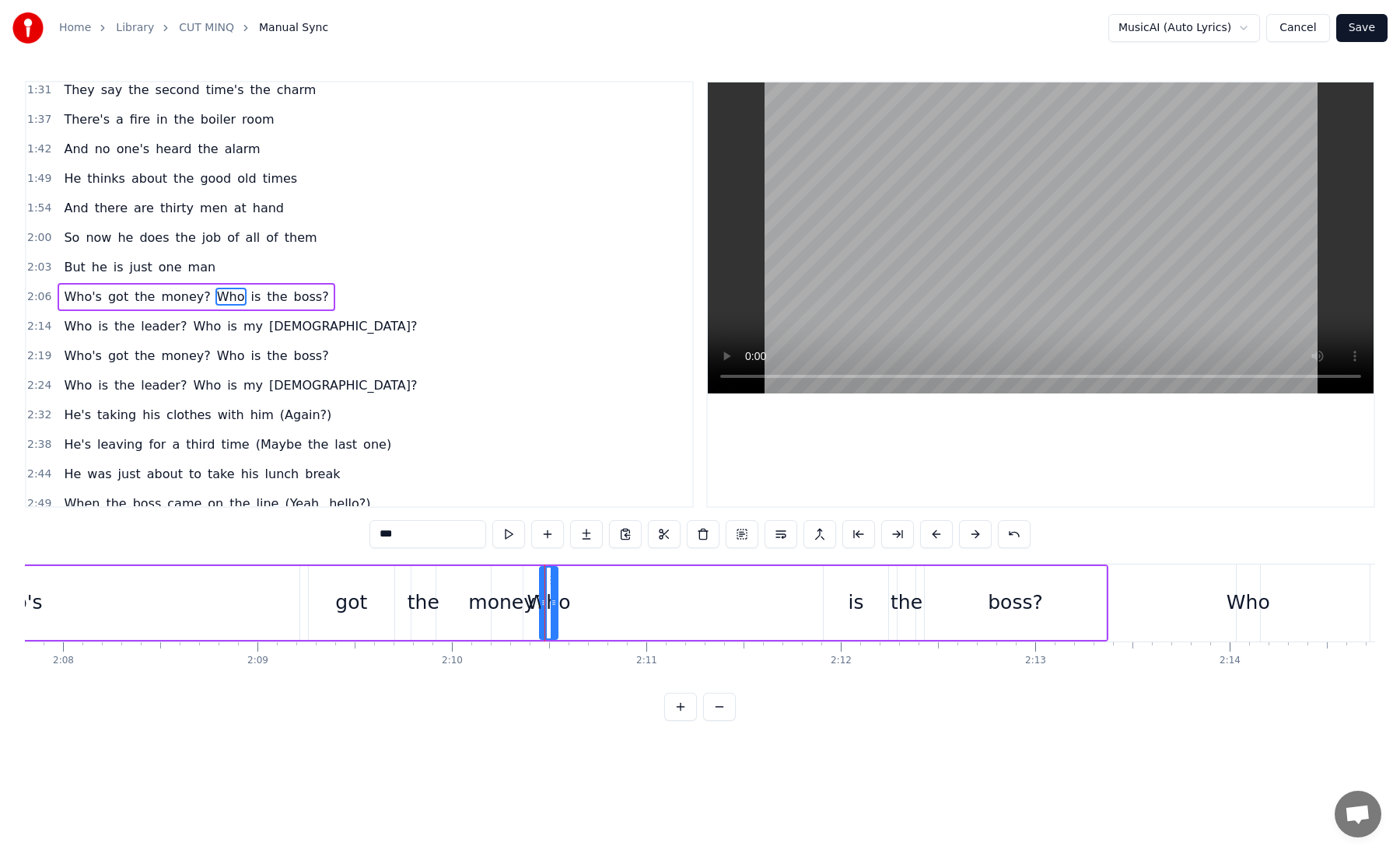
scroll to position [601, 0]
click at [568, 588] on div at bounding box center [571, 602] width 6 height 71
drag, startPoint x: 583, startPoint y: 588, endPoint x: 611, endPoint y: 588, distance: 28.0
click at [611, 588] on div "Who's got the money? Who is the boss?" at bounding box center [416, 603] width 1384 height 77
click at [560, 591] on div "Who" at bounding box center [552, 602] width 44 height 29
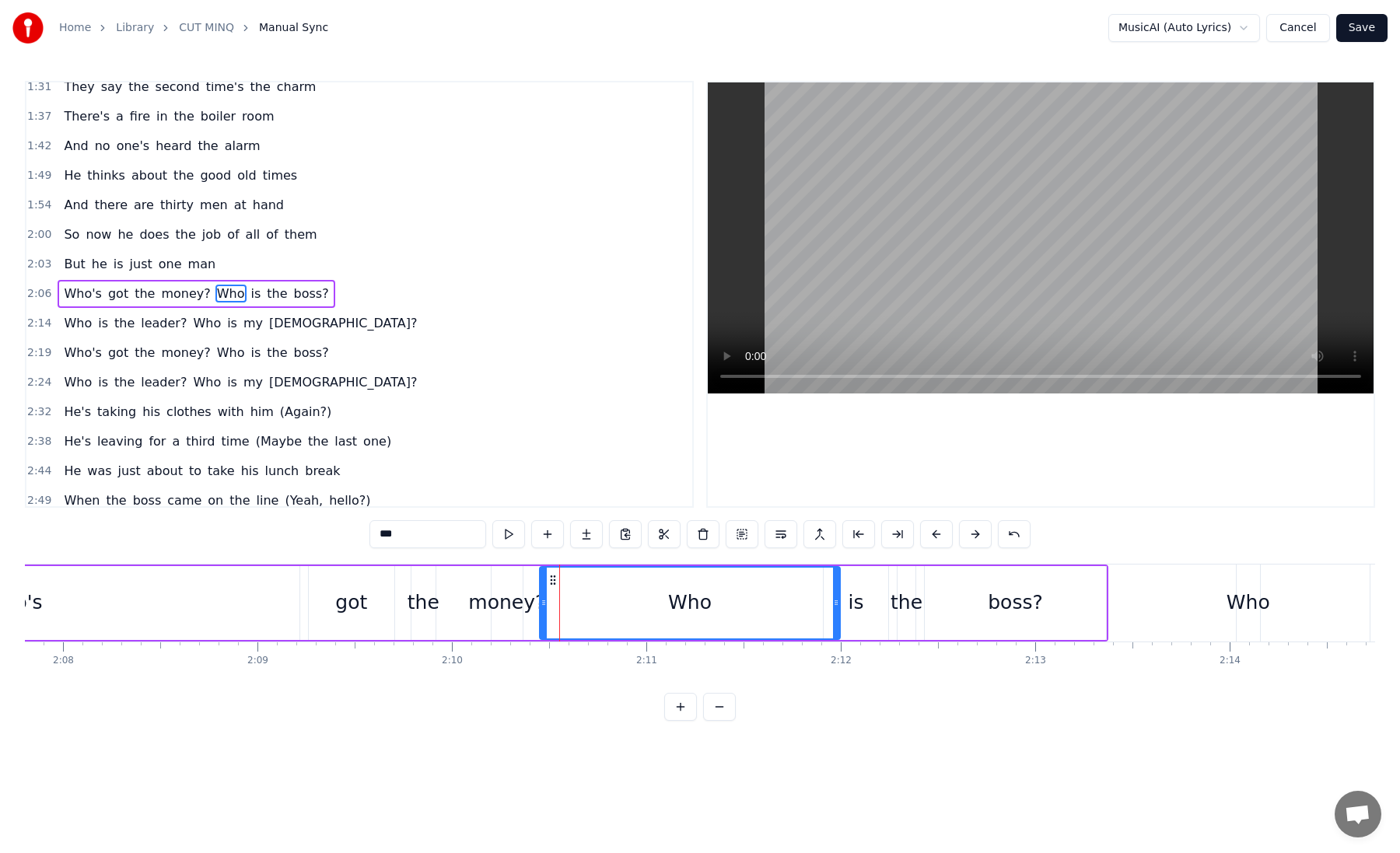
drag, startPoint x: 561, startPoint y: 597, endPoint x: 832, endPoint y: 595, distance: 271.0
click at [833, 595] on div at bounding box center [835, 602] width 6 height 71
drag, startPoint x: 541, startPoint y: 593, endPoint x: 790, endPoint y: 613, distance: 249.8
click at [790, 613] on div at bounding box center [792, 602] width 6 height 71
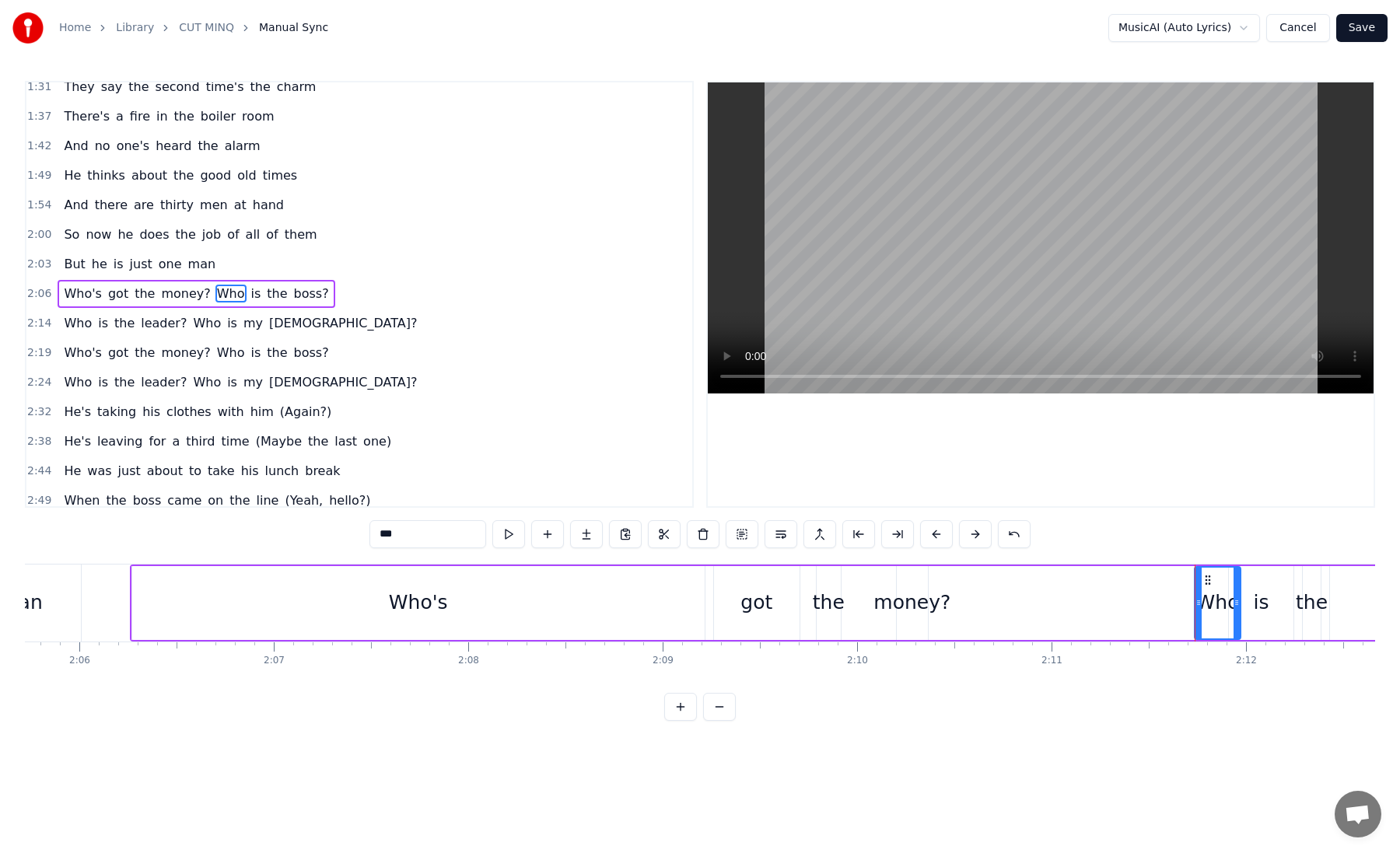
scroll to position [0, 24421]
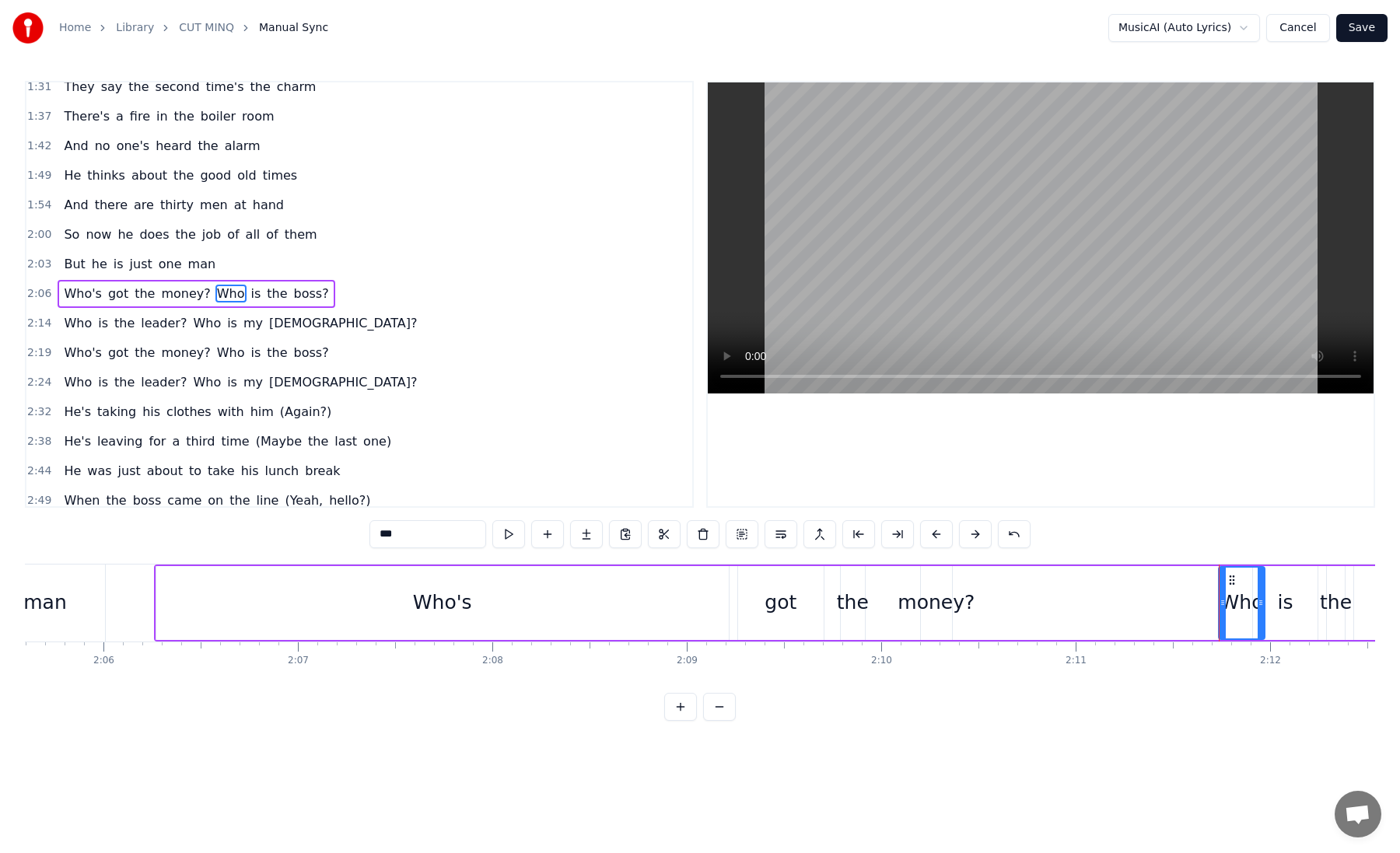
click at [449, 619] on div "Who's" at bounding box center [442, 603] width 573 height 74
type input "*****"
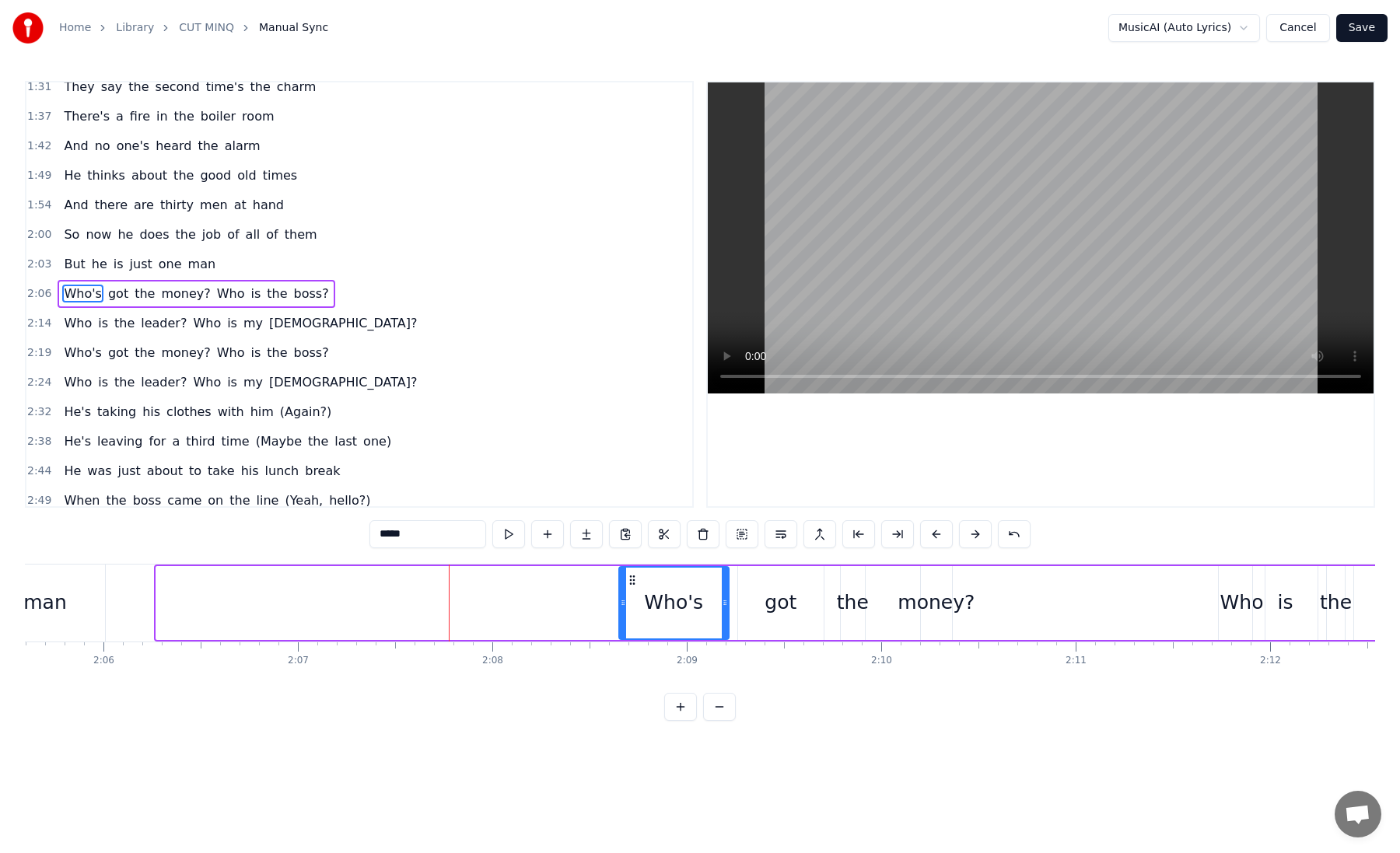
drag, startPoint x: 159, startPoint y: 599, endPoint x: 636, endPoint y: 620, distance: 477.5
click at [626, 620] on div at bounding box center [623, 602] width 6 height 71
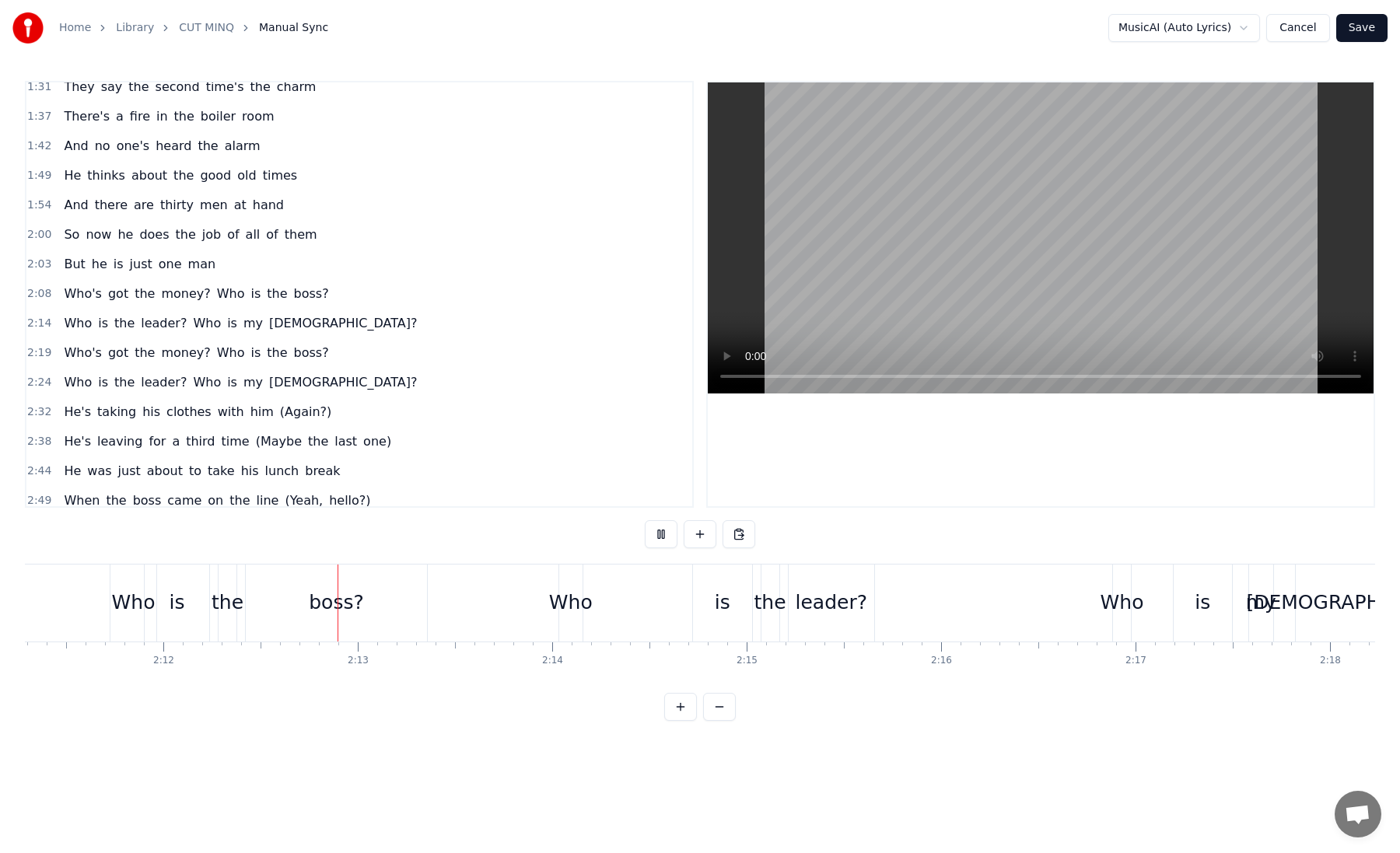
scroll to position [0, 25642]
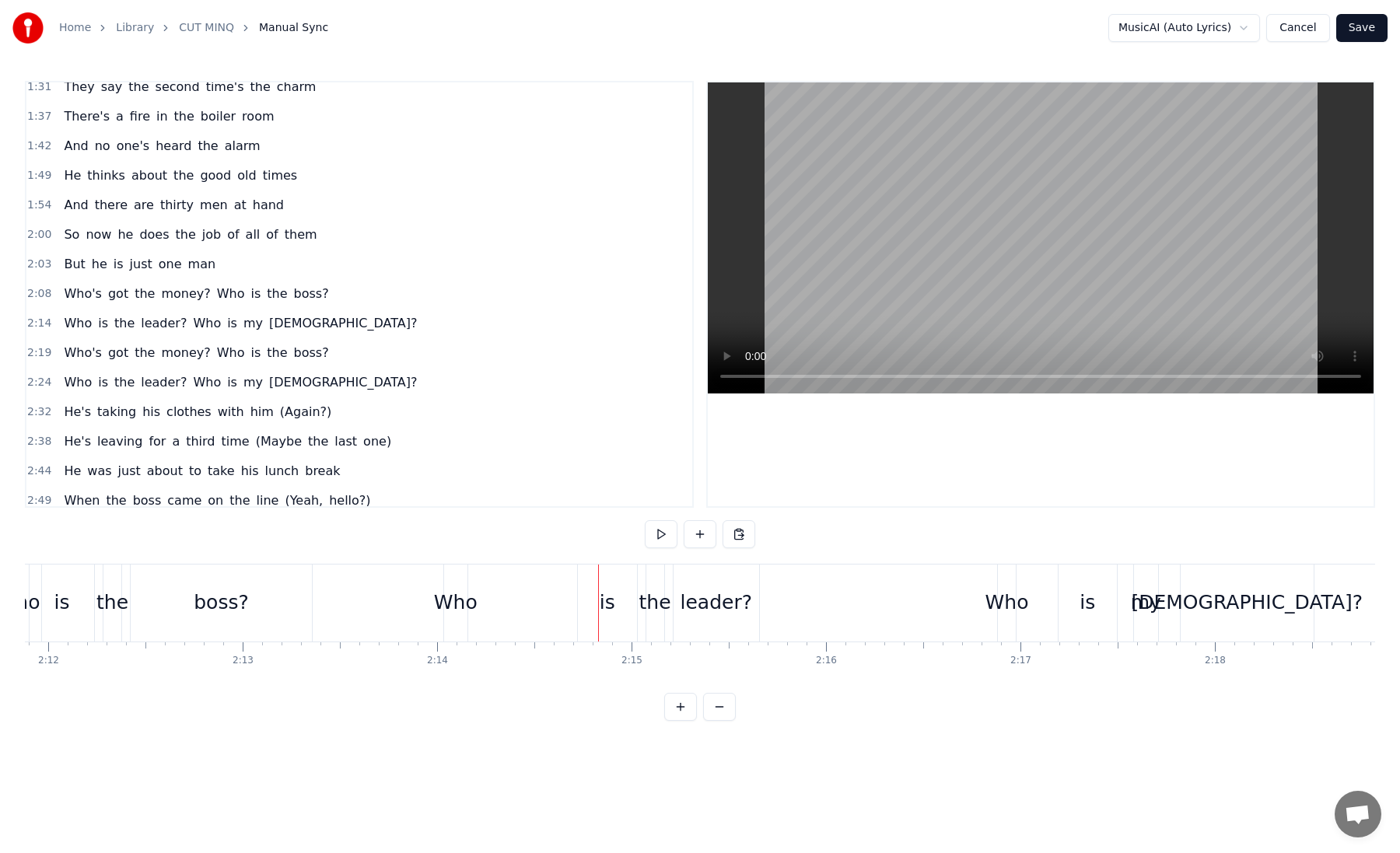
click at [483, 592] on div "Who is the leader? Who is my God?" at bounding box center [880, 603] width 874 height 77
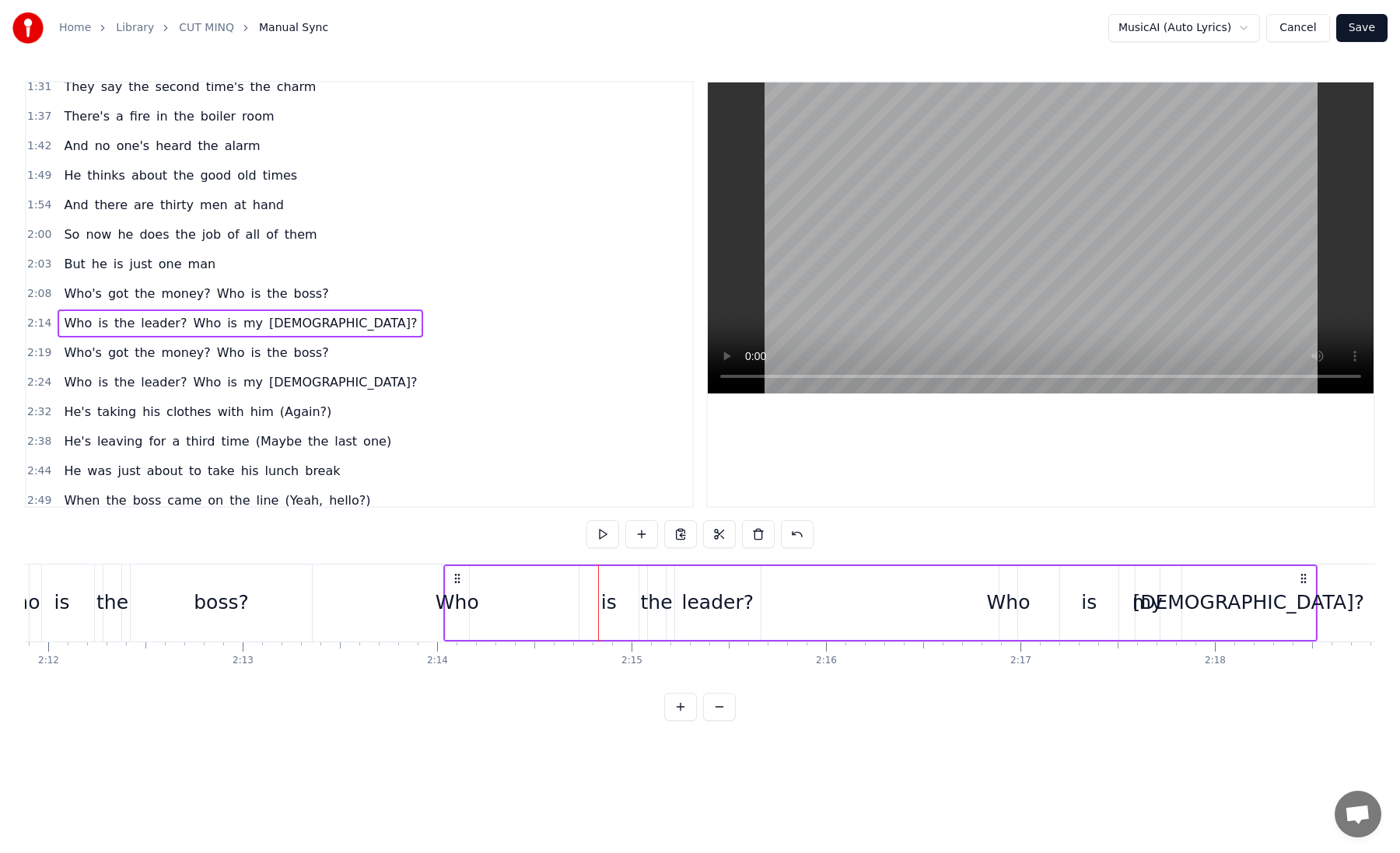
click at [471, 592] on div "Who" at bounding box center [457, 602] width 44 height 29
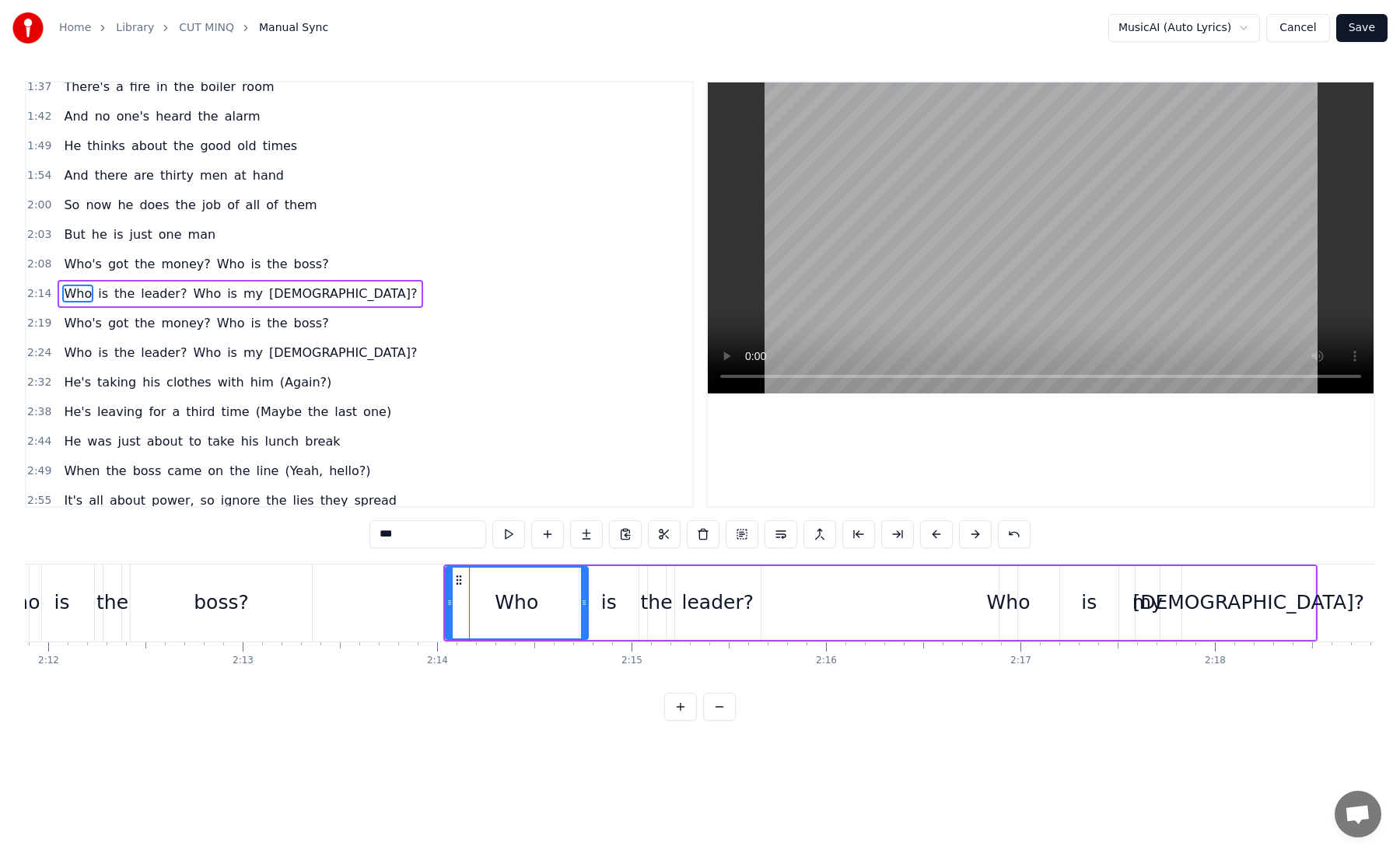
drag, startPoint x: 465, startPoint y: 583, endPoint x: 591, endPoint y: 593, distance: 126.4
click at [587, 593] on div at bounding box center [583, 602] width 6 height 71
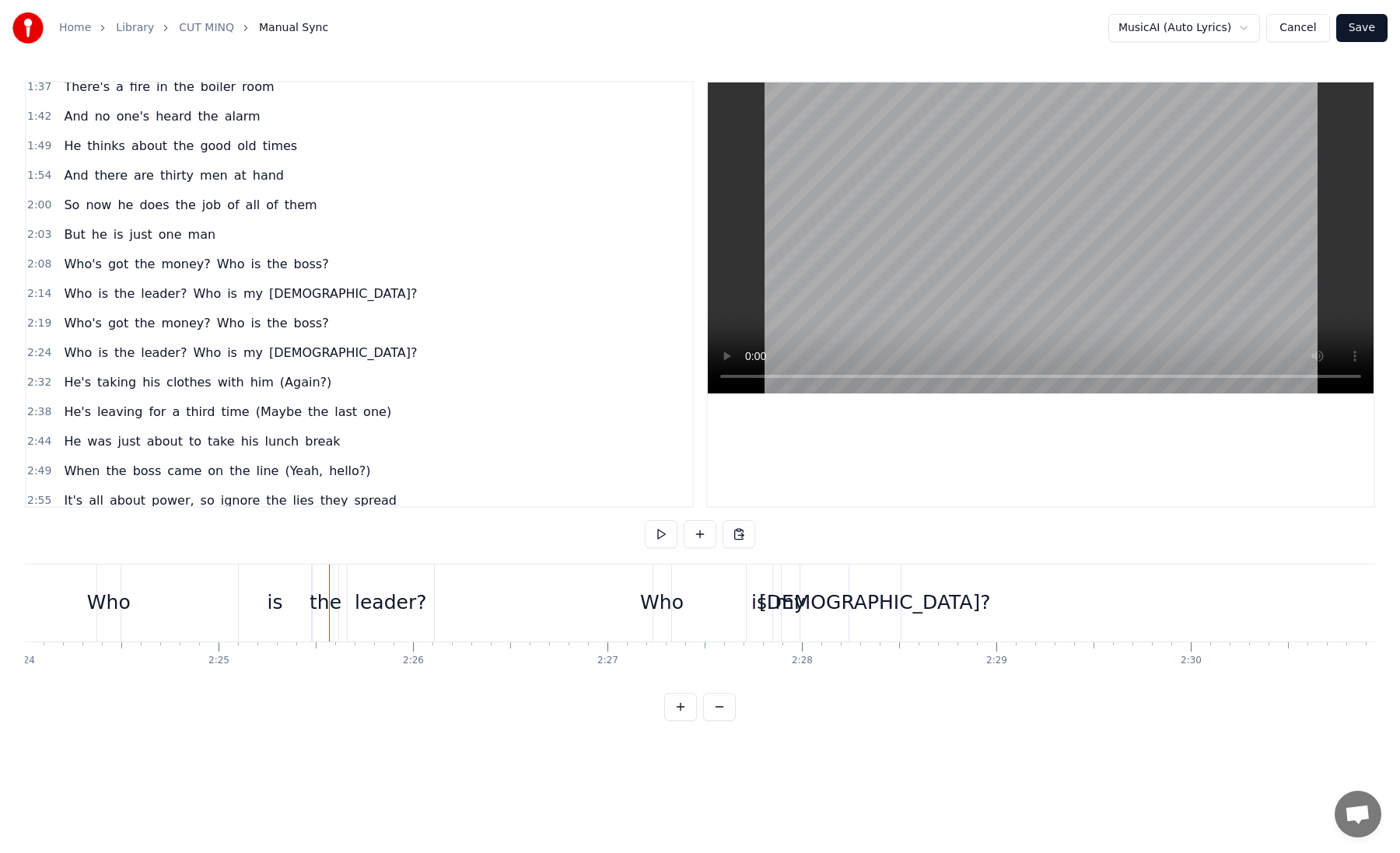
scroll to position [0, 27984]
click at [135, 615] on div "Who" at bounding box center [125, 602] width 44 height 29
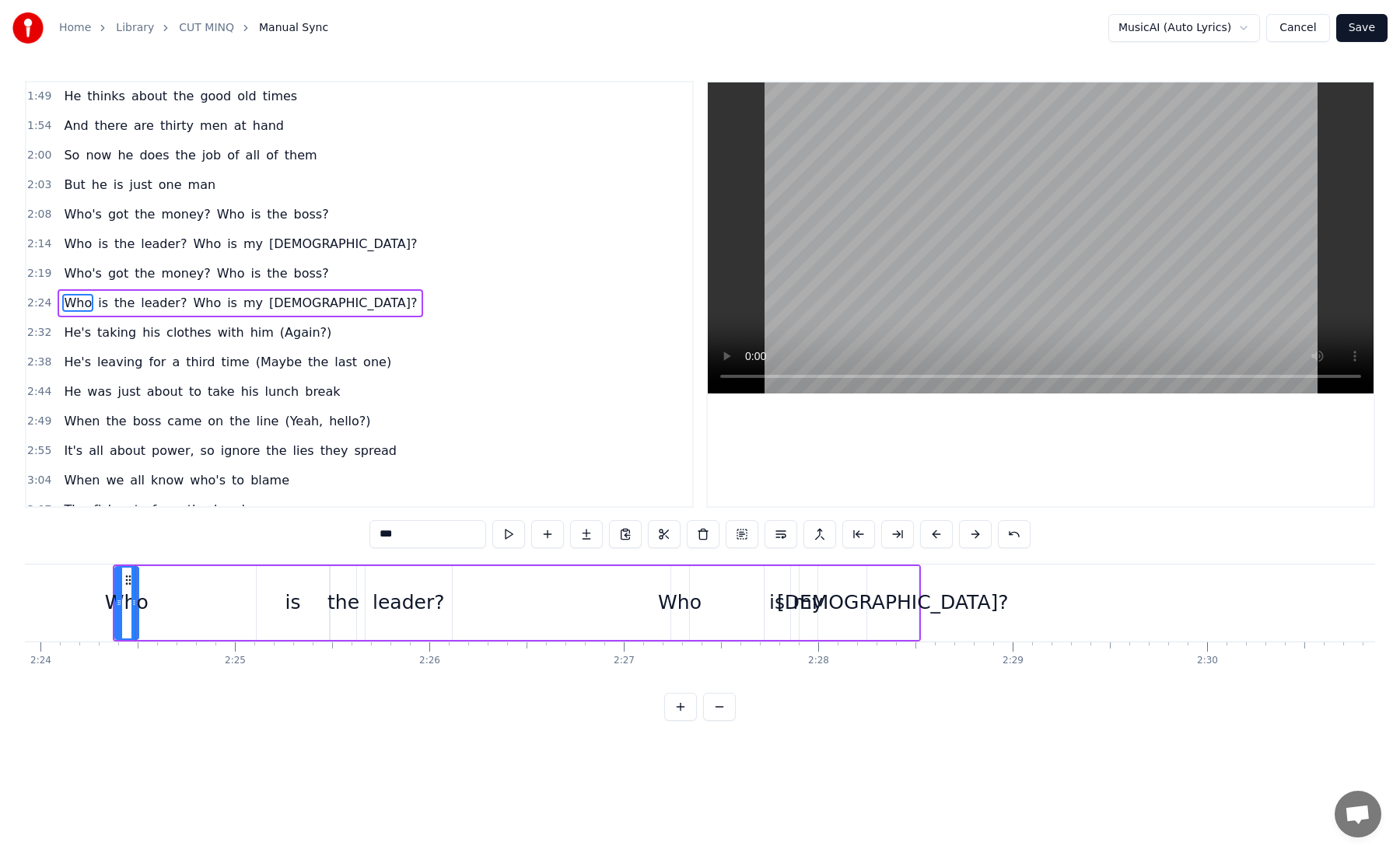
scroll to position [690, 0]
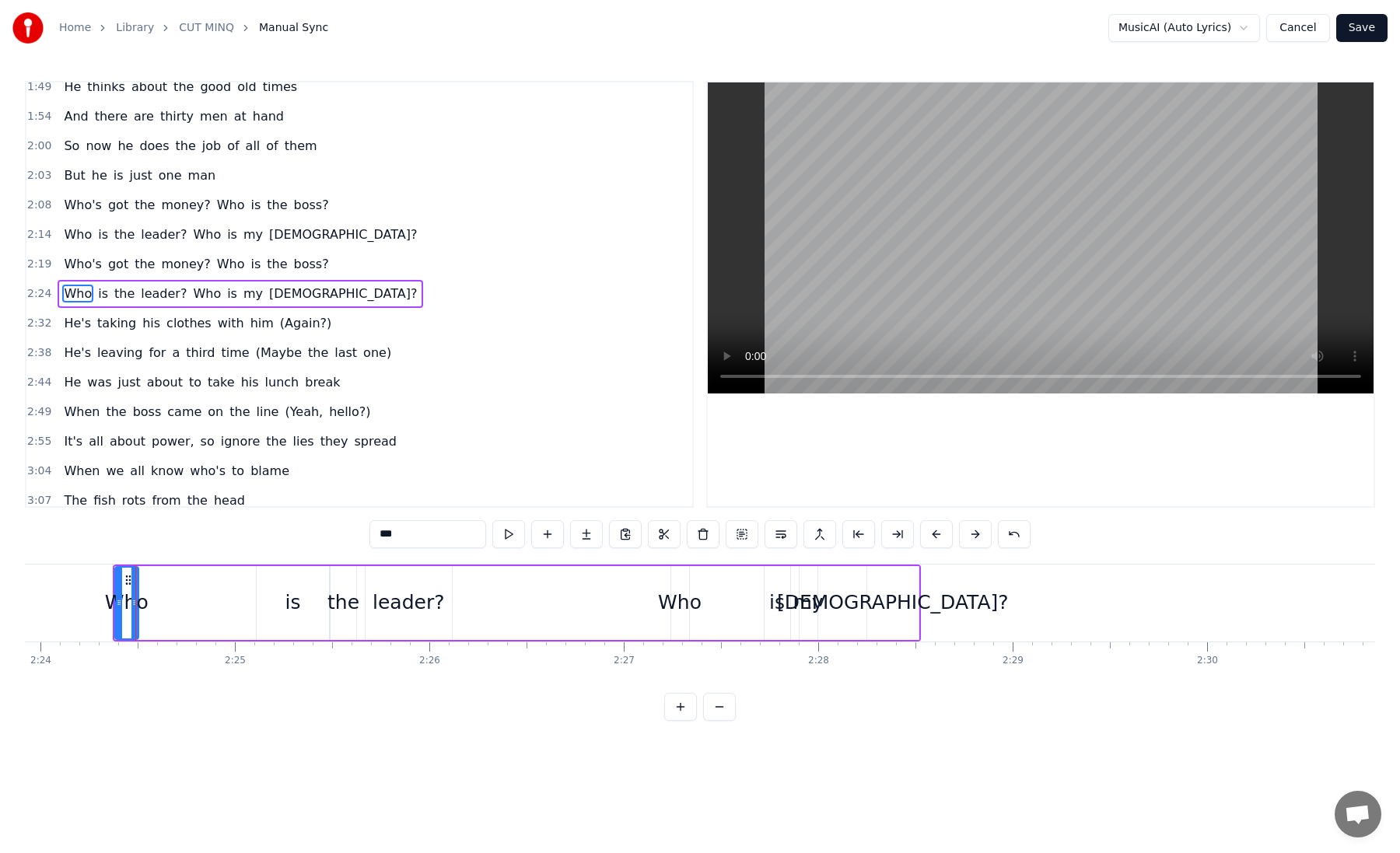
click at [135, 585] on div at bounding box center [135, 603] width 1 height 77
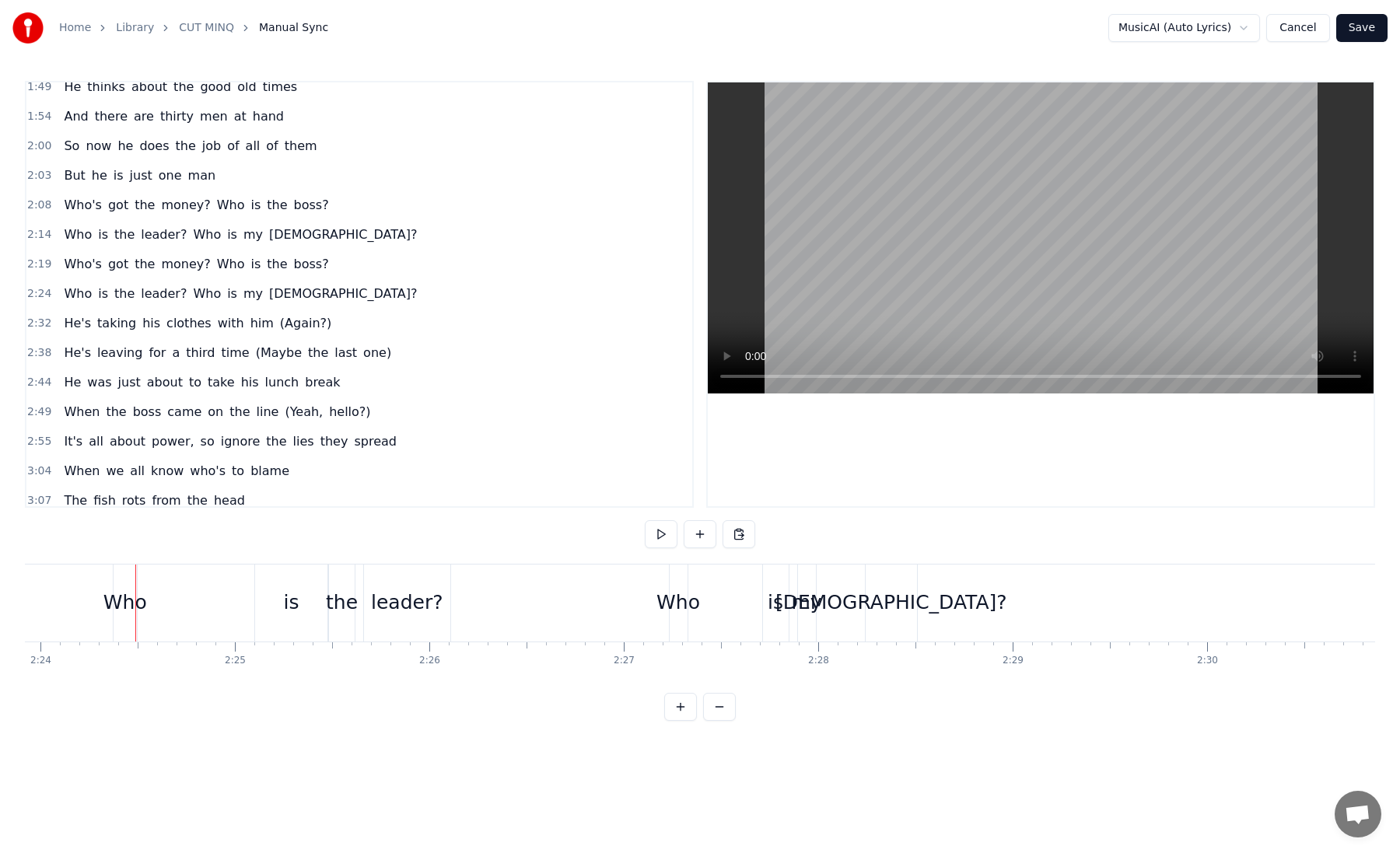
click at [131, 596] on div "Who" at bounding box center [125, 602] width 44 height 29
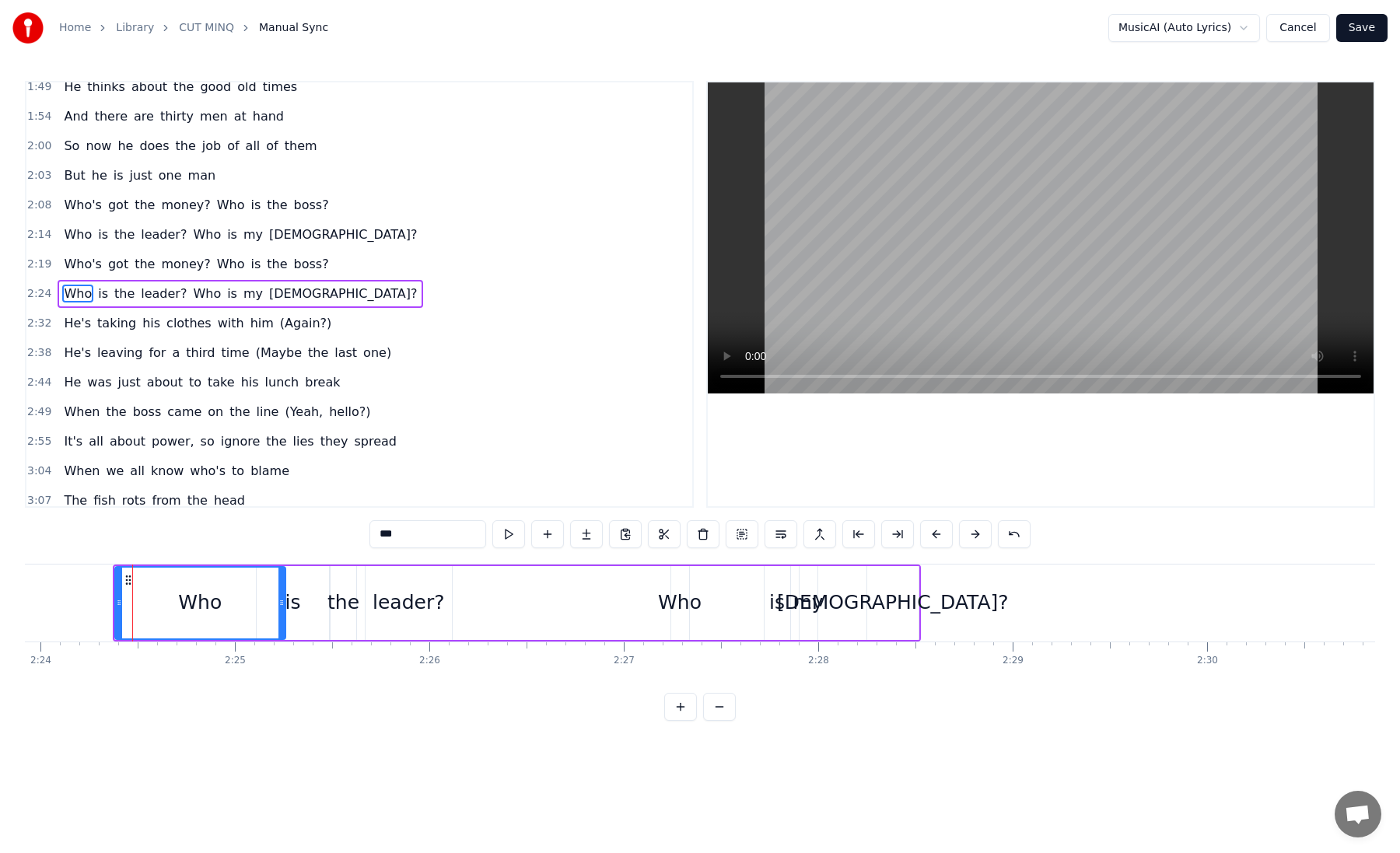
drag, startPoint x: 135, startPoint y: 605, endPoint x: 281, endPoint y: 603, distance: 146.0
click at [281, 603] on icon at bounding box center [281, 603] width 6 height 13
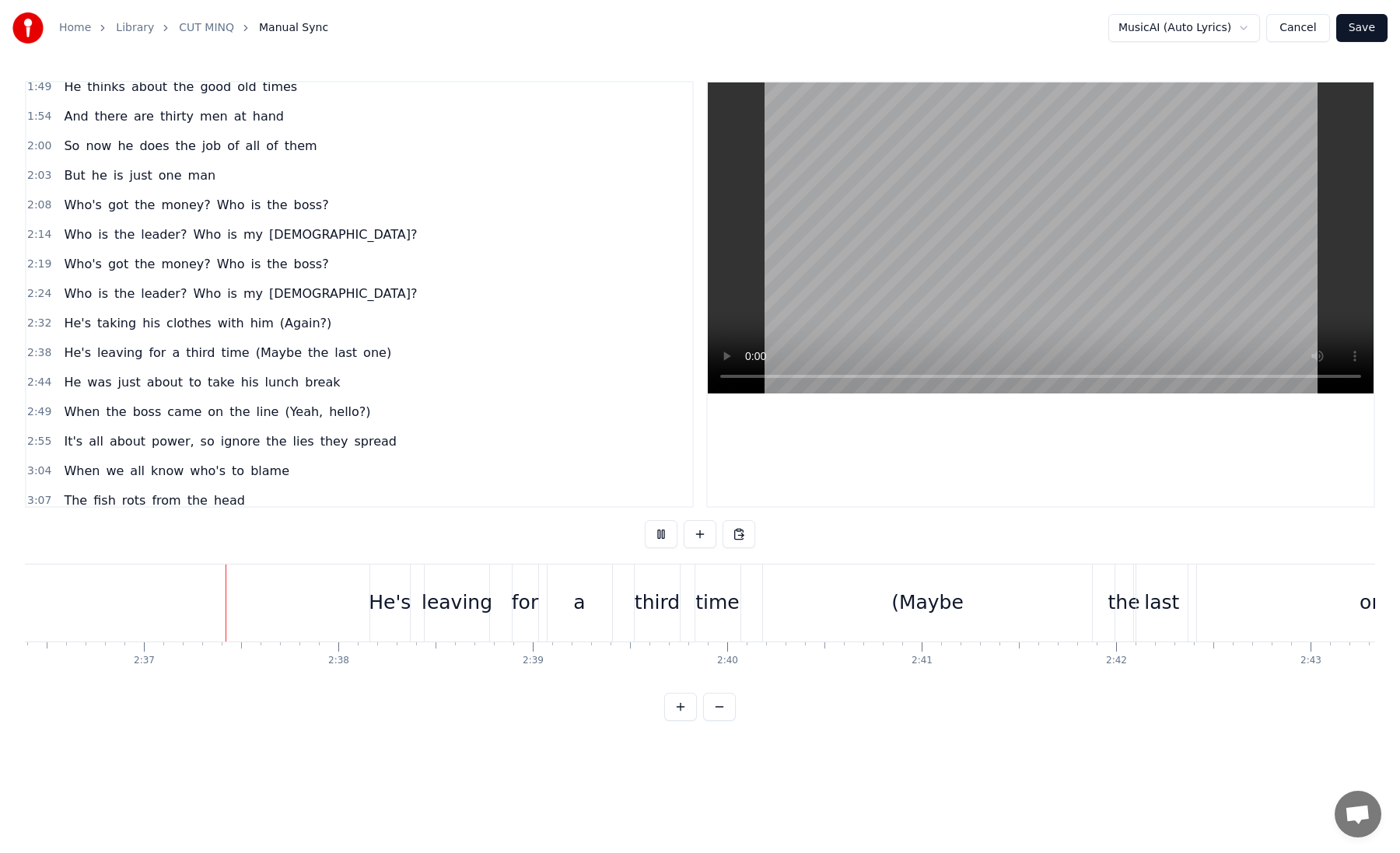
scroll to position [0, 30420]
click at [933, 621] on div "(Maybe" at bounding box center [915, 603] width 329 height 77
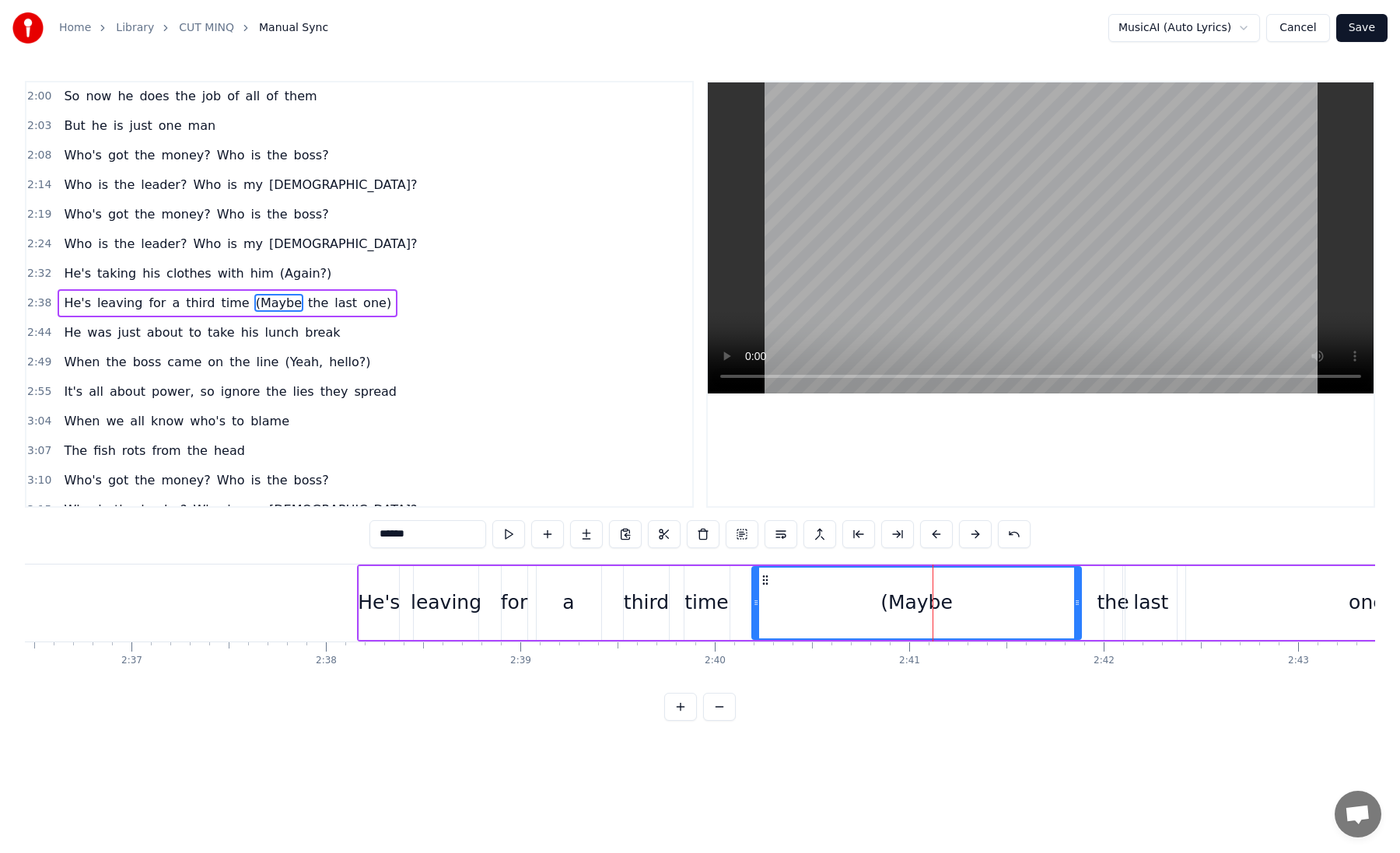
scroll to position [748, 0]
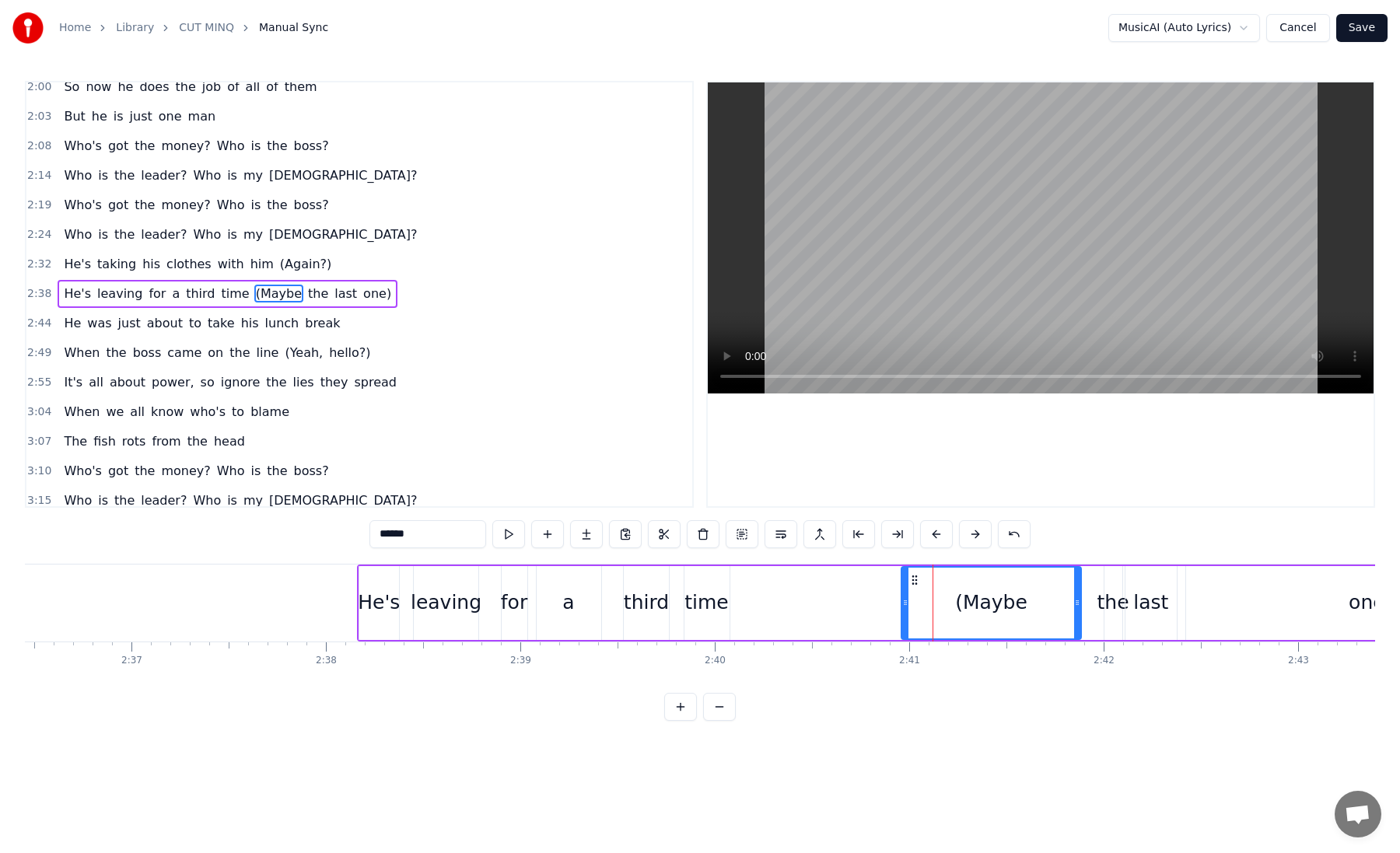
drag, startPoint x: 754, startPoint y: 602, endPoint x: 904, endPoint y: 600, distance: 150.0
click at [904, 600] on icon at bounding box center [905, 603] width 6 height 13
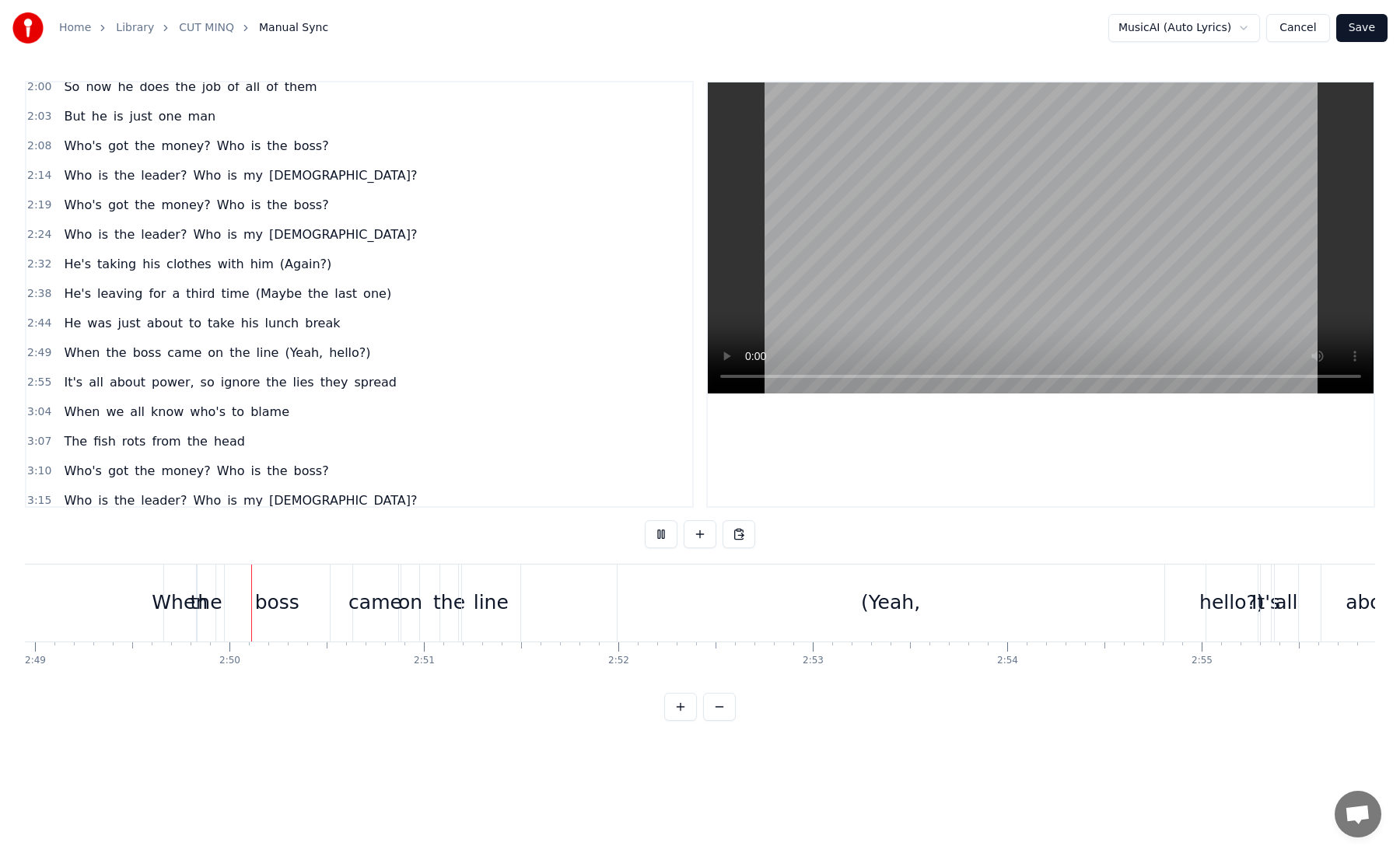
scroll to position [0, 32866]
click at [517, 613] on div "When the boss came on the line (Yeah, hello?)" at bounding box center [696, 603] width 1098 height 77
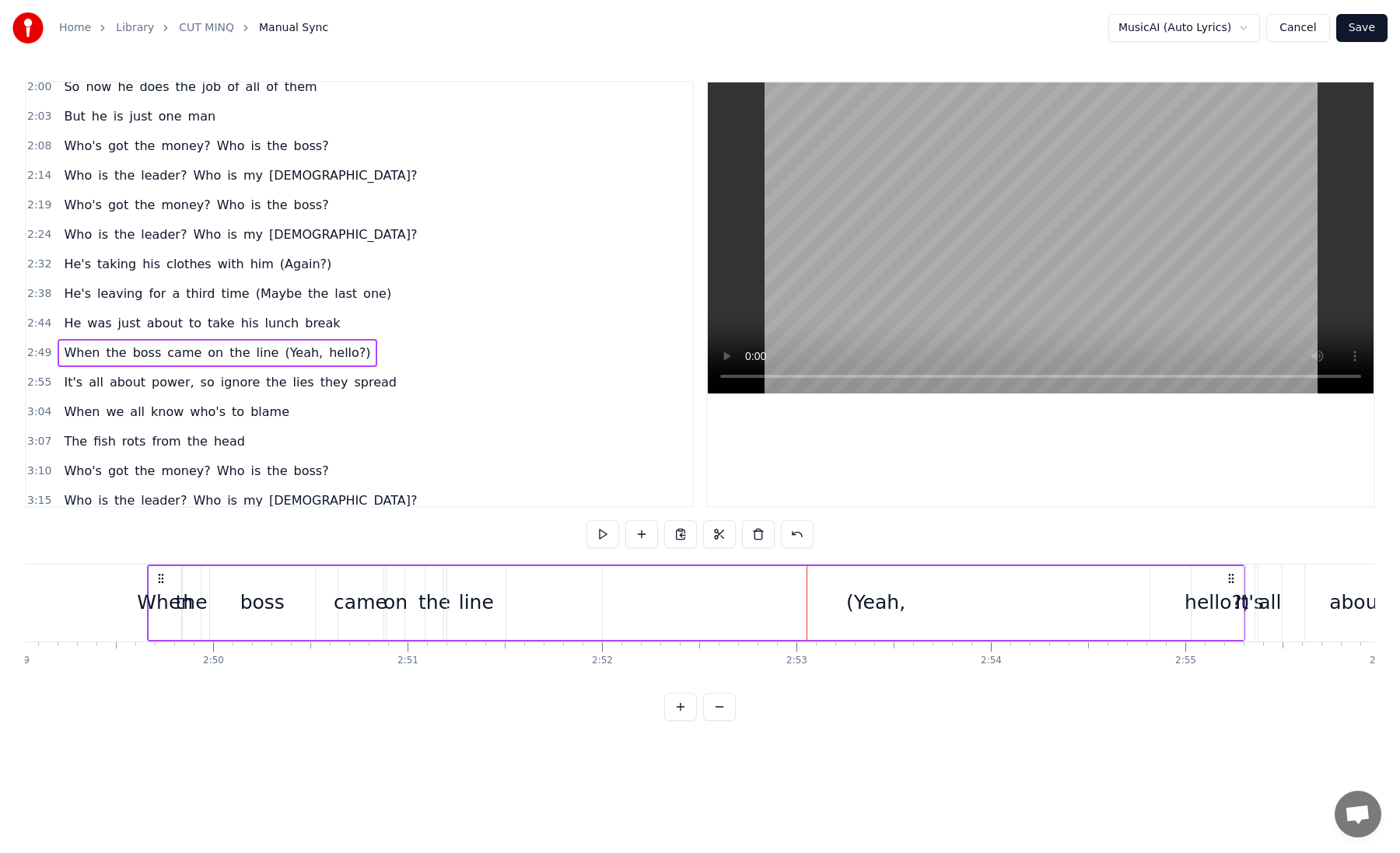
click at [502, 610] on div "line" at bounding box center [477, 603] width 59 height 74
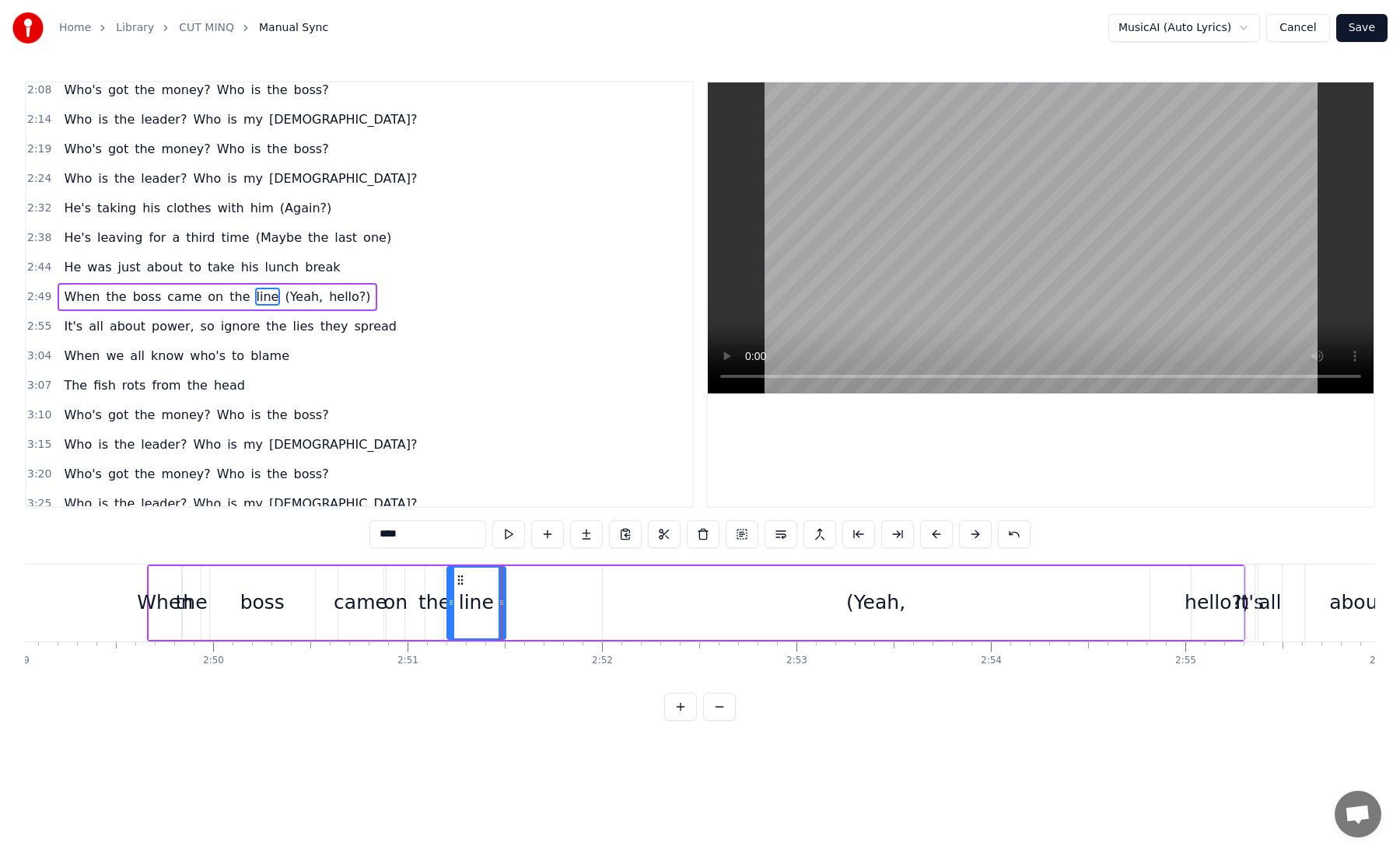
scroll to position [807, 0]
click at [952, 612] on div "(Yeah," at bounding box center [876, 603] width 547 height 74
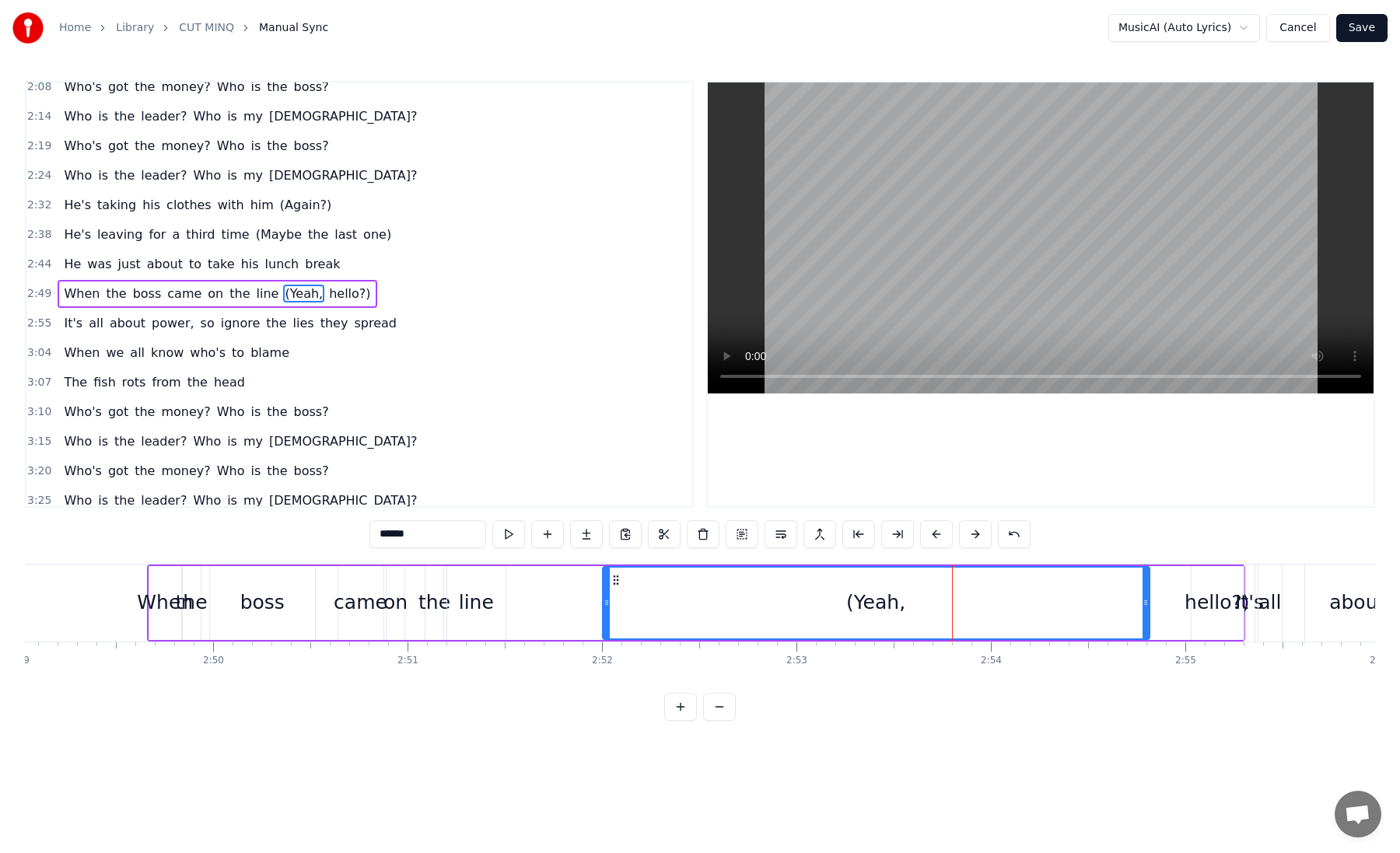
click at [1211, 627] on div "hello?)" at bounding box center [1217, 603] width 51 height 74
type input "*******"
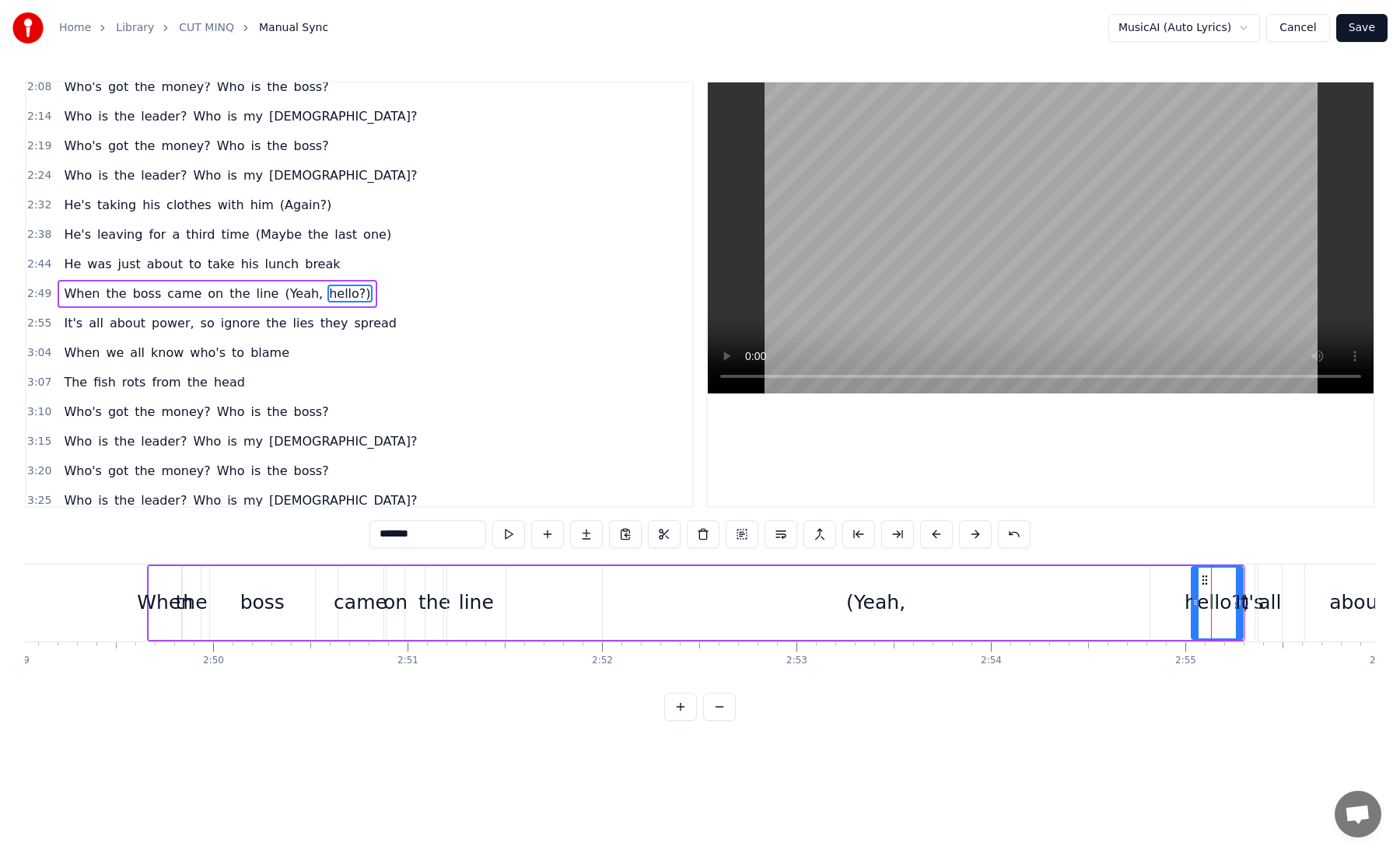
click at [1176, 633] on div "When the boss came on the line (Yeah, hello?)" at bounding box center [696, 603] width 1098 height 77
click at [1151, 640] on div "When the boss came on the line (Yeah, hello?)" at bounding box center [696, 603] width 1098 height 77
click at [549, 578] on div "When the boss came on the line (Yeah, hello?)" at bounding box center [696, 603] width 1098 height 77
click at [480, 604] on div "line" at bounding box center [476, 602] width 35 height 29
click at [399, 601] on div "on" at bounding box center [395, 602] width 24 height 29
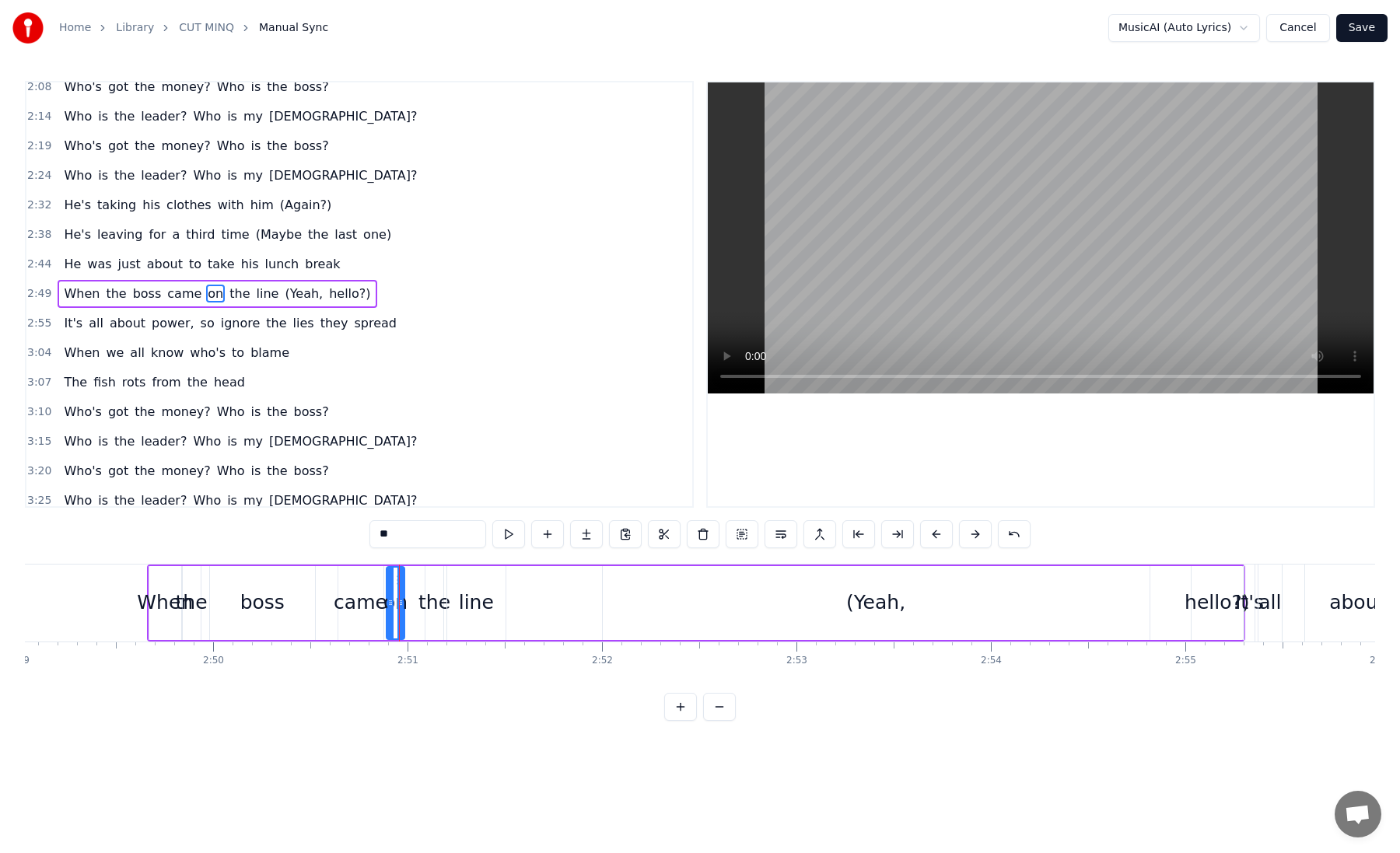
click at [172, 602] on div "When" at bounding box center [164, 602] width 56 height 29
click at [152, 580] on div at bounding box center [153, 602] width 6 height 71
click at [256, 294] on span "line" at bounding box center [268, 294] width 26 height 18
drag, startPoint x: 272, startPoint y: 292, endPoint x: 303, endPoint y: 311, distance: 36.4
click at [303, 311] on div "0:02 He's taken his clothes with him 0:10 He's got to leave again 0:18 The ones…" at bounding box center [359, 295] width 669 height 427
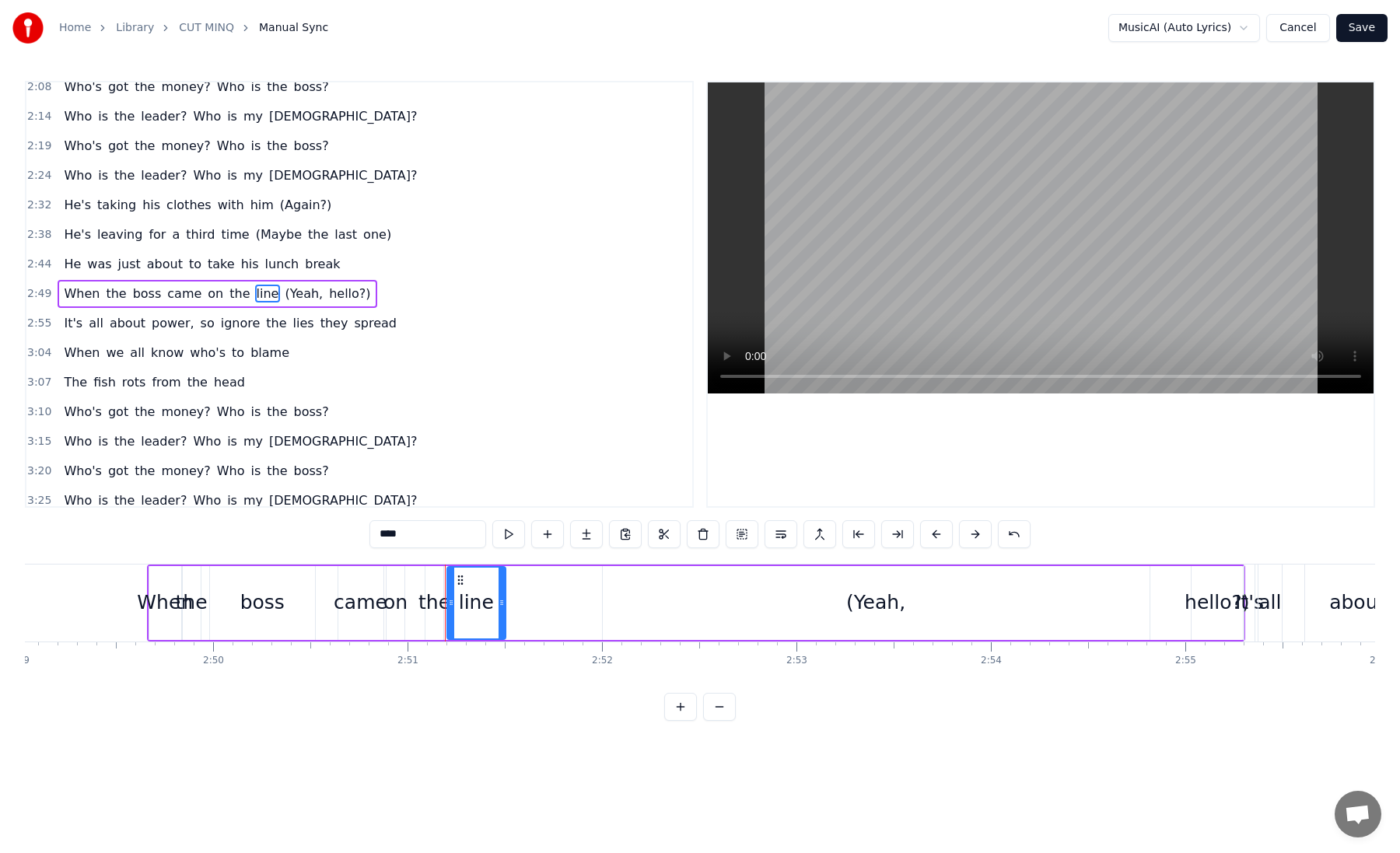
click at [292, 298] on span "(Yeah," at bounding box center [304, 294] width 41 height 18
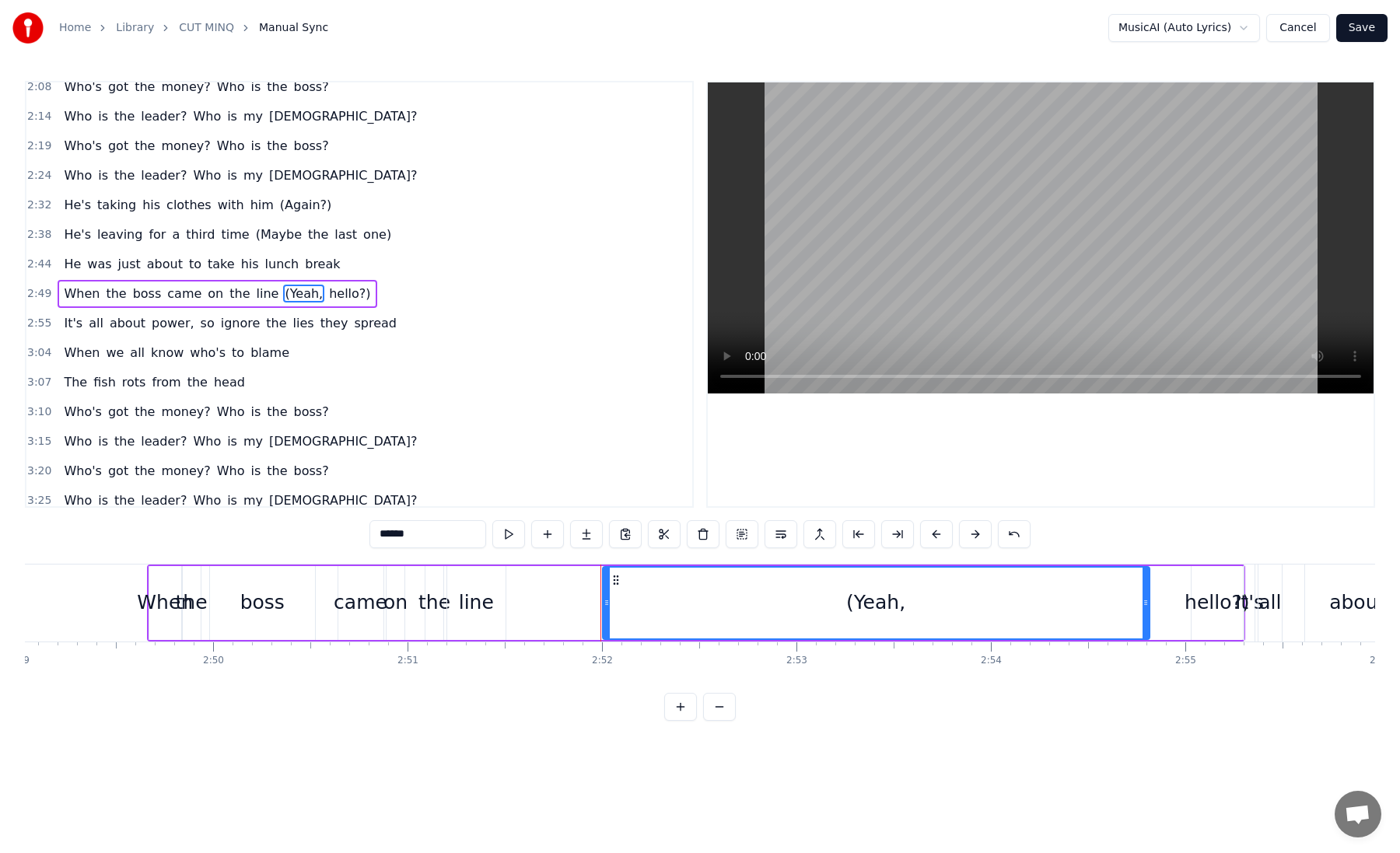
click at [615, 580] on icon at bounding box center [616, 580] width 13 height 13
drag, startPoint x: 606, startPoint y: 596, endPoint x: 862, endPoint y: 597, distance: 256.0
click at [862, 597] on icon at bounding box center [864, 603] width 6 height 13
click at [400, 533] on input "******" at bounding box center [428, 533] width 117 height 28
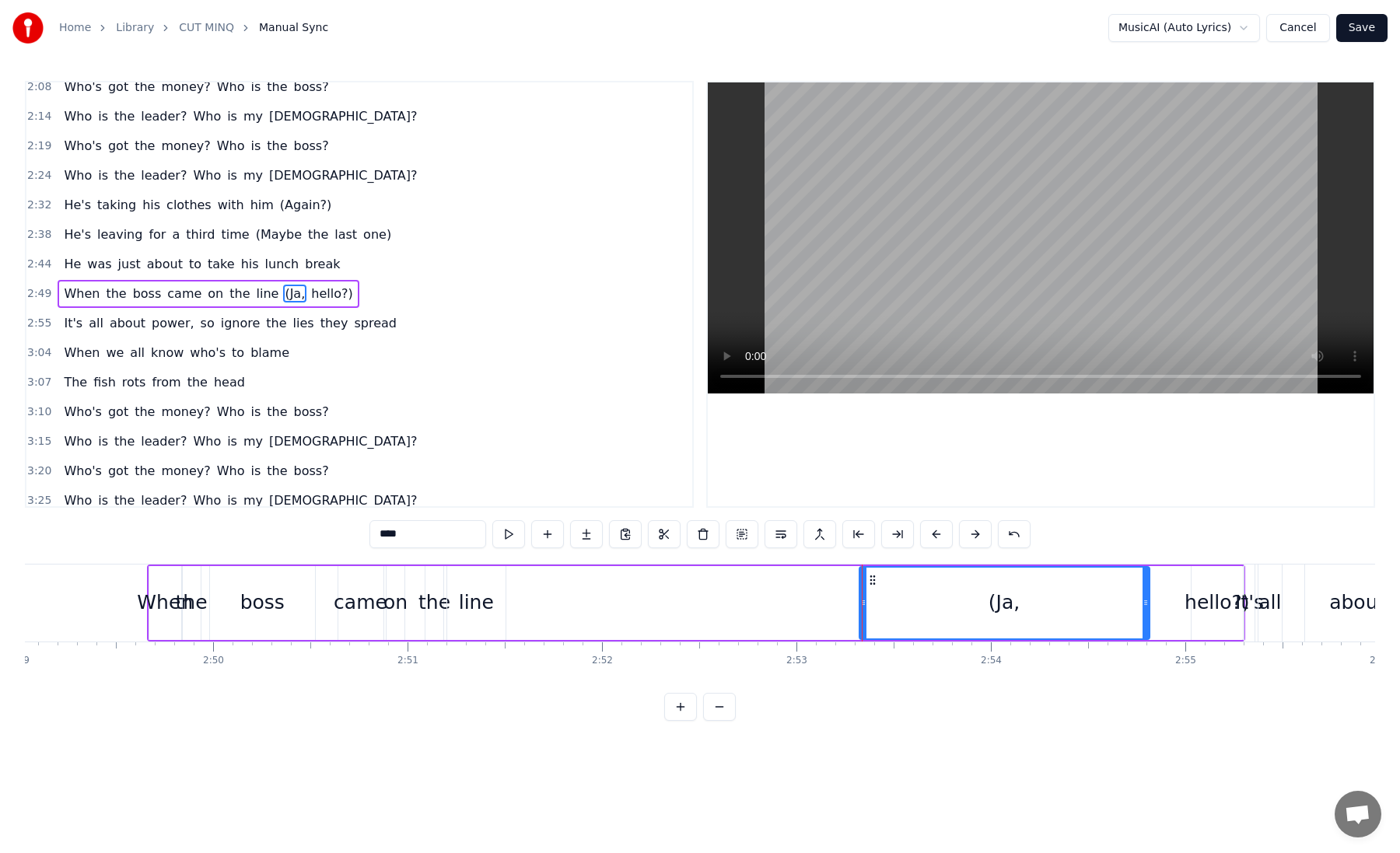
click at [1191, 607] on div "hello?)" at bounding box center [1217, 602] width 64 height 29
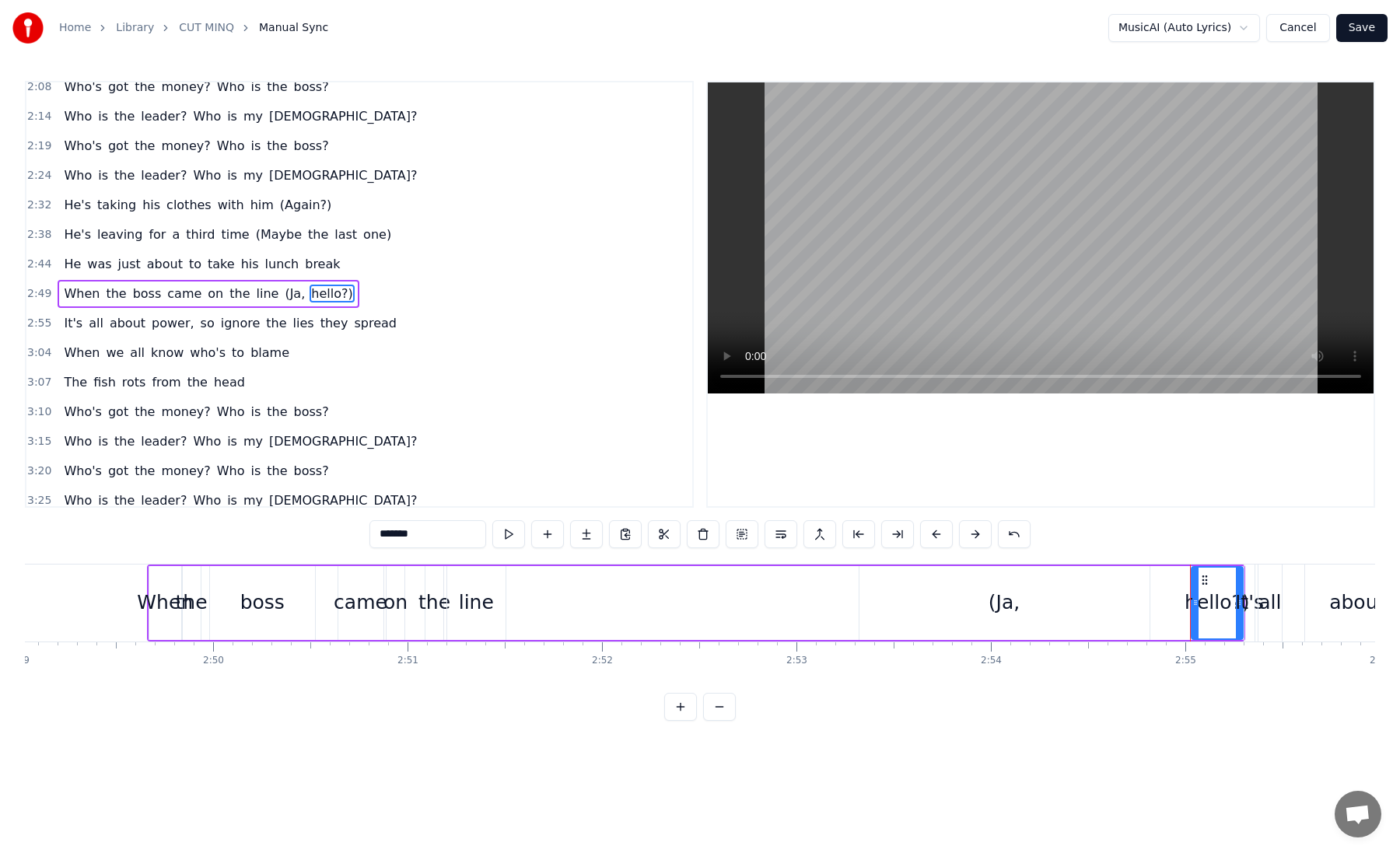
click at [392, 536] on input "*******" at bounding box center [428, 533] width 117 height 28
click at [532, 734] on html "Home Library CUT MINQ Manual Sync MusicAI (Auto Lyrics) Cancel Save 0:02 He's t…" at bounding box center [700, 372] width 1400 height 746
click at [456, 604] on div "line" at bounding box center [477, 603] width 59 height 74
type input "****"
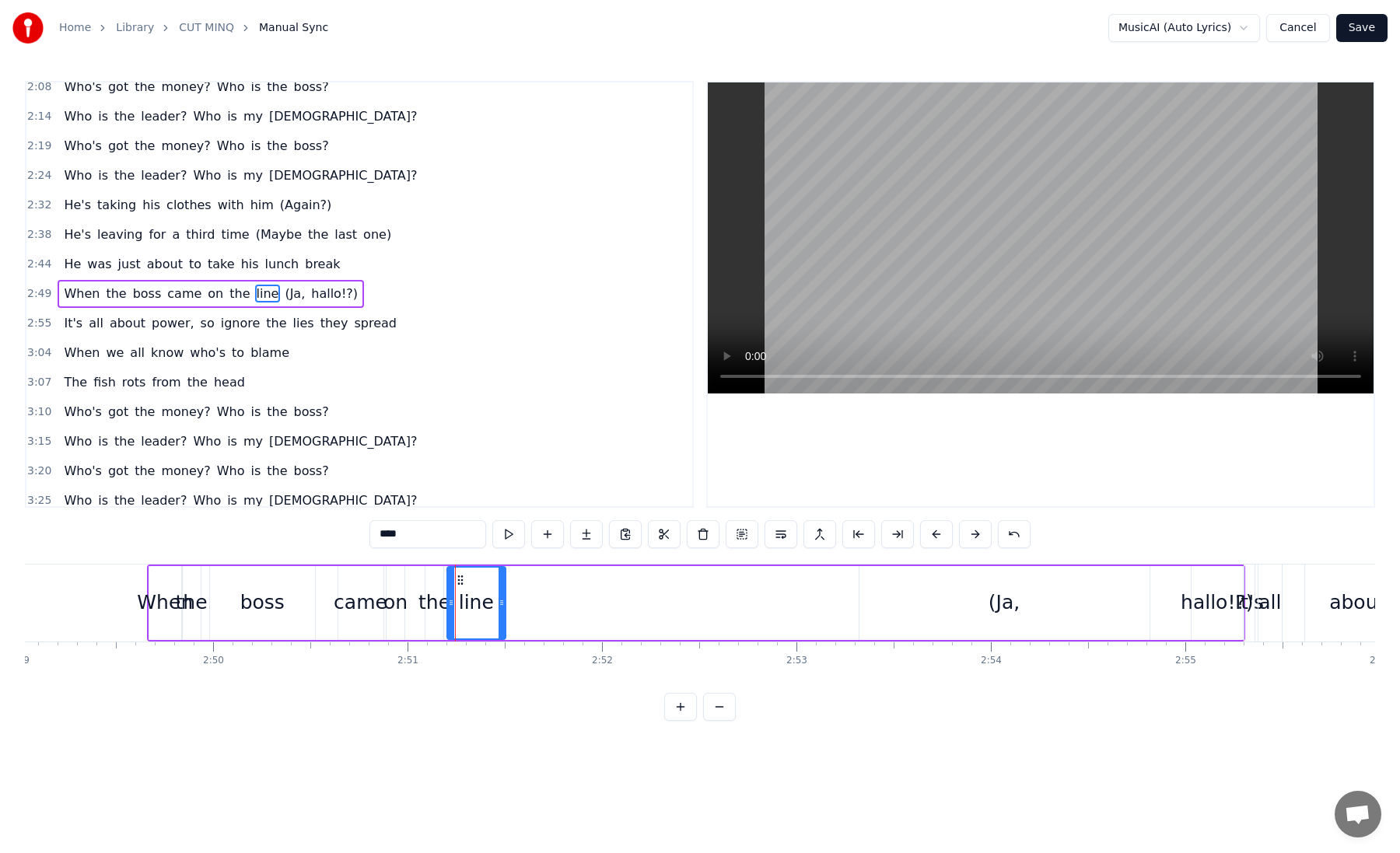
scroll to position [0, 32865]
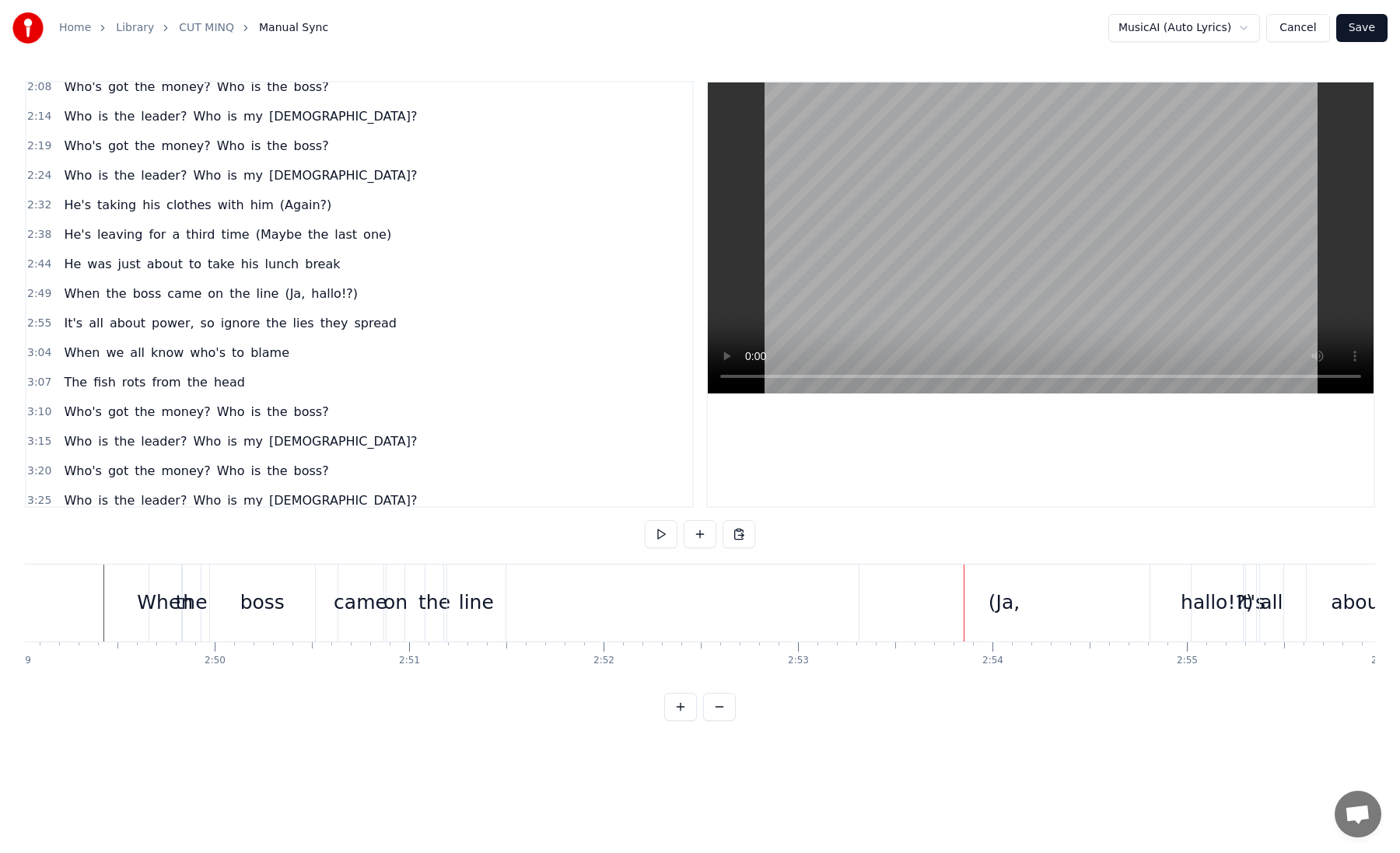
click at [572, 606] on div "When the boss came on the line (Ja, hallo!?)" at bounding box center [697, 603] width 1098 height 77
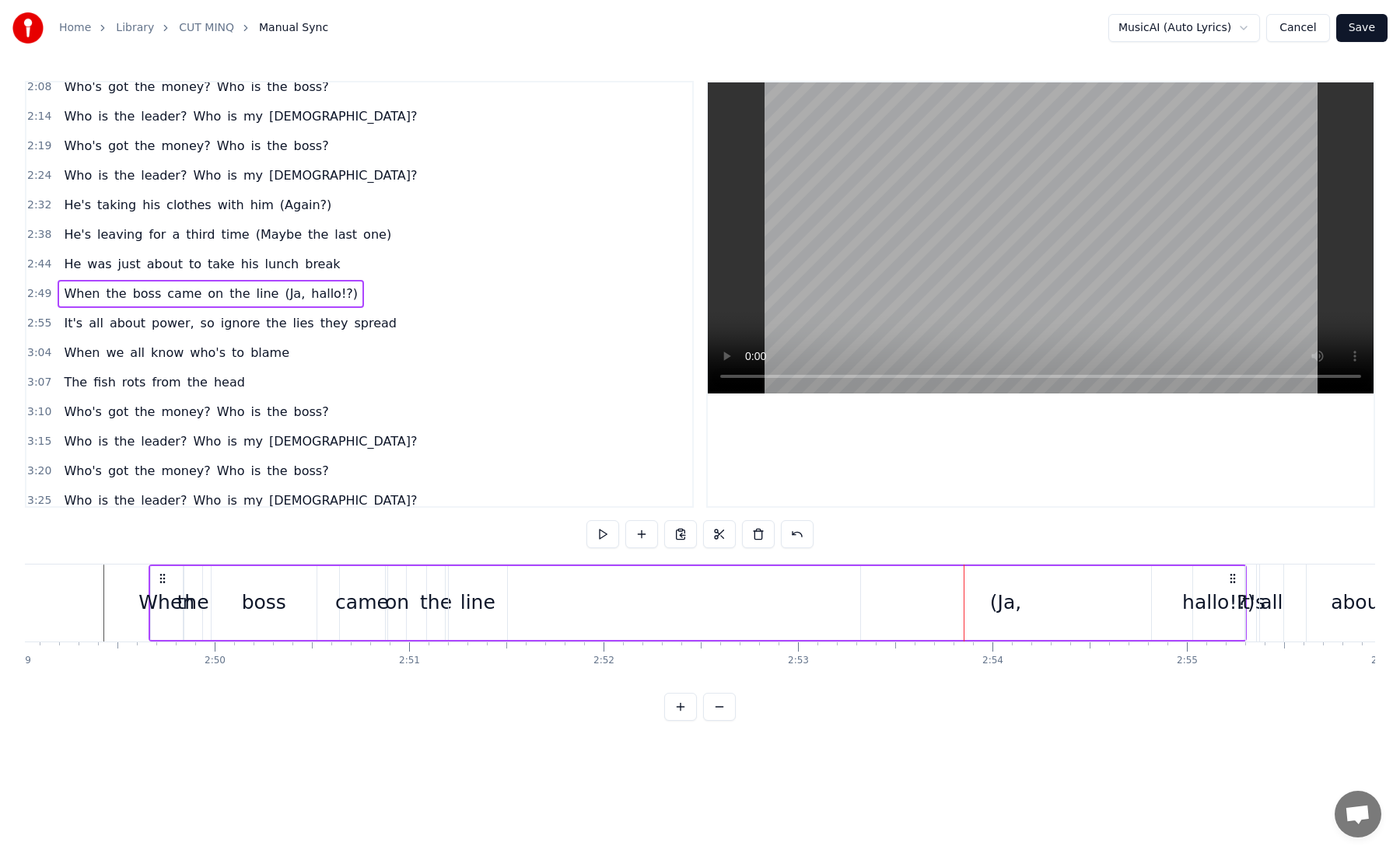
click at [457, 602] on div "line" at bounding box center [478, 603] width 59 height 74
drag, startPoint x: 471, startPoint y: 603, endPoint x: 484, endPoint y: 603, distance: 13.0
click at [484, 603] on div "line" at bounding box center [477, 602] width 35 height 29
click at [934, 593] on div "(Ja," at bounding box center [1006, 603] width 290 height 74
type input "****"
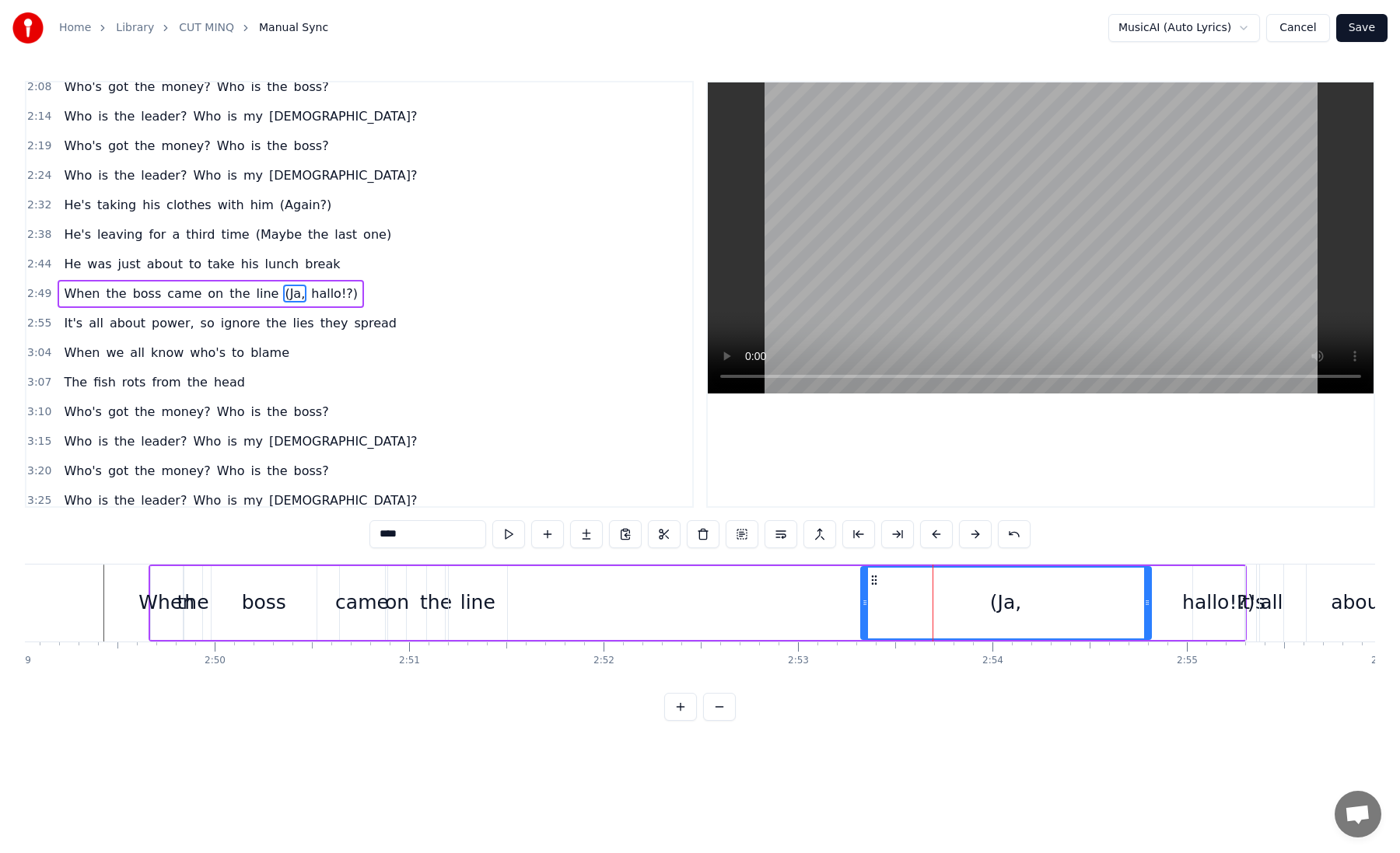
click at [754, 559] on div "0:02 He's taken his clothes with him 0:10 He's got to leave again 0:18 The ones…" at bounding box center [700, 401] width 1350 height 640
click at [754, 564] on div "When the boss came on the line (Ja, hallo!?)" at bounding box center [697, 603] width 1098 height 77
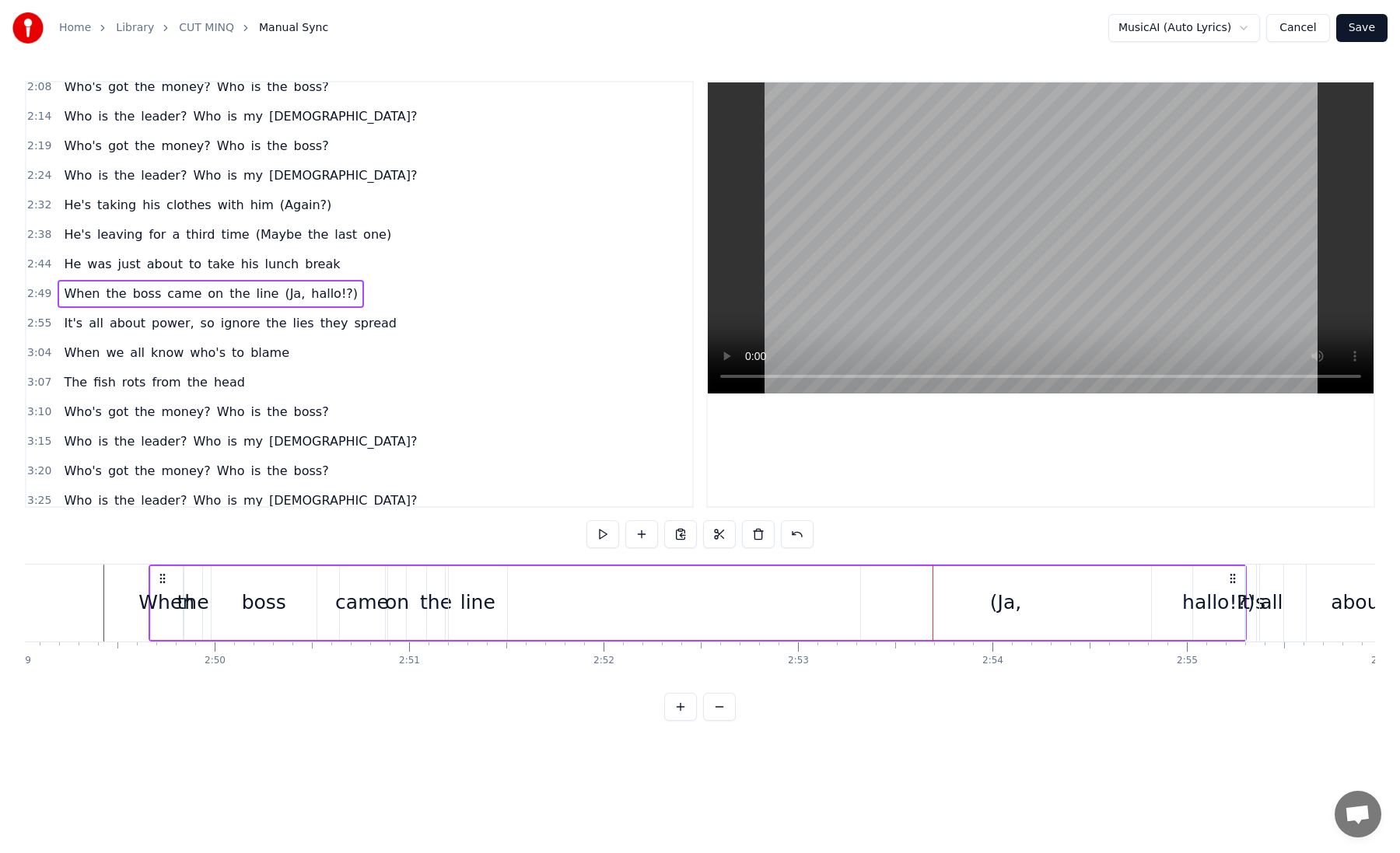
click at [1262, 602] on div "all" at bounding box center [1270, 602] width 22 height 29
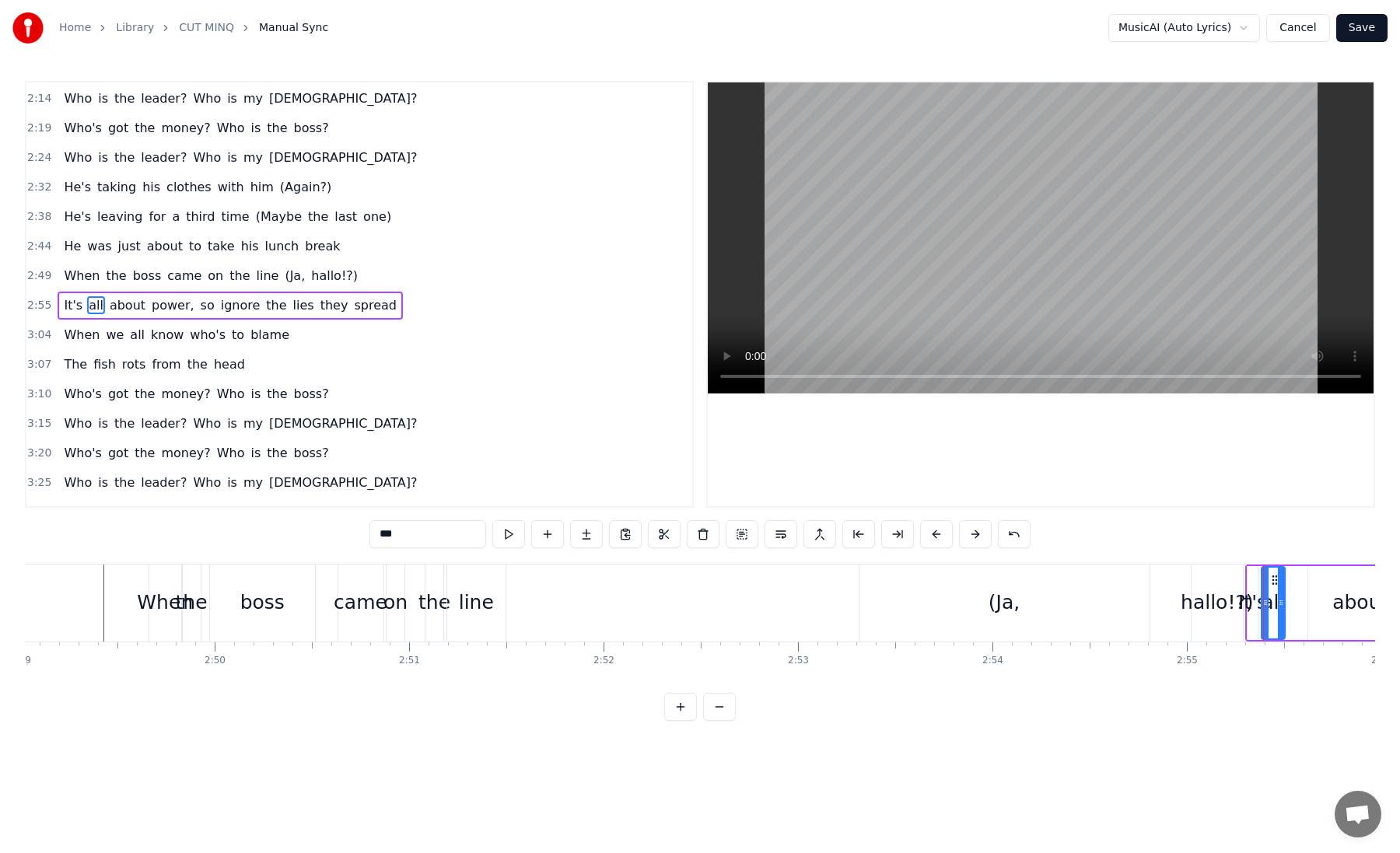
scroll to position [838, 0]
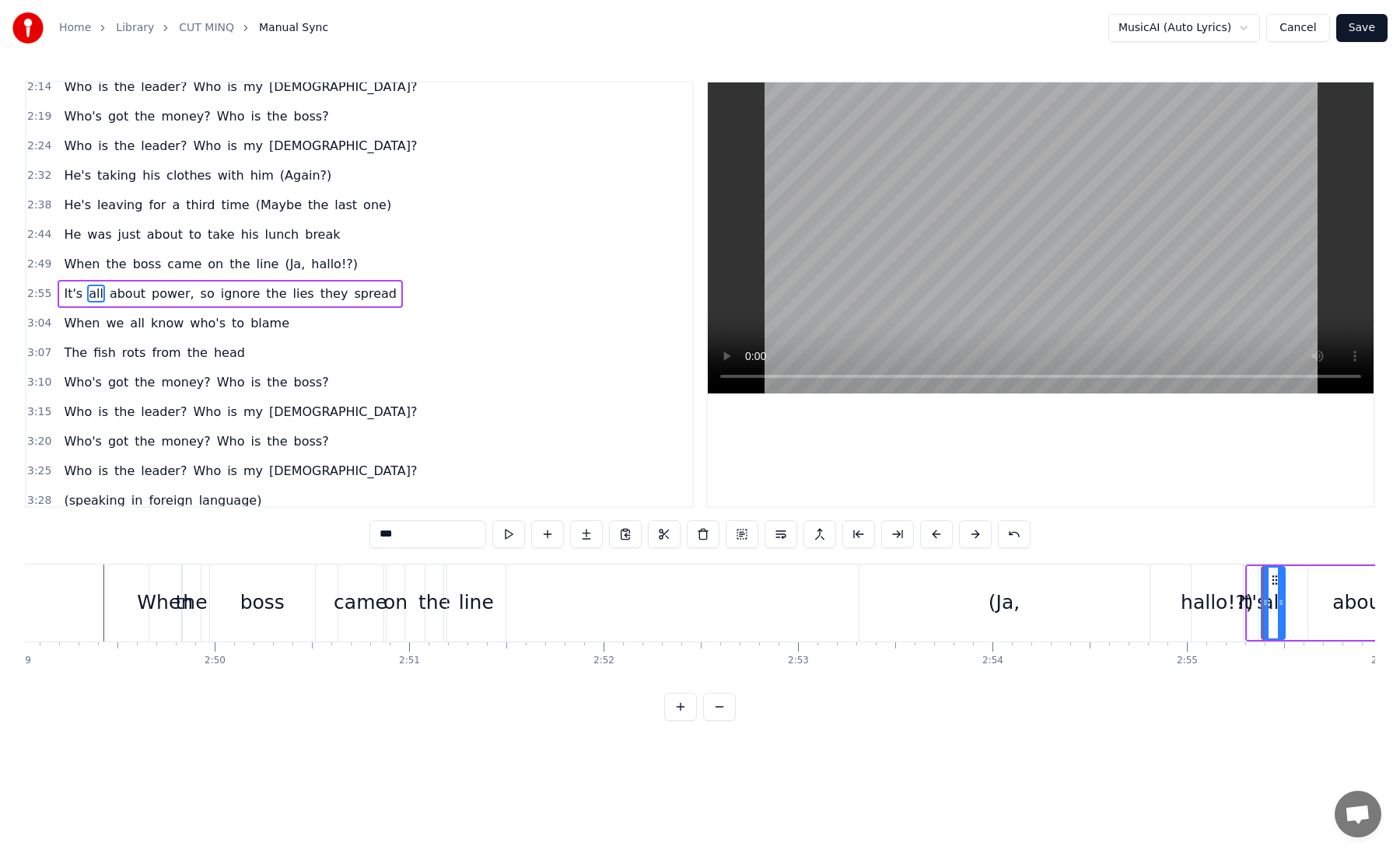
click at [1253, 603] on div "It's" at bounding box center [1253, 602] width 29 height 29
click at [1211, 613] on div "hallo!?)" at bounding box center [1216, 602] width 72 height 29
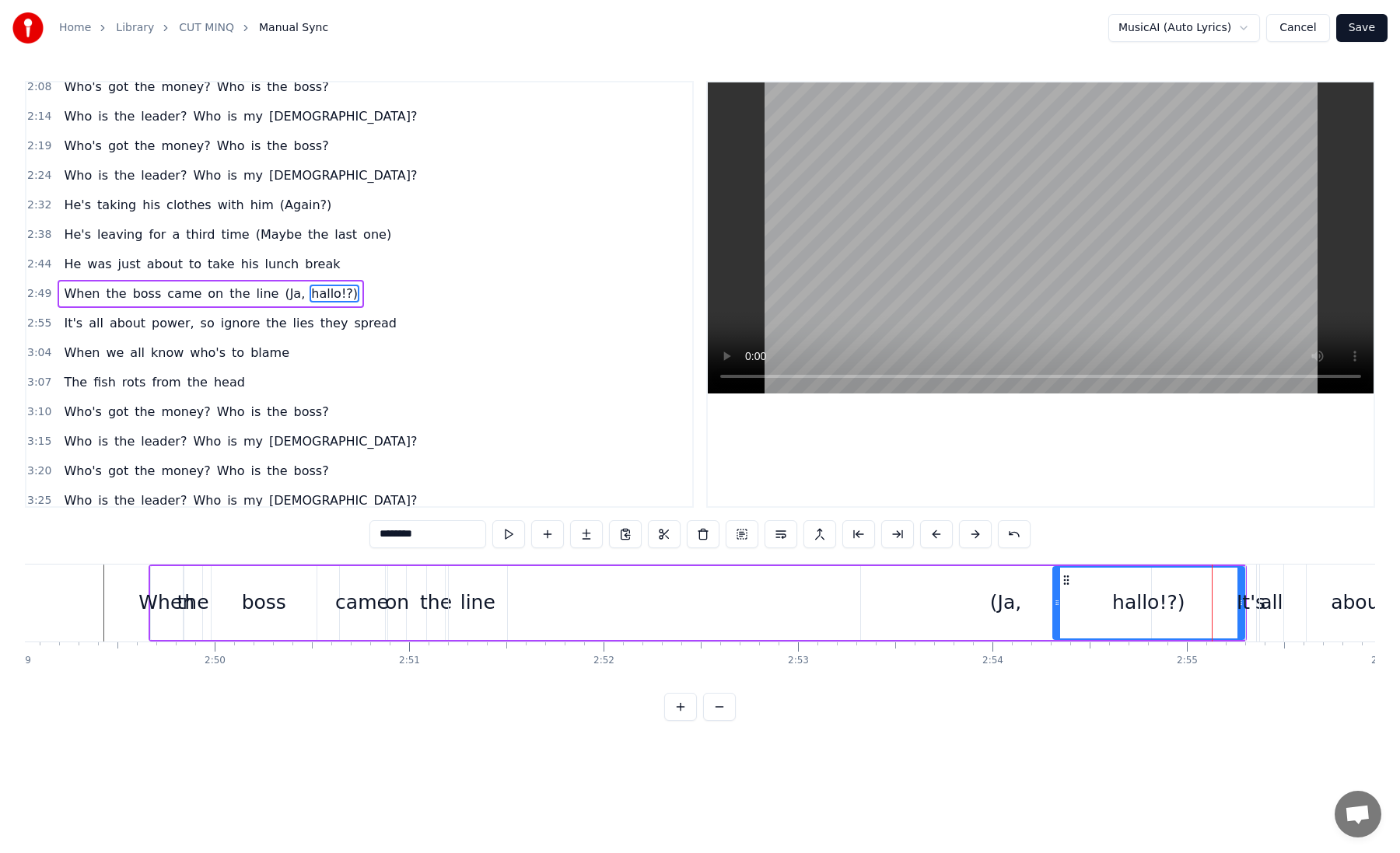
drag, startPoint x: 1194, startPoint y: 605, endPoint x: 1054, endPoint y: 607, distance: 140.0
click at [1054, 607] on icon at bounding box center [1057, 603] width 6 height 13
click at [983, 615] on div "(Ja," at bounding box center [1006, 603] width 290 height 74
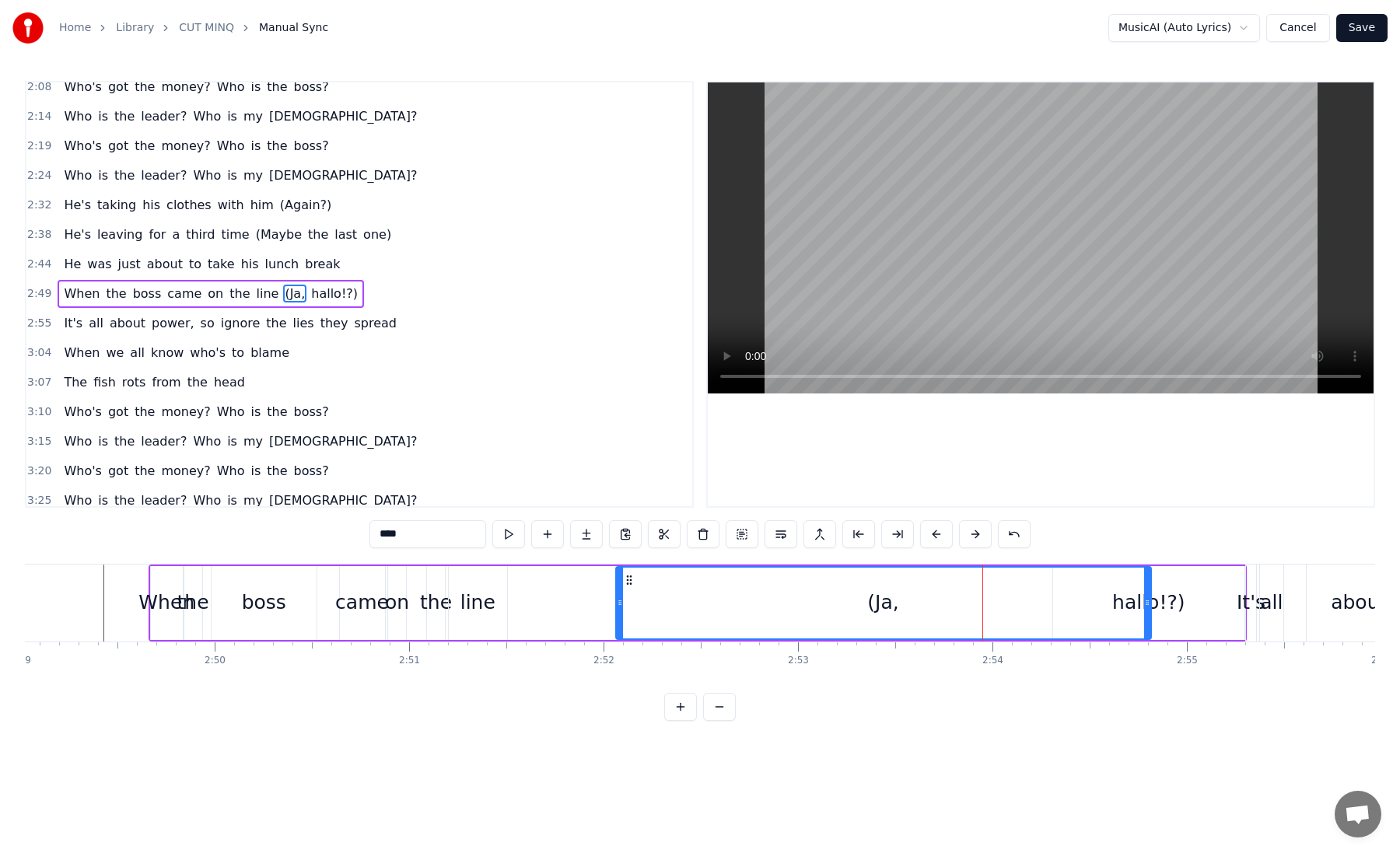
drag, startPoint x: 865, startPoint y: 605, endPoint x: 656, endPoint y: 604, distance: 209.0
click at [620, 606] on icon at bounding box center [619, 603] width 6 height 13
click at [1139, 605] on div "(Ja," at bounding box center [883, 602] width 533 height 71
click at [1187, 601] on div "hallo!?)" at bounding box center [1149, 603] width 191 height 74
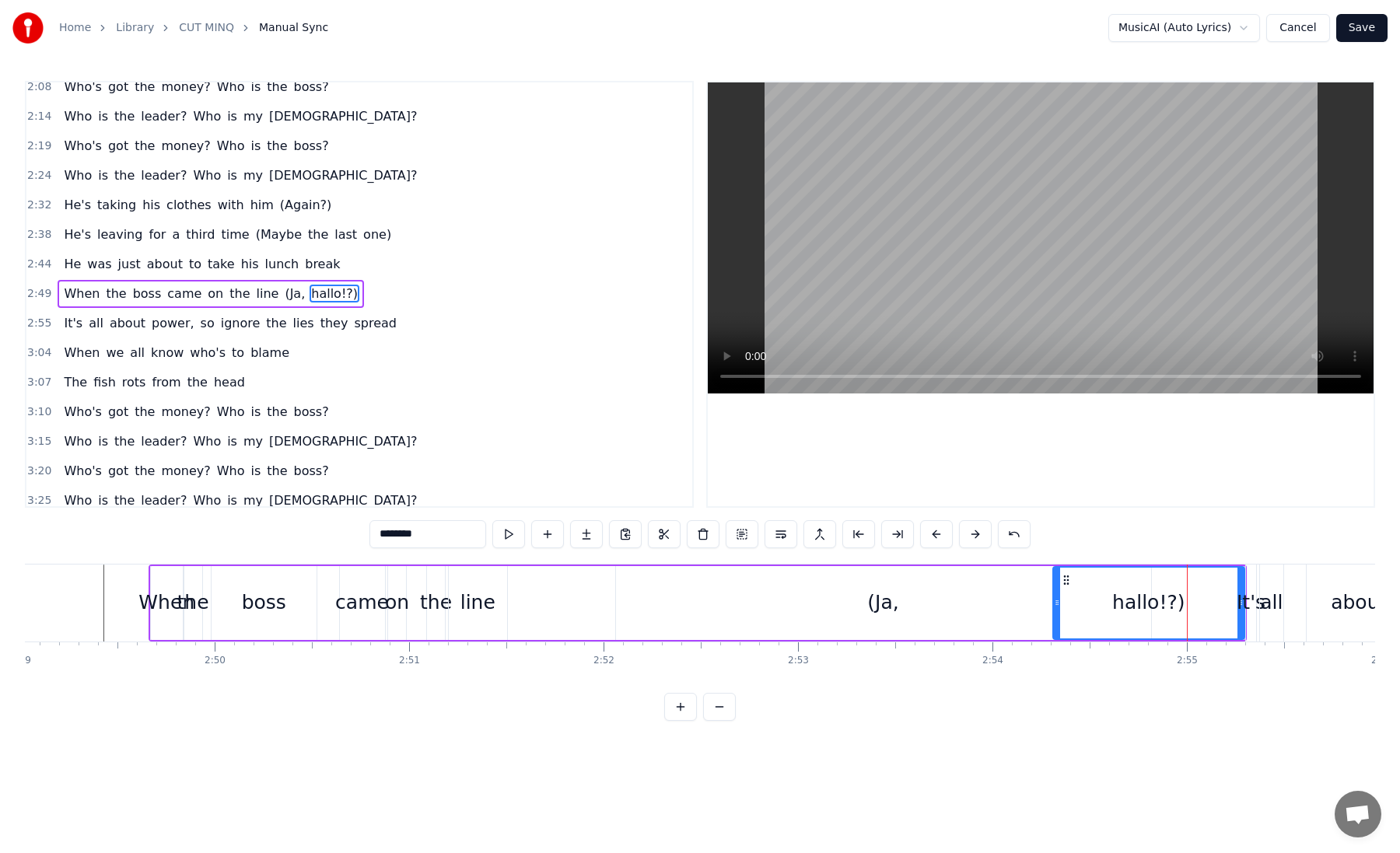
click at [406, 532] on input "********" at bounding box center [428, 533] width 117 height 28
click at [1030, 601] on div "(Ja," at bounding box center [883, 603] width 535 height 74
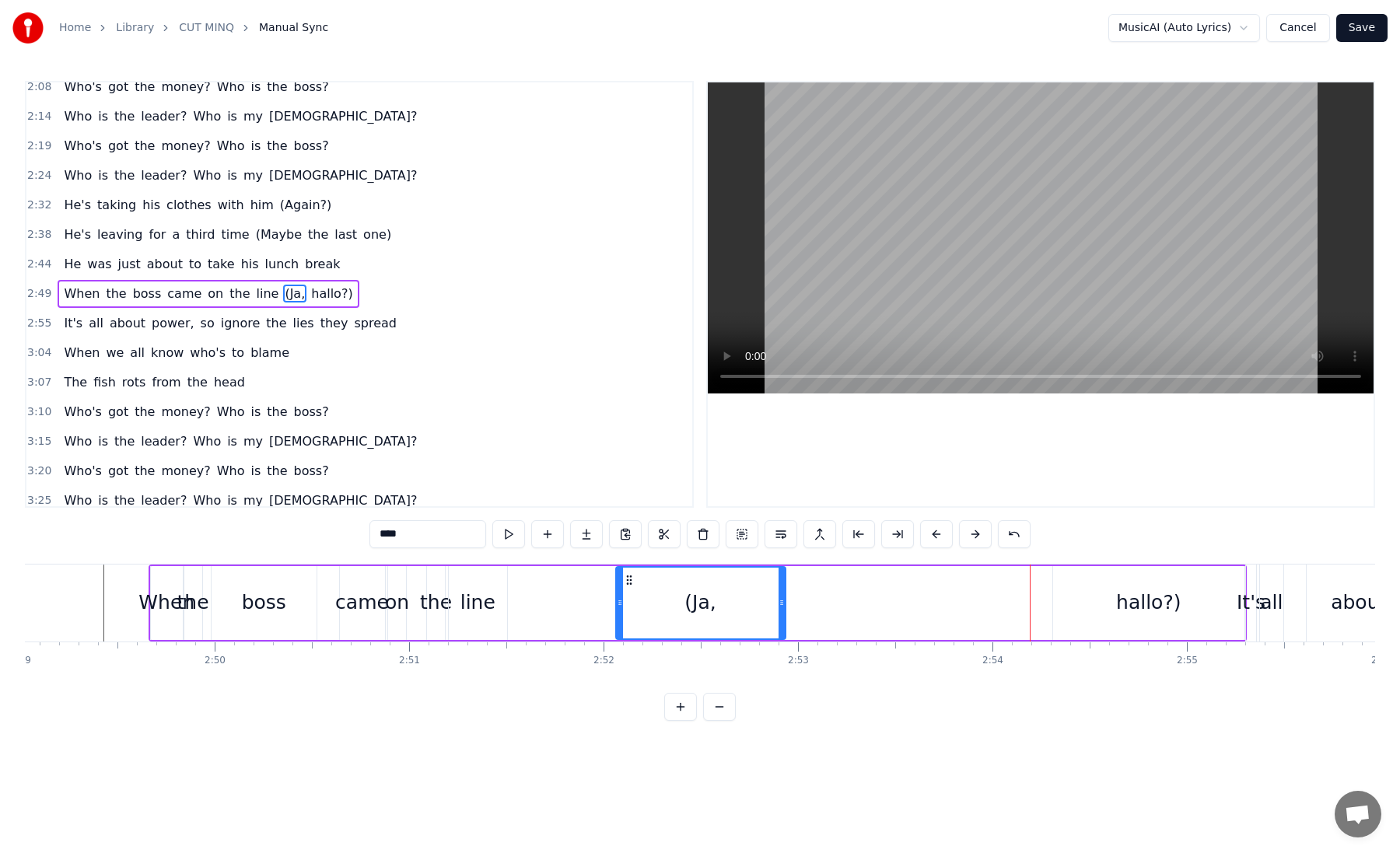
drag, startPoint x: 1146, startPoint y: 603, endPoint x: 781, endPoint y: 586, distance: 365.4
click at [781, 586] on div at bounding box center [781, 602] width 6 height 71
click at [1151, 626] on div "hallo?)" at bounding box center [1149, 603] width 191 height 74
type input "*******"
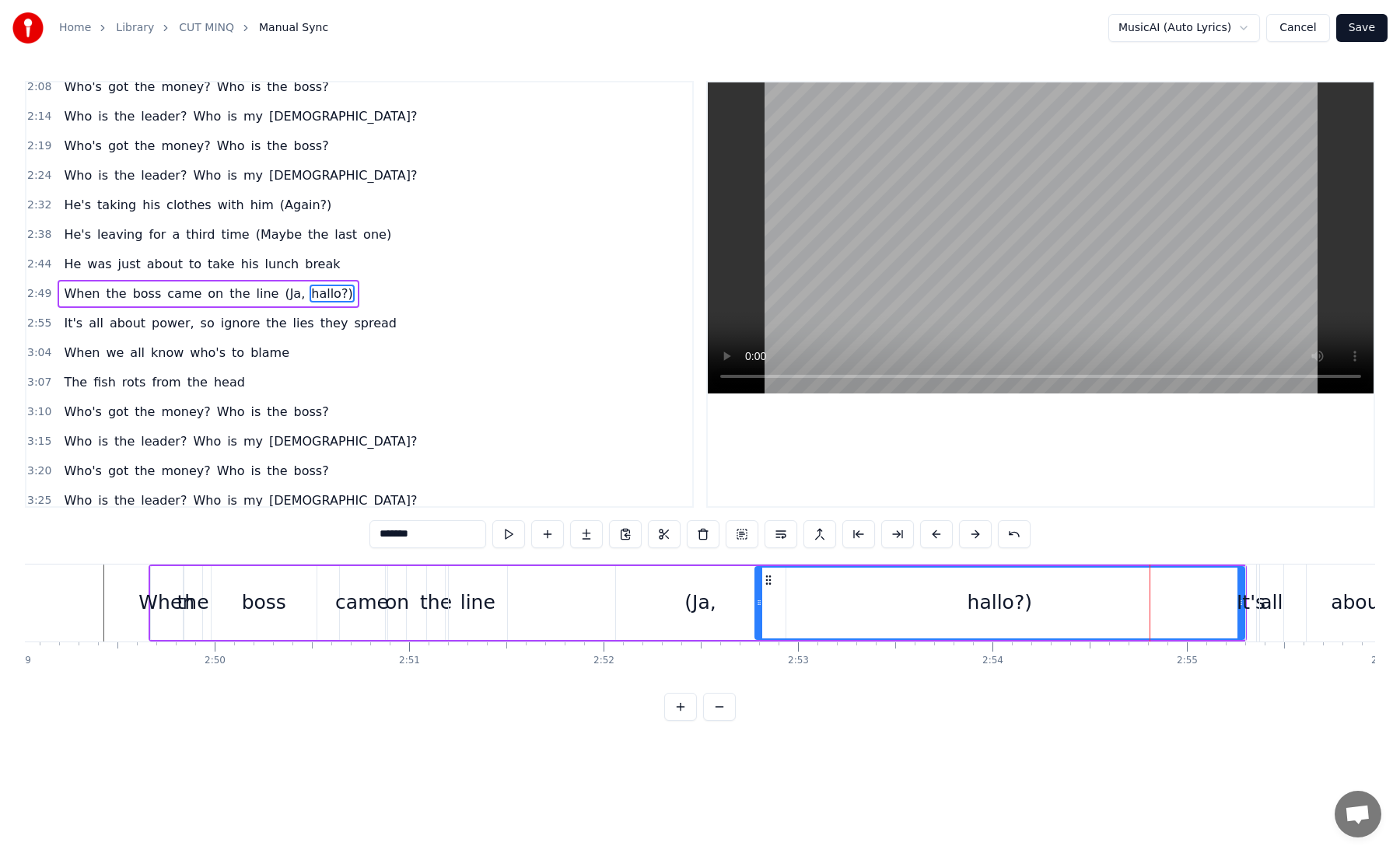
drag, startPoint x: 1055, startPoint y: 603, endPoint x: 758, endPoint y: 598, distance: 297.0
click at [758, 598] on icon at bounding box center [759, 603] width 6 height 13
drag, startPoint x: 1238, startPoint y: 604, endPoint x: 1194, endPoint y: 603, distance: 44.0
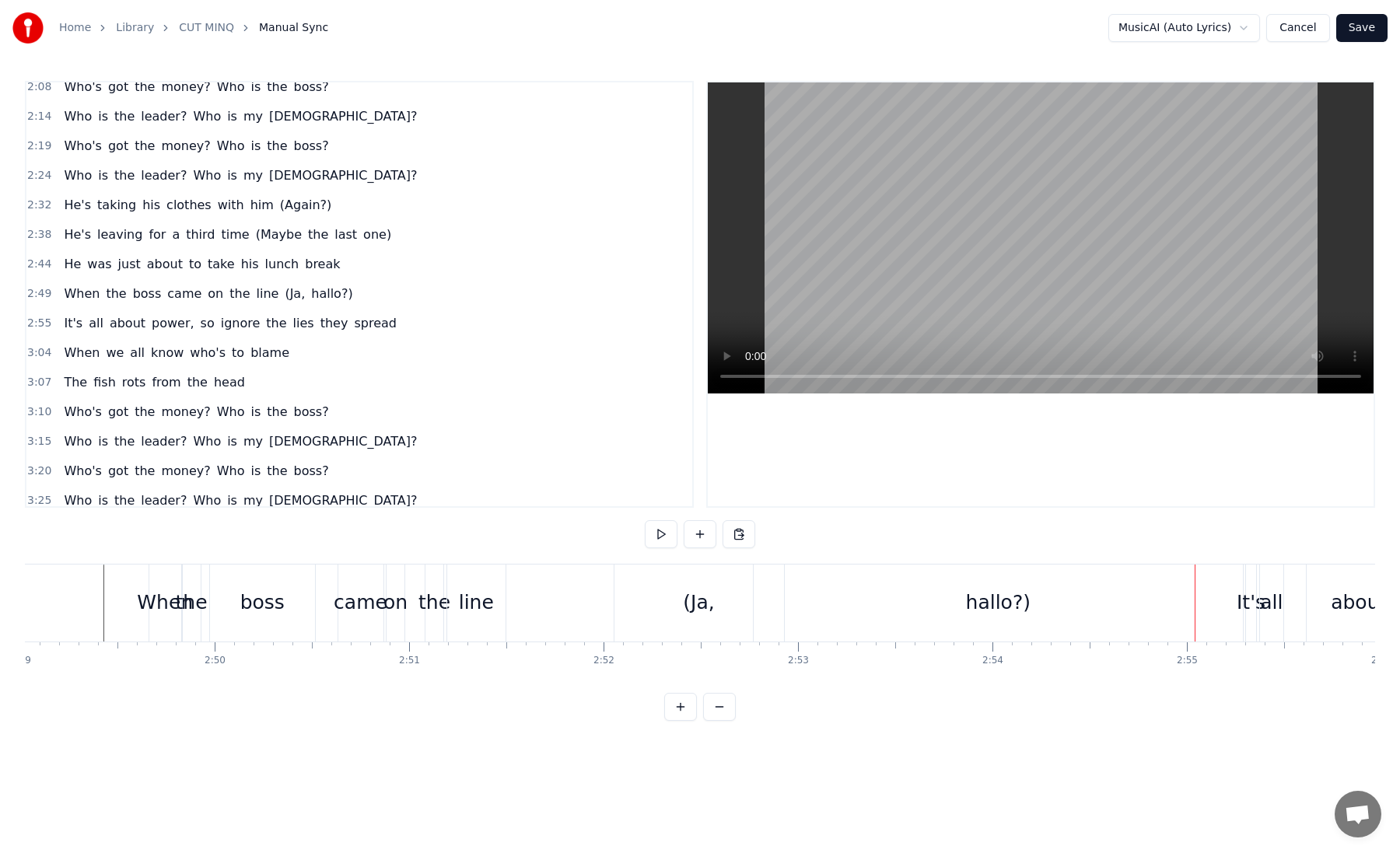
click at [989, 590] on div "hallo?)" at bounding box center [998, 602] width 64 height 29
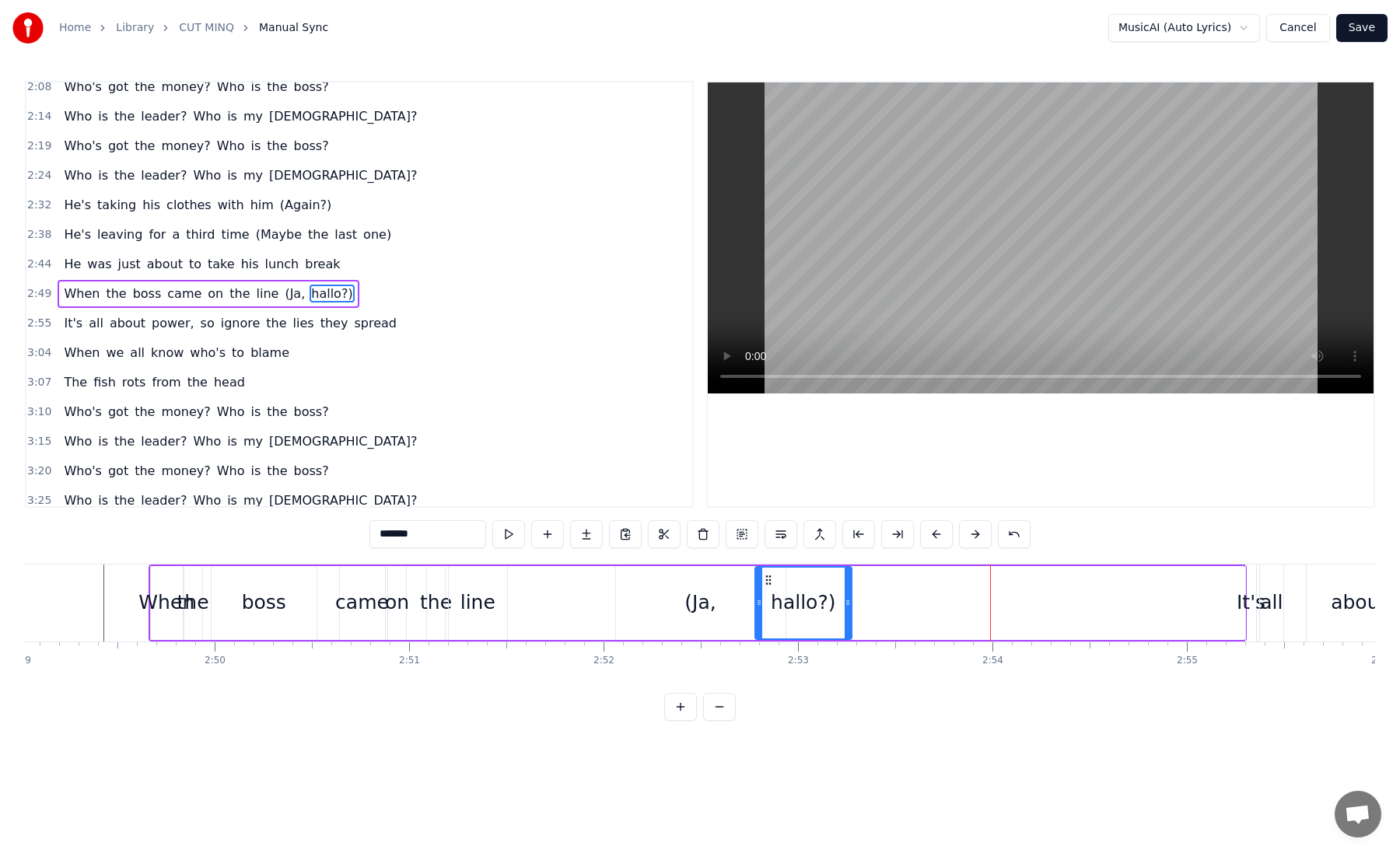
drag, startPoint x: 1237, startPoint y: 584, endPoint x: 844, endPoint y: 582, distance: 393.0
click at [844, 582] on div at bounding box center [847, 602] width 6 height 71
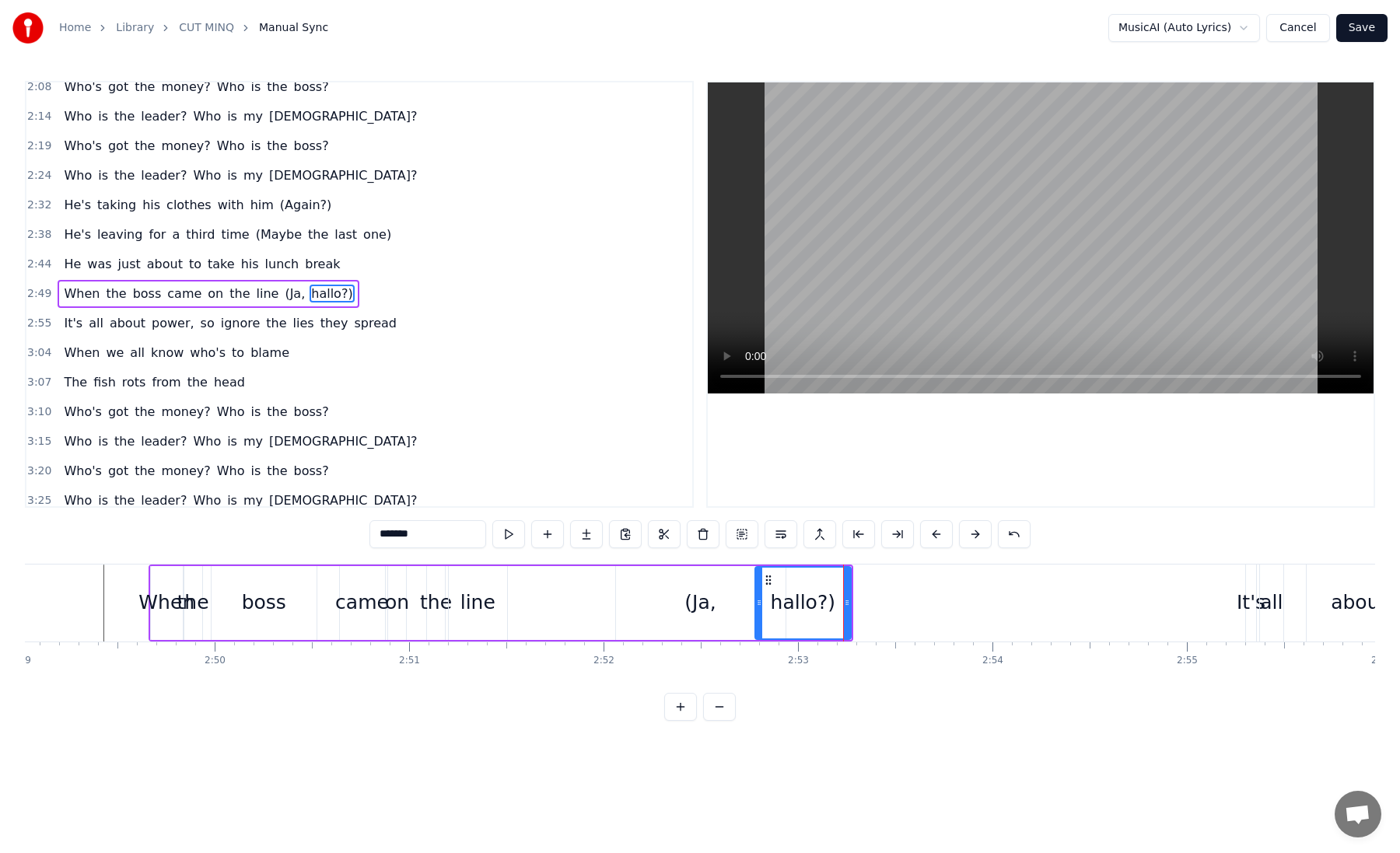
click at [651, 592] on div "(Ja," at bounding box center [700, 603] width 170 height 74
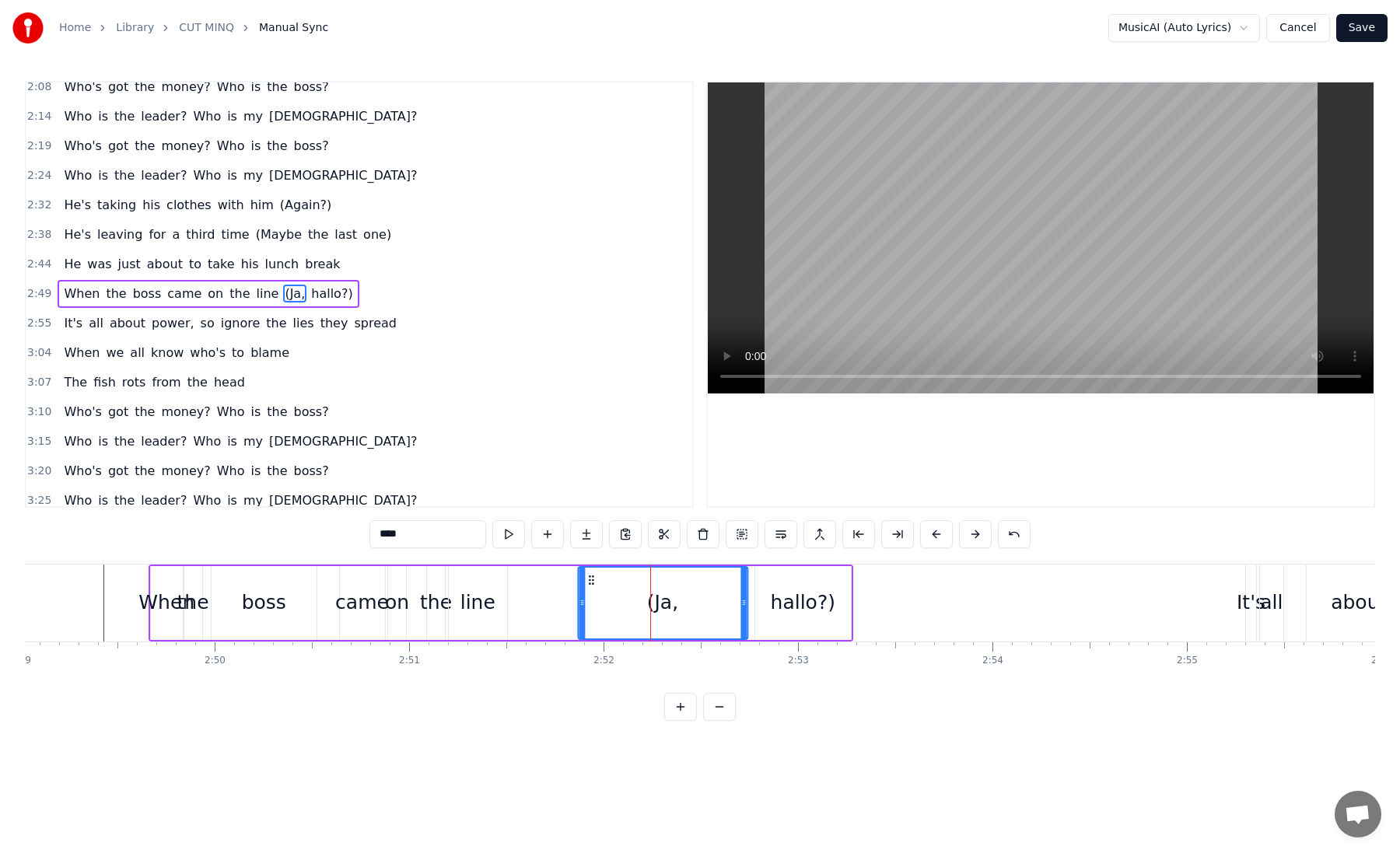
drag, startPoint x: 628, startPoint y: 574, endPoint x: 584, endPoint y: 574, distance: 44.0
click at [585, 574] on icon at bounding box center [591, 580] width 13 height 13
click at [798, 601] on div "hallo?)" at bounding box center [803, 602] width 64 height 29
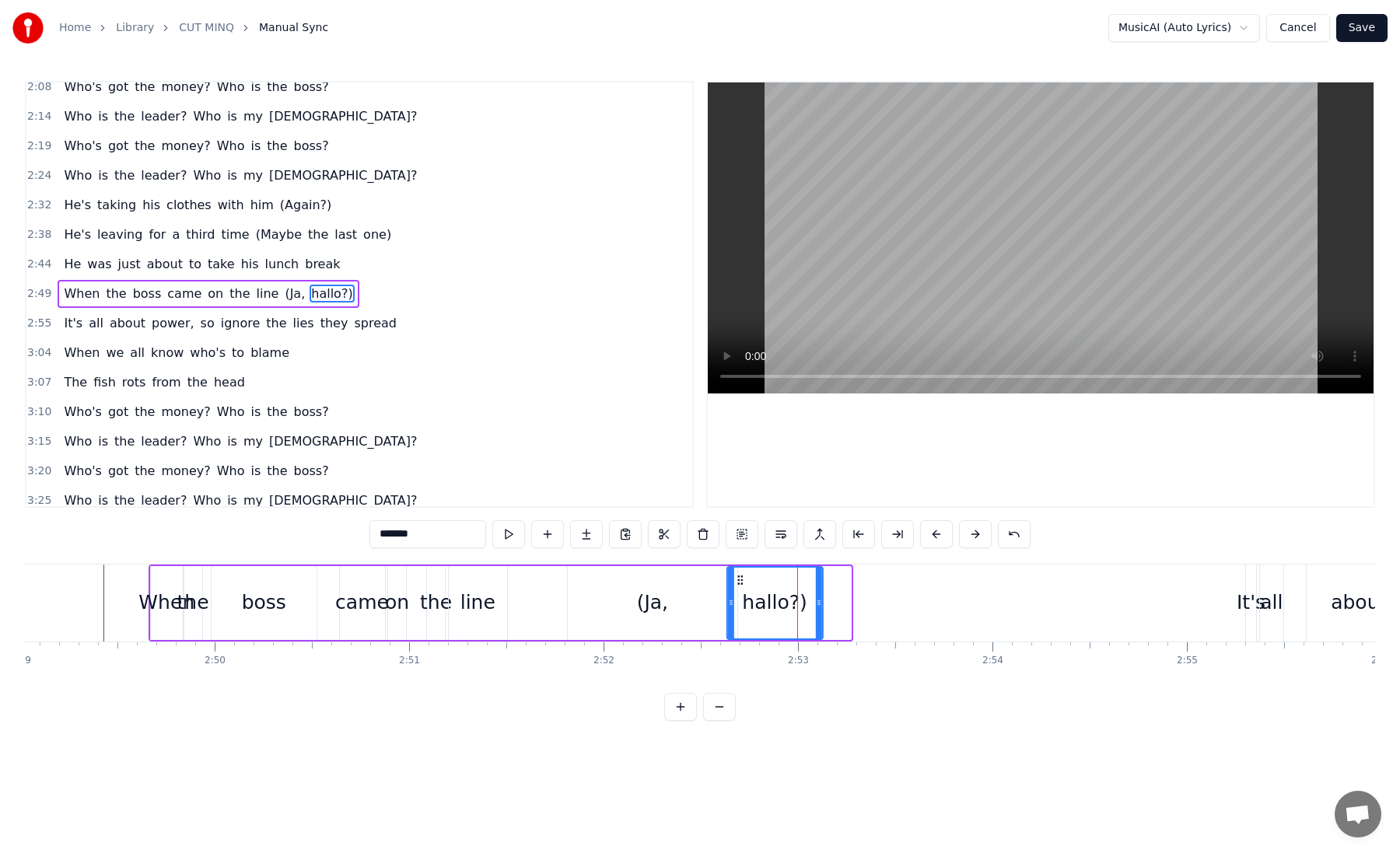
drag, startPoint x: 766, startPoint y: 580, endPoint x: 732, endPoint y: 580, distance: 34.0
click at [738, 580] on circle at bounding box center [738, 580] width 1 height 1
click at [503, 620] on div "line" at bounding box center [478, 603] width 59 height 74
type input "****"
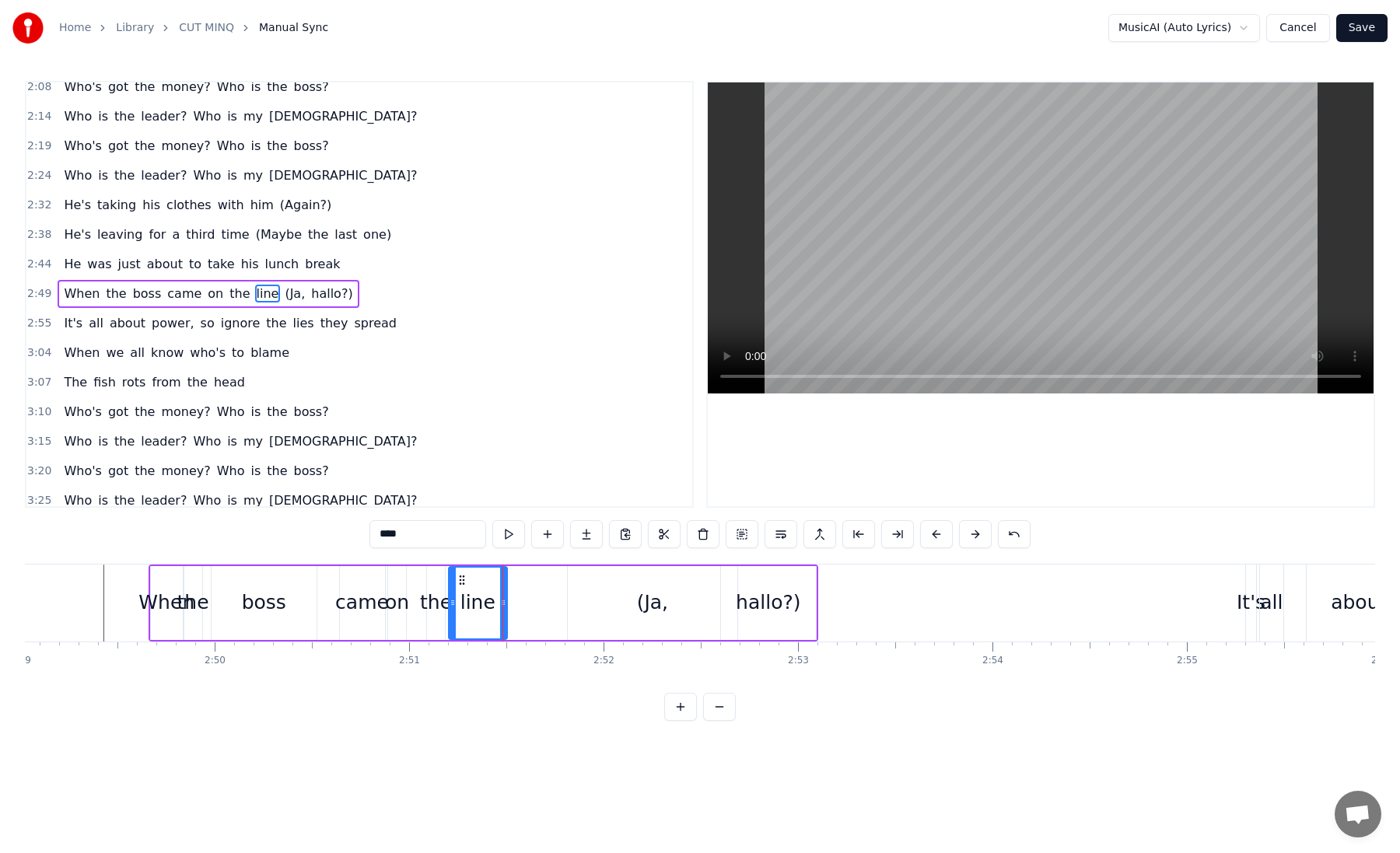
click at [549, 585] on div "When the boss came on the line (Ja, hallo?)" at bounding box center [483, 603] width 670 height 77
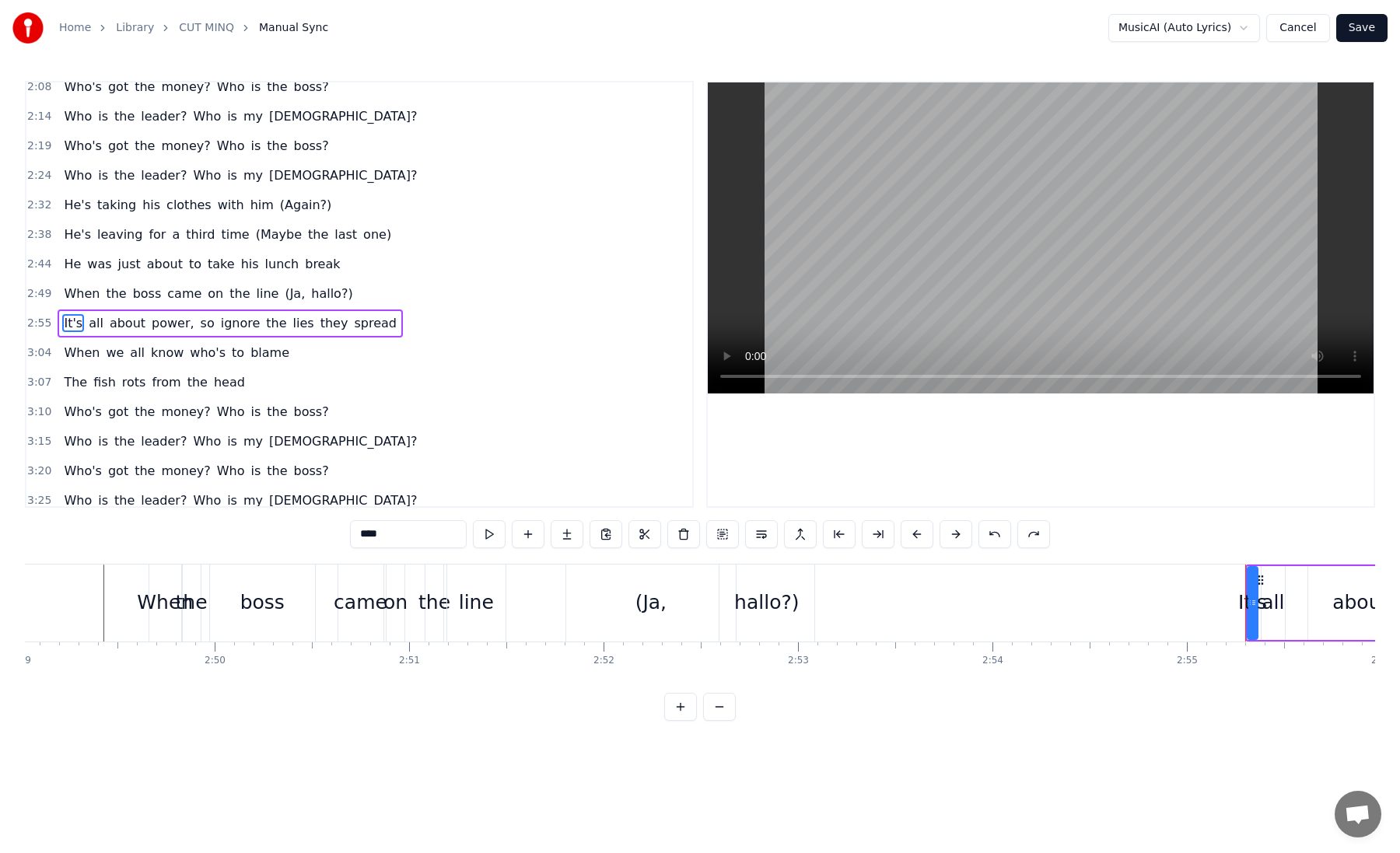
click at [570, 594] on div "(Ja," at bounding box center [651, 603] width 170 height 77
type input "****"
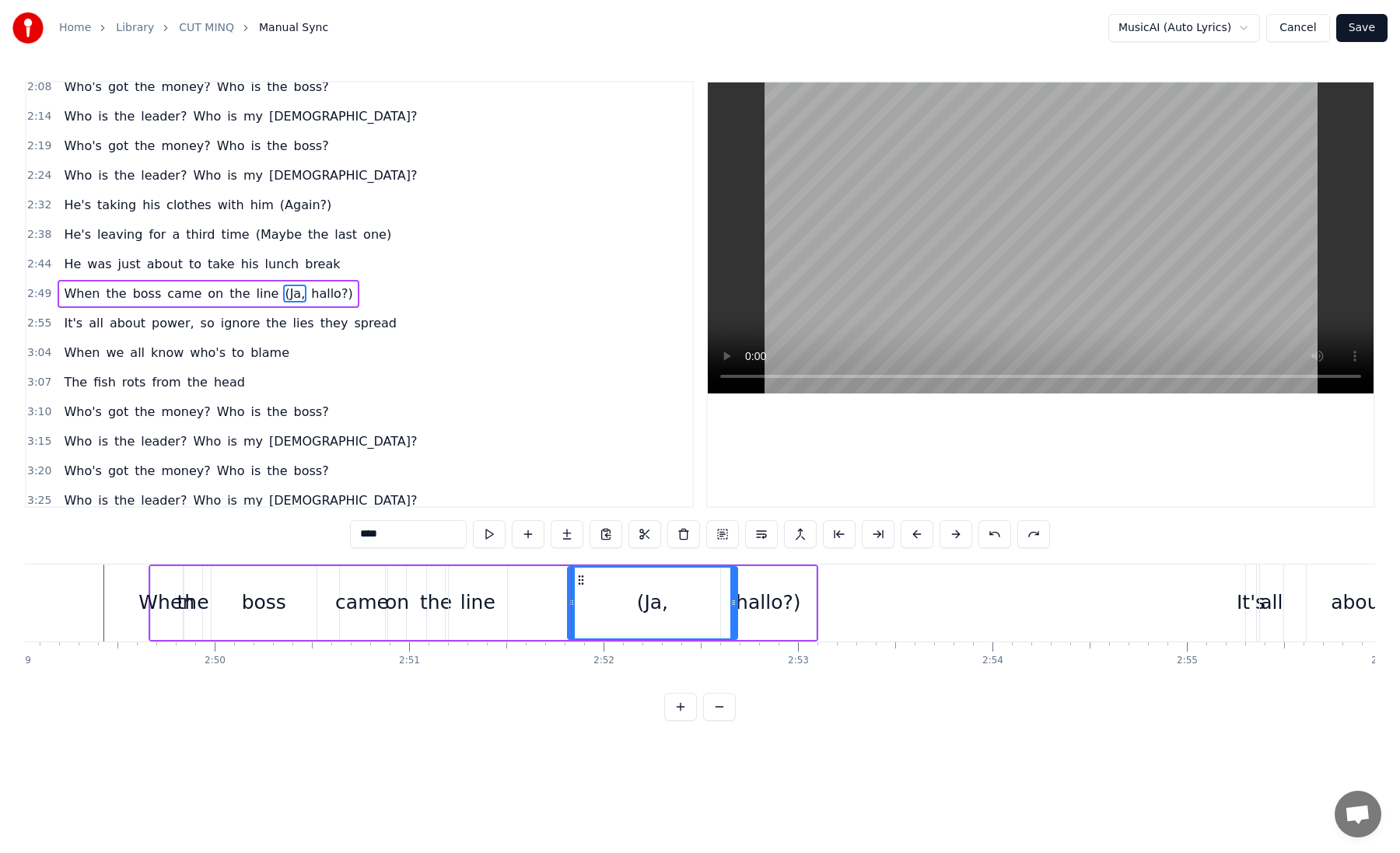
click at [537, 562] on div "0:02 He's taken his clothes with him 0:10 He's got to leave again 0:18 The ones…" at bounding box center [700, 401] width 1350 height 640
click at [532, 569] on div "When the boss came on the line (Ja, hallo?)" at bounding box center [483, 603] width 670 height 77
click at [283, 290] on span "(Ja," at bounding box center [295, 294] width 23 height 18
click at [377, 291] on div "2:49 When the boss came on the line (Ja, hallo?)" at bounding box center [359, 294] width 666 height 29
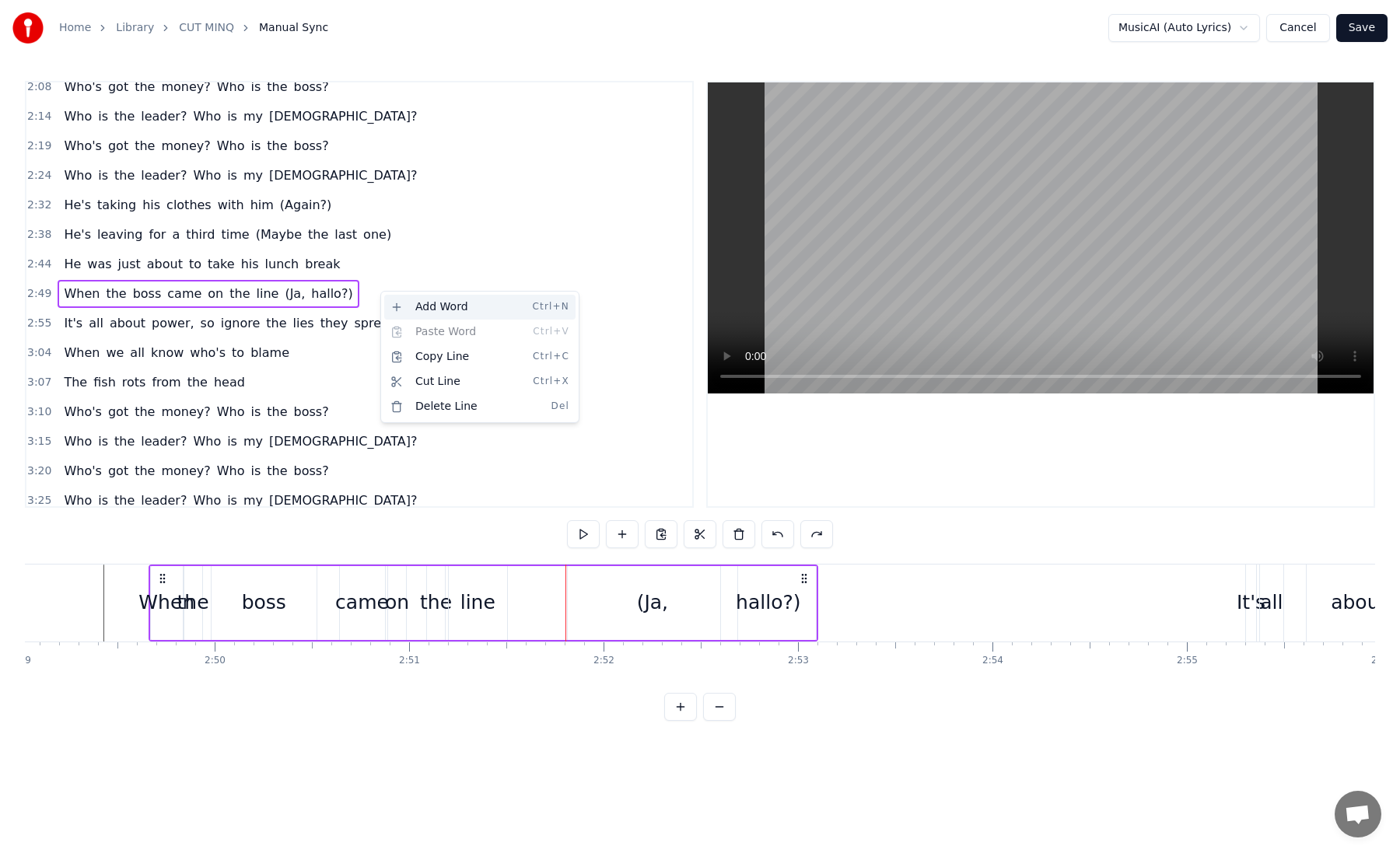
click at [407, 308] on div "Add Word Ctrl+N" at bounding box center [480, 307] width 191 height 25
click at [580, 586] on div "(Ja," at bounding box center [652, 603] width 170 height 74
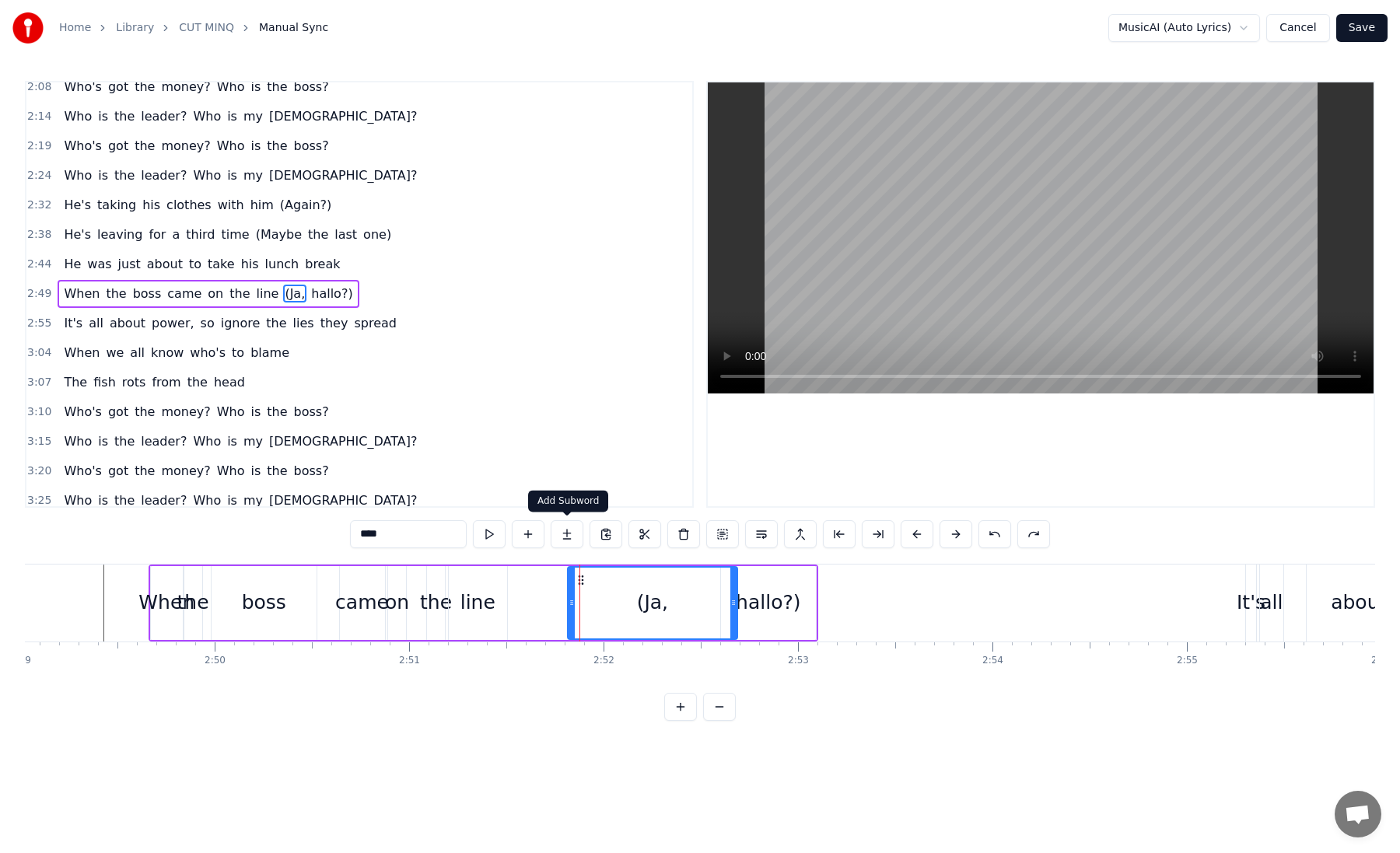
click at [552, 579] on div "When the boss came on the line (Ja, hallo?)" at bounding box center [483, 603] width 670 height 77
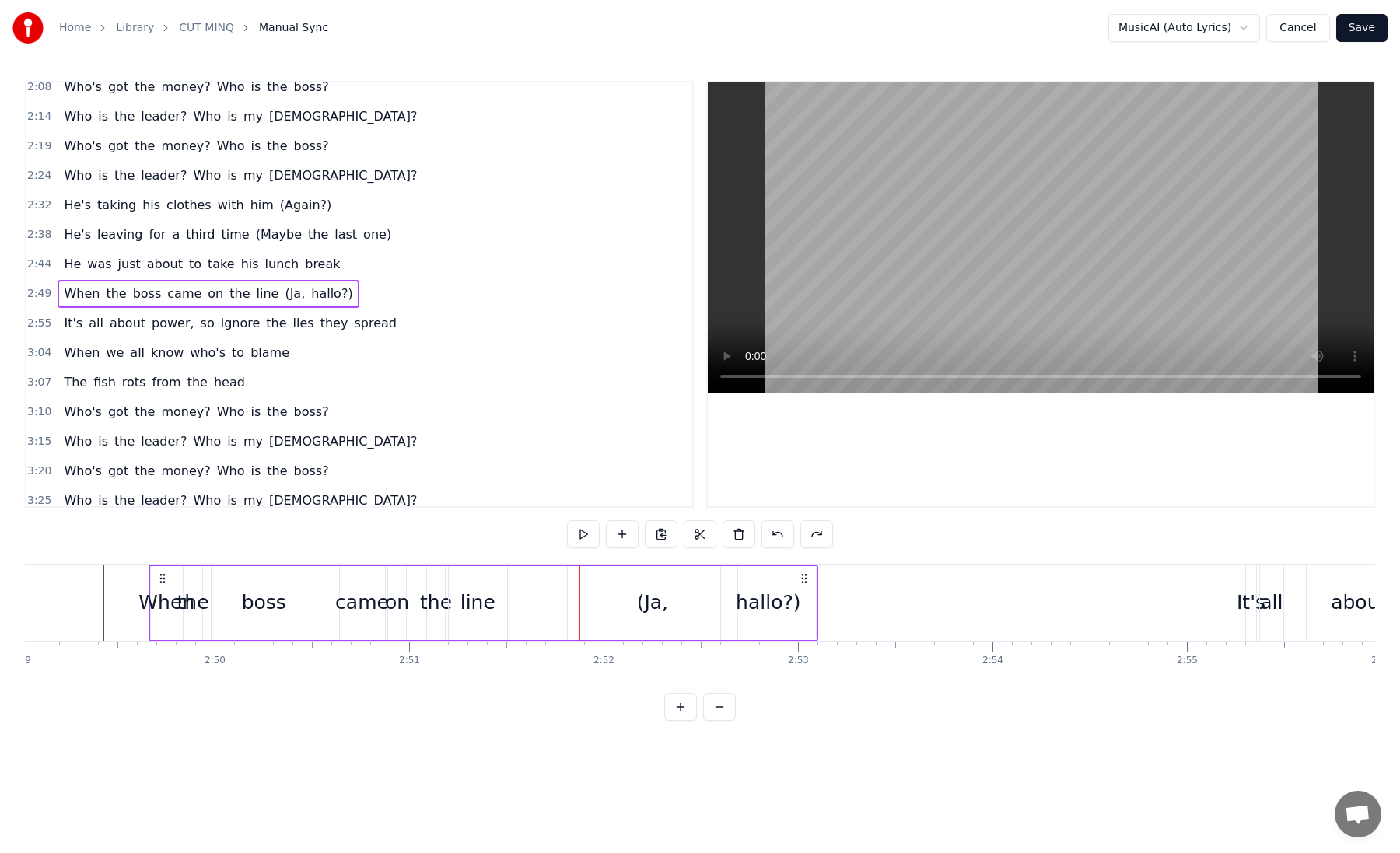
click at [352, 290] on div "2:49 When the boss came on the line (Ja, hallo?)" at bounding box center [359, 294] width 666 height 29
click at [169, 564] on div "When the boss came on the line (Ja, hallo?)" at bounding box center [483, 603] width 670 height 77
click at [164, 587] on div "When" at bounding box center [167, 603] width 32 height 74
click at [315, 615] on div "boss" at bounding box center [264, 603] width 107 height 74
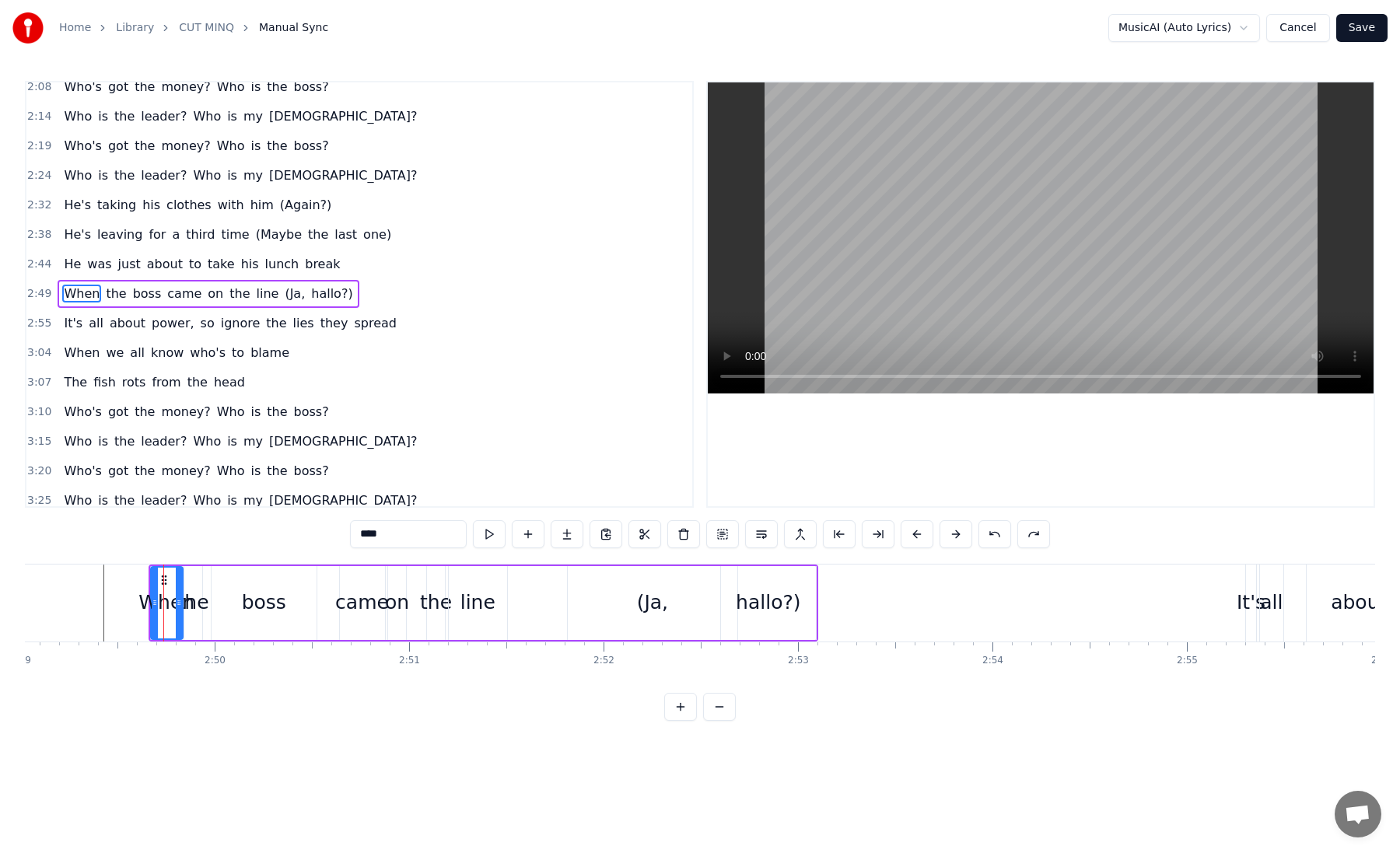
type input "****"
drag, startPoint x: 149, startPoint y: 573, endPoint x: 192, endPoint y: 578, distance: 43.3
click at [192, 578] on div "When the boss came on the line (Ja, hallo?)" at bounding box center [483, 603] width 670 height 77
click at [802, 577] on icon at bounding box center [804, 579] width 13 height 13
click at [770, 616] on div "hallo?)" at bounding box center [768, 602] width 64 height 29
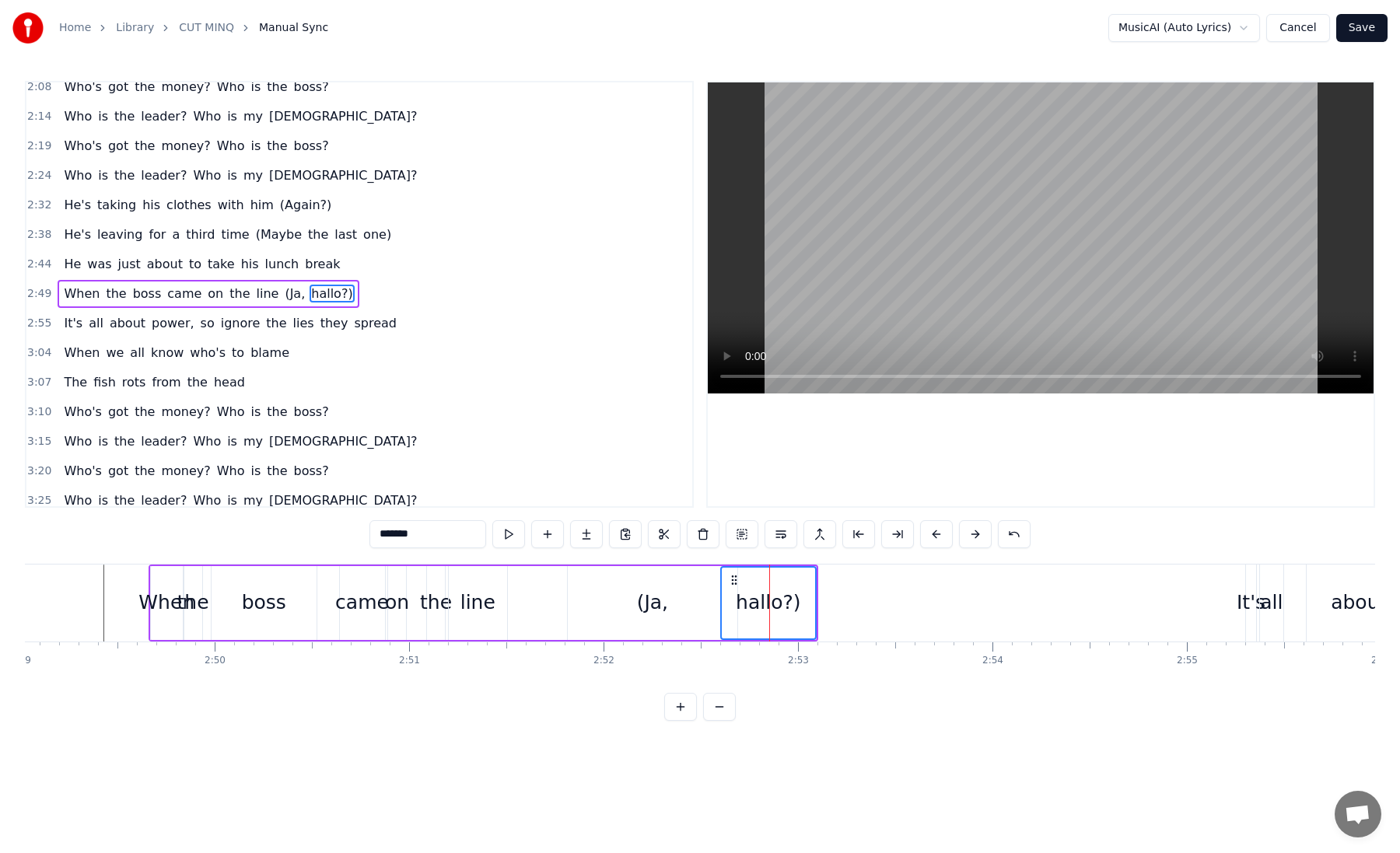
click at [658, 607] on div "(Ja," at bounding box center [652, 602] width 31 height 29
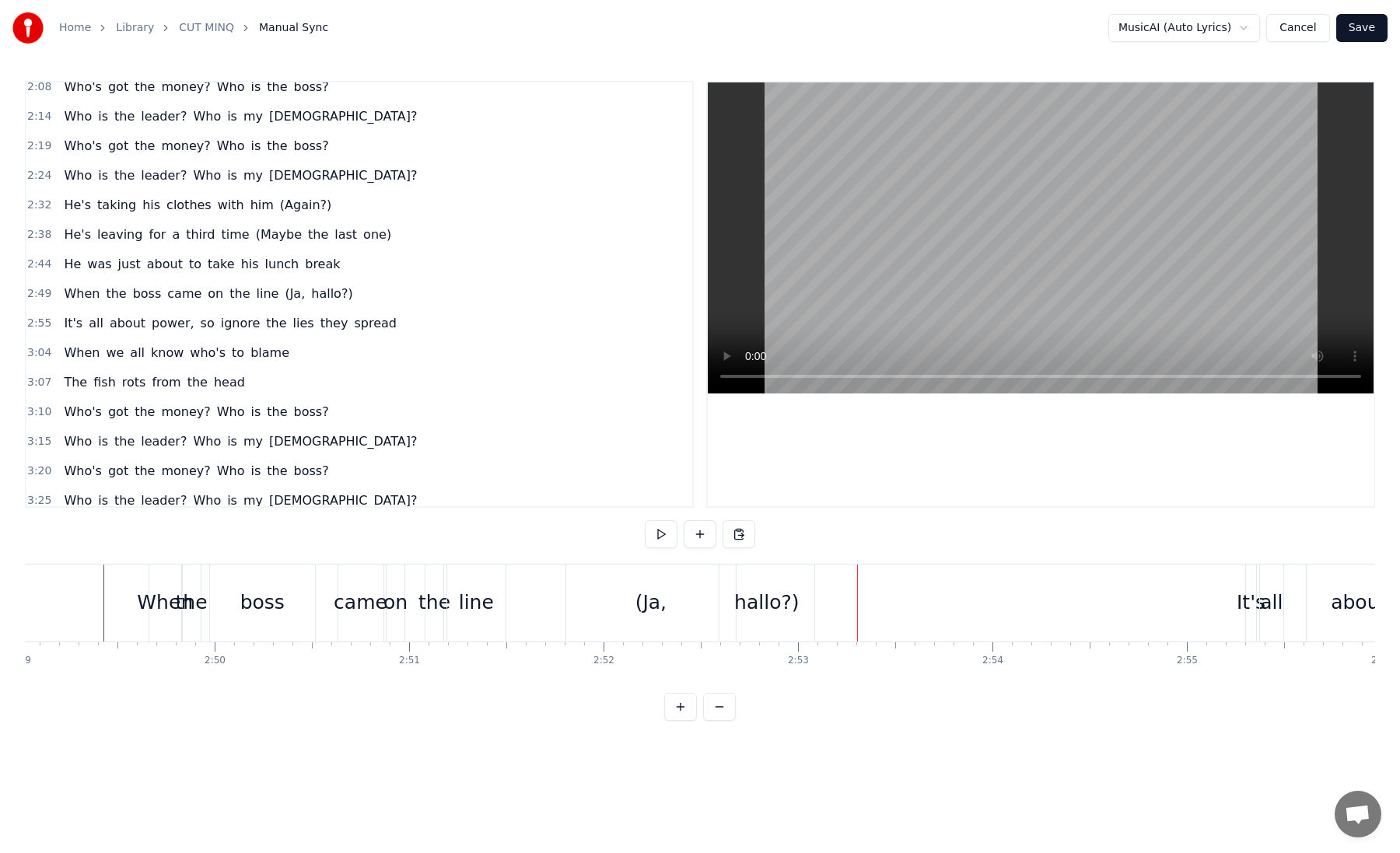
click at [775, 608] on div "hallo?)" at bounding box center [767, 602] width 64 height 29
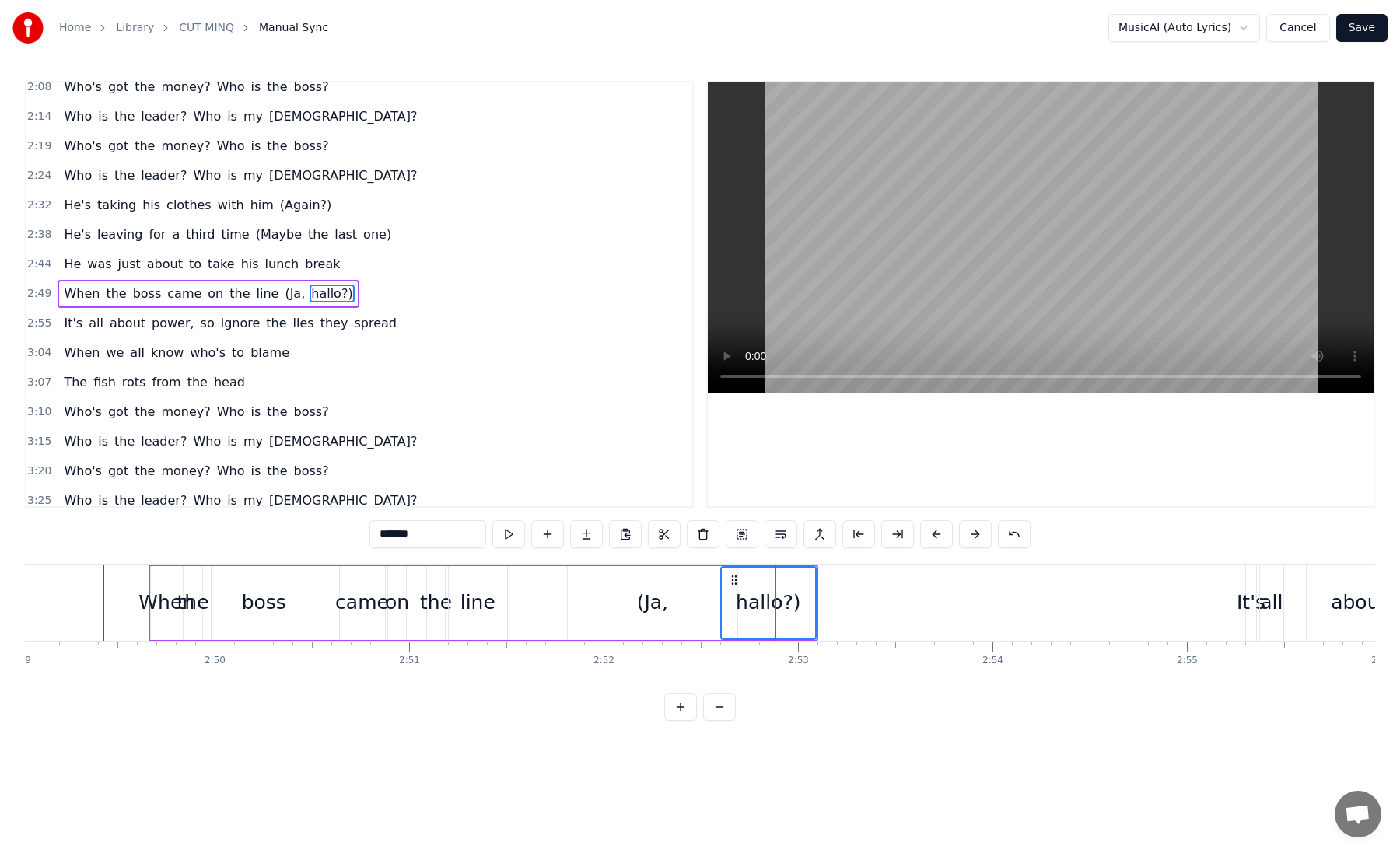
click at [711, 609] on div "(Ja," at bounding box center [652, 603] width 170 height 74
click at [670, 609] on div "(Ja," at bounding box center [652, 602] width 168 height 71
type input "****"
click at [593, 562] on div "0:02 He's taken his clothes with him 0:10 He's got to leave again 0:18 The ones…" at bounding box center [700, 401] width 1350 height 640
click at [507, 591] on div "When the boss came on the line (Ja, hallo?)" at bounding box center [483, 603] width 670 height 77
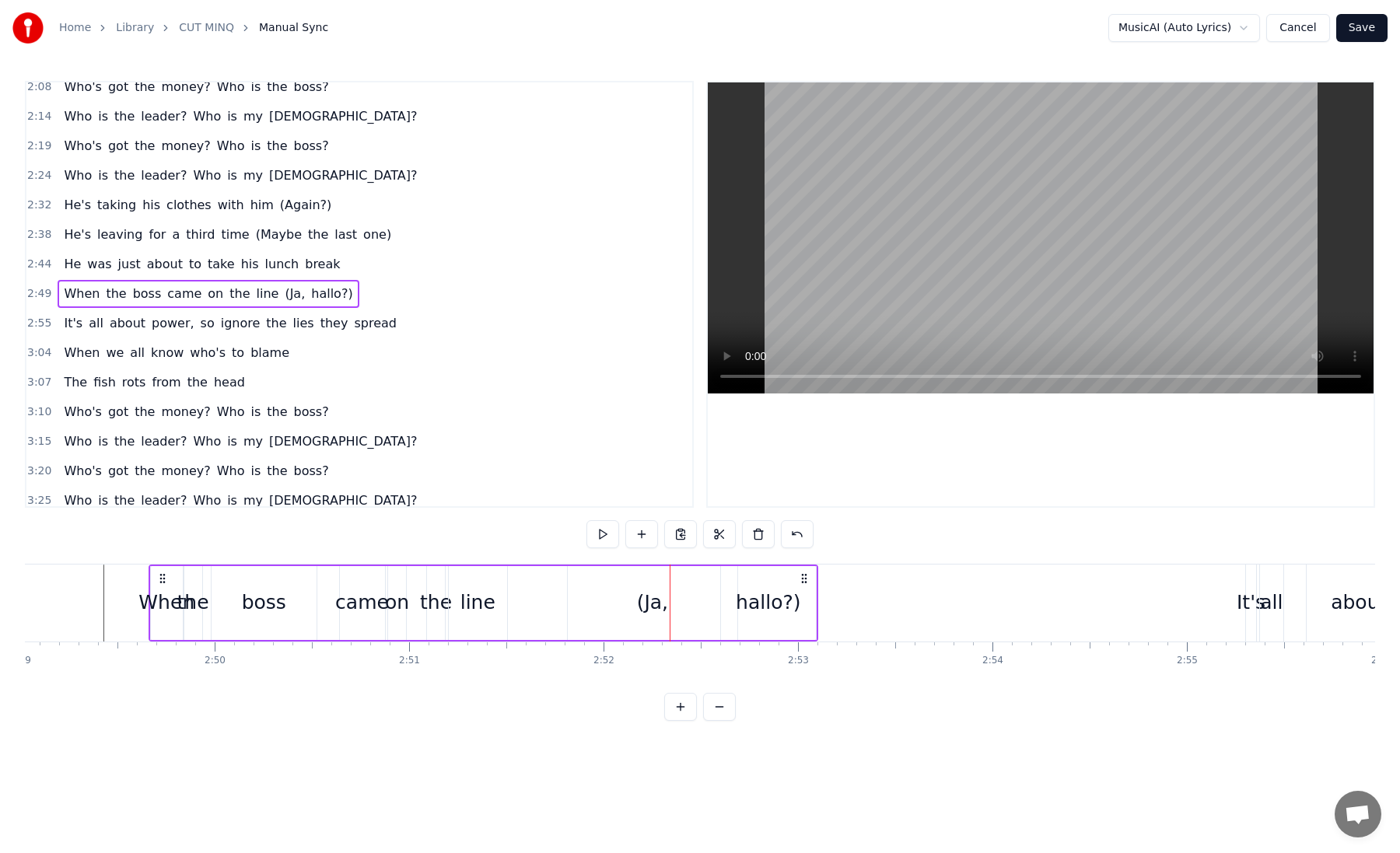
click at [504, 599] on div "line" at bounding box center [478, 603] width 59 height 74
click at [496, 599] on icon at bounding box center [498, 603] width 6 height 13
click at [382, 598] on div "came" at bounding box center [362, 602] width 54 height 29
drag, startPoint x: 352, startPoint y: 576, endPoint x: 315, endPoint y: 577, distance: 37.0
click at [315, 577] on icon at bounding box center [318, 580] width 13 height 13
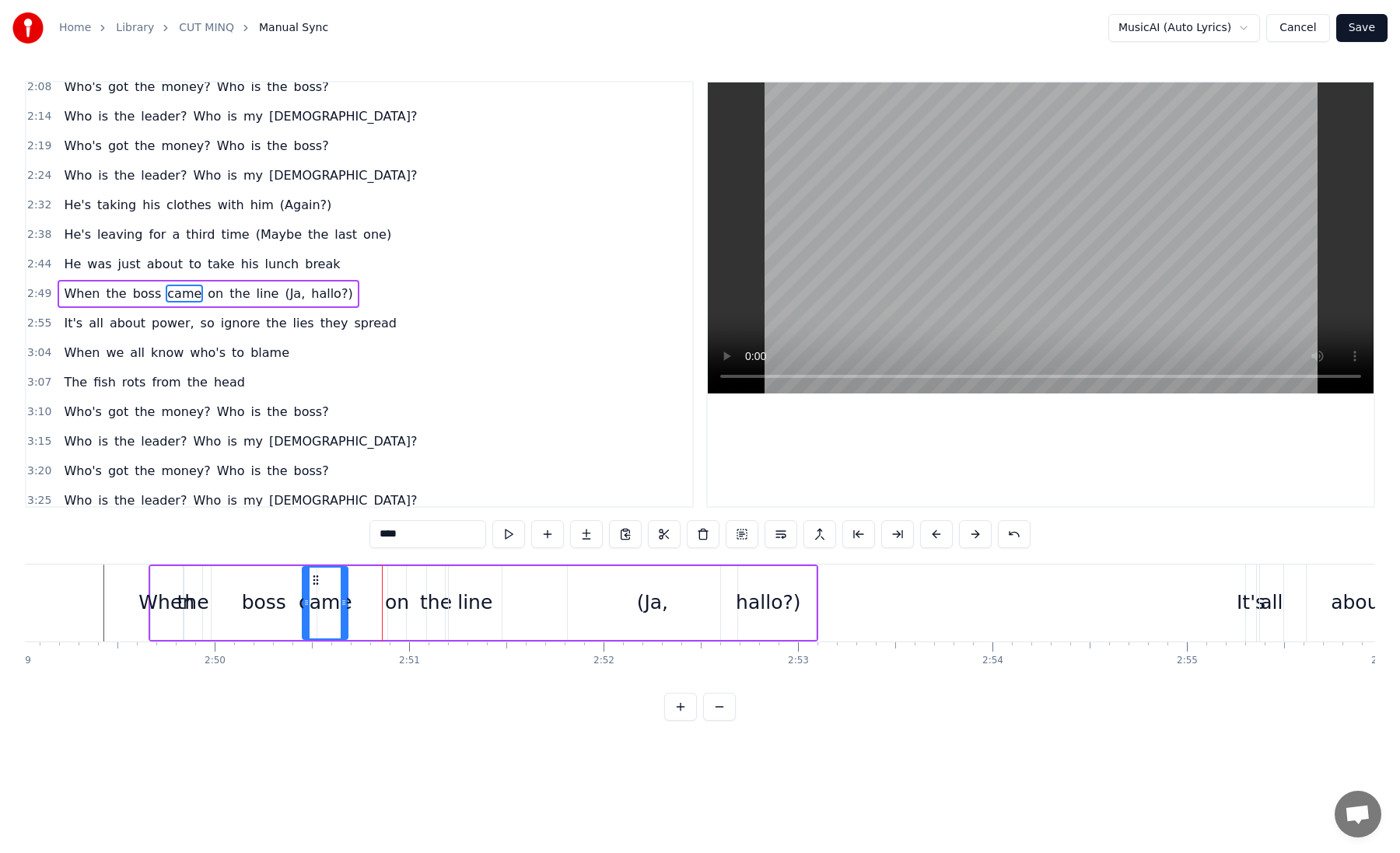
click at [395, 593] on div "on" at bounding box center [397, 602] width 24 height 29
type input "**"
drag, startPoint x: 391, startPoint y: 581, endPoint x: 359, endPoint y: 581, distance: 32.0
click at [368, 581] on div at bounding box center [371, 602] width 6 height 71
click at [407, 590] on div "When the boss came on the line (Ja, hallo?)" at bounding box center [483, 603] width 670 height 77
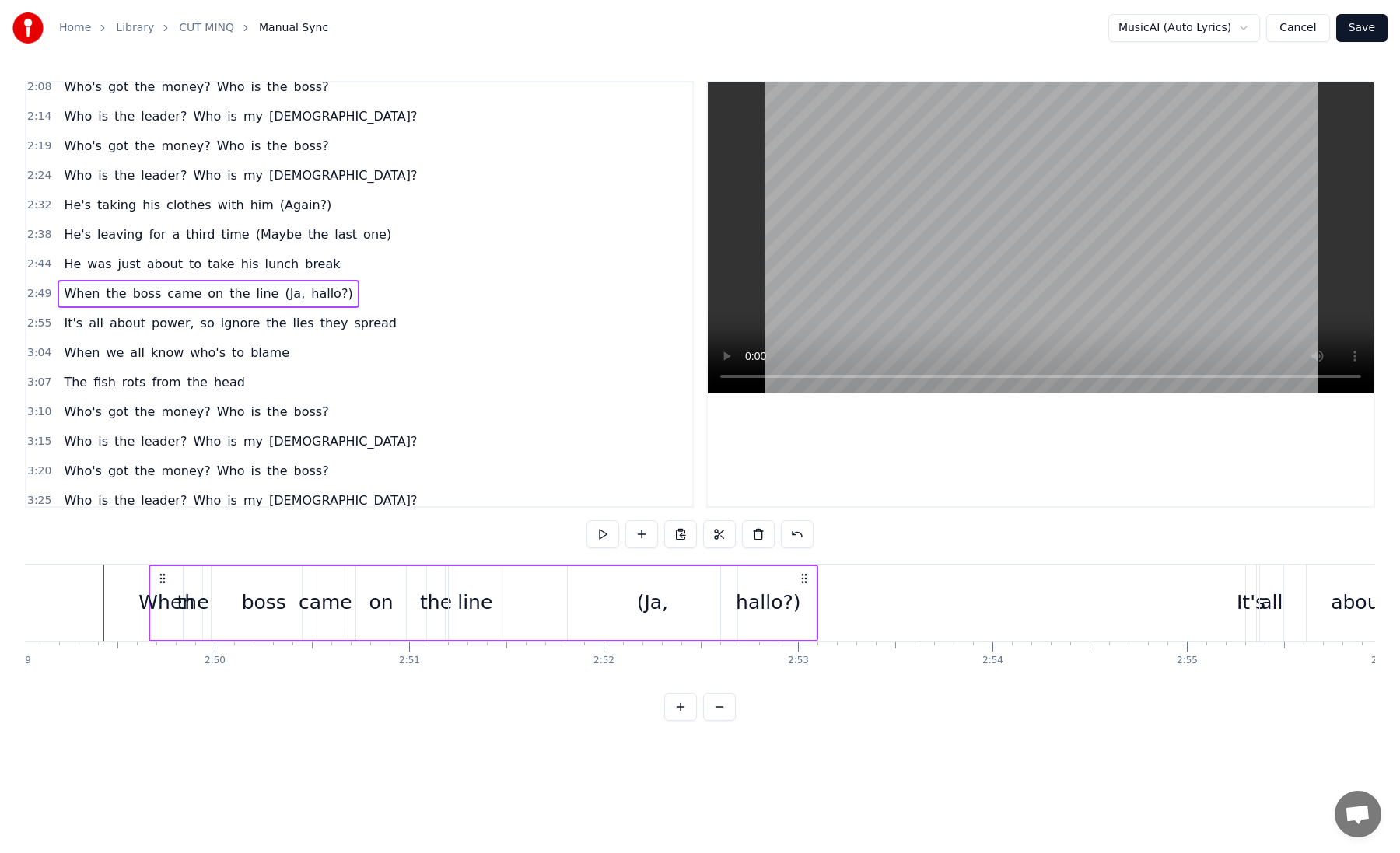
click at [398, 590] on div "on" at bounding box center [381, 603] width 50 height 74
click at [448, 606] on div "line" at bounding box center [475, 603] width 55 height 74
click at [432, 604] on div "the" at bounding box center [436, 602] width 32 height 29
type input "***"
drag, startPoint x: 431, startPoint y: 588, endPoint x: 400, endPoint y: 590, distance: 31.1
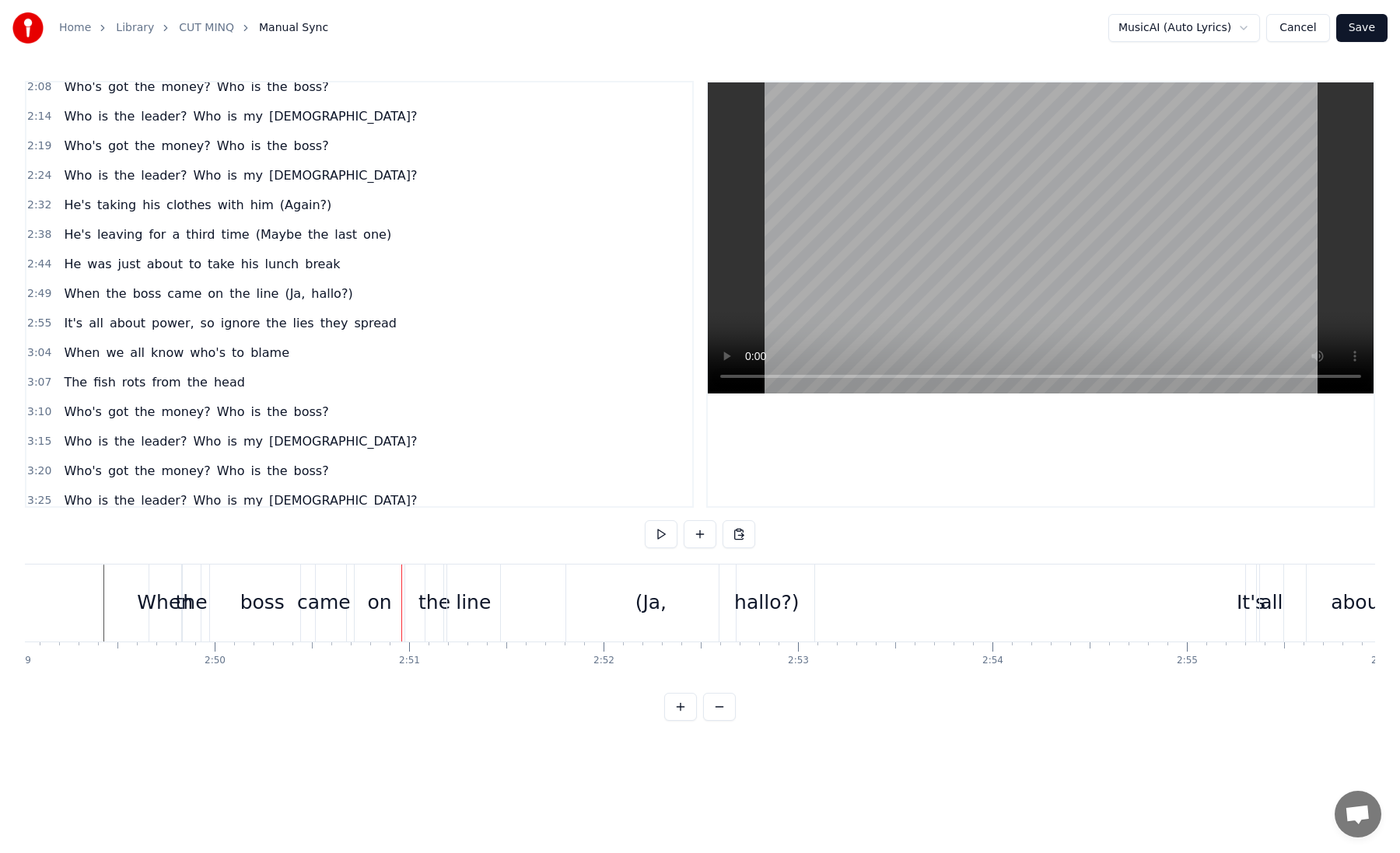
click at [431, 609] on div "the" at bounding box center [434, 602] width 32 height 29
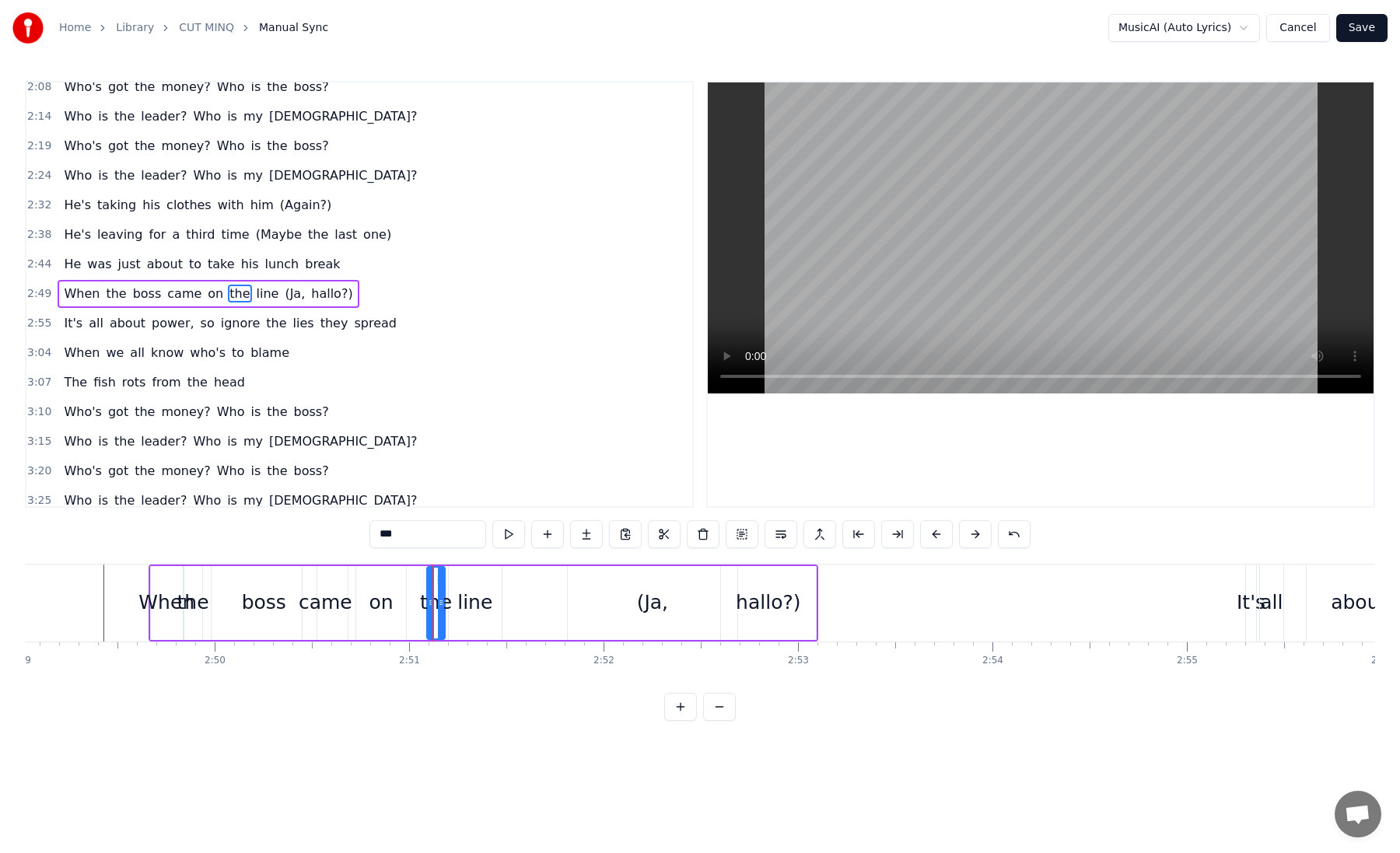
drag, startPoint x: 431, startPoint y: 604, endPoint x: 417, endPoint y: 604, distance: 14.0
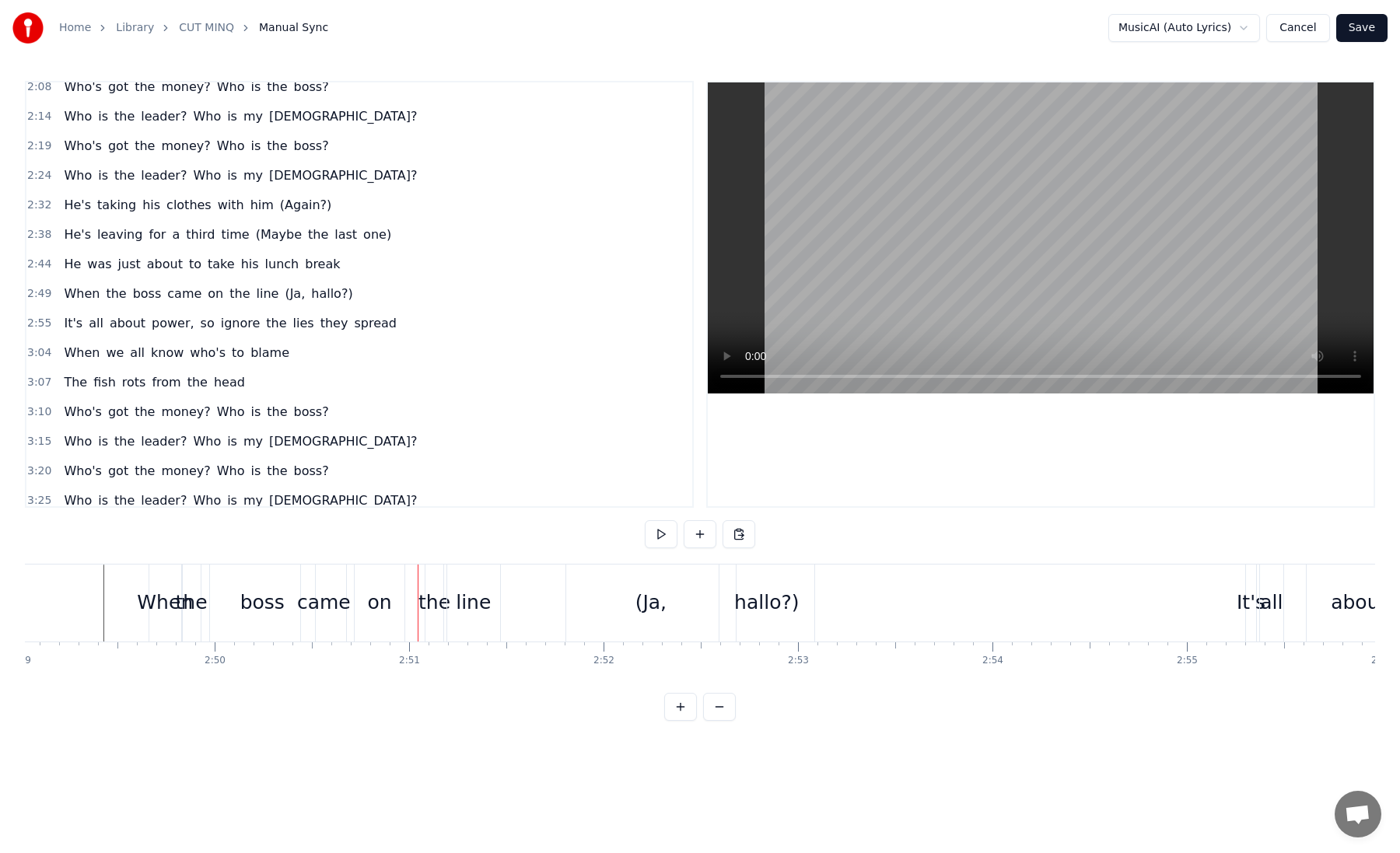
click at [429, 604] on div "the" at bounding box center [434, 602] width 32 height 29
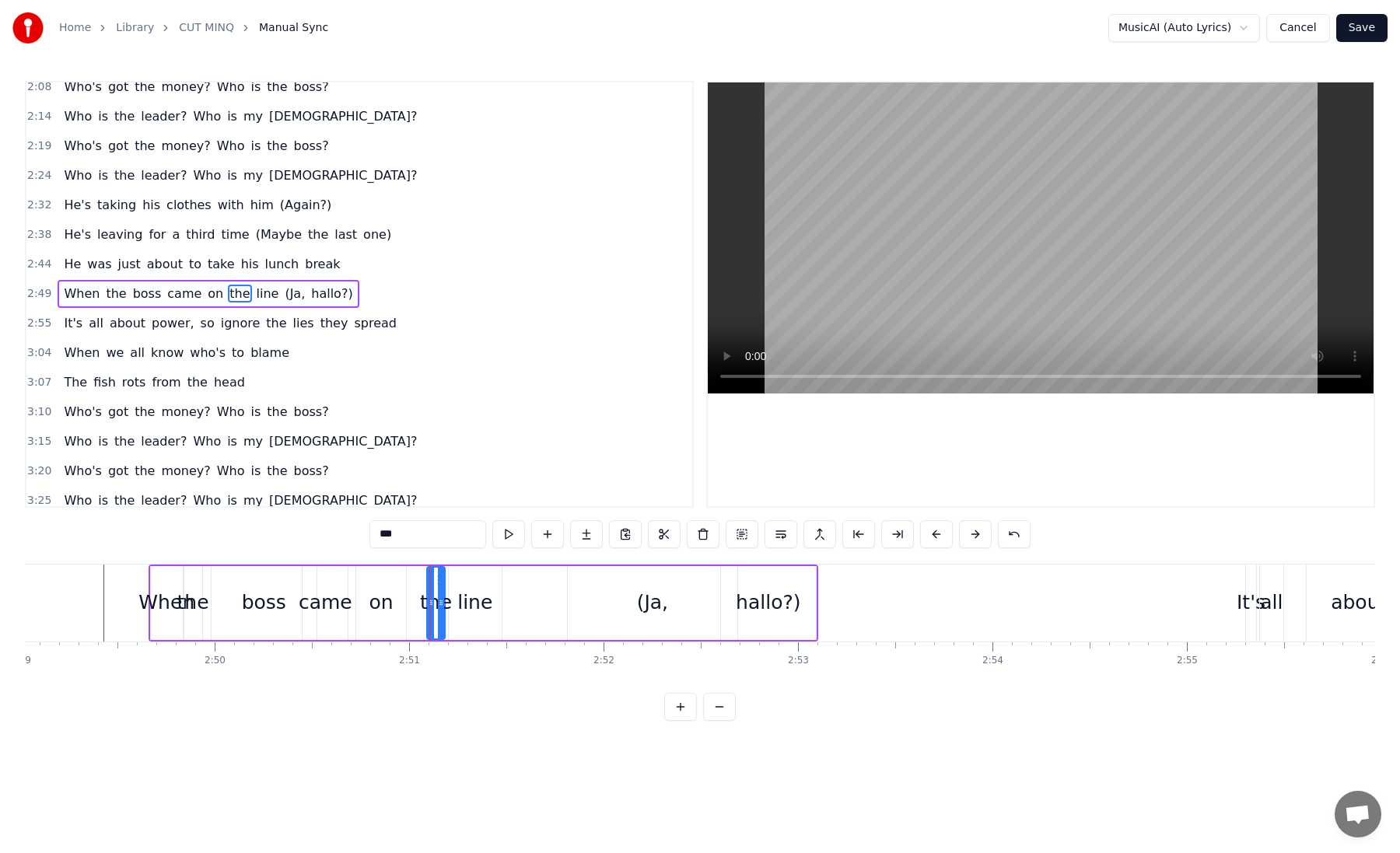
drag, startPoint x: 427, startPoint y: 604, endPoint x: 413, endPoint y: 604, distance: 14.0
click at [428, 604] on icon at bounding box center [431, 603] width 6 height 13
drag, startPoint x: 415, startPoint y: 598, endPoint x: 400, endPoint y: 598, distance: 15.0
click at [400, 598] on icon at bounding box center [402, 603] width 6 height 13
click at [461, 597] on div "line" at bounding box center [474, 602] width 35 height 29
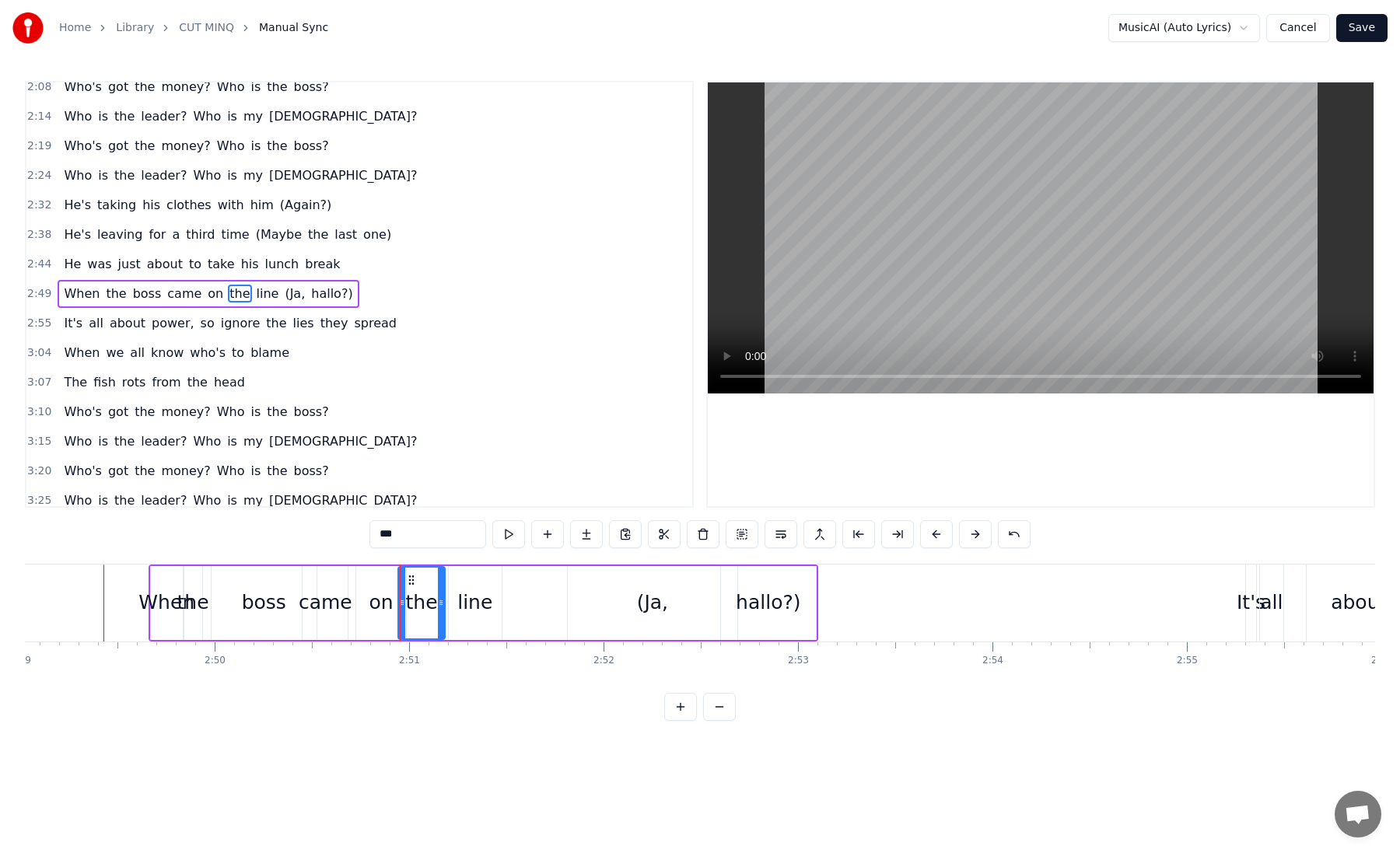
type input "****"
drag, startPoint x: 452, startPoint y: 603, endPoint x: 442, endPoint y: 603, distance: 10.0
click at [442, 603] on icon at bounding box center [443, 603] width 6 height 13
click at [261, 295] on span "line" at bounding box center [268, 294] width 26 height 18
click at [365, 304] on div "2:49 When the boss came on the line (Ja, hallo?)" at bounding box center [359, 294] width 666 height 29
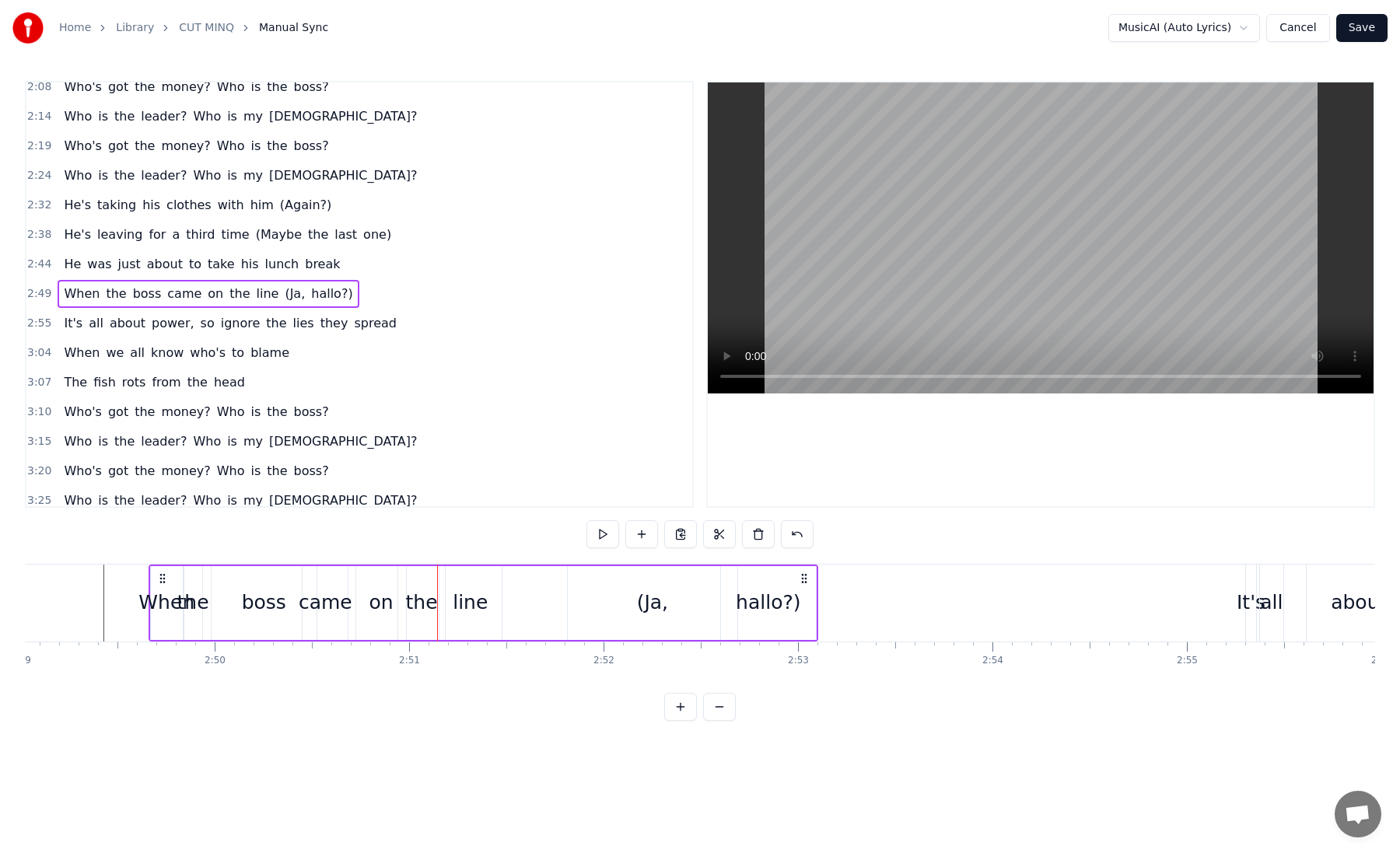
click at [33, 328] on span "2:55" at bounding box center [38, 322] width 24 height 15
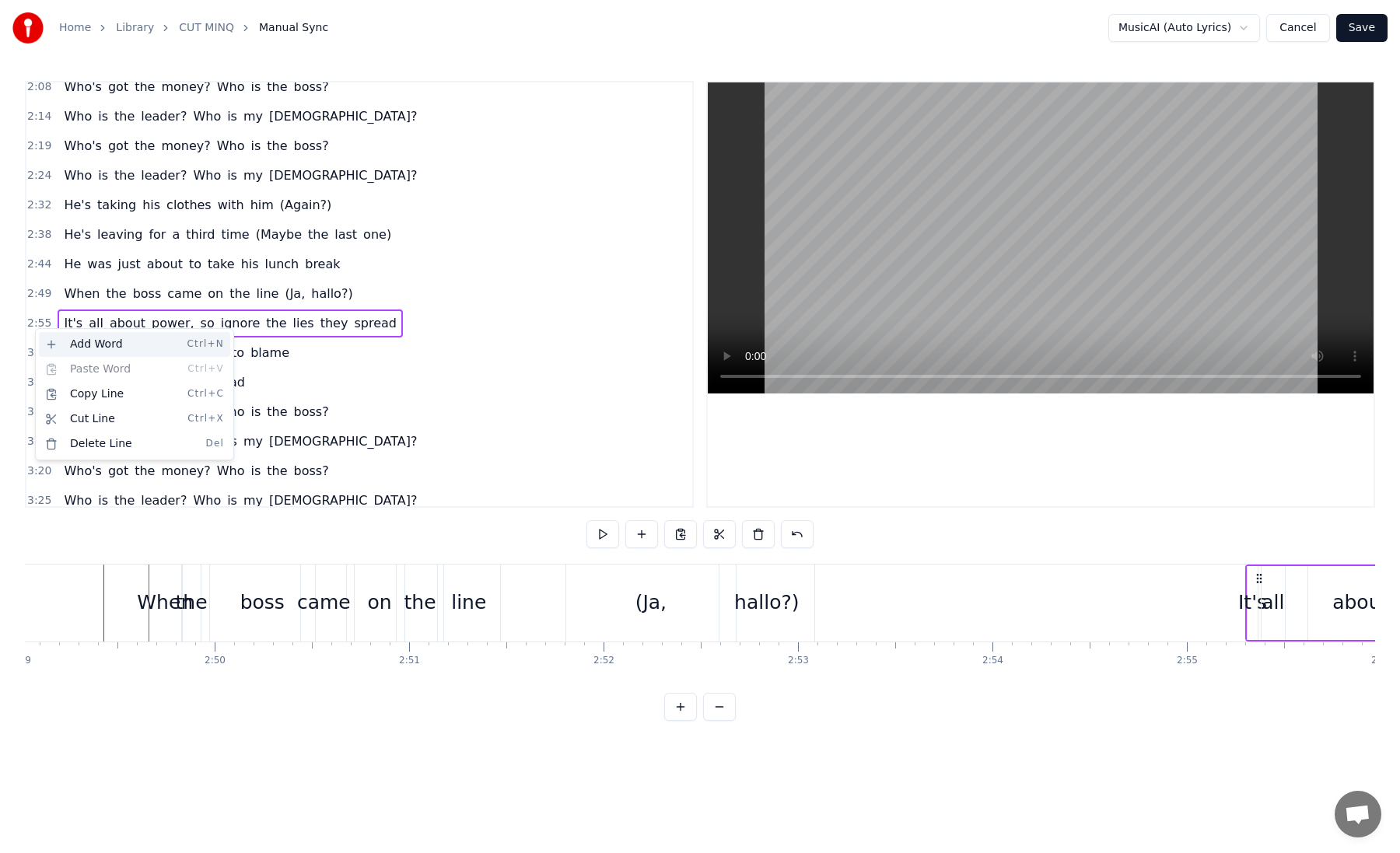
click at [74, 350] on div "Add Word Ctrl+N" at bounding box center [135, 345] width 191 height 25
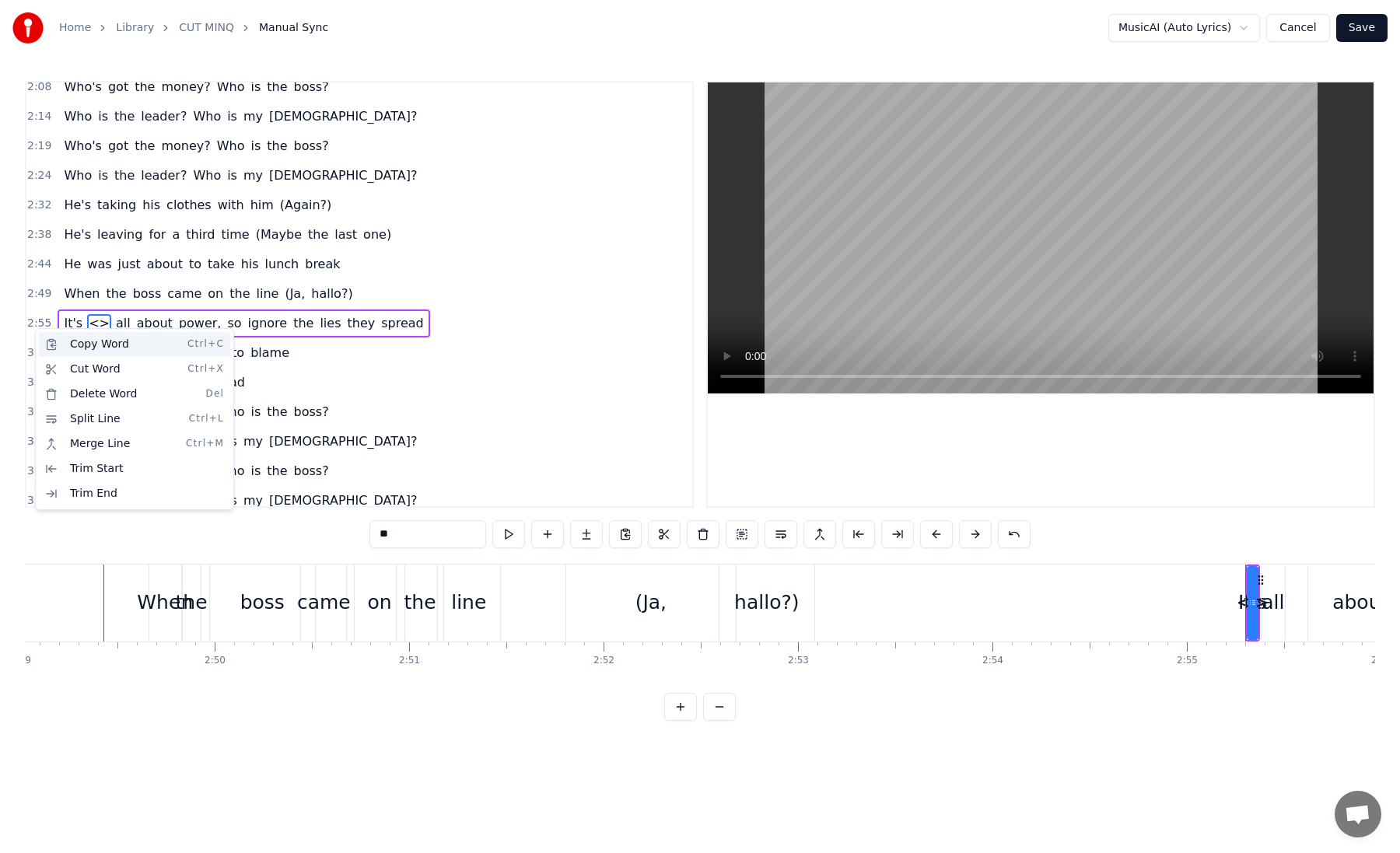
scroll to position [838, 0]
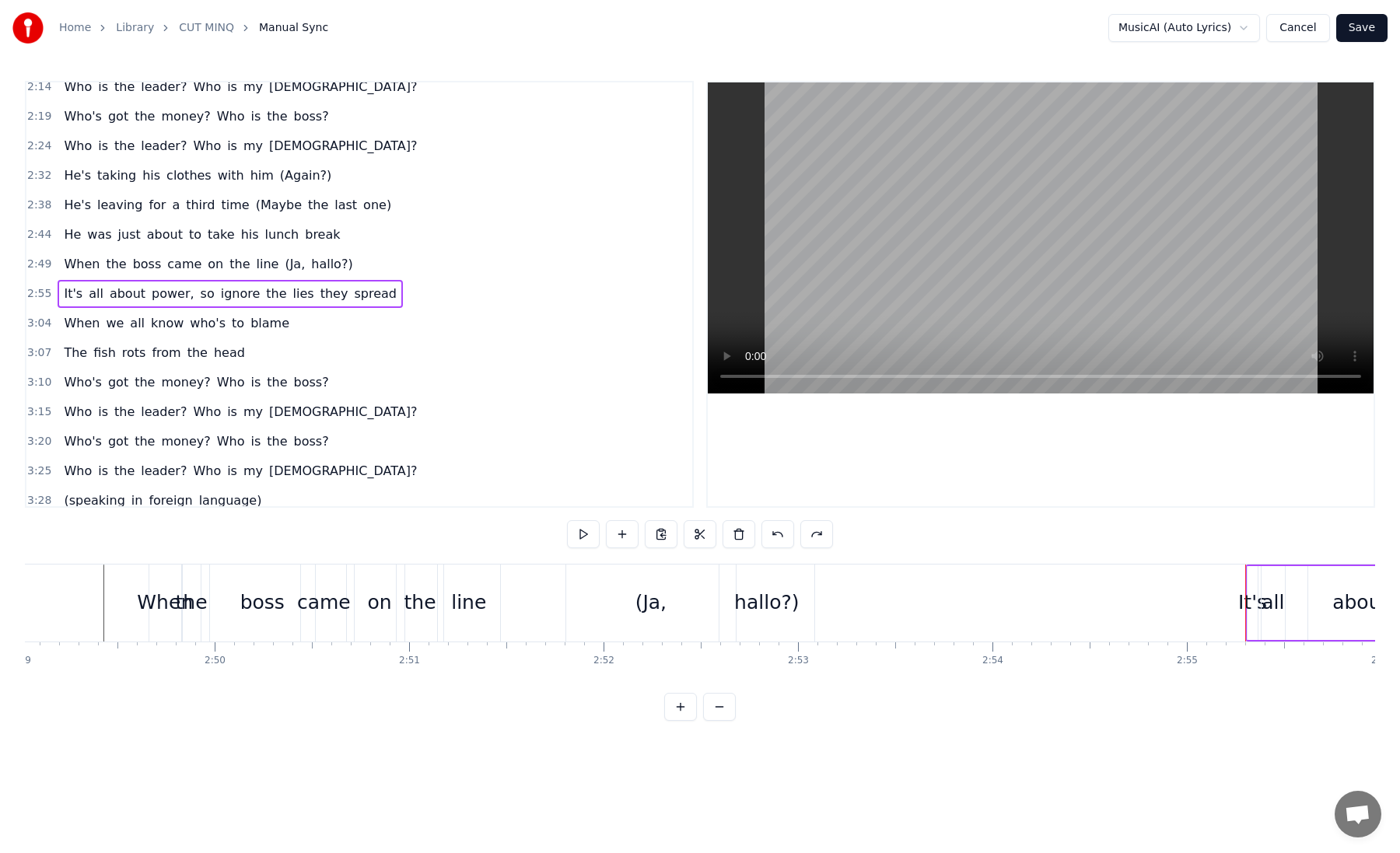
click at [763, 603] on div "hallo?)" at bounding box center [767, 602] width 64 height 29
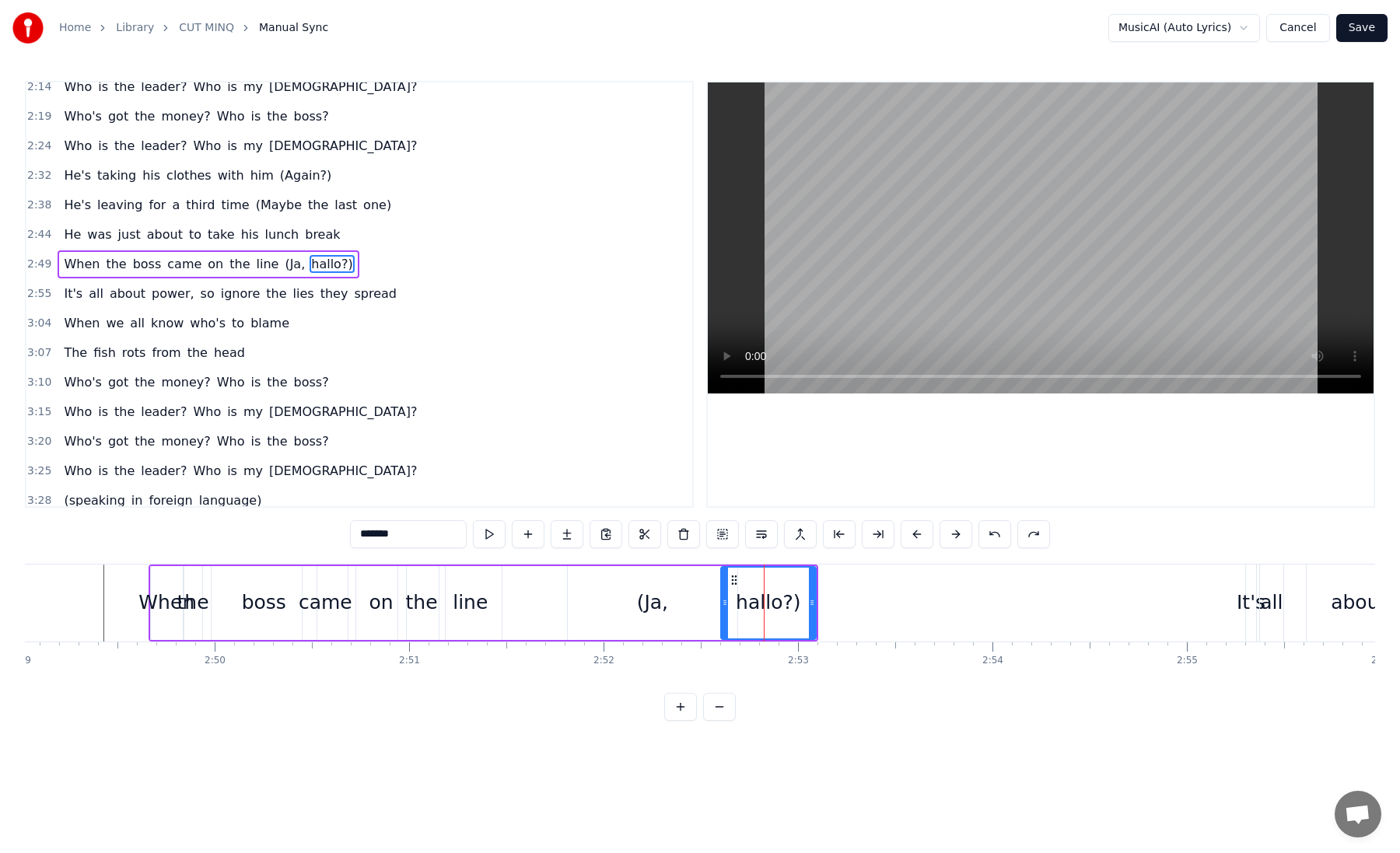
scroll to position [807, 0]
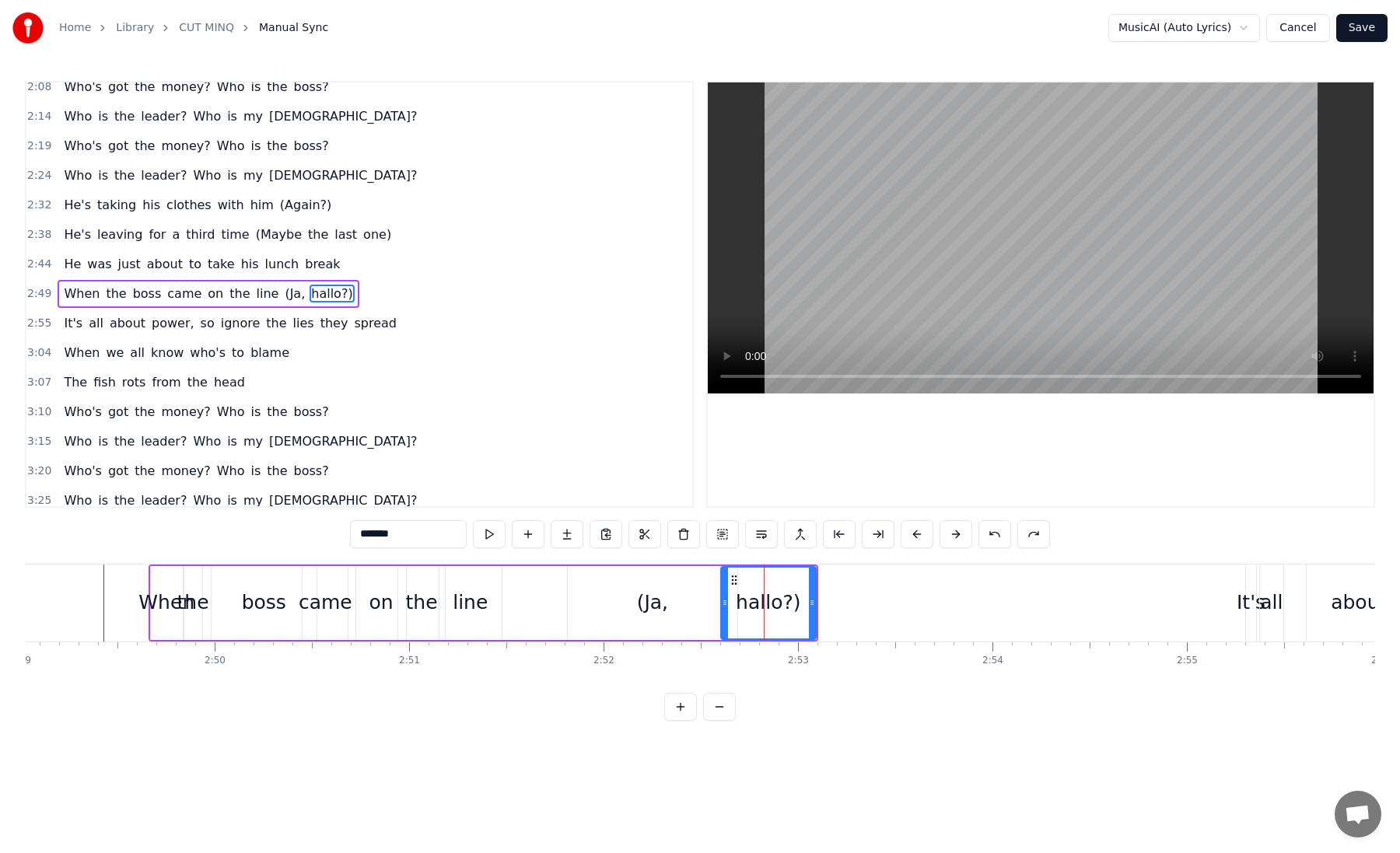
click at [655, 602] on div "(Ja," at bounding box center [652, 602] width 31 height 29
click at [778, 605] on div "hallo?)" at bounding box center [768, 602] width 64 height 29
click at [591, 598] on div "(Ja," at bounding box center [652, 602] width 168 height 71
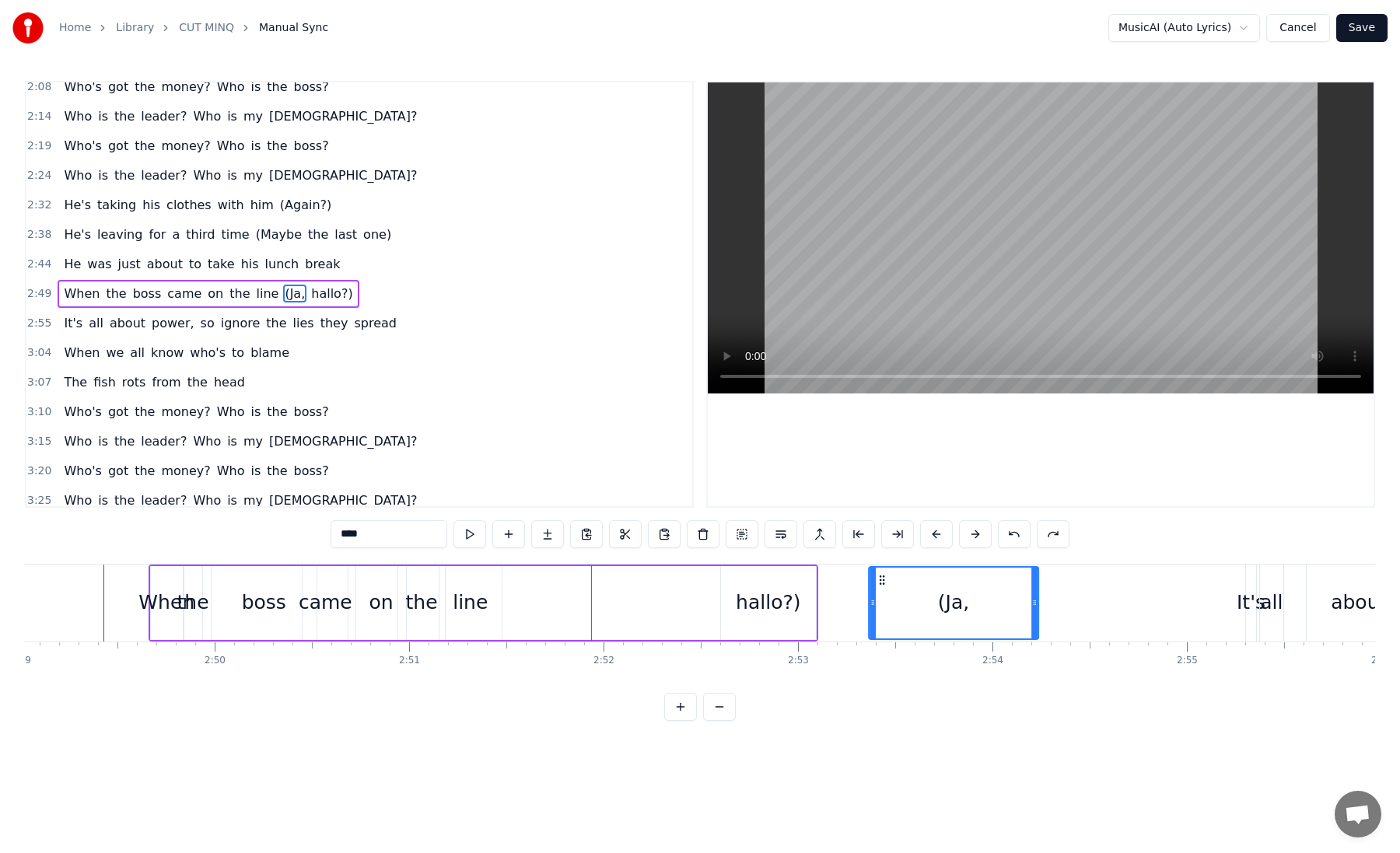
drag, startPoint x: 582, startPoint y: 582, endPoint x: 883, endPoint y: 654, distance: 309.5
click at [778, 605] on div "hallo?)" at bounding box center [768, 602] width 64 height 29
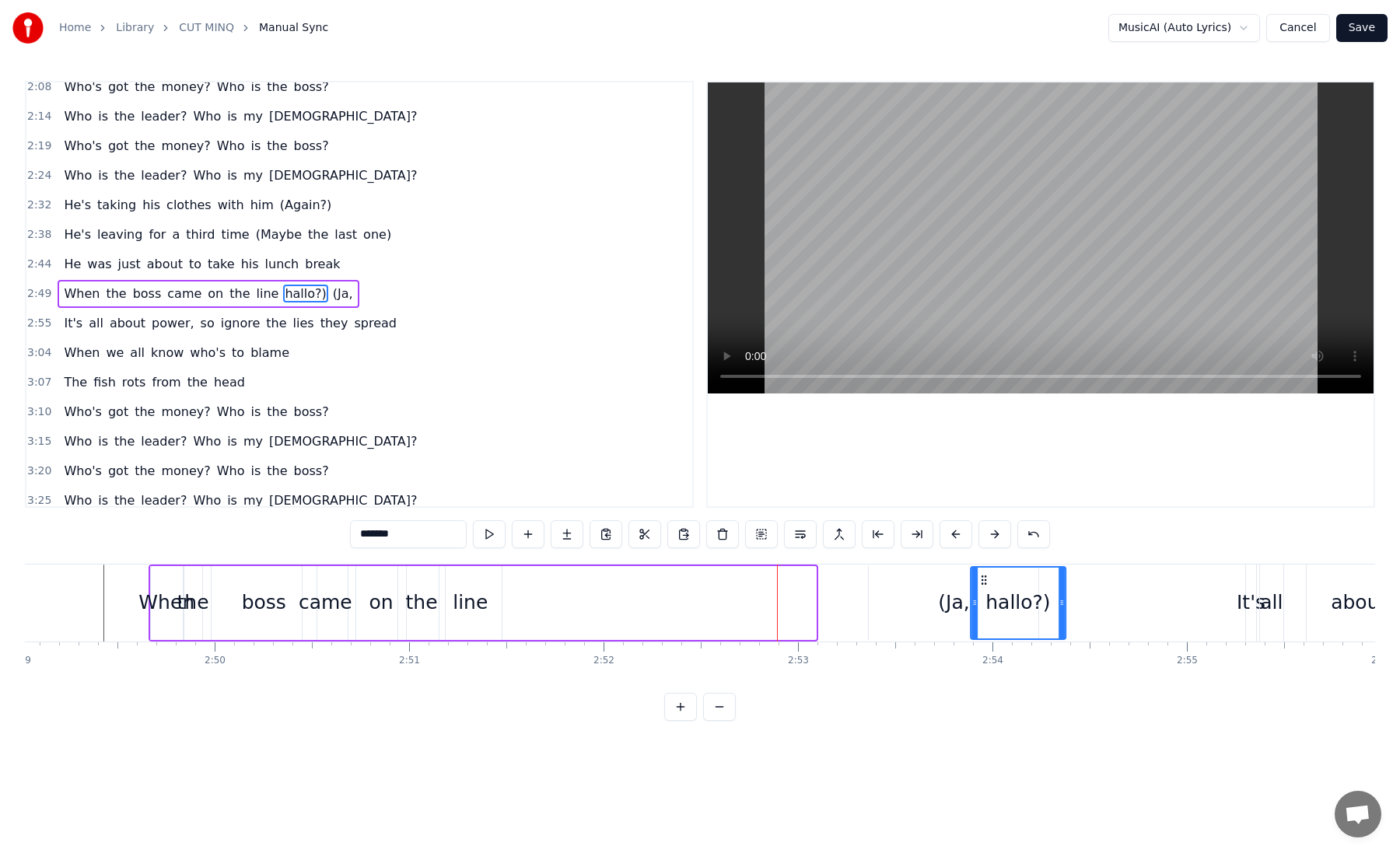
drag, startPoint x: 732, startPoint y: 577, endPoint x: 981, endPoint y: 609, distance: 251.0
click at [886, 725] on html "Home Library CUT MINQ Manual Sync MusicAI (Auto Lyrics) Cancel Save 0:02 He's t…" at bounding box center [700, 372] width 1400 height 746
click at [492, 615] on div "line" at bounding box center [471, 603] width 63 height 74
type input "****"
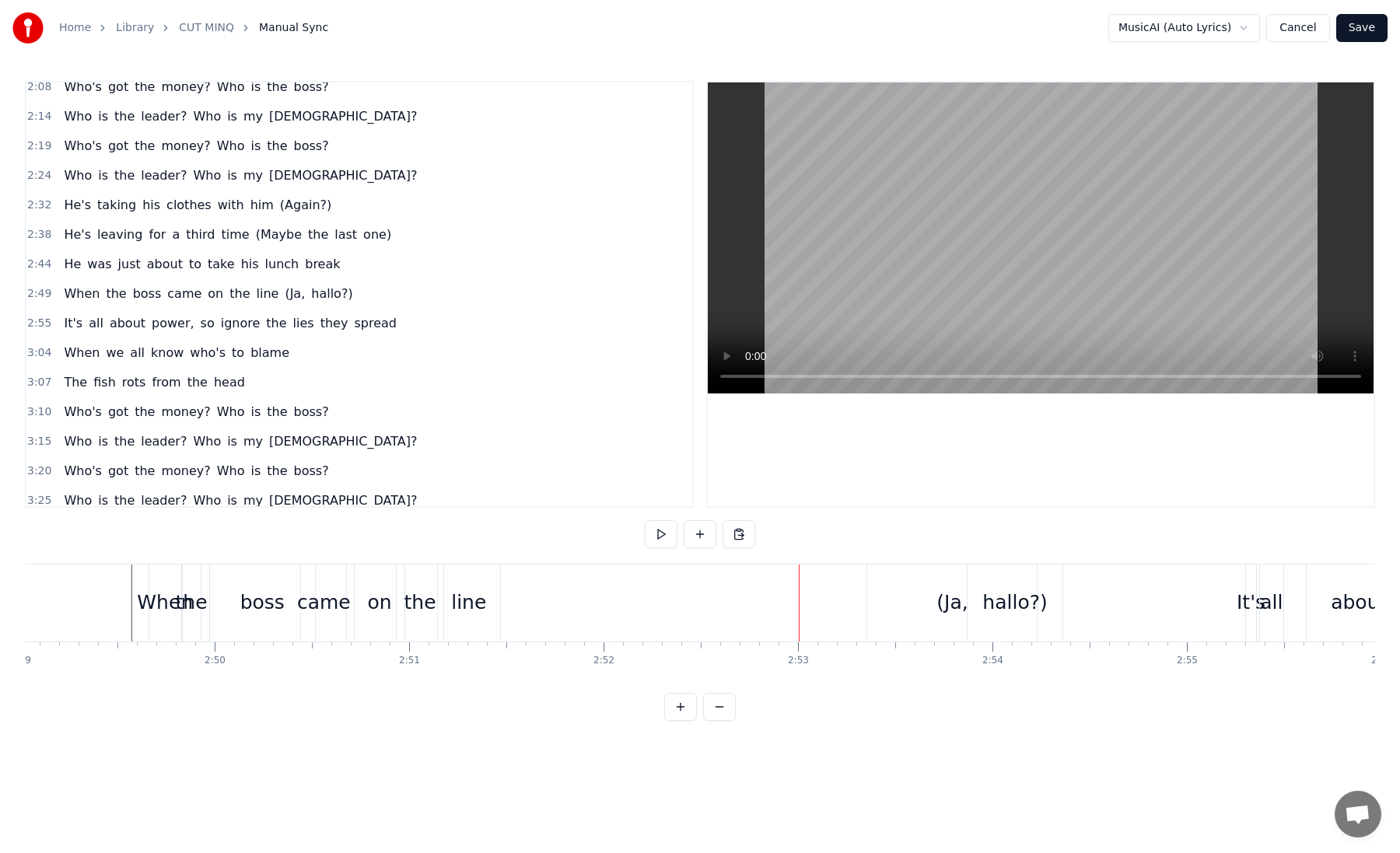
click at [951, 609] on div "(Ja," at bounding box center [951, 602] width 31 height 29
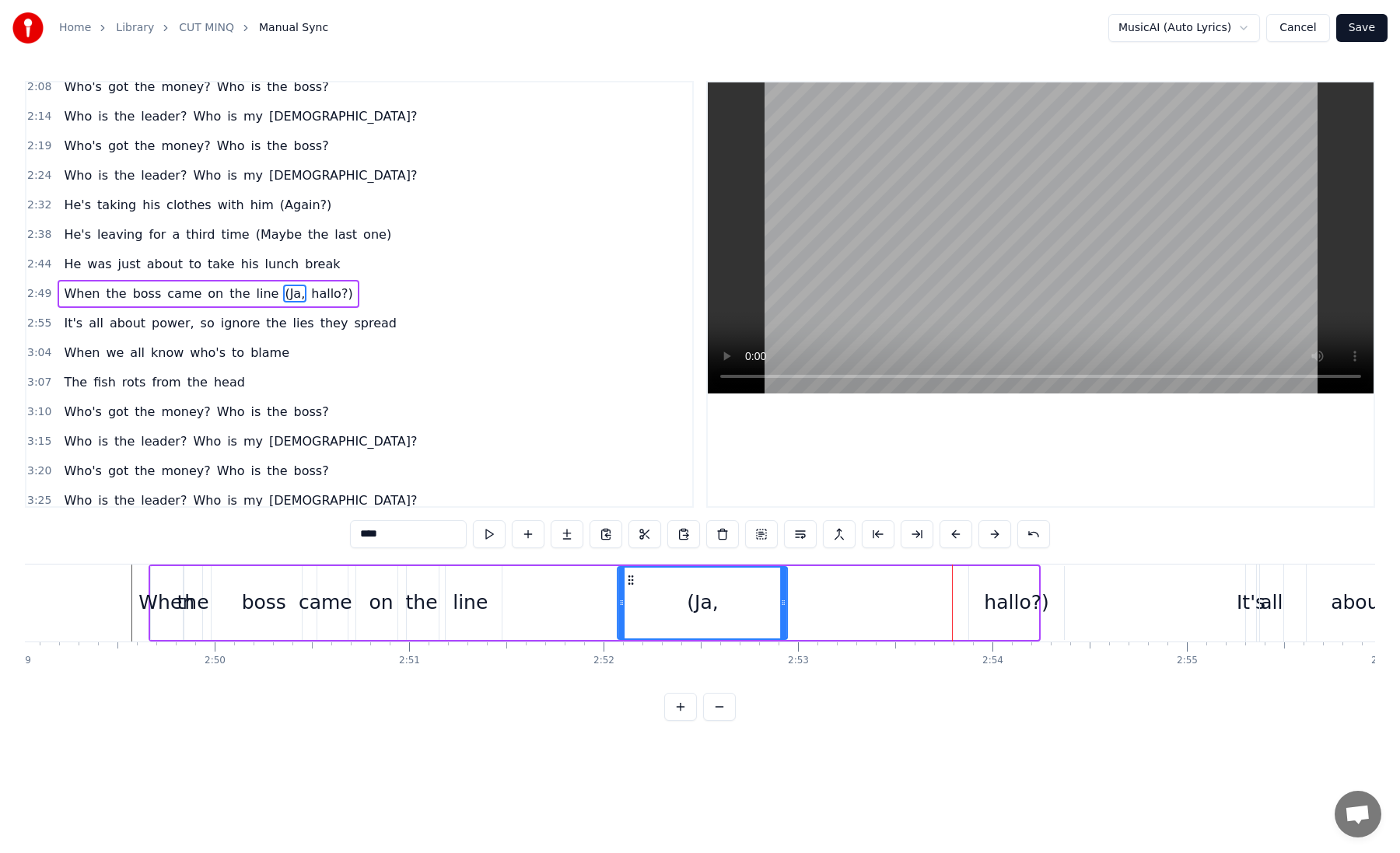
drag, startPoint x: 883, startPoint y: 580, endPoint x: 633, endPoint y: 603, distance: 251.1
click at [633, 603] on div "(Ja," at bounding box center [703, 602] width 168 height 71
click at [970, 594] on div "hallo?)" at bounding box center [1017, 603] width 96 height 74
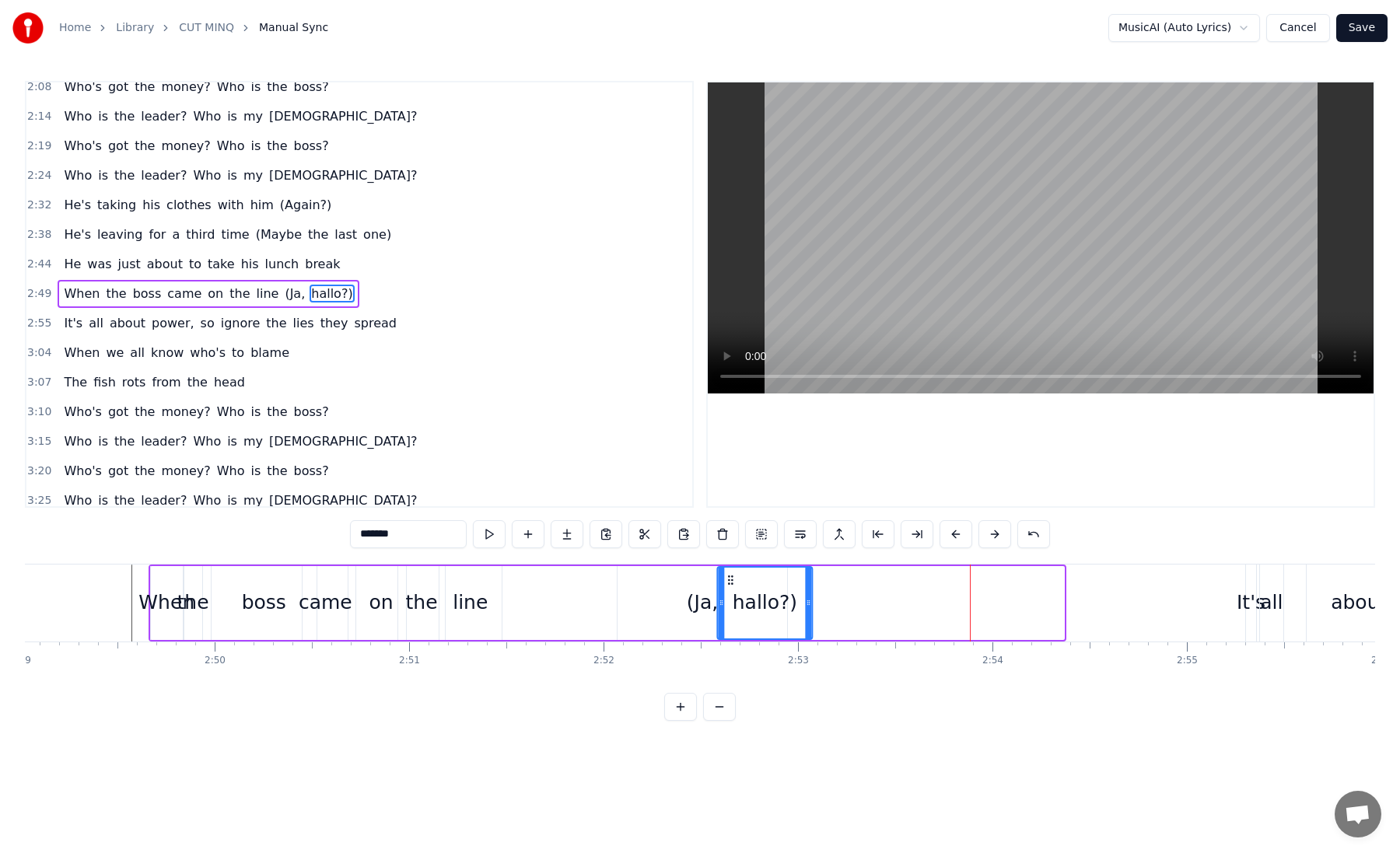
drag, startPoint x: 980, startPoint y: 581, endPoint x: 730, endPoint y: 574, distance: 250.1
click at [730, 574] on icon at bounding box center [730, 580] width 13 height 13
click at [637, 572] on div "(Ja," at bounding box center [702, 603] width 170 height 74
type input "****"
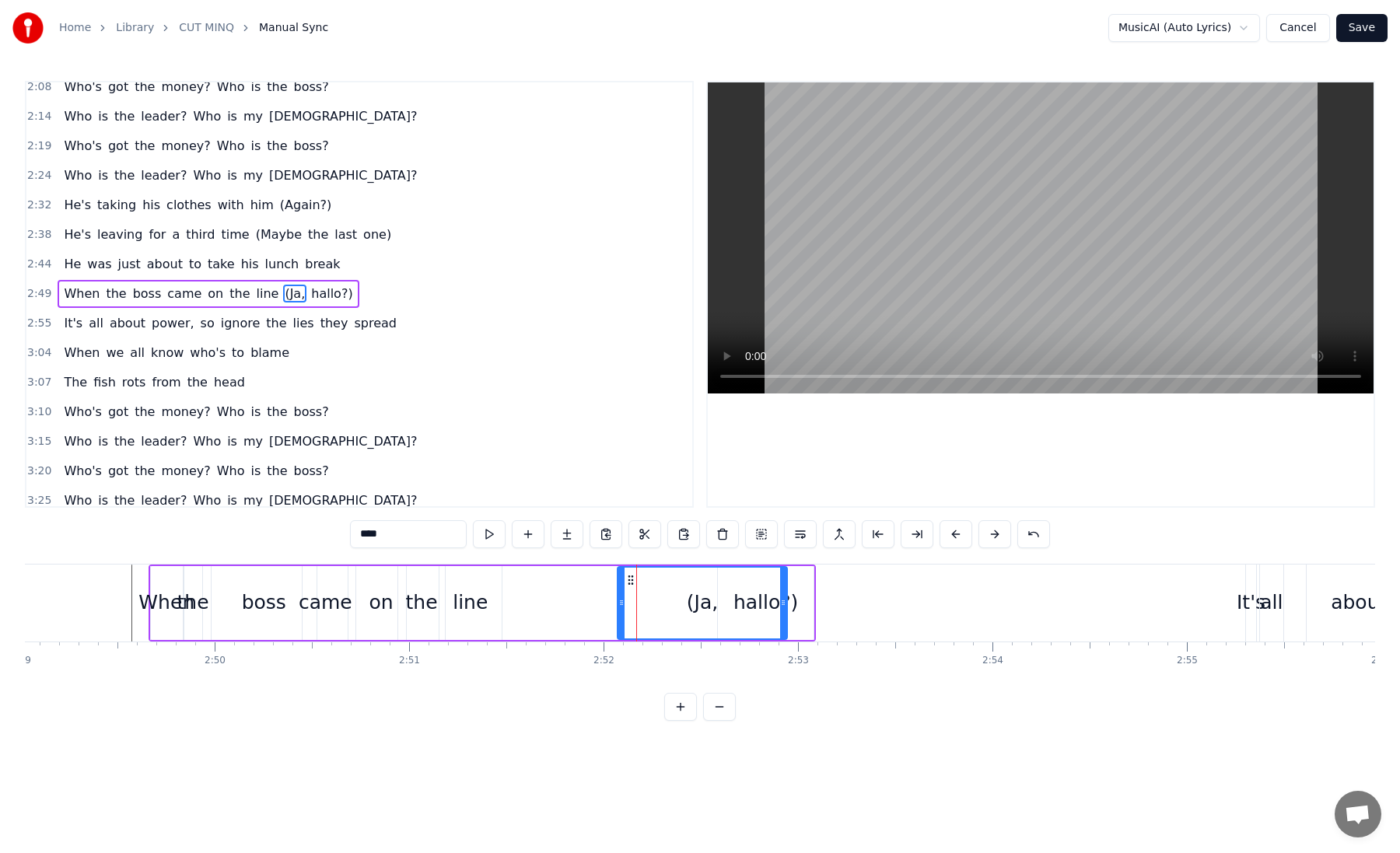
click at [575, 587] on div "When the boss came on the line (Ja, hallo?)" at bounding box center [482, 603] width 667 height 77
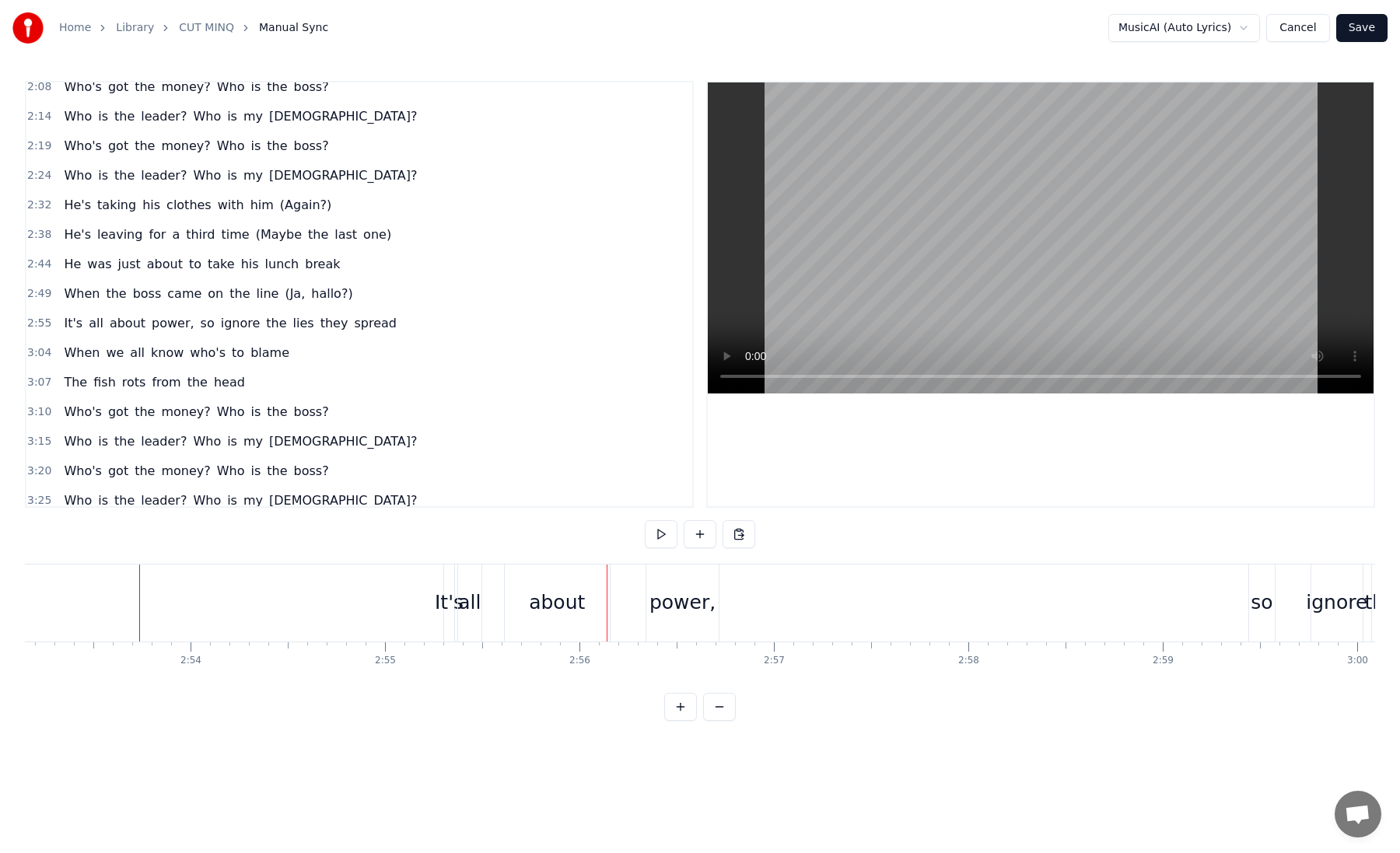
scroll to position [0, 33608]
click at [501, 599] on div "It's" at bounding box center [507, 602] width 29 height 29
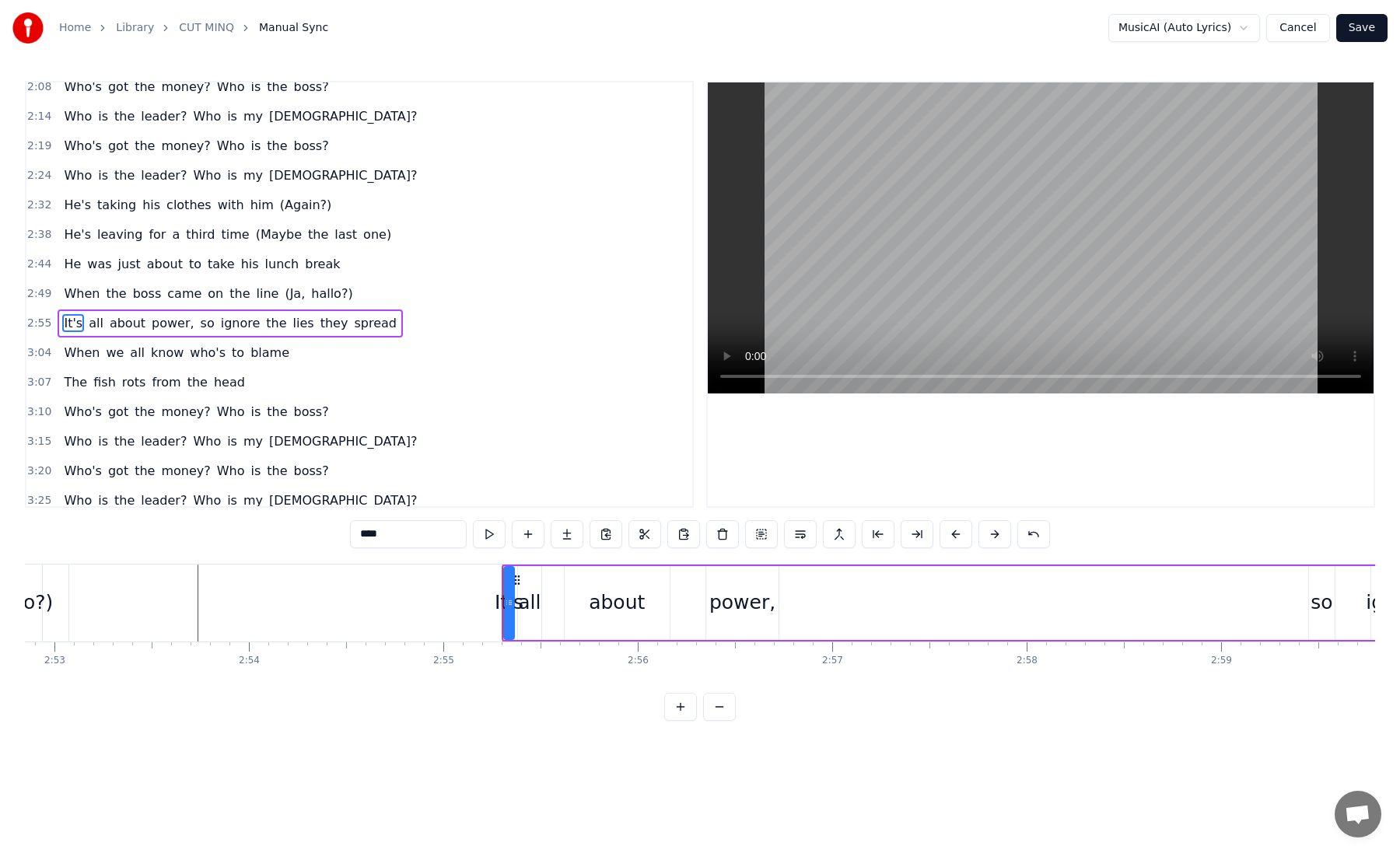
scroll to position [838, 0]
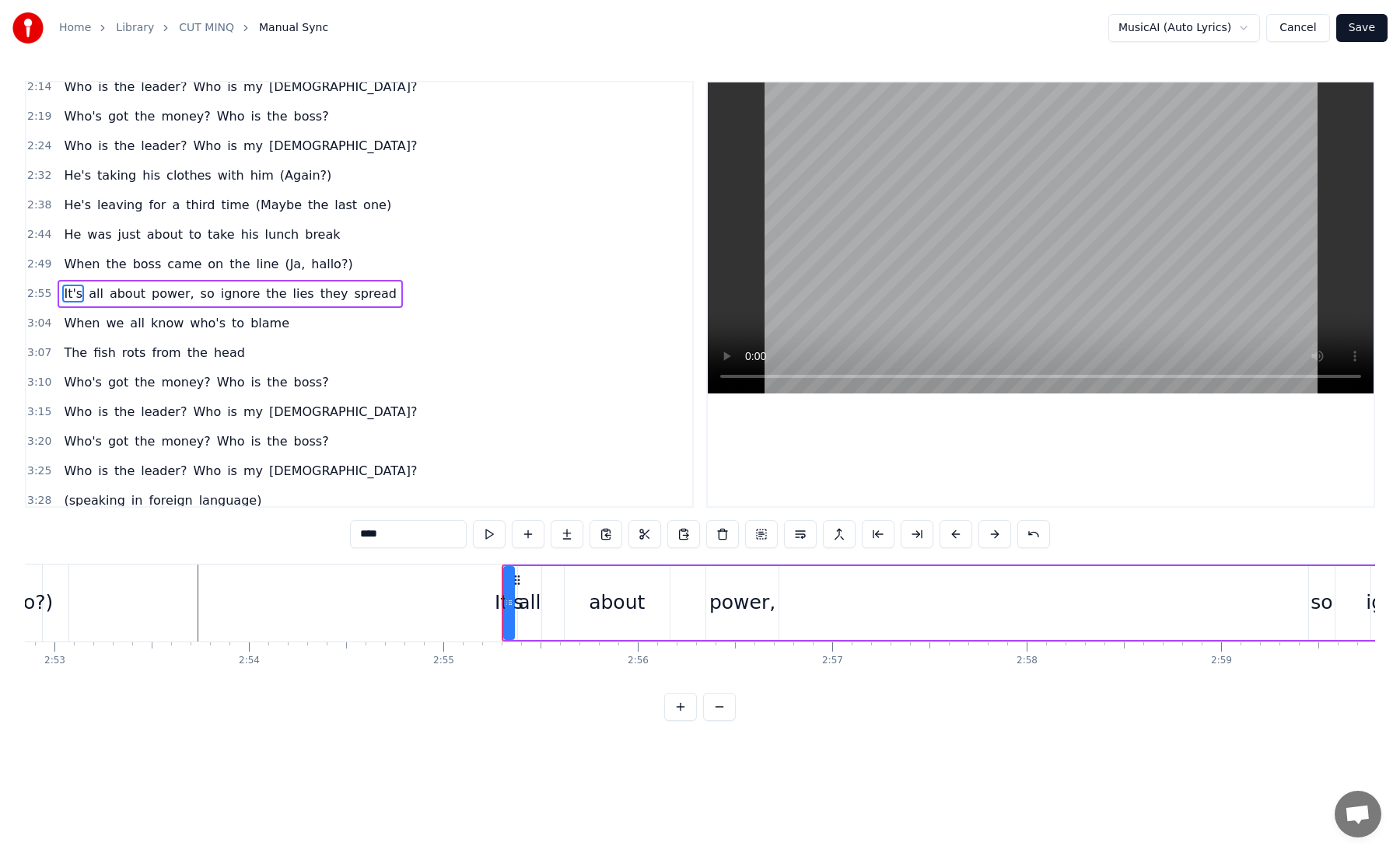
click at [497, 599] on div "It's" at bounding box center [509, 602] width 29 height 29
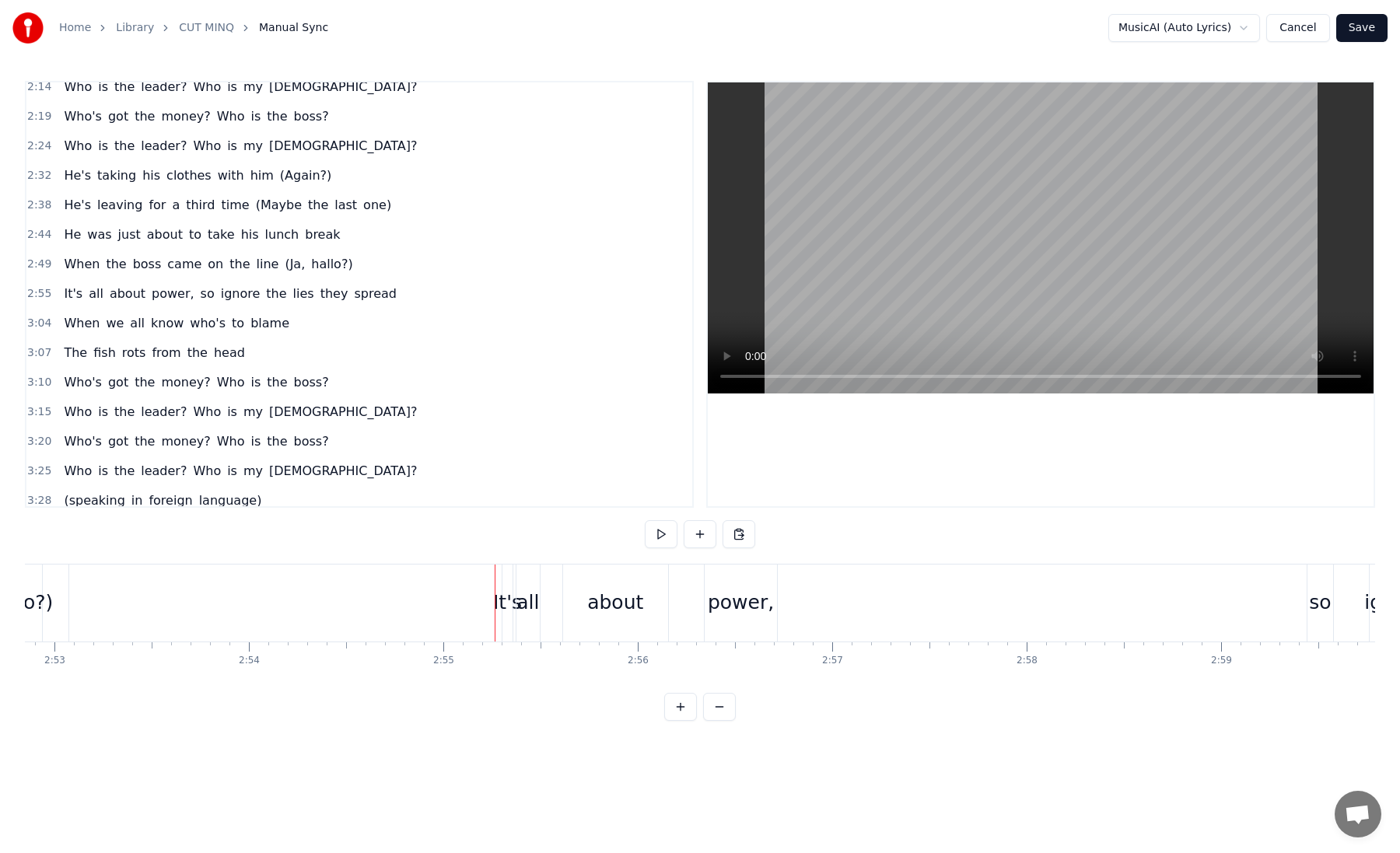
click at [495, 605] on div at bounding box center [495, 603] width 1 height 77
click at [66, 296] on span "It's" at bounding box center [73, 294] width 21 height 18
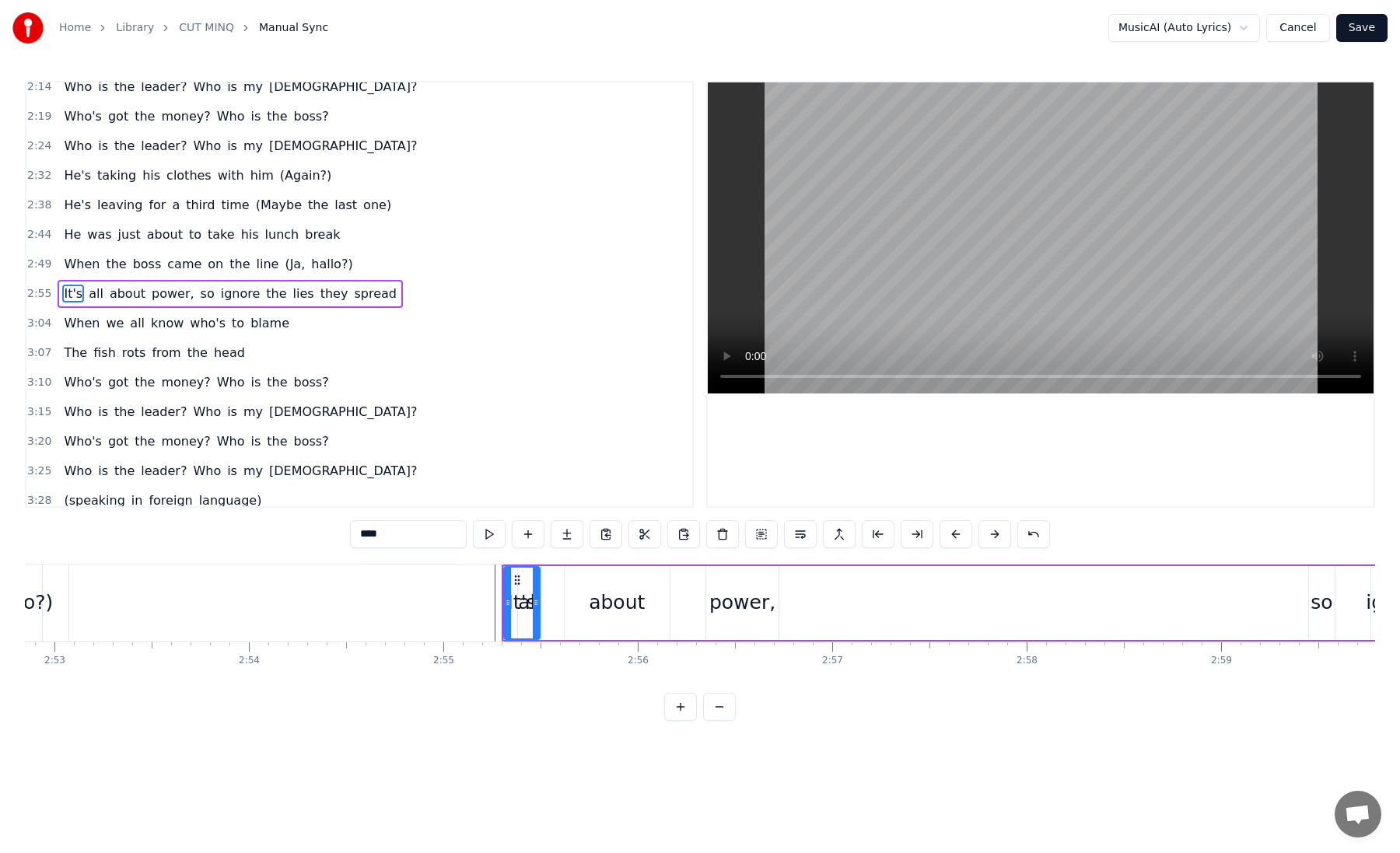
drag, startPoint x: 507, startPoint y: 580, endPoint x: 532, endPoint y: 594, distance: 28.7
click at [532, 594] on div at bounding box center [535, 602] width 6 height 71
drag, startPoint x: 516, startPoint y: 575, endPoint x: 491, endPoint y: 580, distance: 25.5
click at [478, 580] on icon at bounding box center [472, 580] width 13 height 13
drag, startPoint x: 484, startPoint y: 577, endPoint x: 446, endPoint y: 579, distance: 38.1
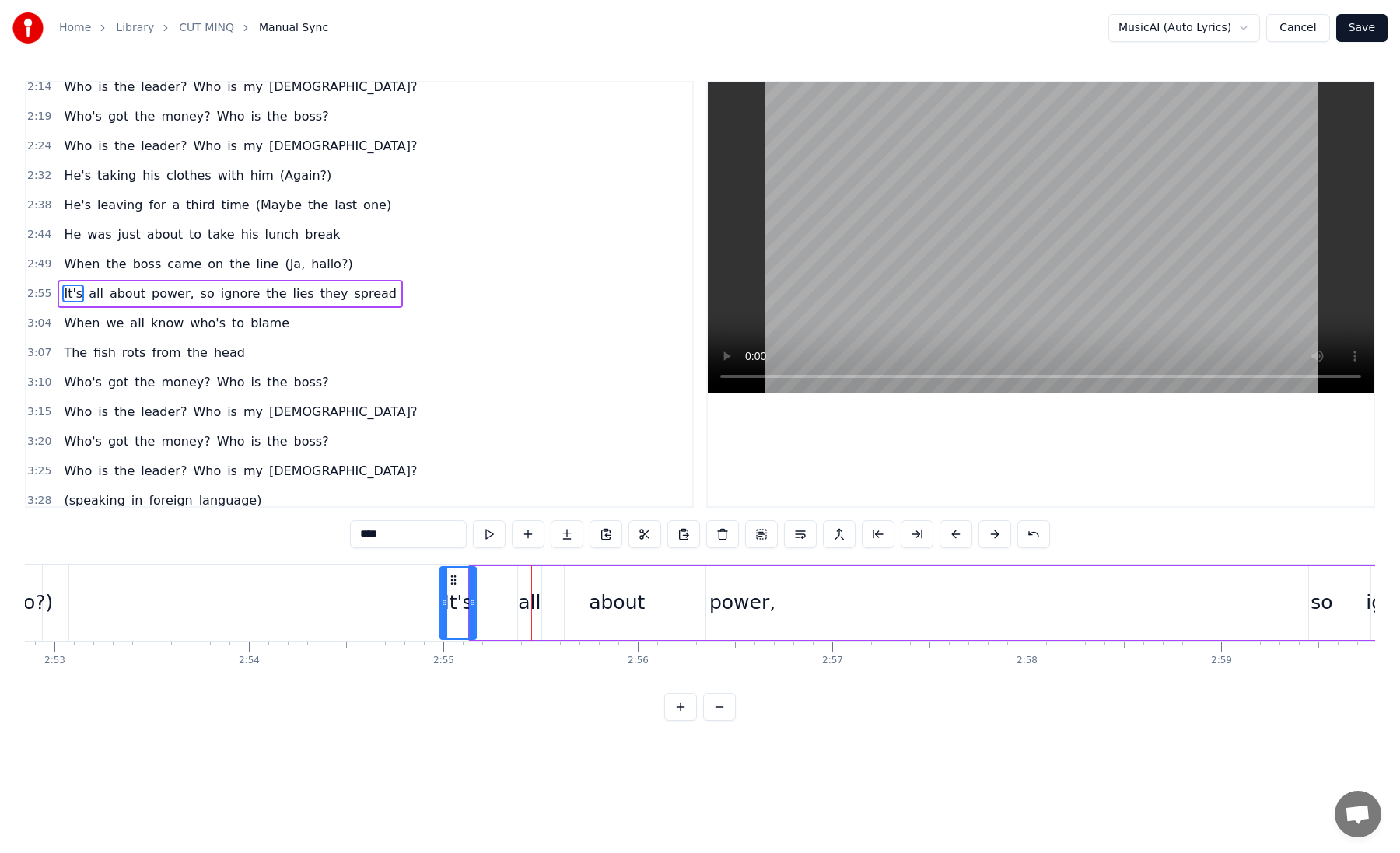
click at [448, 579] on icon at bounding box center [454, 580] width 13 height 13
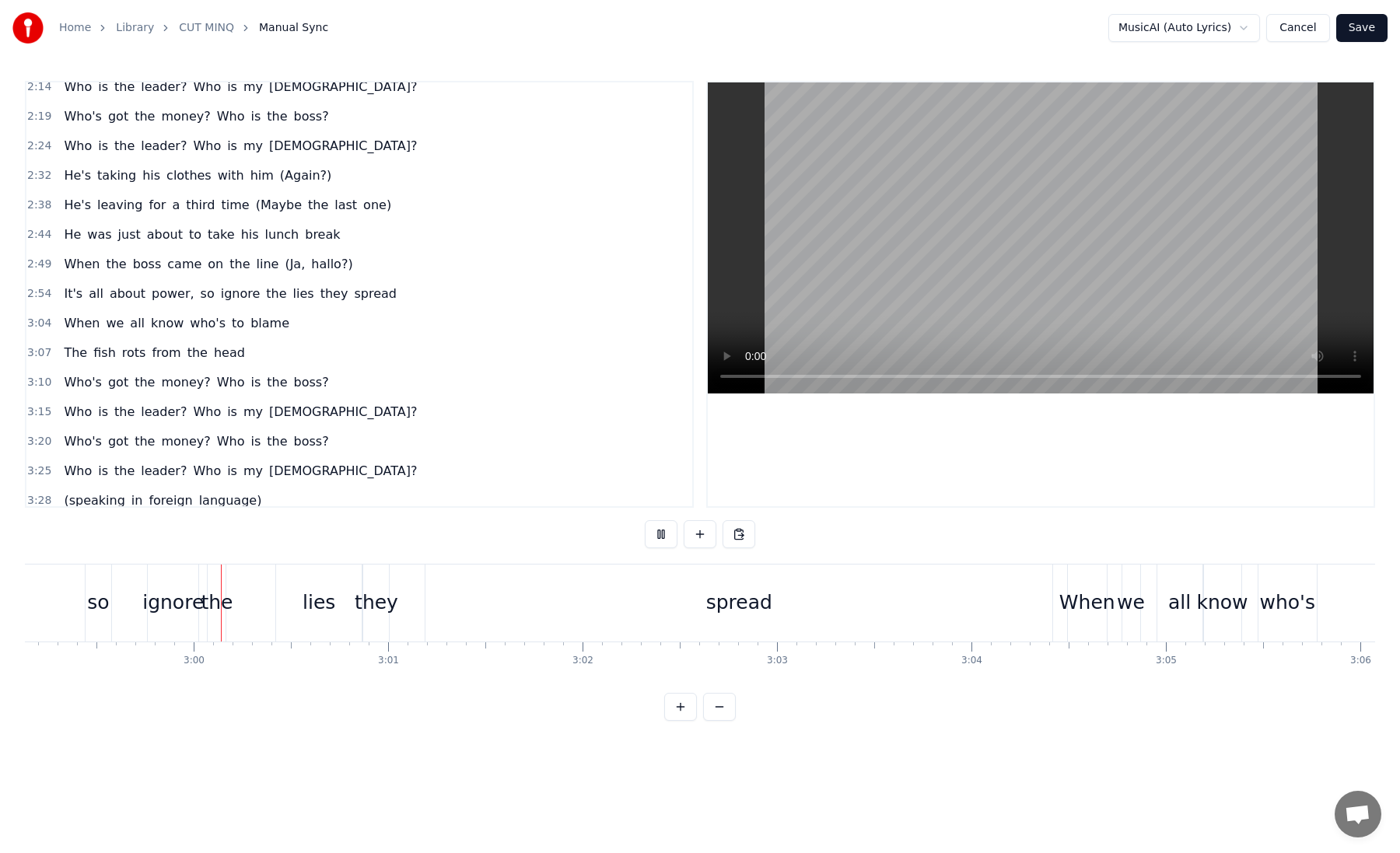
scroll to position [0, 34847]
click at [314, 583] on div "lies" at bounding box center [302, 603] width 87 height 77
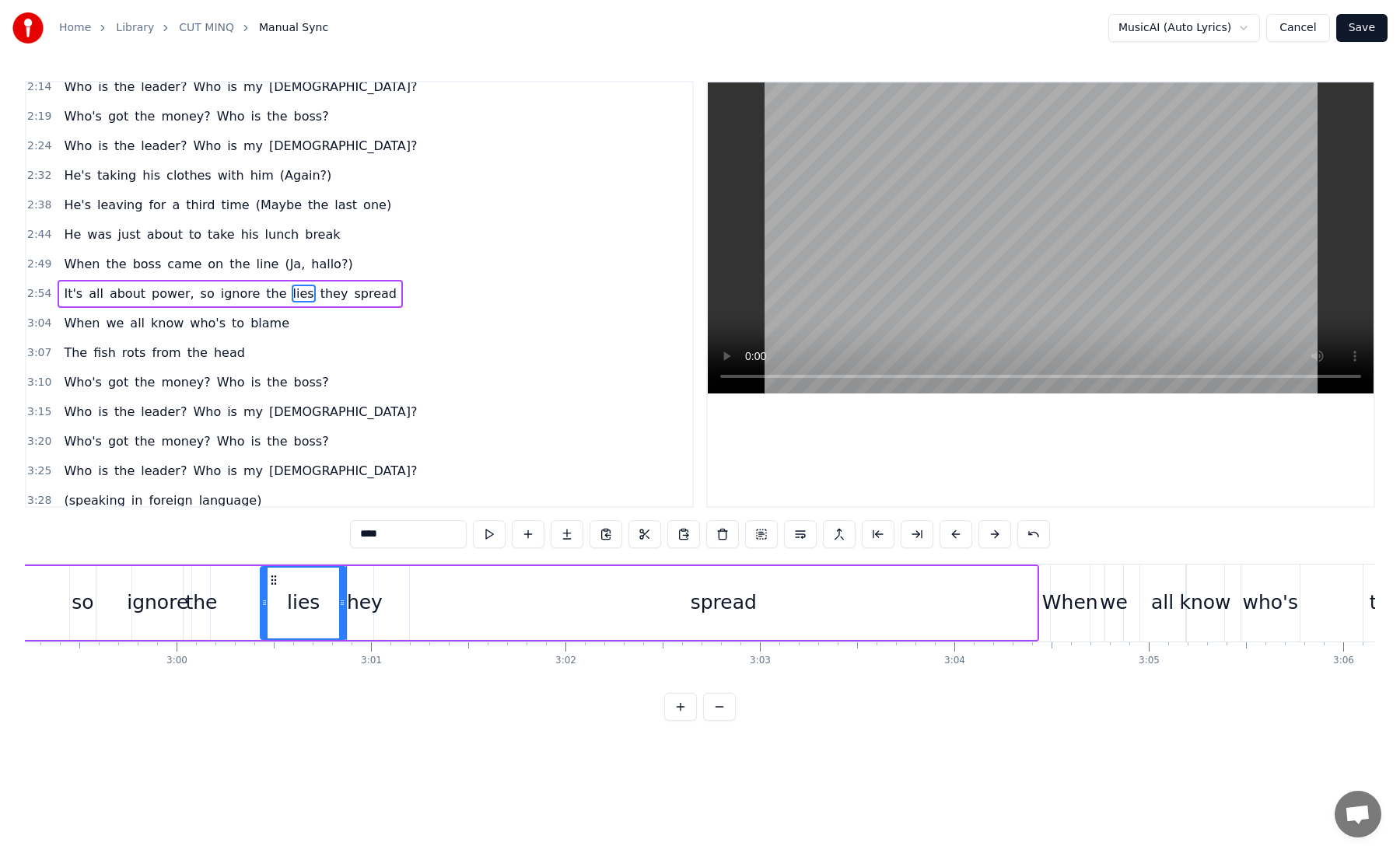
drag, startPoint x: 731, startPoint y: 597, endPoint x: 709, endPoint y: 597, distance: 22.0
click at [709, 597] on div "spread" at bounding box center [724, 602] width 66 height 29
type input "******"
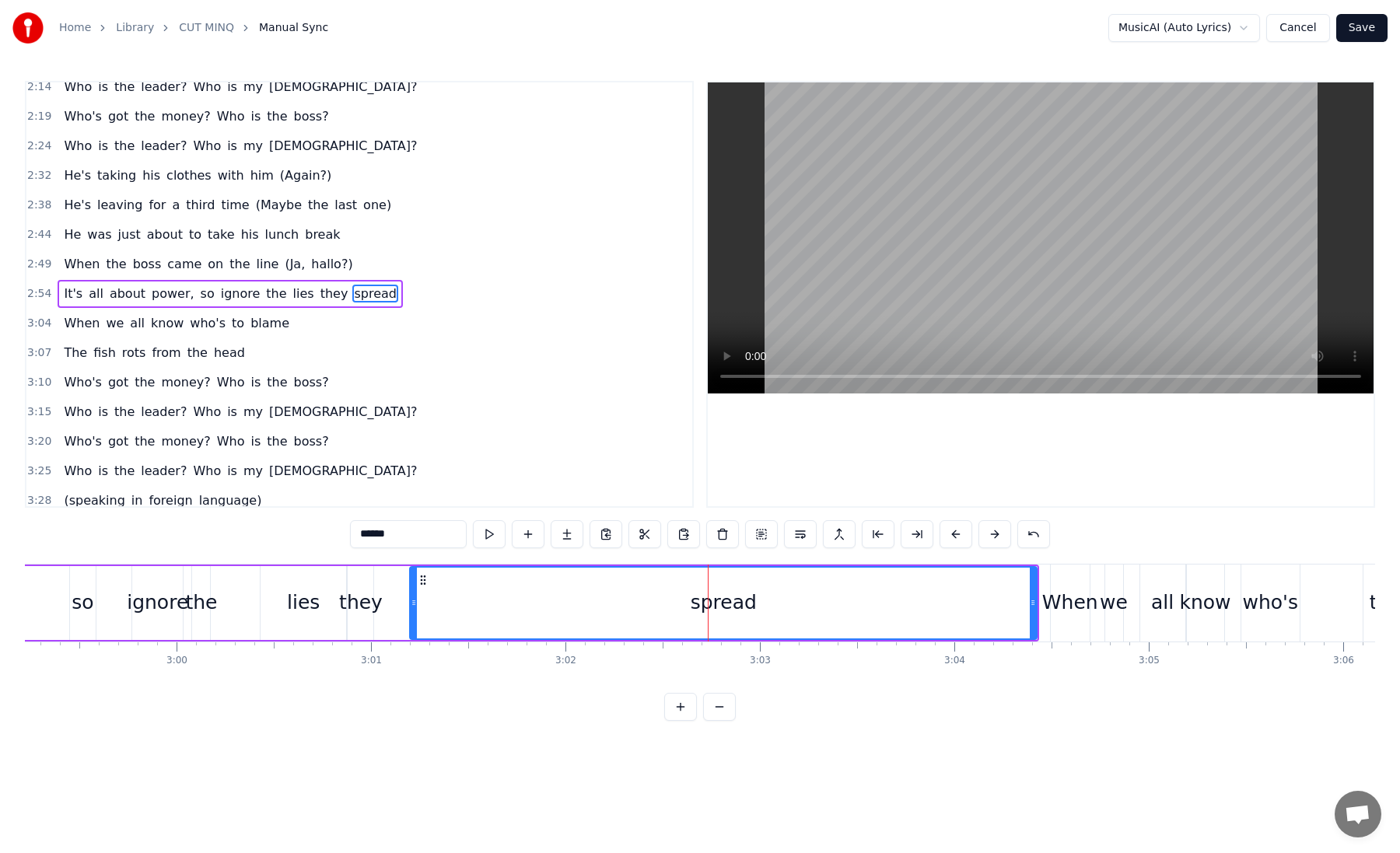
click at [710, 597] on div "spread" at bounding box center [724, 602] width 66 height 29
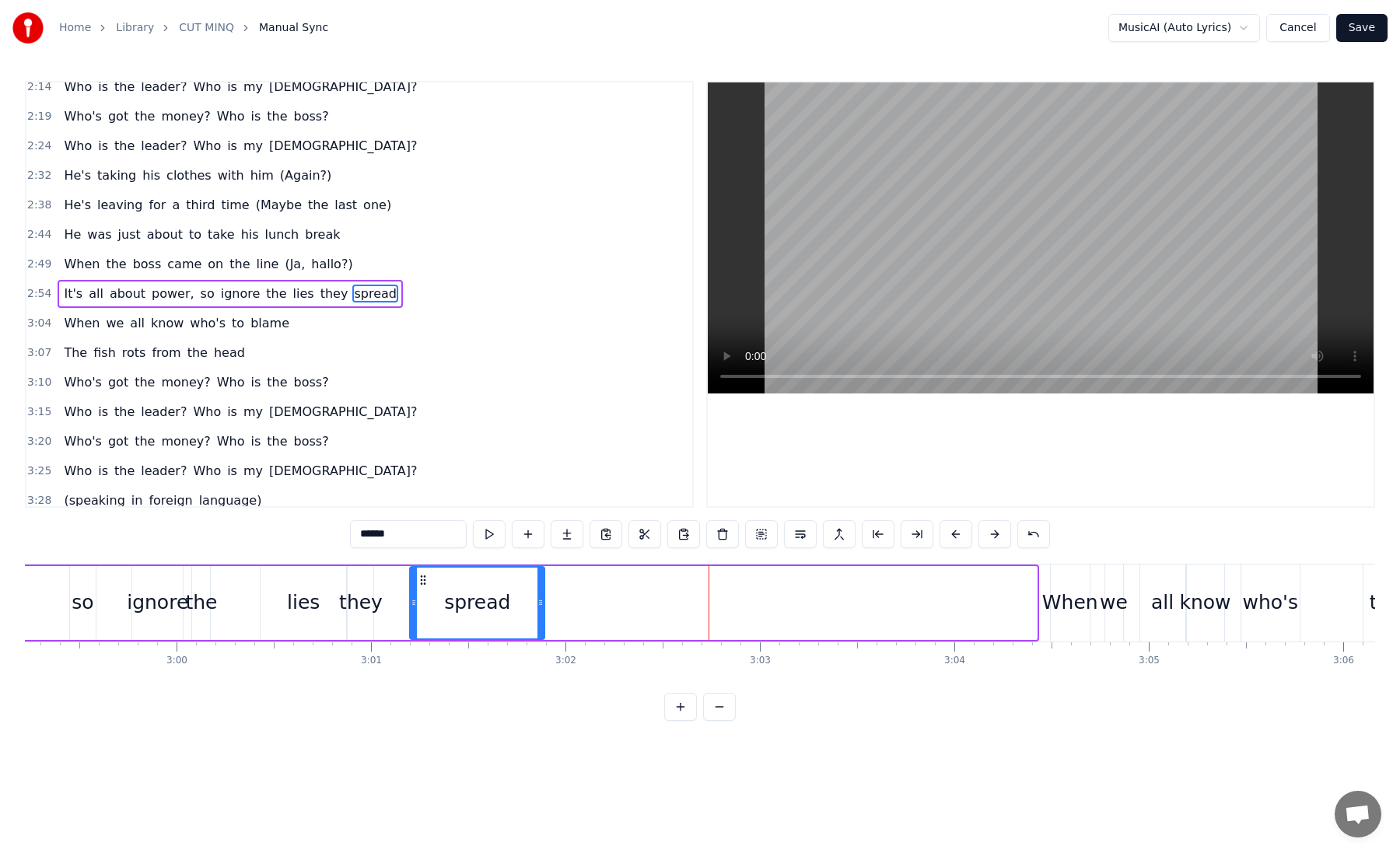
drag, startPoint x: 1032, startPoint y: 598, endPoint x: 540, endPoint y: 605, distance: 492.0
click at [540, 605] on icon at bounding box center [541, 603] width 6 height 13
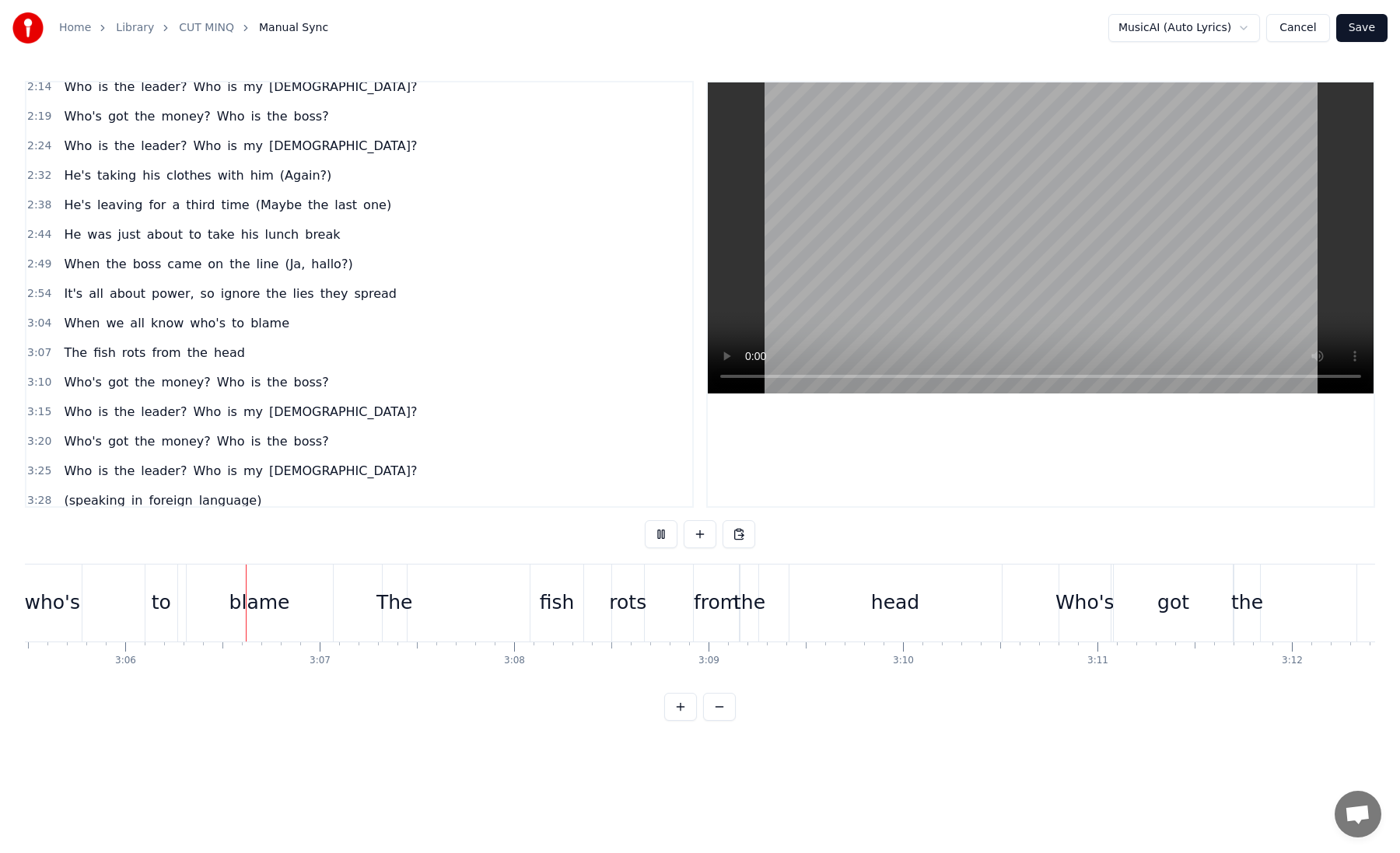
scroll to position [0, 36073]
click at [388, 619] on div "The" at bounding box center [387, 603] width 24 height 77
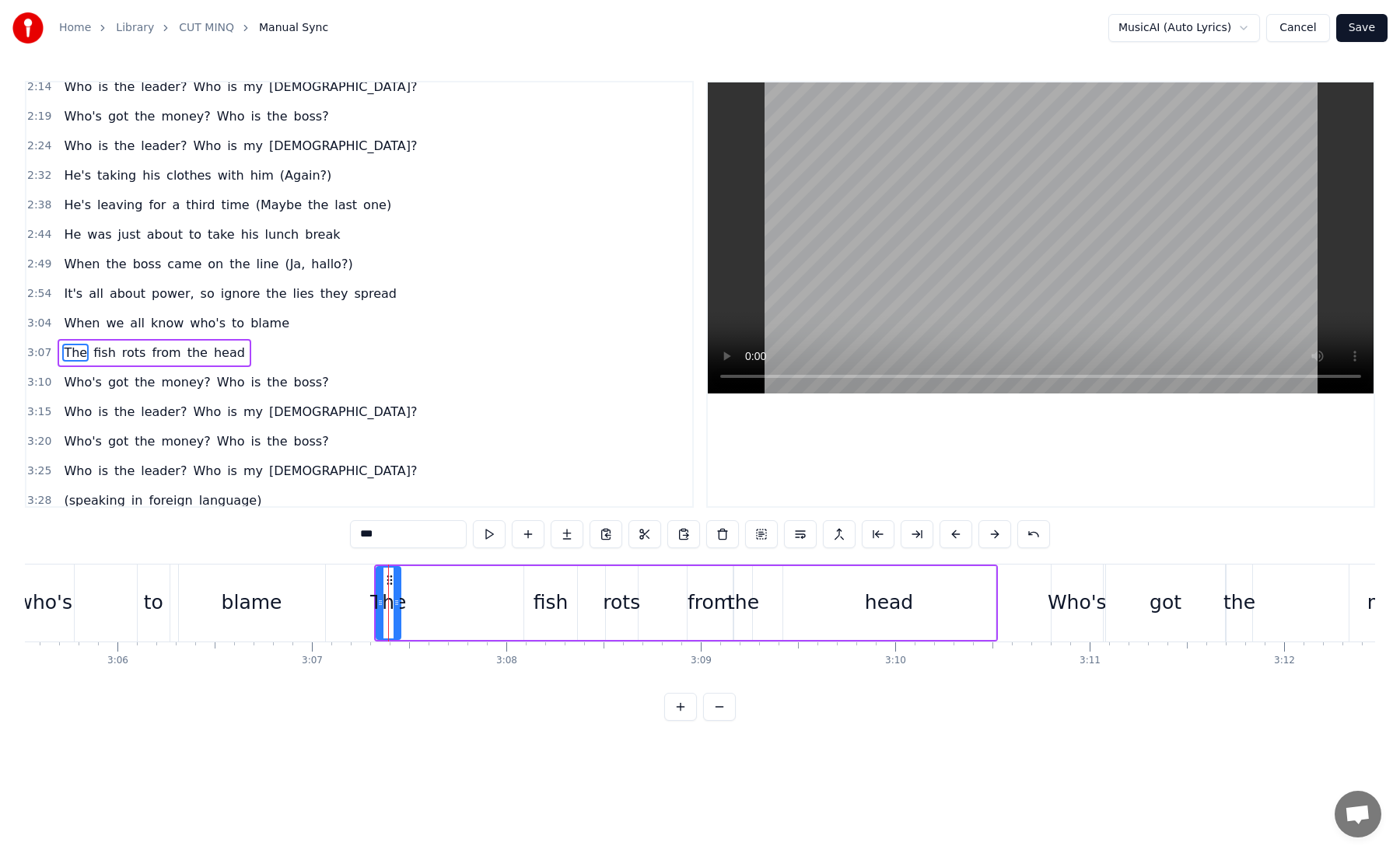
scroll to position [847, 0]
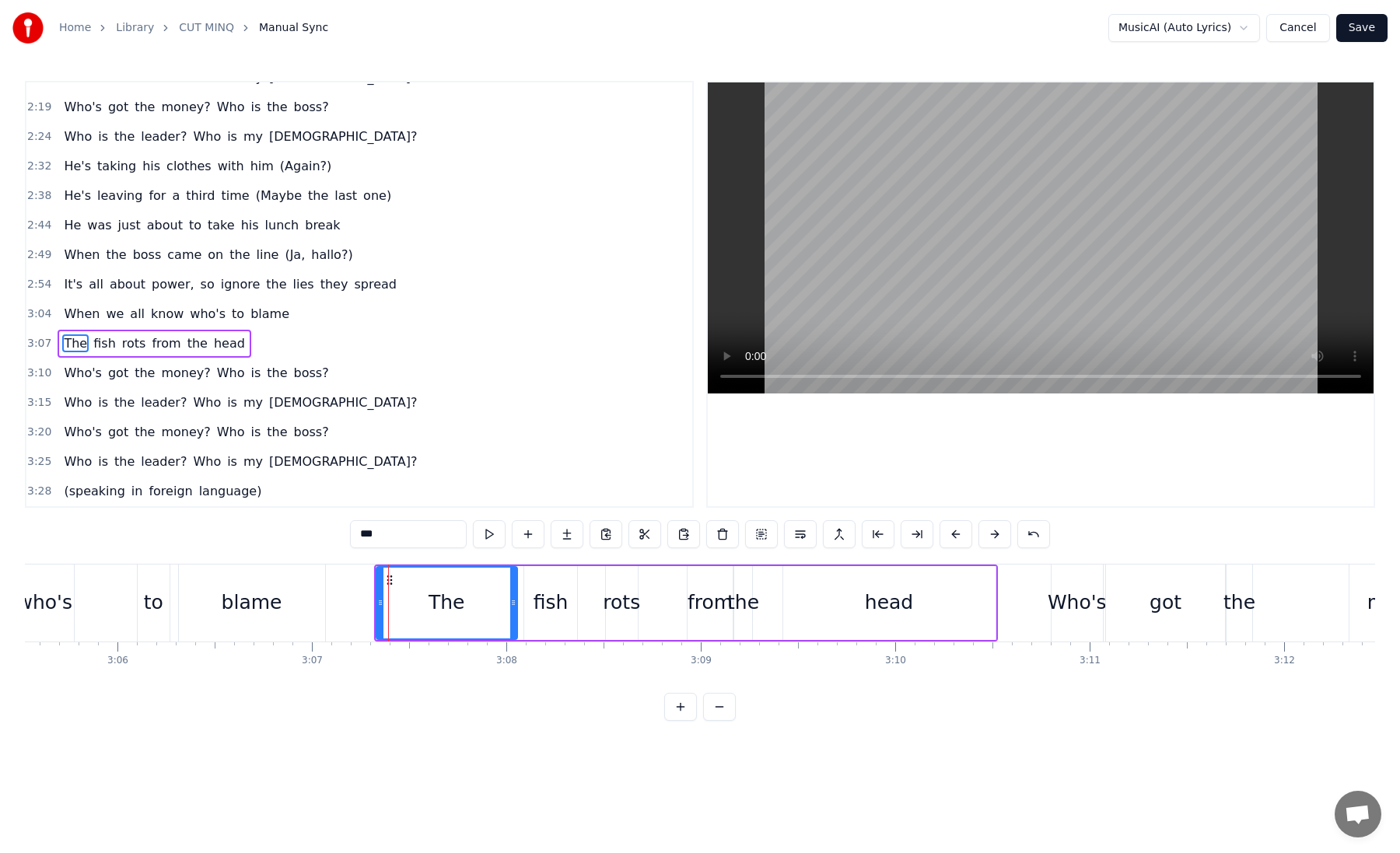
drag, startPoint x: 398, startPoint y: 580, endPoint x: 517, endPoint y: 587, distance: 119.2
click at [516, 587] on div at bounding box center [513, 602] width 6 height 71
drag, startPoint x: 387, startPoint y: 578, endPoint x: 445, endPoint y: 581, distance: 58.1
click at [445, 581] on icon at bounding box center [448, 580] width 13 height 13
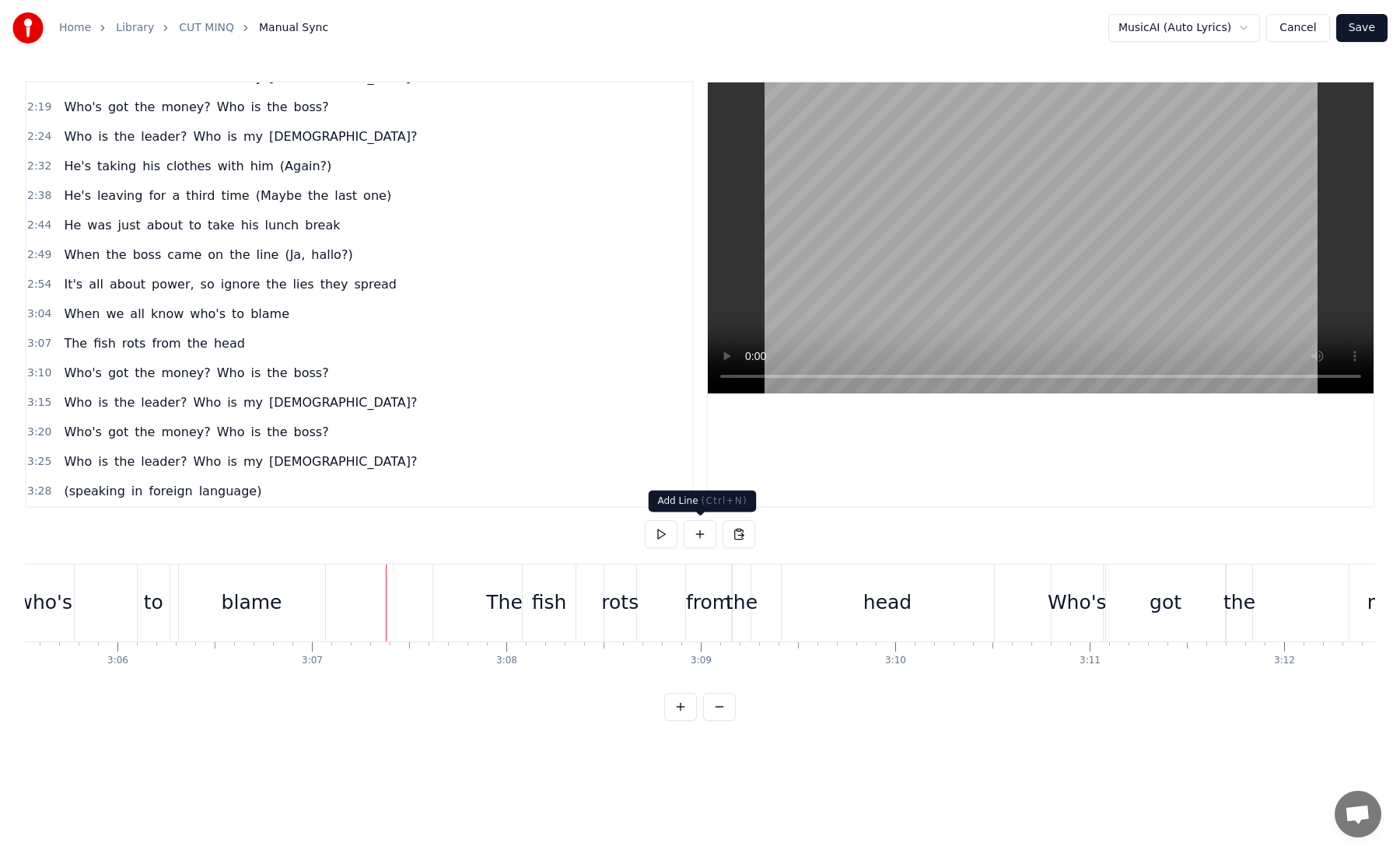
click at [688, 533] on button at bounding box center [700, 533] width 33 height 28
click at [520, 591] on div "The" at bounding box center [504, 602] width 37 height 29
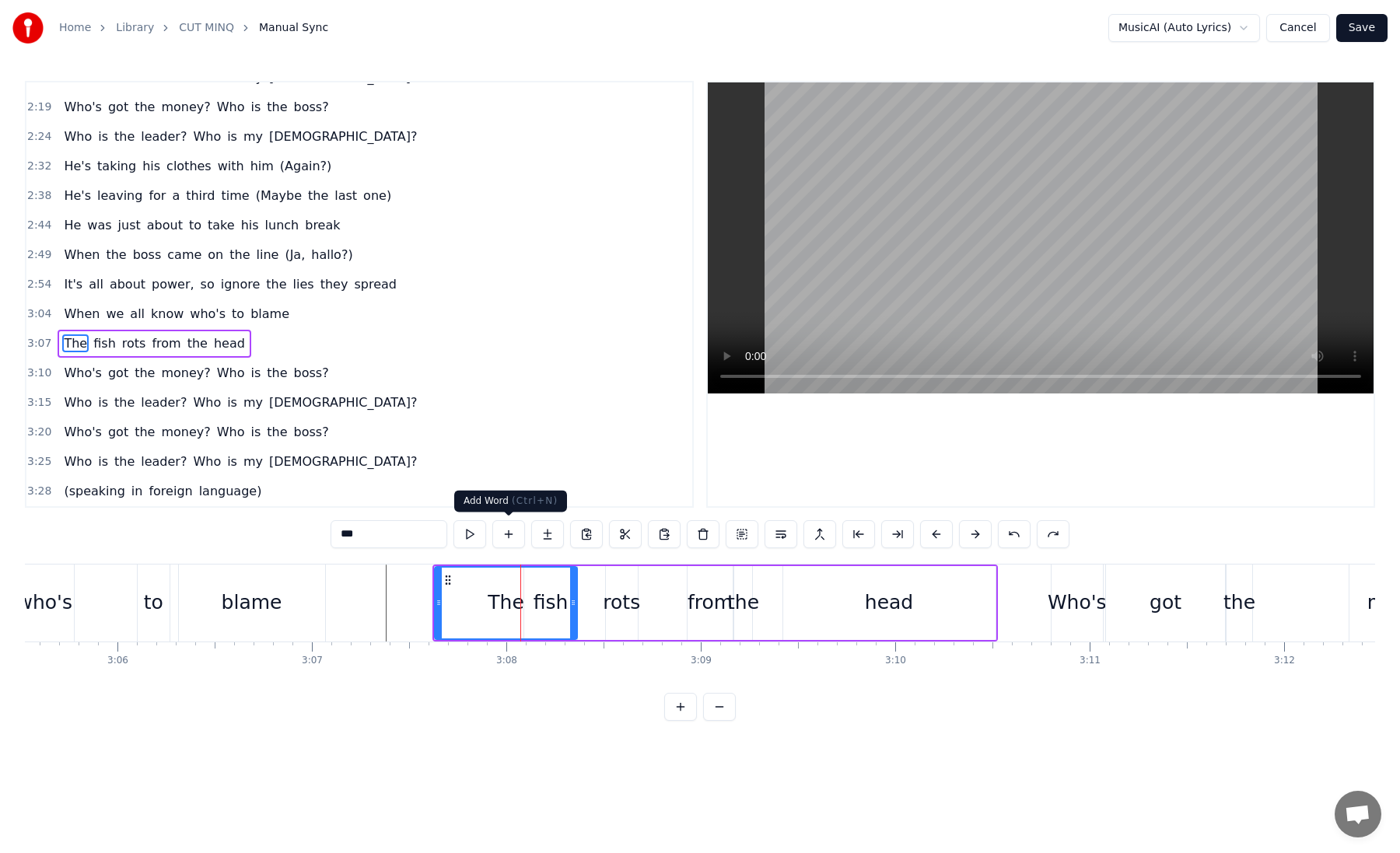
click at [517, 535] on button at bounding box center [508, 533] width 33 height 28
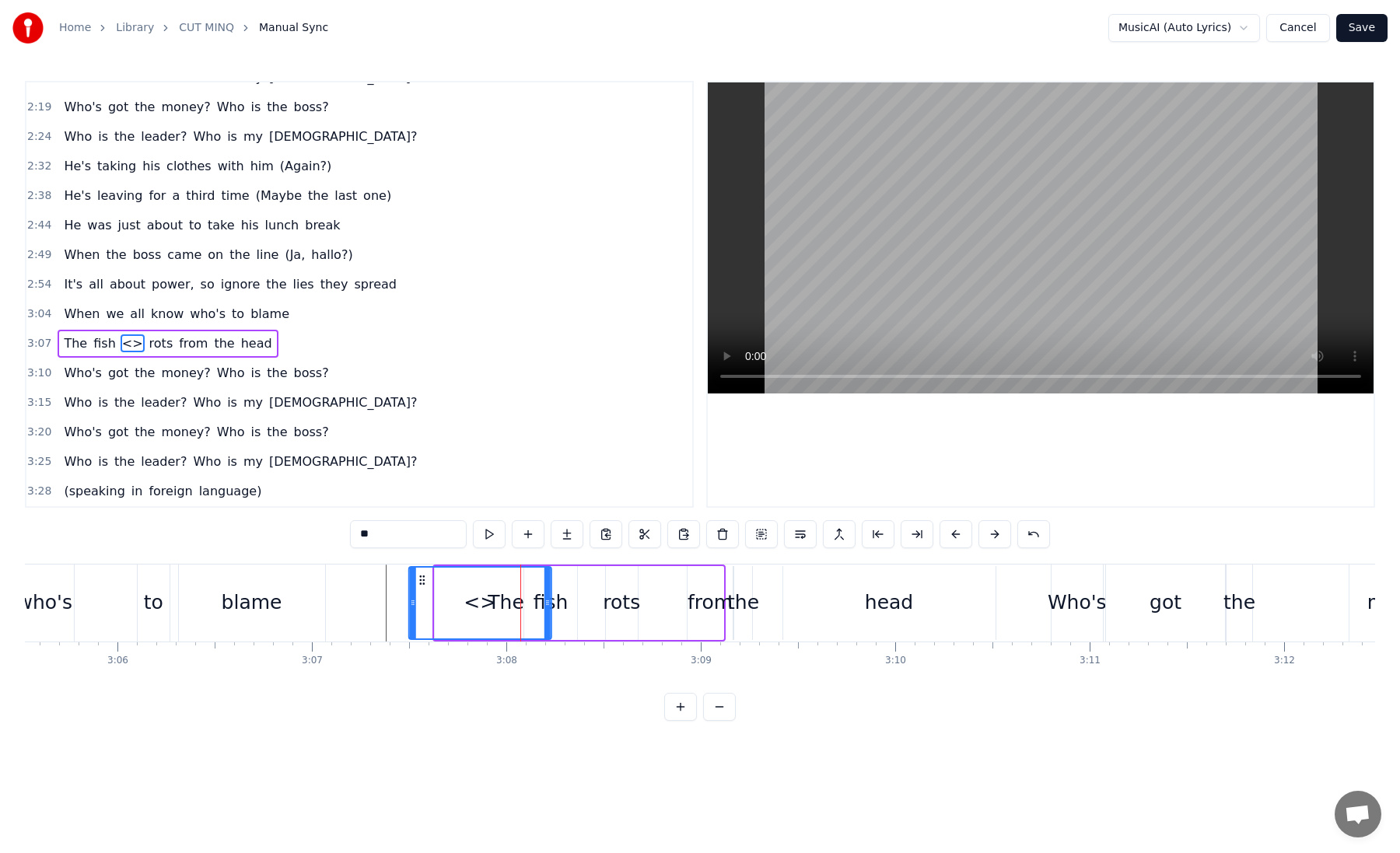
drag, startPoint x: 592, startPoint y: 581, endPoint x: 419, endPoint y: 583, distance: 173.0
click at [419, 583] on icon at bounding box center [423, 580] width 13 height 13
click at [394, 540] on input "**" at bounding box center [408, 533] width 117 height 28
type input "*"
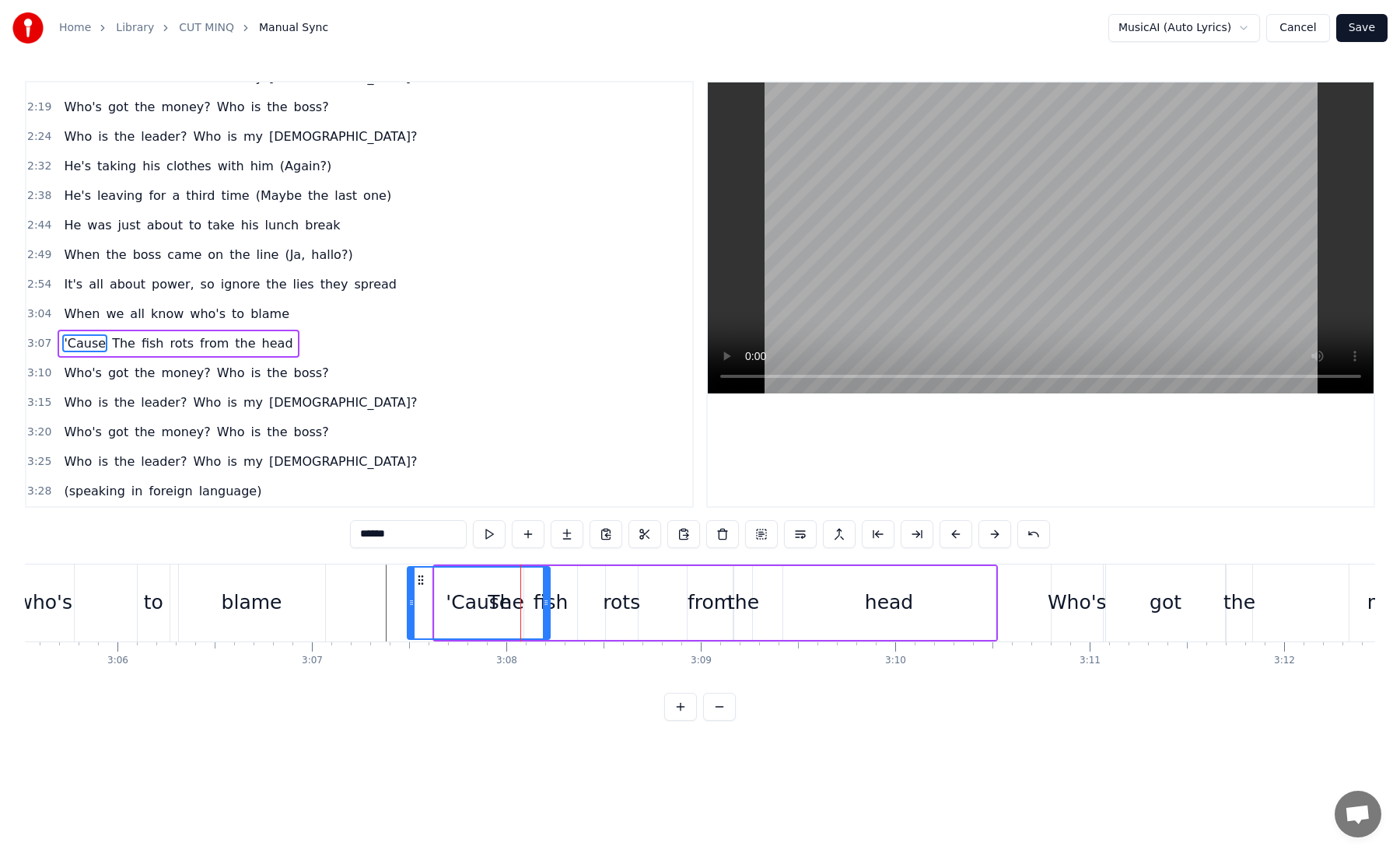
click at [114, 343] on span "The" at bounding box center [124, 343] width 27 height 18
click at [367, 538] on input "***" at bounding box center [408, 533] width 117 height 28
type input "***"
click at [507, 746] on html "Home Library CUT MINQ Manual Sync MusicAI (Auto Lyrics) Cancel Save 0:02 He's t…" at bounding box center [700, 372] width 1400 height 746
click at [446, 685] on div "0:02 He's taken his clothes with him 0:10 He's got to leave again 0:18 The ones…" at bounding box center [700, 401] width 1350 height 640
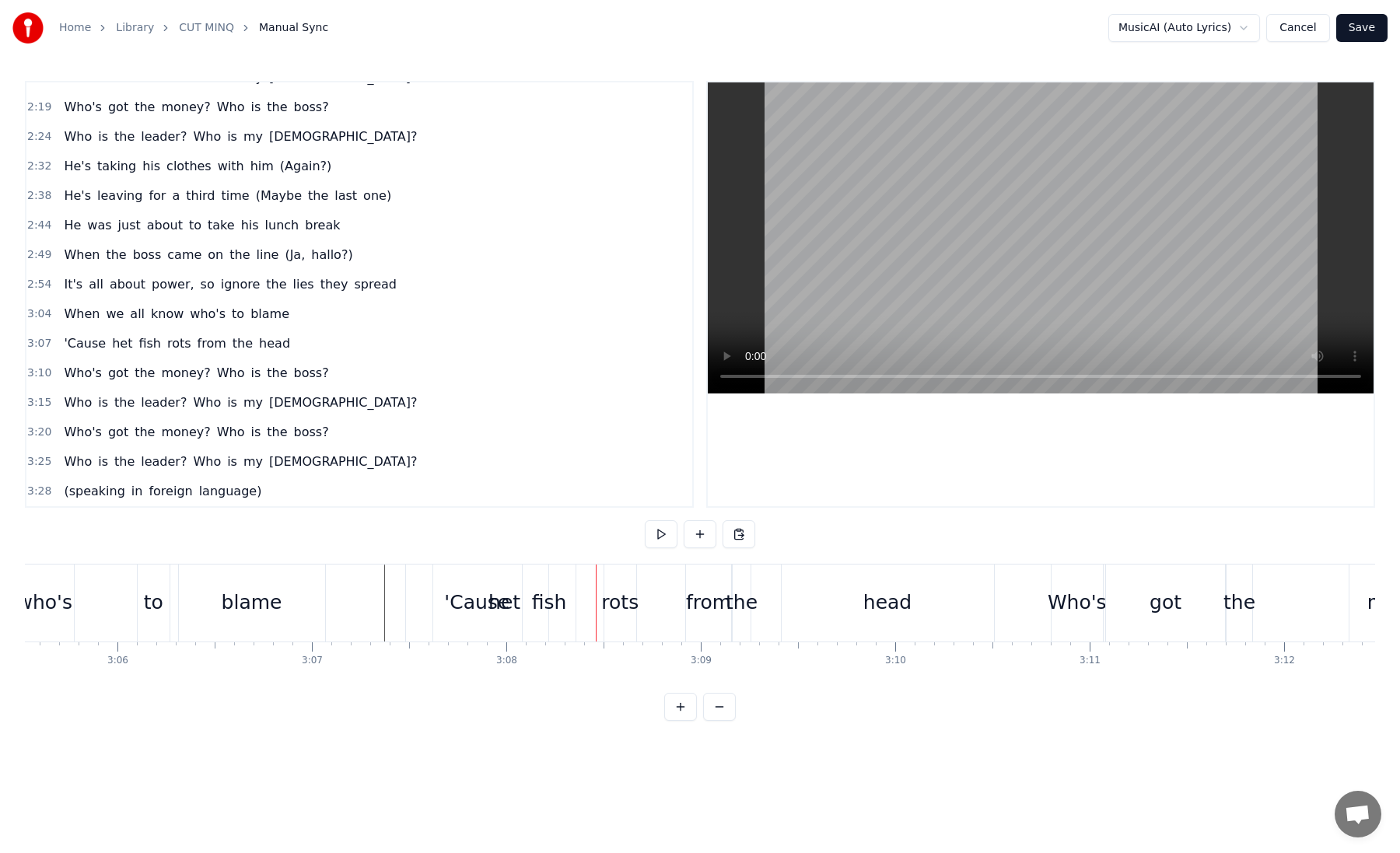
click at [499, 602] on div "het" at bounding box center [505, 602] width 32 height 29
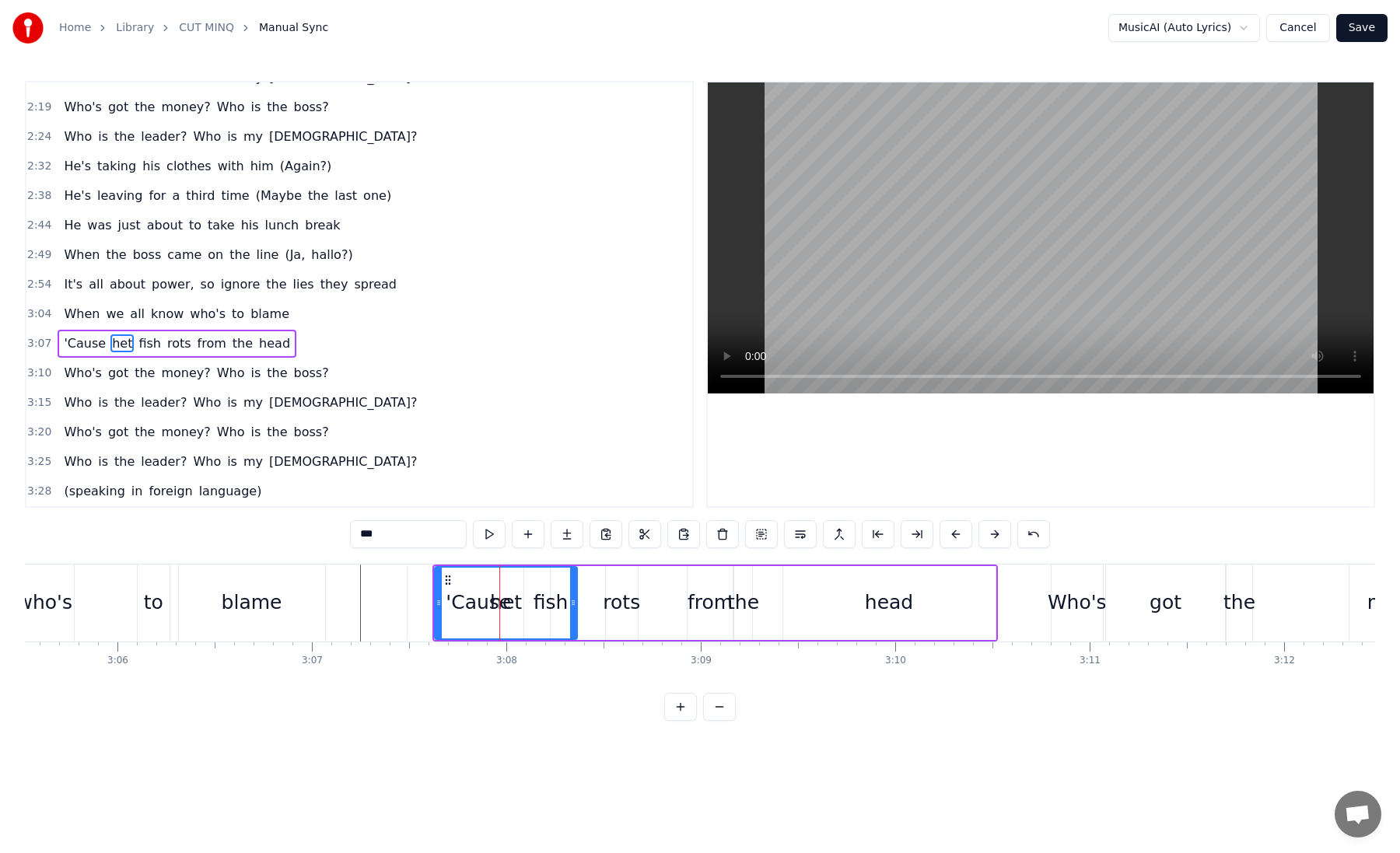
click at [362, 531] on input "***" at bounding box center [408, 533] width 117 height 28
click at [496, 746] on html "Home Library CUT MINQ Manual Sync MusicAI (Auto Lyrics) Cancel Save 0:02 He's t…" at bounding box center [700, 372] width 1400 height 746
click at [407, 618] on div "'Cause" at bounding box center [479, 603] width 143 height 74
type input "******"
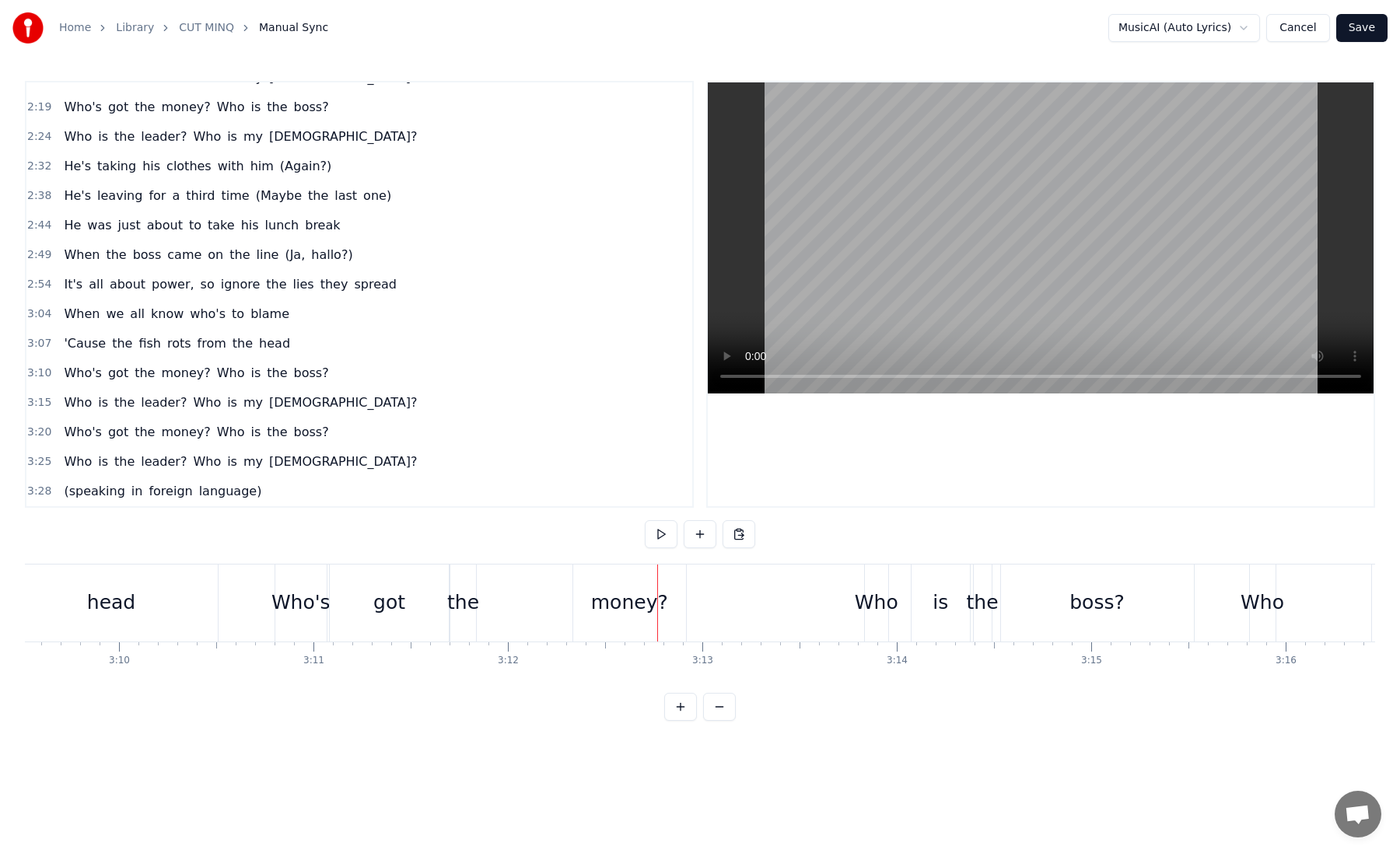
scroll to position [0, 36850]
drag, startPoint x: 302, startPoint y: 598, endPoint x: 321, endPoint y: 598, distance: 19.0
click at [321, 598] on div "Who's" at bounding box center [300, 602] width 59 height 29
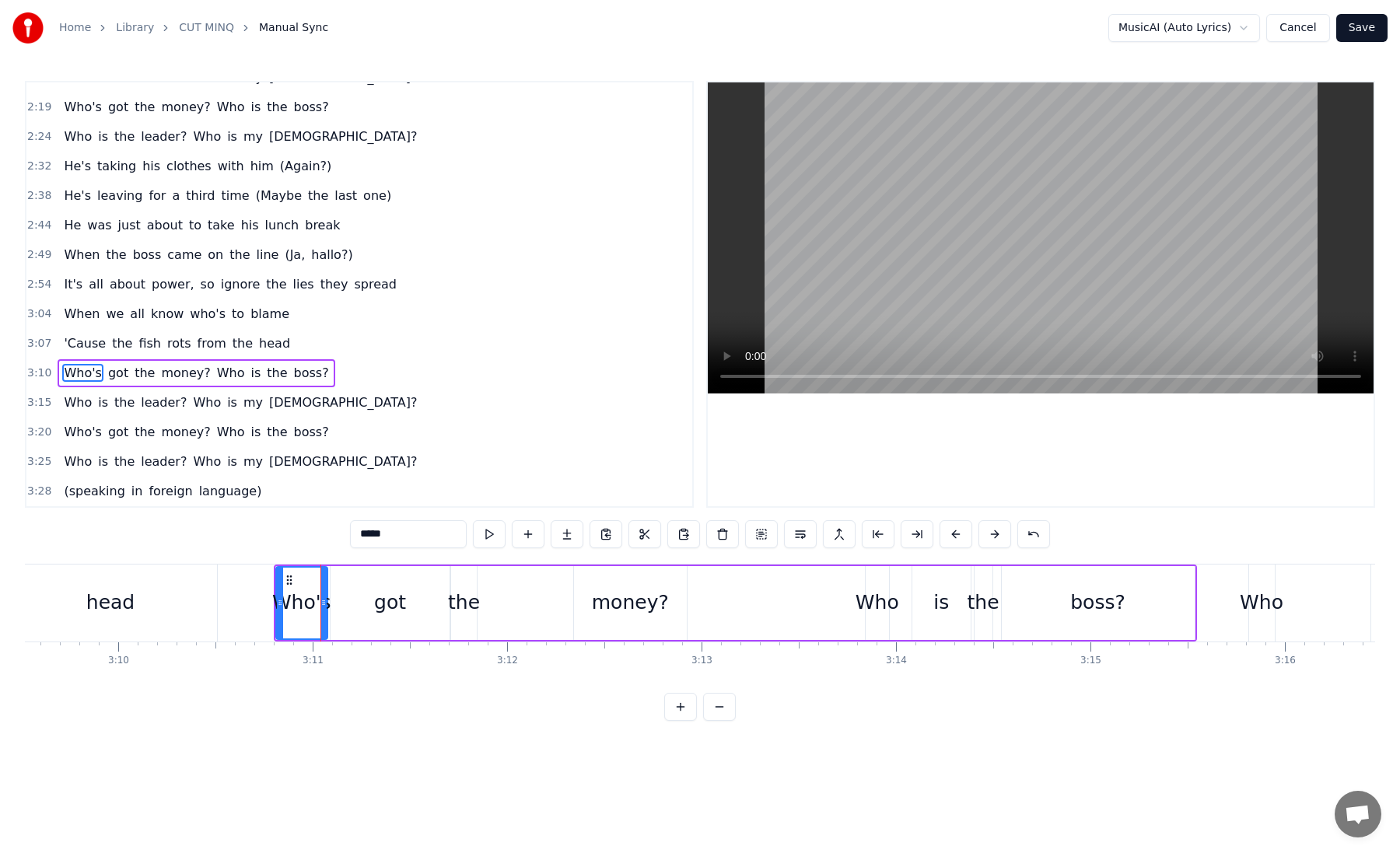
click at [616, 614] on div "money?" at bounding box center [630, 602] width 77 height 29
drag, startPoint x: 617, startPoint y: 609, endPoint x: 575, endPoint y: 606, distance: 42.1
click at [575, 606] on div "money?" at bounding box center [630, 602] width 112 height 71
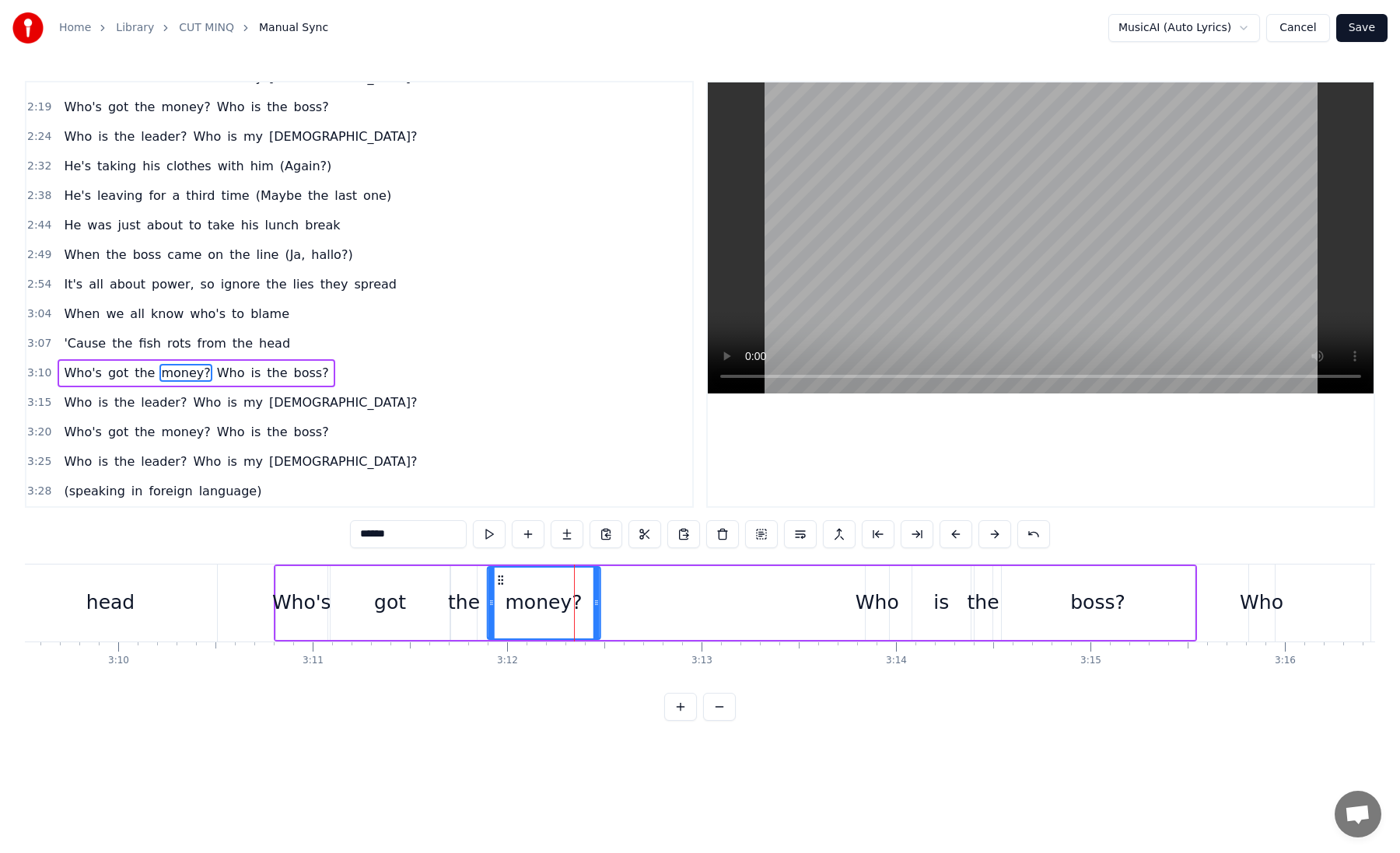
drag, startPoint x: 586, startPoint y: 579, endPoint x: 499, endPoint y: 577, distance: 87.0
click at [499, 577] on icon at bounding box center [500, 580] width 13 height 13
click at [275, 595] on div "Who's" at bounding box center [302, 602] width 59 height 29
type input "*****"
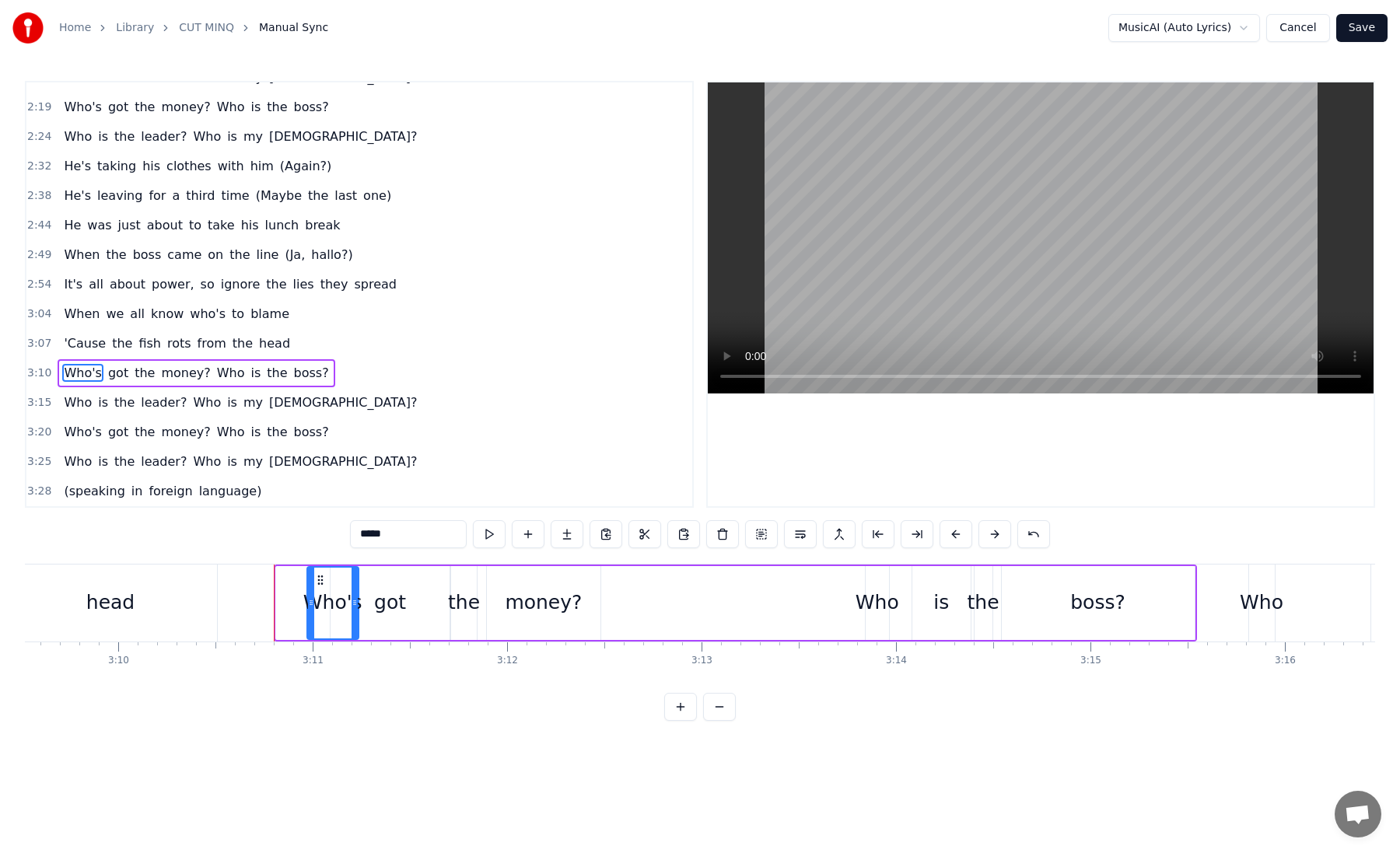
drag, startPoint x: 289, startPoint y: 580, endPoint x: 322, endPoint y: 580, distance: 33.0
click at [322, 580] on circle at bounding box center [322, 580] width 1 height 1
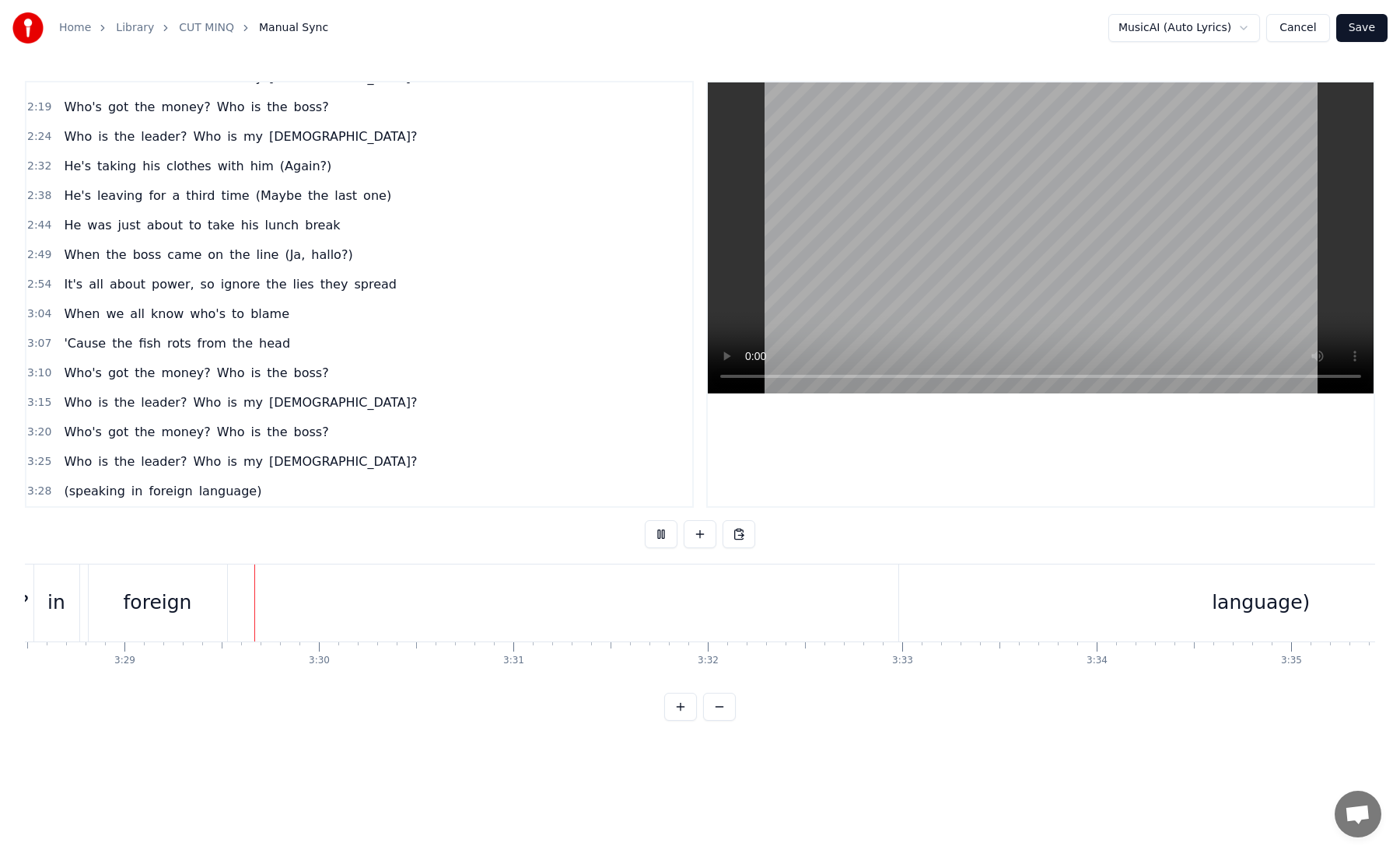
scroll to position [0, 40554]
click at [74, 497] on span "(speaking" at bounding box center [94, 491] width 63 height 18
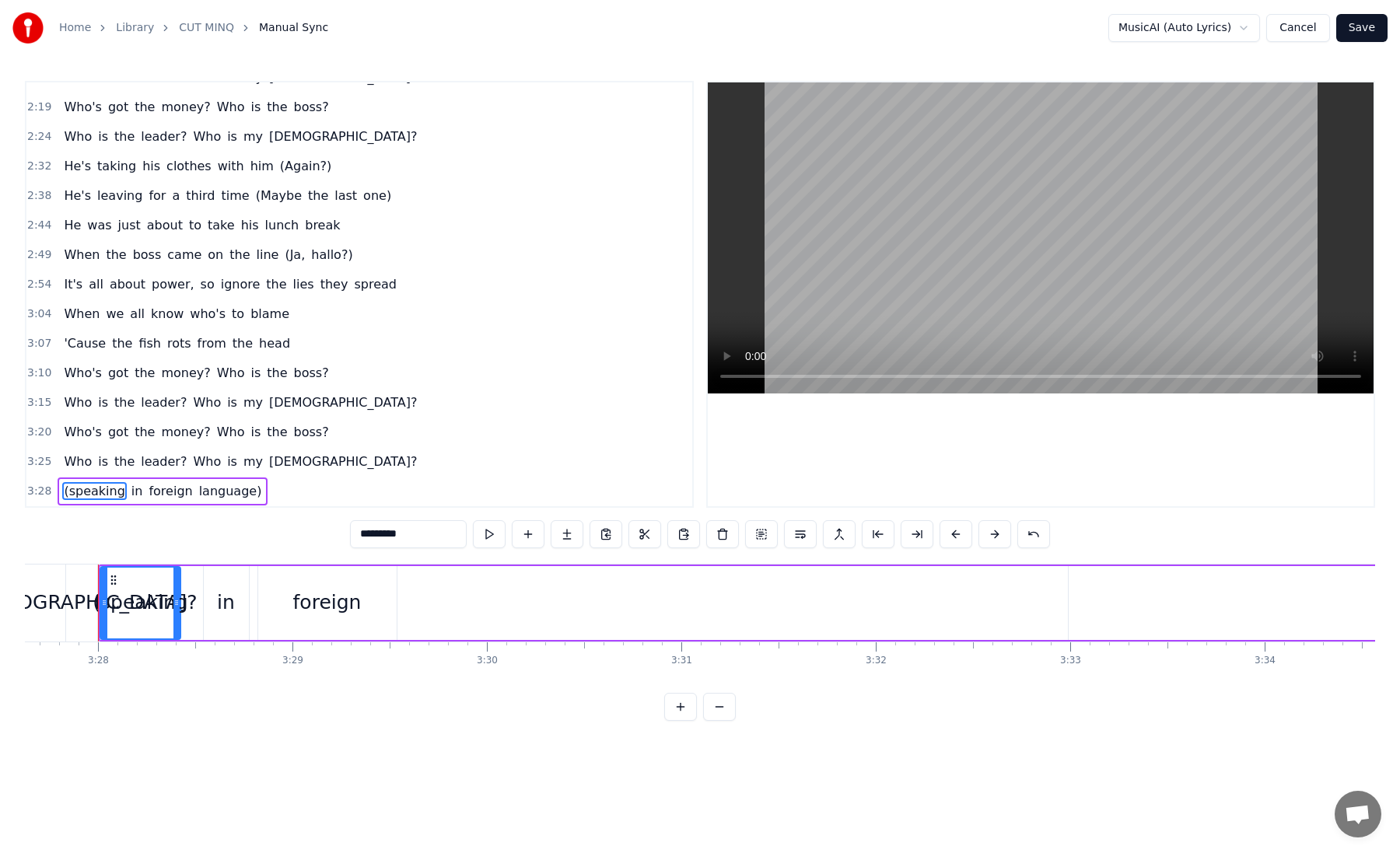
scroll to position [0, 40365]
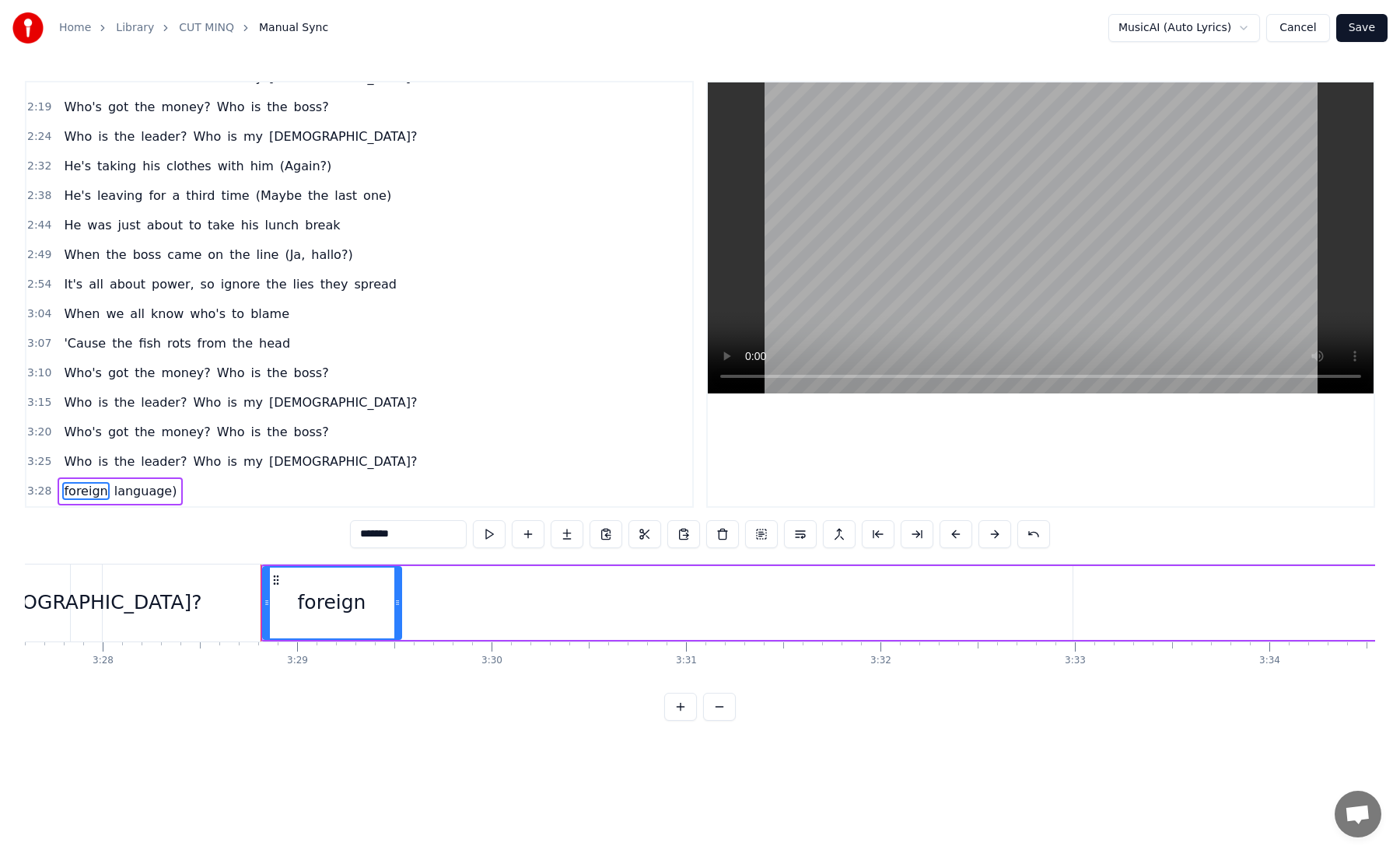
type input "*********"
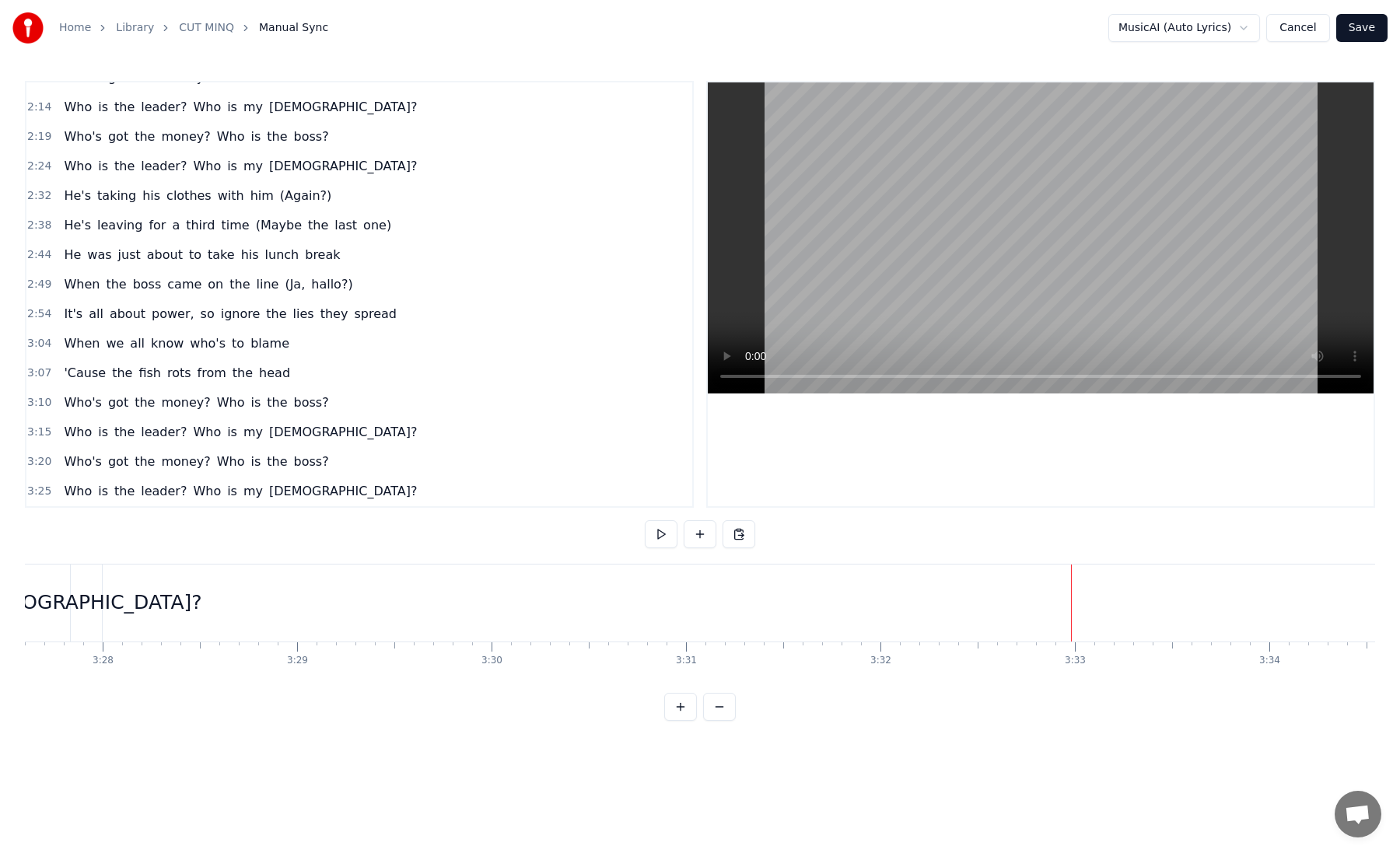
scroll to position [817, 0]
drag, startPoint x: 89, startPoint y: 606, endPoint x: 117, endPoint y: 606, distance: 28.0
click at [96, 605] on div "[DEMOGRAPHIC_DATA]?" at bounding box center [86, 602] width 231 height 29
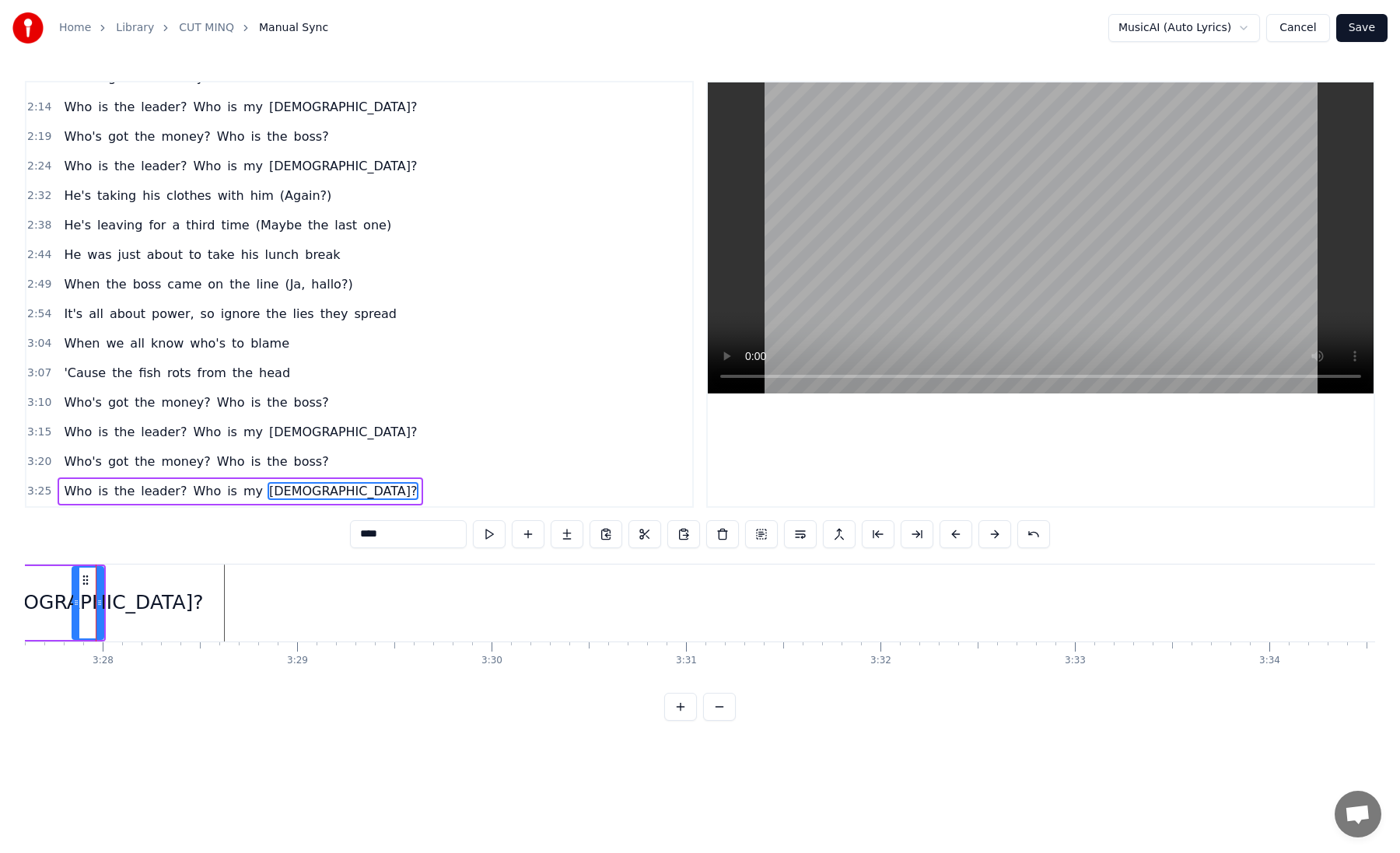
scroll to position [0, 40359]
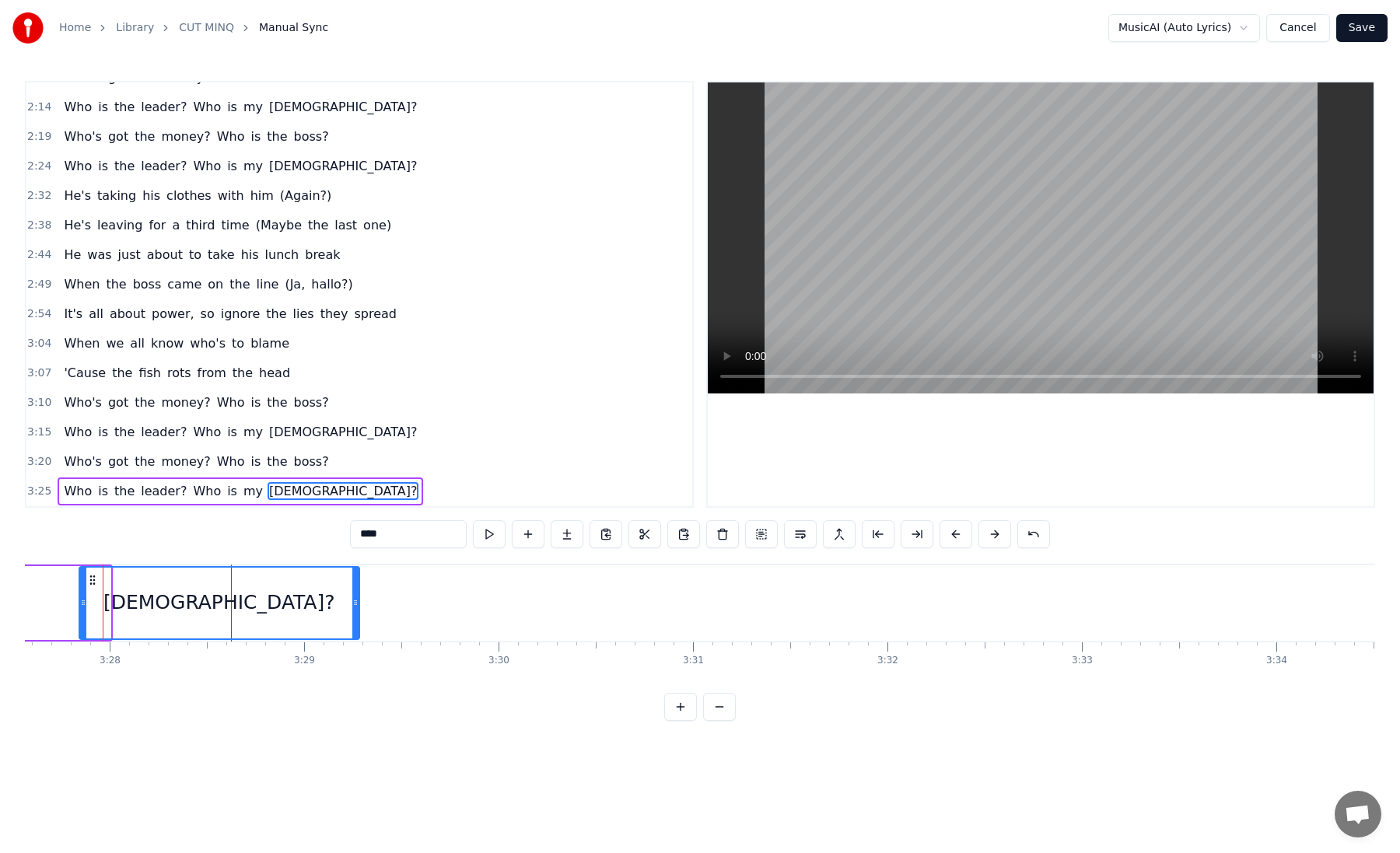
drag, startPoint x: 108, startPoint y: 585, endPoint x: 357, endPoint y: 598, distance: 249.3
click at [357, 598] on div at bounding box center [355, 602] width 6 height 71
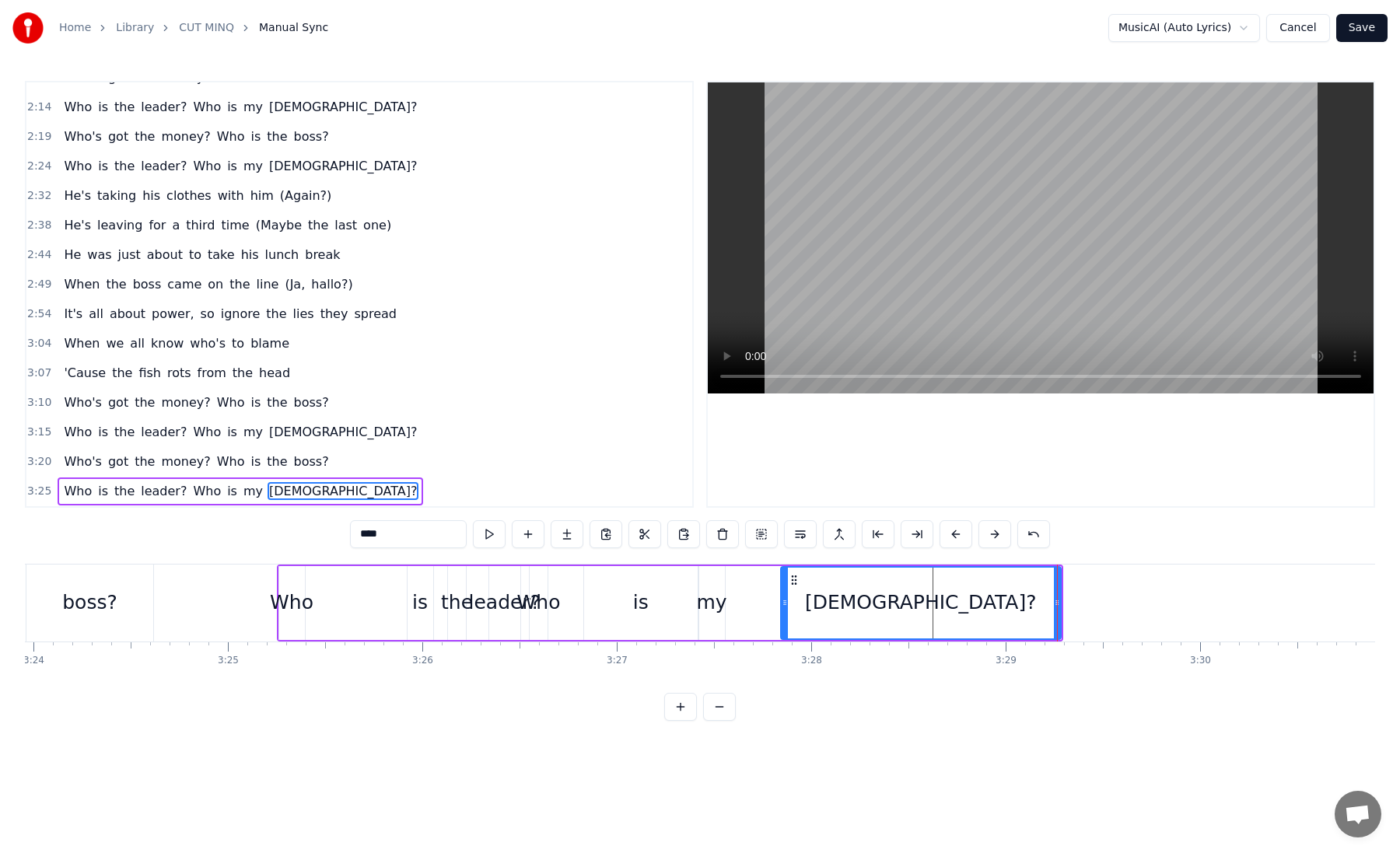
scroll to position [0, 39654]
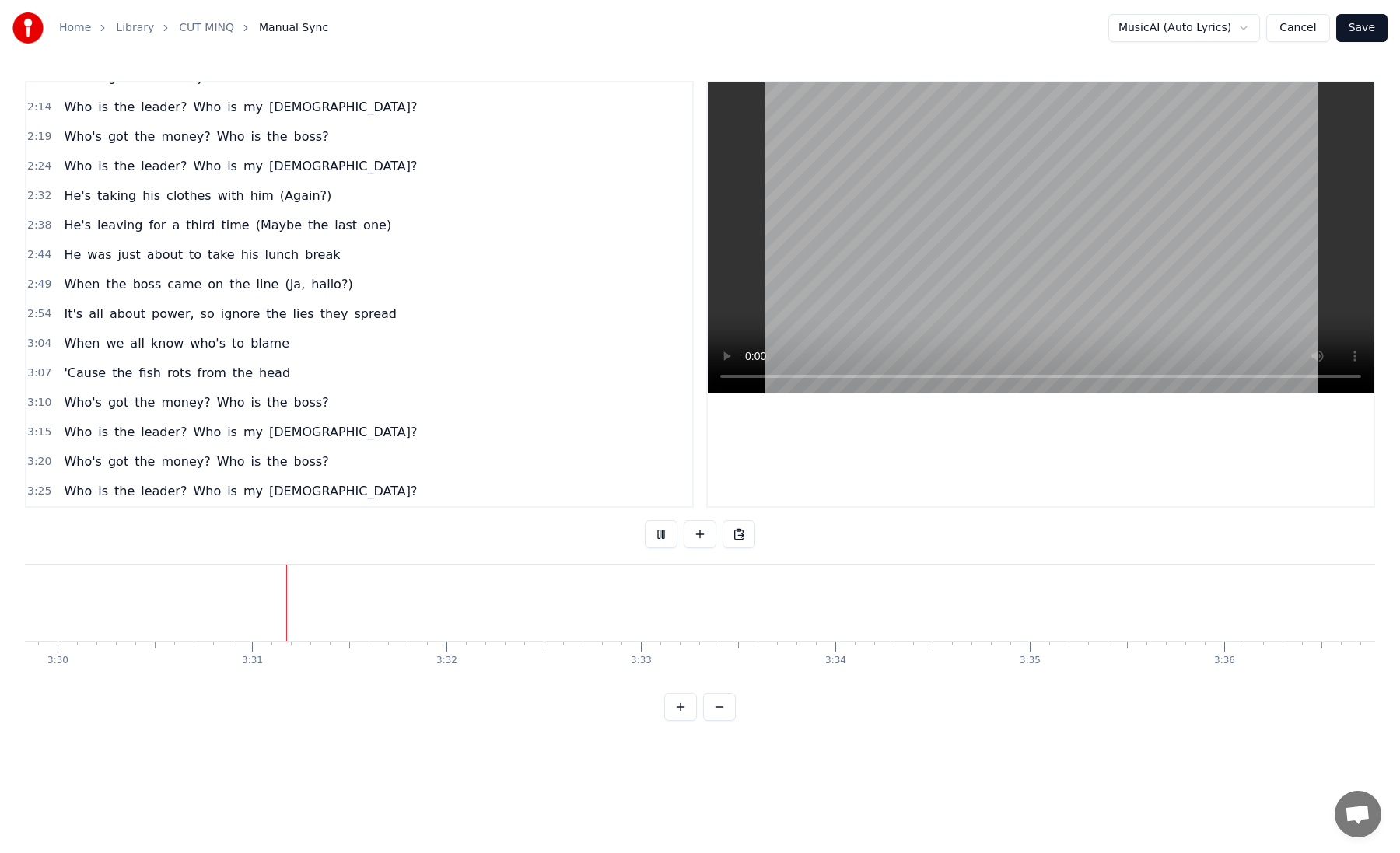
scroll to position [0, 40827]
click at [1354, 27] on button "Save" at bounding box center [1362, 28] width 51 height 28
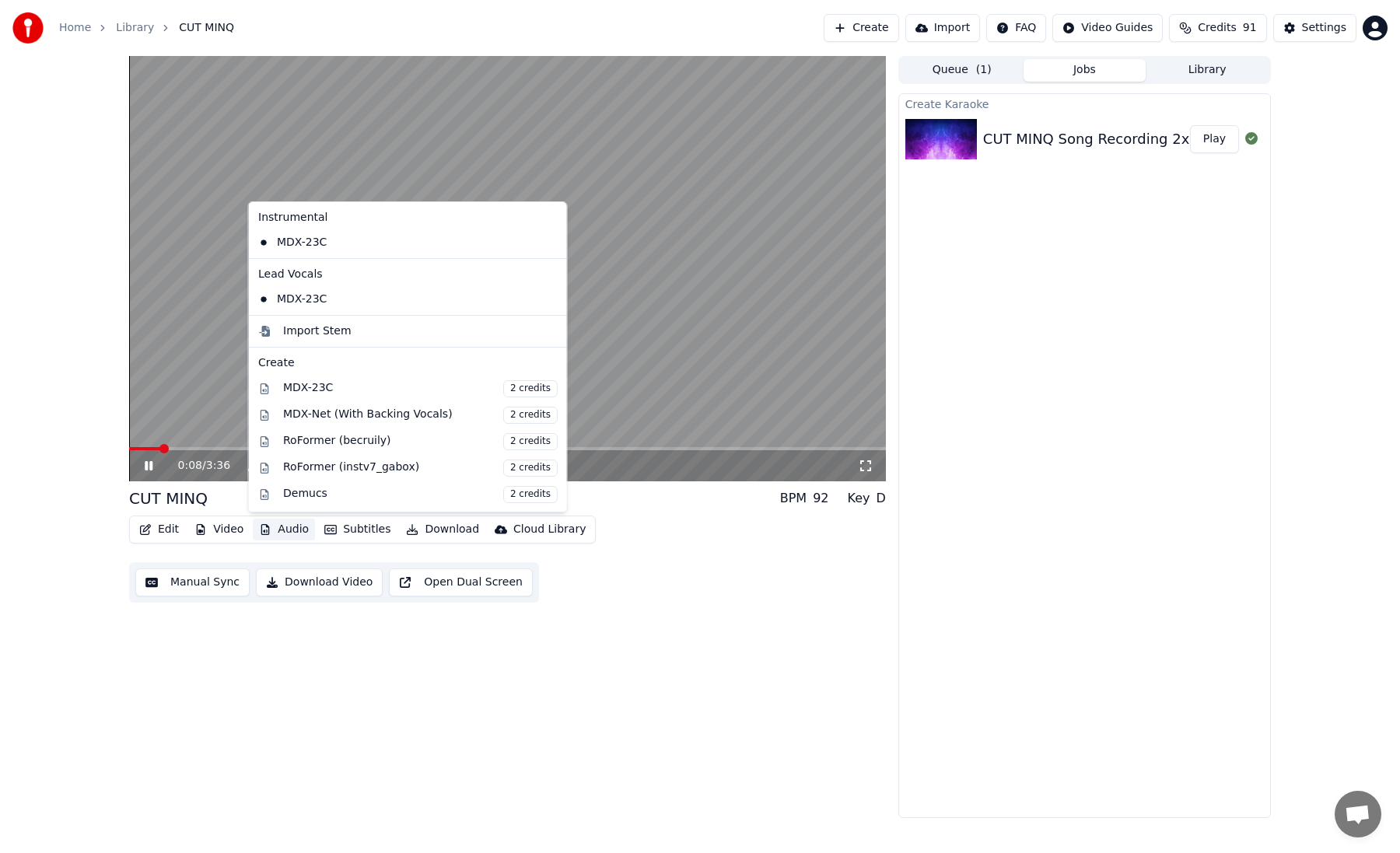
click at [284, 531] on button "Audio" at bounding box center [284, 530] width 63 height 21
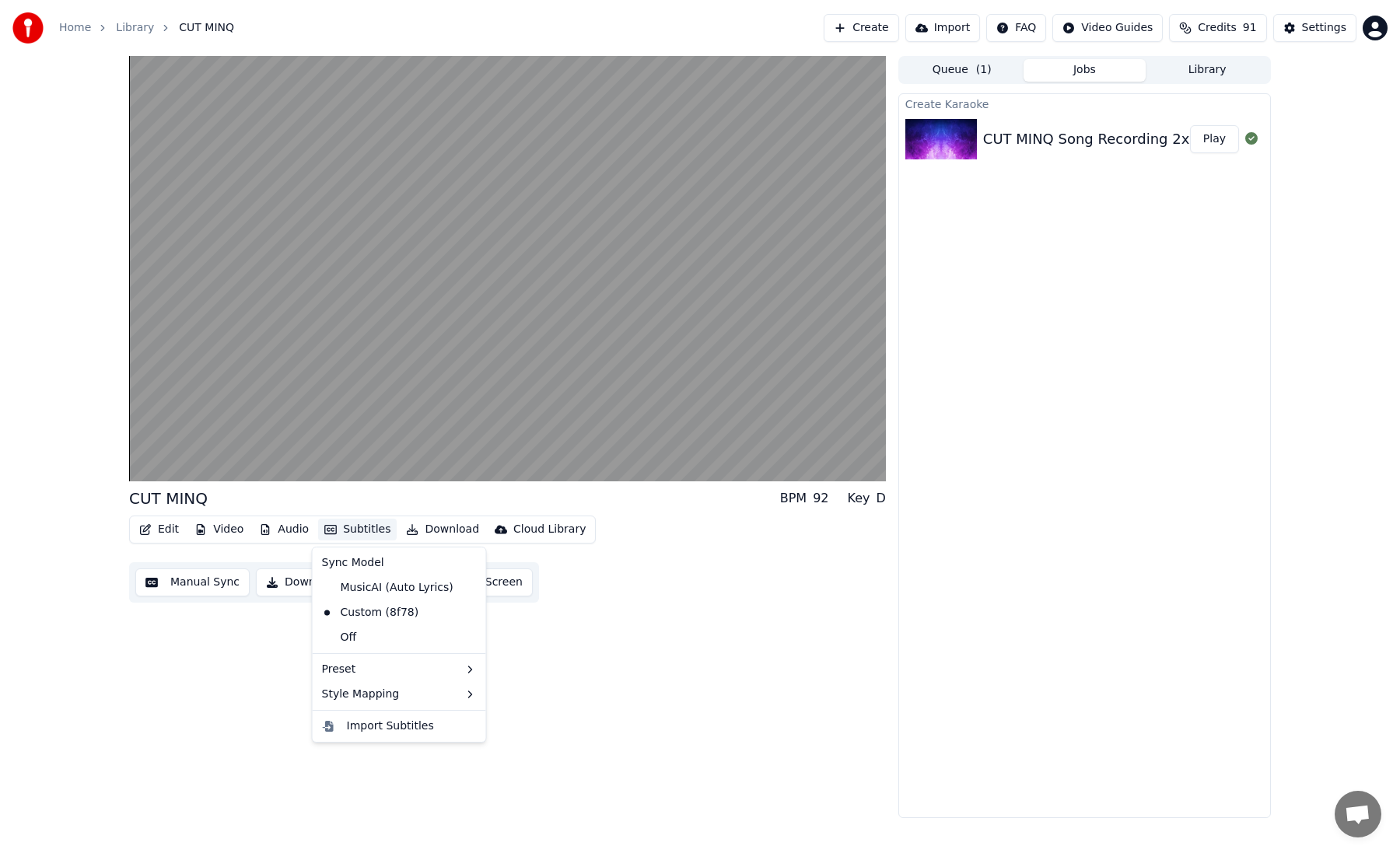
click at [578, 640] on div "CUT MINQ BPM 92 Key D Edit Video Audio Subtitles Download Cloud Library Manual …" at bounding box center [507, 437] width 757 height 762
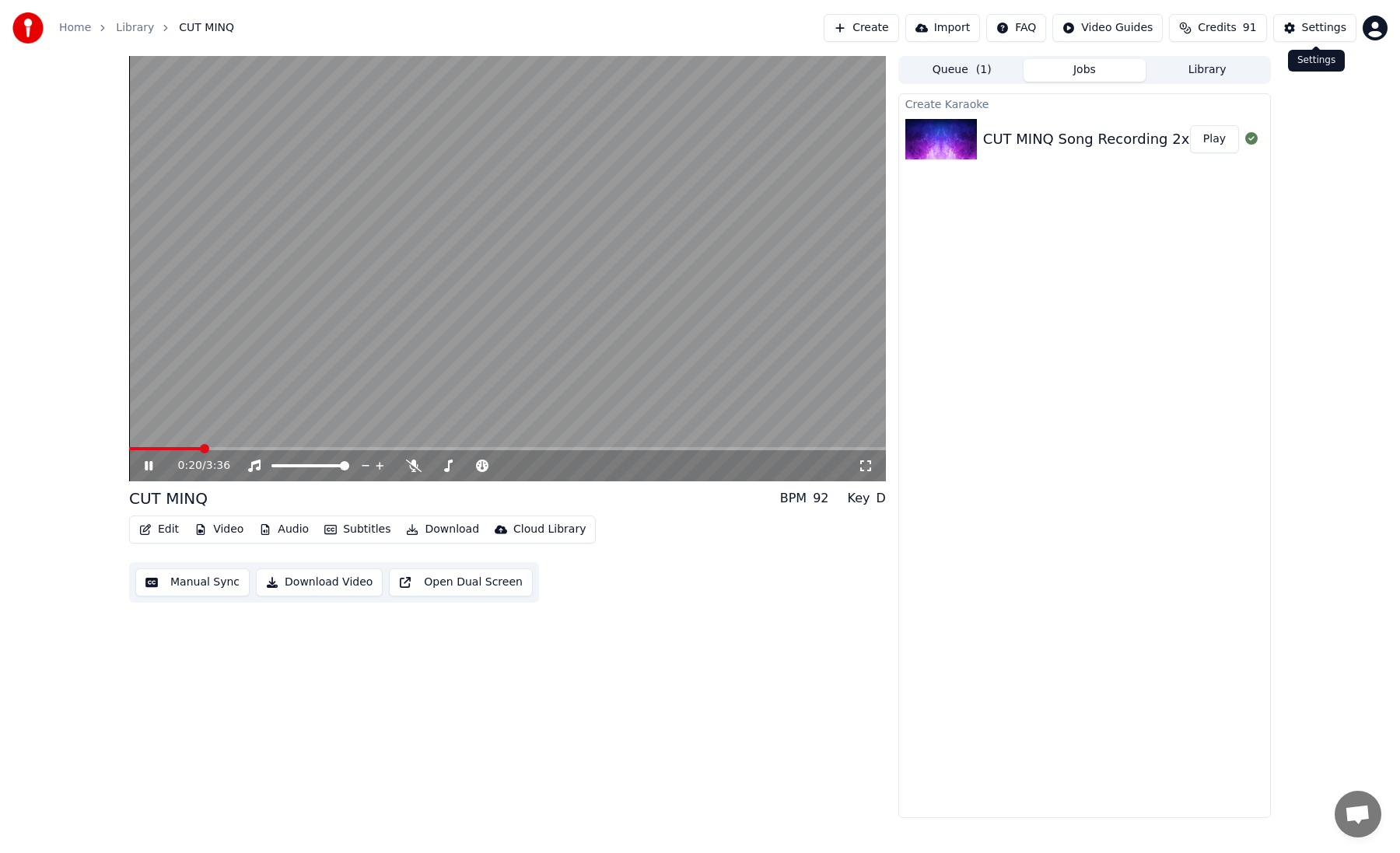
click at [1316, 19] on button "Settings" at bounding box center [1314, 28] width 83 height 28
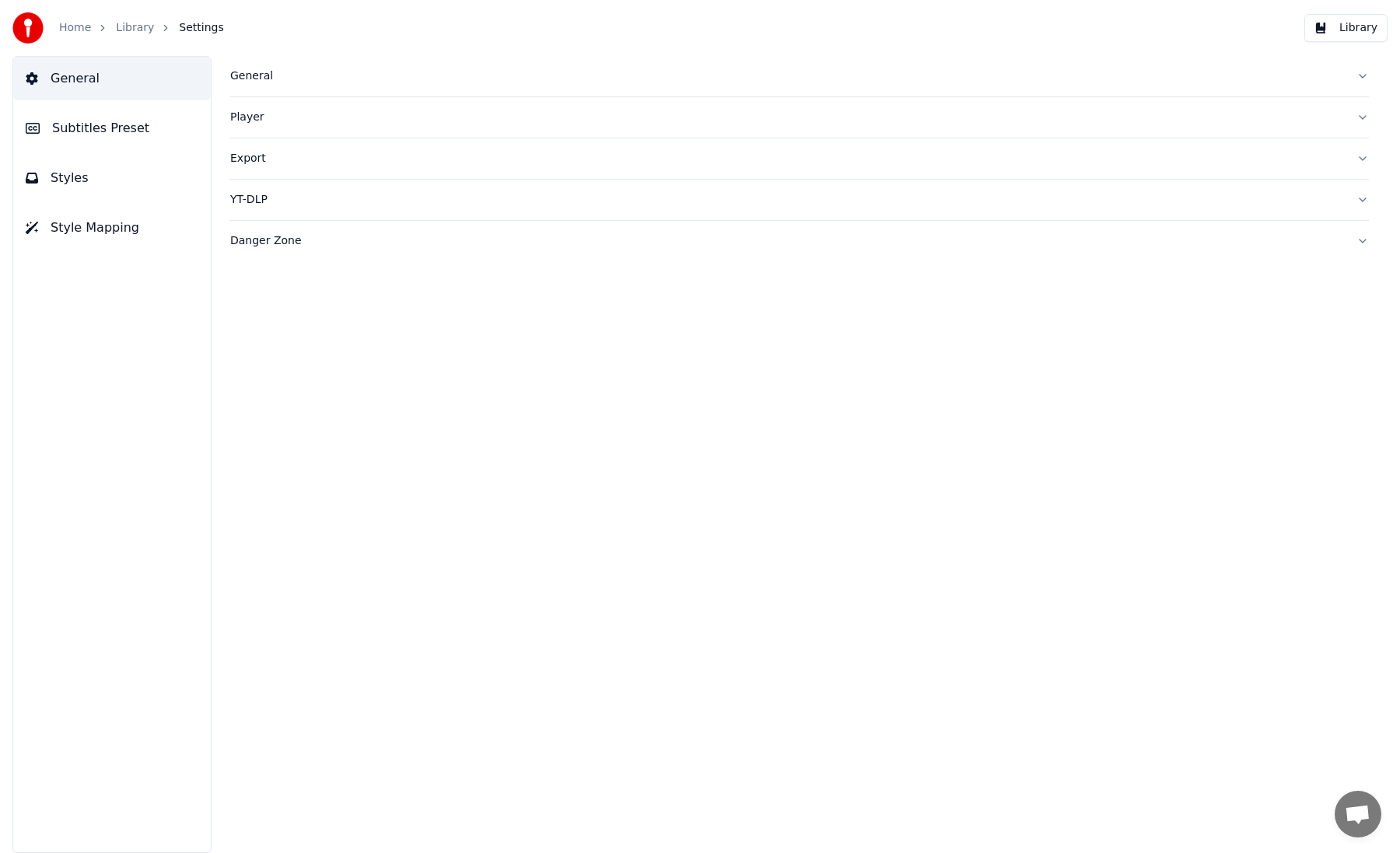
click at [62, 130] on span "Subtitles Preset" at bounding box center [100, 128] width 97 height 19
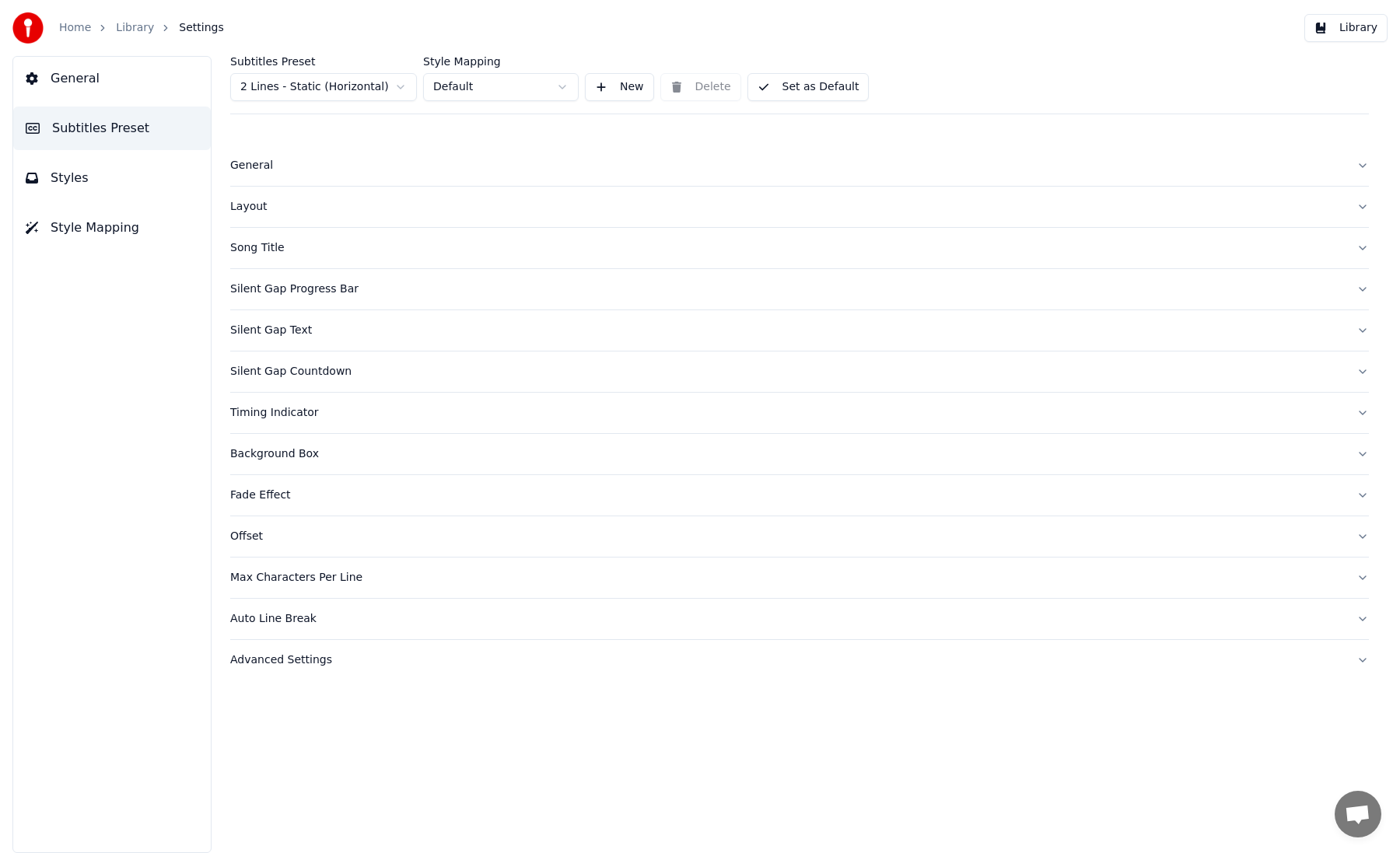
click at [69, 171] on span "Styles" at bounding box center [70, 178] width 38 height 19
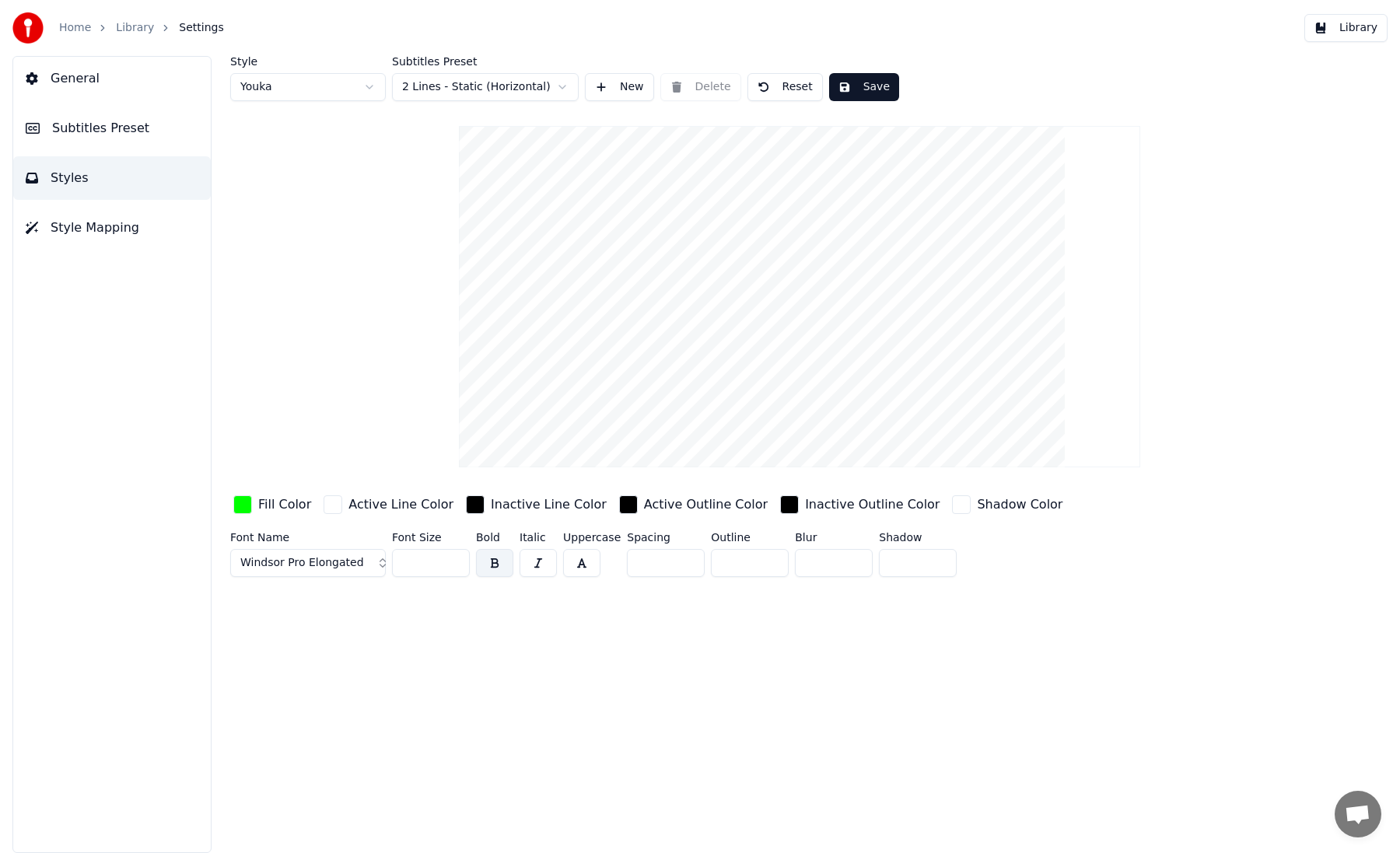
click at [663, 573] on input "*" at bounding box center [666, 563] width 78 height 28
click at [437, 69] on div "Subtitles Preset 2 Lines - Static (Horizontal)" at bounding box center [485, 79] width 187 height 45
click at [438, 84] on html "Home Library Settings Library General Subtitles Preset Styles Style Mapping Sty…" at bounding box center [700, 426] width 1400 height 853
click at [658, 556] on input "number" at bounding box center [666, 563] width 78 height 28
type input "*"
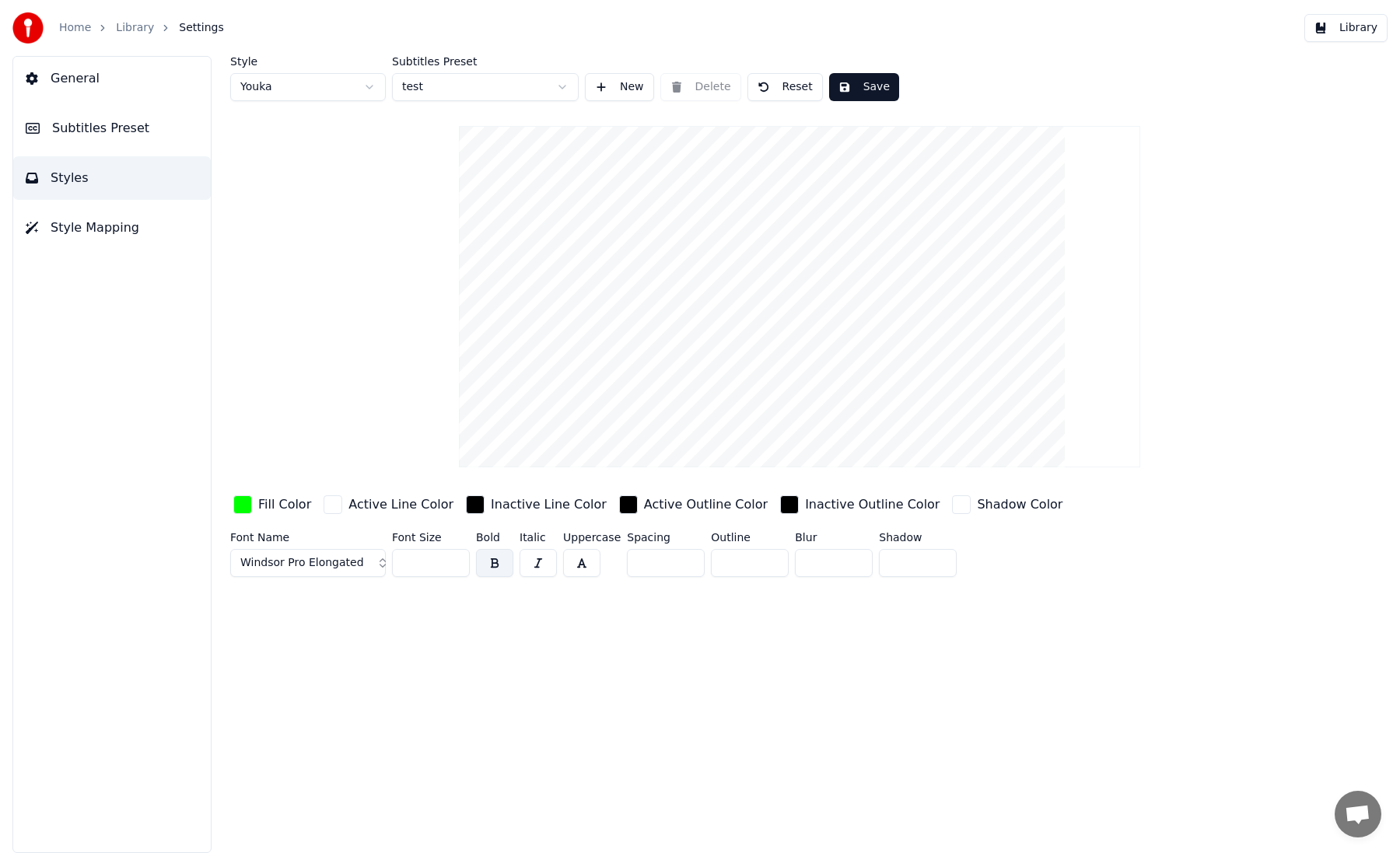
click at [656, 608] on div "Style Youka Subtitles Preset test New Delete Reset Save Fill Color Active Line …" at bounding box center [800, 455] width 1201 height 797
click at [675, 560] on input "*" at bounding box center [666, 563] width 78 height 28
type input "*"
click at [708, 646] on div "Style Youka Subtitles Preset test New Delete Reset Save Fill Color Active Line …" at bounding box center [800, 455] width 1201 height 797
click at [736, 563] on input "*" at bounding box center [750, 563] width 78 height 28
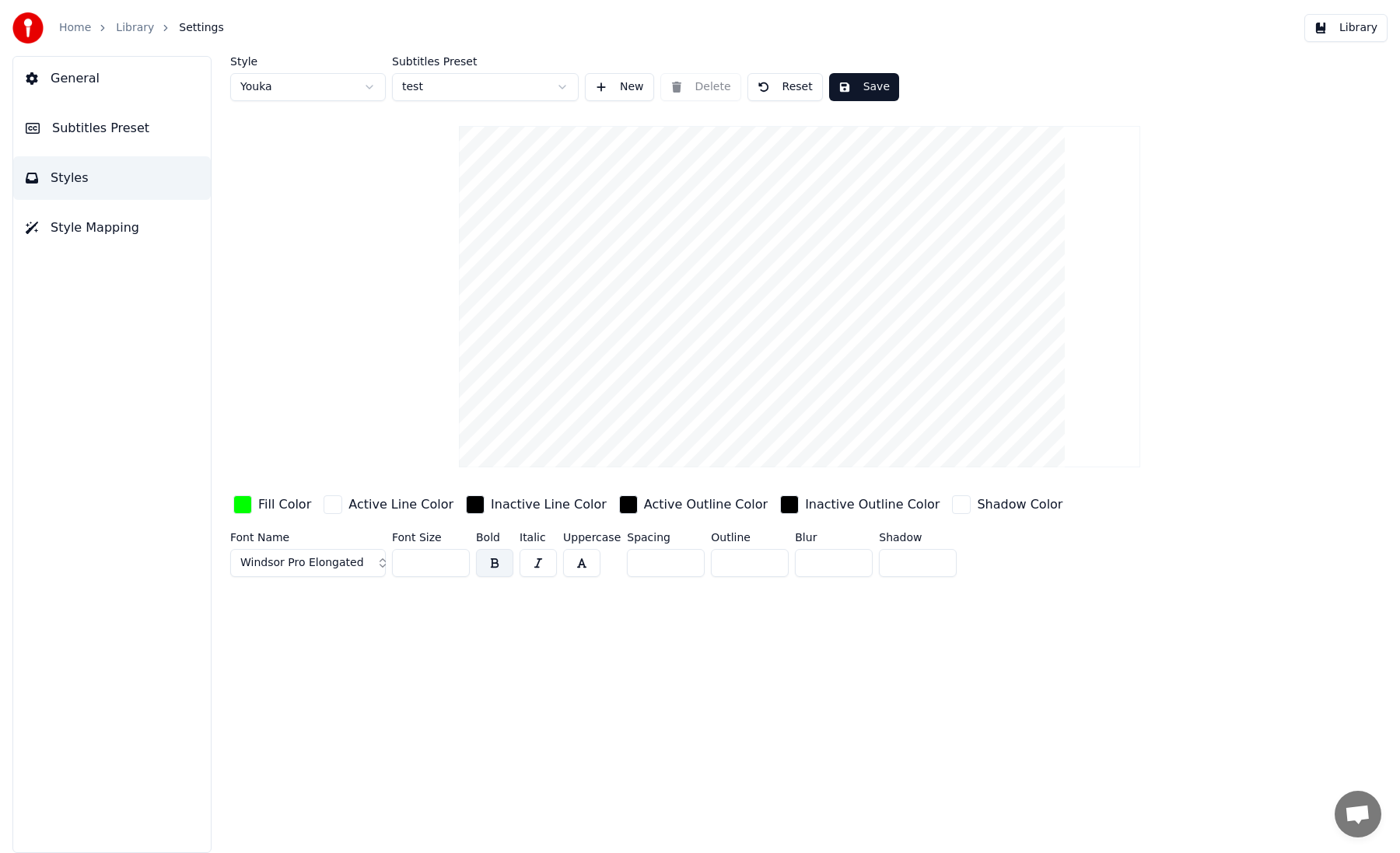
type input "*"
click at [662, 564] on input "*" at bounding box center [666, 563] width 78 height 28
type input "*"
click at [660, 557] on input "*" at bounding box center [666, 563] width 78 height 28
type input "*"
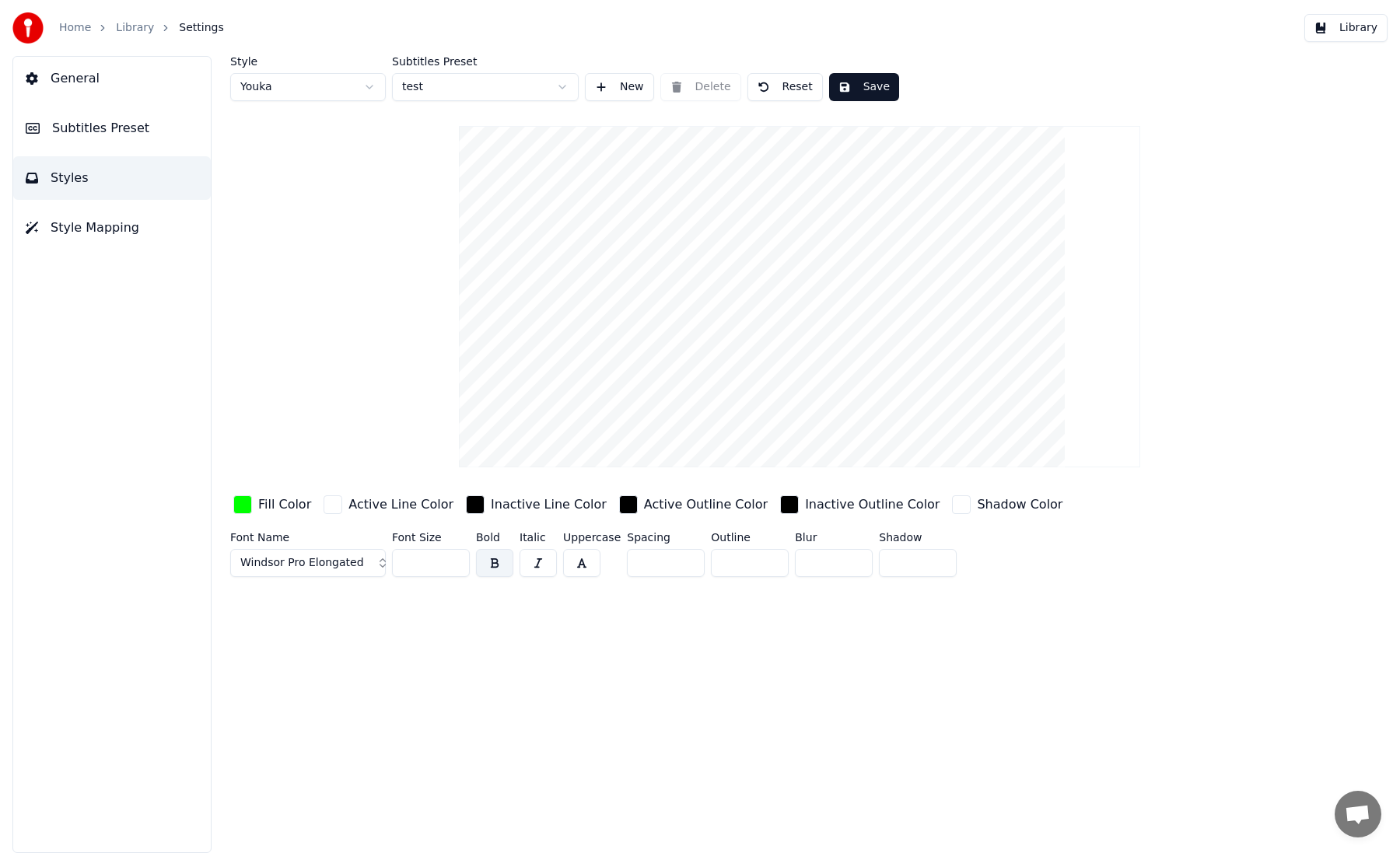
click at [854, 80] on button "Save" at bounding box center [864, 87] width 70 height 28
click at [123, 140] on button "Subtitles Preset" at bounding box center [112, 128] width 197 height 44
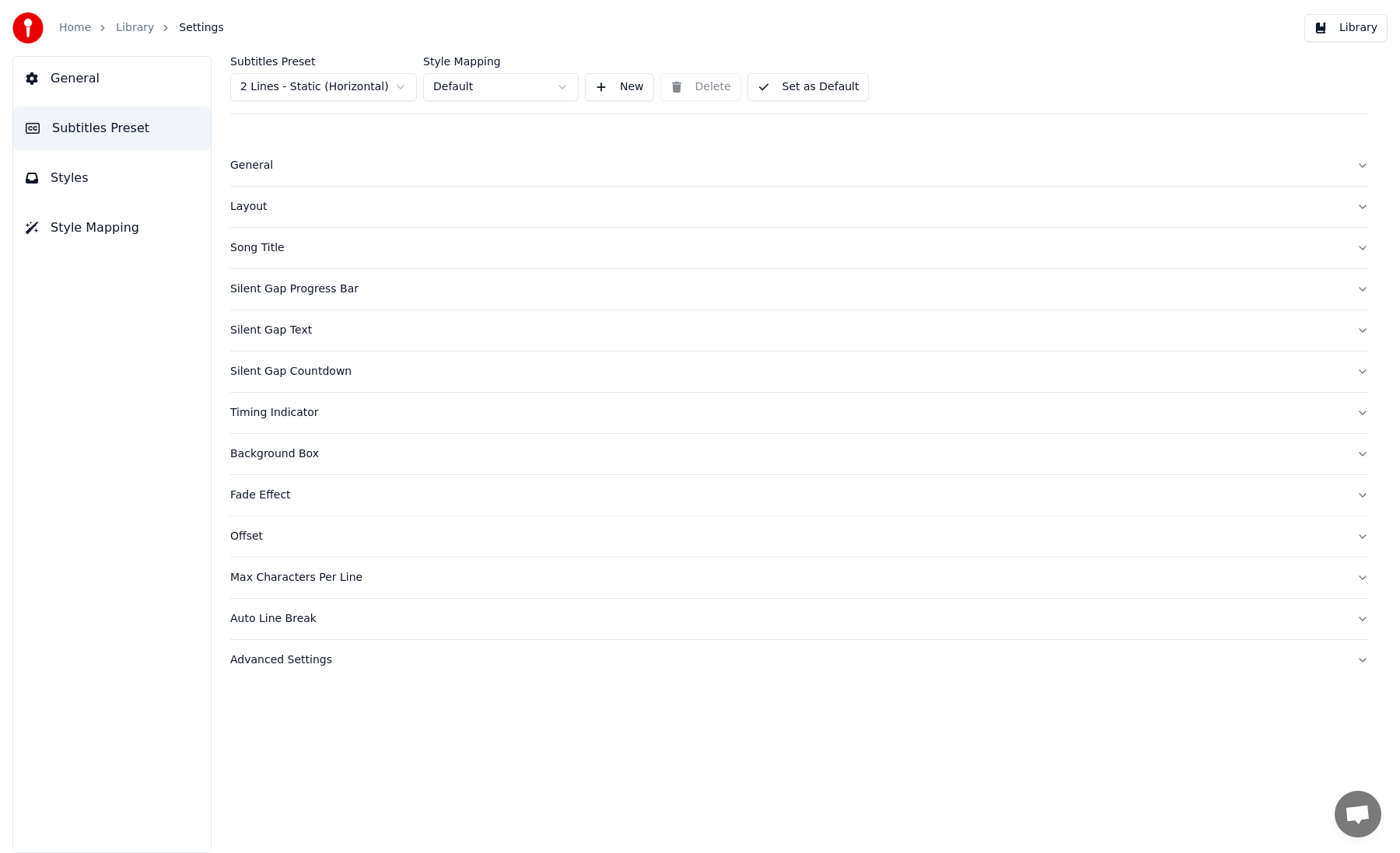
click at [142, 240] on button "Style Mapping" at bounding box center [112, 228] width 197 height 44
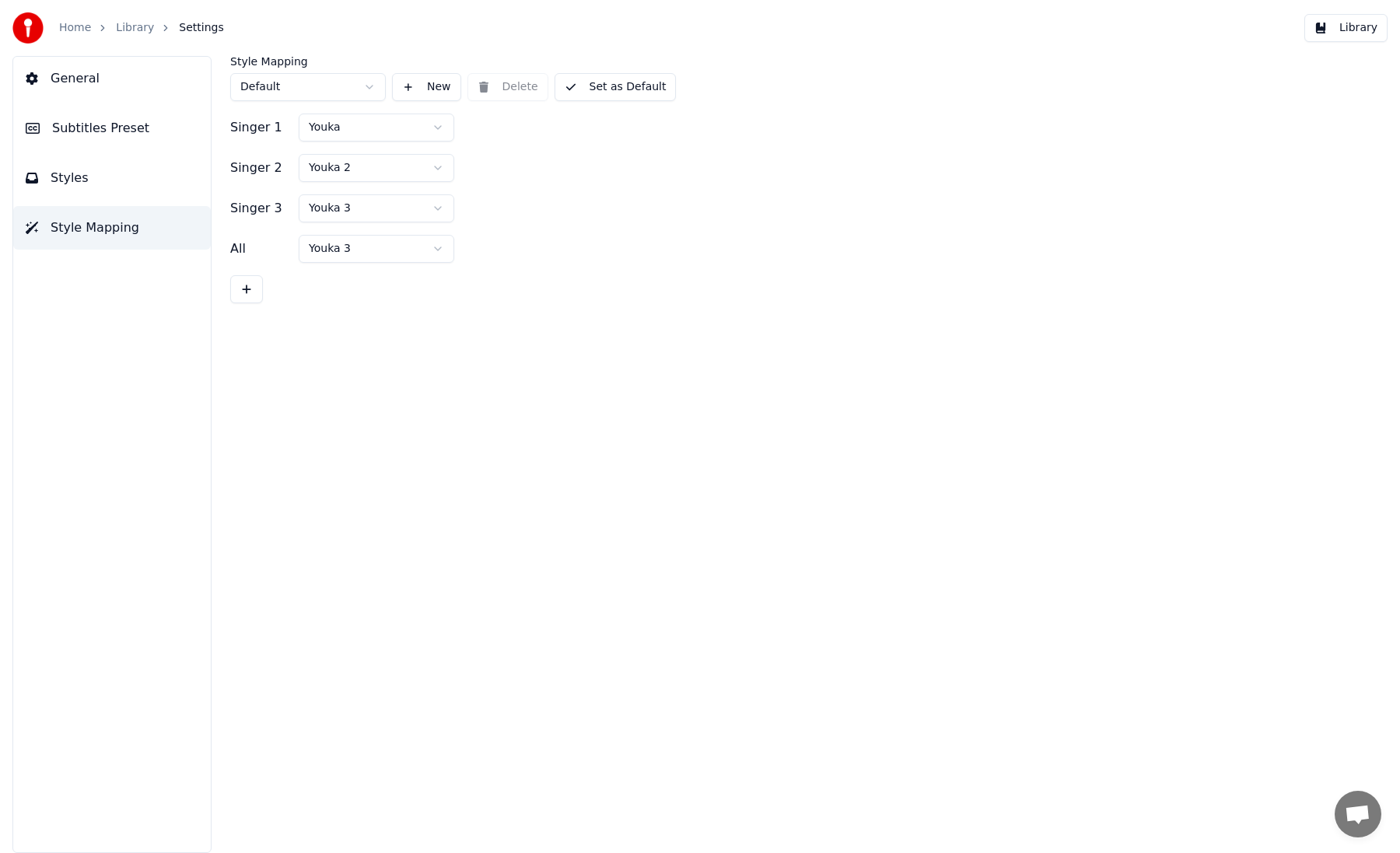
click at [130, 132] on span "Subtitles Preset" at bounding box center [100, 128] width 97 height 19
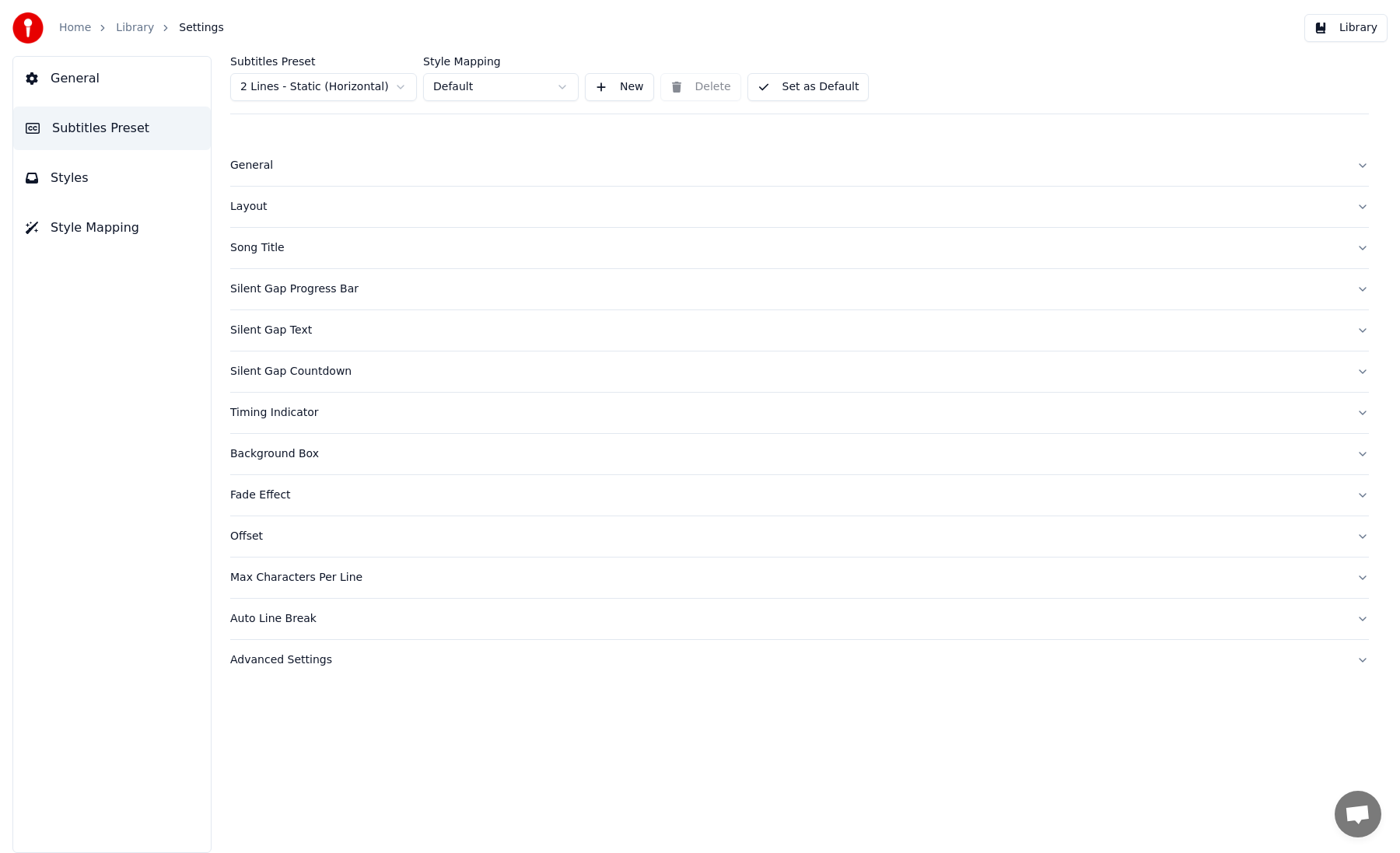
click at [134, 213] on button "Style Mapping" at bounding box center [112, 228] width 197 height 44
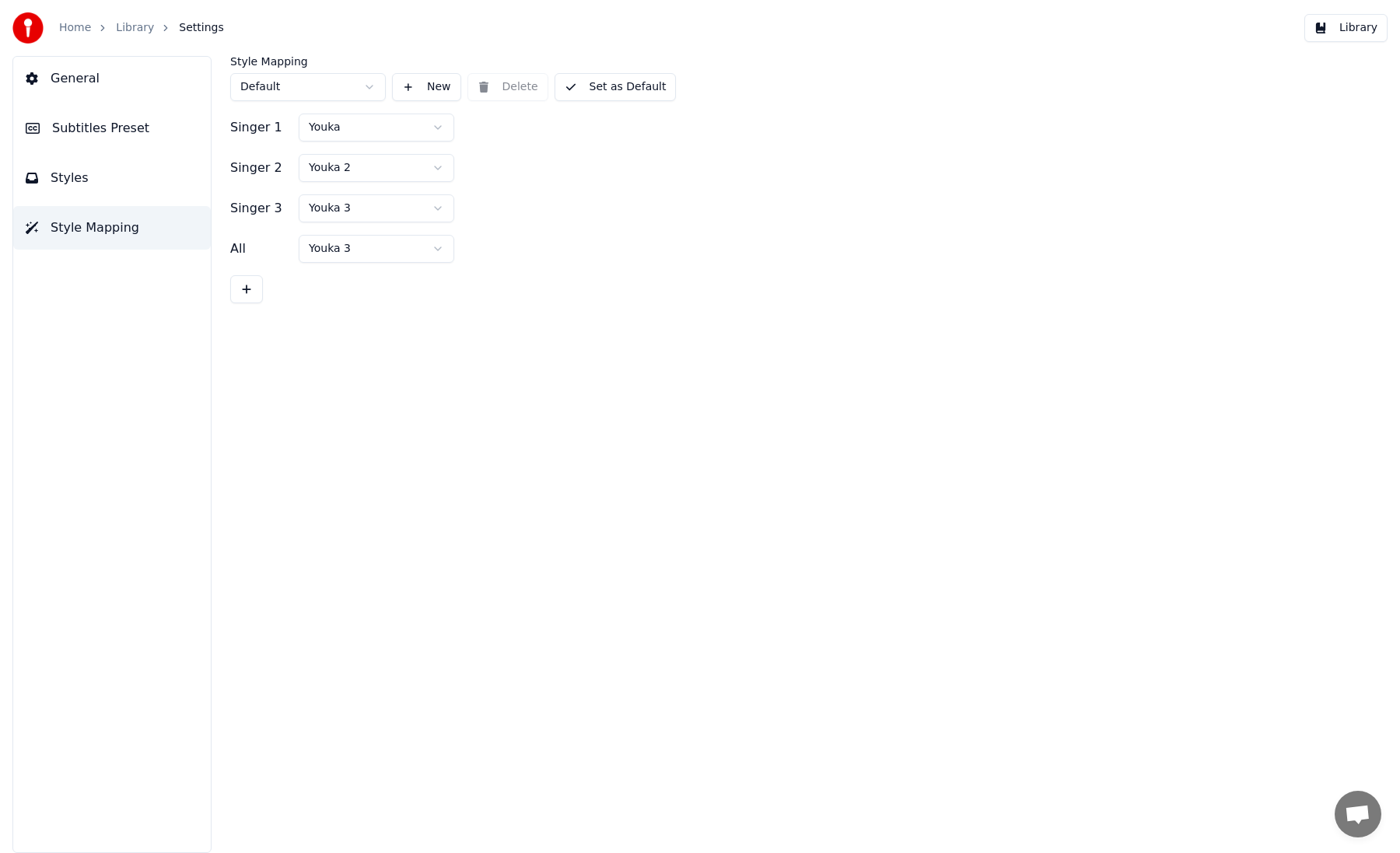
click at [135, 135] on span "Subtitles Preset" at bounding box center [100, 128] width 97 height 19
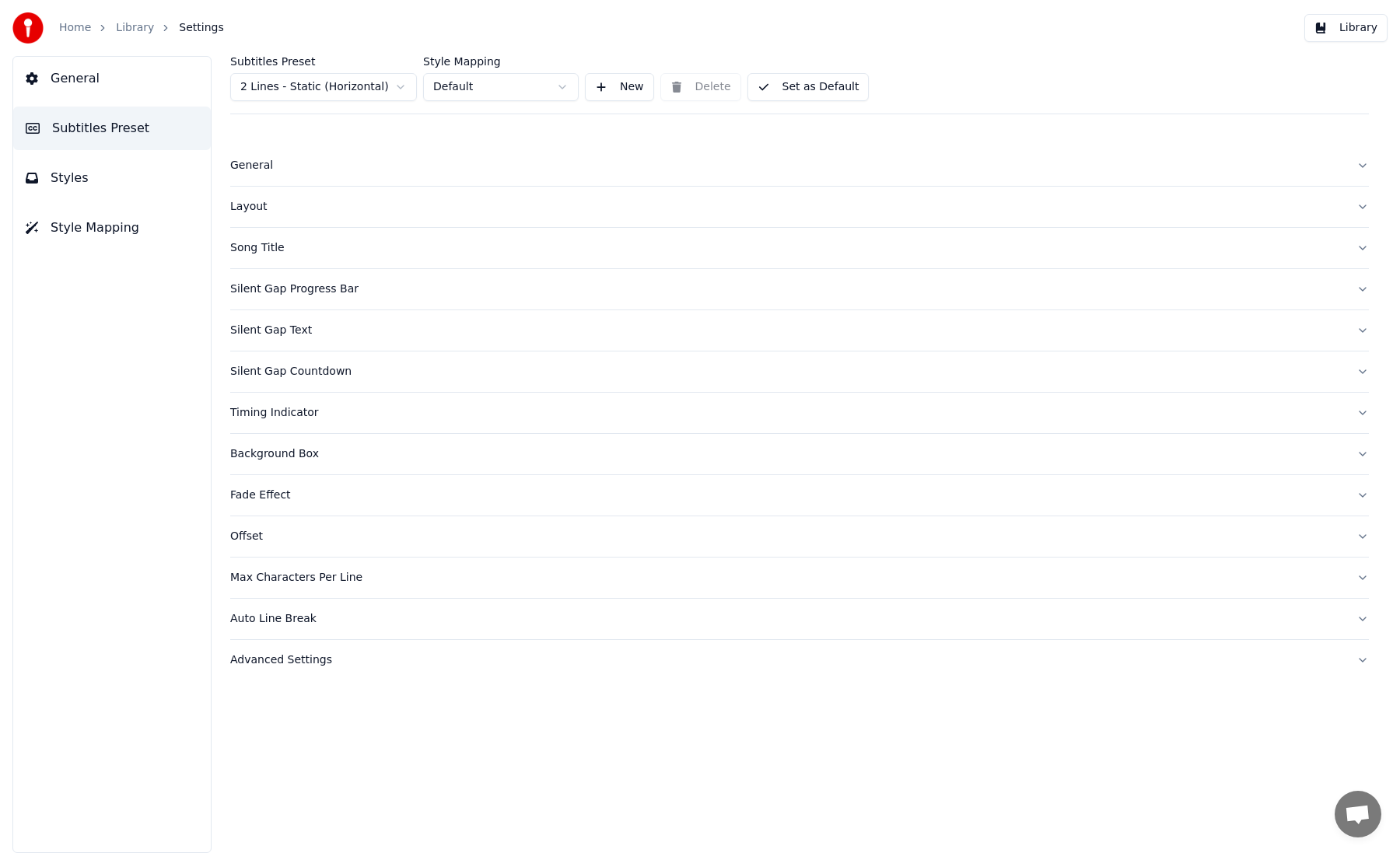
click at [382, 94] on html "Home Library Settings Library General Subtitles Preset Styles Style Mapping Sub…" at bounding box center [700, 426] width 1400 height 853
click at [298, 583] on div "Max Characters Per Line" at bounding box center [787, 577] width 1114 height 15
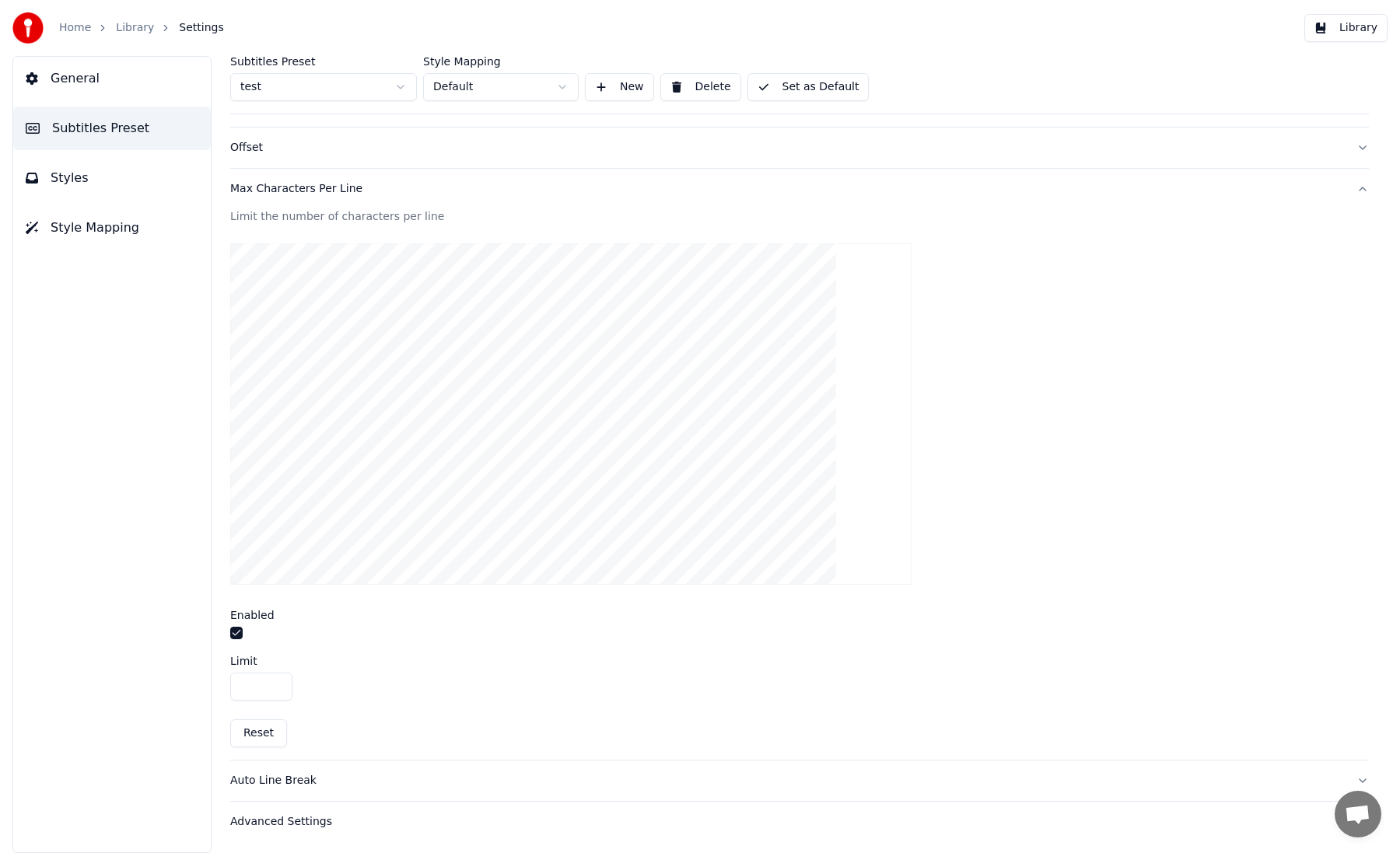
scroll to position [384, 0]
click at [257, 694] on input "**" at bounding box center [262, 690] width 63 height 28
type input "***"
click at [348, 684] on div "***" at bounding box center [800, 690] width 1138 height 28
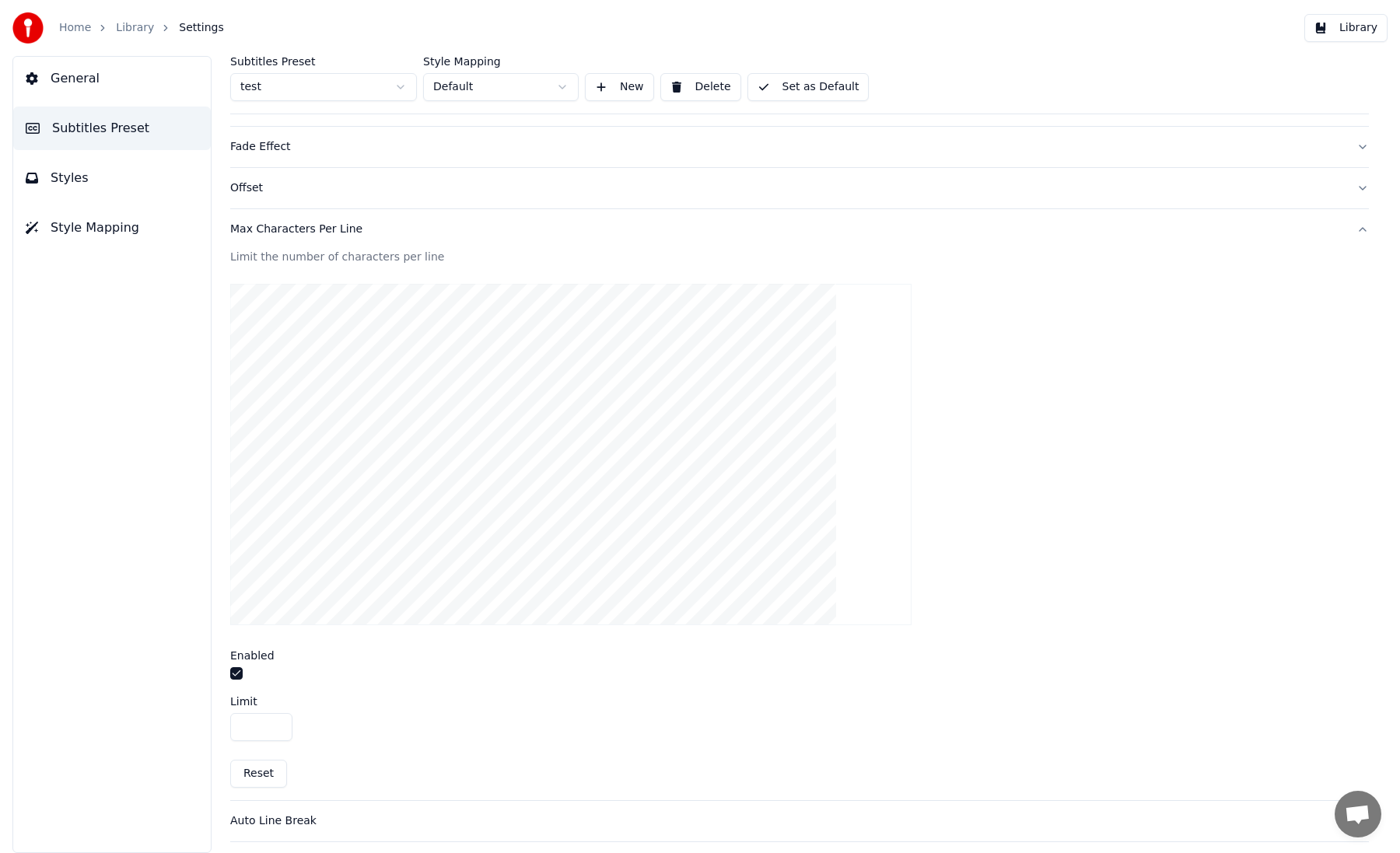
scroll to position [343, 0]
click at [160, 189] on button "Styles" at bounding box center [112, 178] width 197 height 44
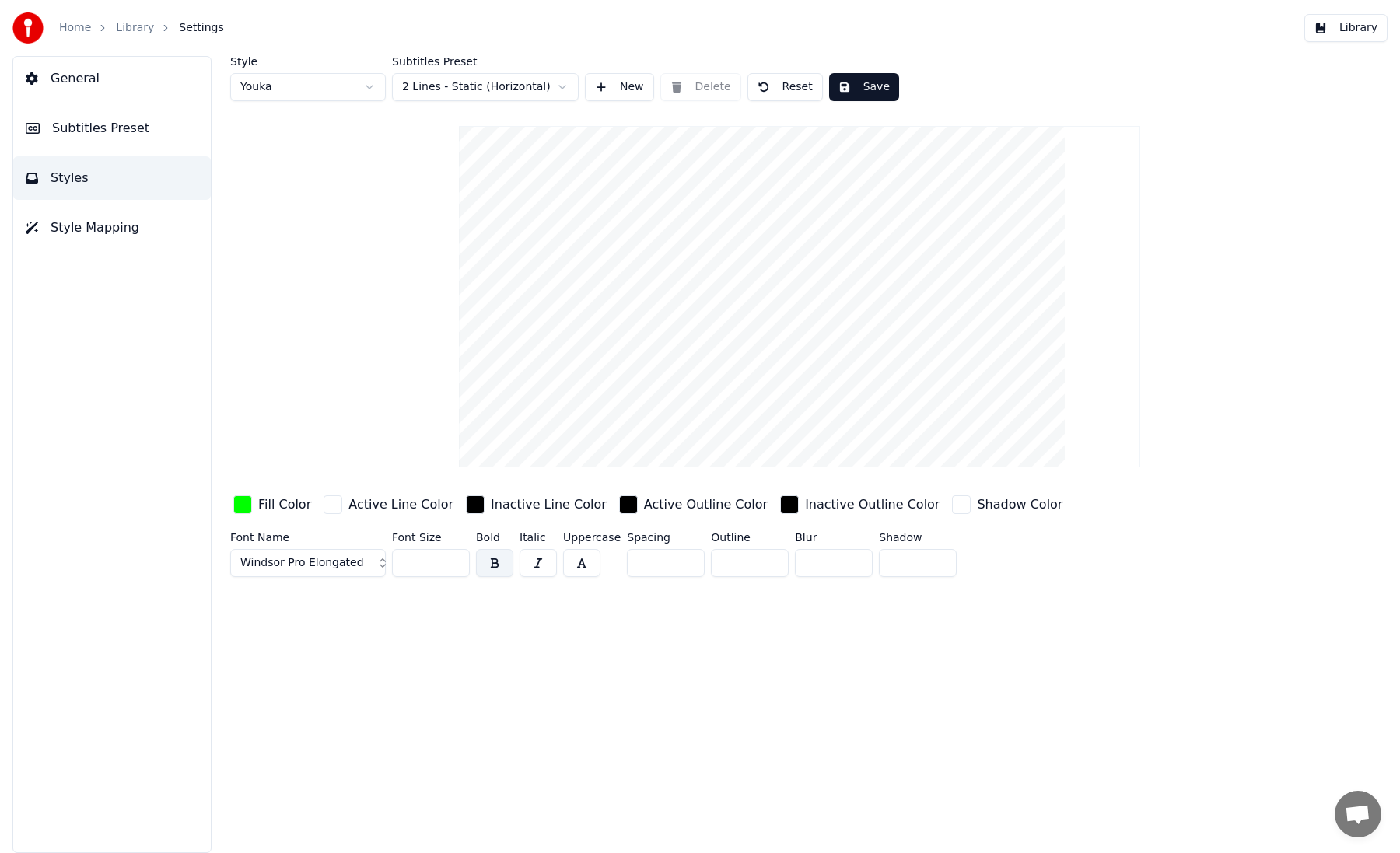
scroll to position [0, 0]
click at [290, 98] on html "Home Library Settings Library General Subtitles Preset Styles Style Mapping Sty…" at bounding box center [700, 426] width 1400 height 853
click at [282, 218] on html "Home Library Settings Library General Subtitles Preset Styles Style Mapping Sty…" at bounding box center [700, 426] width 1400 height 853
click at [467, 87] on html "Home Library Settings Library General Subtitles Preset Styles Style Mapping Sty…" at bounding box center [700, 426] width 1400 height 853
click at [314, 85] on html "Home Library Settings Library General Subtitles Preset Styles Style Mapping Sty…" at bounding box center [700, 426] width 1400 height 853
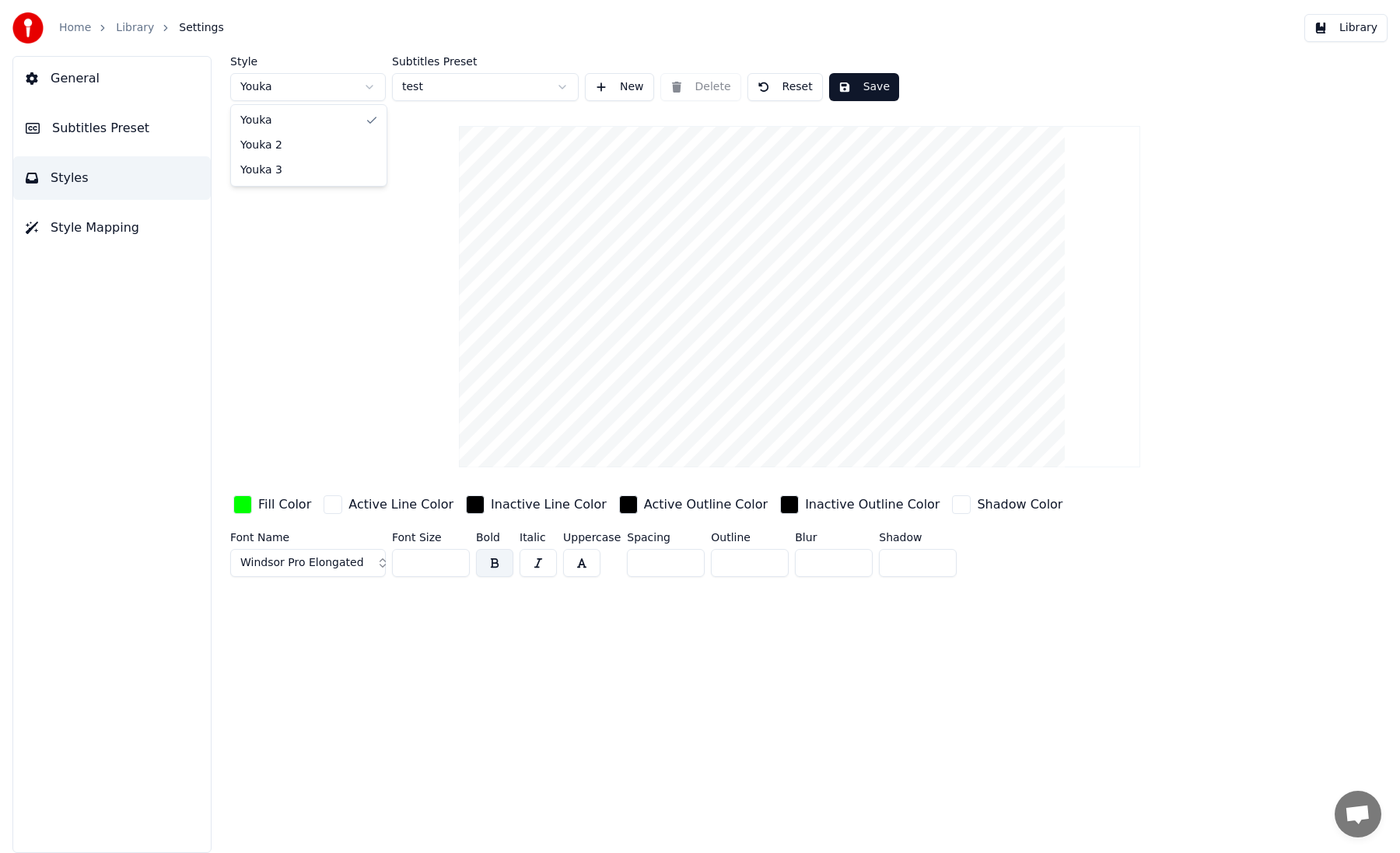
type input "**"
type input "*"
click at [314, 108] on div "Style Youka 2 Subtitles Preset test New Delete Reset Save Fill Color Active Lin…" at bounding box center [800, 320] width 1138 height 527
click at [313, 76] on html "Home Library Settings Library General Subtitles Preset Styles Style Mapping Sty…" at bounding box center [700, 426] width 1400 height 853
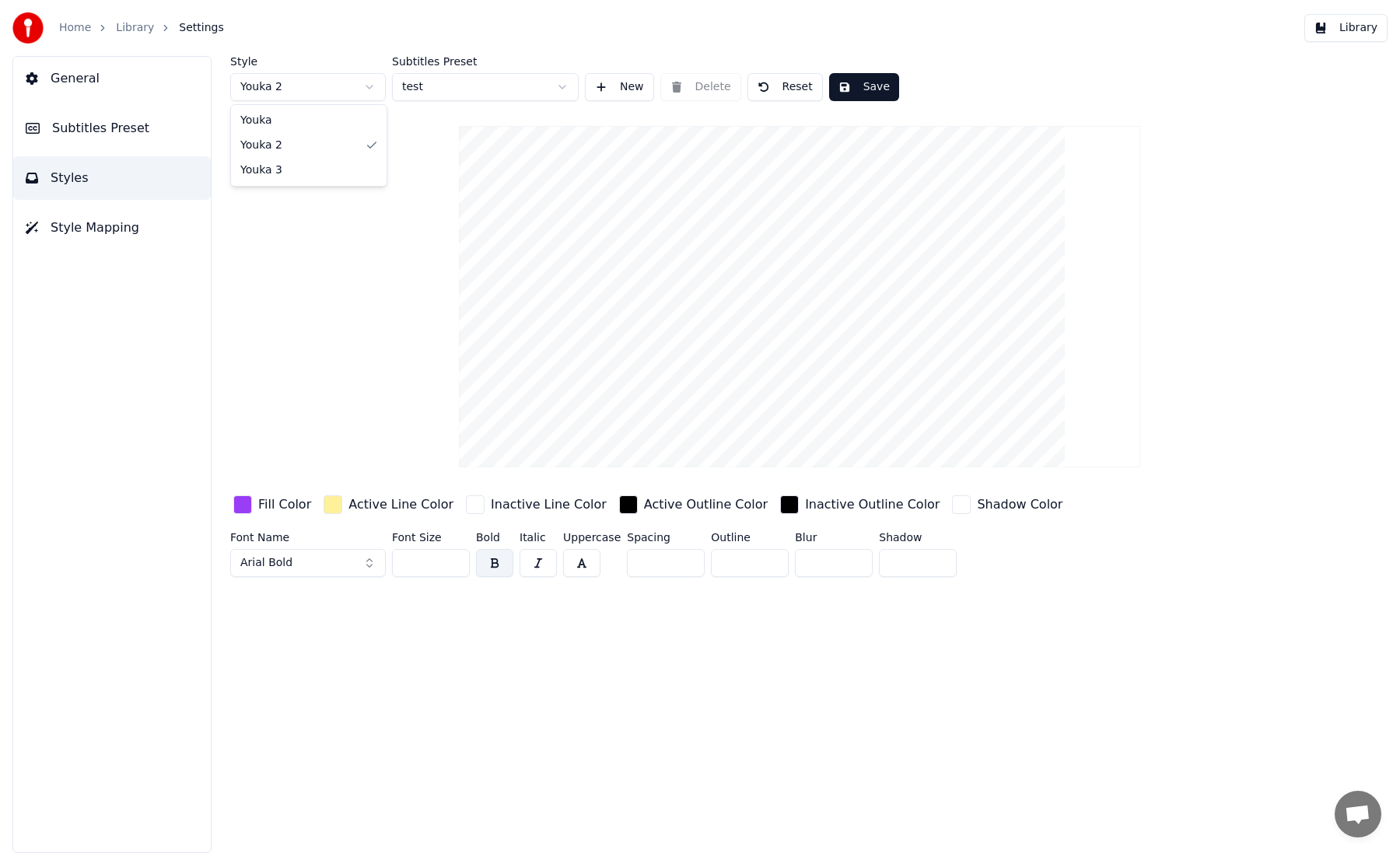
type input "***"
type input "*"
click at [128, 147] on button "Subtitles Preset" at bounding box center [112, 128] width 197 height 44
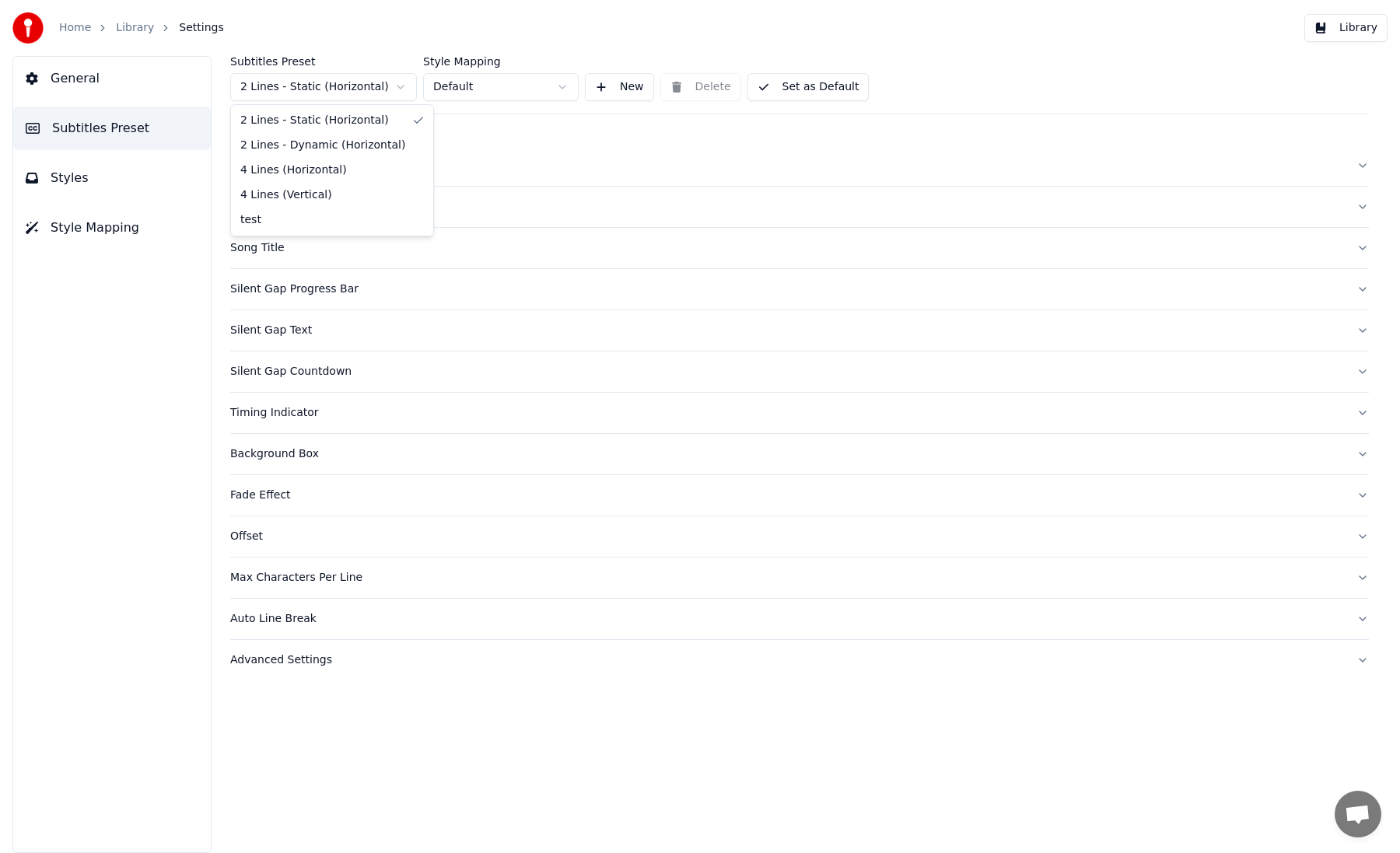
click at [309, 92] on html "Home Library Settings Library General Subtitles Preset Styles Style Mapping Sub…" at bounding box center [700, 426] width 1400 height 853
click at [256, 533] on div "Offset" at bounding box center [787, 536] width 1114 height 15
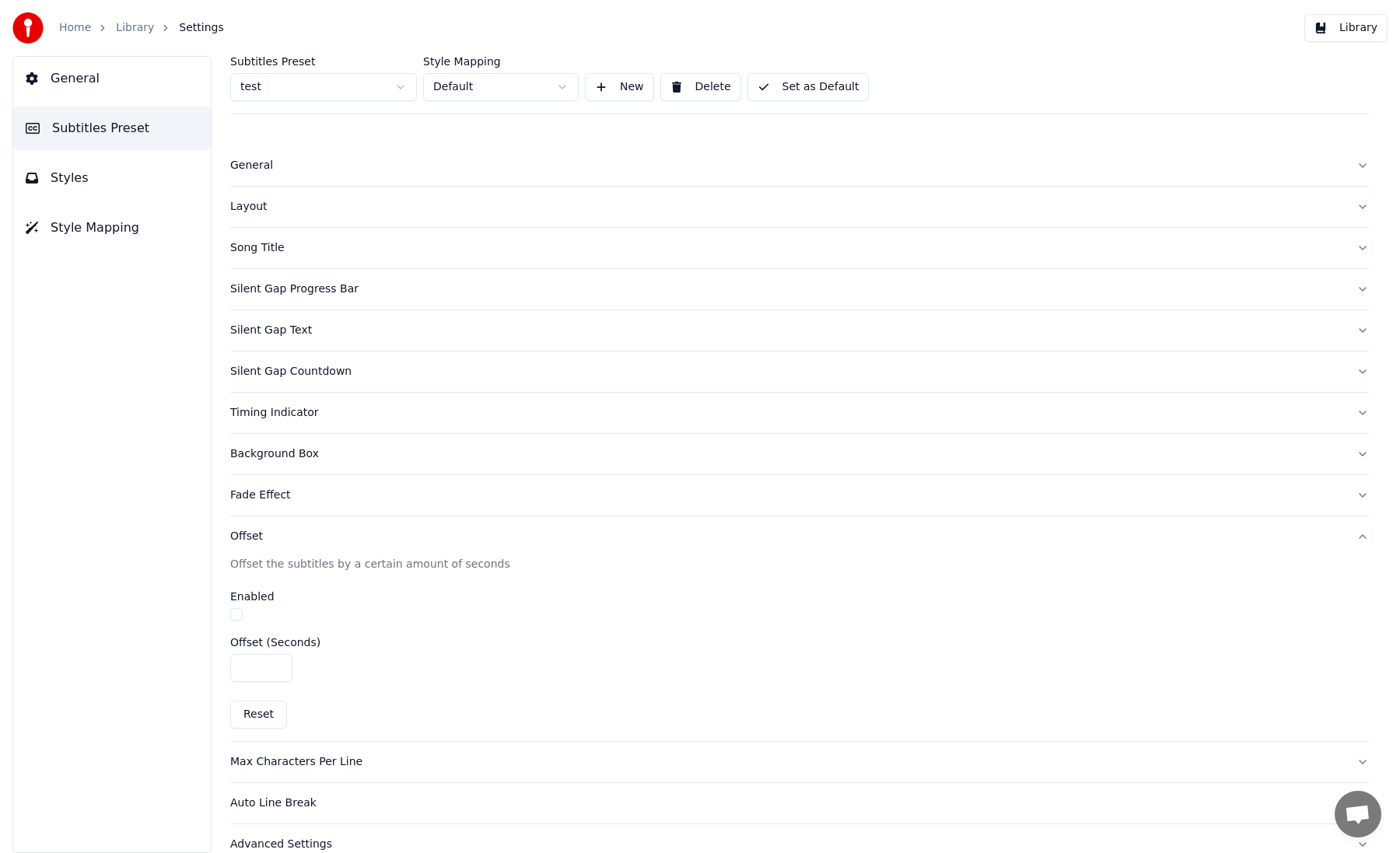
click at [256, 532] on div "Offset" at bounding box center [787, 536] width 1114 height 15
click at [264, 463] on button "Background Box" at bounding box center [800, 454] width 1138 height 40
click at [273, 418] on div "Timing Indicator" at bounding box center [787, 413] width 1114 height 15
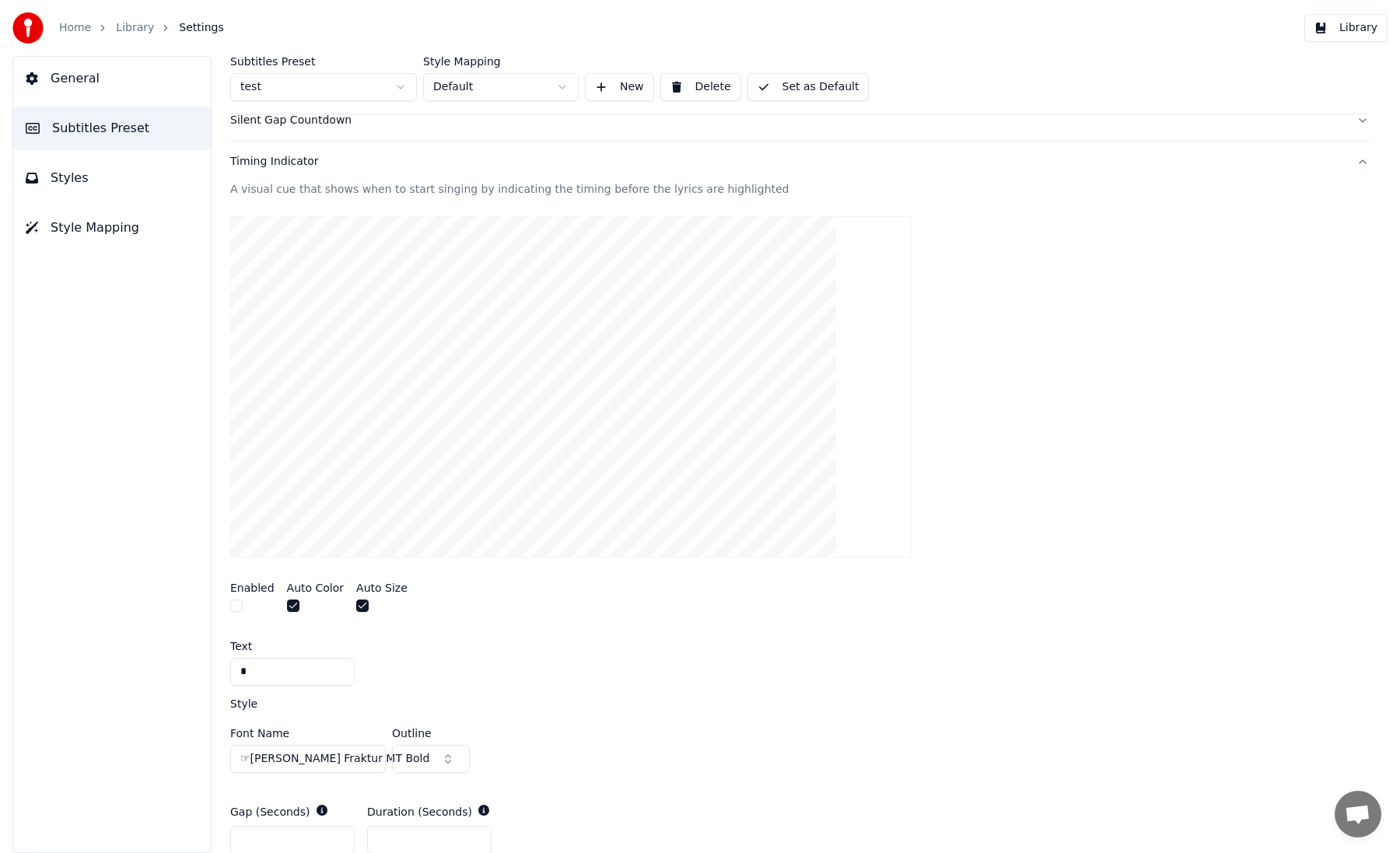
scroll to position [25, 0]
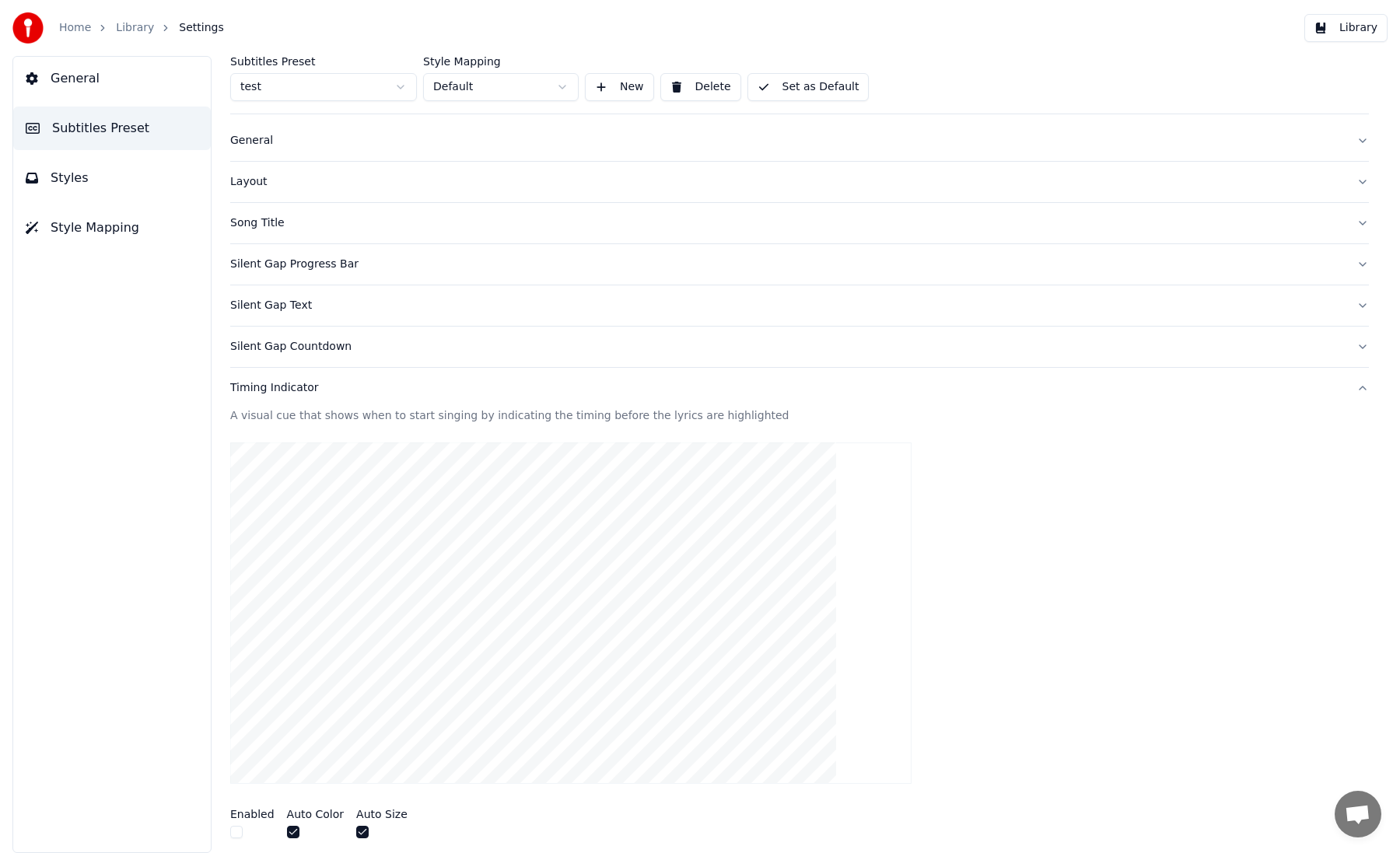
click at [792, 82] on button "Set as Default" at bounding box center [809, 87] width 122 height 28
click at [122, 18] on div "Home Library Settings" at bounding box center [118, 28] width 212 height 31
click at [123, 27] on link "Library" at bounding box center [135, 28] width 38 height 15
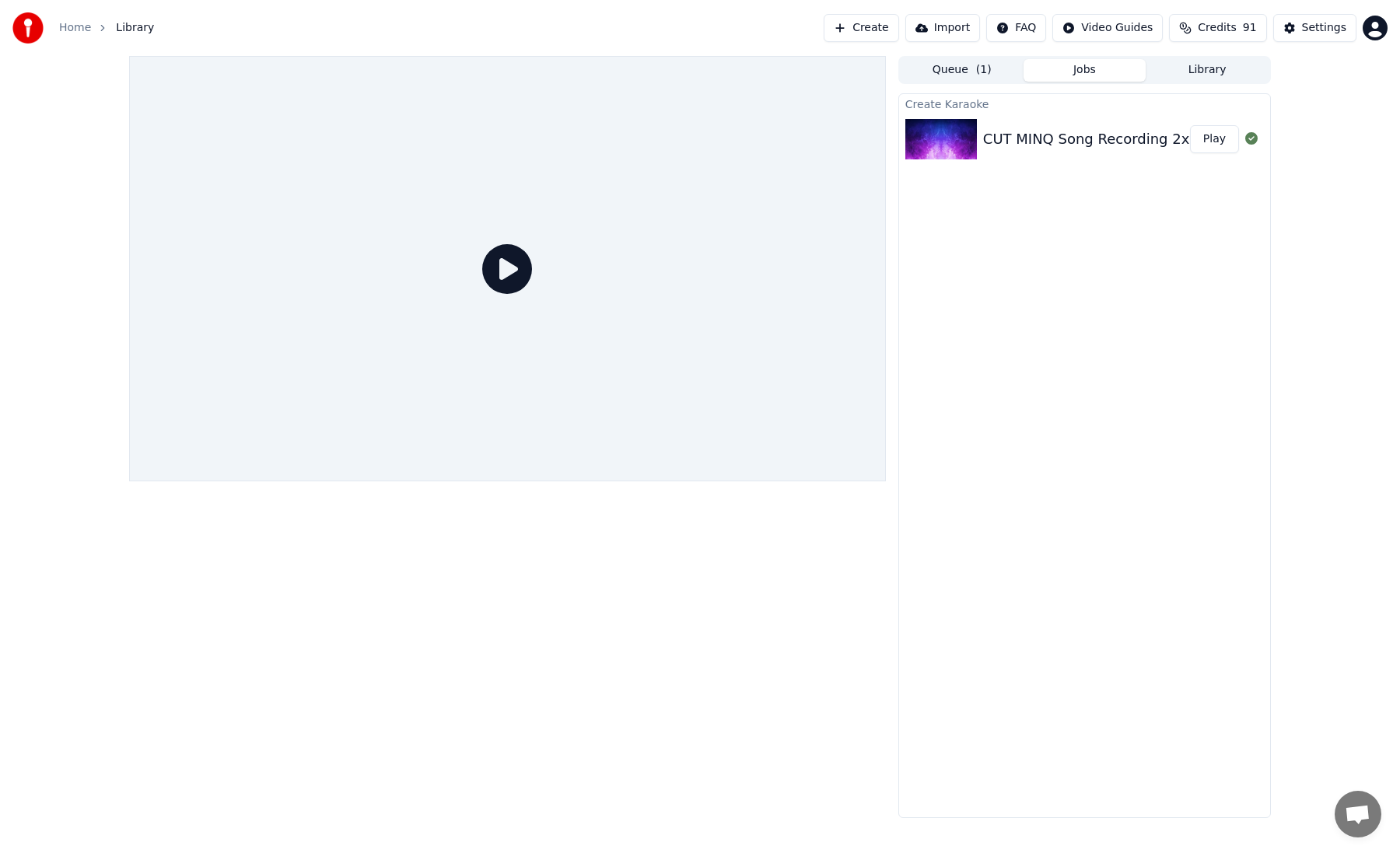
click at [1067, 151] on div "CUT MINQ Song Recording 2x Play" at bounding box center [1084, 138] width 371 height 53
click at [958, 145] on img at bounding box center [941, 138] width 71 height 40
click at [1185, 159] on div "CUT MINQ Song Recording 2x Play" at bounding box center [1084, 138] width 371 height 53
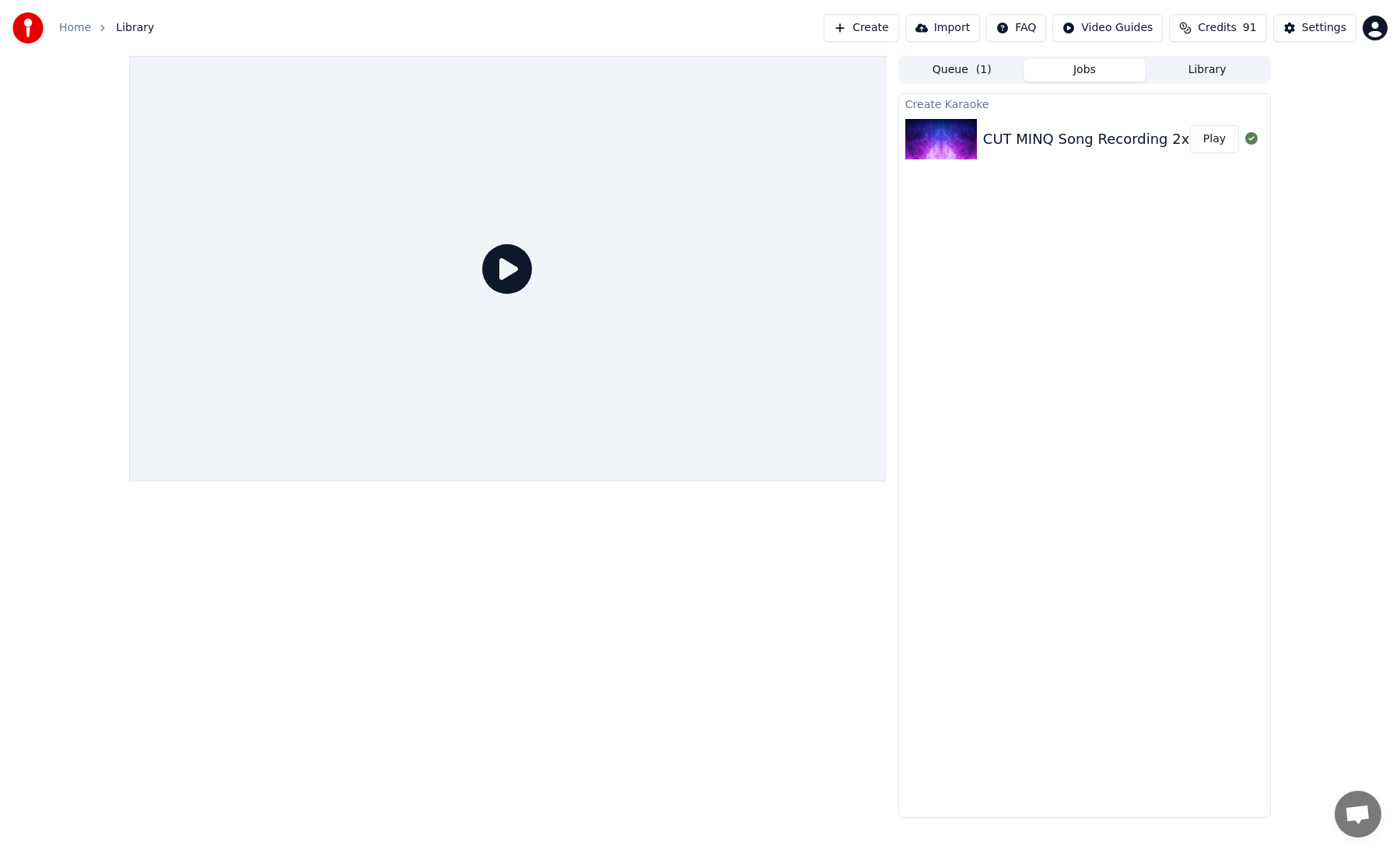
click at [1168, 210] on div "Create Karaoke CUT MINQ Song Recording 2x Play" at bounding box center [1084, 455] width 373 height 724
click at [1025, 70] on button "Jobs" at bounding box center [1086, 70] width 123 height 22
click at [73, 36] on div "Home Library" at bounding box center [83, 28] width 141 height 31
click at [73, 28] on link "Home" at bounding box center [75, 28] width 32 height 15
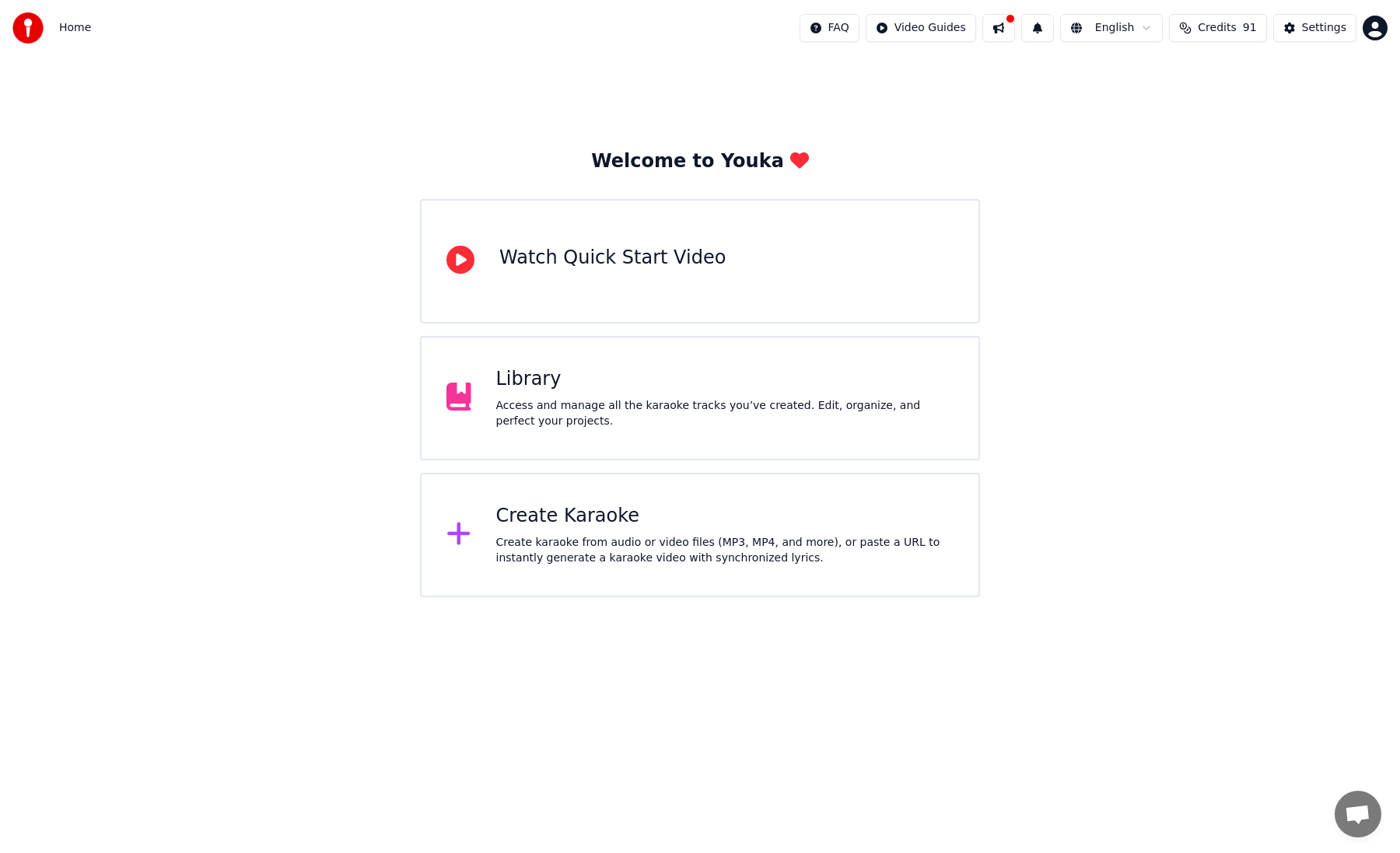
click at [613, 420] on div "Access and manage all the karaoke tracks you’ve created. Edit, organize, and pe…" at bounding box center [725, 414] width 458 height 31
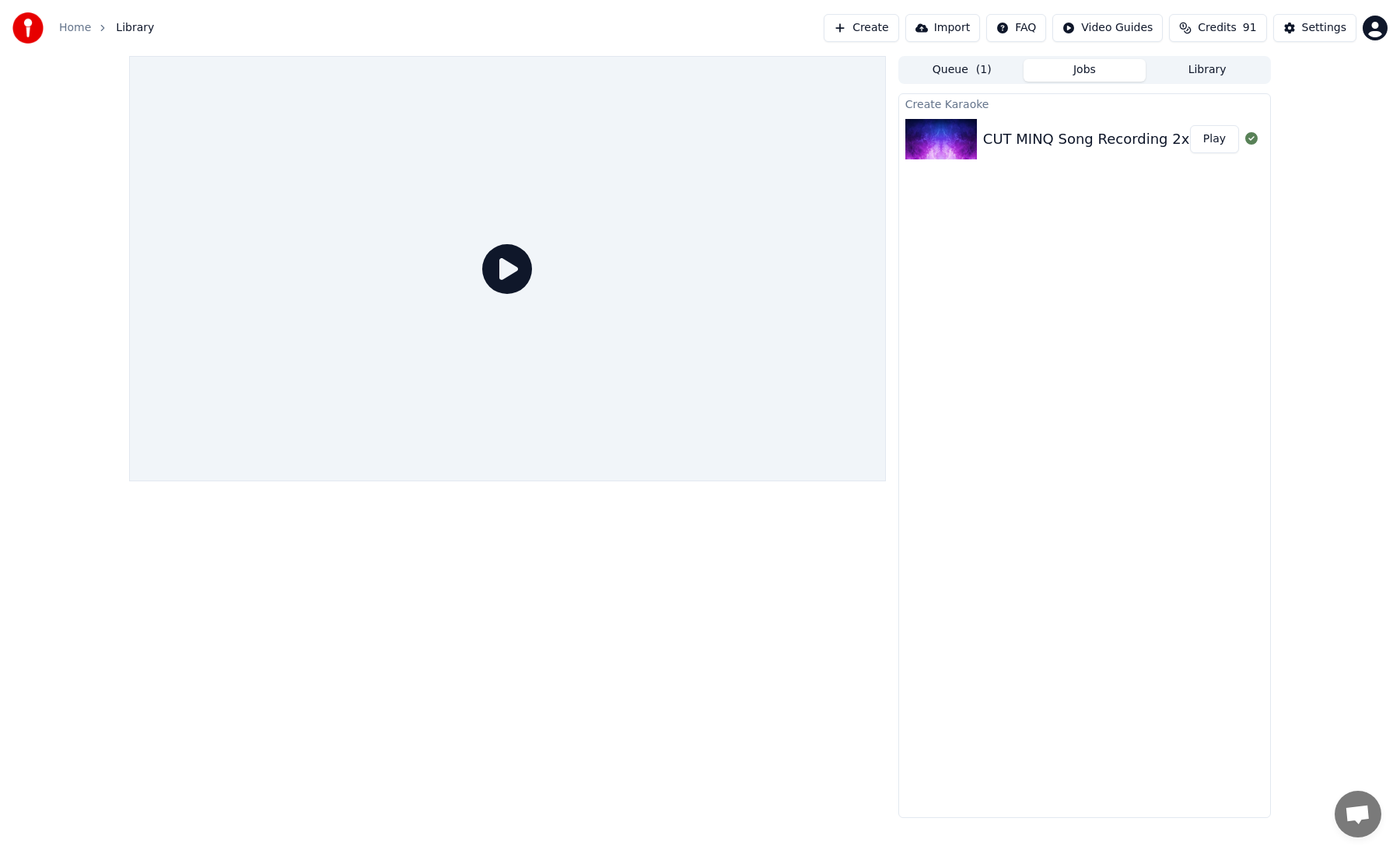
click at [951, 147] on img at bounding box center [941, 138] width 71 height 40
click at [960, 76] on button "Queue ( 1 )" at bounding box center [962, 70] width 123 height 22
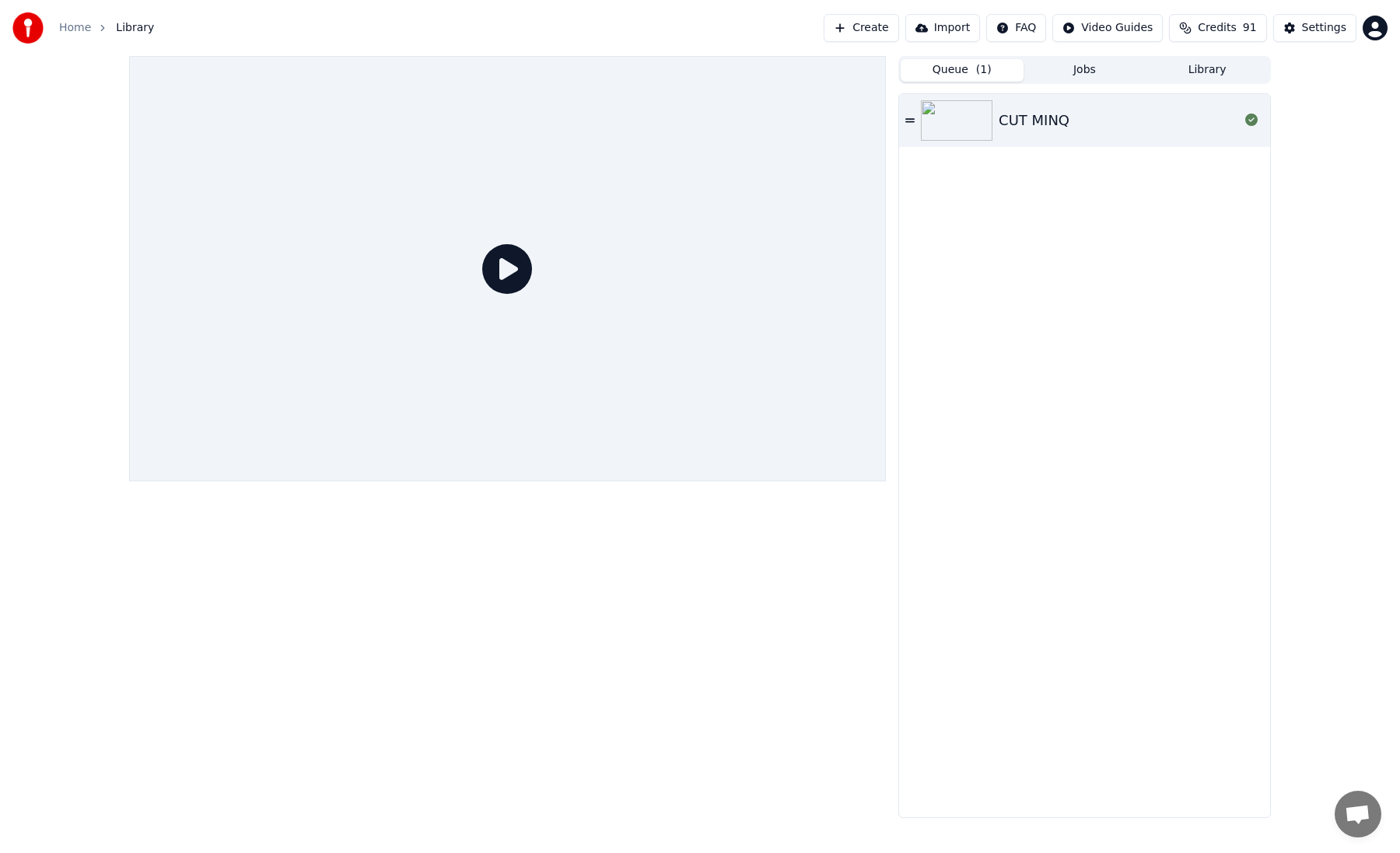
click at [1056, 70] on button "Jobs" at bounding box center [1086, 70] width 123 height 22
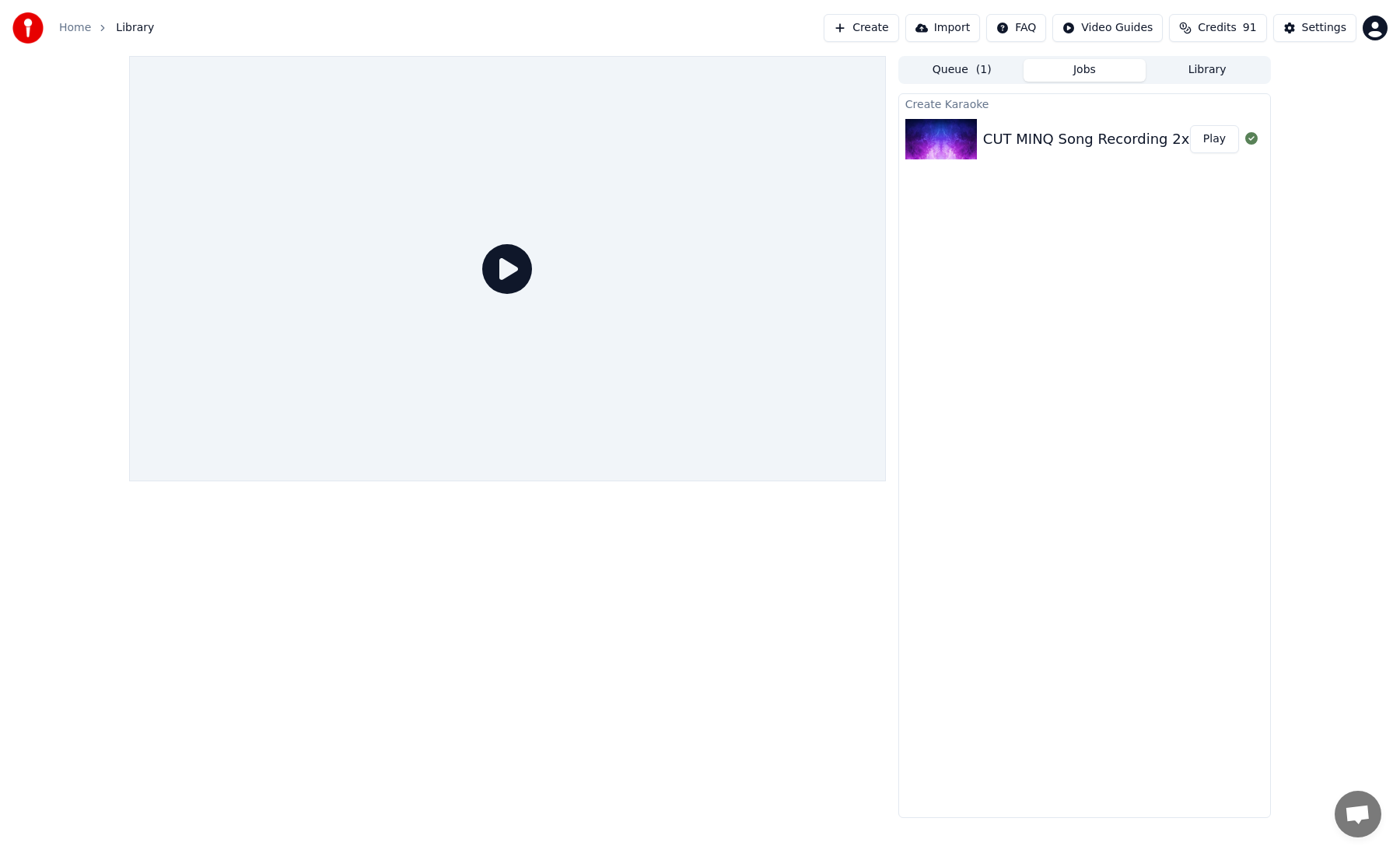
click at [984, 121] on div "CUT MINQ Song Recording 2x Play" at bounding box center [1084, 138] width 371 height 53
click at [507, 263] on icon at bounding box center [507, 269] width 50 height 50
click at [1253, 139] on icon at bounding box center [1252, 138] width 13 height 13
click at [1218, 139] on button "Play" at bounding box center [1214, 138] width 49 height 28
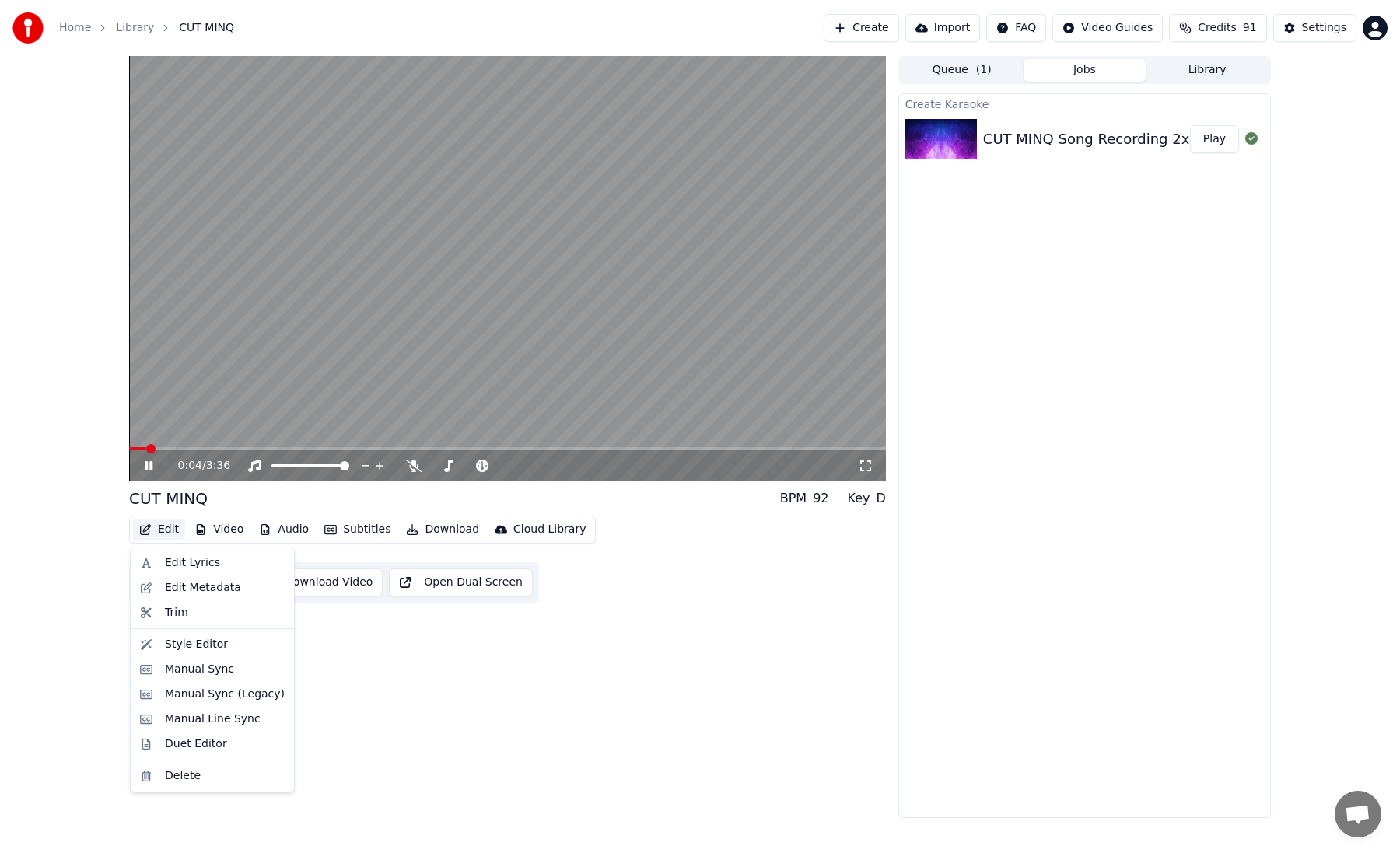
click at [172, 530] on button "Edit" at bounding box center [159, 530] width 52 height 21
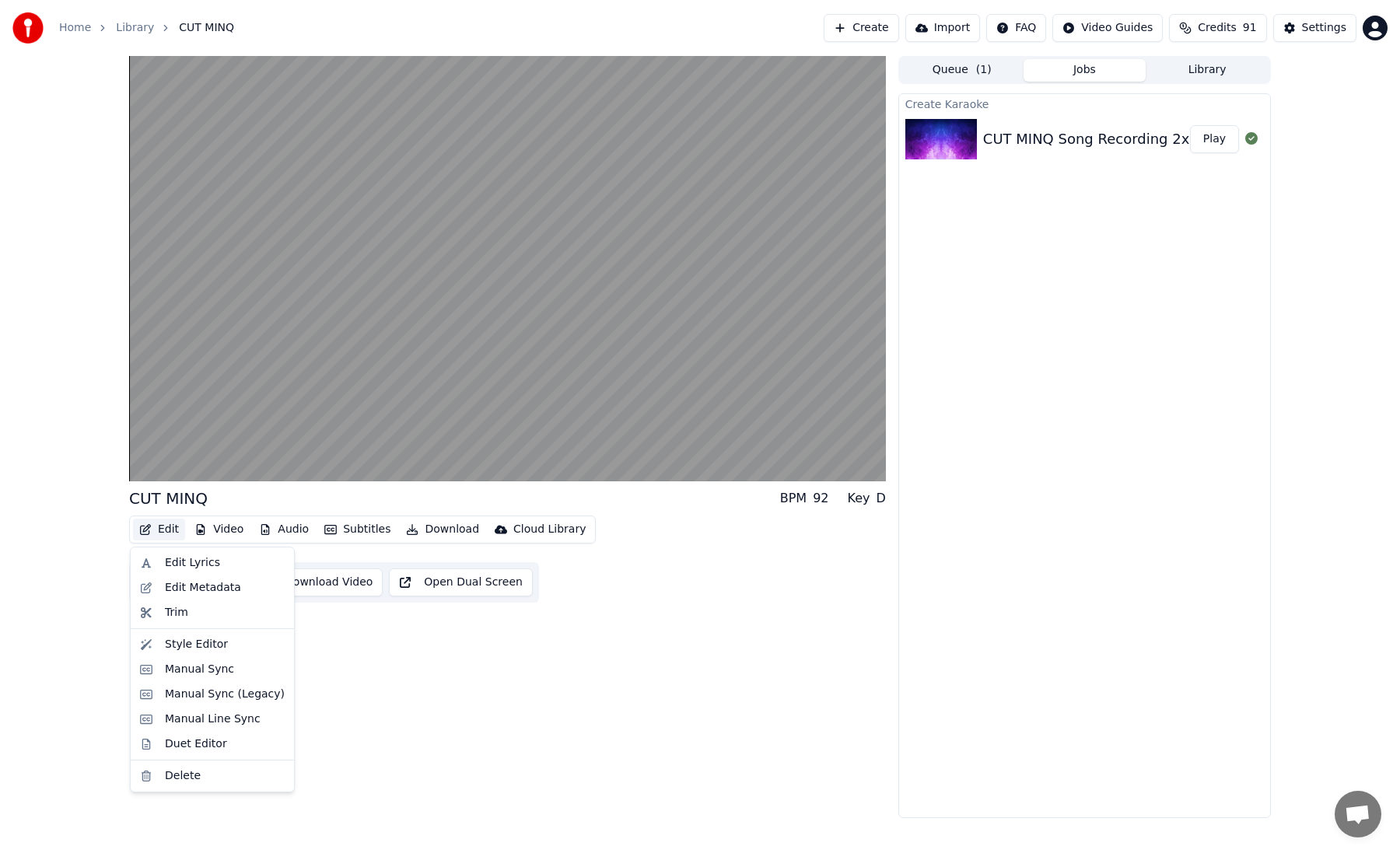
click at [382, 650] on div "CUT MINQ BPM 92 Key D Edit Video Audio Subtitles Download Cloud Library Manual …" at bounding box center [507, 437] width 757 height 762
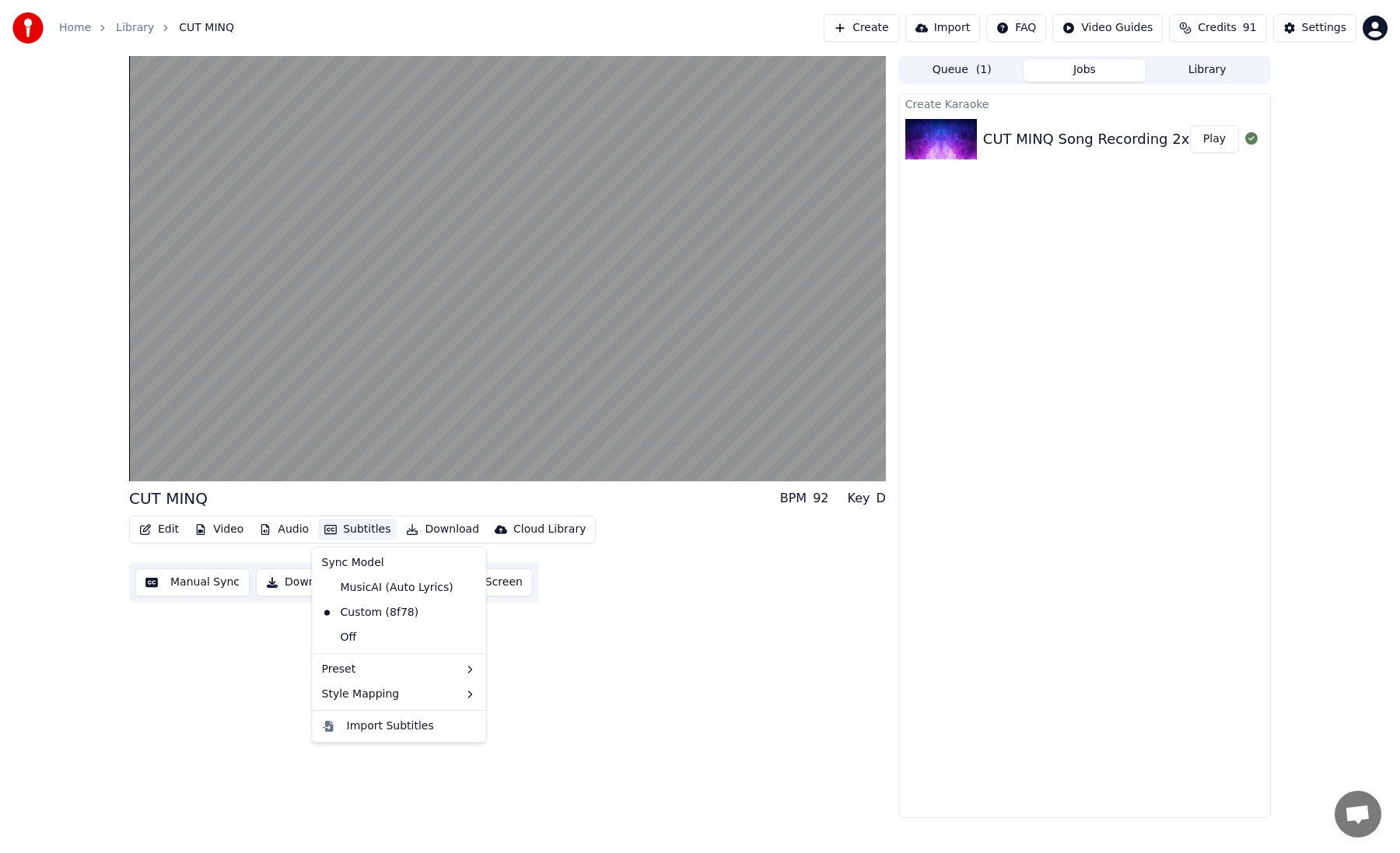
click at [362, 532] on button "Subtitles" at bounding box center [357, 530] width 79 height 21
click at [127, 597] on div "CUT MINQ BPM 92 Key D Edit Video Audio Subtitles Download Cloud Library Manual …" at bounding box center [700, 437] width 1167 height 762
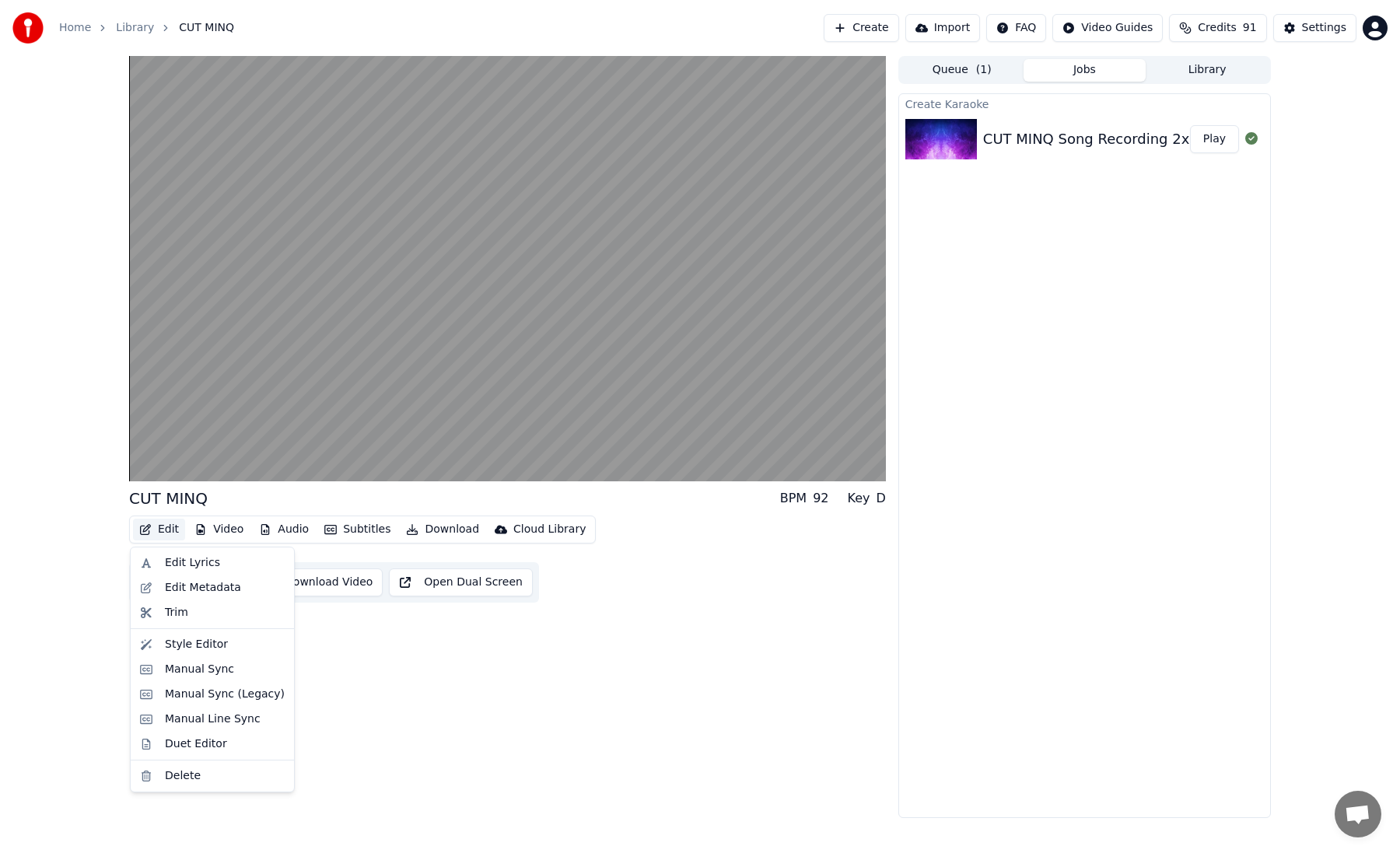
click at [163, 537] on button "Edit" at bounding box center [159, 530] width 52 height 21
click at [241, 645] on div "Style Editor" at bounding box center [225, 644] width 120 height 15
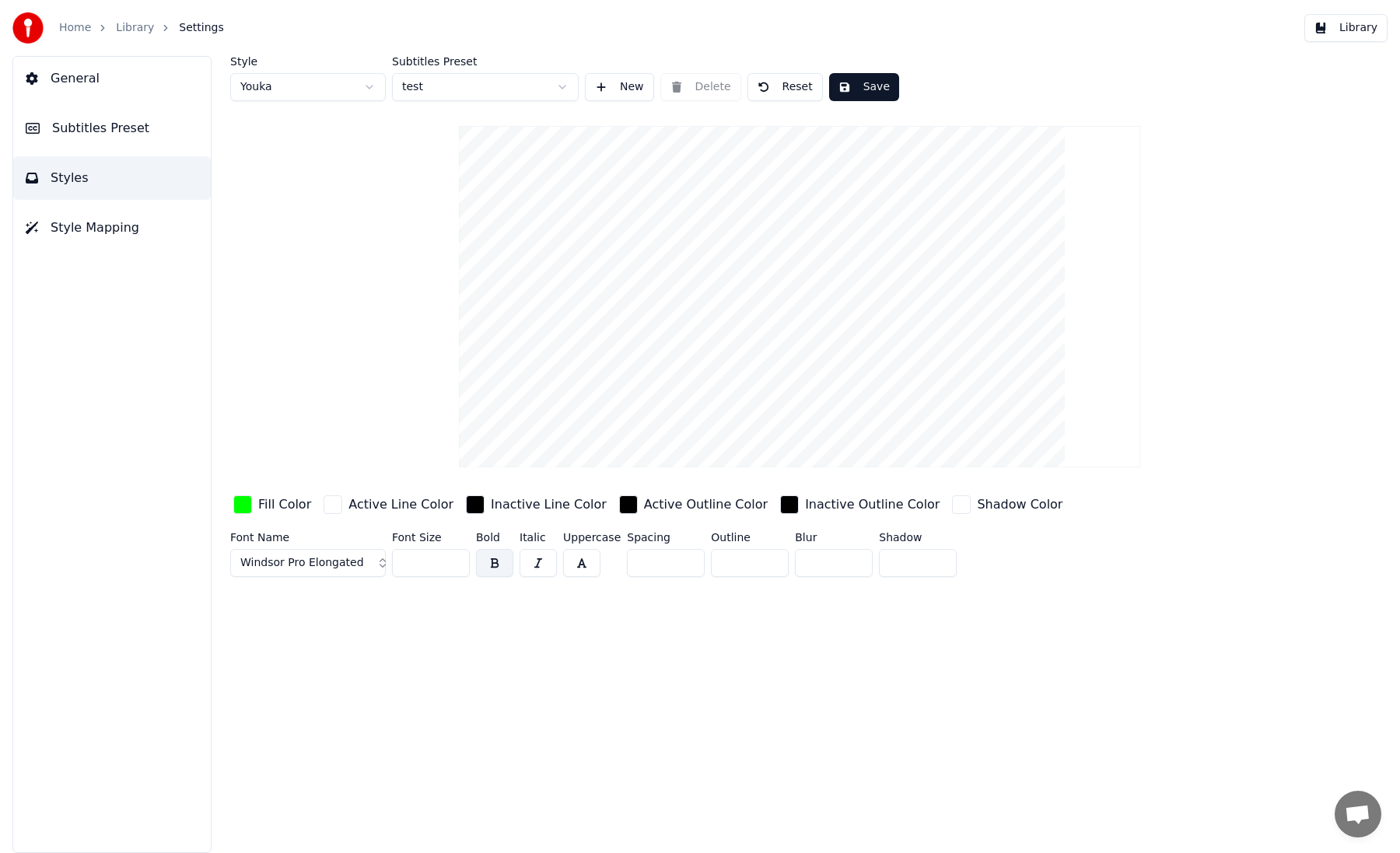
click at [688, 565] on input "*" at bounding box center [666, 563] width 78 height 28
click at [688, 564] on input "*" at bounding box center [666, 563] width 78 height 28
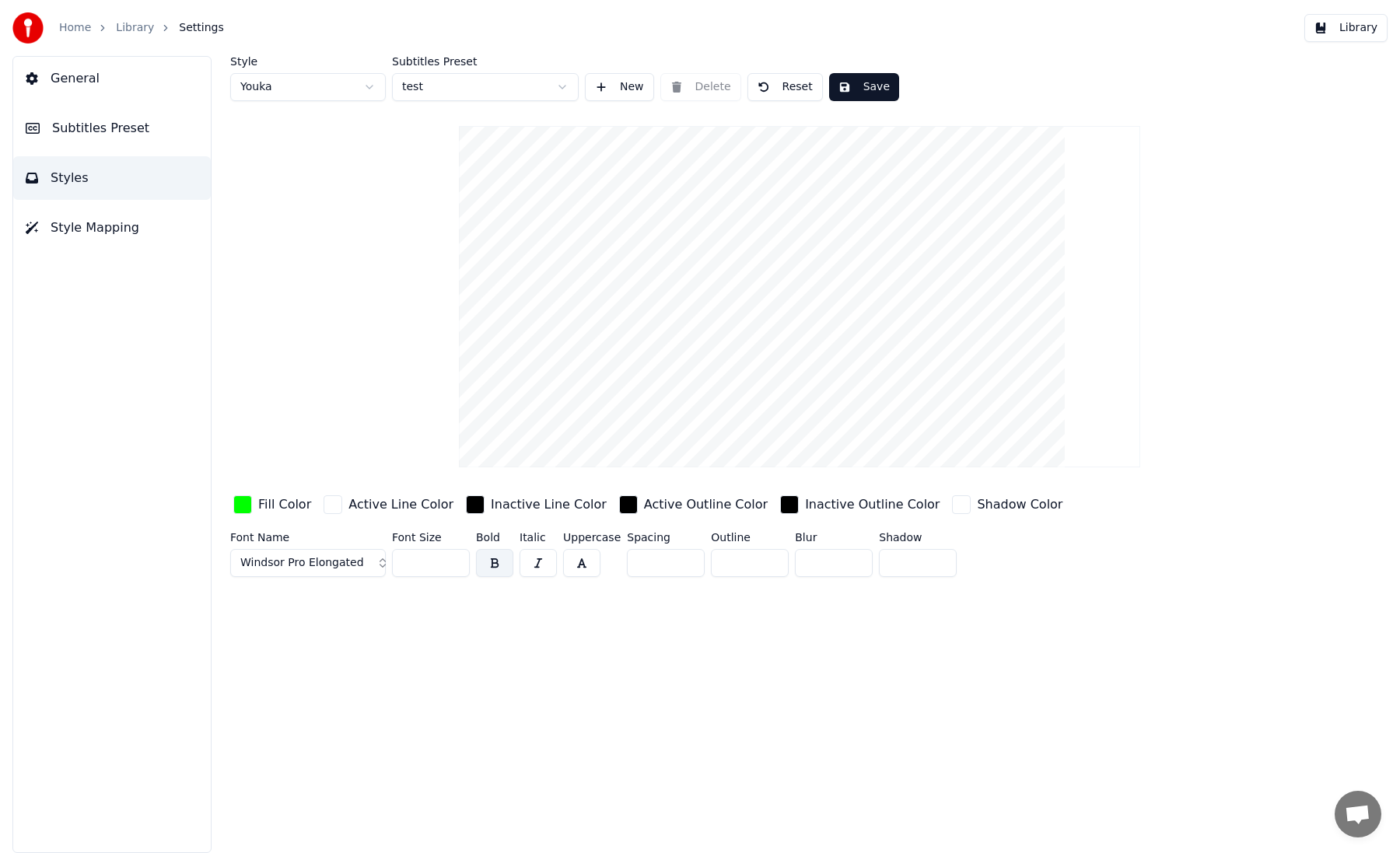
click at [688, 564] on input "**" at bounding box center [666, 563] width 78 height 28
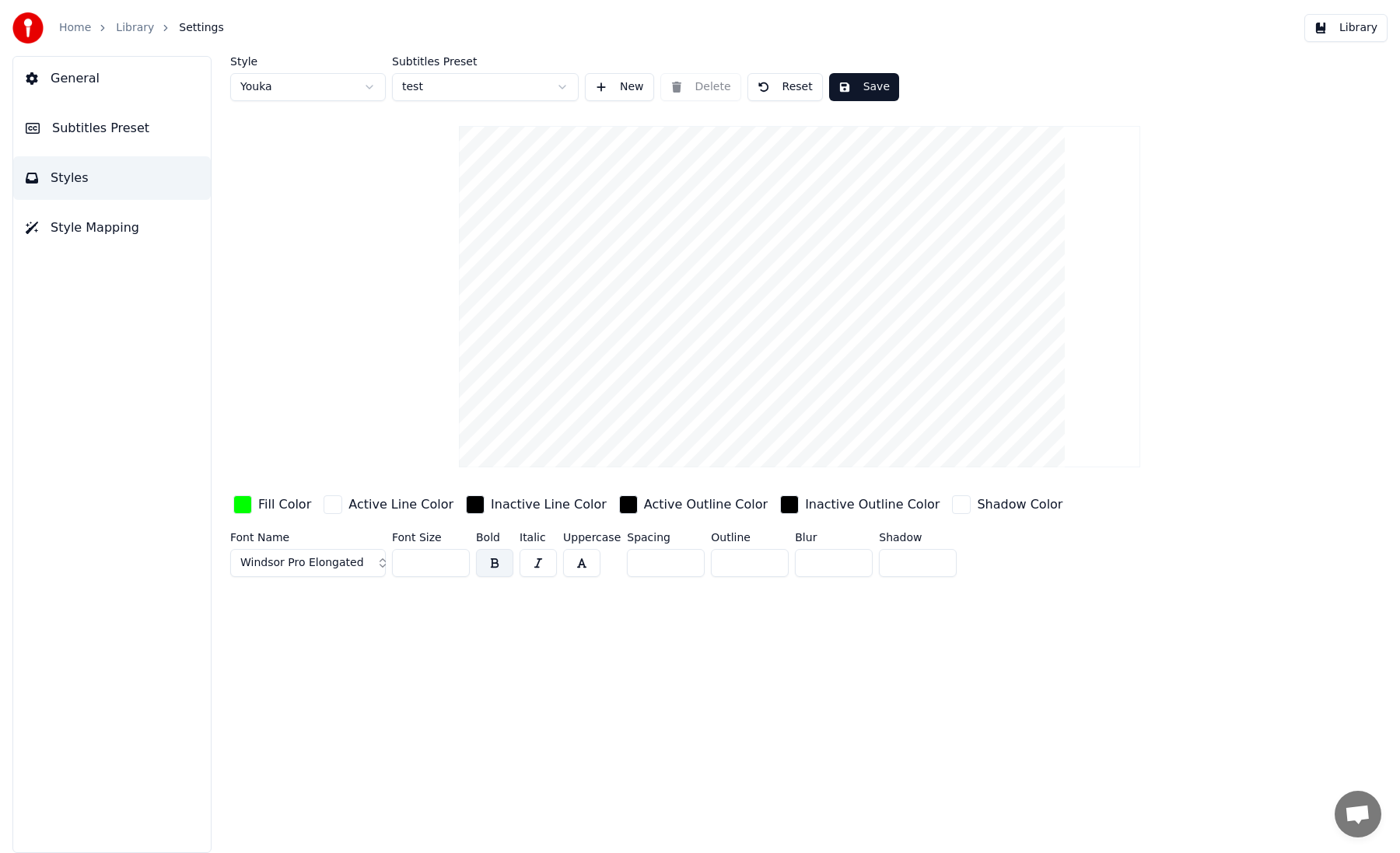
click at [688, 564] on input "**" at bounding box center [666, 563] width 78 height 28
click at [688, 553] on input "**" at bounding box center [666, 563] width 78 height 28
click at [688, 556] on input "**" at bounding box center [666, 563] width 78 height 28
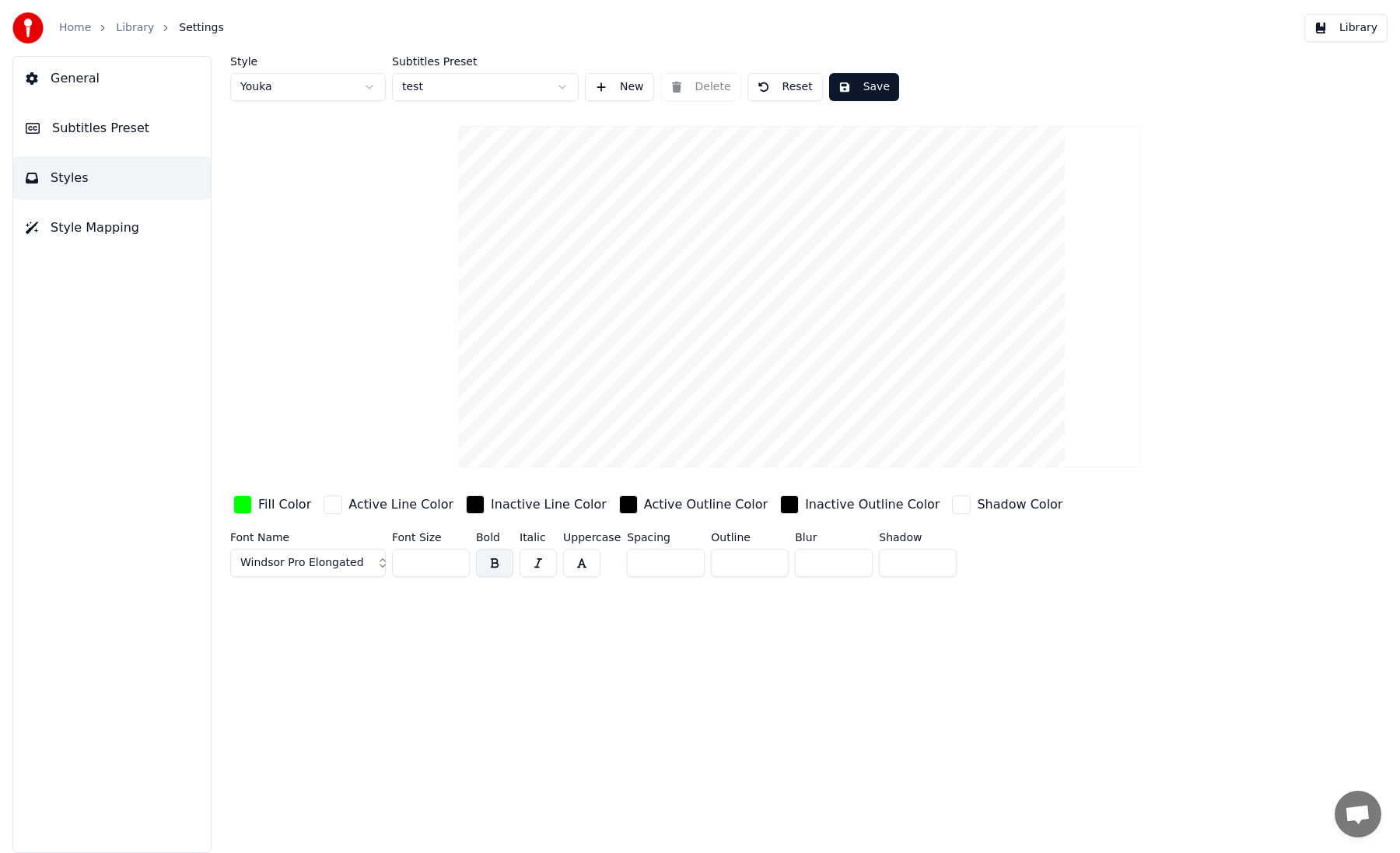
click at [688, 556] on input "**" at bounding box center [666, 563] width 78 height 28
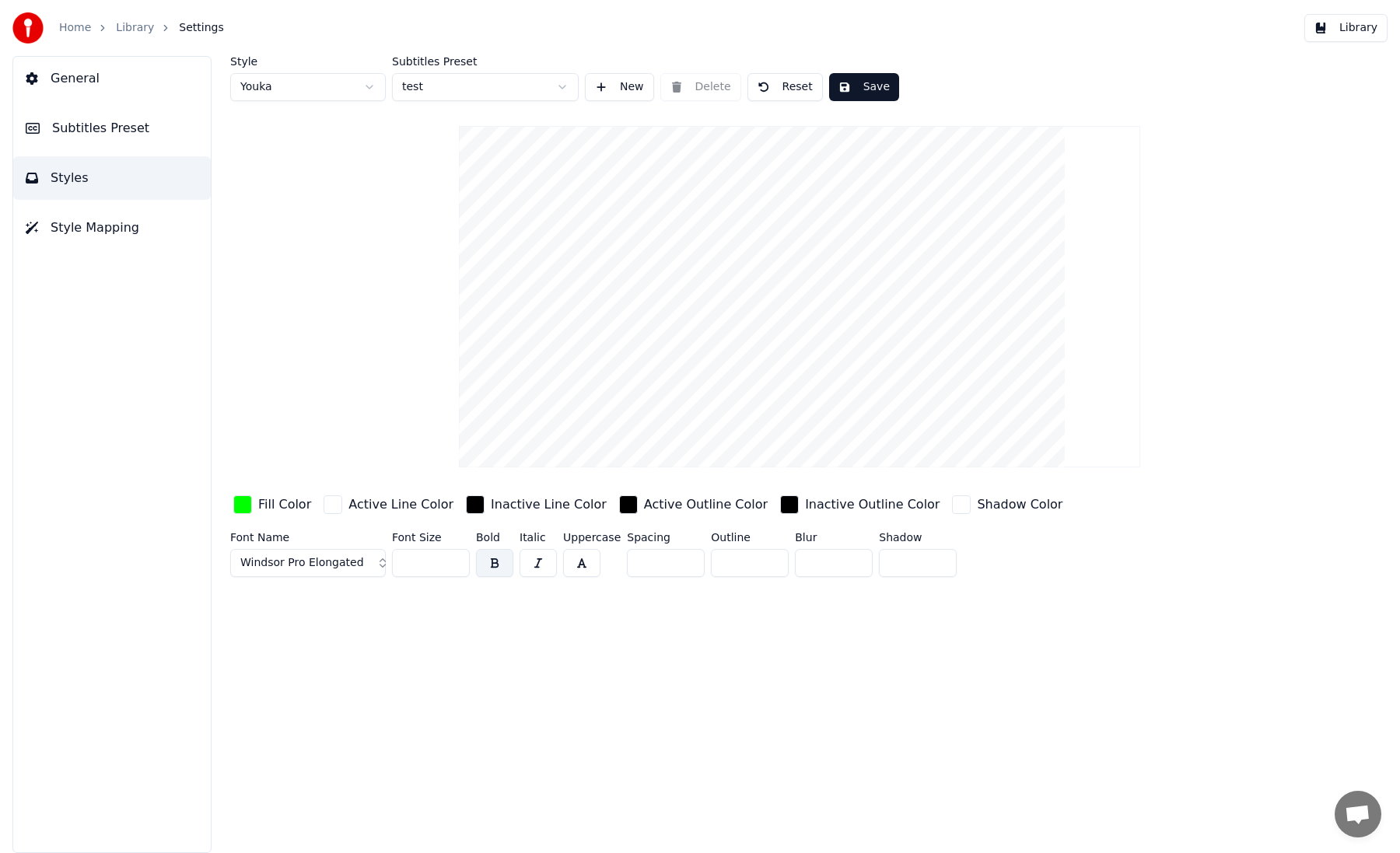
click at [688, 556] on input "**" at bounding box center [666, 563] width 78 height 28
click at [688, 556] on input "*" at bounding box center [666, 563] width 78 height 28
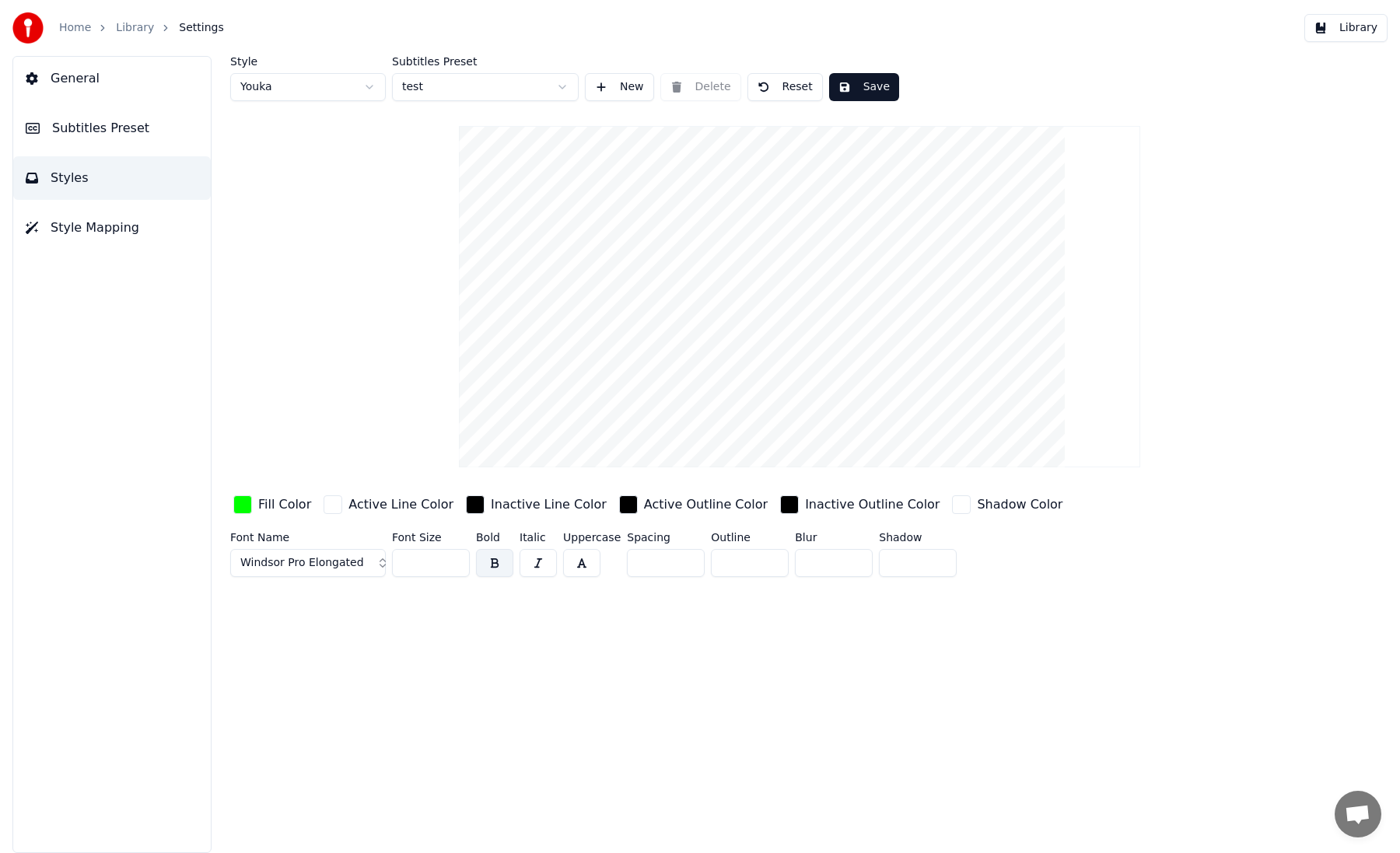
type input "*"
click at [688, 556] on input "*" at bounding box center [666, 563] width 78 height 28
click at [325, 556] on span "Windsor Pro Elongated" at bounding box center [302, 563] width 123 height 15
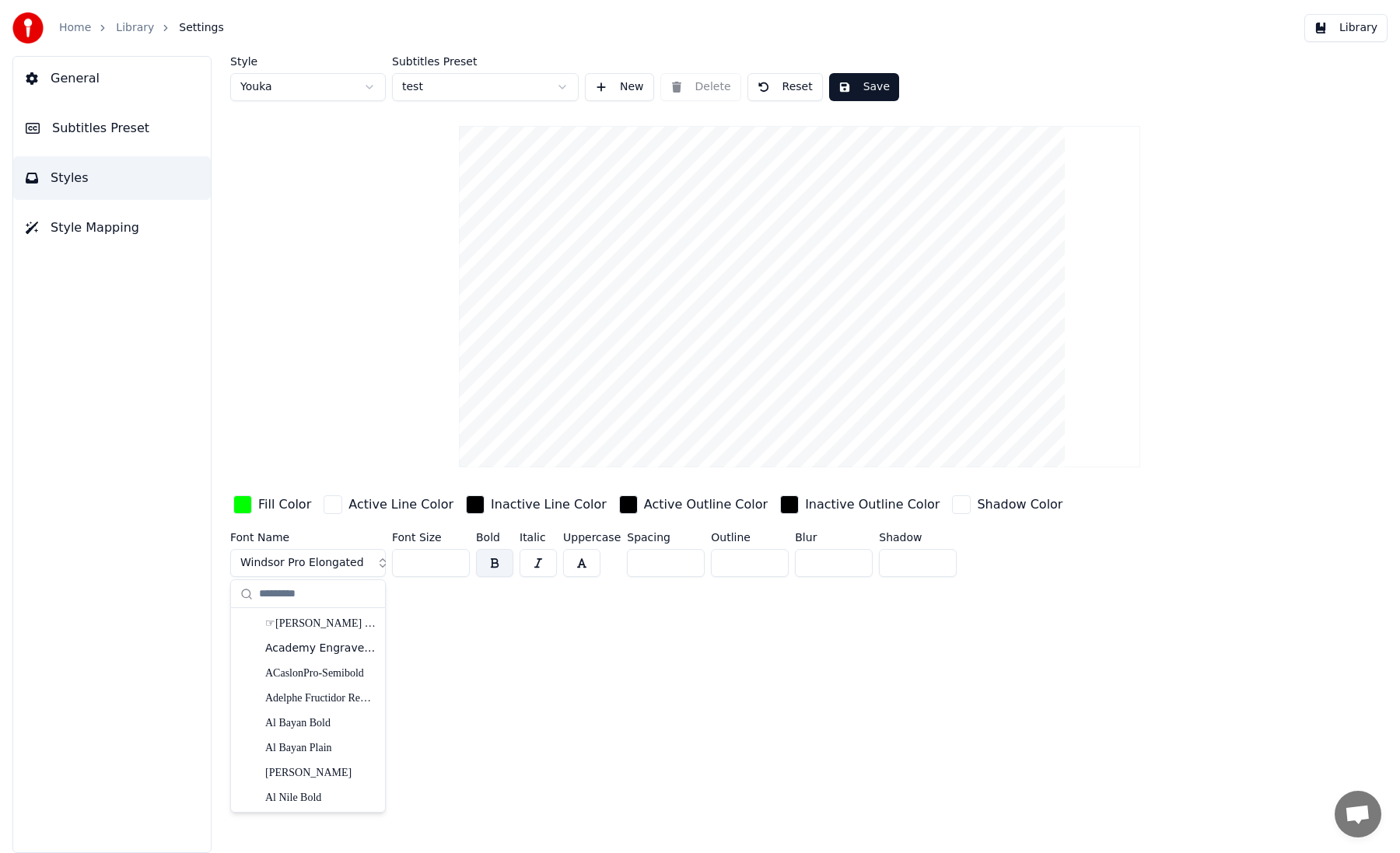
click at [352, 566] on span "Windsor Pro Elongated" at bounding box center [302, 563] width 123 height 15
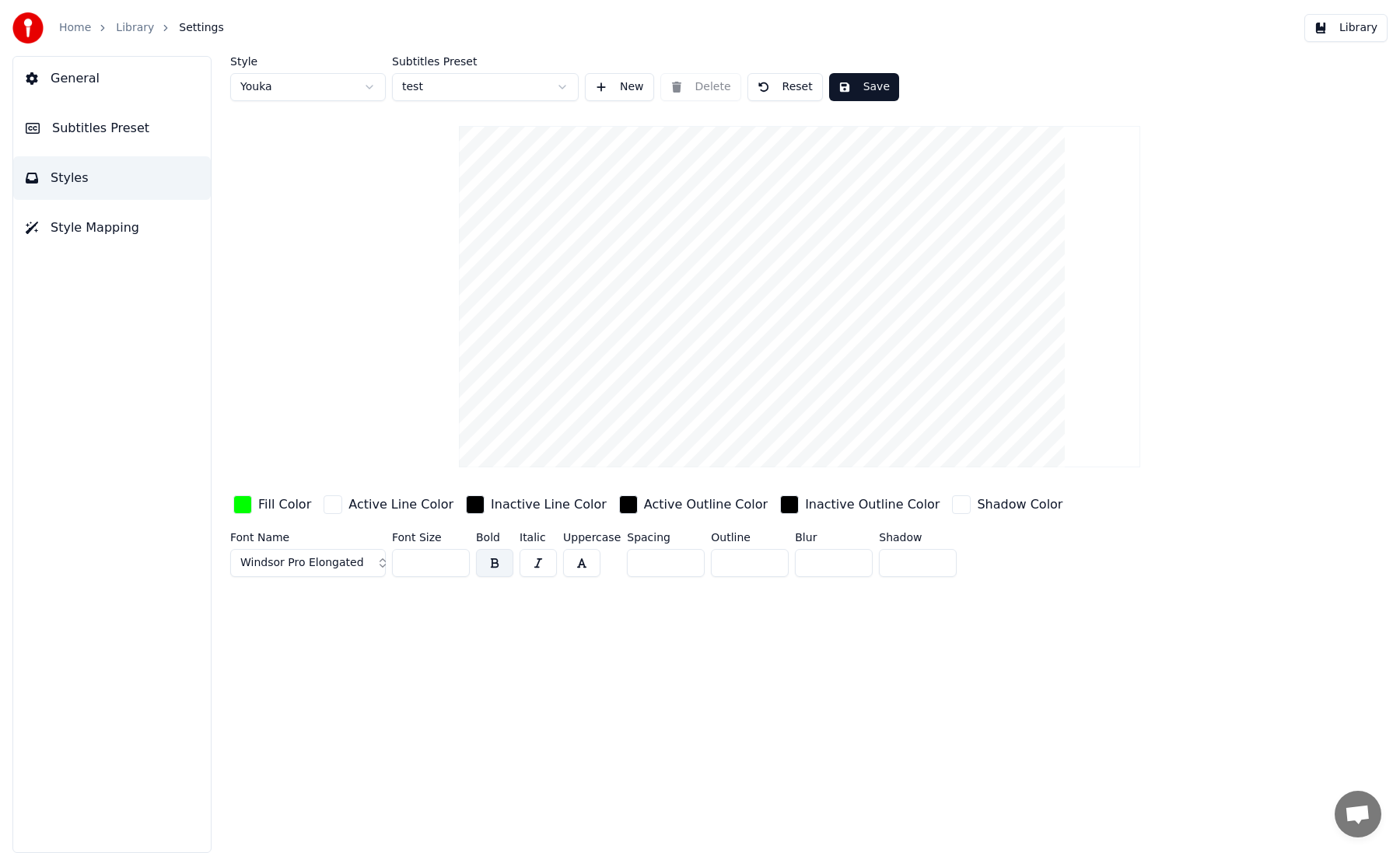
click at [352, 566] on span "Windsor Pro Elongated" at bounding box center [302, 563] width 123 height 15
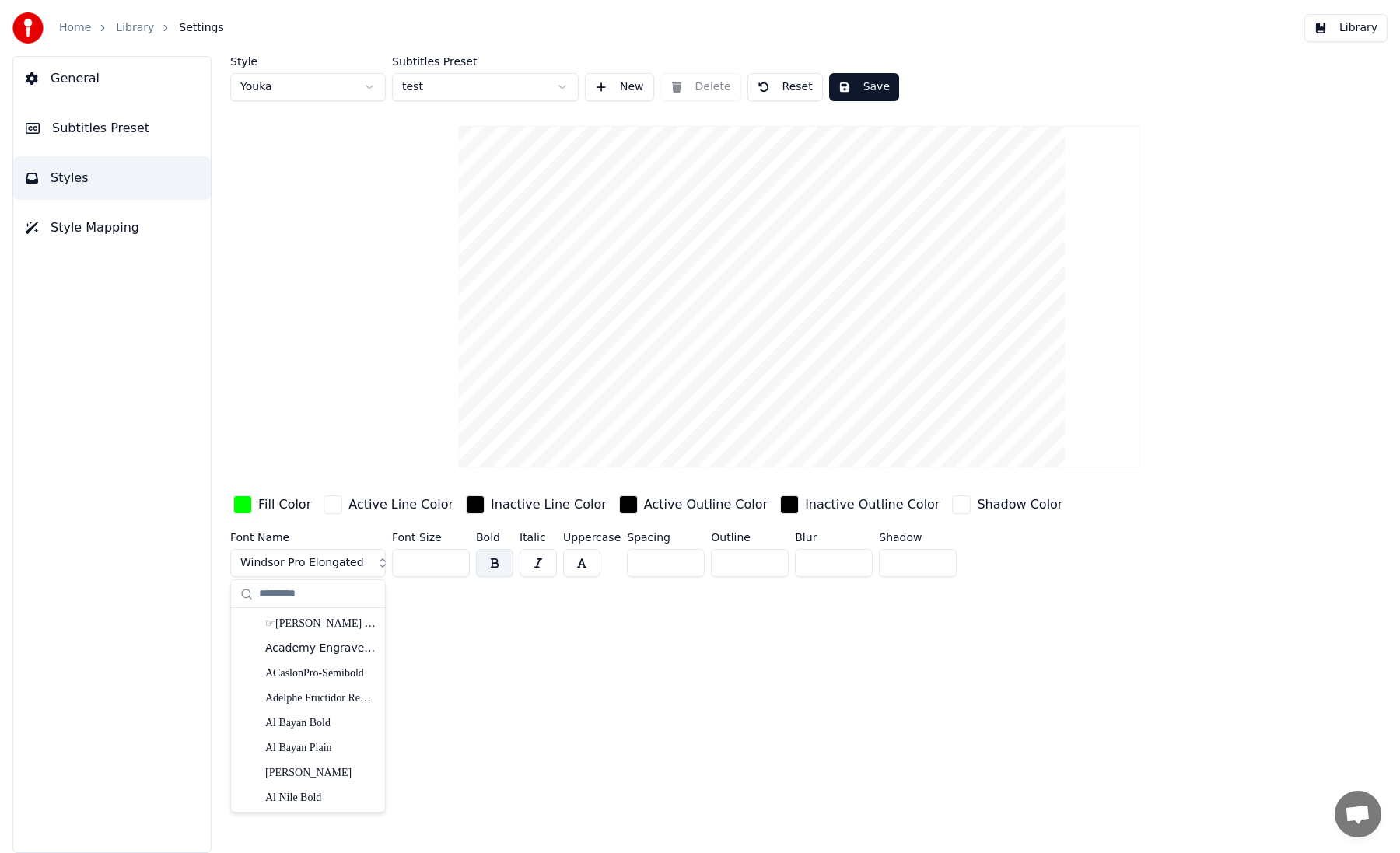
click at [342, 588] on input "text" at bounding box center [317, 594] width 117 height 31
type input "*******"
click at [353, 692] on div "Windsor Pro Regular" at bounding box center [321, 698] width 111 height 15
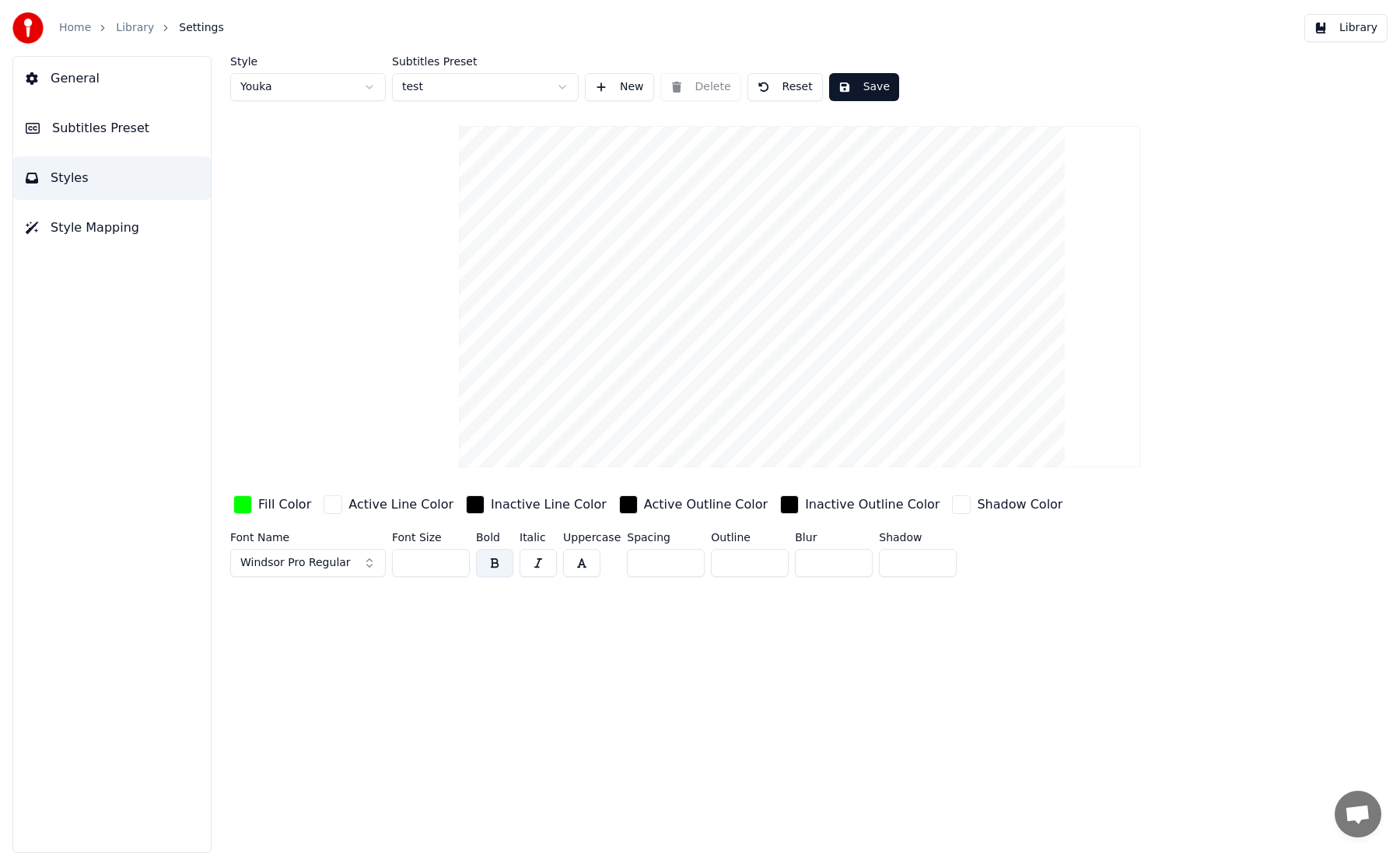
type input "*"
click at [689, 567] on input "*" at bounding box center [666, 563] width 78 height 28
click at [869, 93] on button "Save" at bounding box center [864, 87] width 70 height 28
click at [134, 213] on button "Style Mapping" at bounding box center [112, 228] width 197 height 44
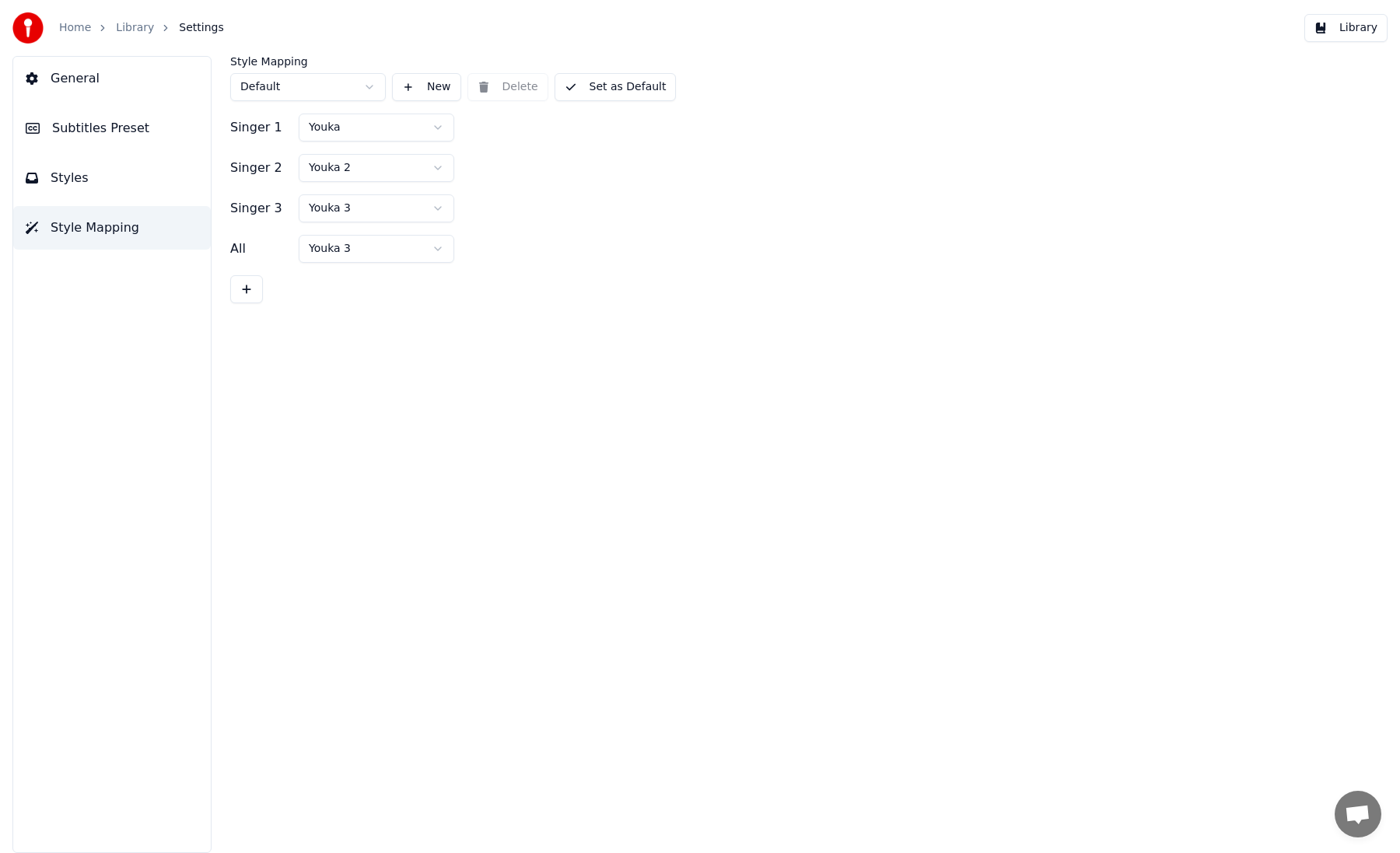
click at [130, 184] on button "Styles" at bounding box center [112, 178] width 197 height 44
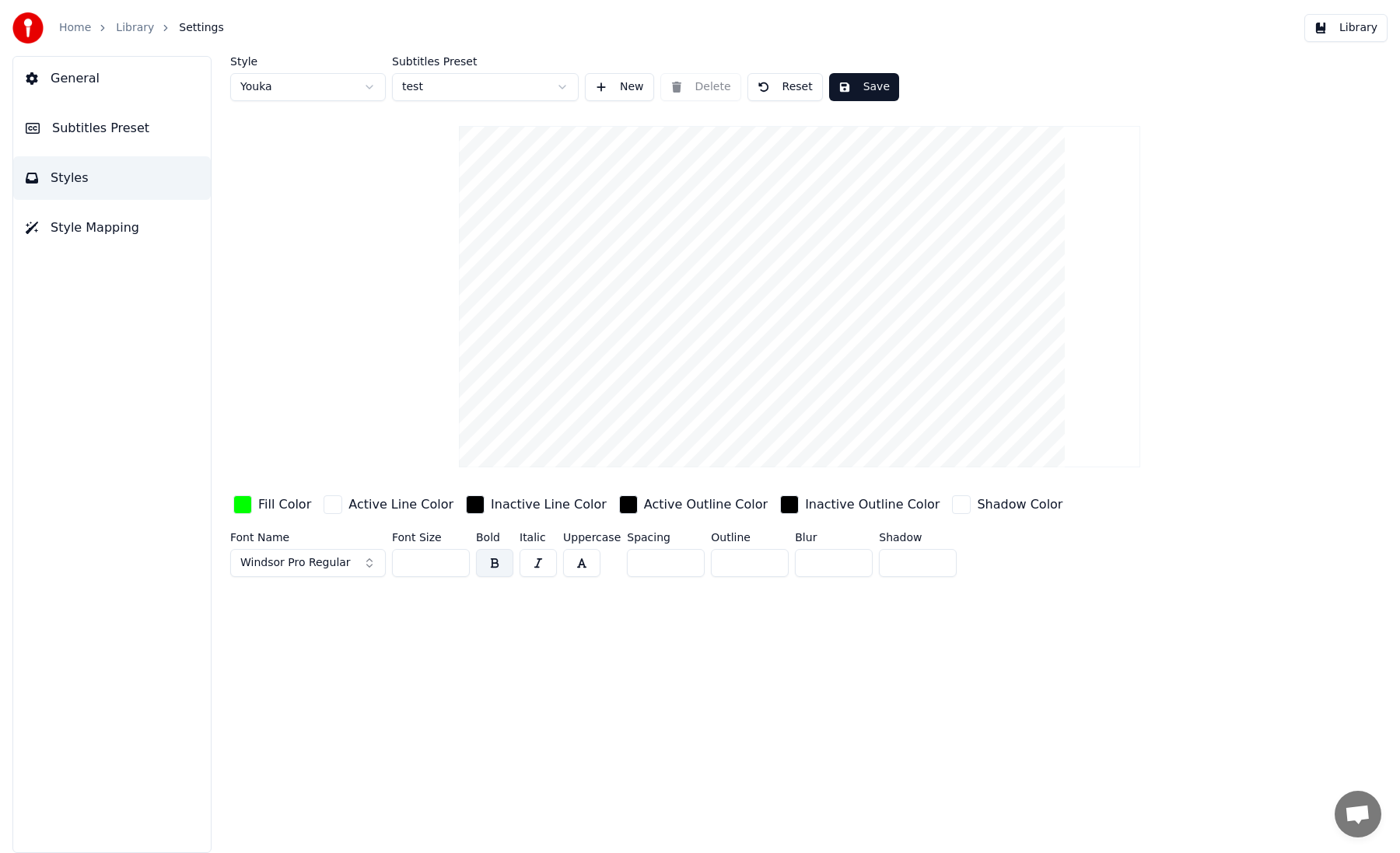
click at [130, 158] on button "Styles" at bounding box center [112, 178] width 197 height 44
click at [130, 141] on button "Subtitles Preset" at bounding box center [112, 128] width 197 height 44
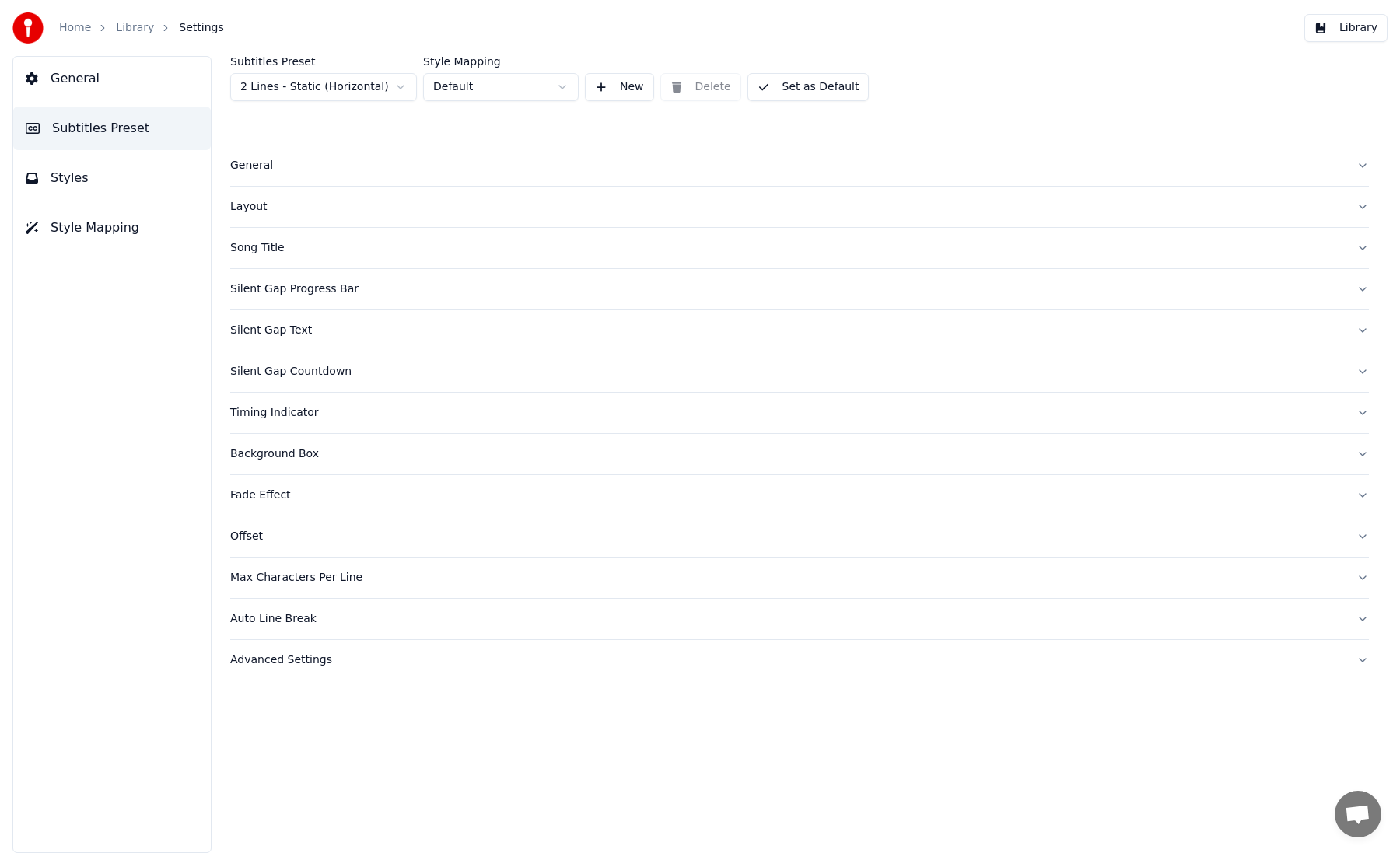
click at [285, 422] on button "Timing Indicator" at bounding box center [800, 413] width 1138 height 40
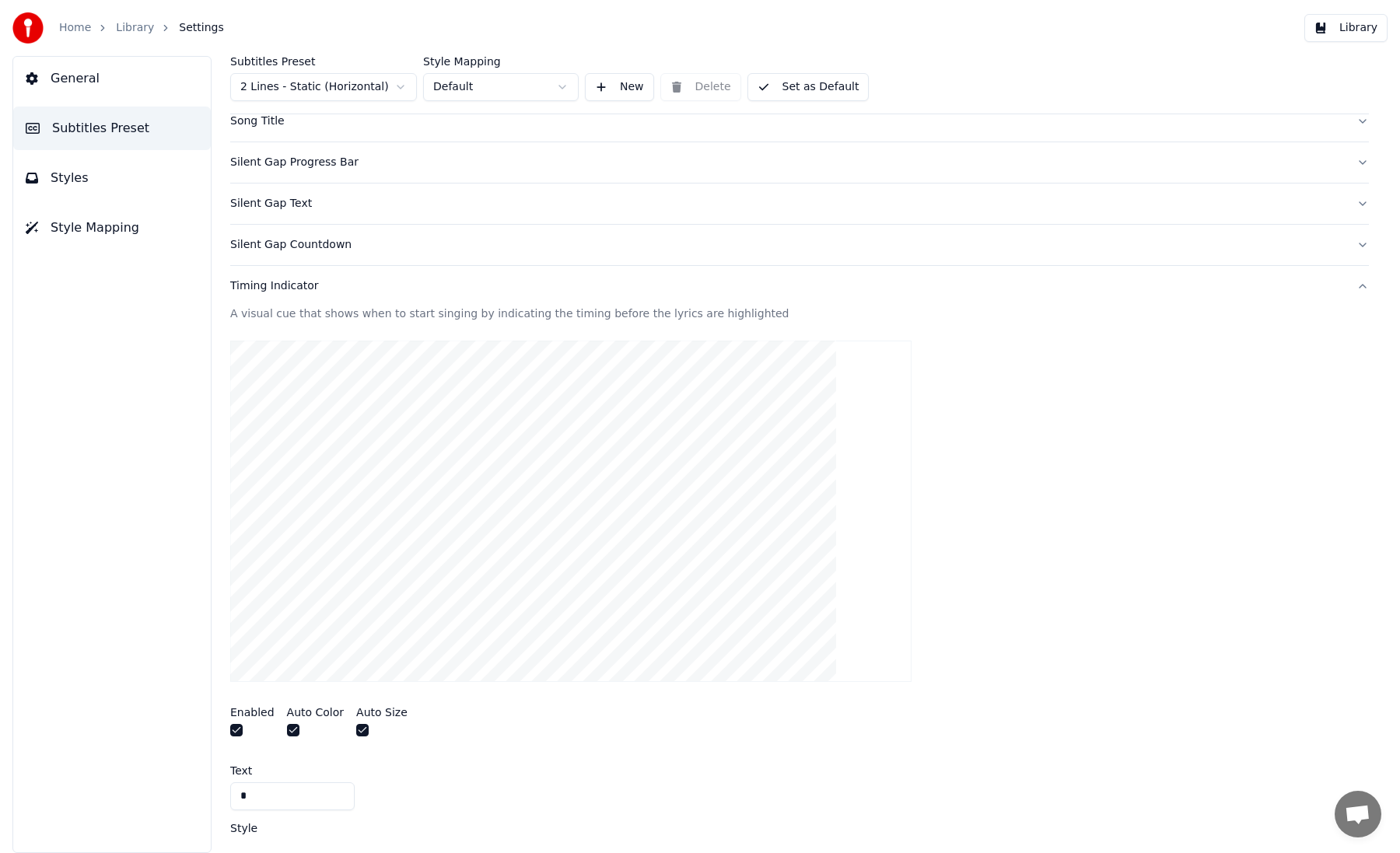
scroll to position [145, 0]
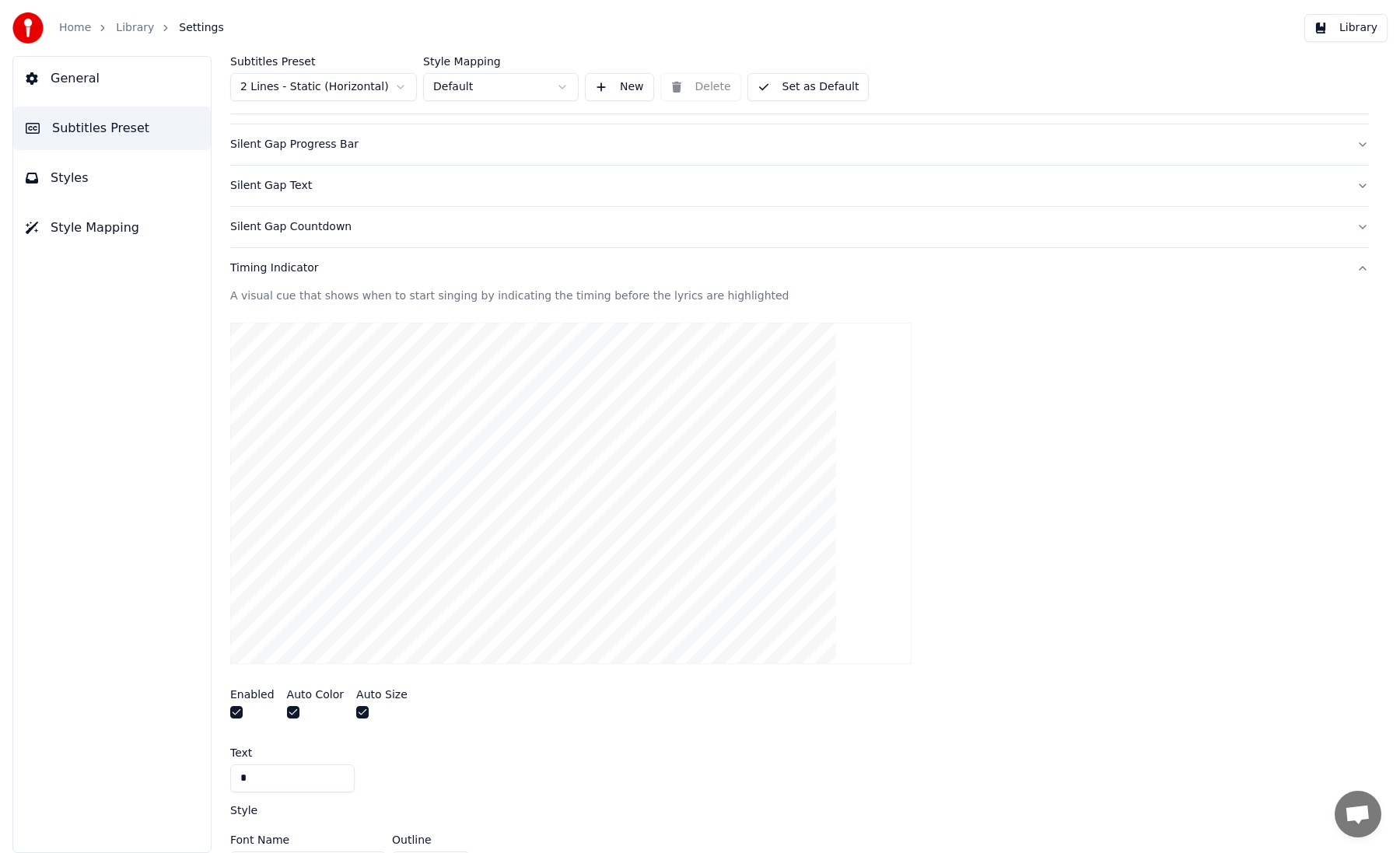
click at [236, 712] on button "button" at bounding box center [237, 712] width 13 height 13
click at [273, 236] on button "Silent Gap Countdown" at bounding box center [800, 227] width 1138 height 40
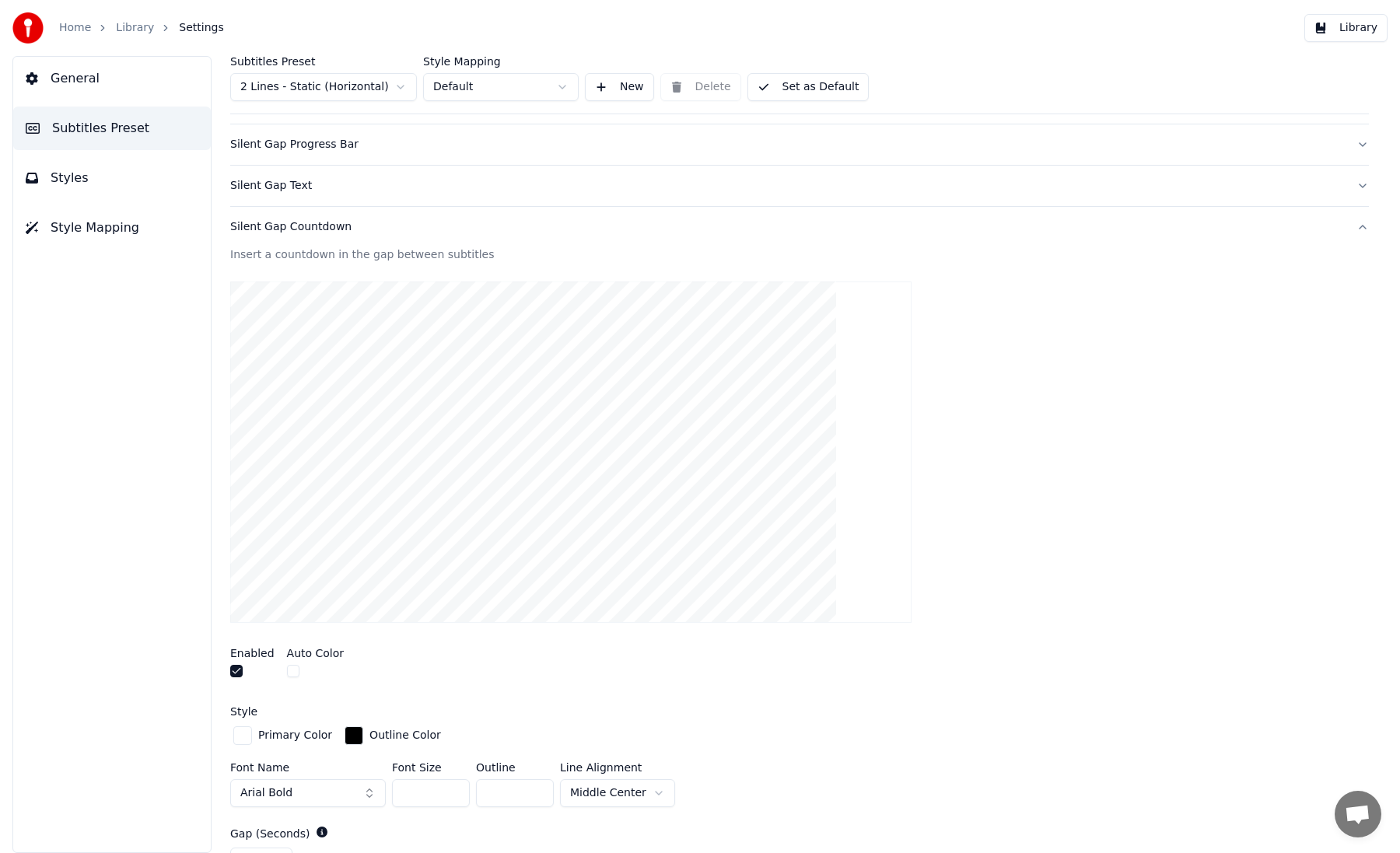
click at [237, 670] on button "button" at bounding box center [237, 671] width 13 height 13
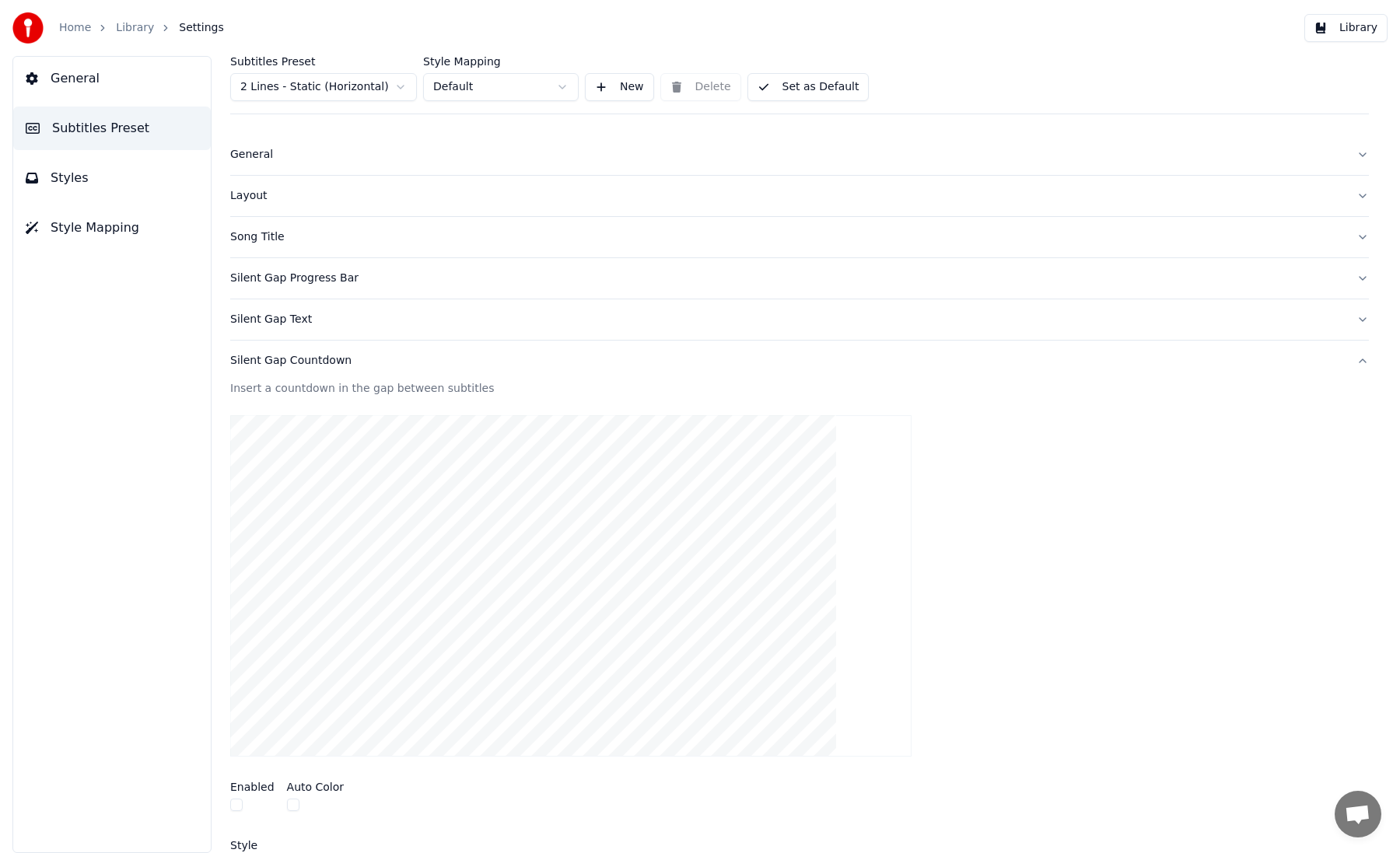
scroll to position [0, 0]
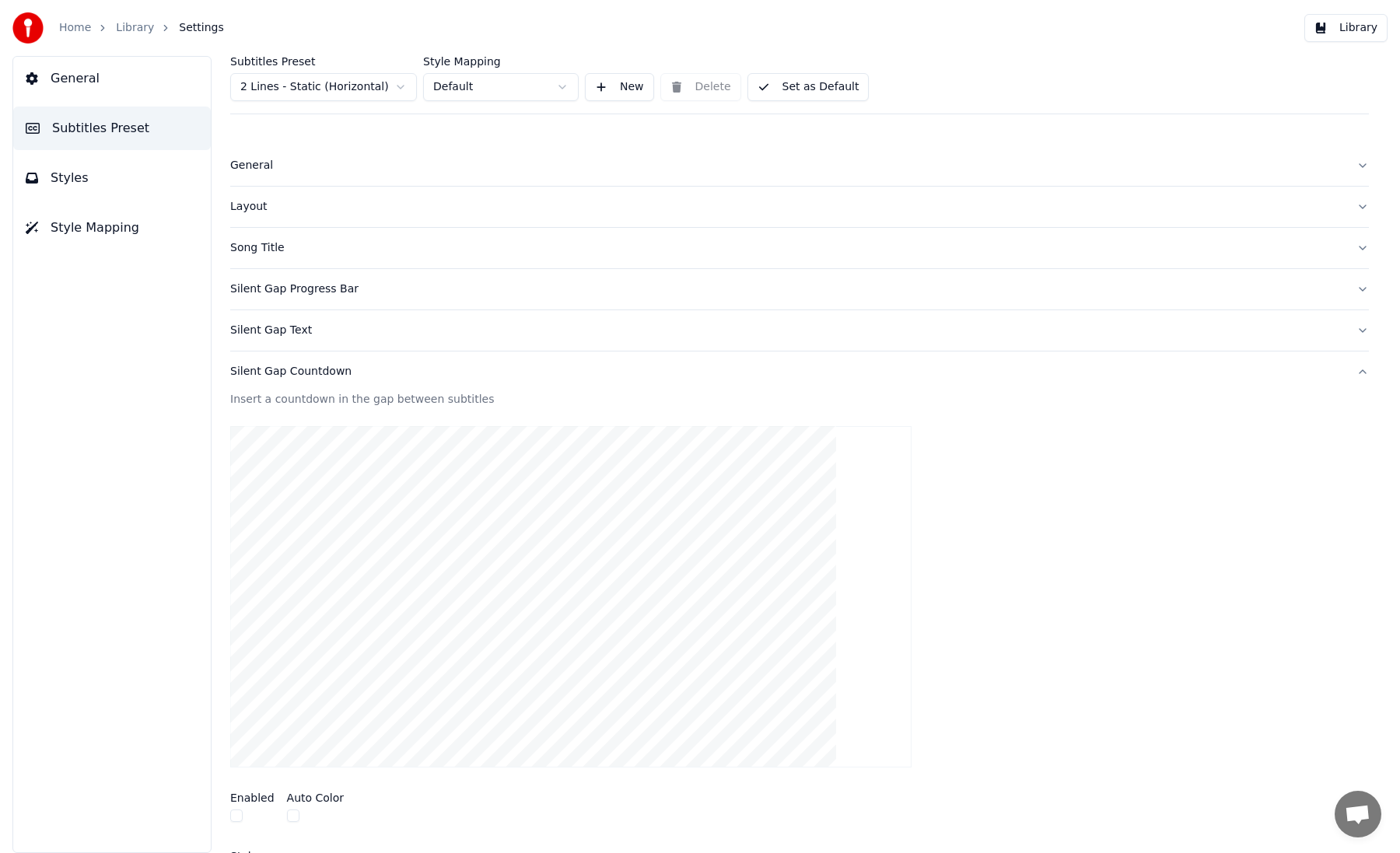
click at [281, 246] on div "Song Title" at bounding box center [787, 247] width 1114 height 15
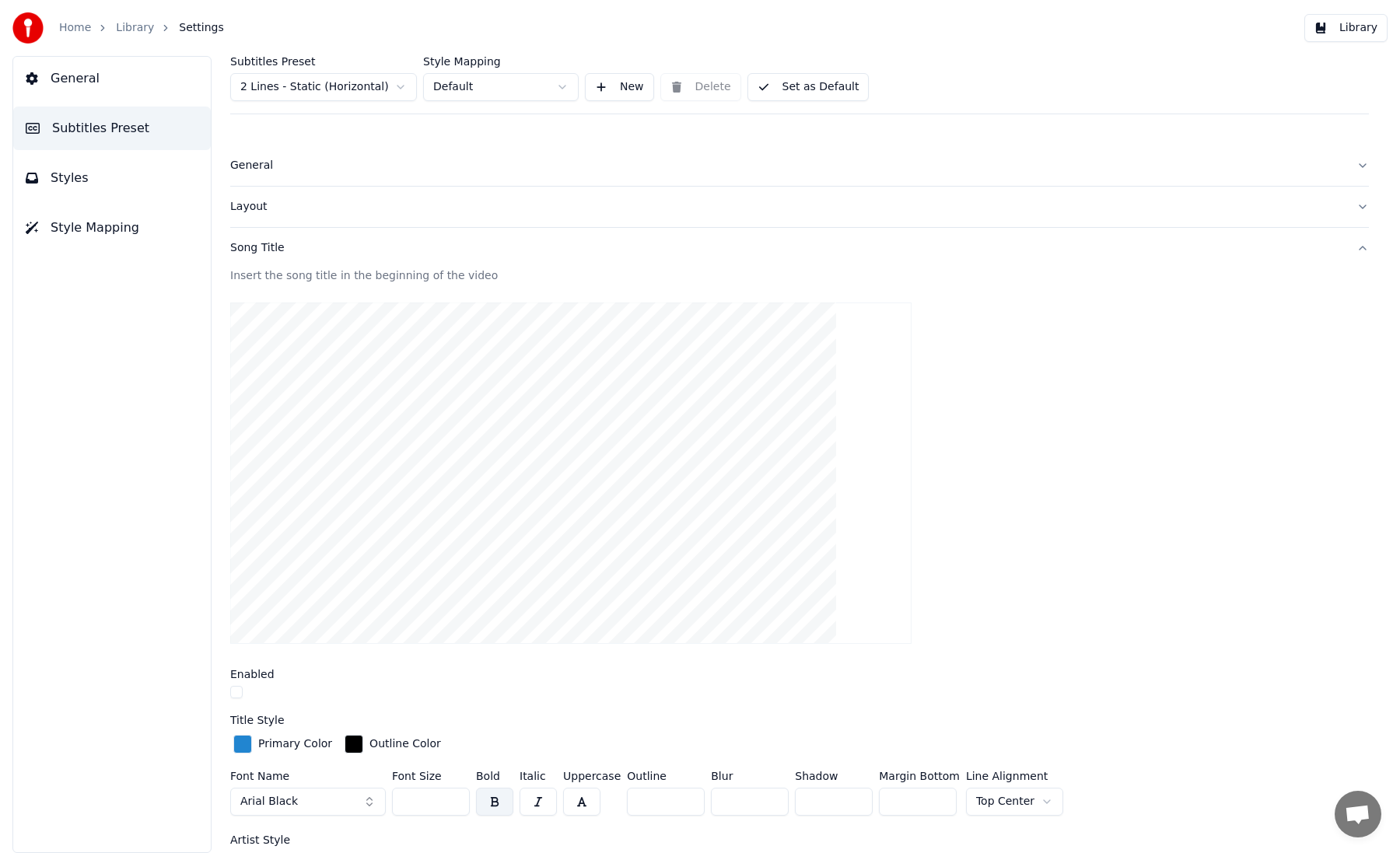
click at [138, 75] on button "General" at bounding box center [112, 79] width 197 height 44
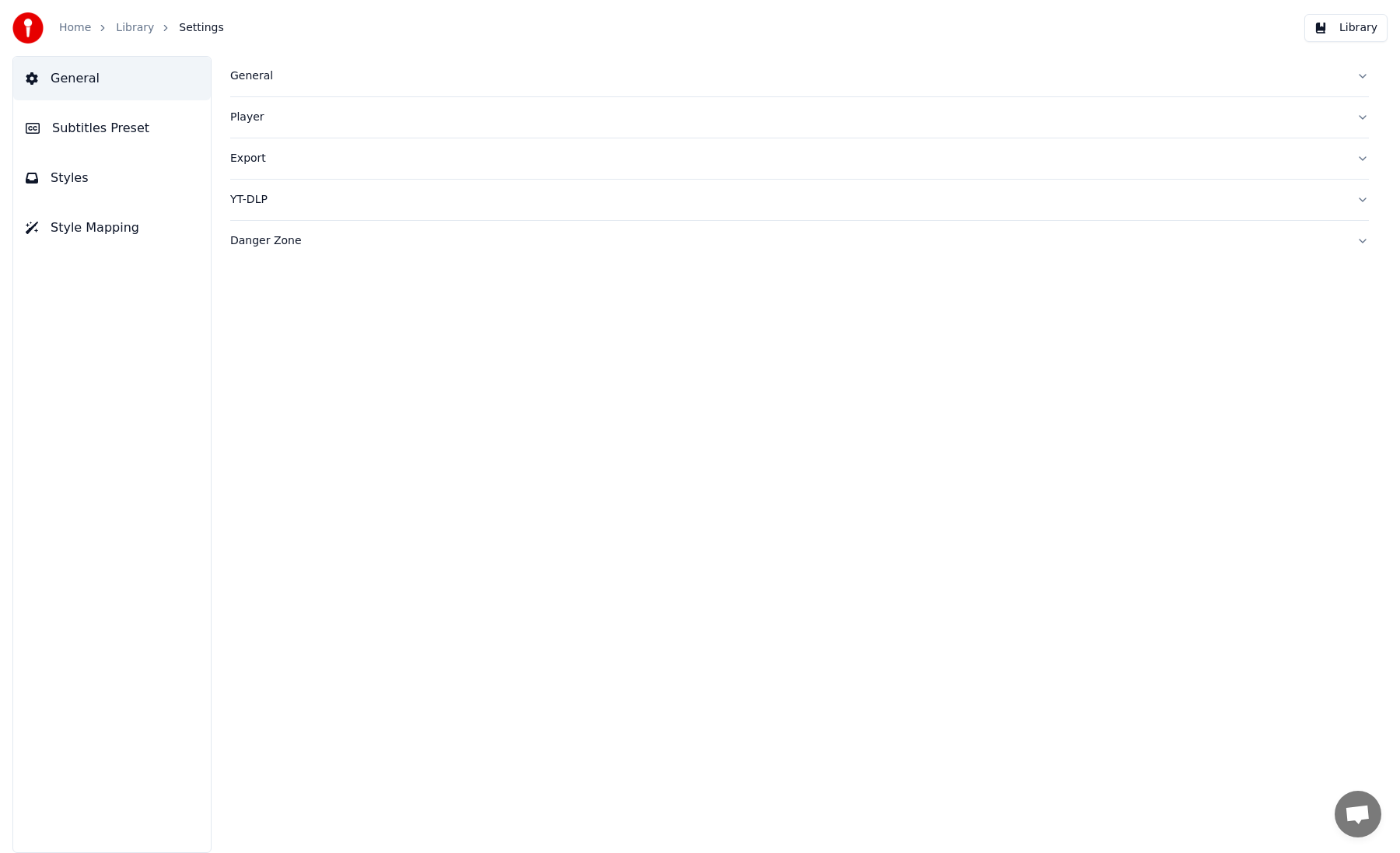
click at [159, 143] on button "Subtitles Preset" at bounding box center [112, 128] width 197 height 44
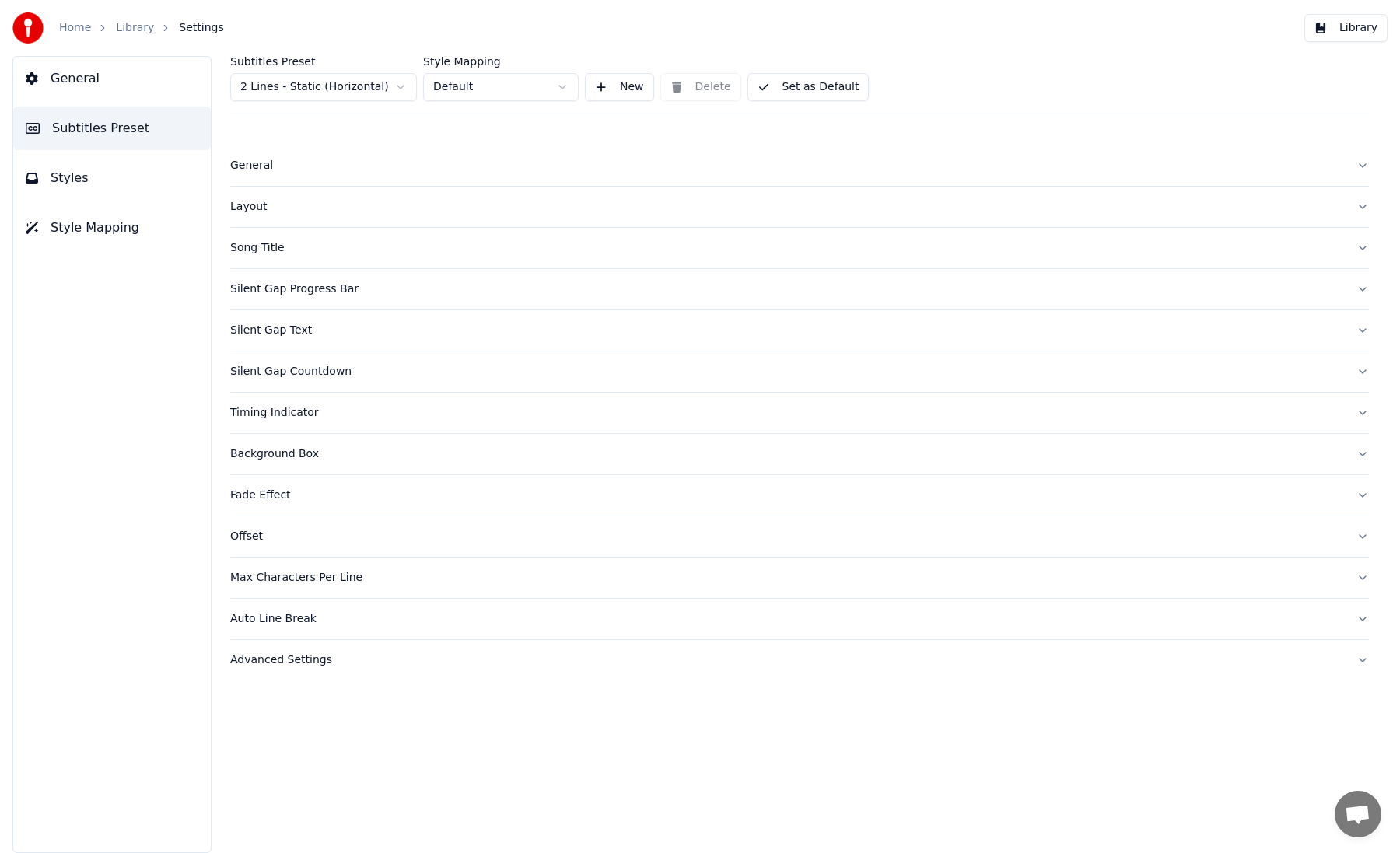
click at [150, 171] on button "Styles" at bounding box center [112, 178] width 197 height 44
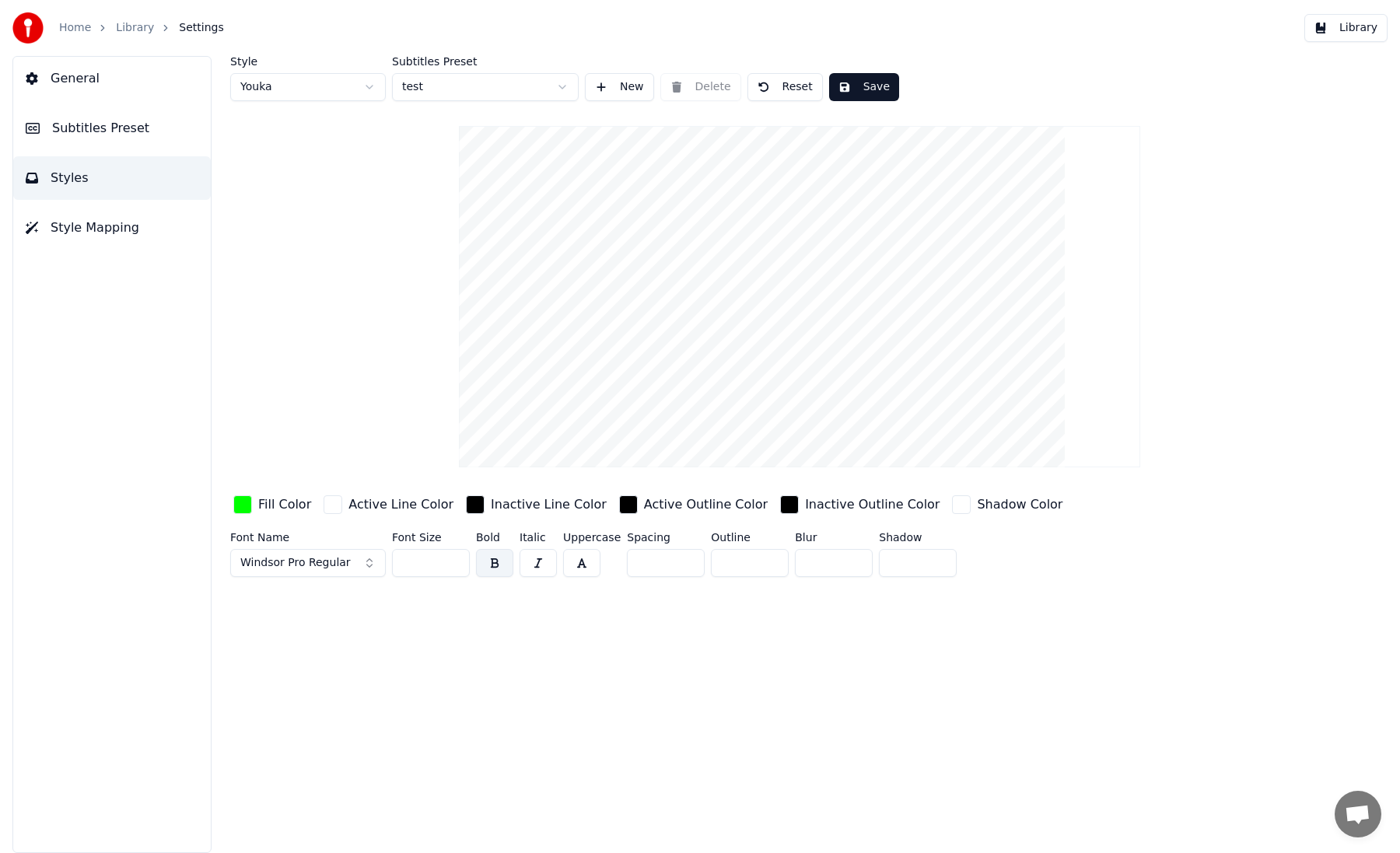
click at [140, 25] on link "Library" at bounding box center [135, 28] width 38 height 15
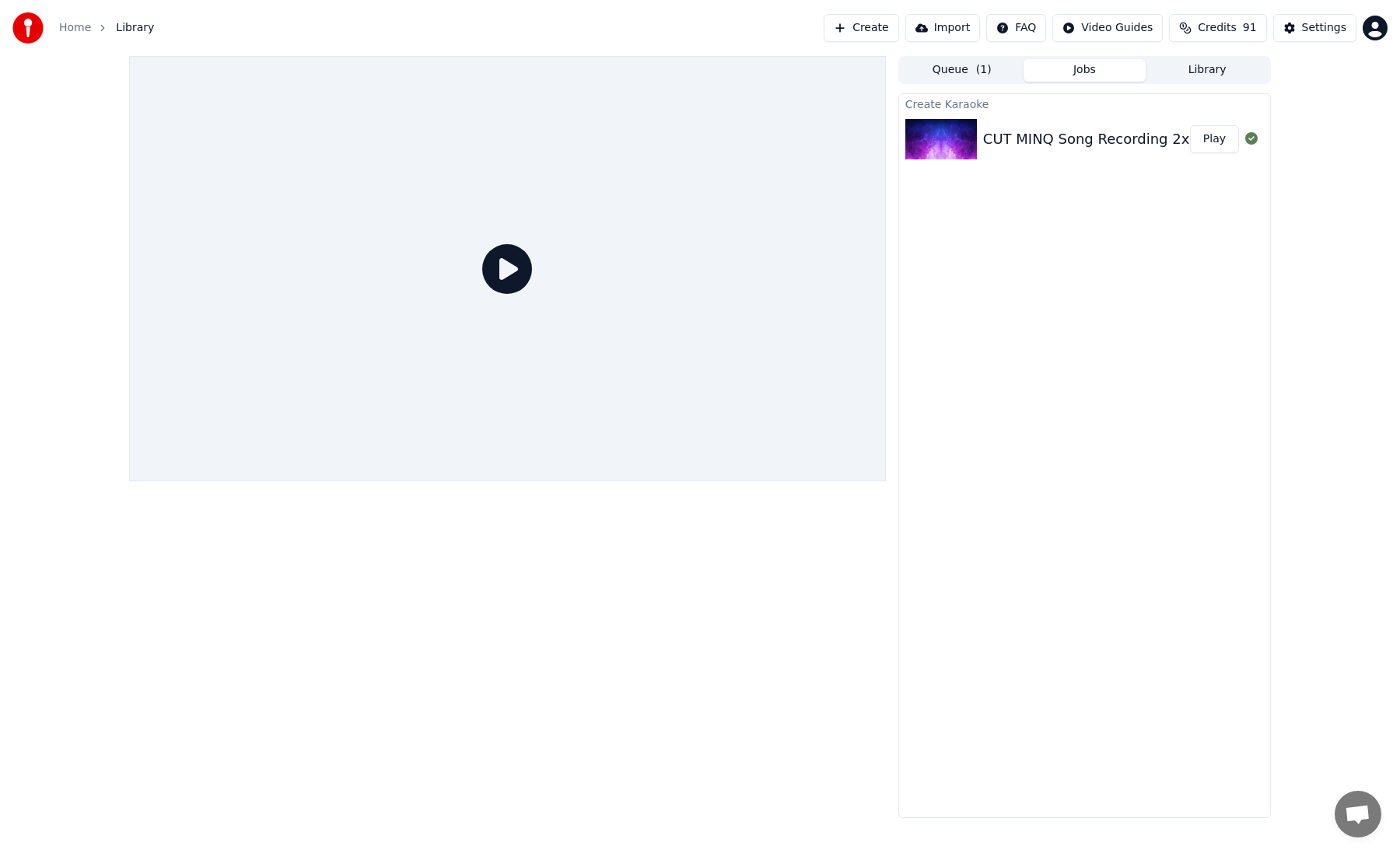
click at [1217, 138] on button "Play" at bounding box center [1214, 138] width 49 height 28
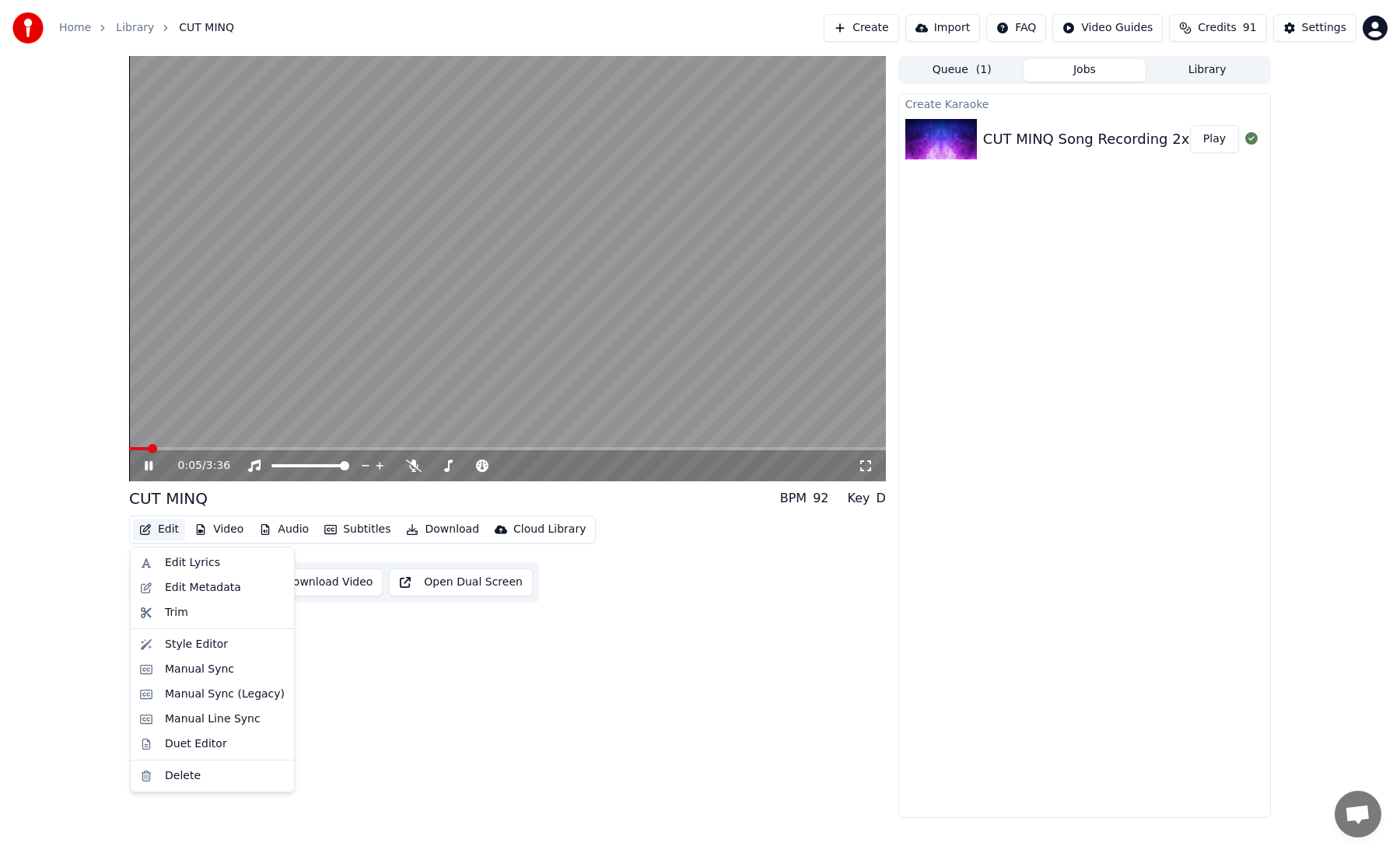
click at [154, 531] on button "Edit" at bounding box center [159, 530] width 52 height 21
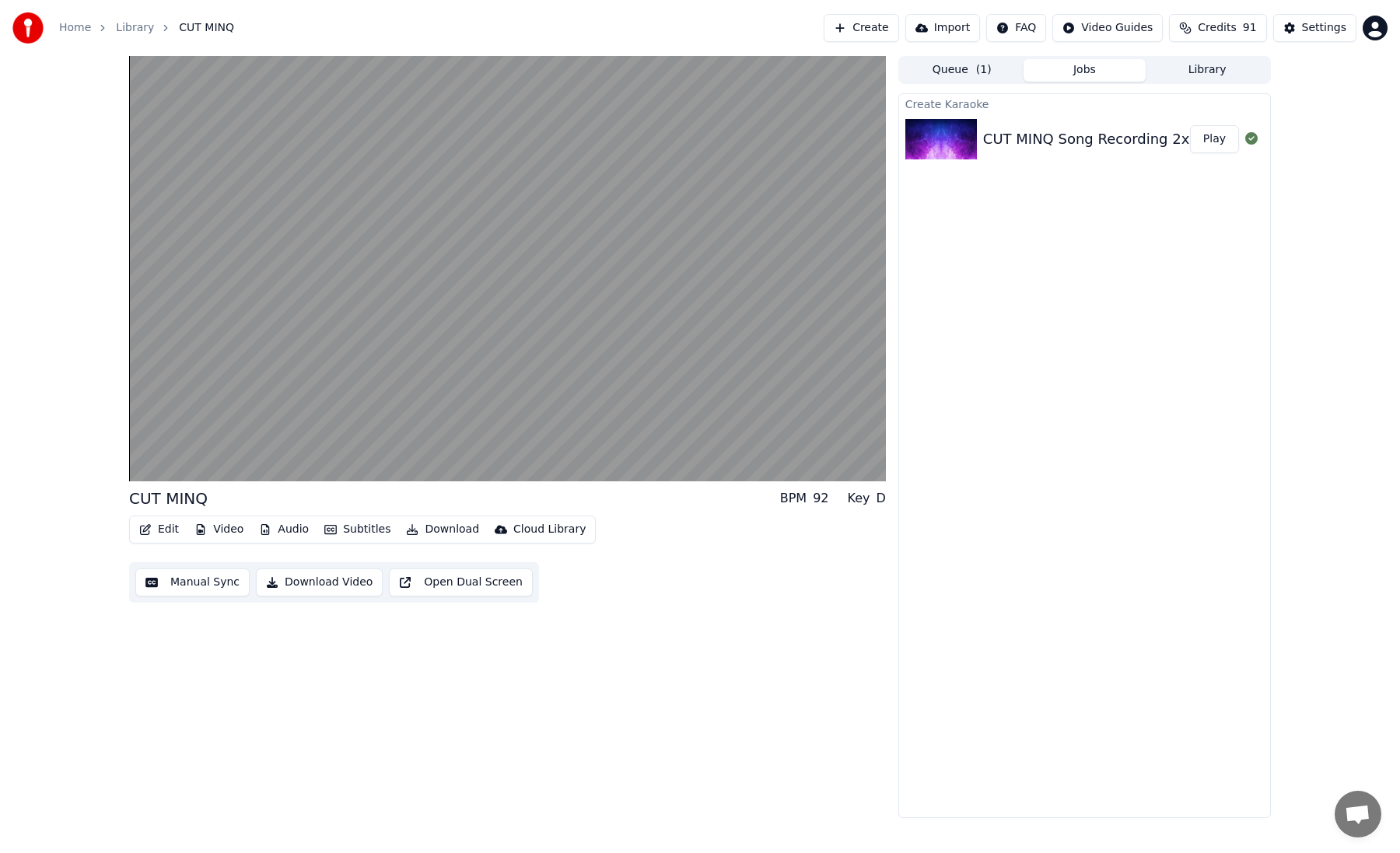
click at [490, 747] on div "CUT MINQ BPM 92 Key D Edit Video Audio Subtitles Download Cloud Library Manual …" at bounding box center [507, 437] width 757 height 762
